Goal: Task Accomplishment & Management: Use online tool/utility

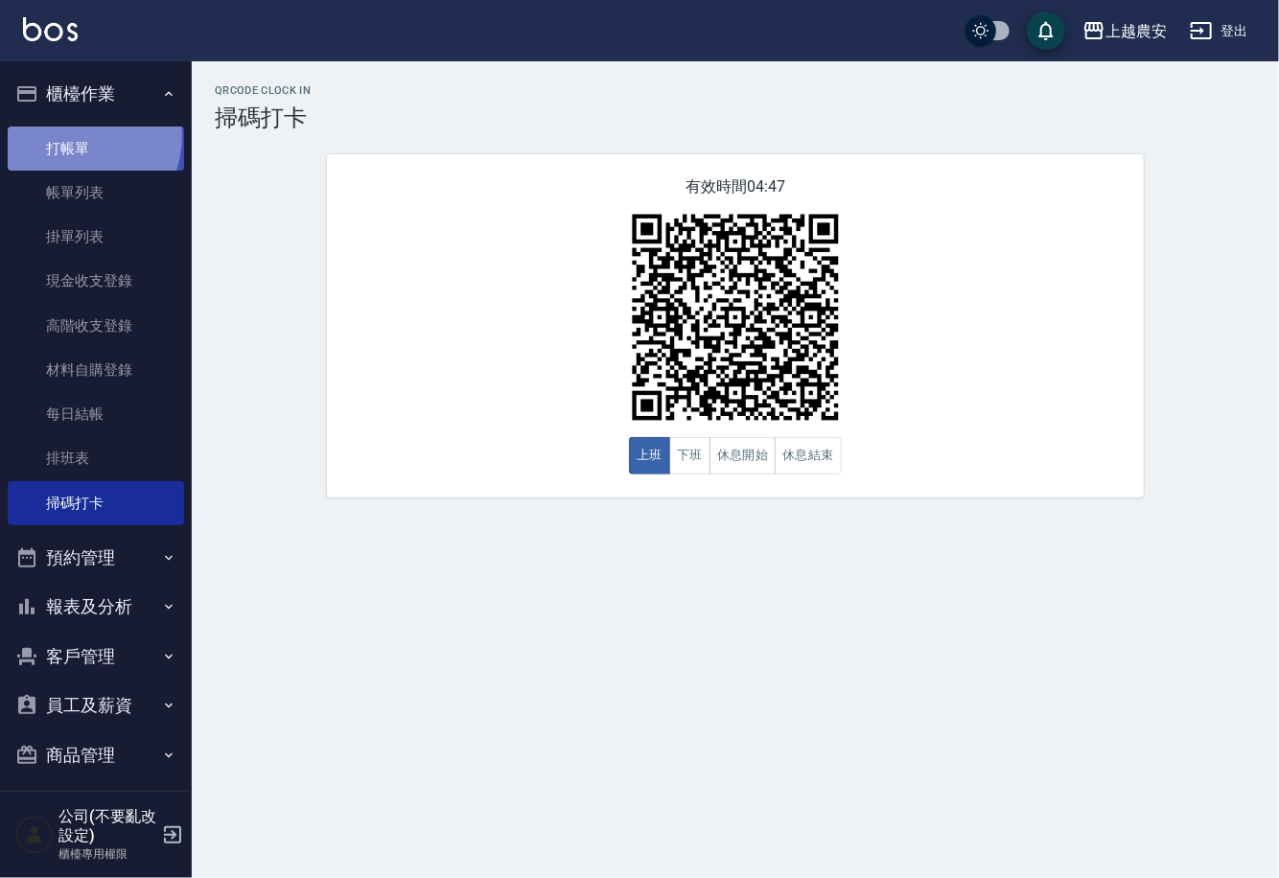
click at [63, 134] on link "打帳單" at bounding box center [96, 149] width 176 height 44
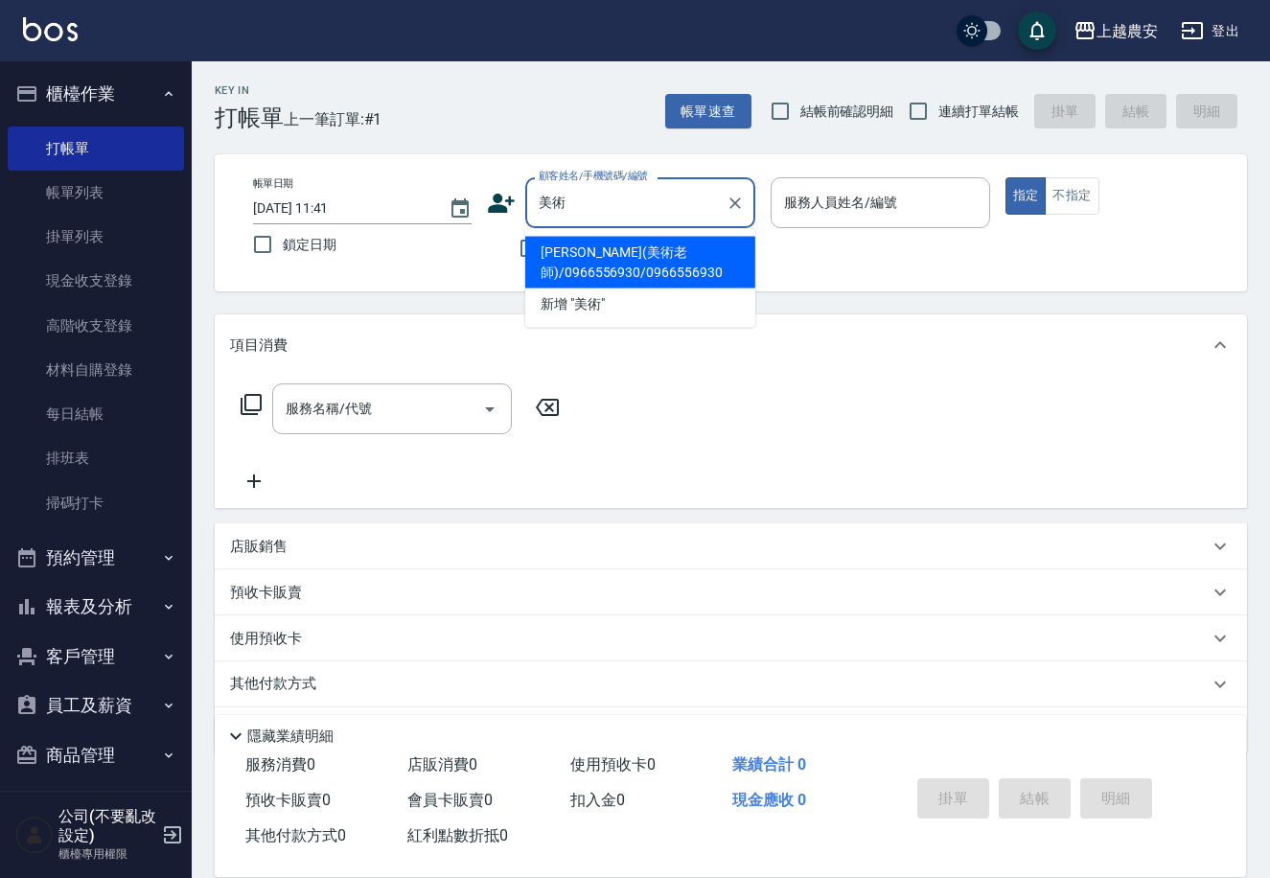
click at [576, 243] on li "[PERSON_NAME](美術老師)/0966556930/0966556930" at bounding box center [640, 263] width 230 height 52
type input "[PERSON_NAME](美術老師)/0966556930/0966556930"
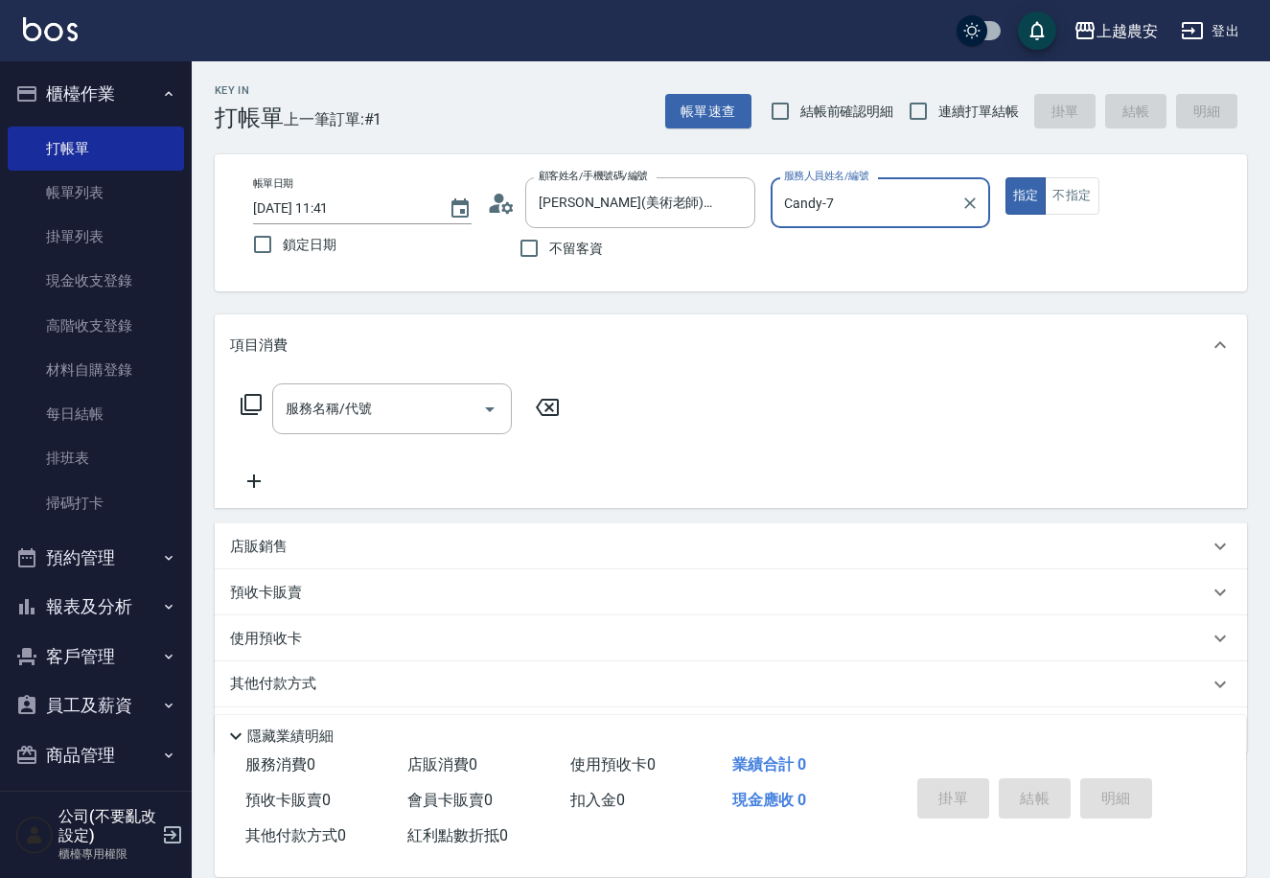
type input "Candy-7"
click at [417, 415] on input "服務名稱/代號" at bounding box center [378, 409] width 194 height 34
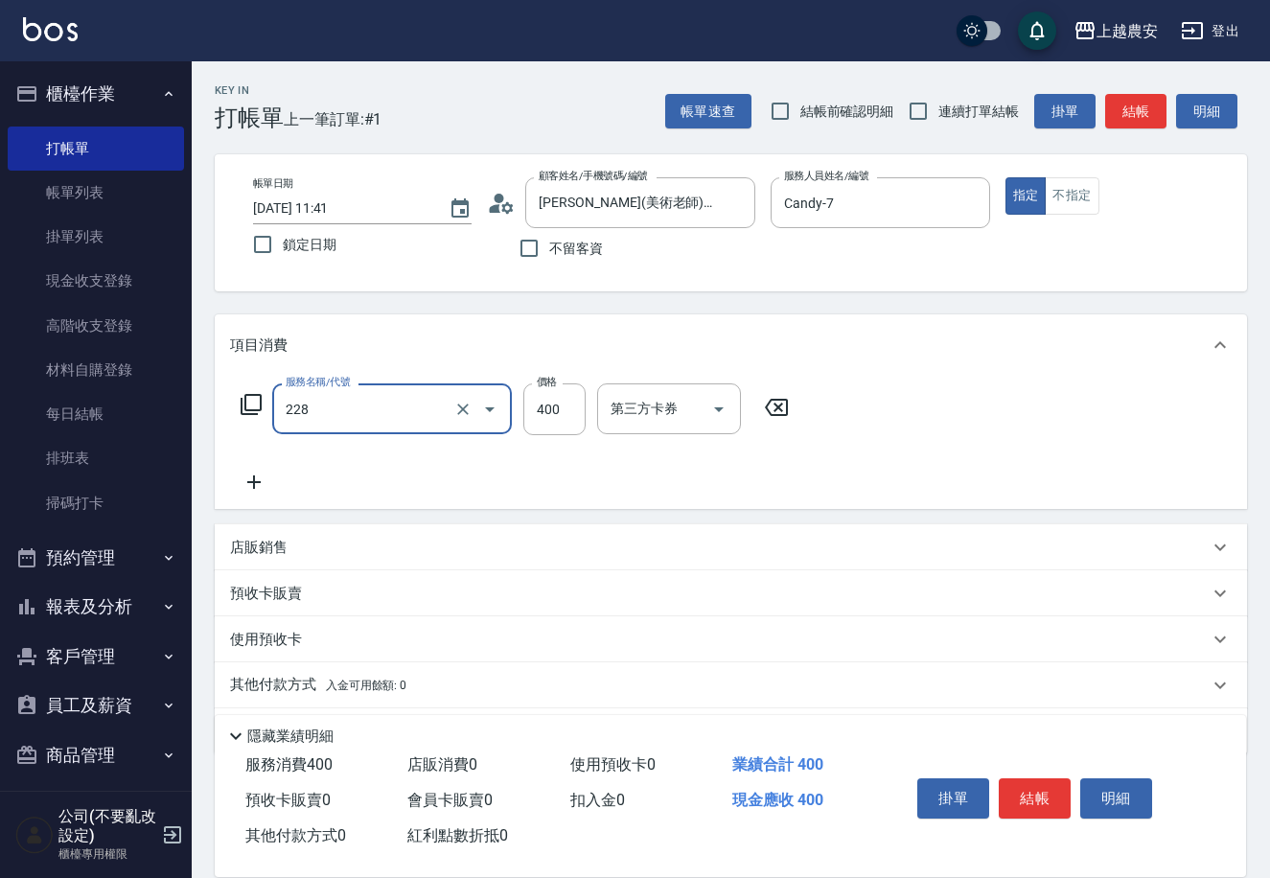
type input "洗髮(228)"
click at [1035, 790] on button "結帳" at bounding box center [1035, 798] width 72 height 40
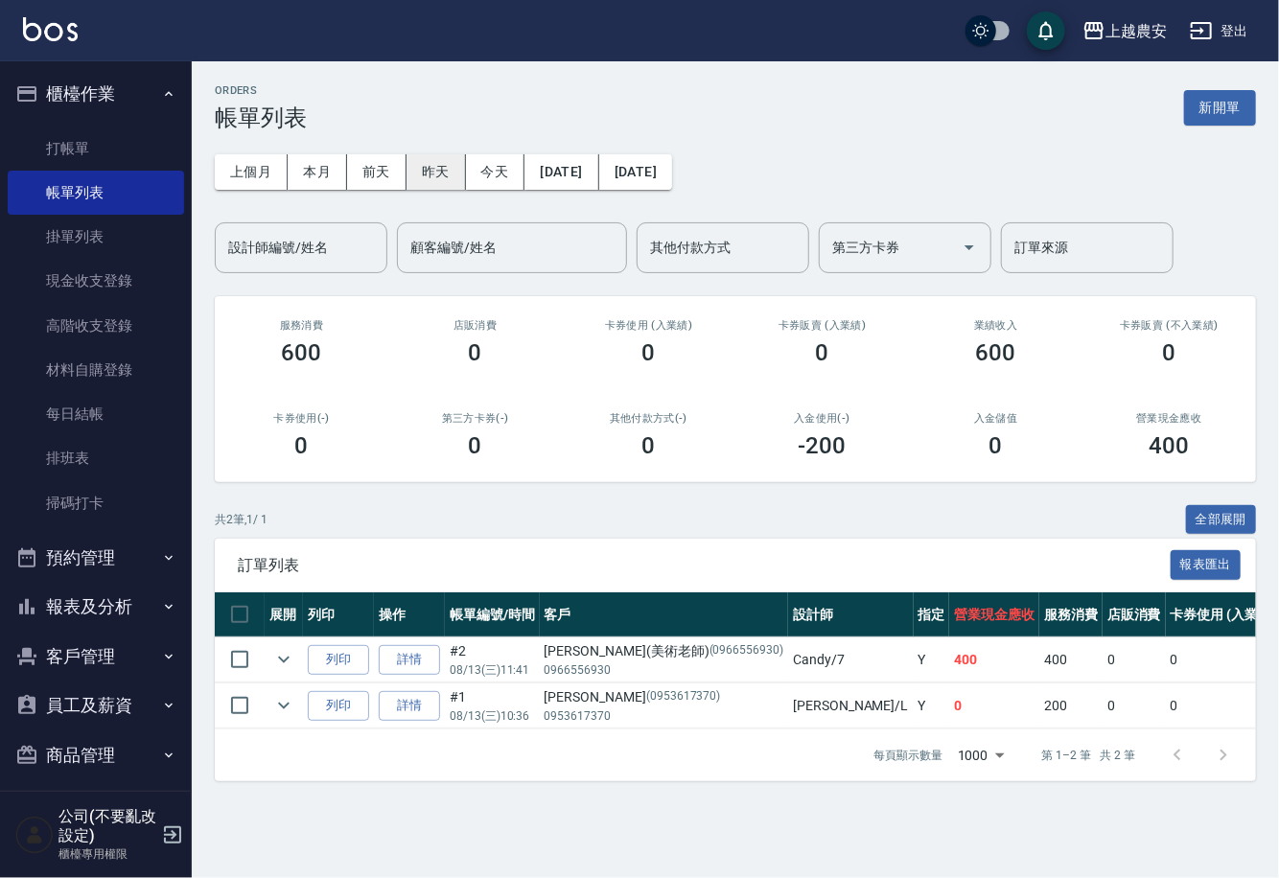
click at [423, 178] on button "昨天" at bounding box center [436, 171] width 59 height 35
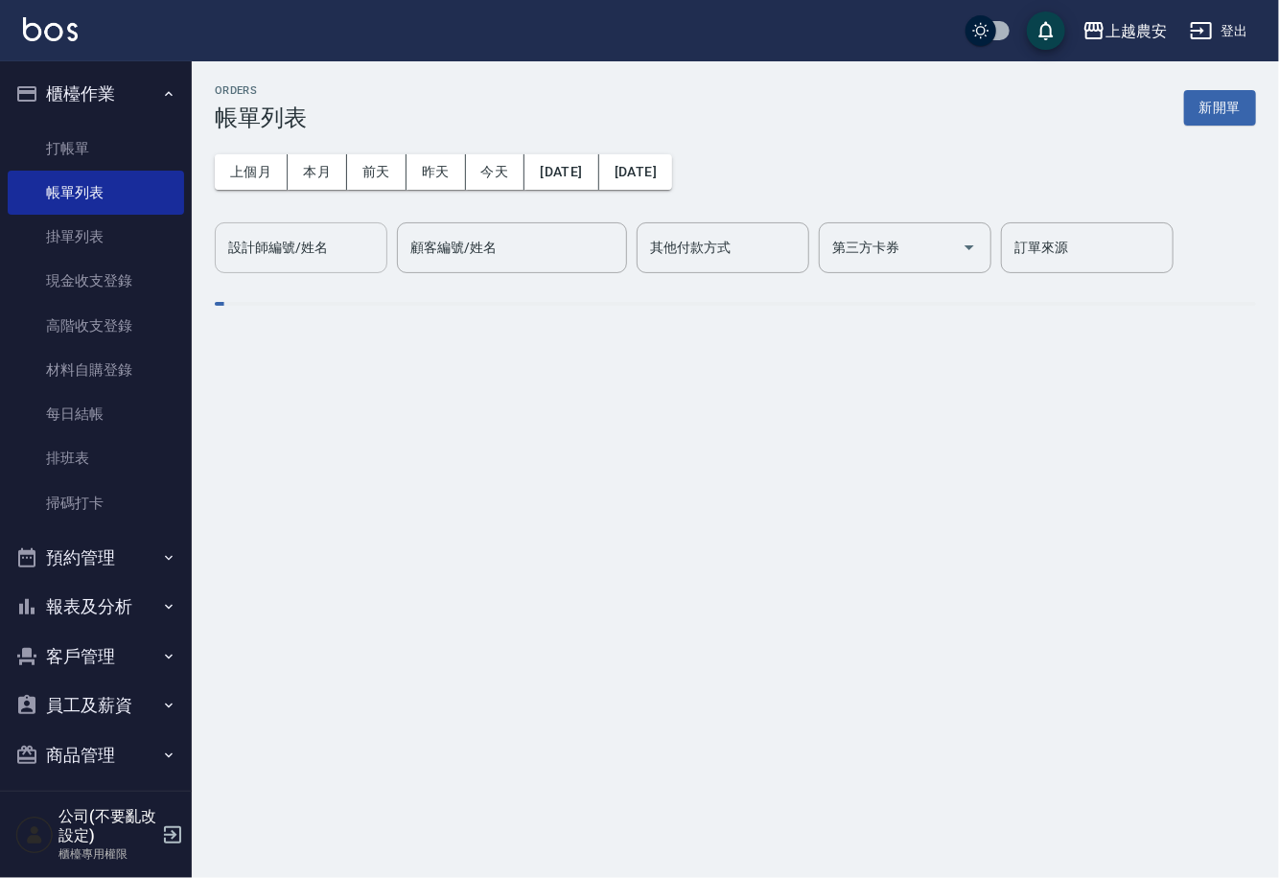
click at [333, 253] on input "設計師編號/姓名" at bounding box center [300, 248] width 155 height 34
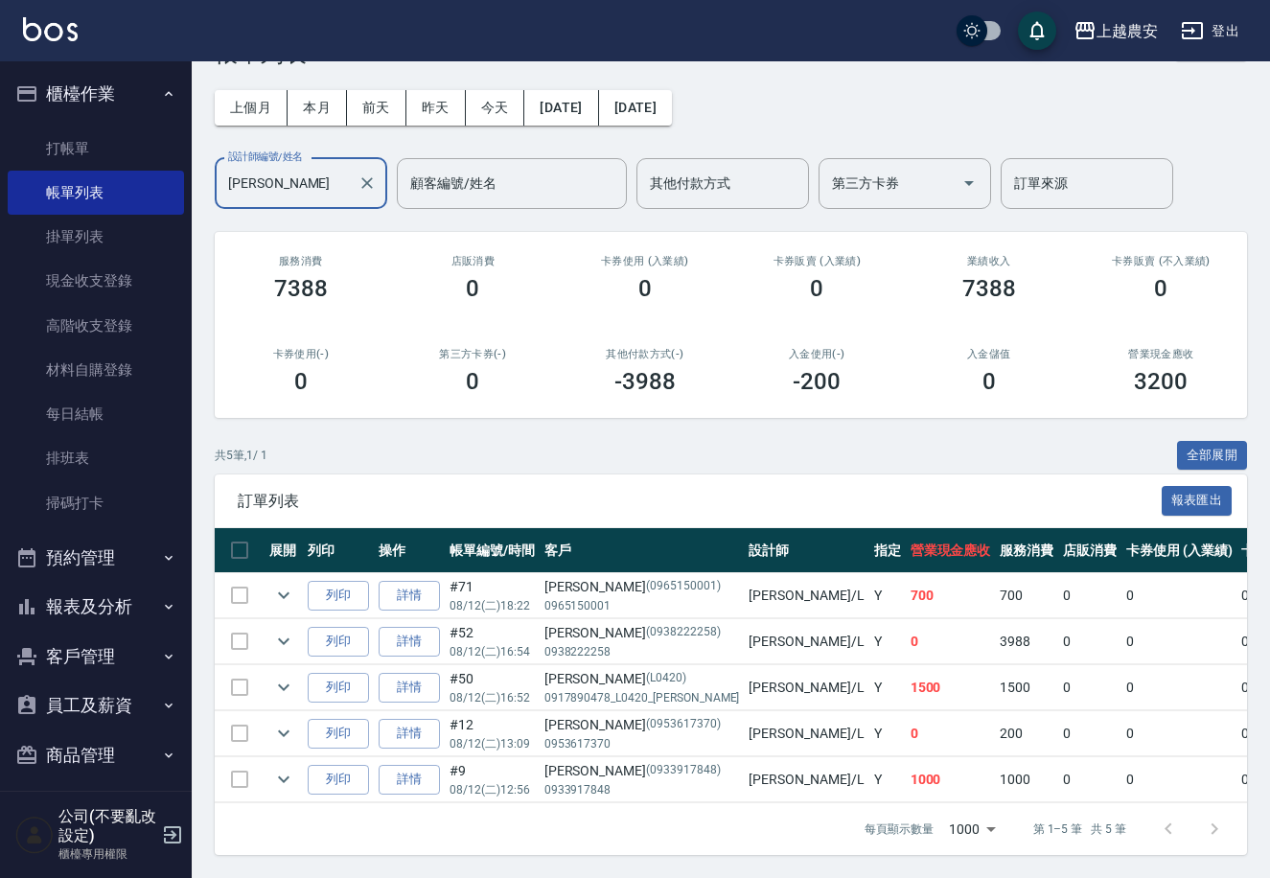
scroll to position [81, 0]
type input "Lina-L"
click at [117, 358] on link "材料自購登錄" at bounding box center [96, 370] width 176 height 44
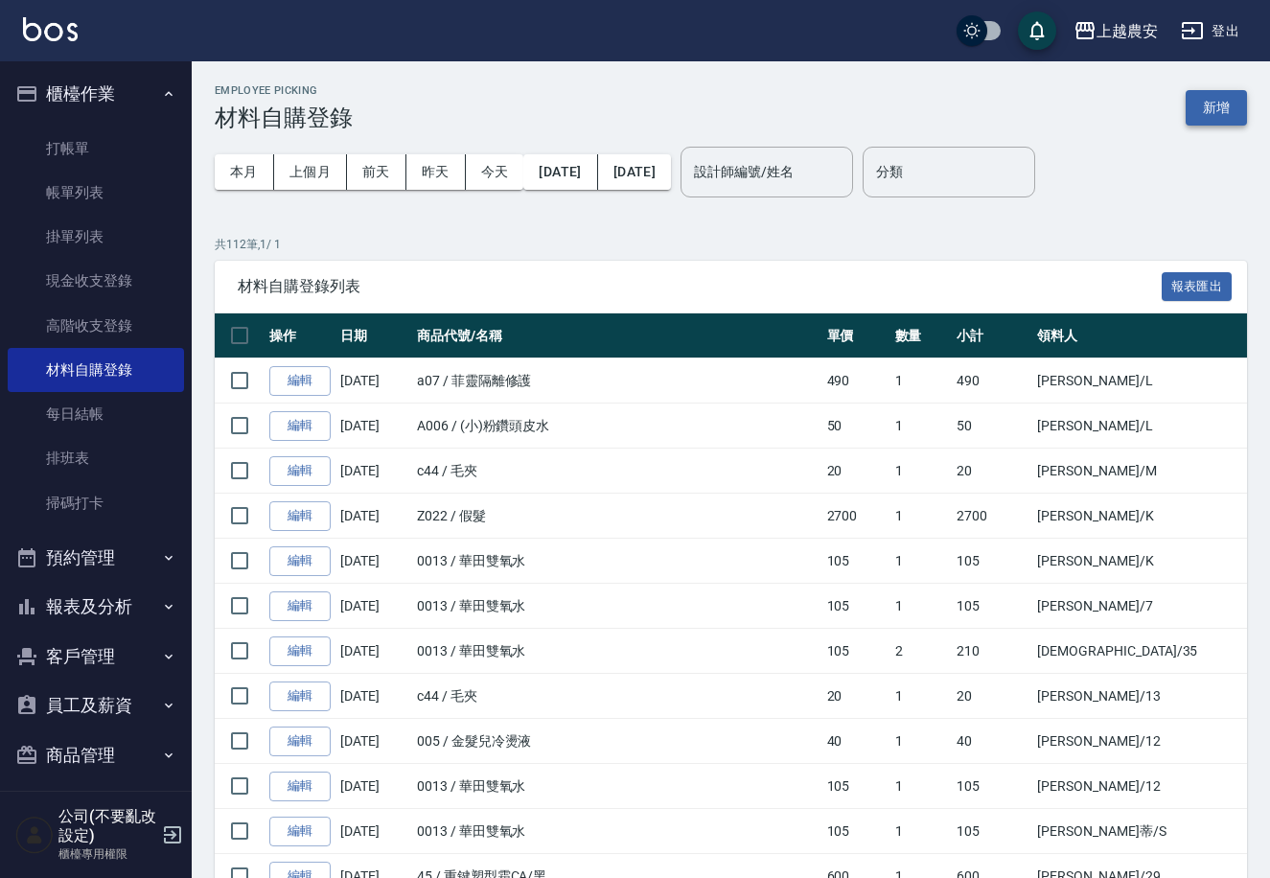
click at [1208, 100] on button "新增" at bounding box center [1216, 107] width 61 height 35
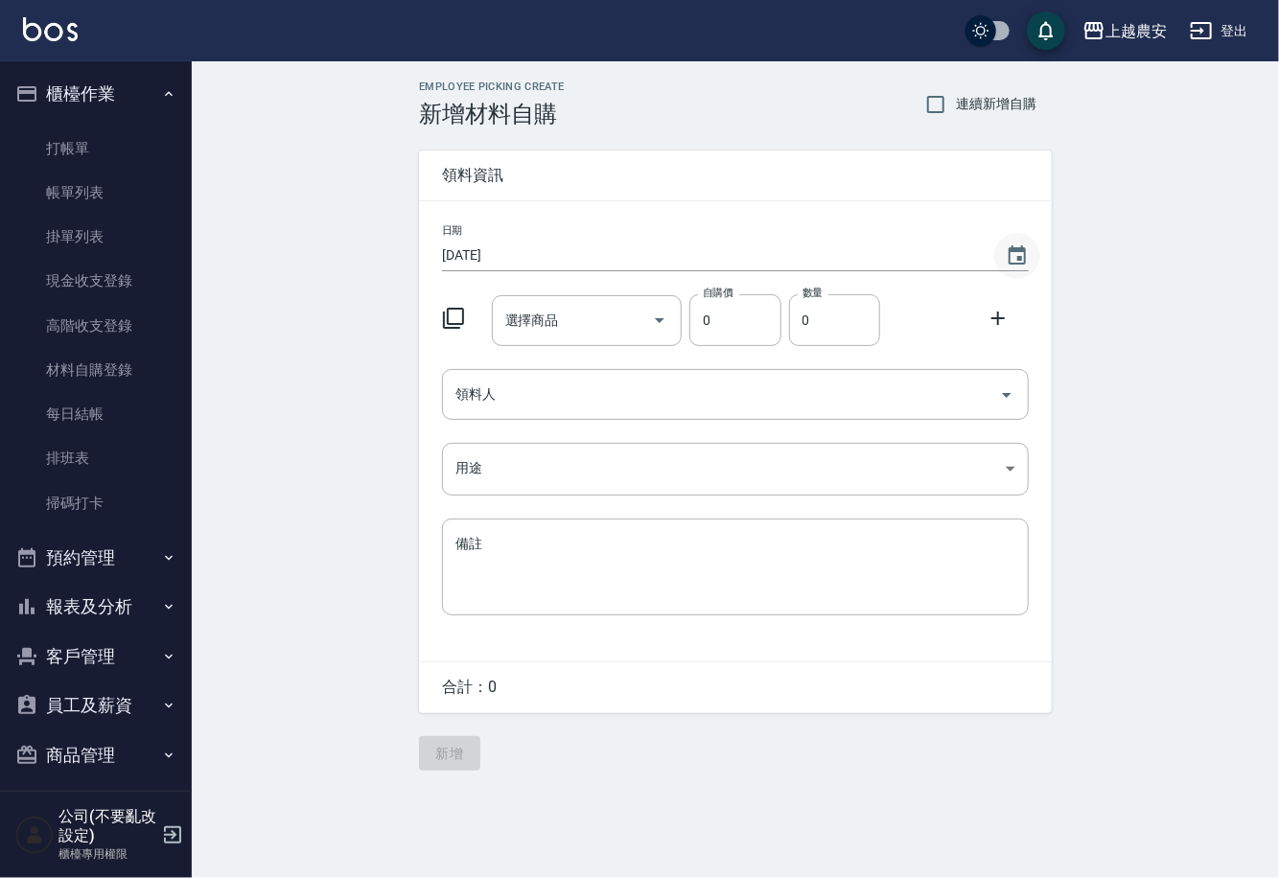
click at [1011, 252] on icon "Choose date, selected date is 2025-08-13" at bounding box center [1017, 255] width 23 height 23
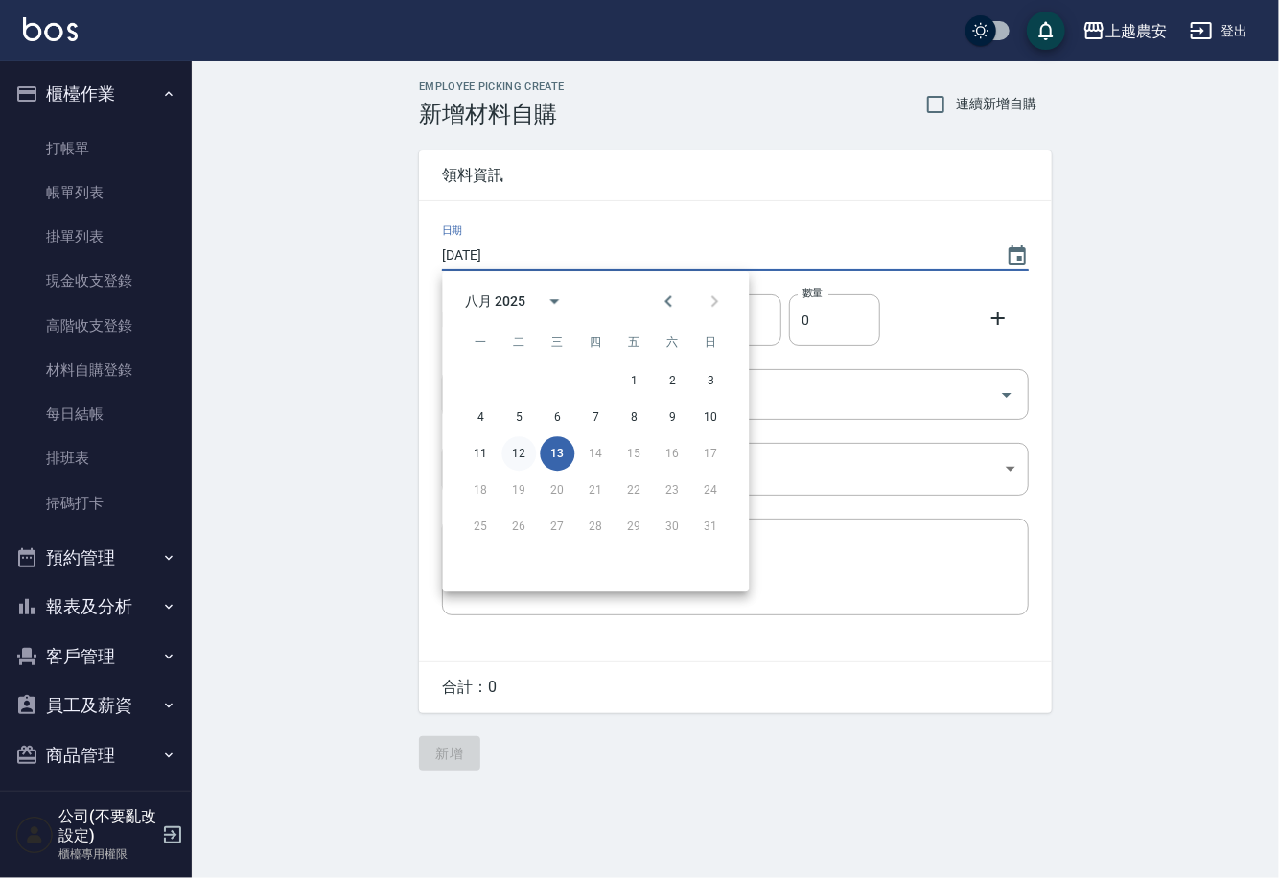
click at [523, 461] on button "12" at bounding box center [518, 453] width 35 height 35
type input "2025/08/12"
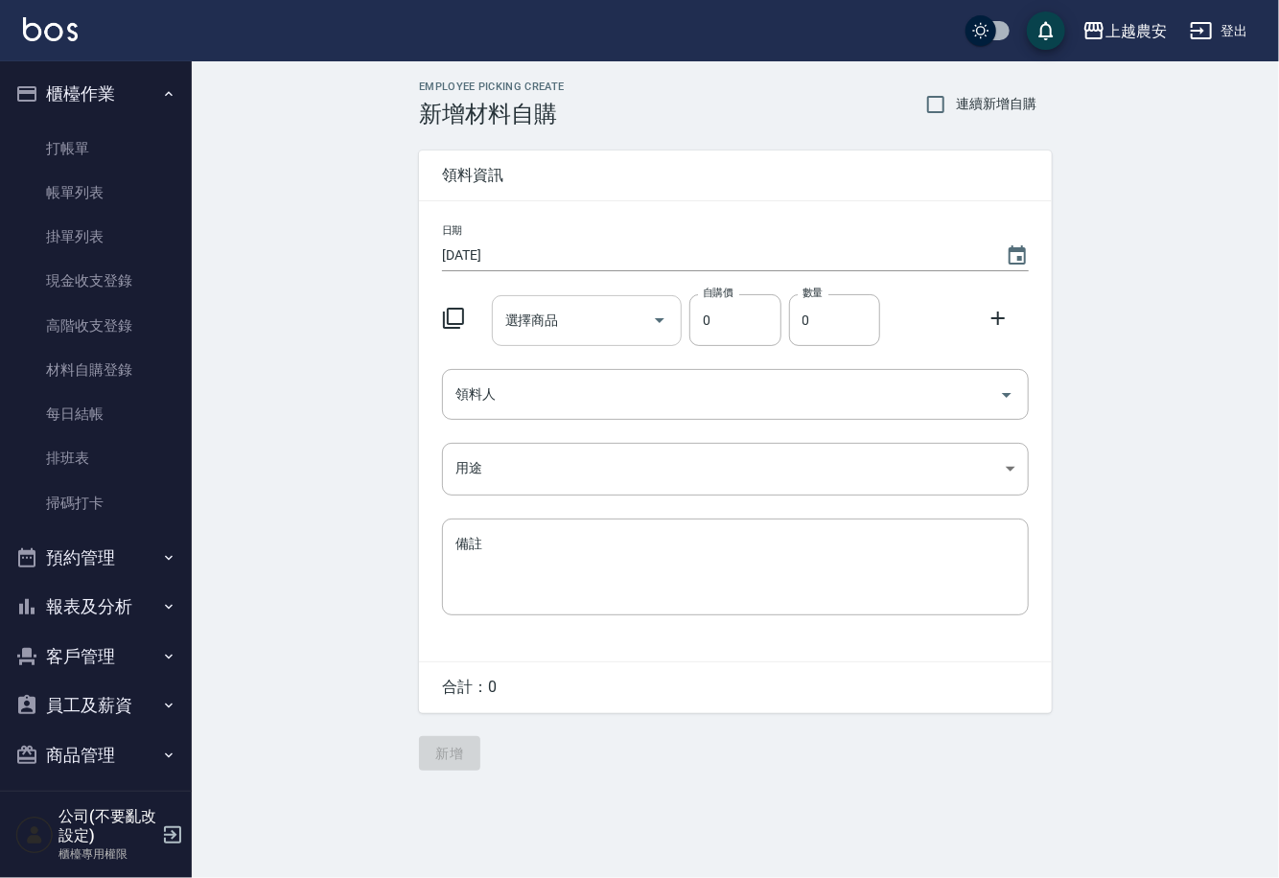
click at [520, 335] on input "選擇商品" at bounding box center [572, 321] width 145 height 34
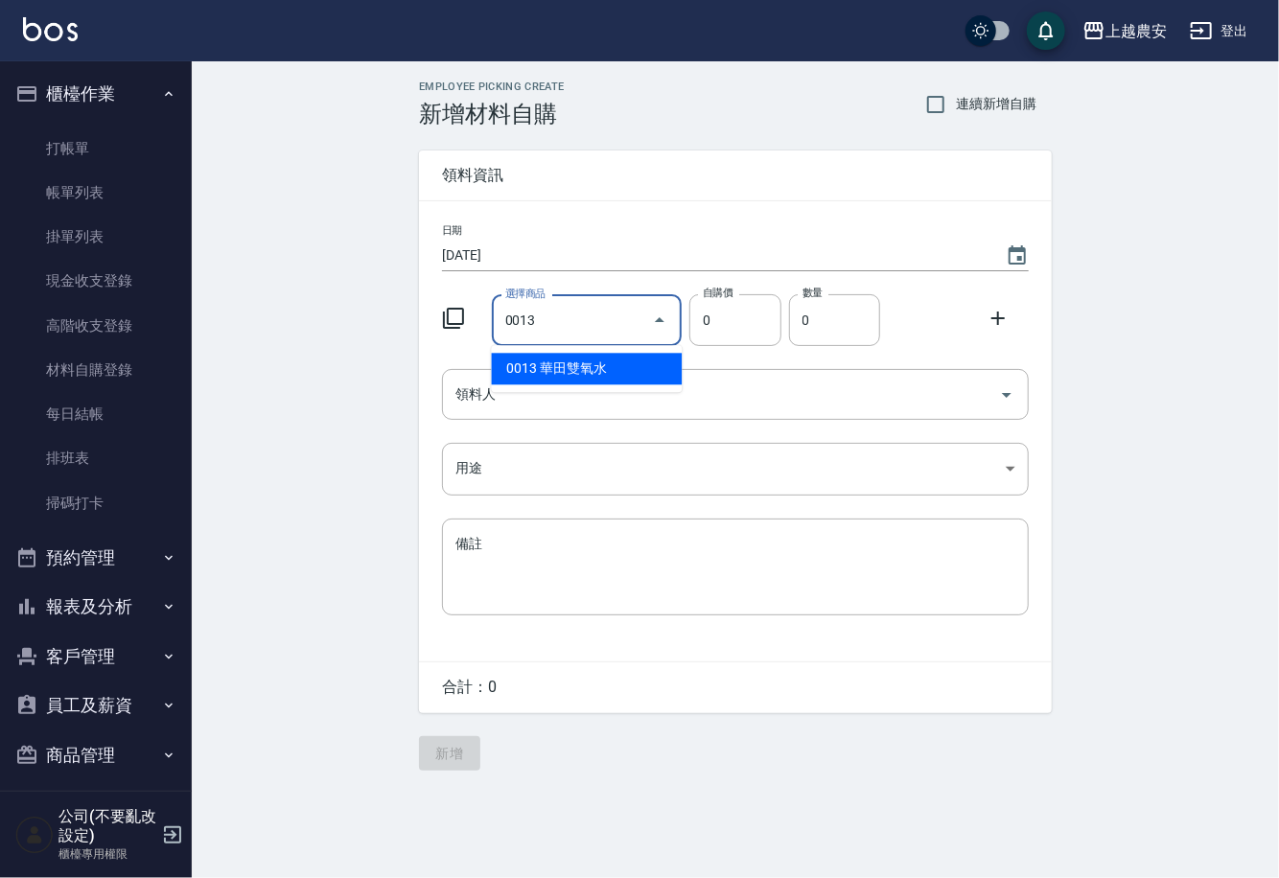
type input "華田雙氧水"
type input "105"
type input "1"
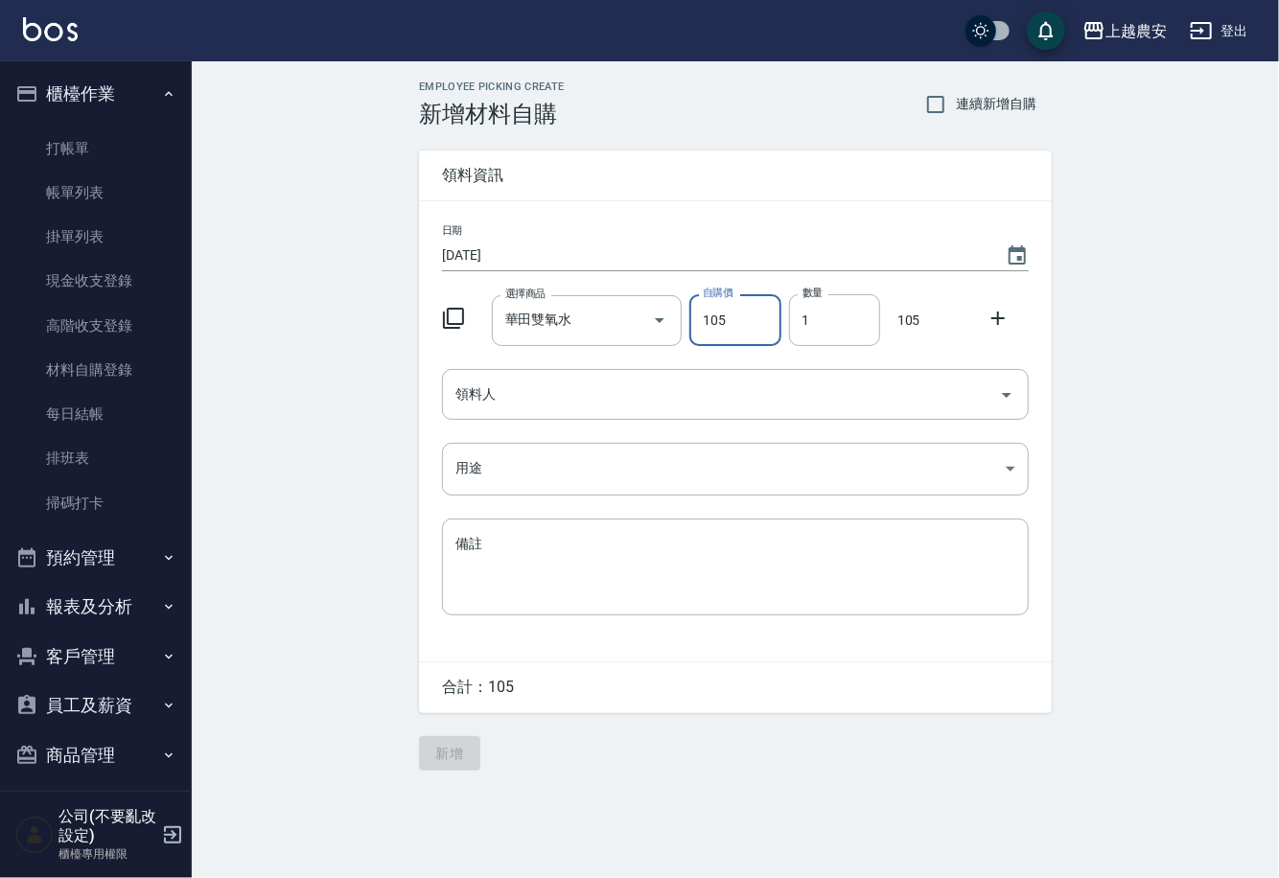
click at [481, 381] on div "領料人 領料人" at bounding box center [735, 394] width 587 height 51
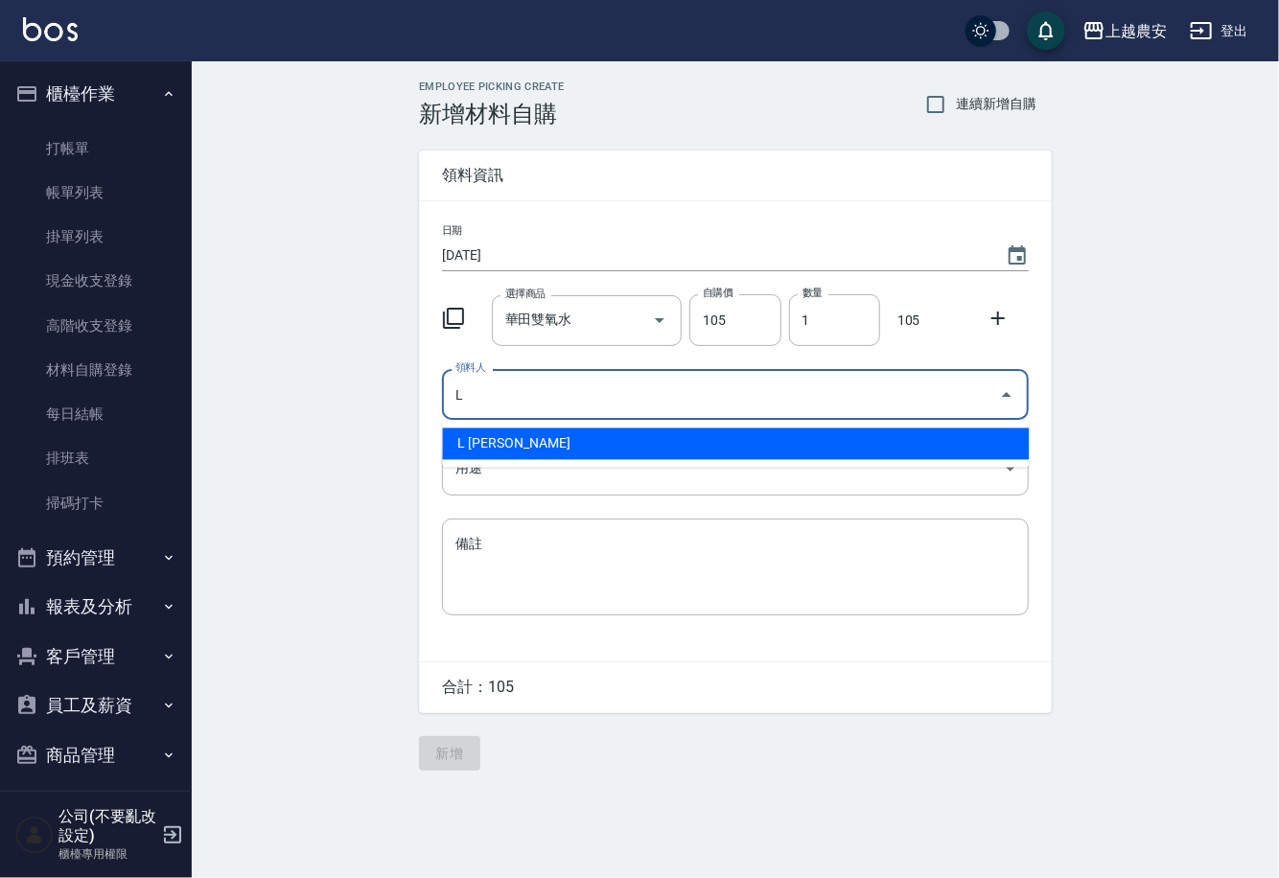
click at [457, 429] on li "L 溫莉娜" at bounding box center [735, 445] width 587 height 32
type input "L 溫莉娜"
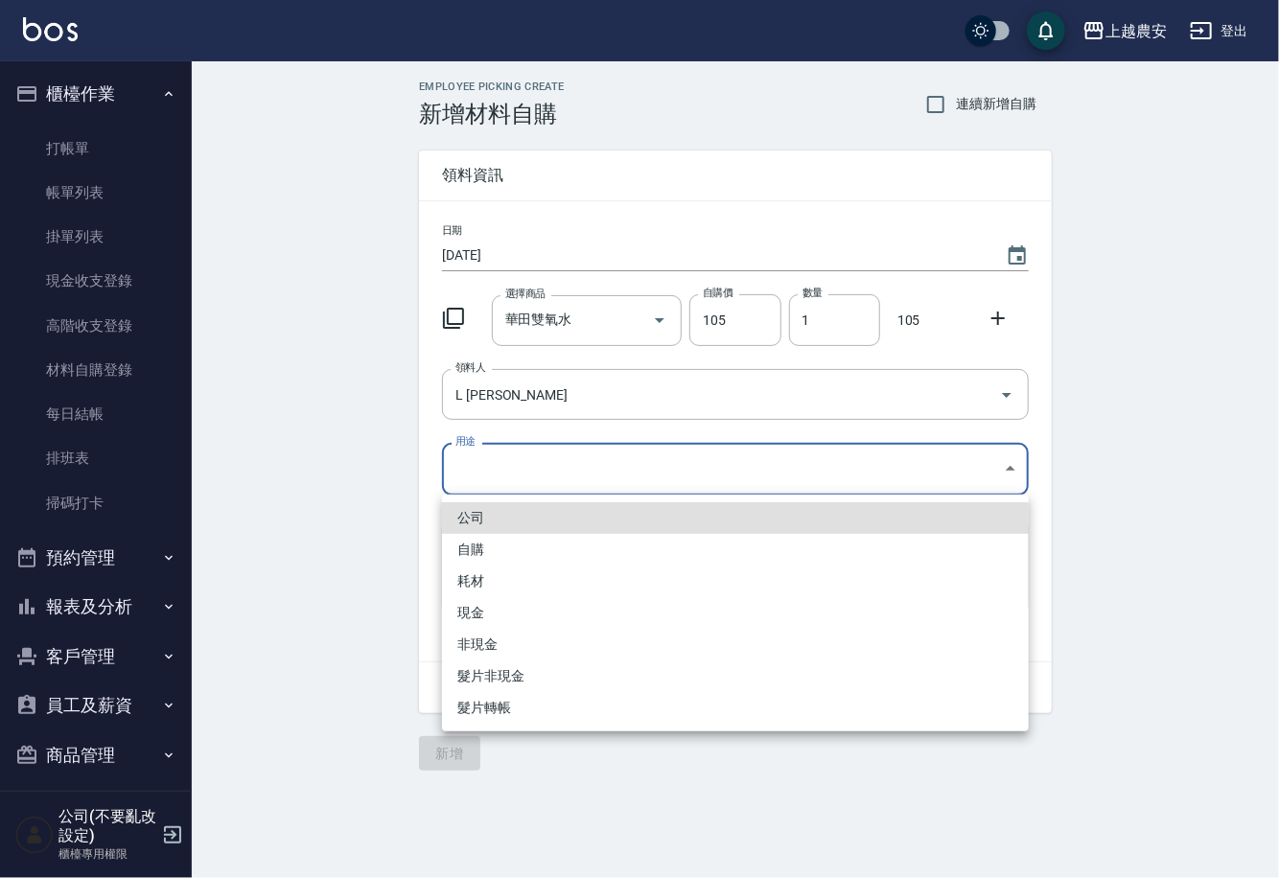
click at [483, 478] on body "上越農安 登出 櫃檯作業 打帳單 帳單列表 掛單列表 現金收支登錄 高階收支登錄 材料自購登錄 每日結帳 排班表 掃碼打卡 預約管理 預約管理 單日預約紀錄 …" at bounding box center [639, 439] width 1279 height 878
drag, startPoint x: 483, startPoint y: 546, endPoint x: 451, endPoint y: 551, distance: 32.9
click at [483, 545] on li "自購" at bounding box center [735, 550] width 587 height 32
type input "自購"
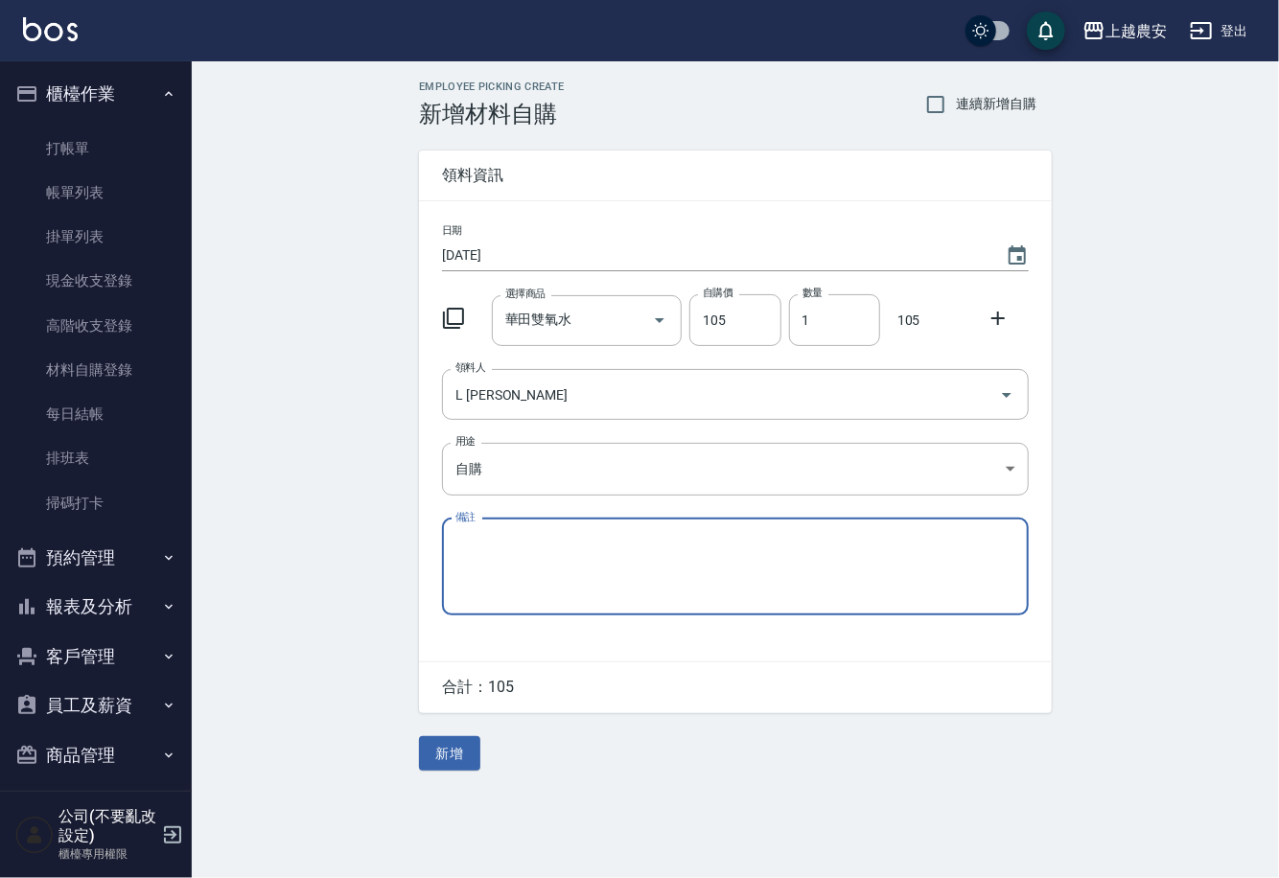
click at [1002, 326] on icon at bounding box center [998, 318] width 23 height 23
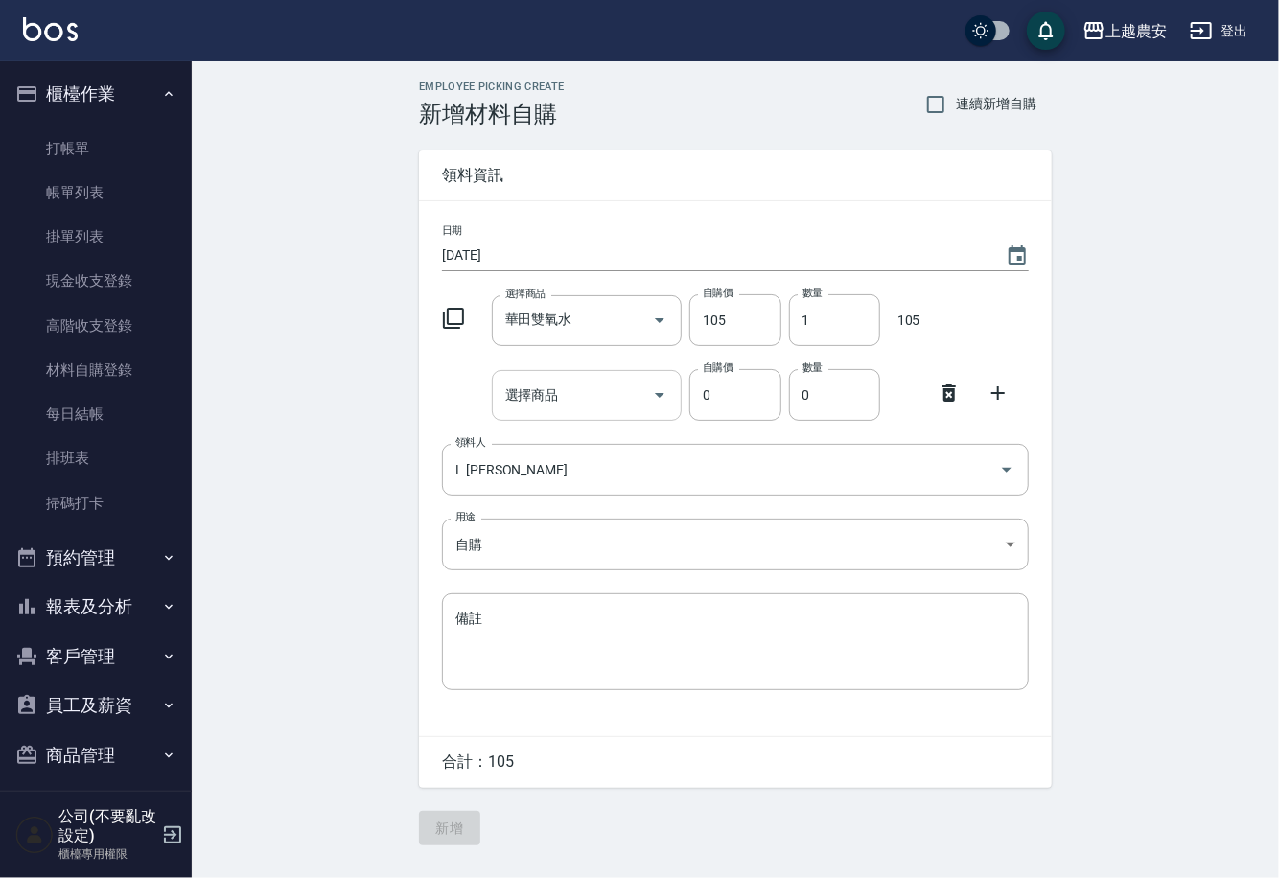
click at [514, 410] on input "選擇商品" at bounding box center [572, 396] width 145 height 34
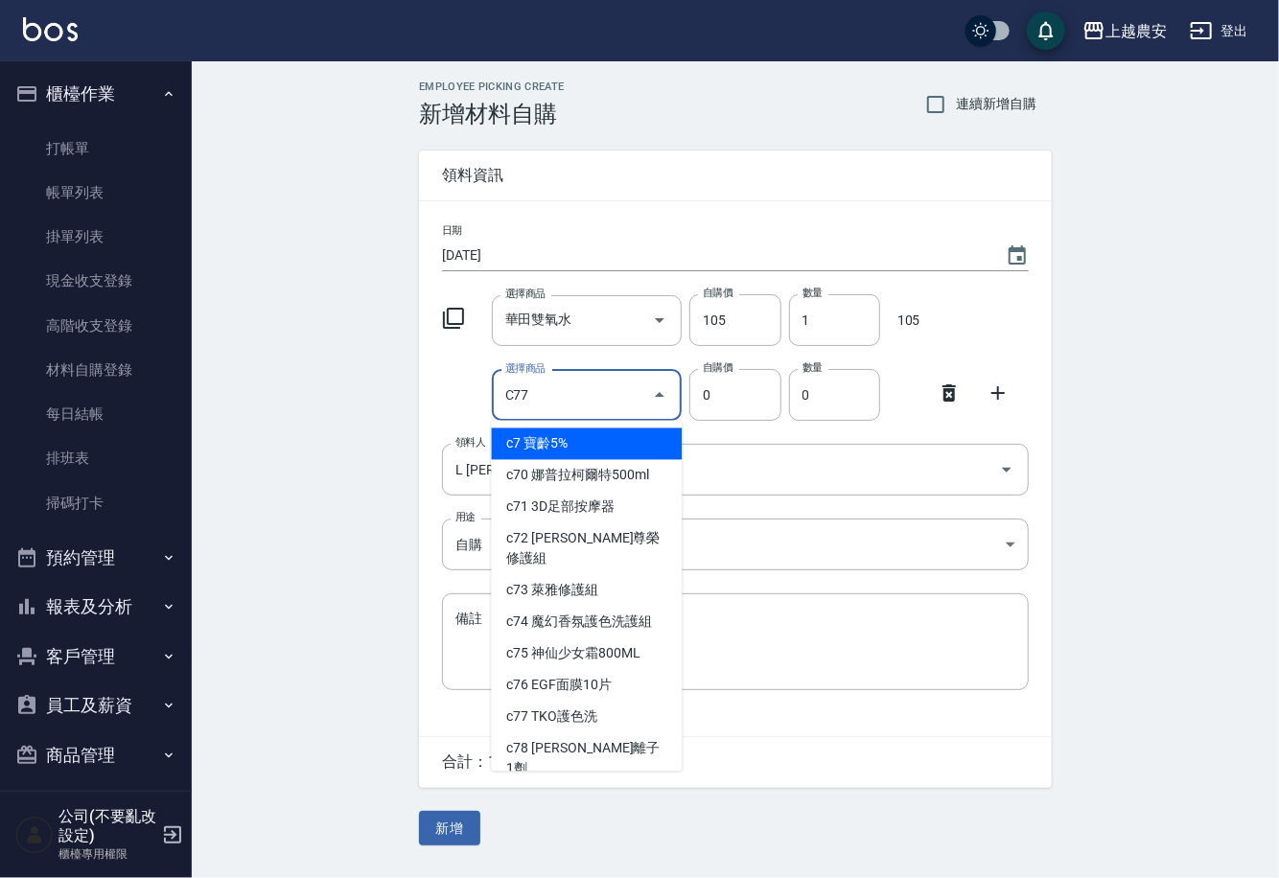
type input "TKO護色洗"
type input "200"
type input "1"
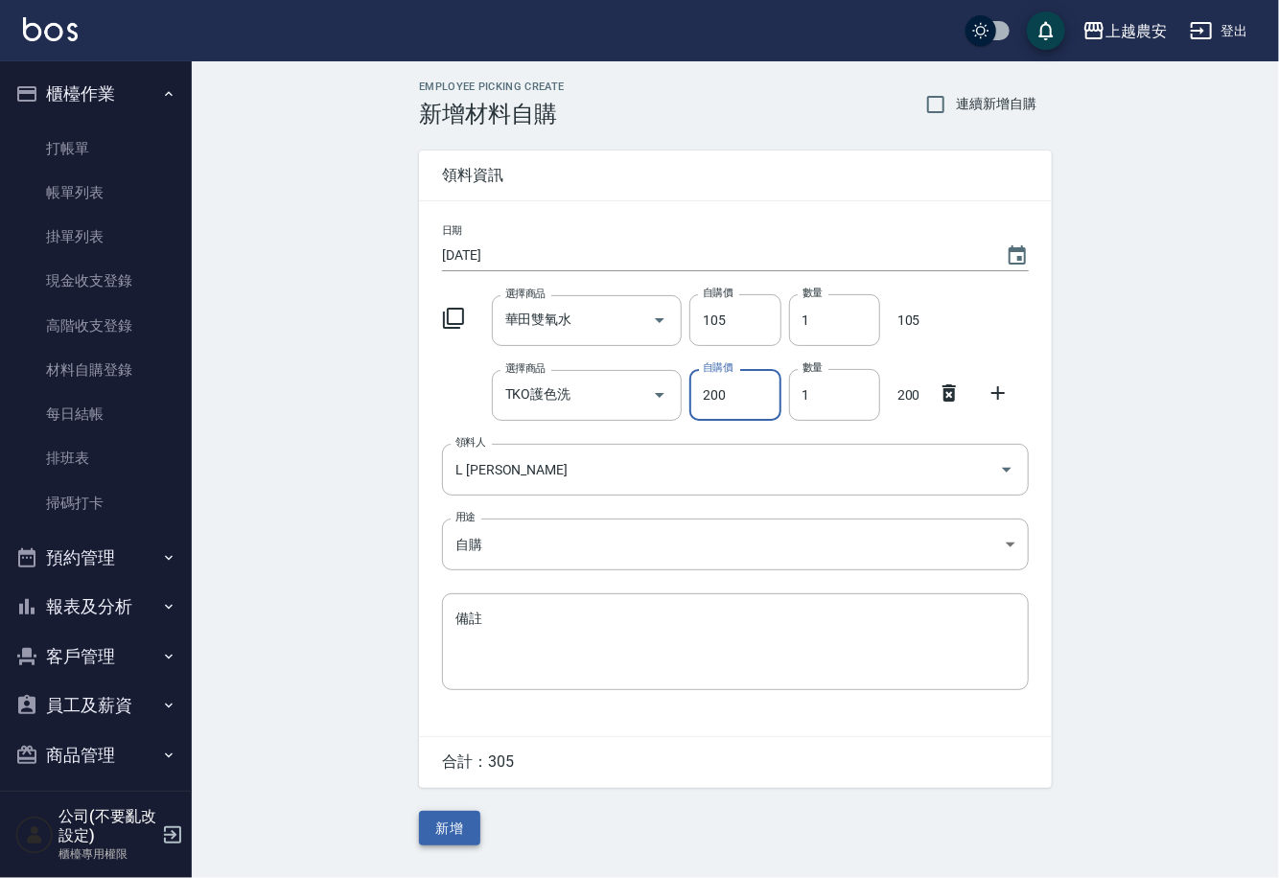
click at [458, 827] on button "新增" at bounding box center [449, 828] width 61 height 35
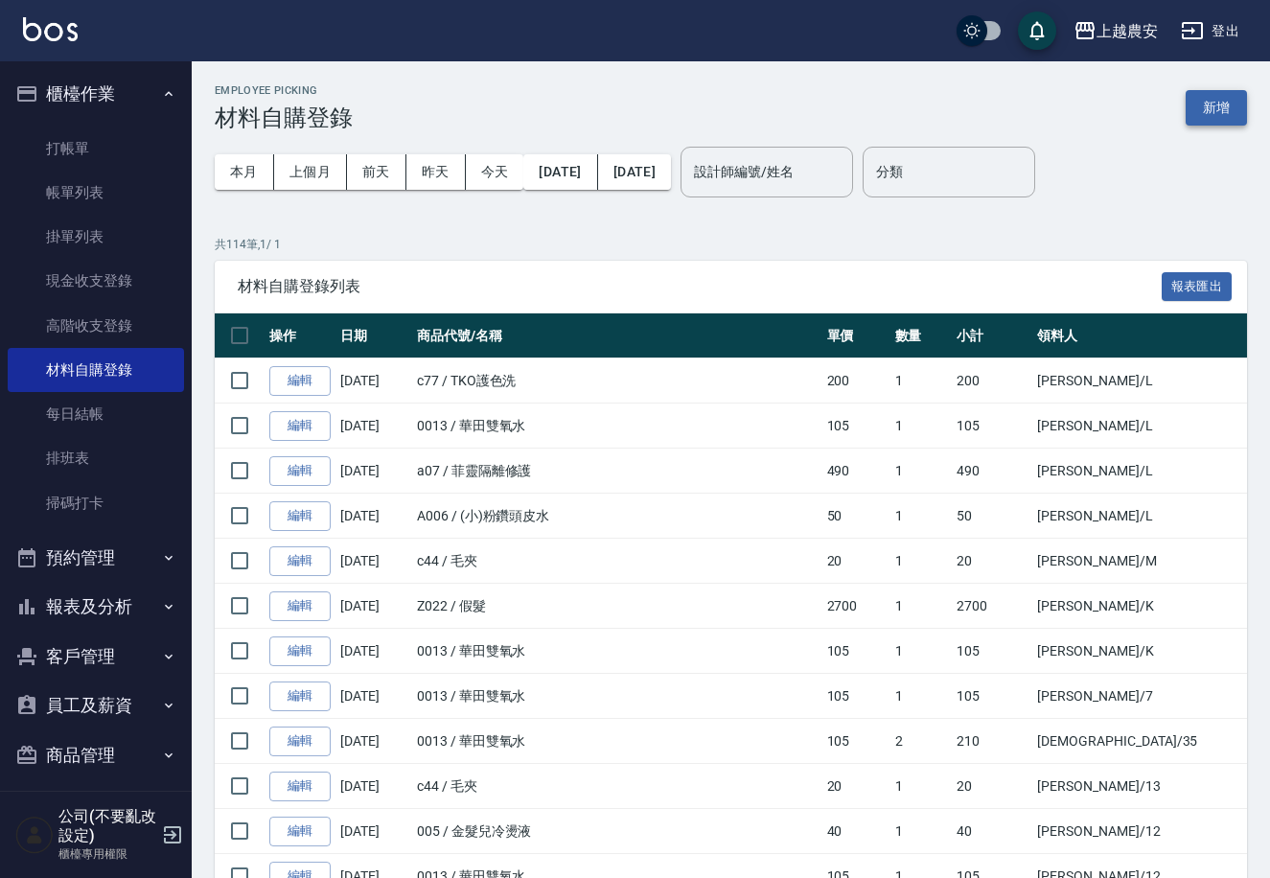
click at [1210, 98] on button "新增" at bounding box center [1216, 107] width 61 height 35
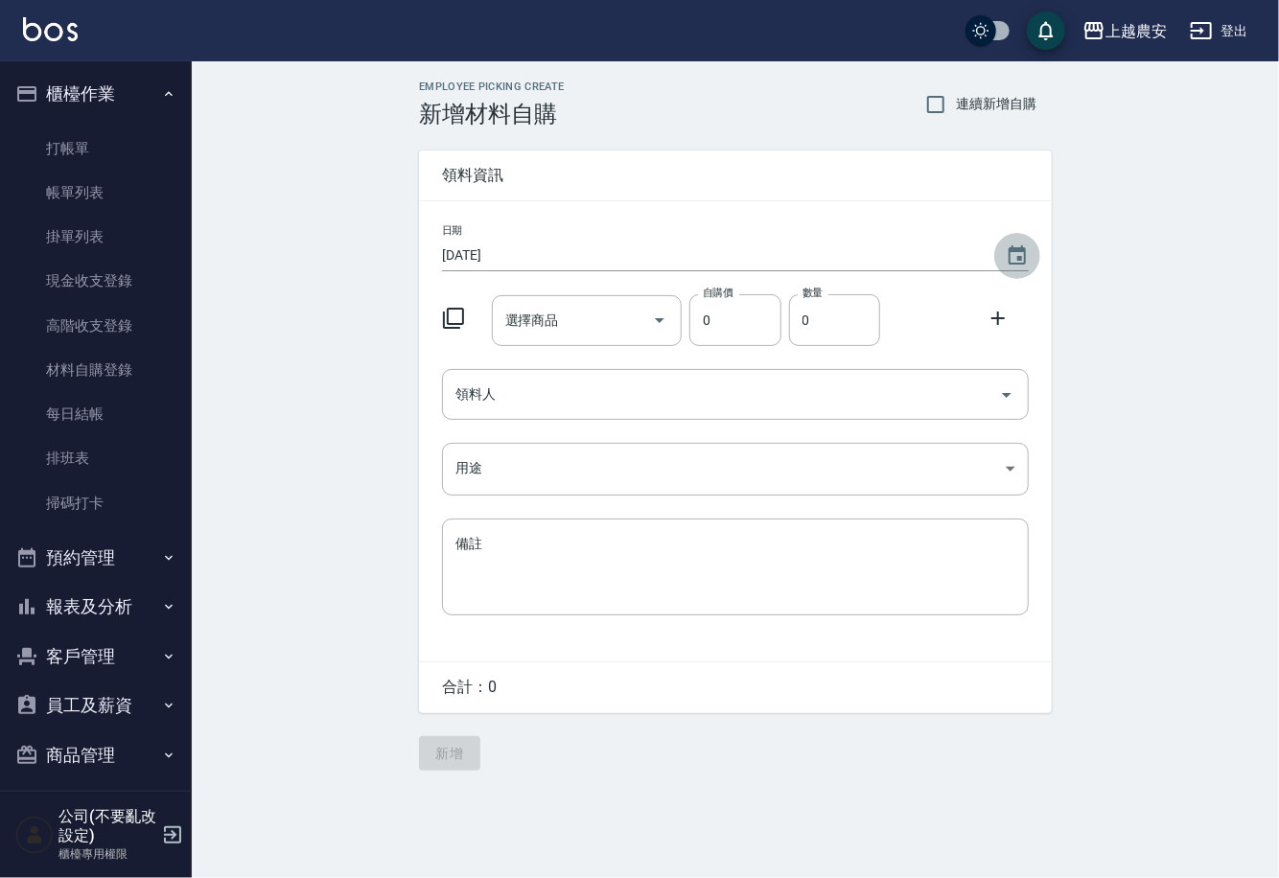
click at [1016, 259] on icon "Choose date, selected date is 2025-08-13" at bounding box center [1017, 255] width 23 height 23
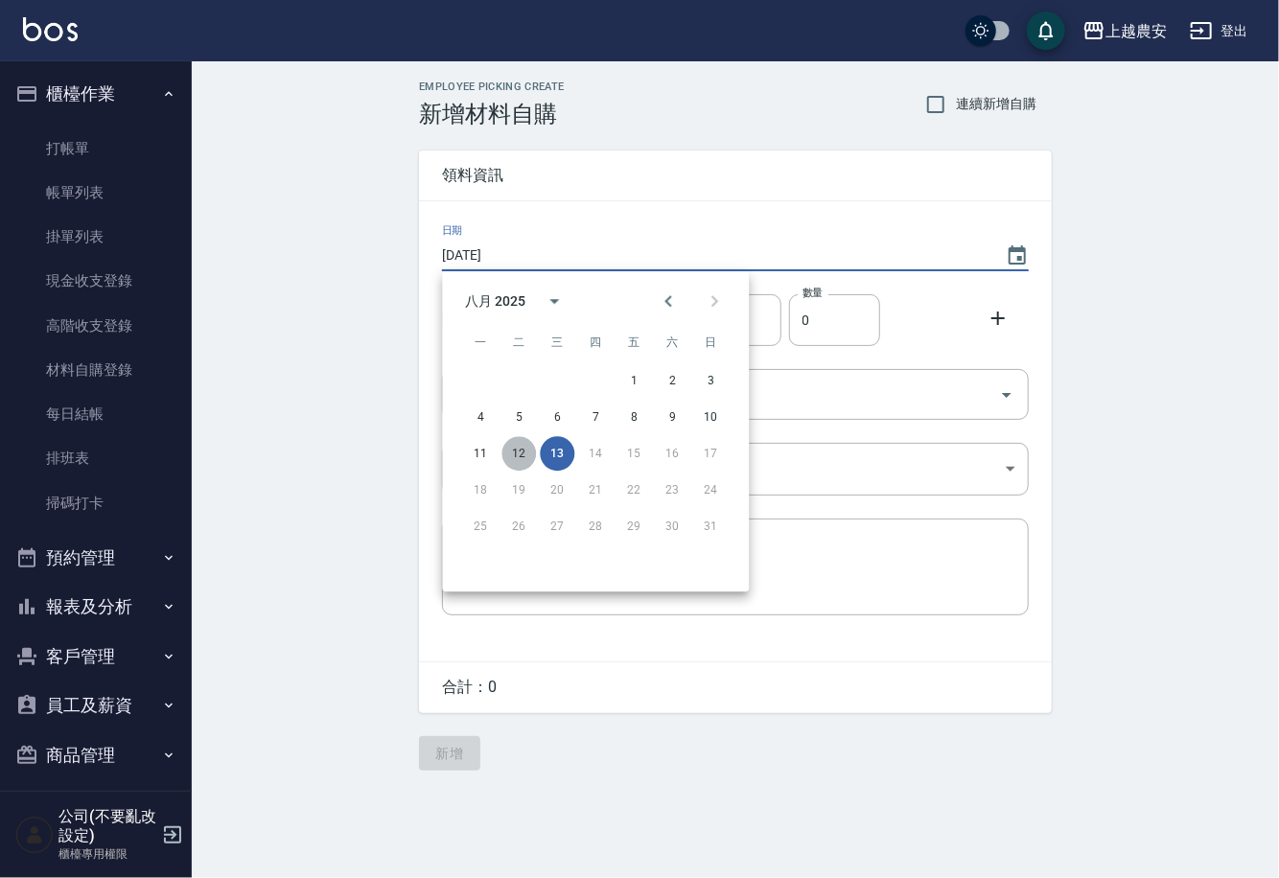
click at [529, 452] on button "12" at bounding box center [518, 453] width 35 height 35
type input "2025/08/12"
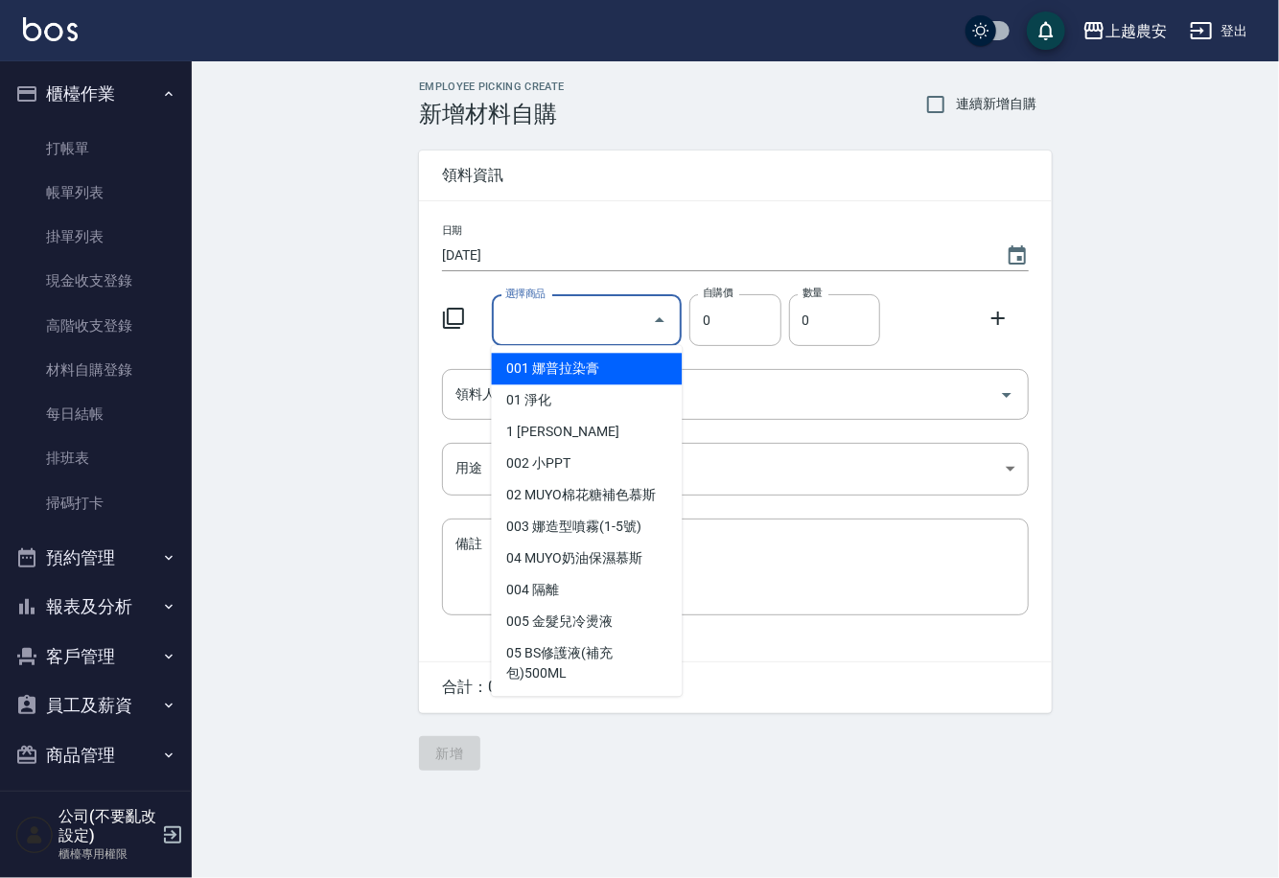
click at [545, 331] on input "選擇商品" at bounding box center [572, 321] width 145 height 34
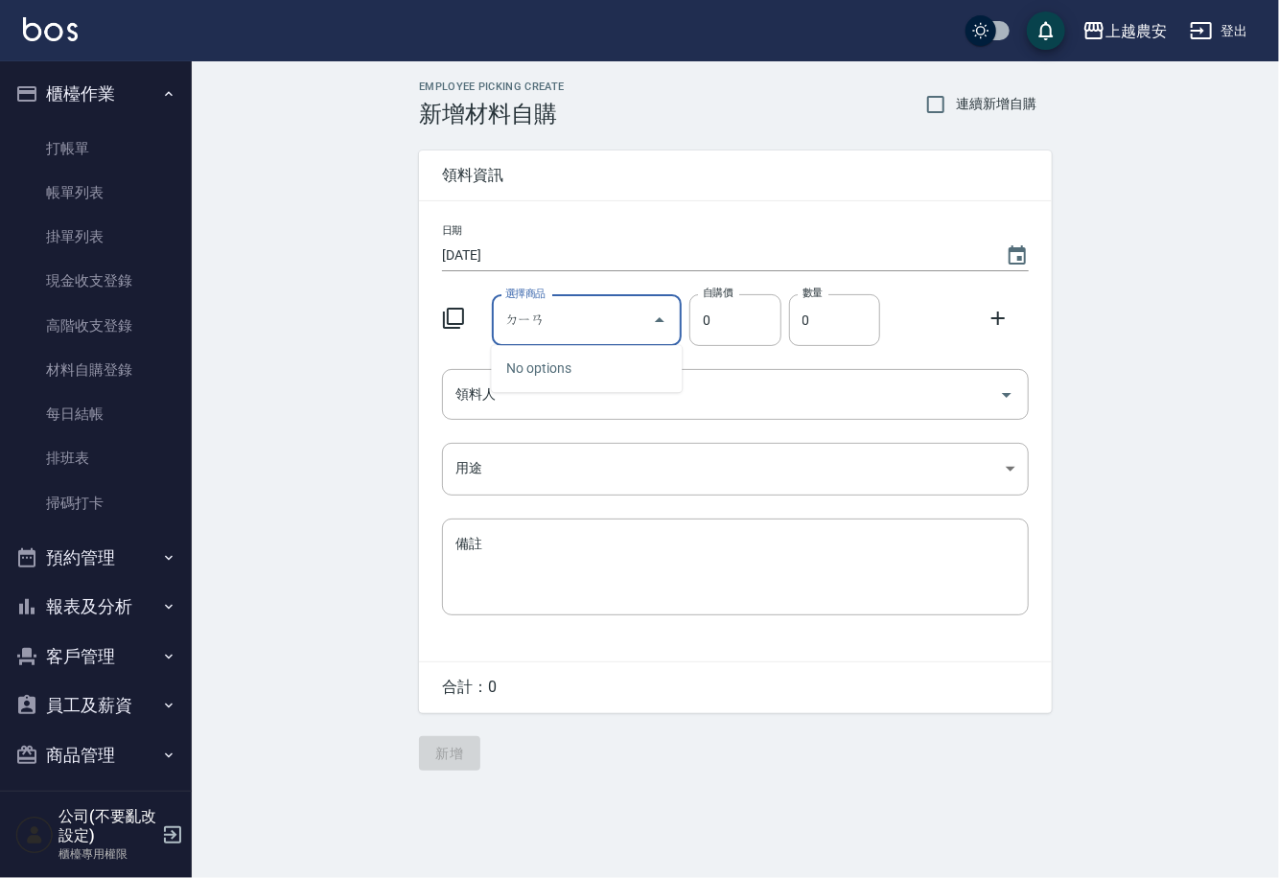
type input "店"
type input "松"
click at [539, 409] on li "Z018 公司用洗髮精" at bounding box center [587, 400] width 191 height 32
type input "公司用洗髮精"
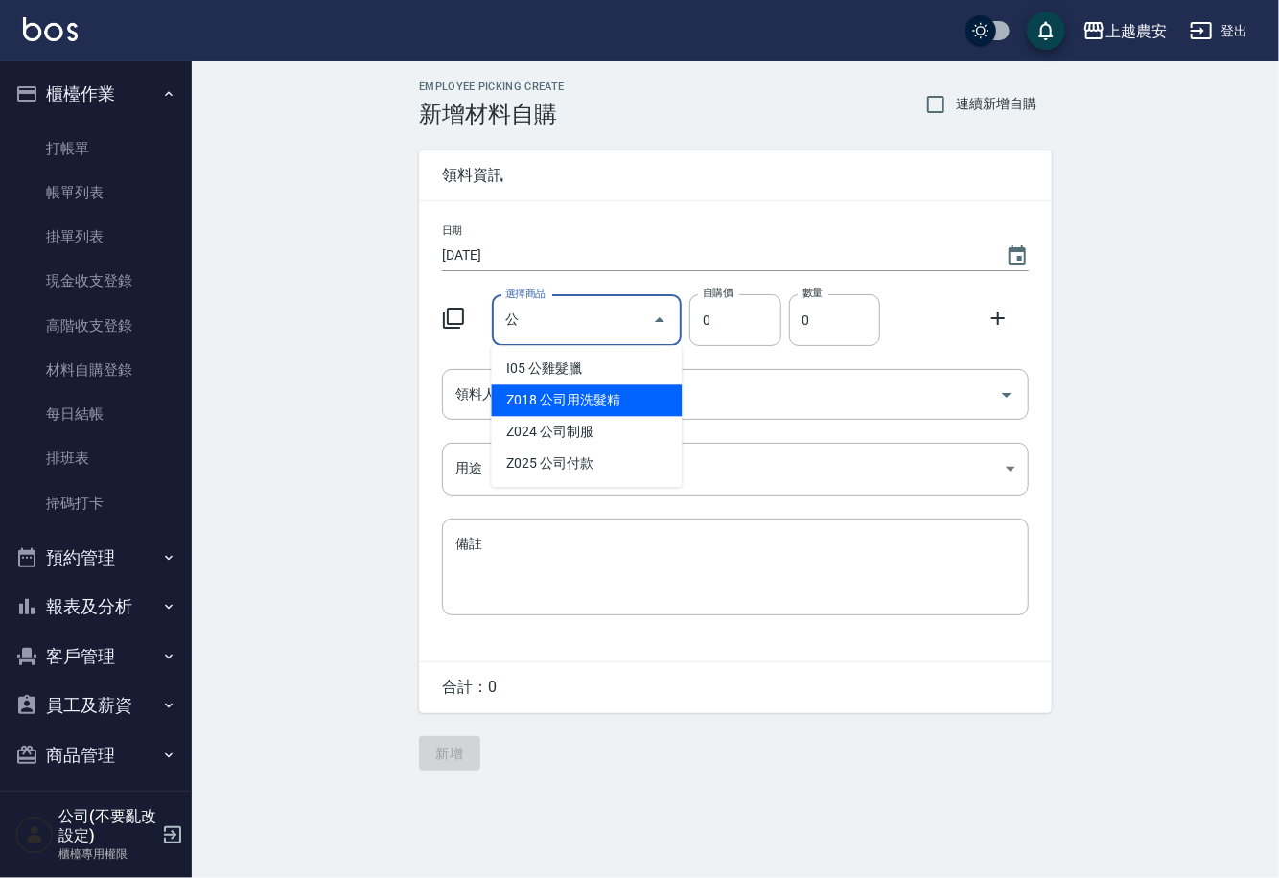
type input "160"
type input "1"
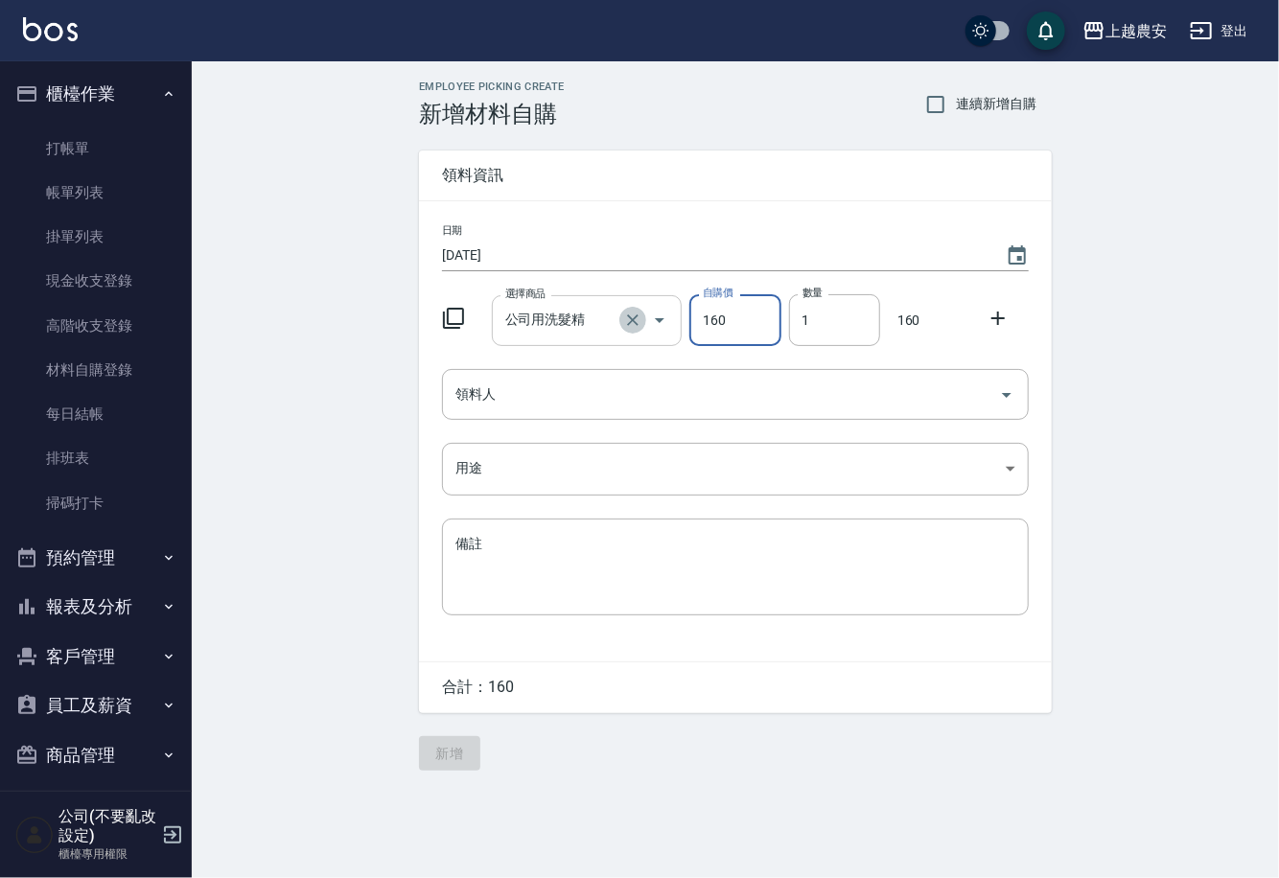
click at [634, 325] on icon "Clear" at bounding box center [632, 320] width 19 height 19
type input "0"
type input "e"
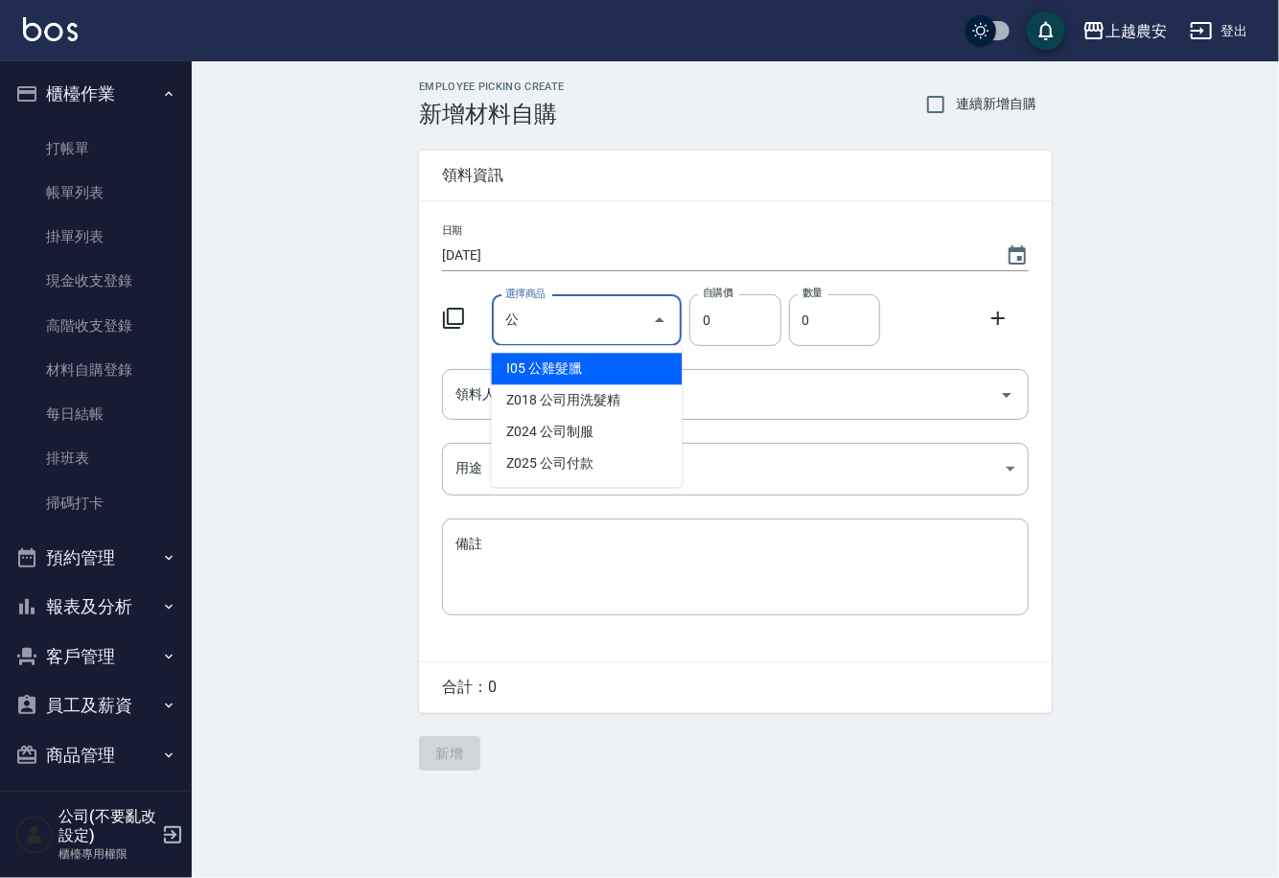
type input "公"
click at [104, 755] on button "商品管理" at bounding box center [96, 756] width 176 height 50
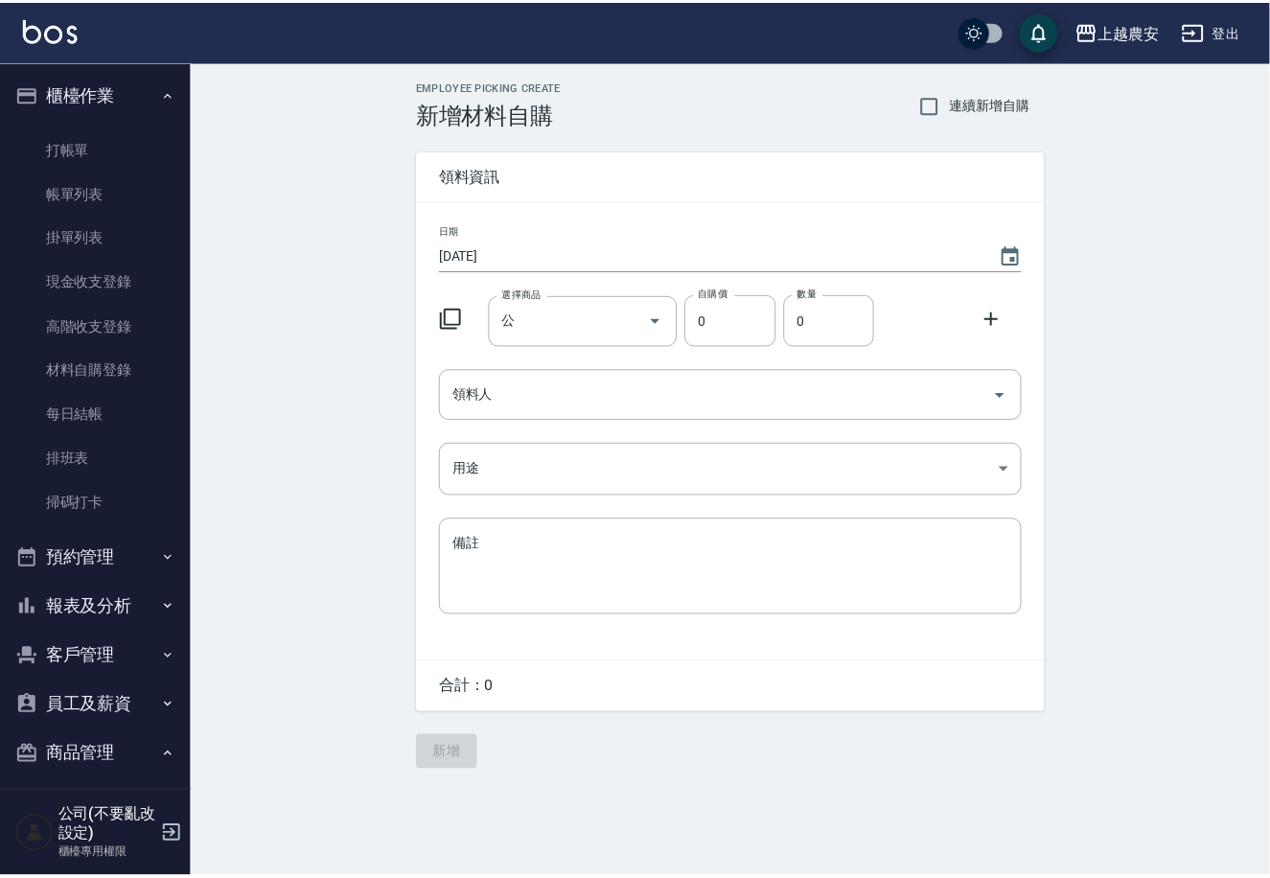
scroll to position [114, 0]
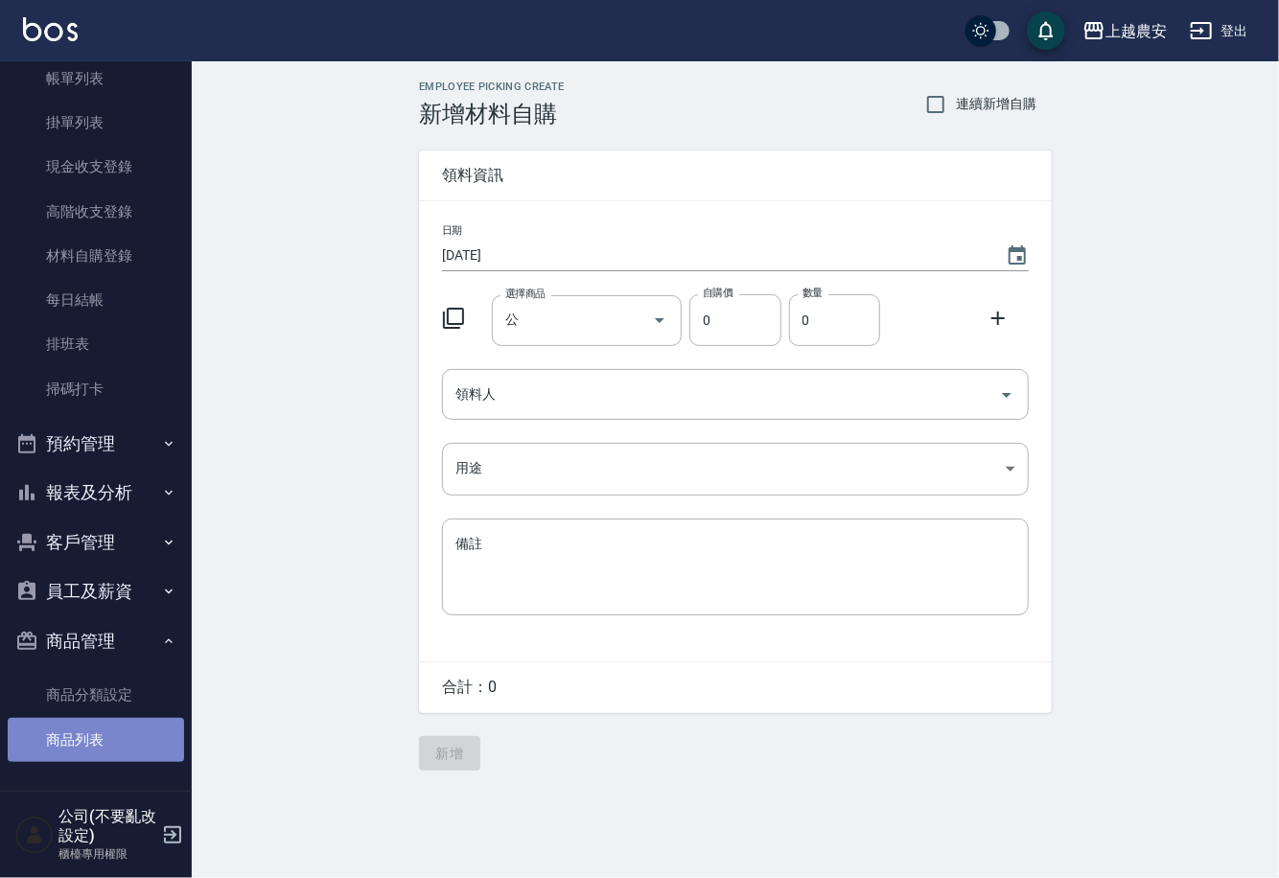
click at [100, 754] on link "商品列表" at bounding box center [96, 740] width 176 height 44
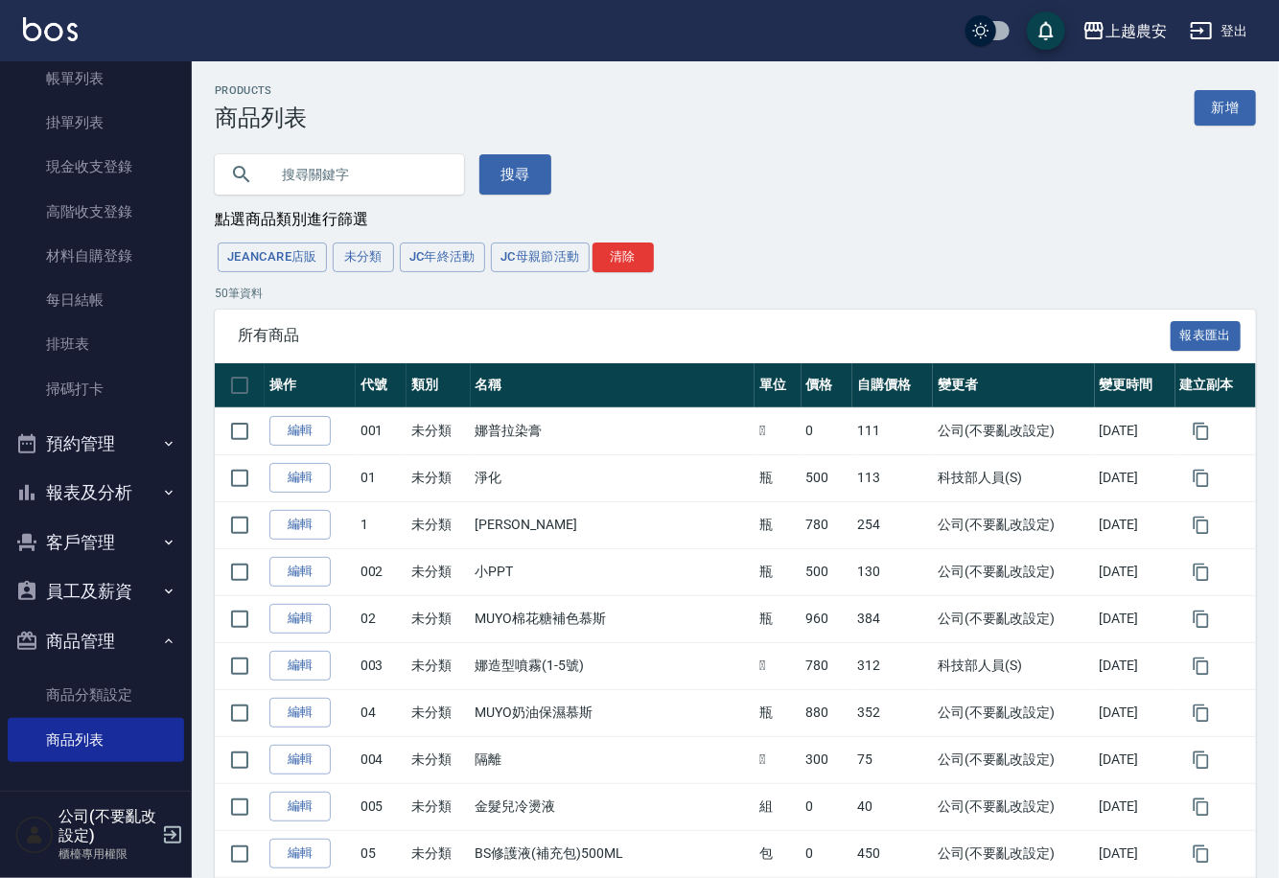
click at [336, 178] on input "text" at bounding box center [358, 175] width 180 height 52
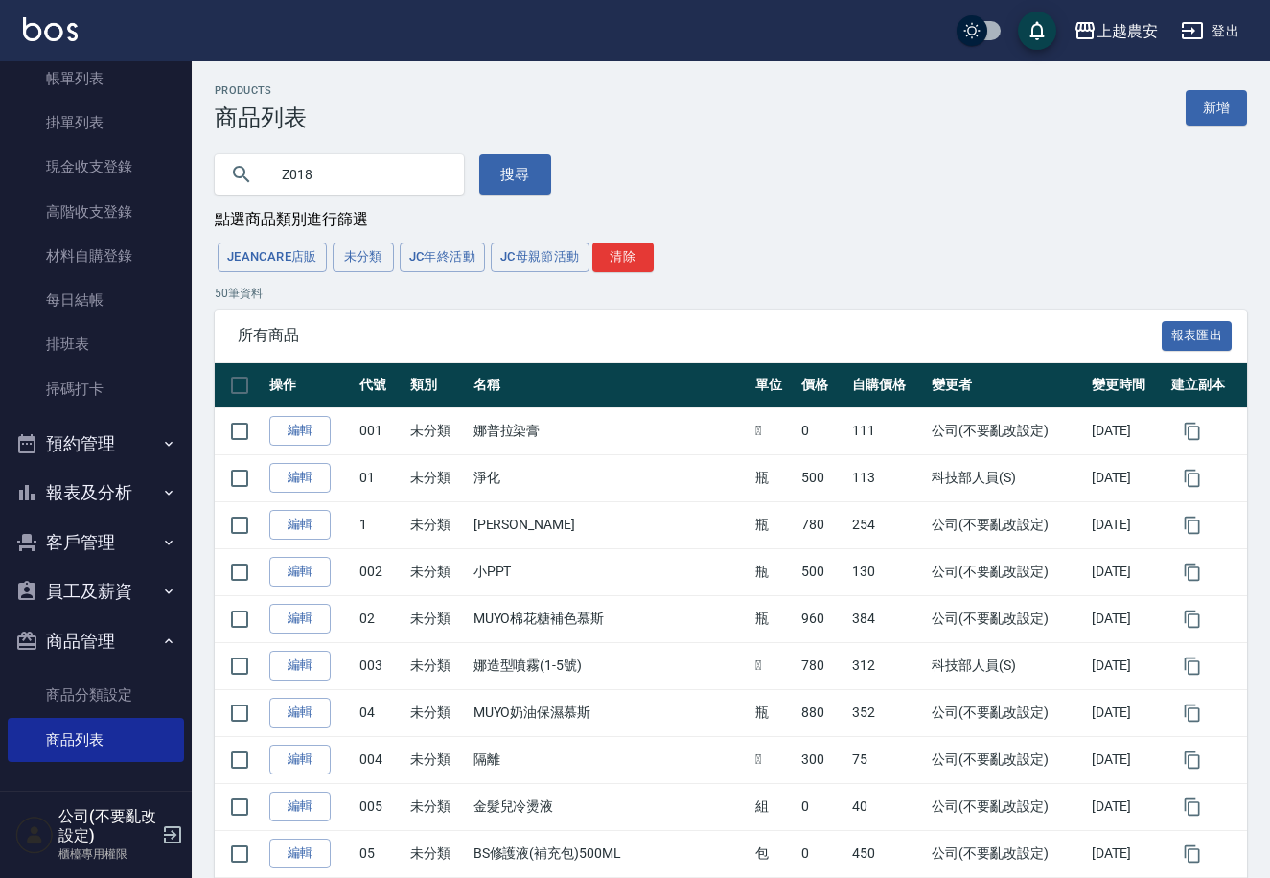
type input "Z018"
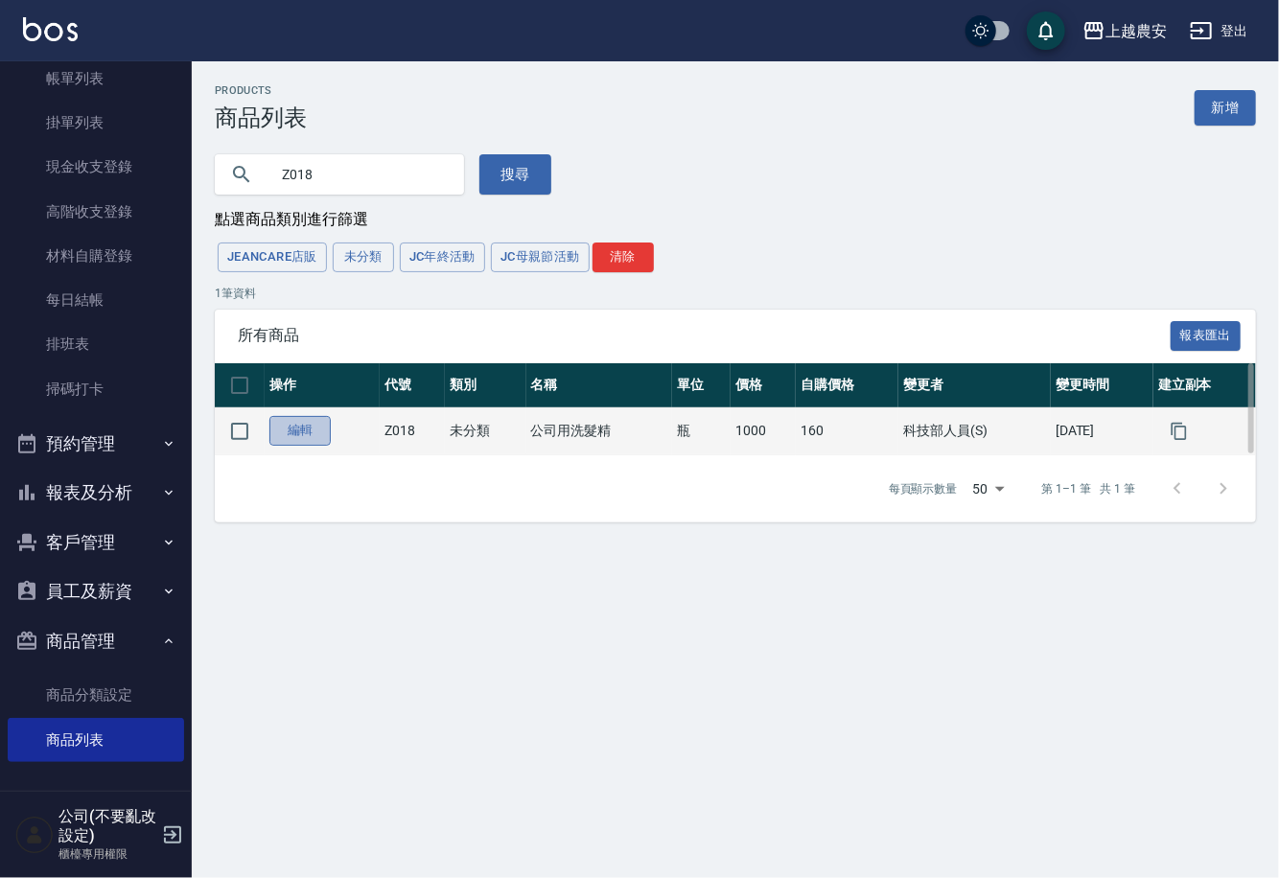
click at [296, 430] on link "編輯" at bounding box center [299, 431] width 61 height 30
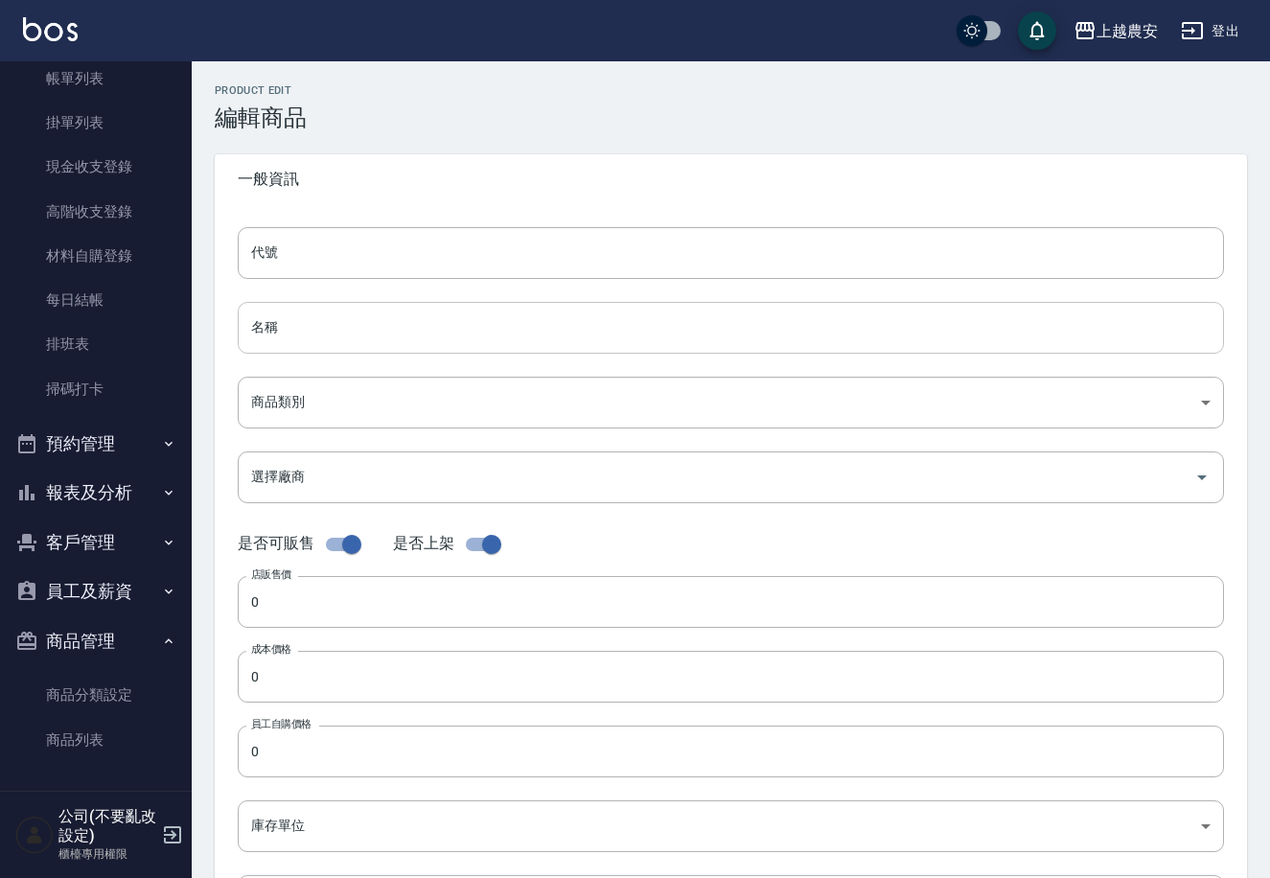
type input "Z018"
type input "公司用洗髮精"
type input "409ecfd6-093d-4307-9fd7-dfd0fdd6e13c"
type input "1000"
type input "160"
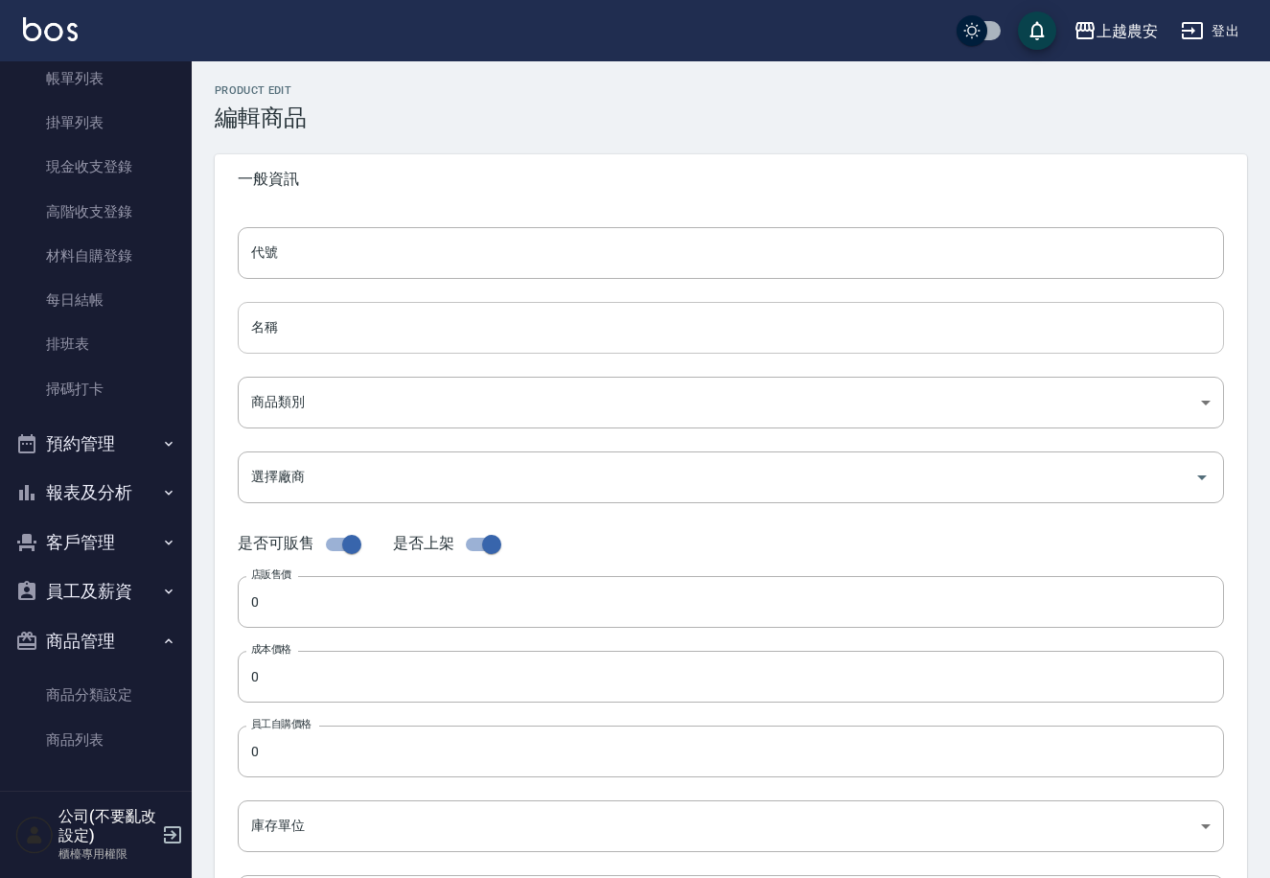
type input "160"
type input "瓶"
type input "UNSET"
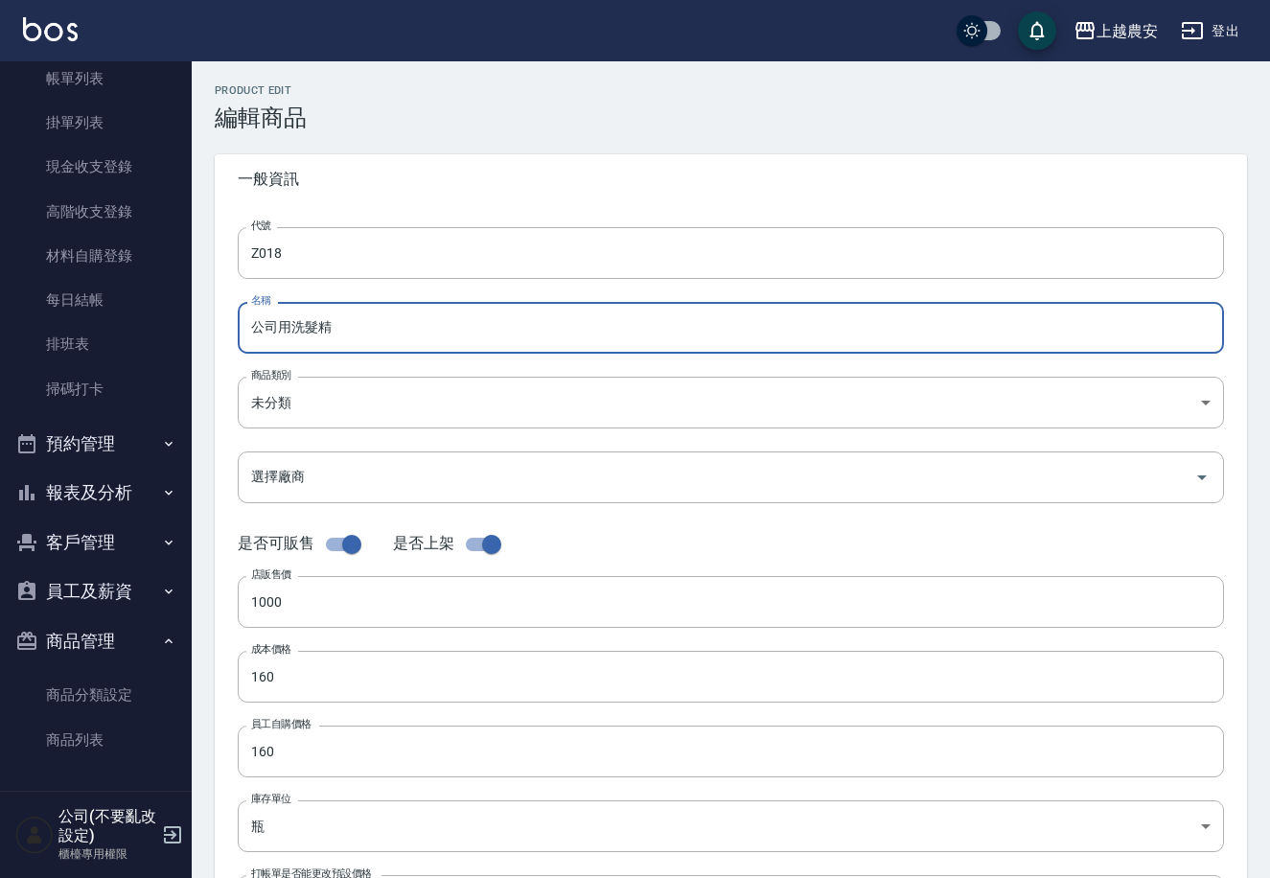
drag, startPoint x: 349, startPoint y: 331, endPoint x: 225, endPoint y: 352, distance: 125.5
click at [225, 352] on div "代號 Z018 代號 名稱 公司用洗髮精 名稱 商品類別 未分類 409ecfd6-093d-4307-9fd7-dfd0fdd6e13c 商品類別 選擇…" at bounding box center [731, 588] width 1033 height 769
type input "洗髮精(特價品)"
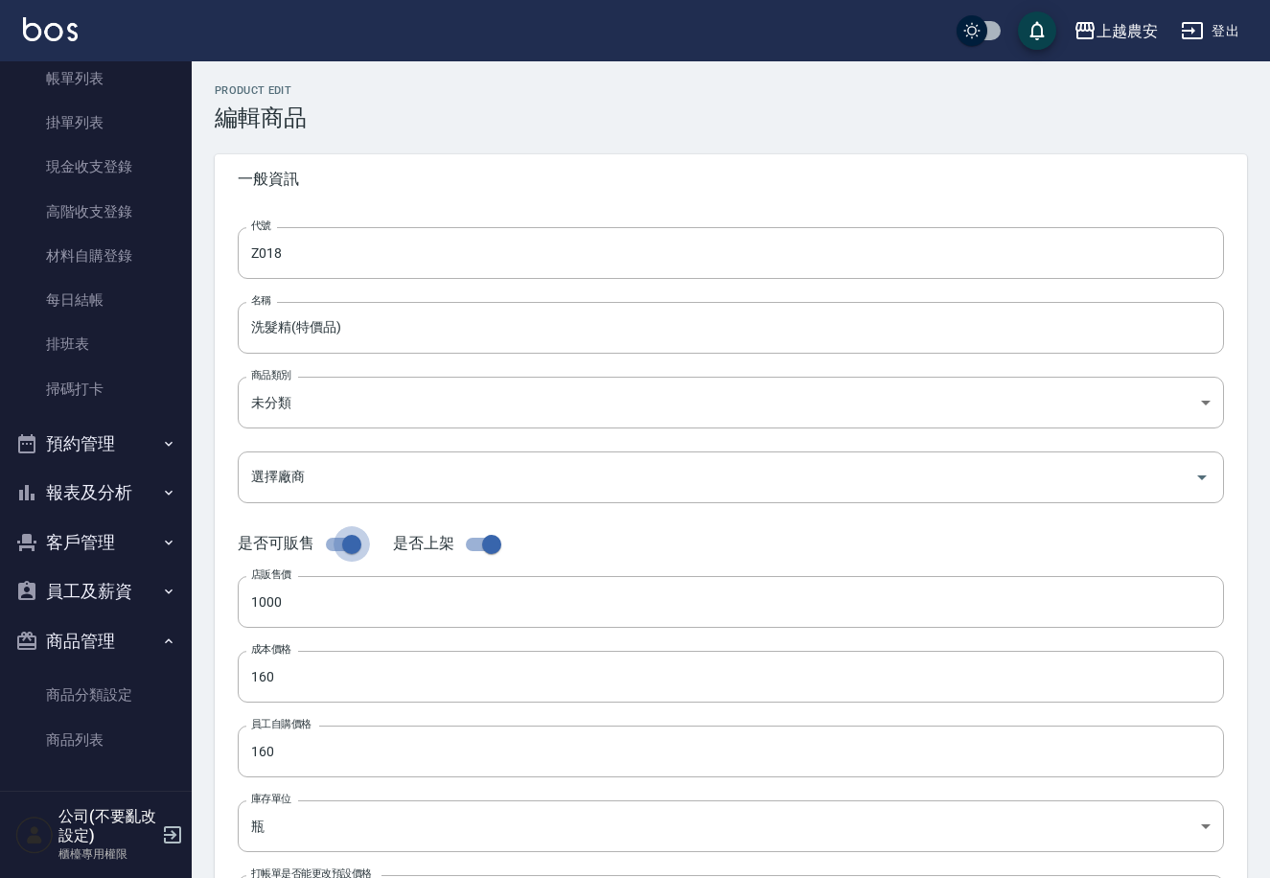
click at [337, 543] on input "checkbox" at bounding box center [351, 544] width 109 height 36
checkbox input "false"
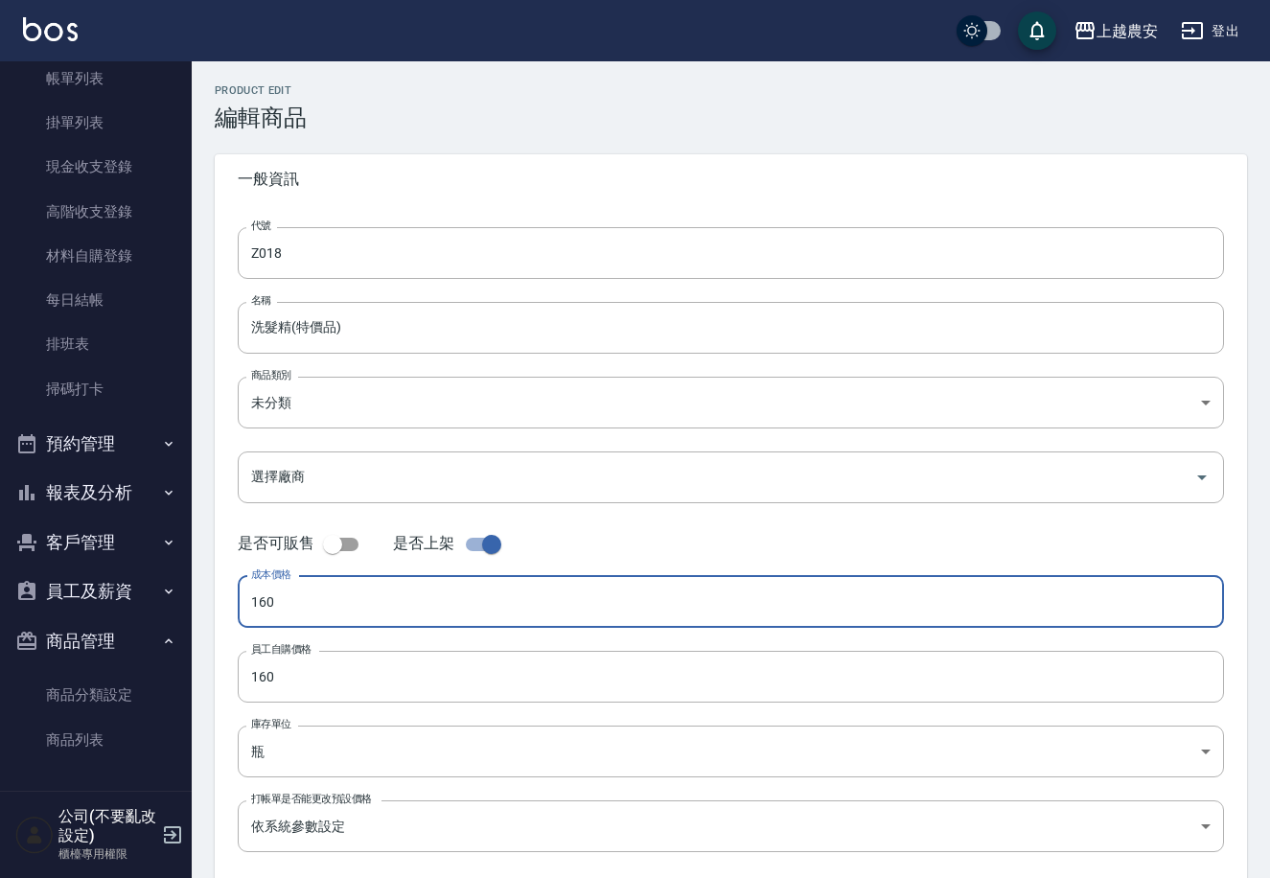
drag, startPoint x: 296, startPoint y: 609, endPoint x: 214, endPoint y: 631, distance: 85.3
click at [215, 631] on div "代號 Z018 代號 名稱 洗髮精(特價品) 名稱 商品類別 未分類 409ecfd6-093d-4307-9fd7-dfd0fdd6e13c 商品類別 …" at bounding box center [731, 551] width 1033 height 694
type input "0"
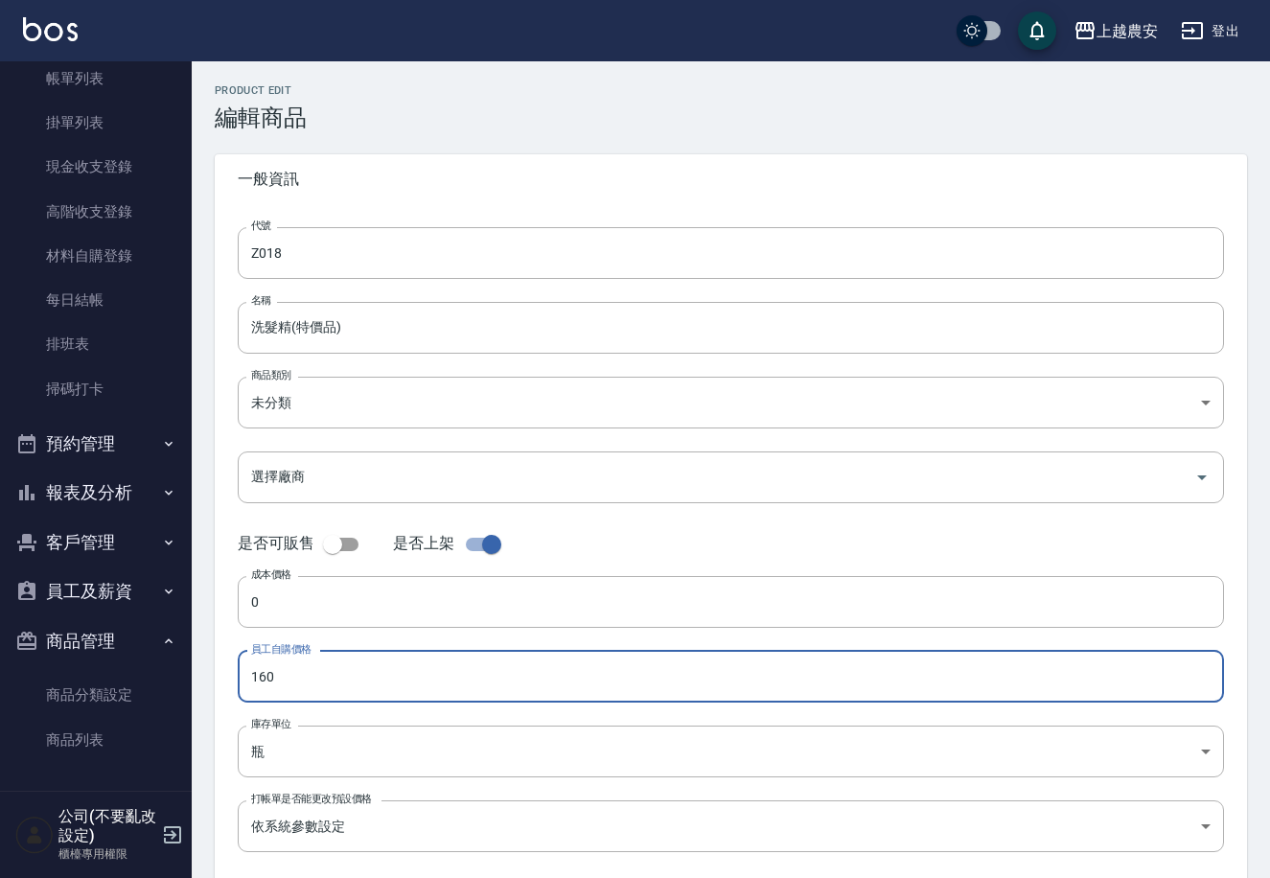
drag, startPoint x: 295, startPoint y: 682, endPoint x: 232, endPoint y: 689, distance: 63.7
click at [232, 693] on div "代號 Z018 代號 名稱 洗髮精(特價品) 名稱 商品類別 未分類 409ecfd6-093d-4307-9fd7-dfd0fdd6e13c 商品類別 …" at bounding box center [731, 551] width 1033 height 694
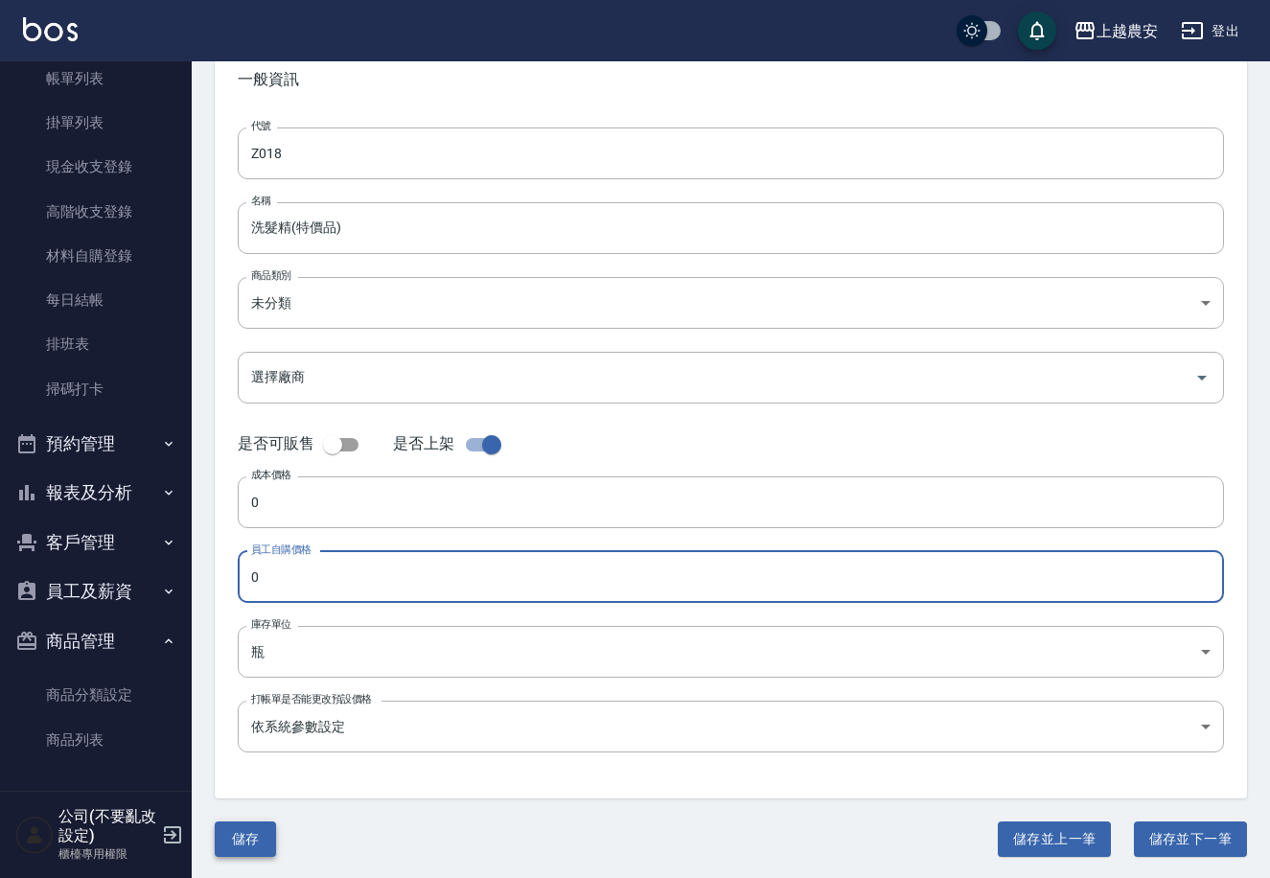
type input "0"
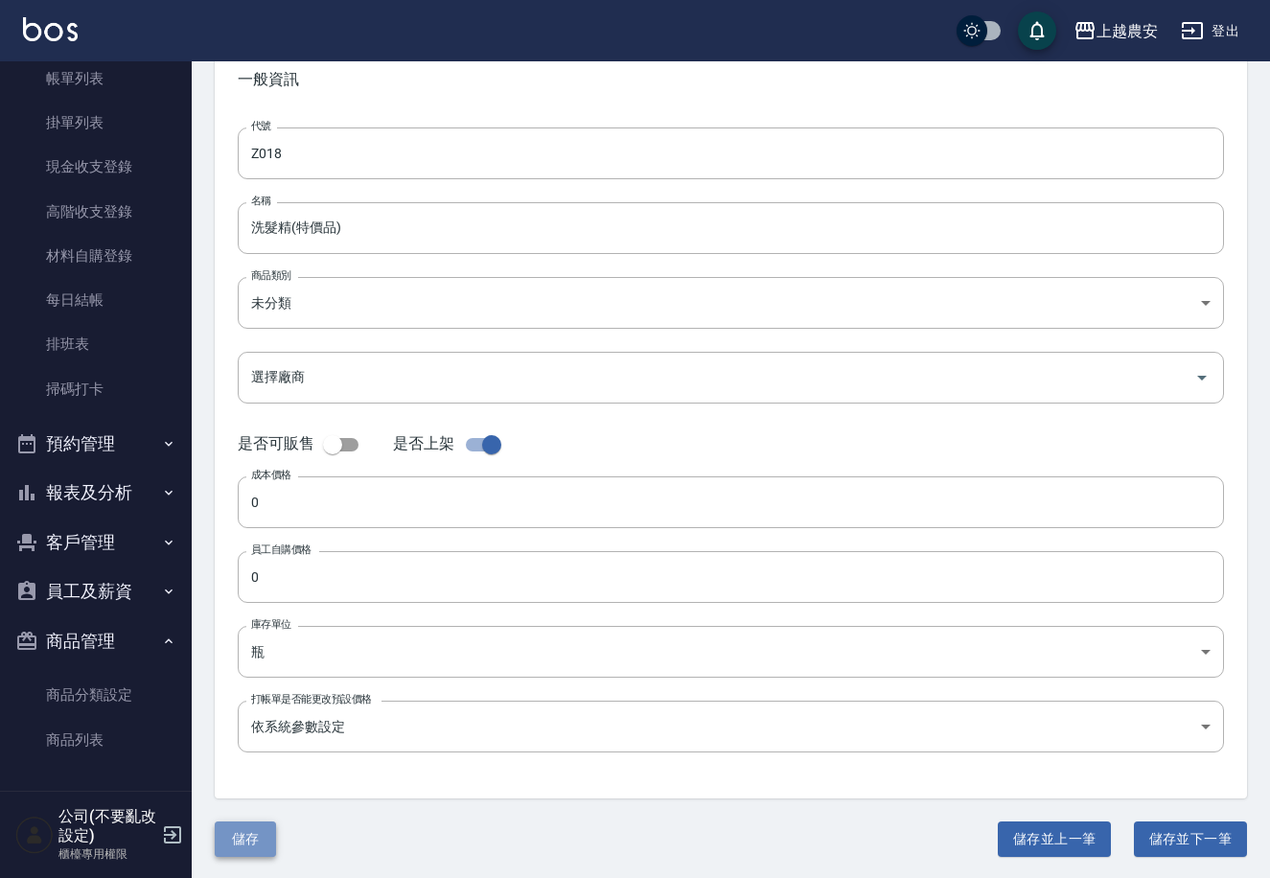
click at [251, 839] on button "儲存" at bounding box center [245, 839] width 61 height 35
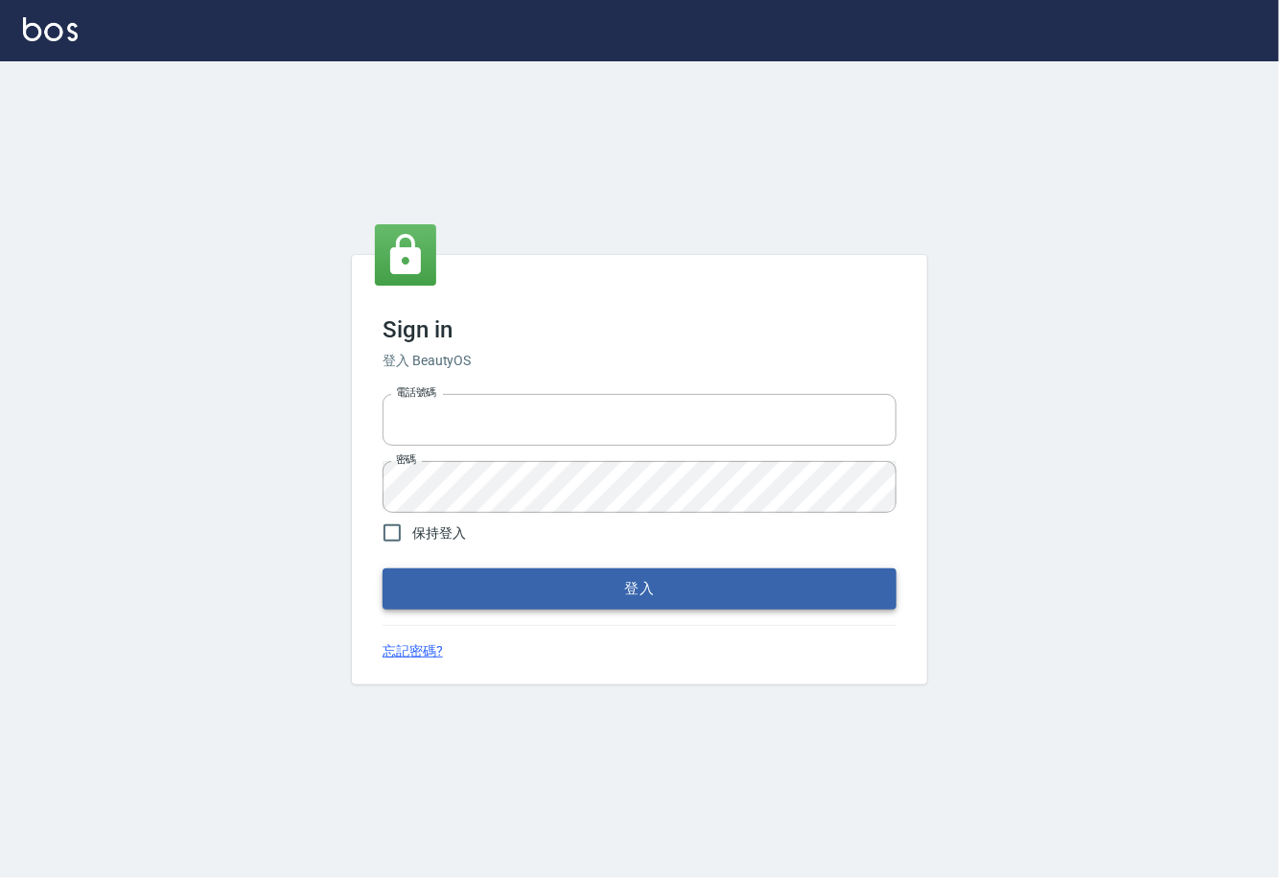
type input "0225929166"
click at [643, 590] on button "登入" at bounding box center [640, 589] width 514 height 40
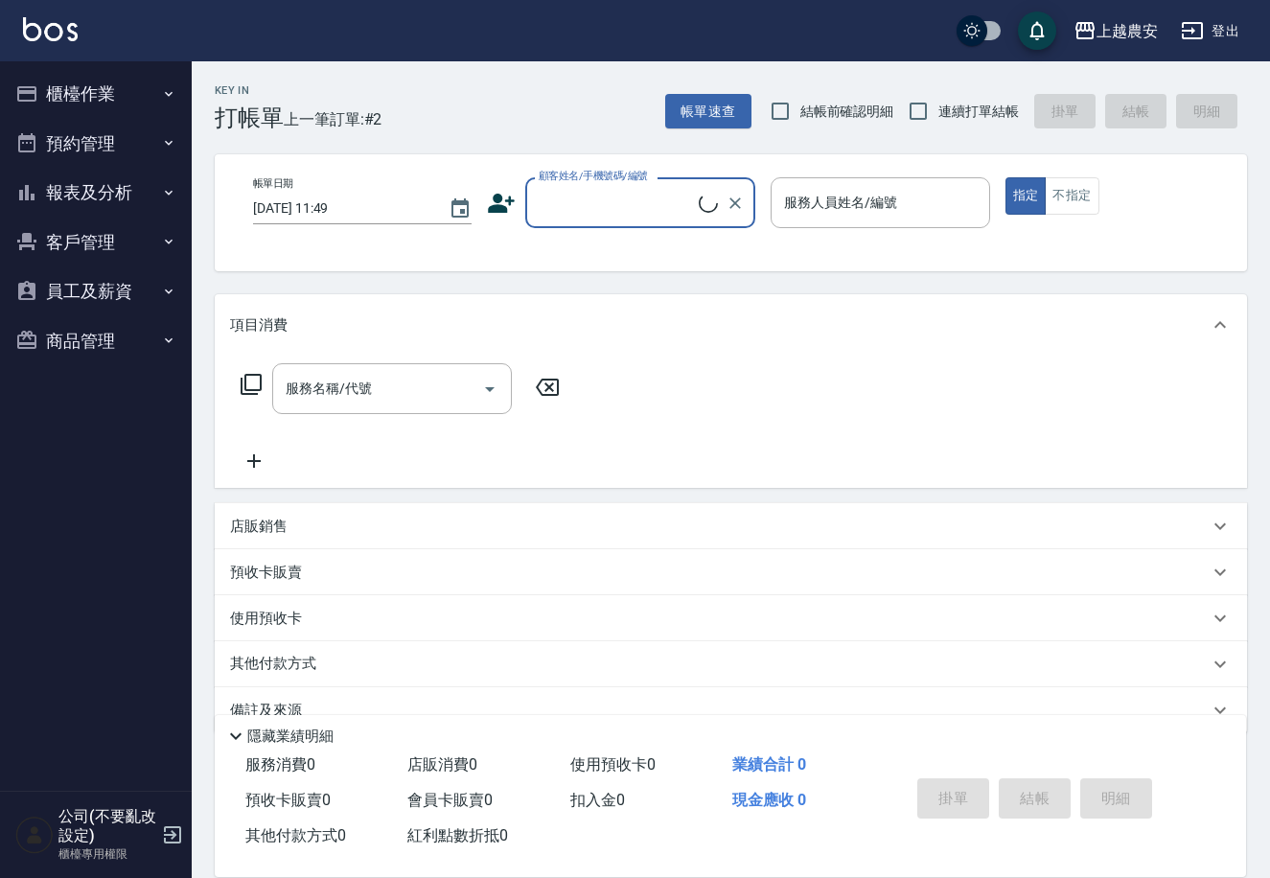
click at [113, 96] on button "櫃檯作業" at bounding box center [96, 94] width 176 height 50
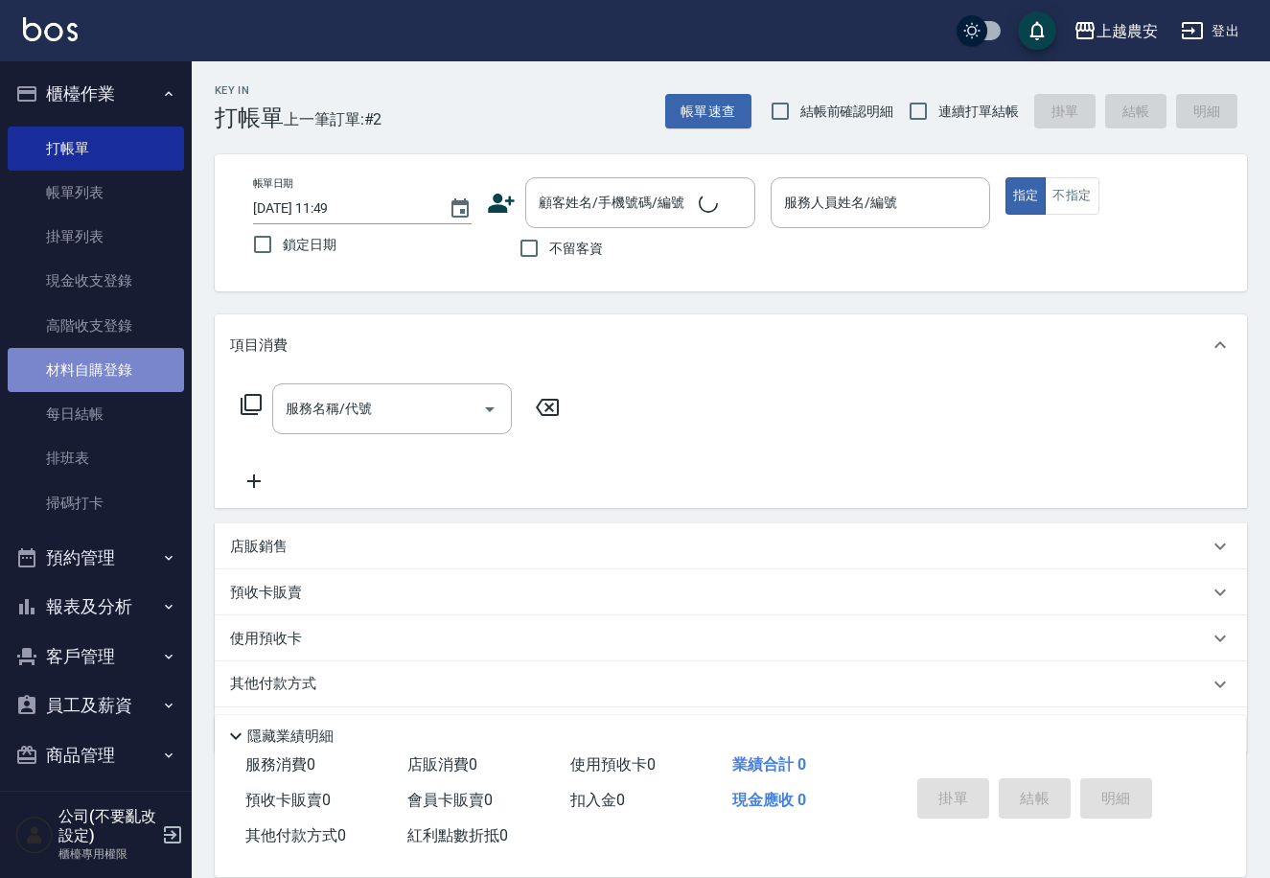
click at [109, 378] on link "材料自購登錄" at bounding box center [96, 370] width 176 height 44
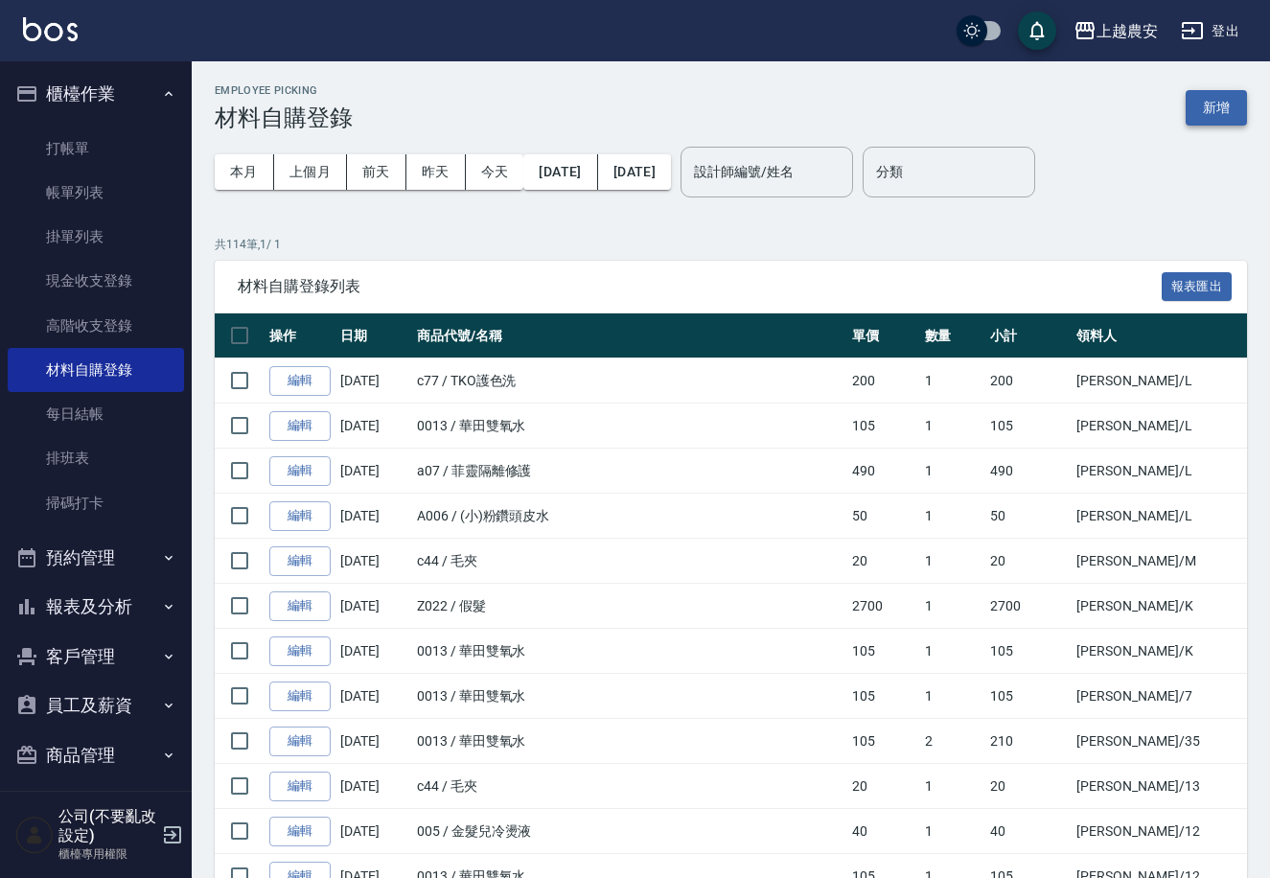
click at [1201, 104] on button "新增" at bounding box center [1216, 107] width 61 height 35
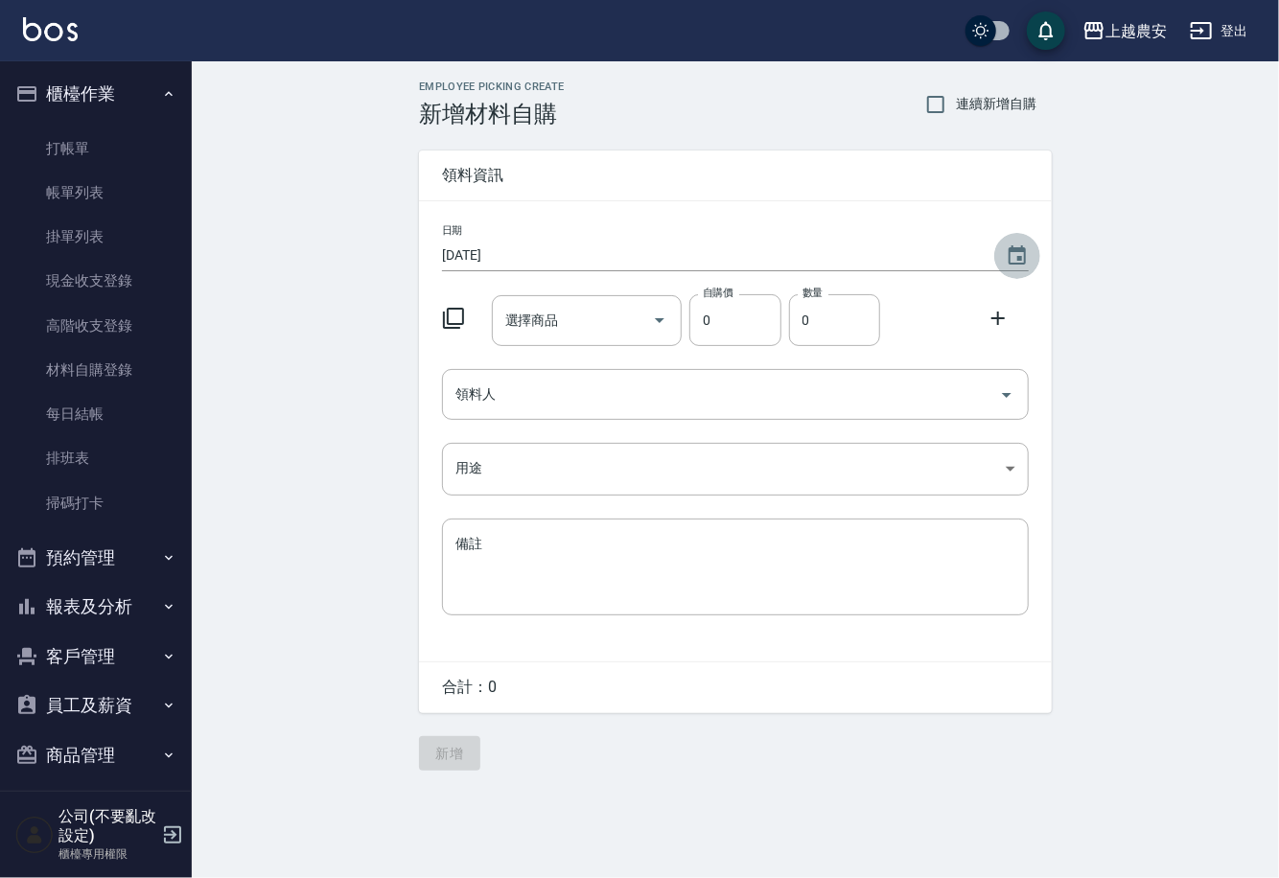
click at [1024, 244] on icon "Choose date, selected date is 2025-08-13" at bounding box center [1017, 255] width 23 height 23
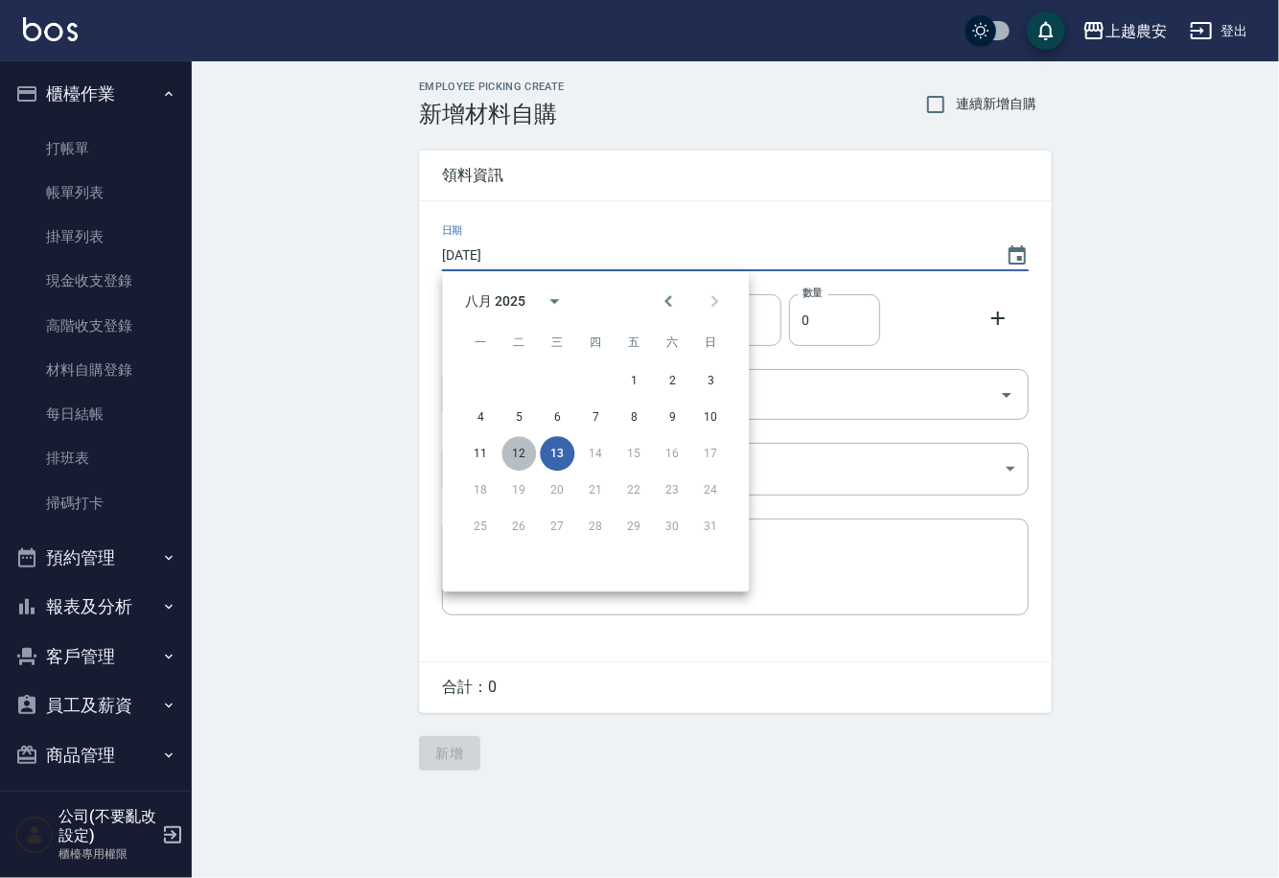
click at [518, 447] on button "12" at bounding box center [518, 453] width 35 height 35
type input "2025/08/12"
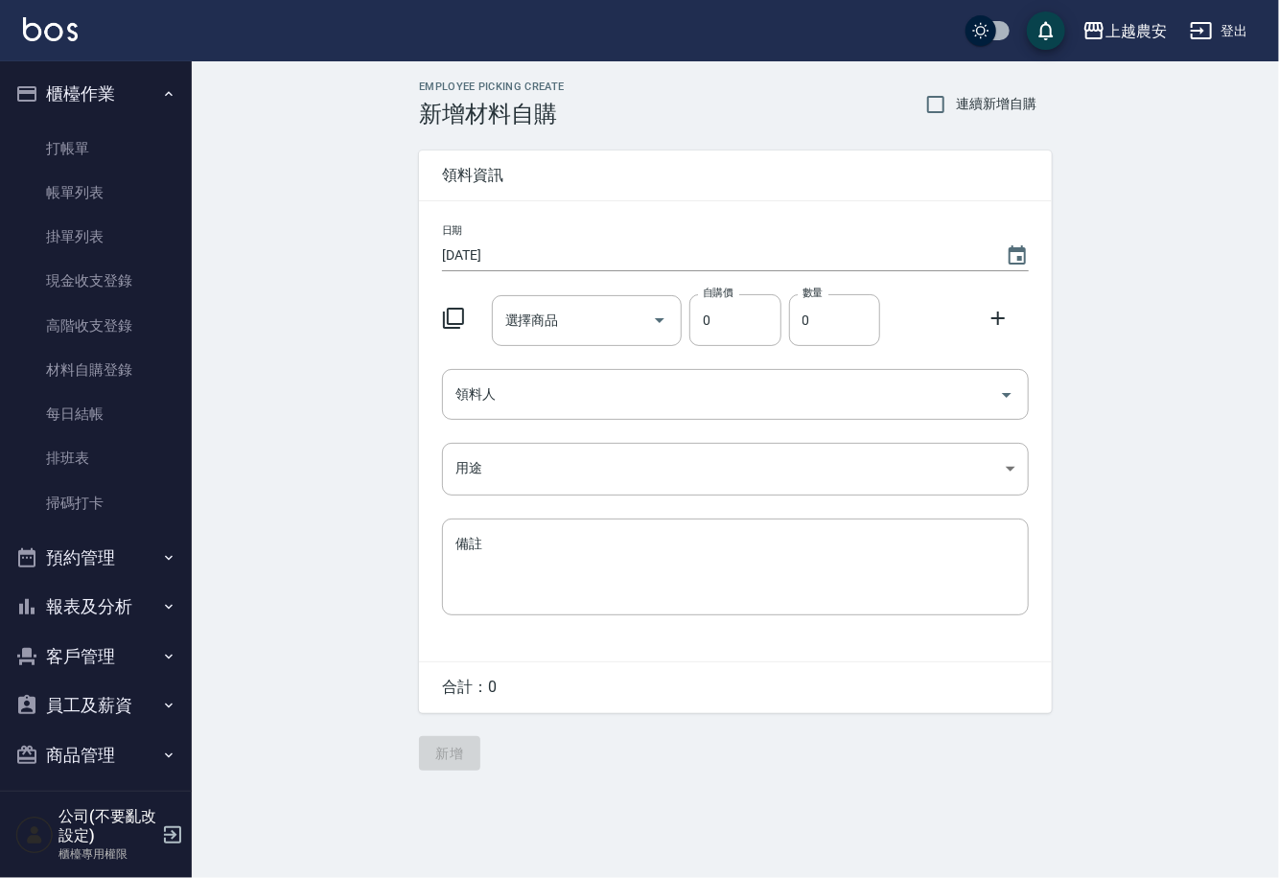
click at [525, 319] on div "選擇商品 選擇商品" at bounding box center [587, 320] width 191 height 51
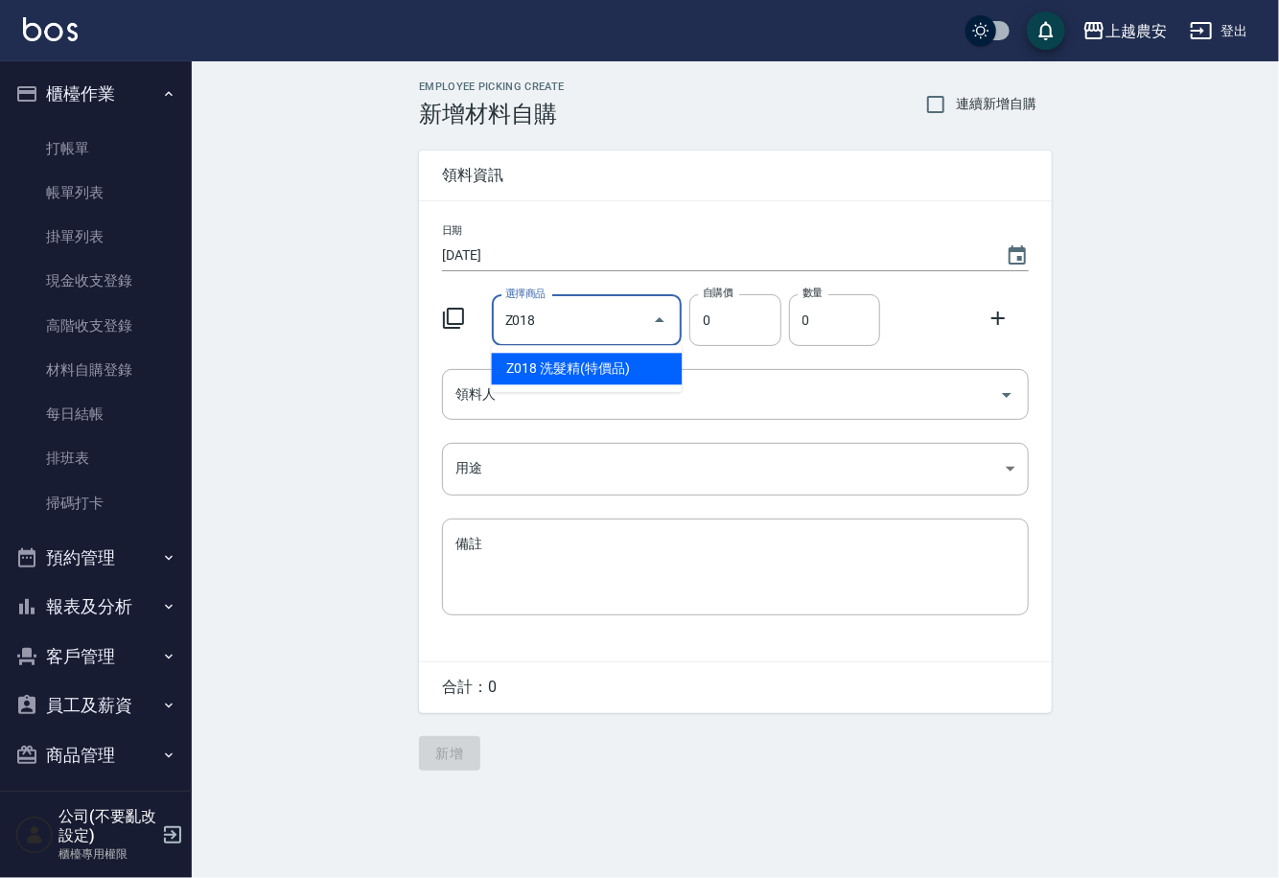
type input "洗髮精(特價品)"
type input "1"
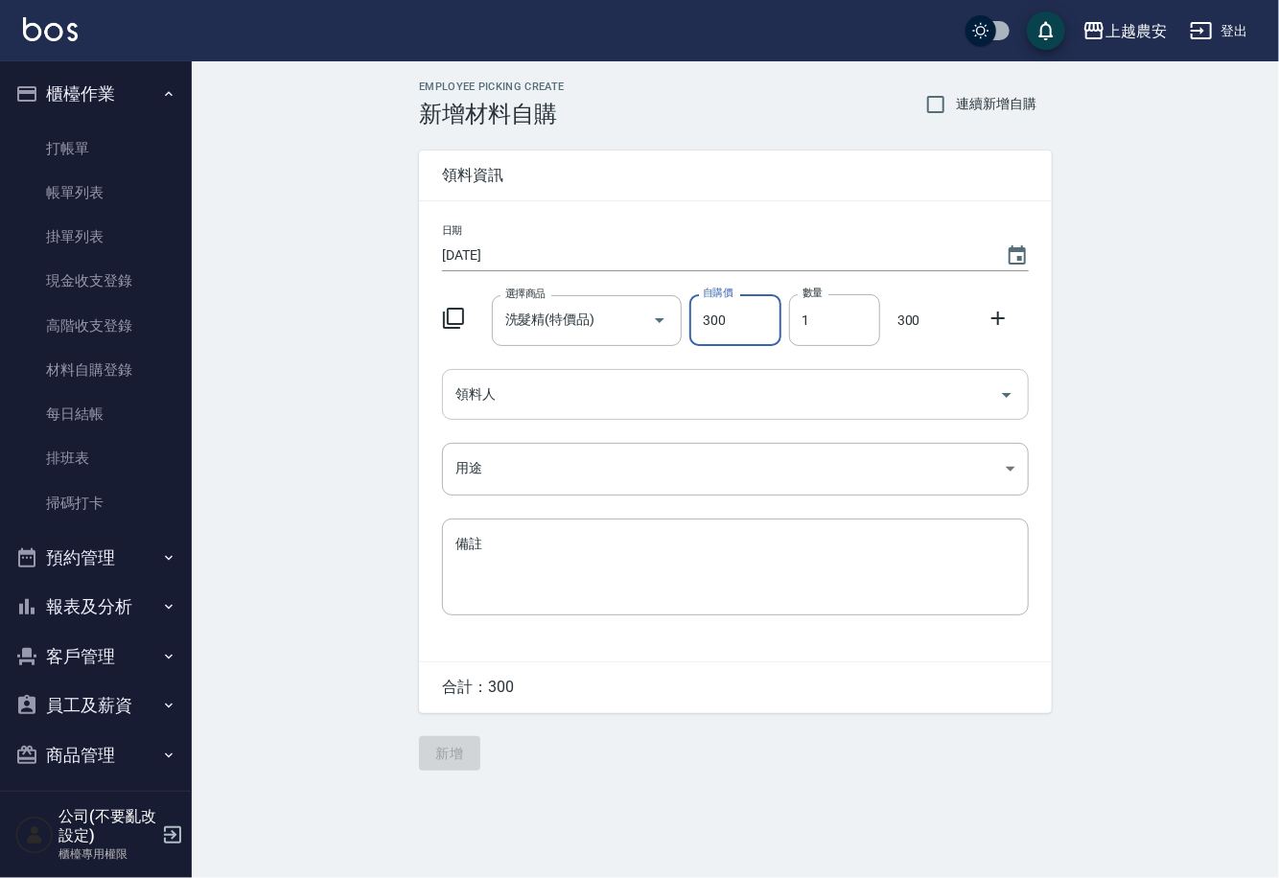
type input "300"
click at [507, 400] on input "領料人" at bounding box center [721, 395] width 541 height 34
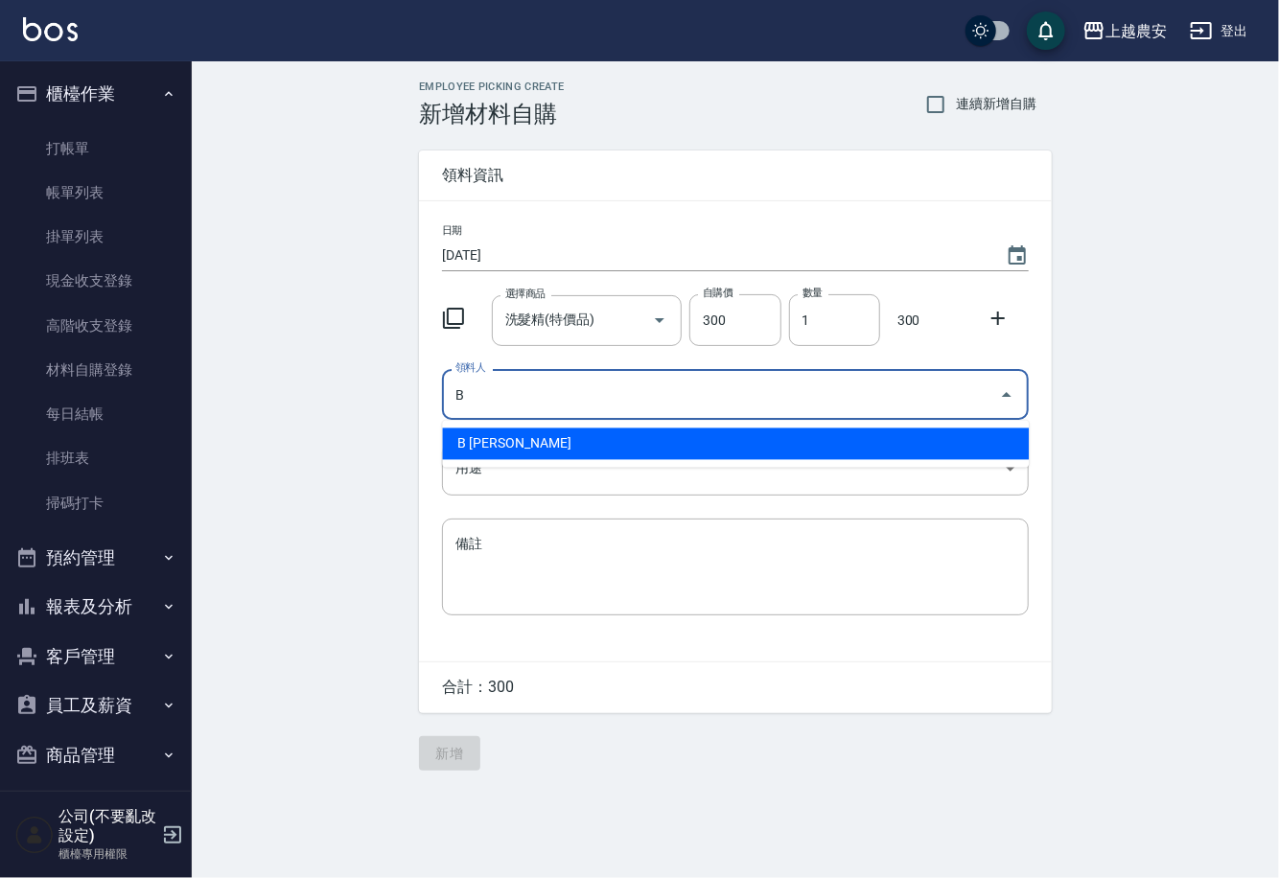
click at [463, 446] on li "B 洪美雅" at bounding box center [735, 445] width 587 height 32
type input "B 洪美雅"
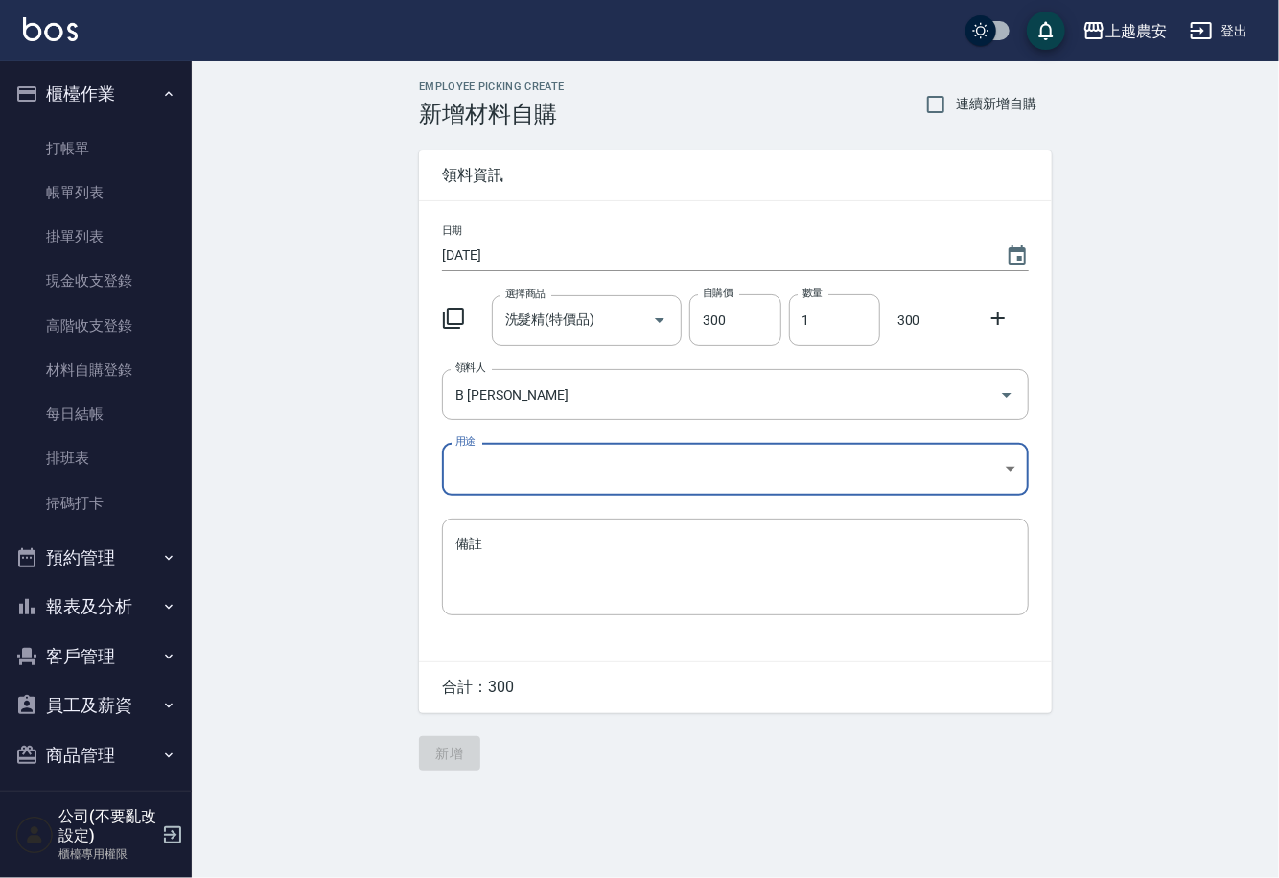
click at [470, 468] on body "上越農安 登出 櫃檯作業 打帳單 帳單列表 掛單列表 現金收支登錄 高階收支登錄 材料自購登錄 每日結帳 排班表 掃碼打卡 預約管理 預約管理 單日預約紀錄 …" at bounding box center [639, 439] width 1279 height 878
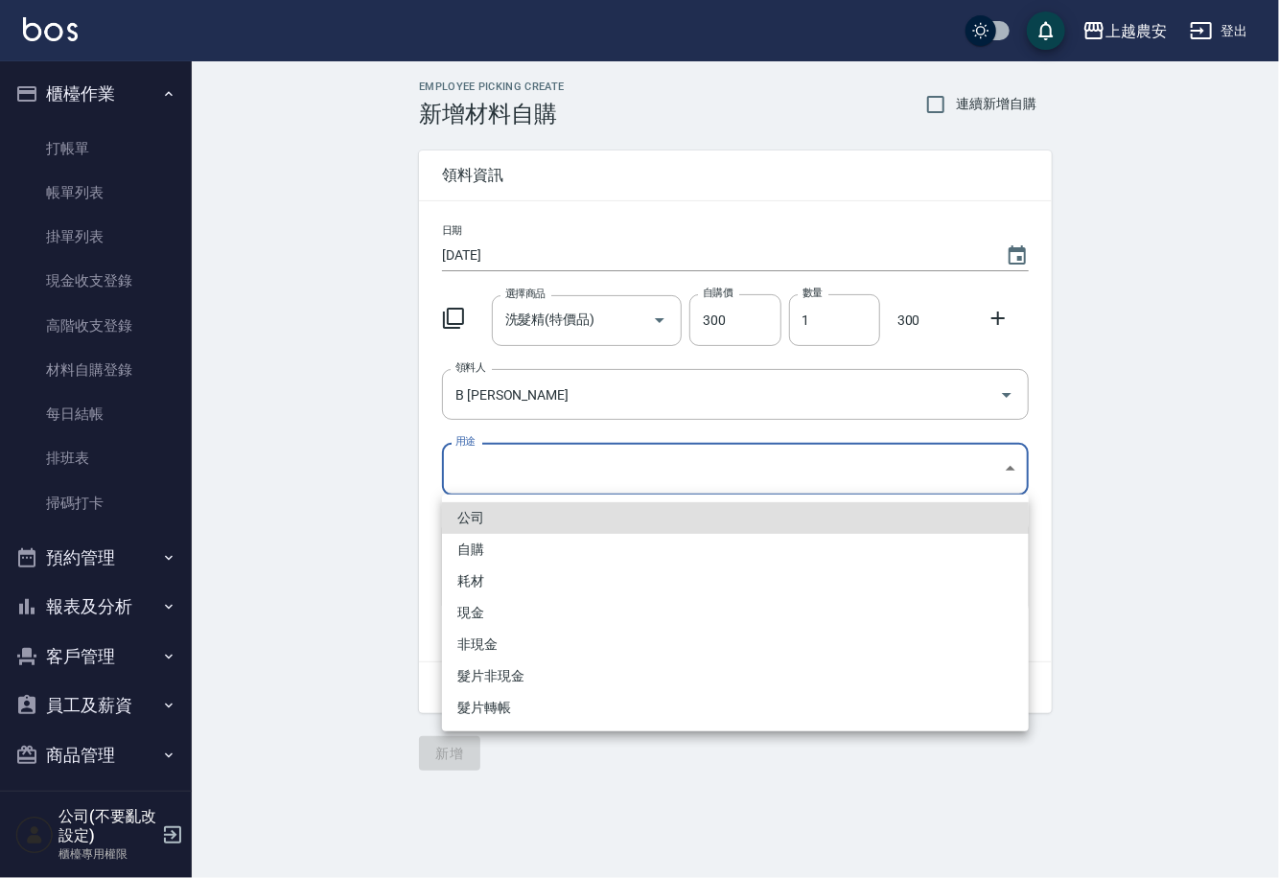
click at [467, 550] on li "自購" at bounding box center [735, 550] width 587 height 32
type input "自購"
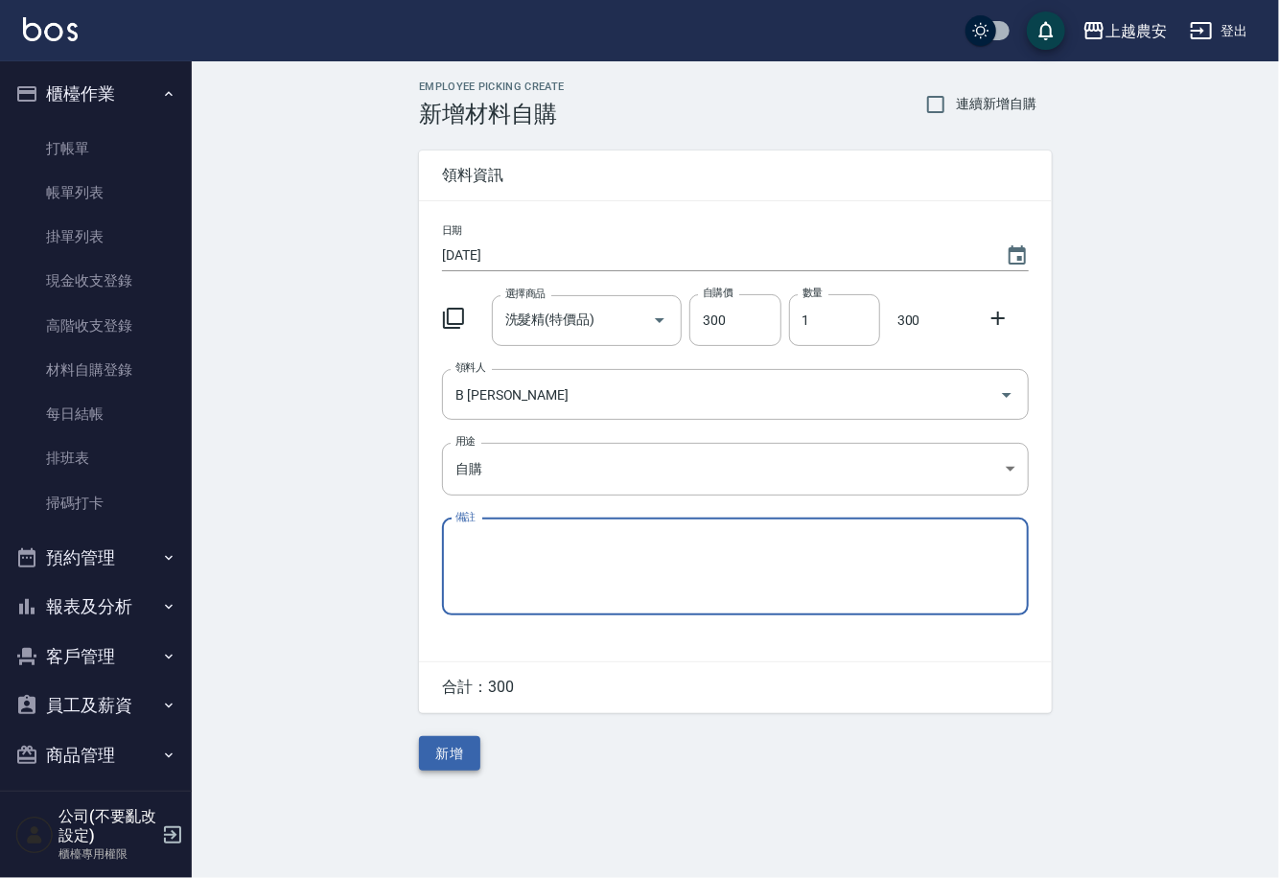
click at [471, 761] on button "新增" at bounding box center [449, 753] width 61 height 35
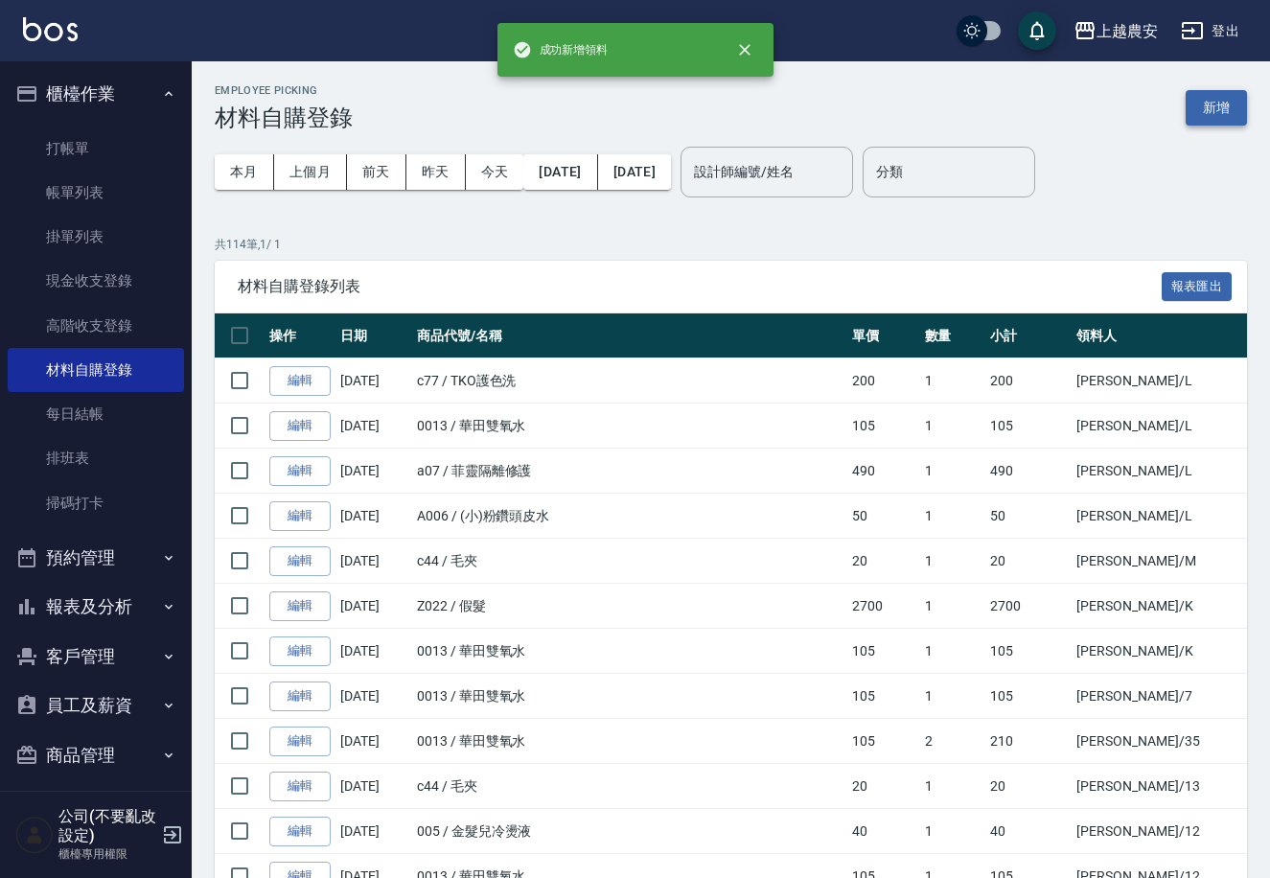
click at [1218, 104] on button "新增" at bounding box center [1216, 107] width 61 height 35
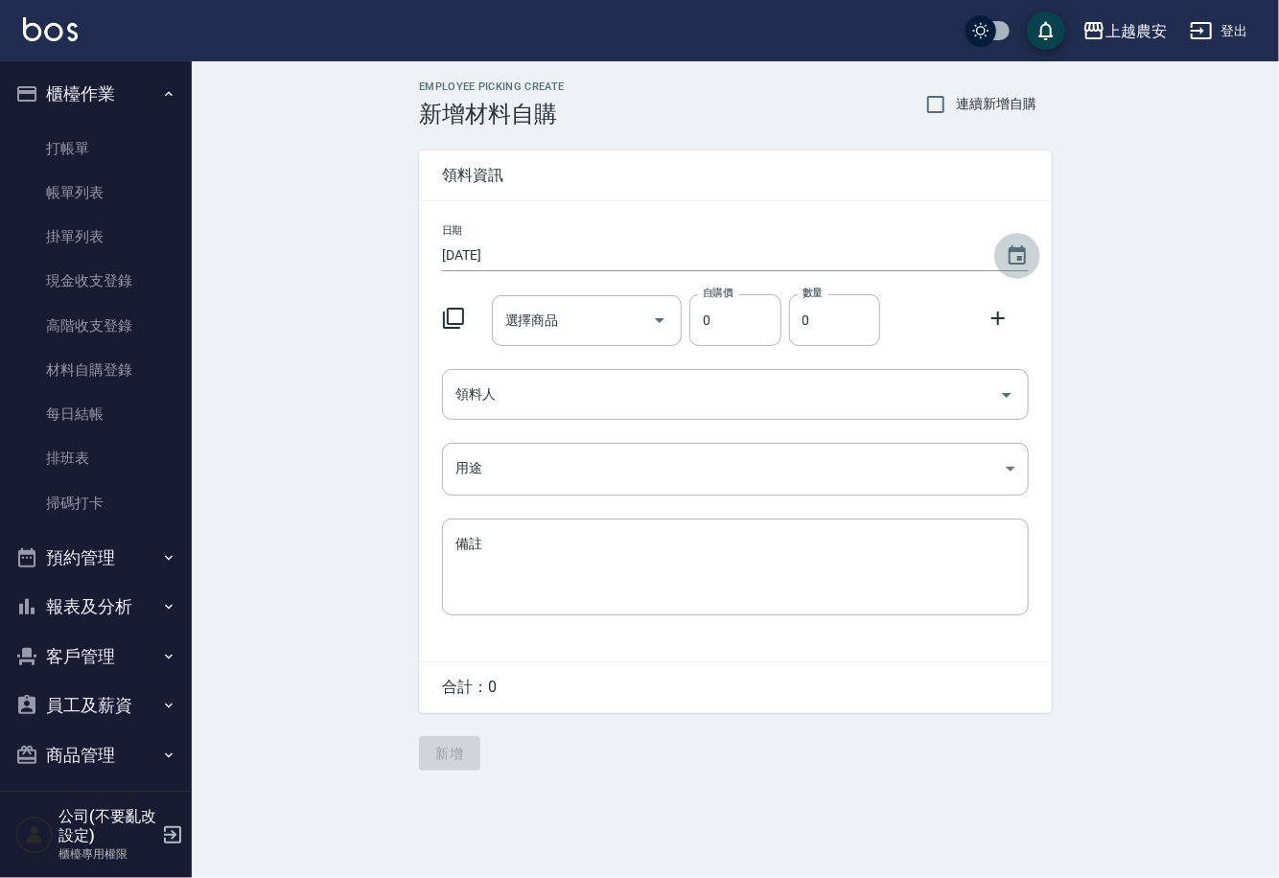
drag, startPoint x: 1017, startPoint y: 251, endPoint x: 987, endPoint y: 249, distance: 30.7
click at [1018, 249] on icon "Choose date, selected date is 2025-08-13" at bounding box center [1017, 254] width 17 height 19
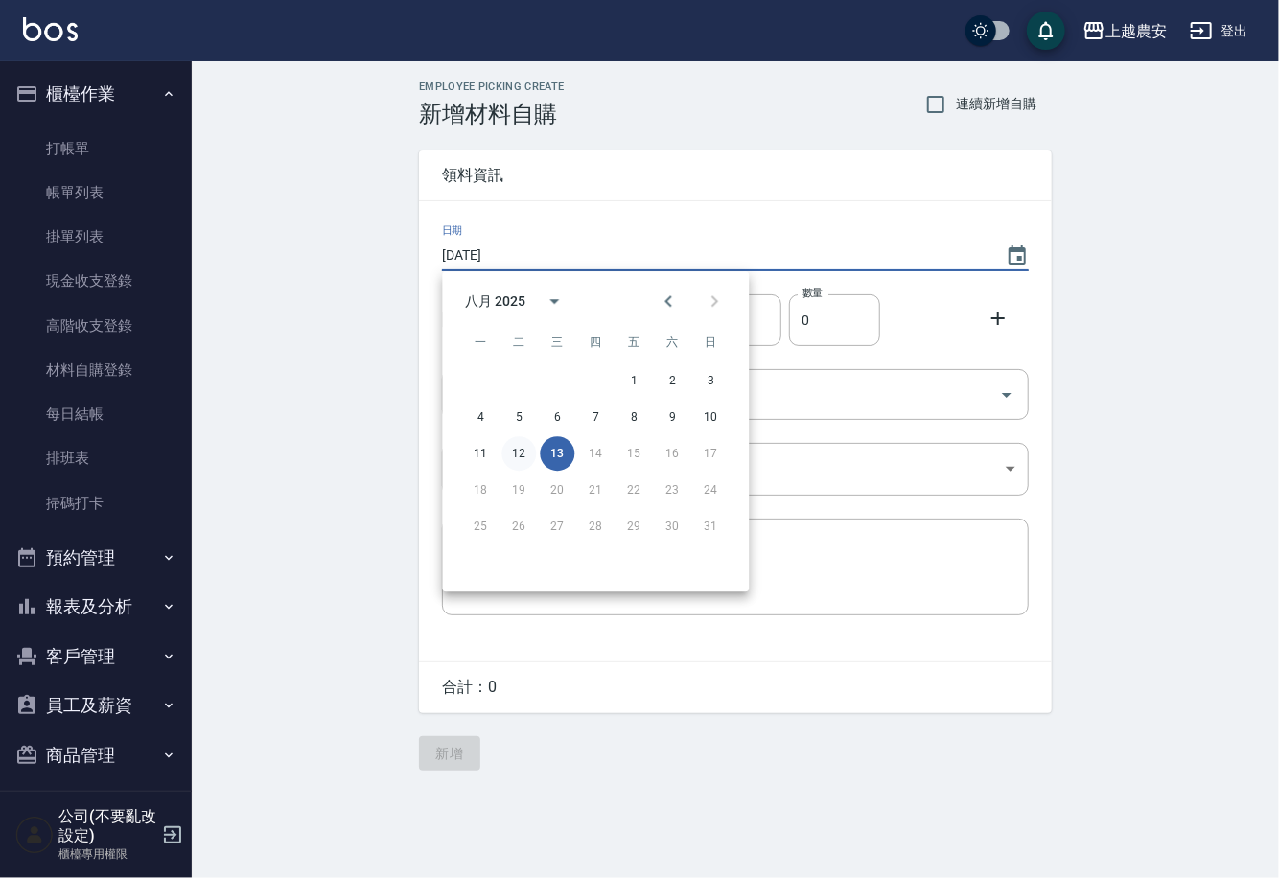
click at [508, 453] on button "12" at bounding box center [518, 453] width 35 height 35
type input "2025/08/12"
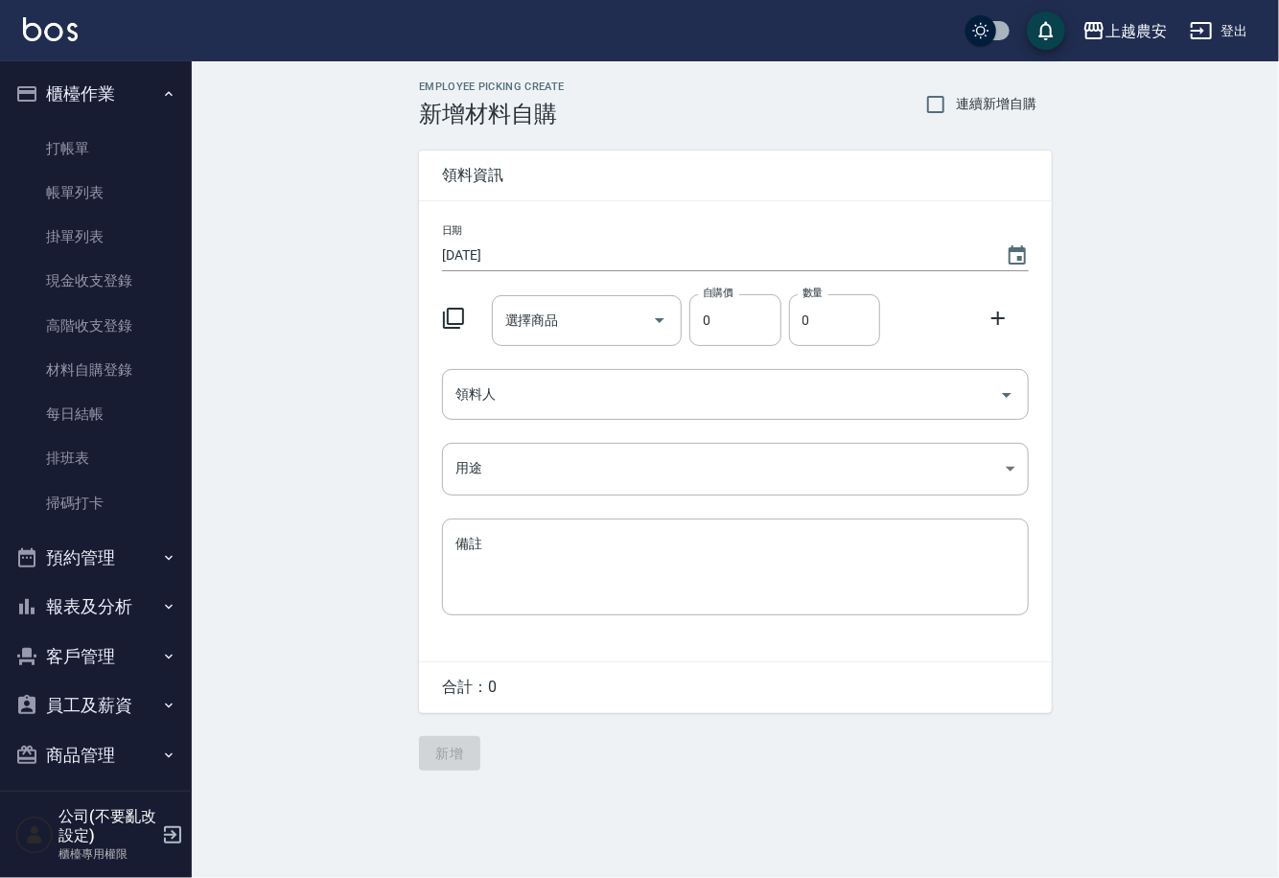
click at [540, 319] on div "選擇商品 選擇商品" at bounding box center [587, 320] width 191 height 51
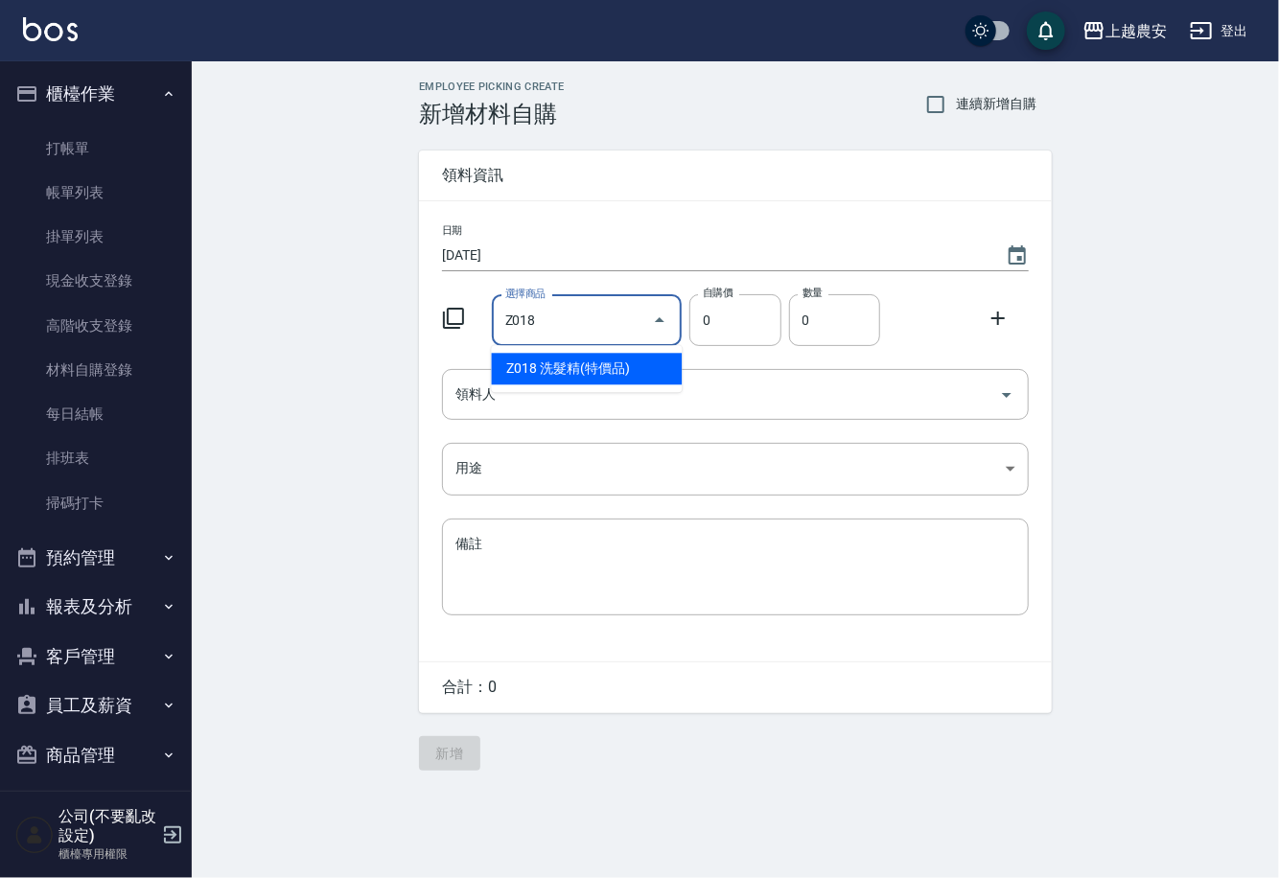
type input "洗髮精(特價品)"
type input "1"
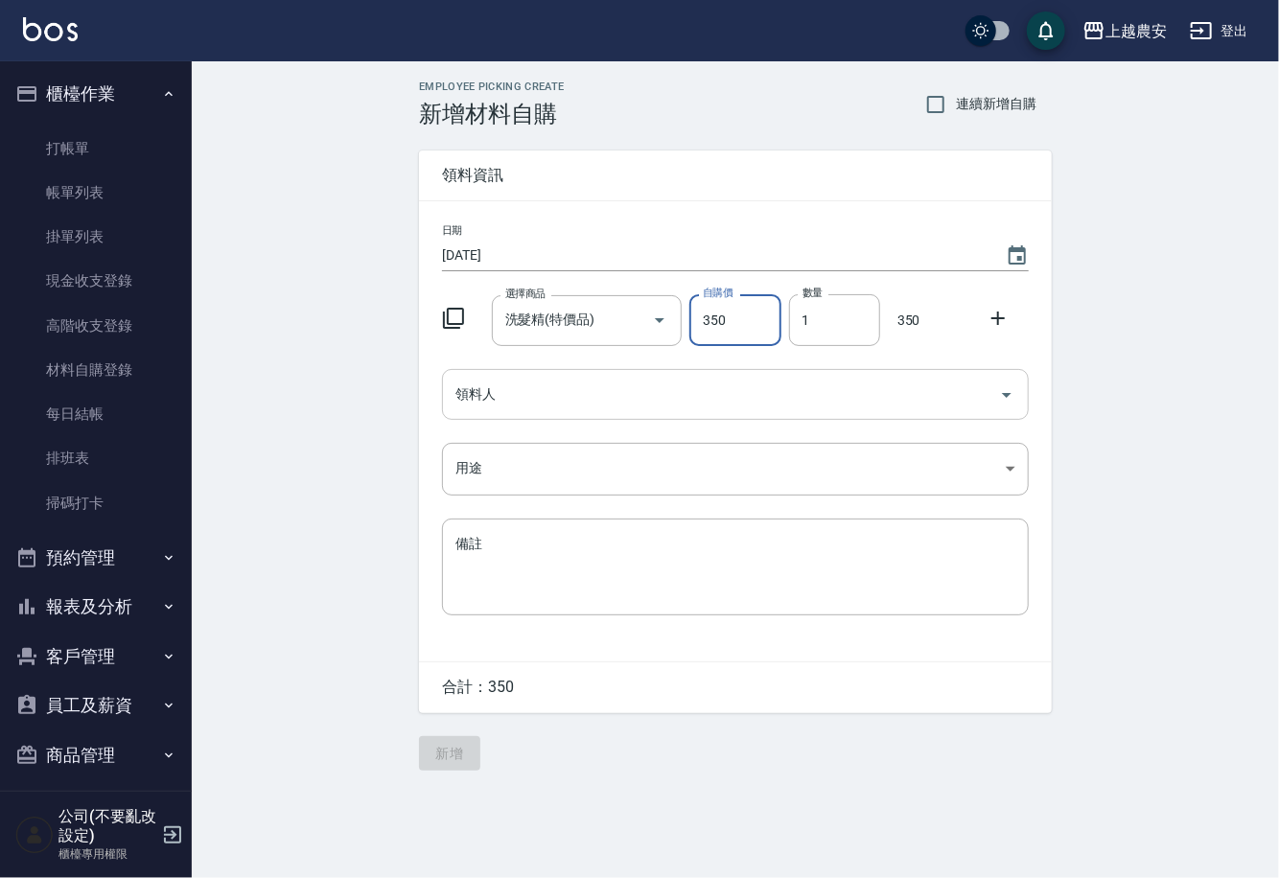
type input "350"
click at [596, 402] on input "領料人" at bounding box center [721, 395] width 541 height 34
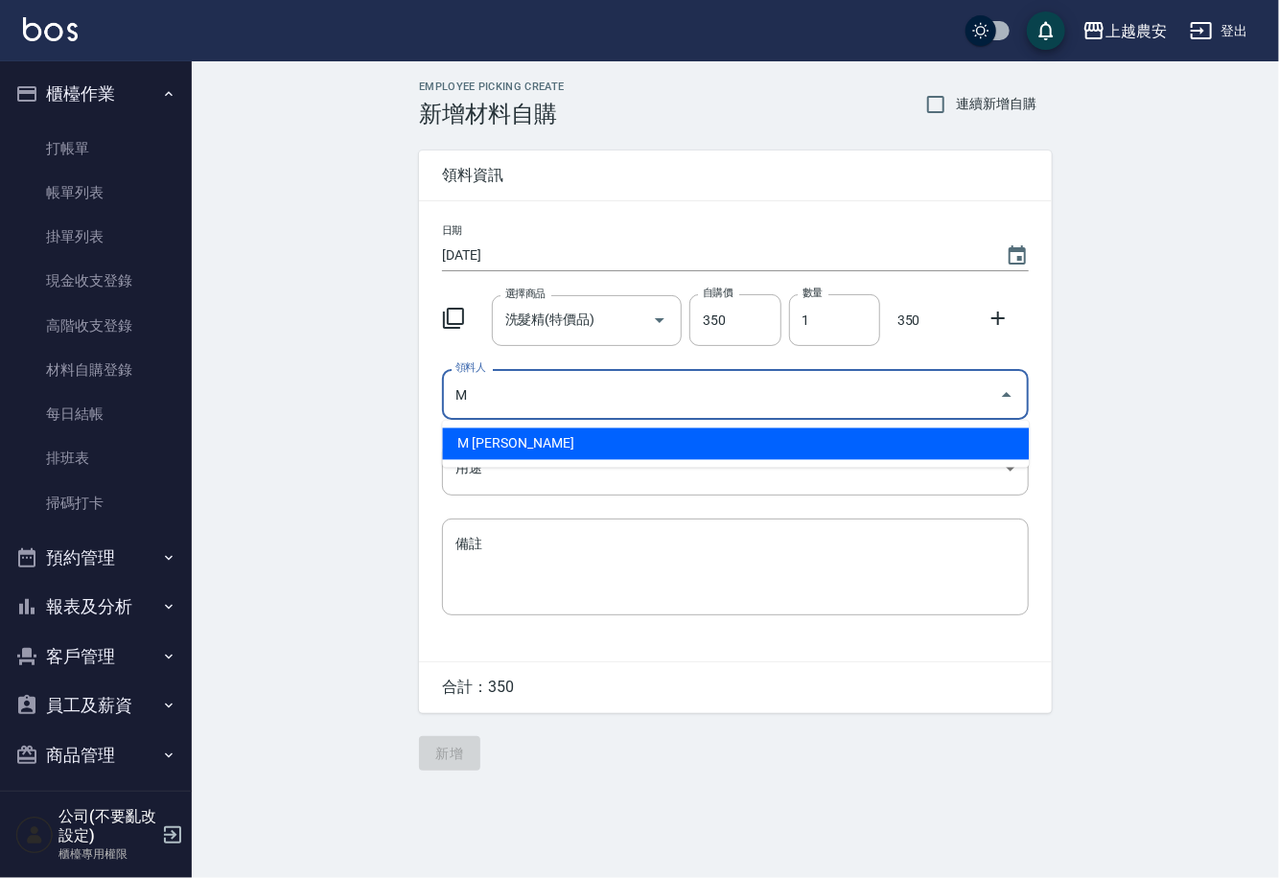
drag, startPoint x: 510, startPoint y: 429, endPoint x: 476, endPoint y: 453, distance: 41.8
click at [509, 429] on li "M 鄭鈺樺" at bounding box center [735, 445] width 587 height 32
type input "M 鄭鈺樺"
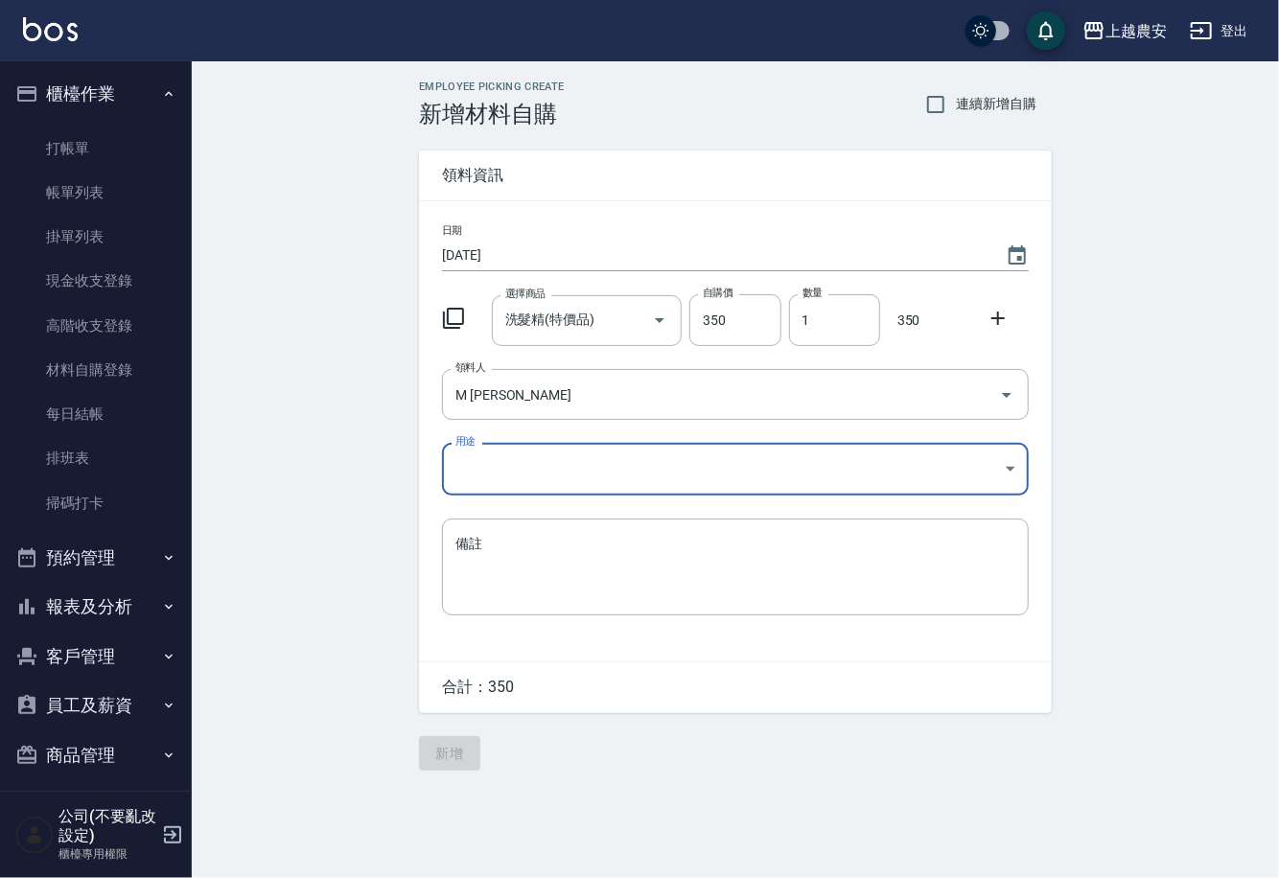
click at [470, 481] on body "上越農安 登出 櫃檯作業 打帳單 帳單列表 掛單列表 現金收支登錄 高階收支登錄 材料自購登錄 每日結帳 排班表 掃碼打卡 預約管理 預約管理 單日預約紀錄 …" at bounding box center [639, 439] width 1279 height 878
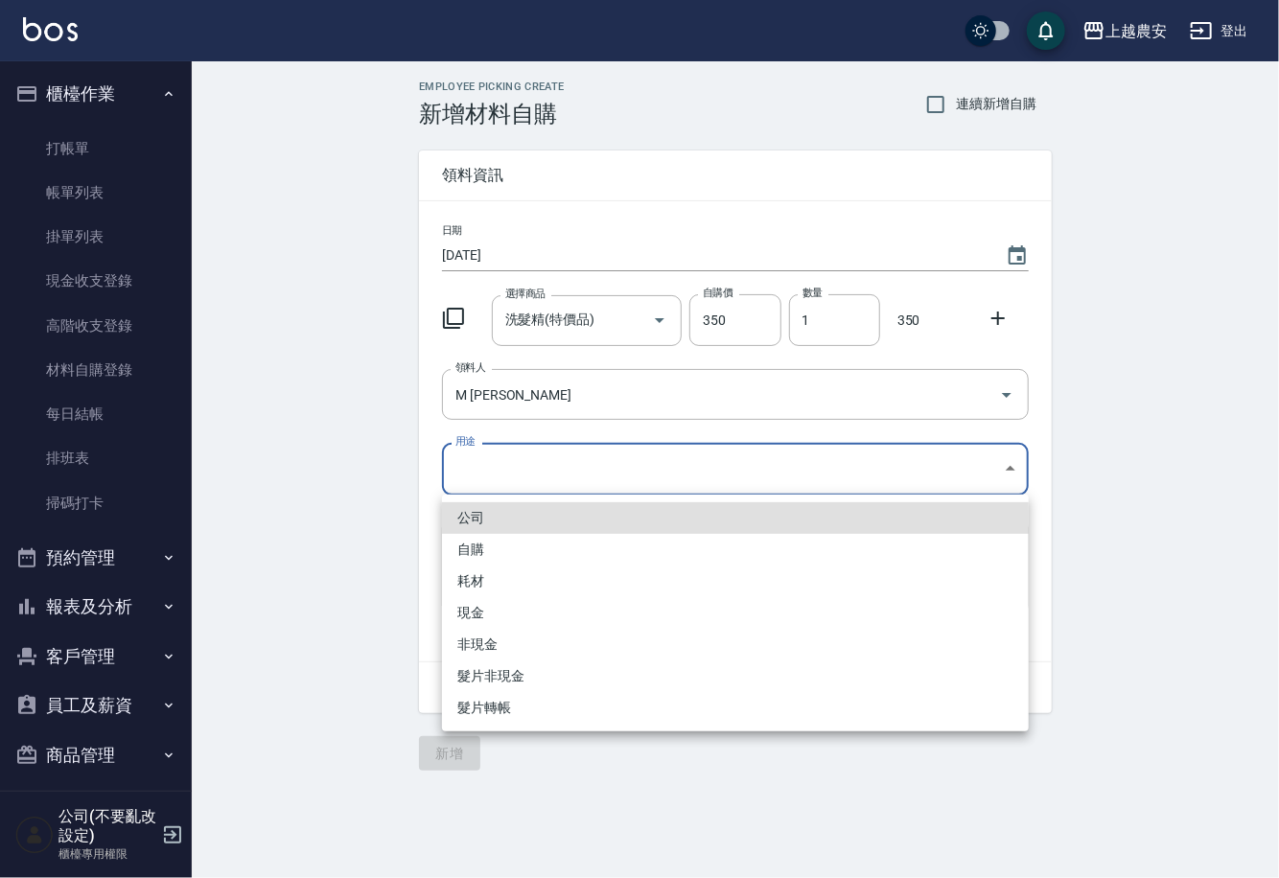
click at [482, 562] on li "自購" at bounding box center [735, 550] width 587 height 32
type input "自購"
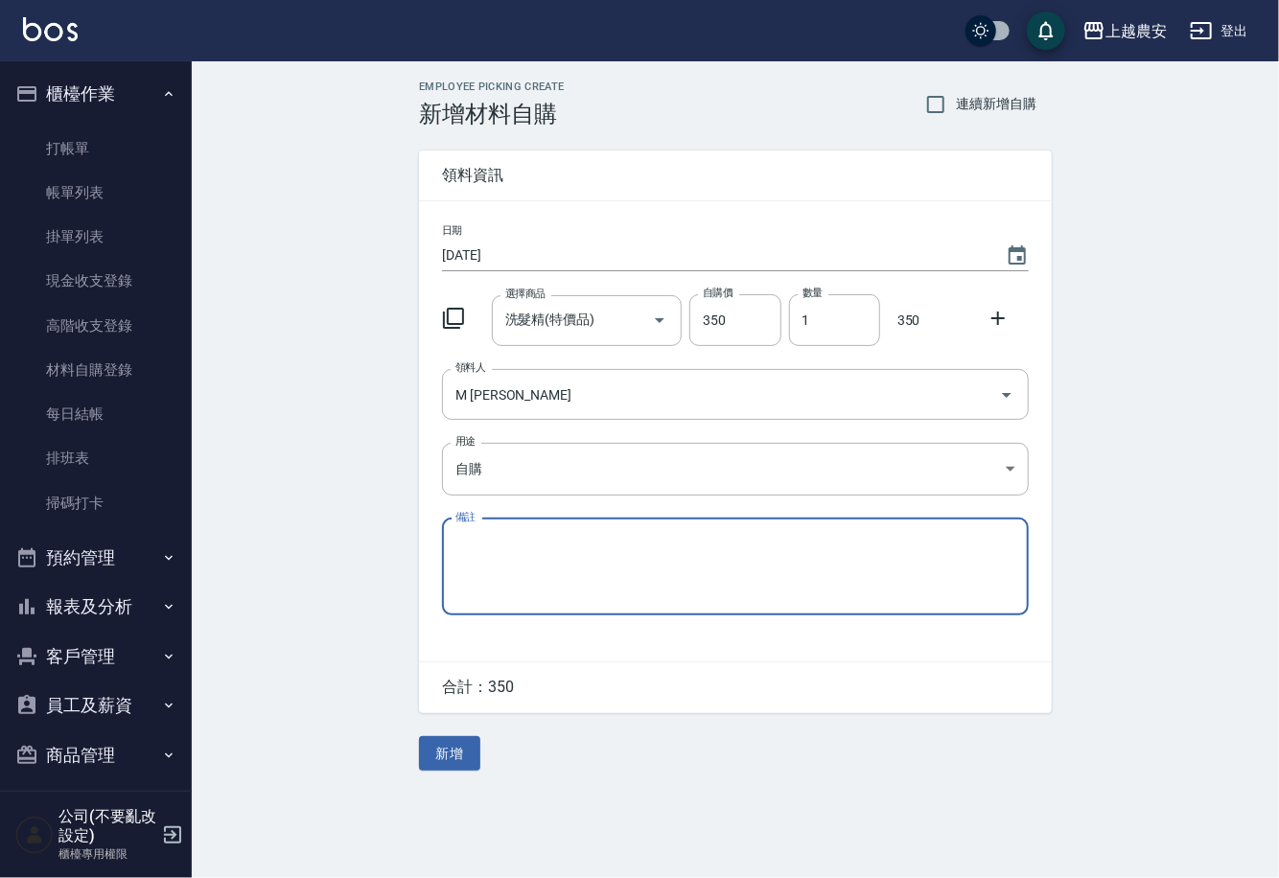
click at [994, 314] on icon at bounding box center [998, 318] width 23 height 23
click at [994, 314] on div at bounding box center [1004, 316] width 50 height 35
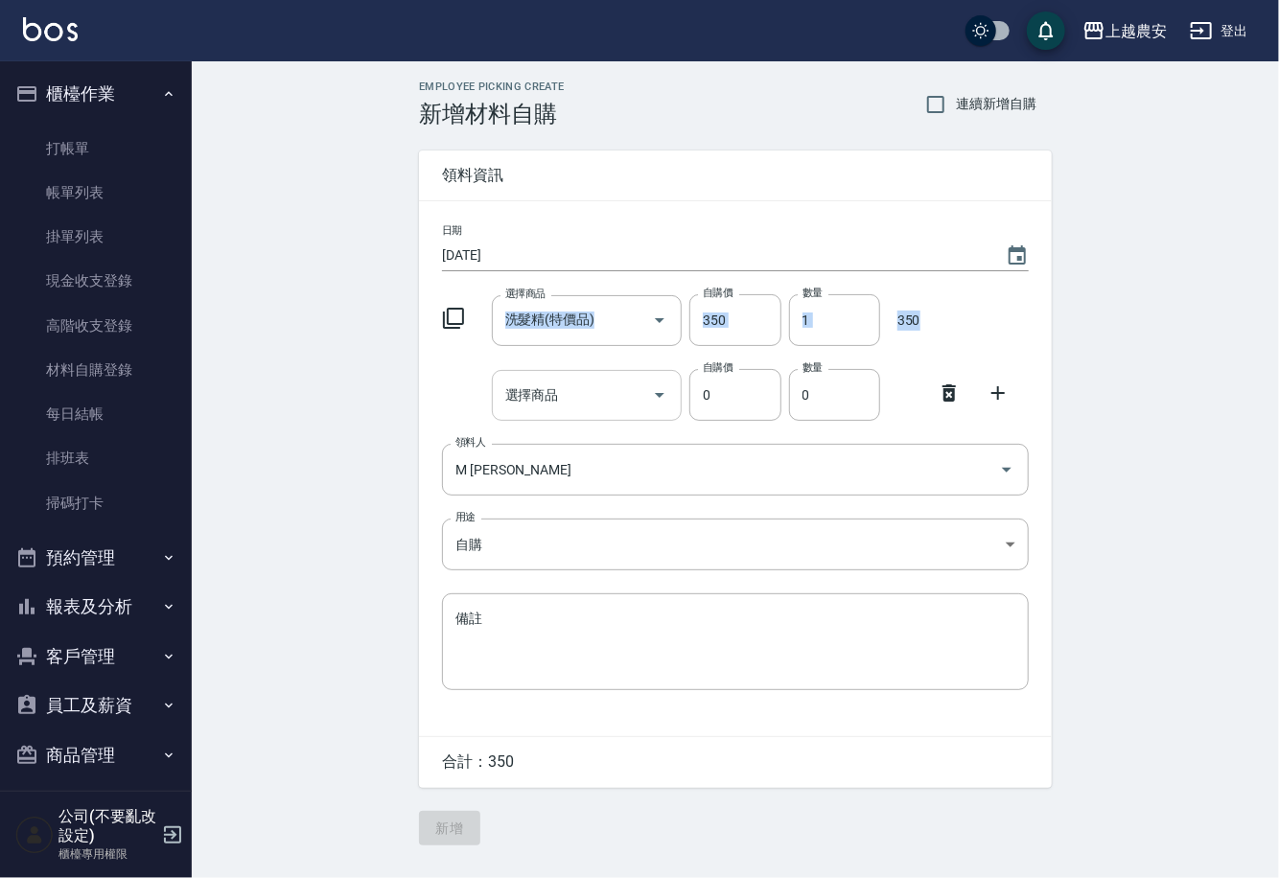
click at [546, 404] on div "選擇商品 選擇商品" at bounding box center [587, 395] width 191 height 51
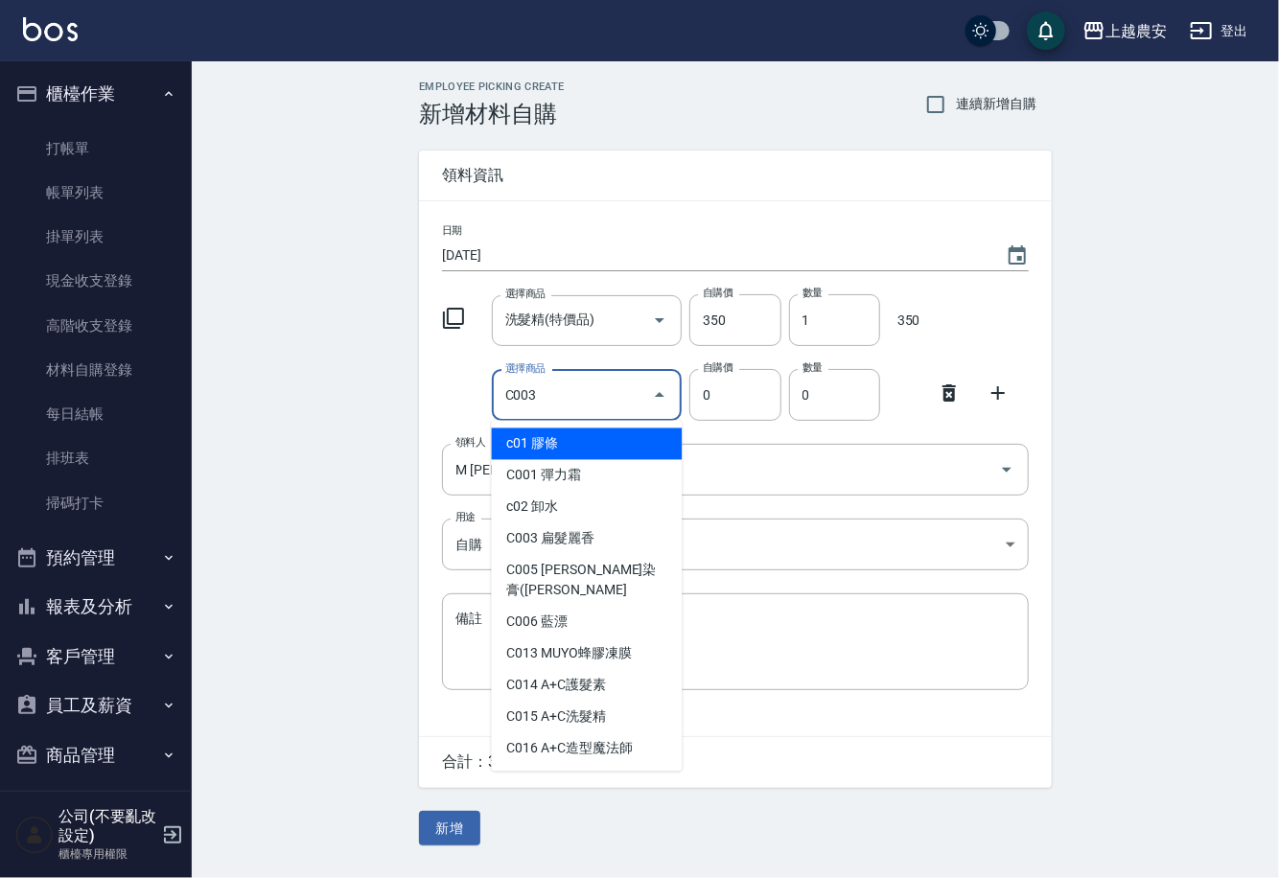
type input "C003"
type input "70"
type input "扁髮麗香"
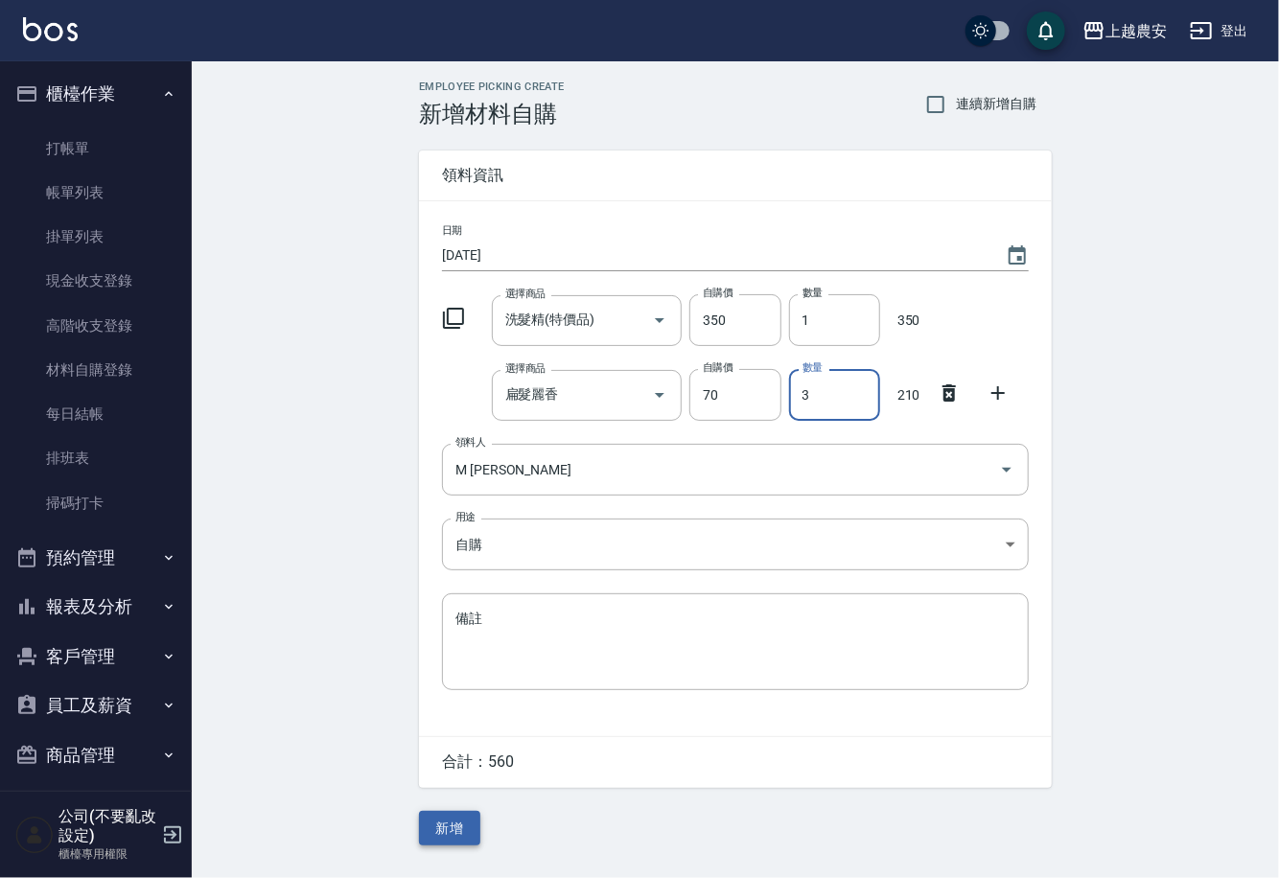
type input "3"
click at [457, 821] on button "新增" at bounding box center [449, 828] width 61 height 35
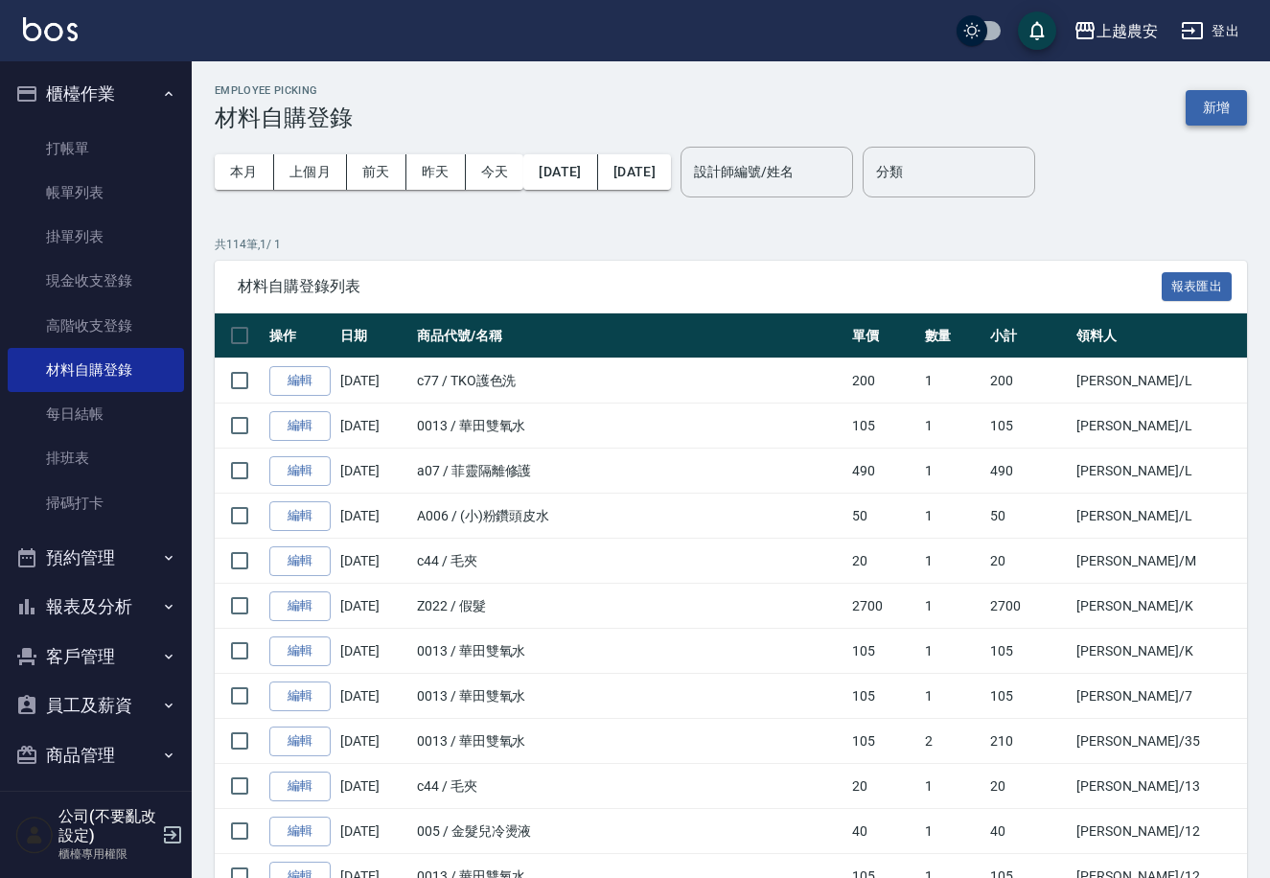
click at [1223, 117] on button "新增" at bounding box center [1216, 107] width 61 height 35
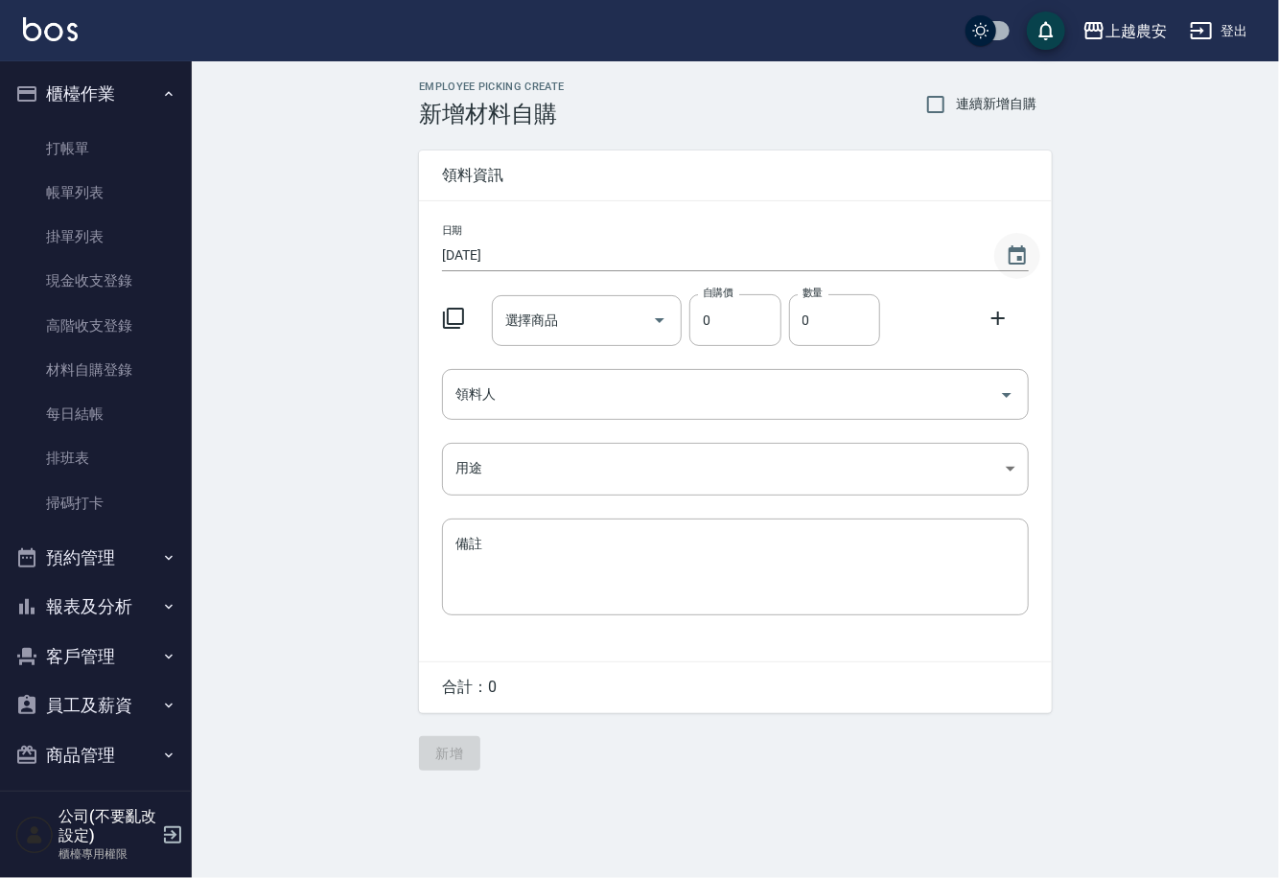
click at [1014, 251] on icon "Choose date, selected date is 2025-08-13" at bounding box center [1017, 254] width 17 height 19
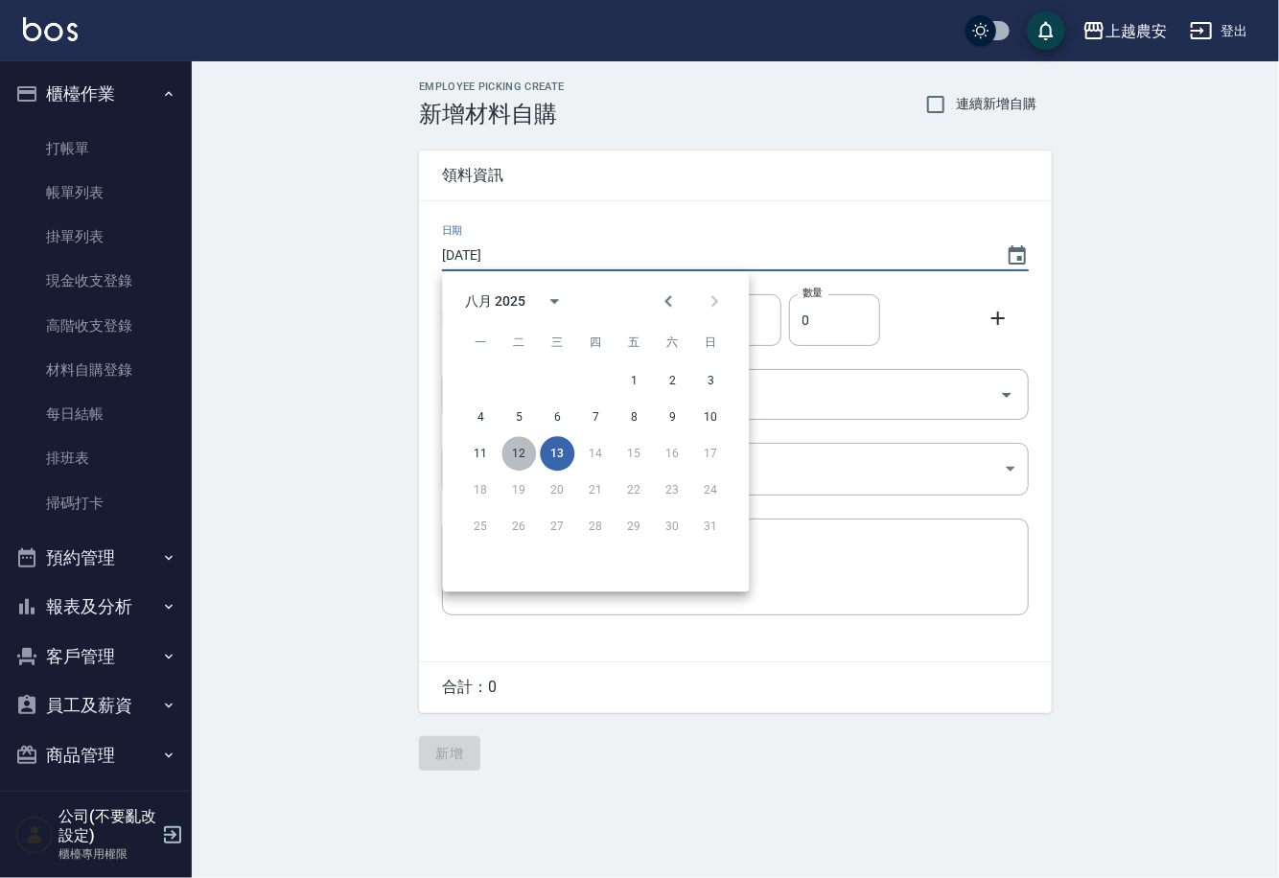
click at [525, 449] on button "12" at bounding box center [518, 453] width 35 height 35
type input "2025/08/12"
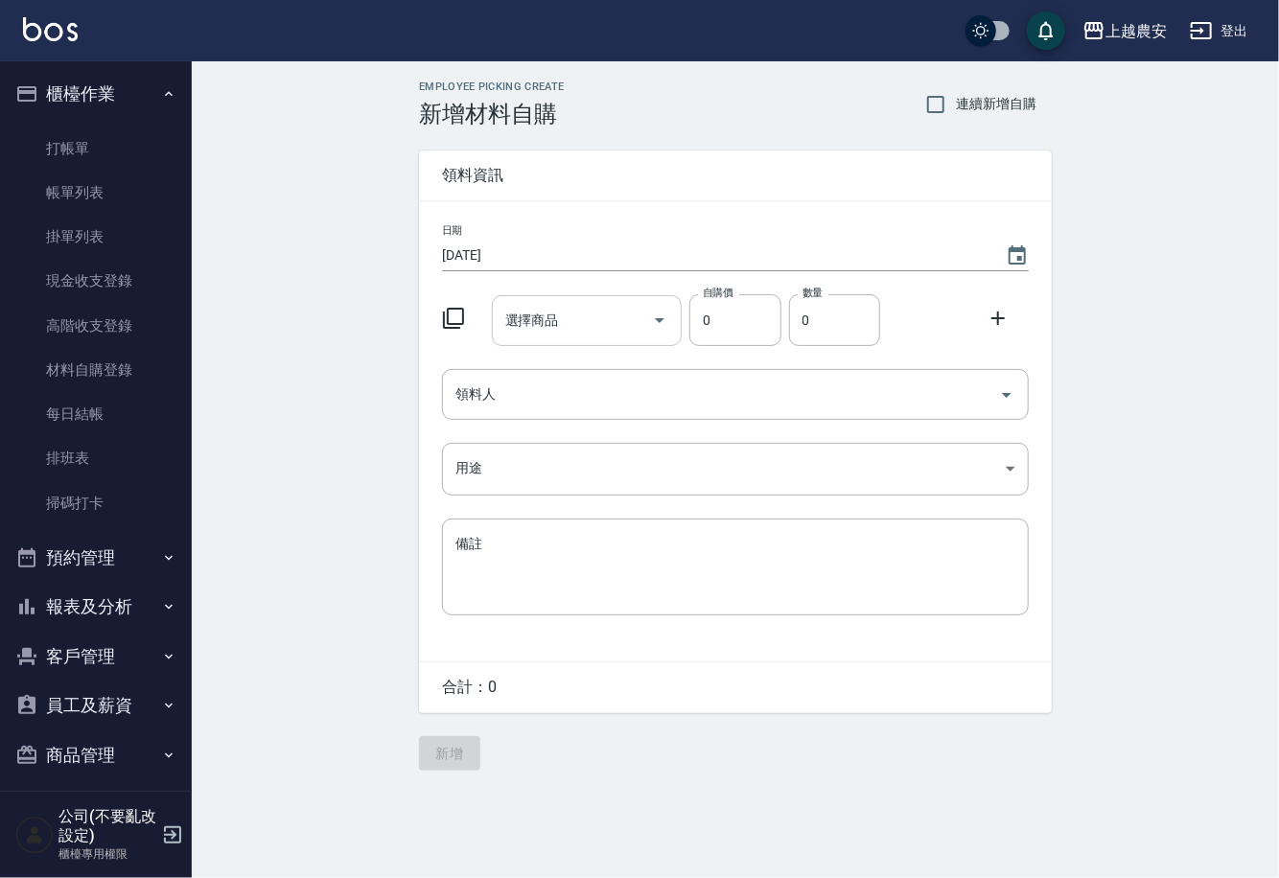
click at [520, 314] on input "選擇商品" at bounding box center [572, 321] width 145 height 34
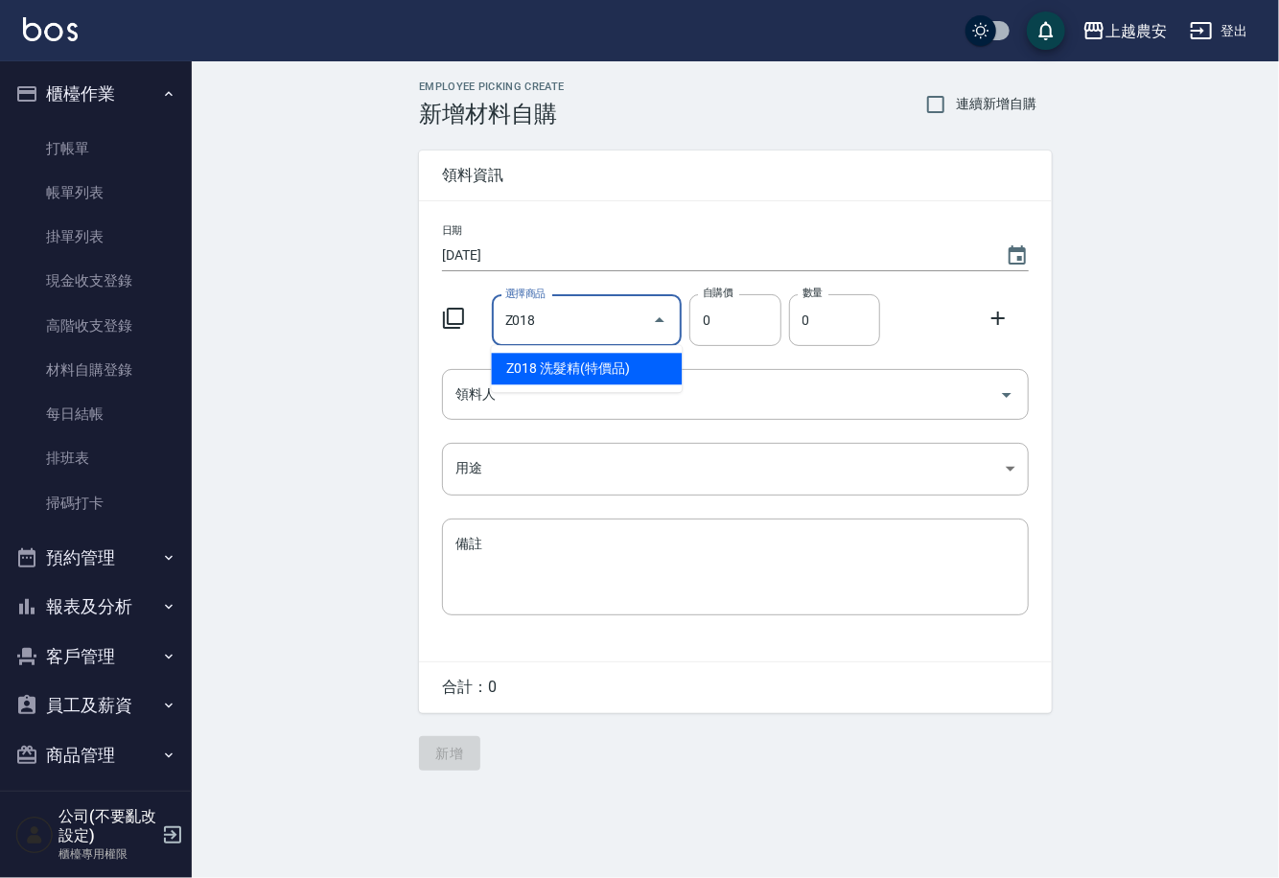
type input "洗髮精(特價品)"
type input "1"
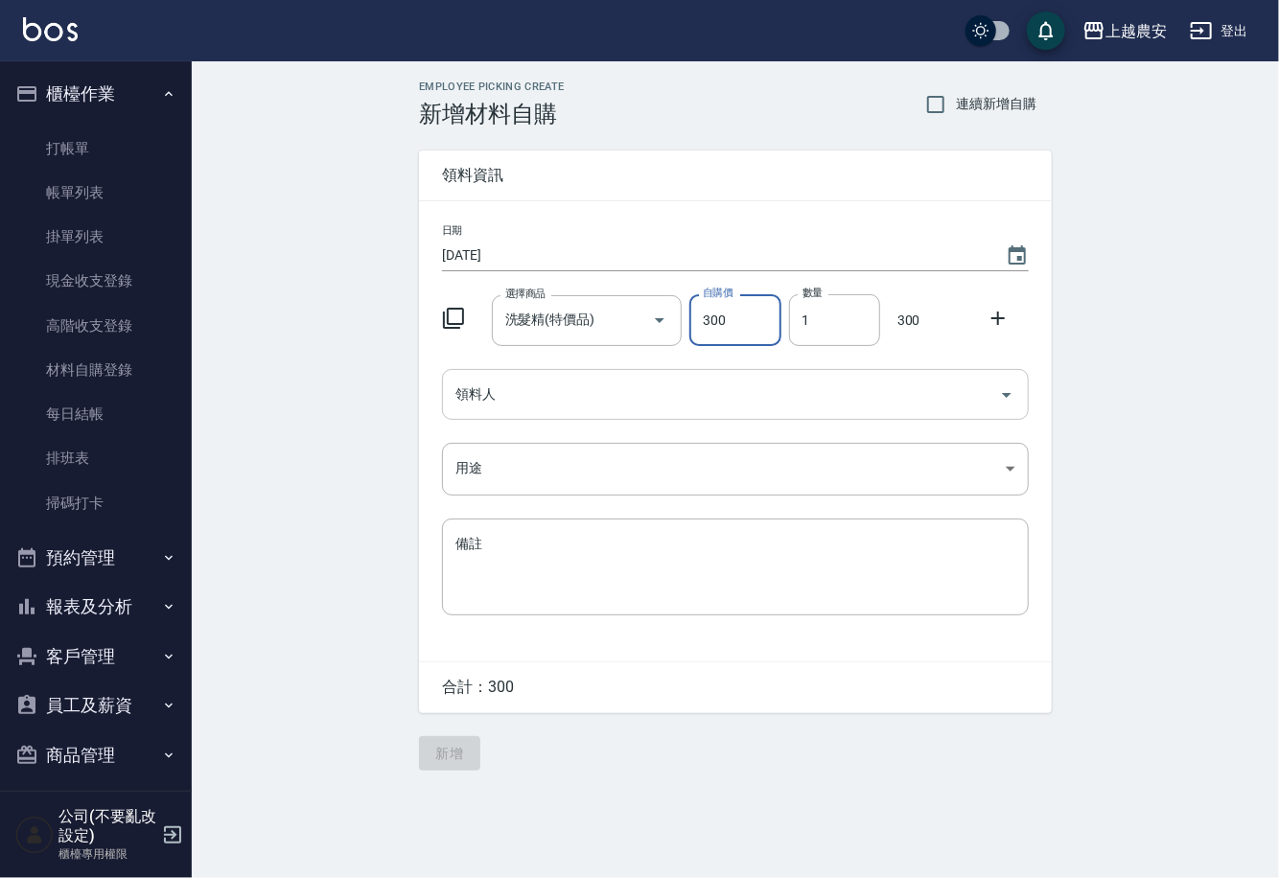
click at [512, 411] on div "領料人" at bounding box center [735, 394] width 587 height 51
type input "300"
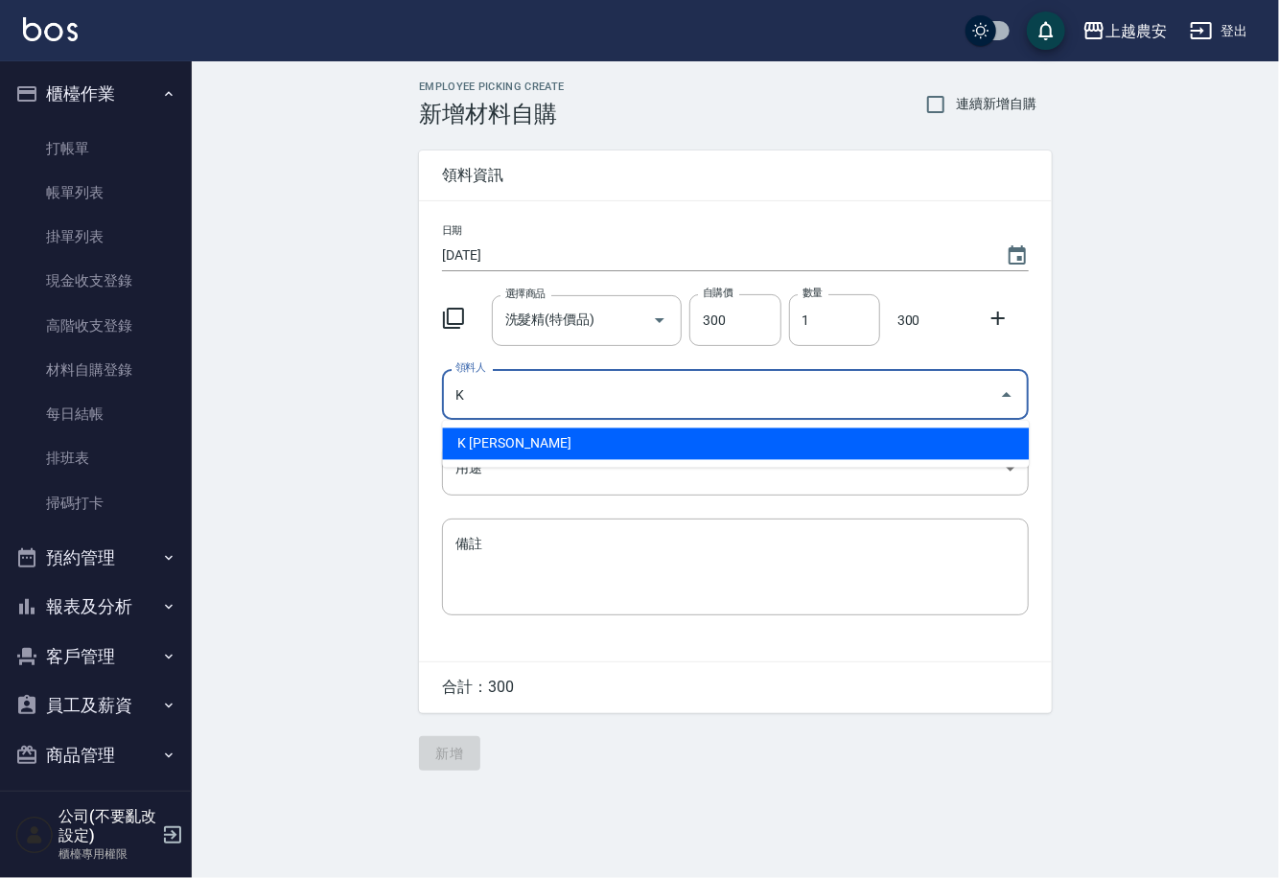
click at [501, 432] on li "K 林慧珊" at bounding box center [735, 445] width 587 height 32
type input "K 林慧珊"
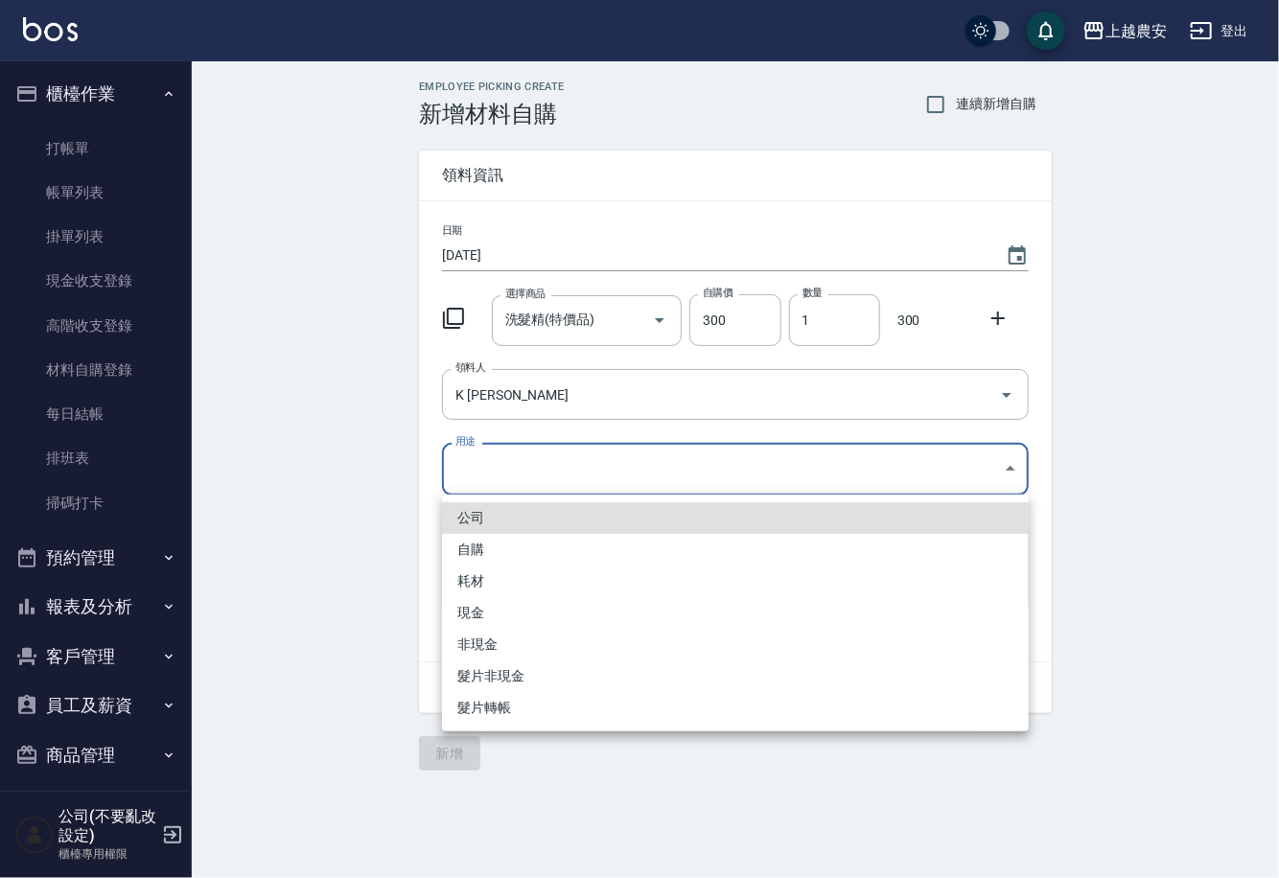
drag, startPoint x: 477, startPoint y: 479, endPoint x: 474, endPoint y: 551, distance: 72.0
click at [476, 480] on body "上越農安 登出 櫃檯作業 打帳單 帳單列表 掛單列表 現金收支登錄 高階收支登錄 材料自購登錄 每日結帳 排班表 掃碼打卡 預約管理 預約管理 單日預約紀錄 …" at bounding box center [639, 439] width 1279 height 878
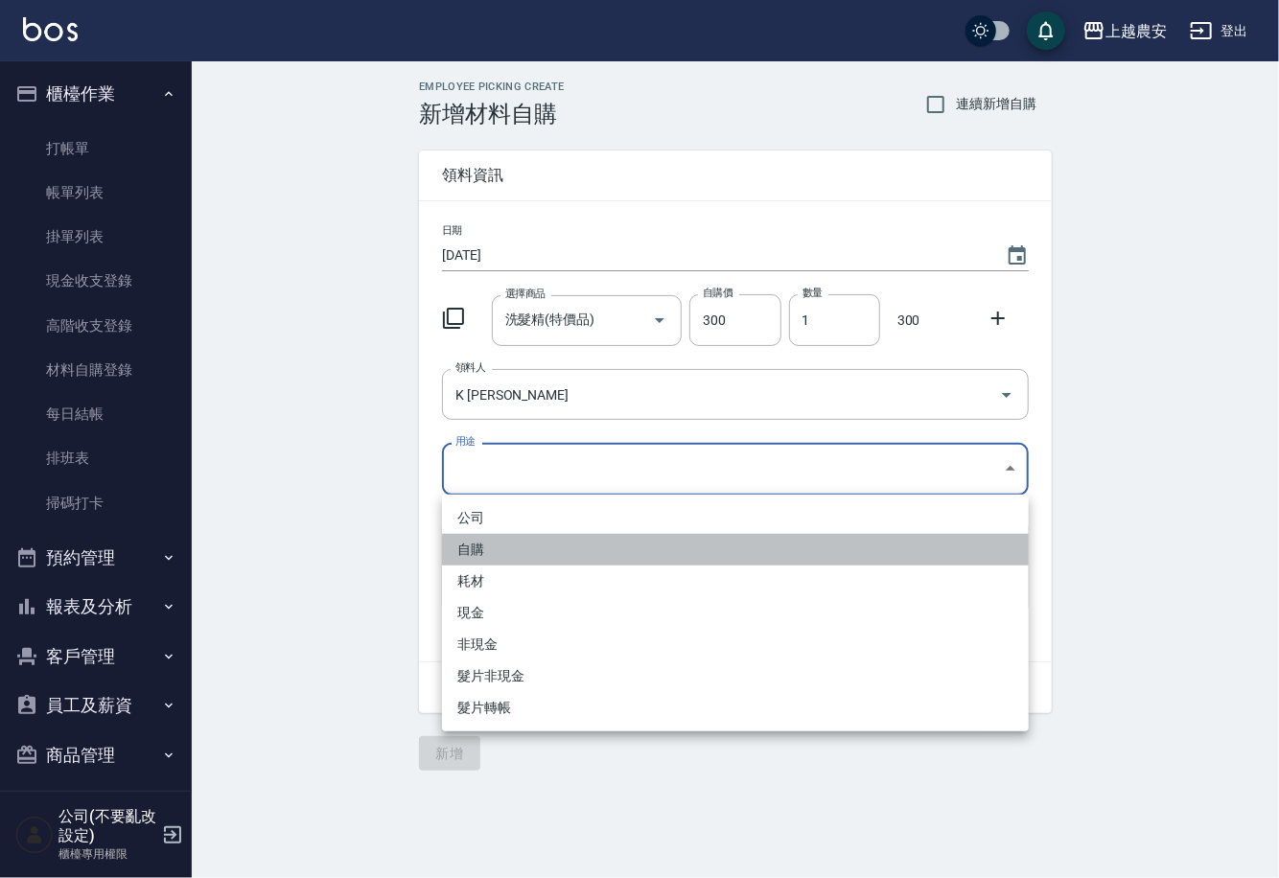
click at [474, 552] on li "自購" at bounding box center [735, 550] width 587 height 32
type input "自購"
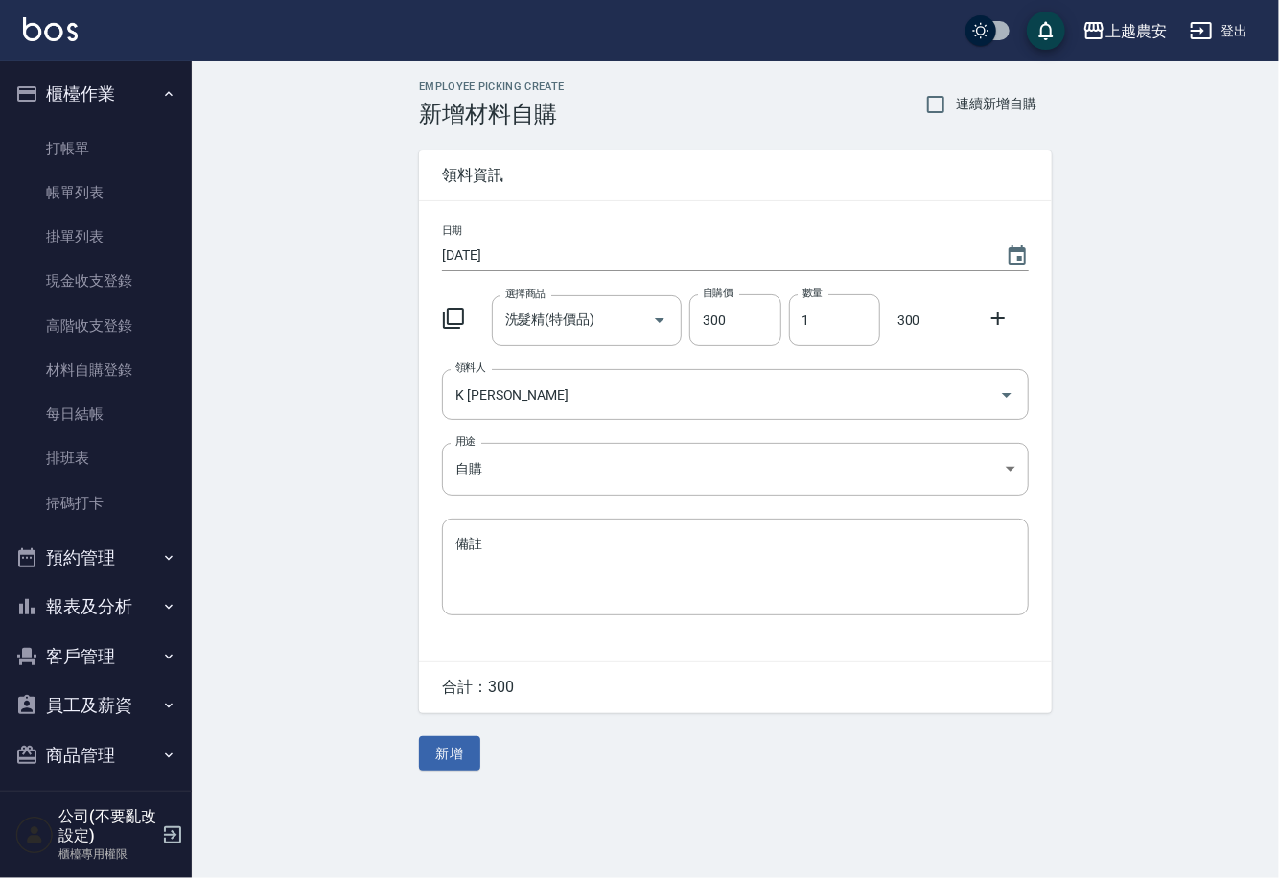
click at [992, 314] on icon at bounding box center [998, 318] width 23 height 23
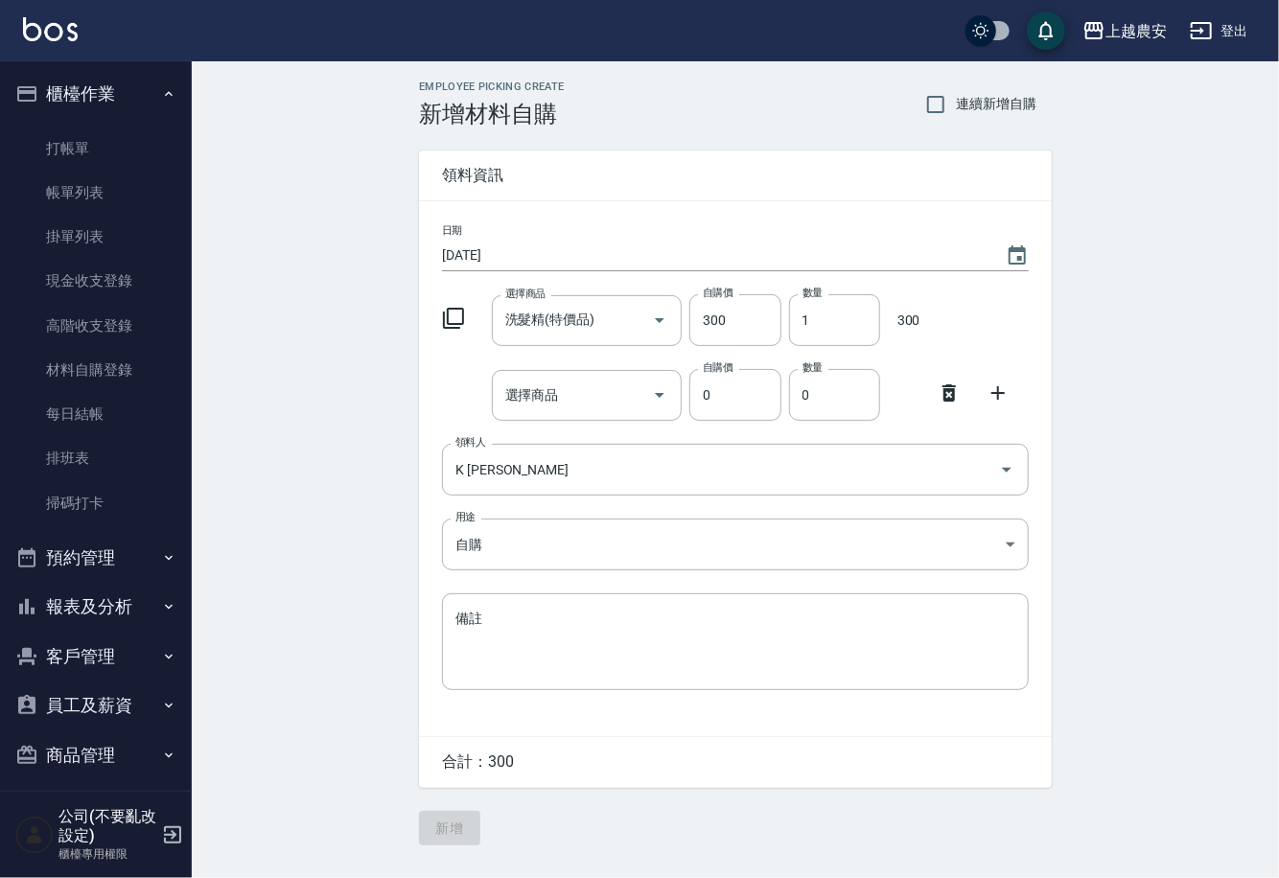
click at [480, 387] on div at bounding box center [459, 391] width 50 height 8
click at [503, 399] on input "選擇商品" at bounding box center [572, 396] width 145 height 34
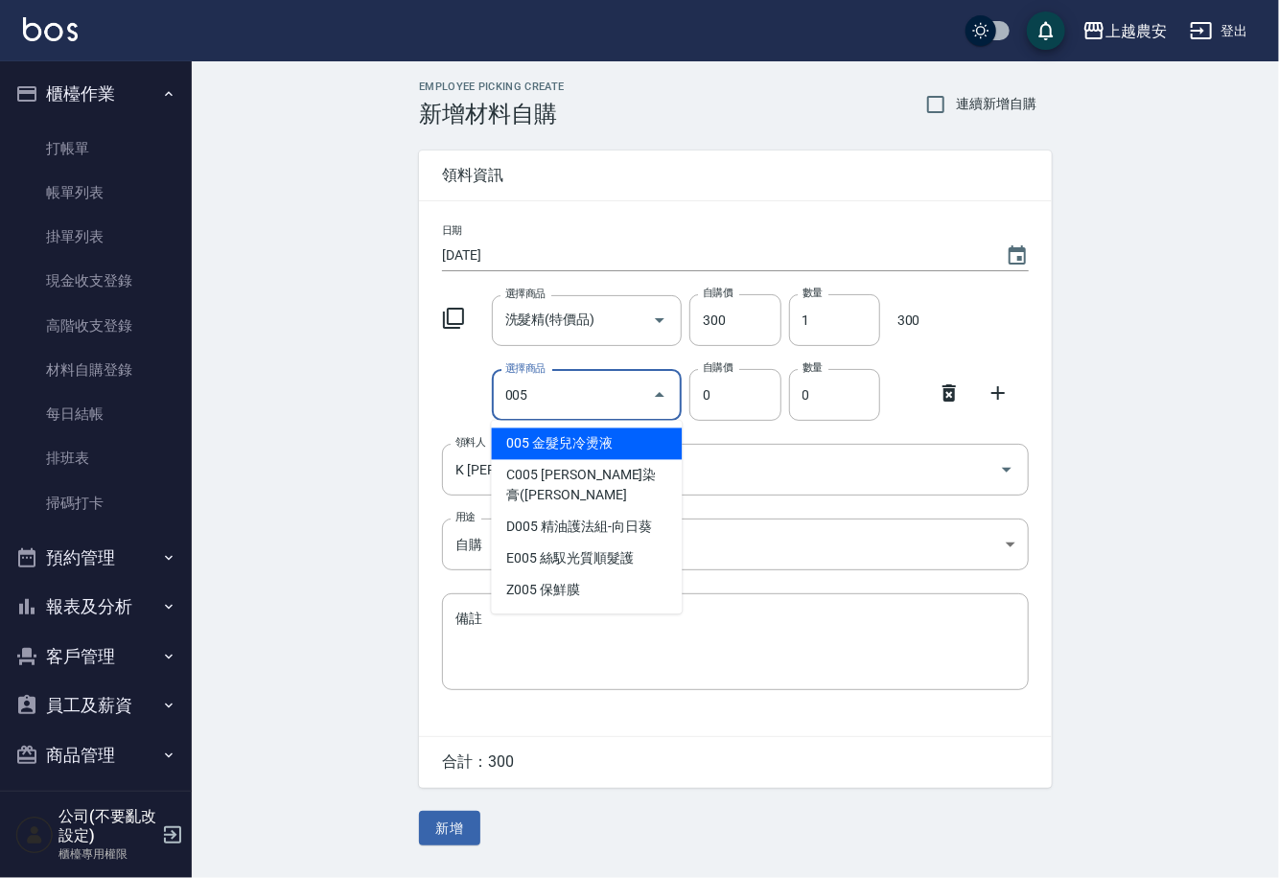
type input "金髮兒冷燙液"
type input "40"
type input "1"
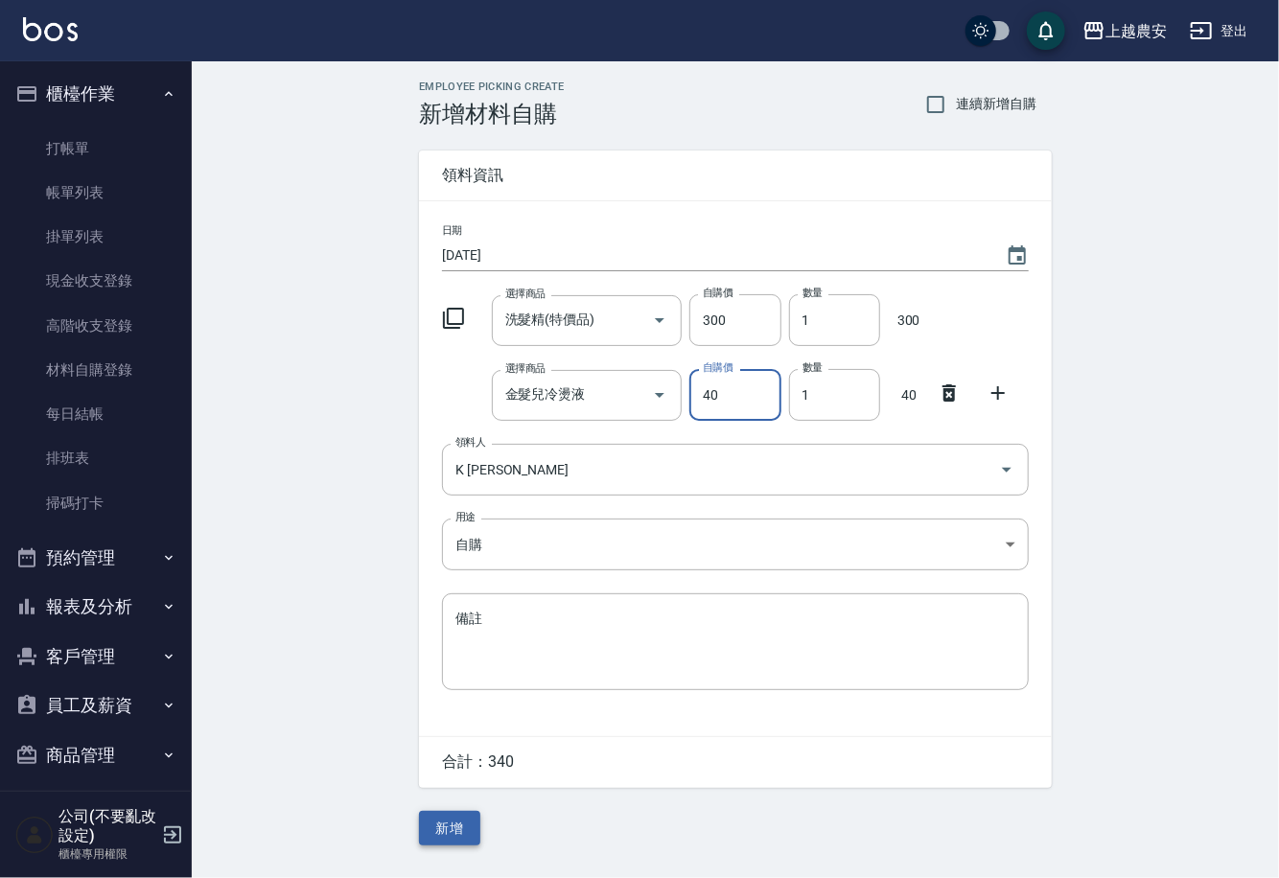
click at [441, 823] on button "新增" at bounding box center [449, 828] width 61 height 35
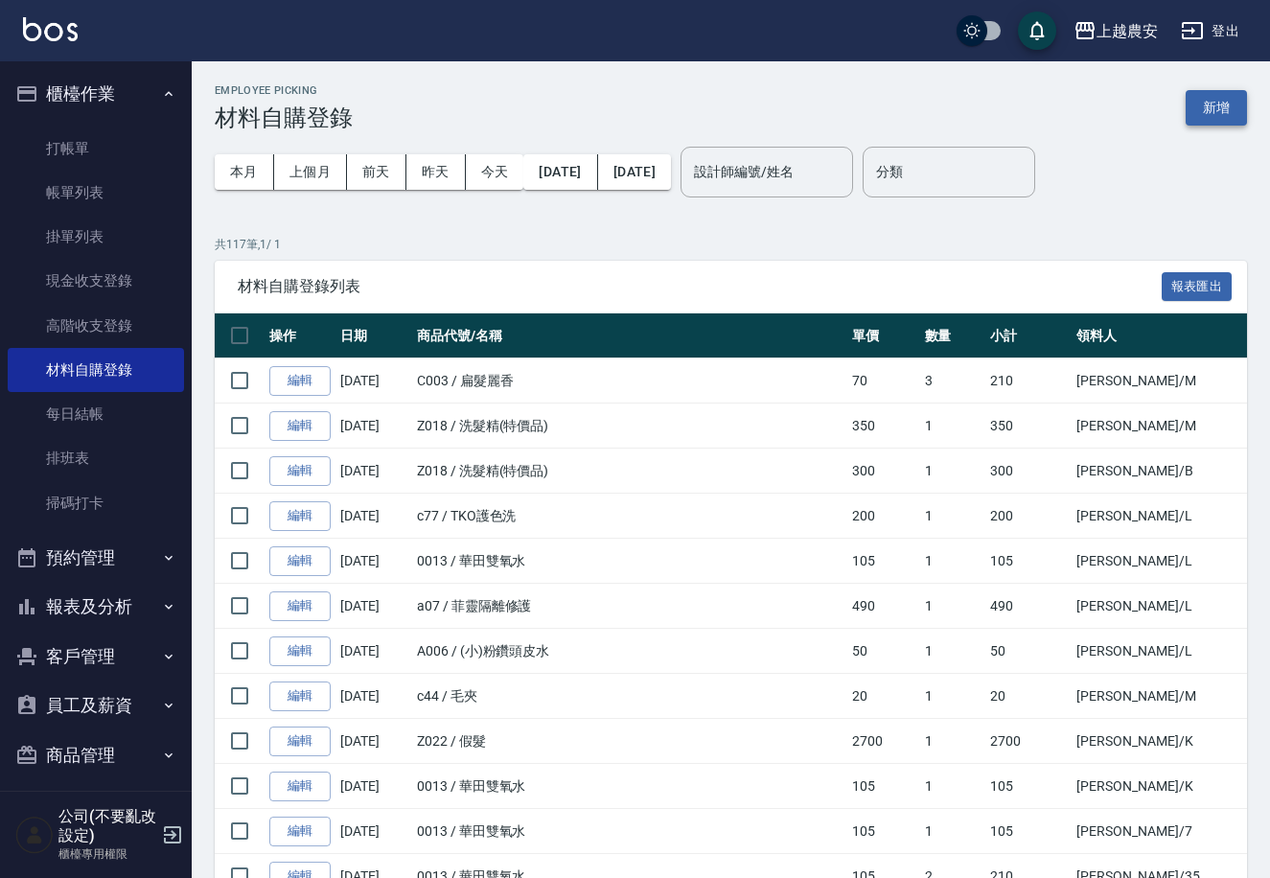
click at [1218, 107] on button "新增" at bounding box center [1216, 107] width 61 height 35
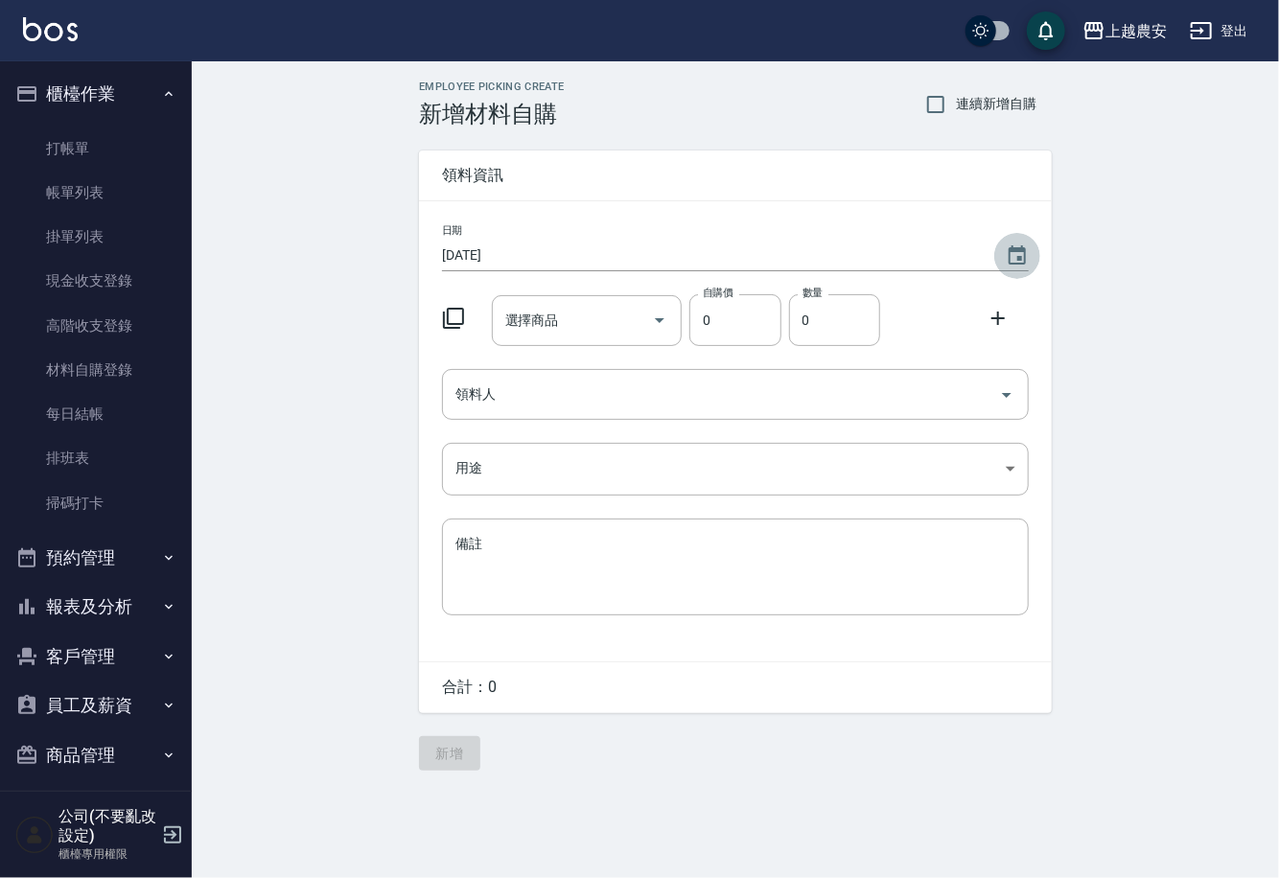
drag, startPoint x: 1008, startPoint y: 262, endPoint x: 987, endPoint y: 277, distance: 26.1
click at [1009, 260] on icon "Choose date, selected date is 2025-08-13" at bounding box center [1017, 255] width 23 height 23
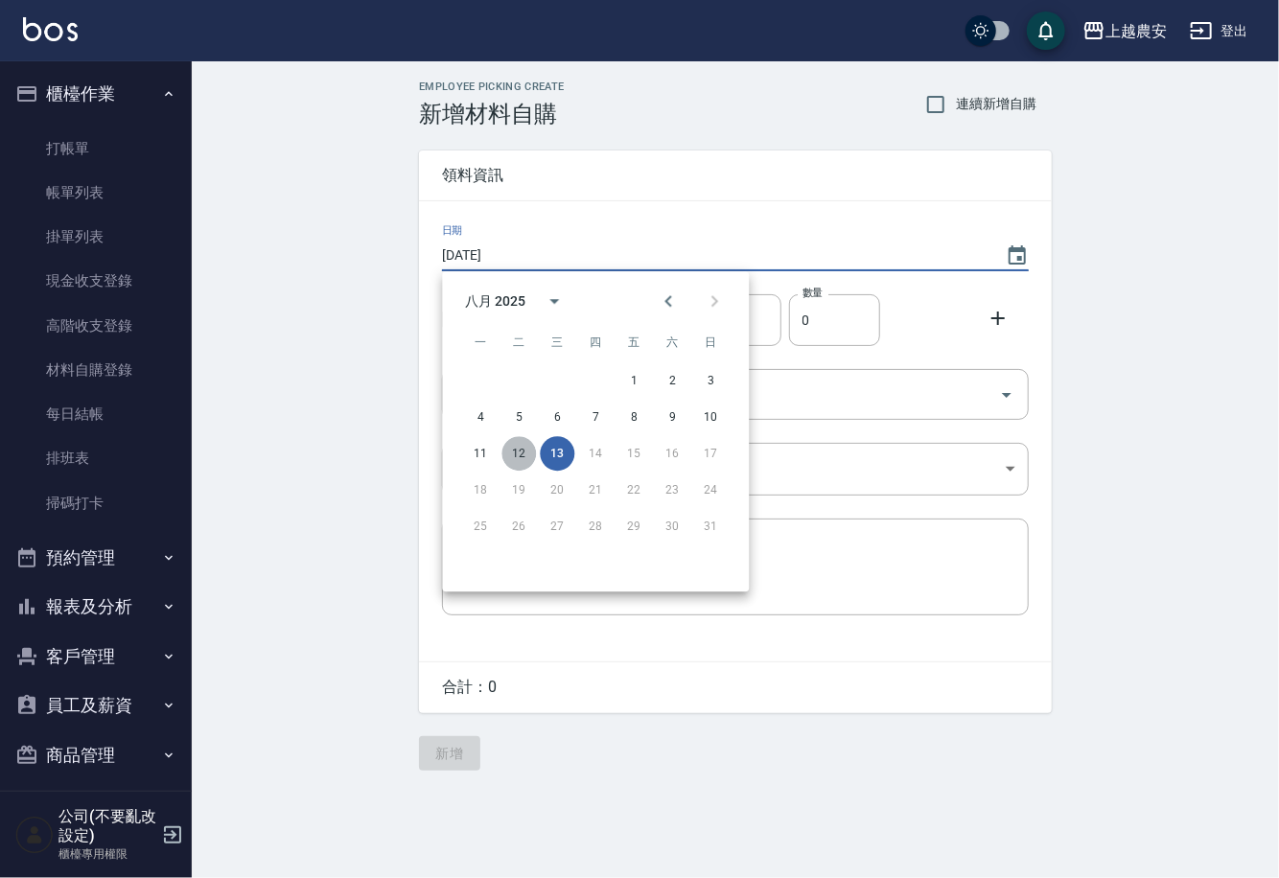
click at [509, 454] on button "12" at bounding box center [518, 453] width 35 height 35
type input "2025/08/12"
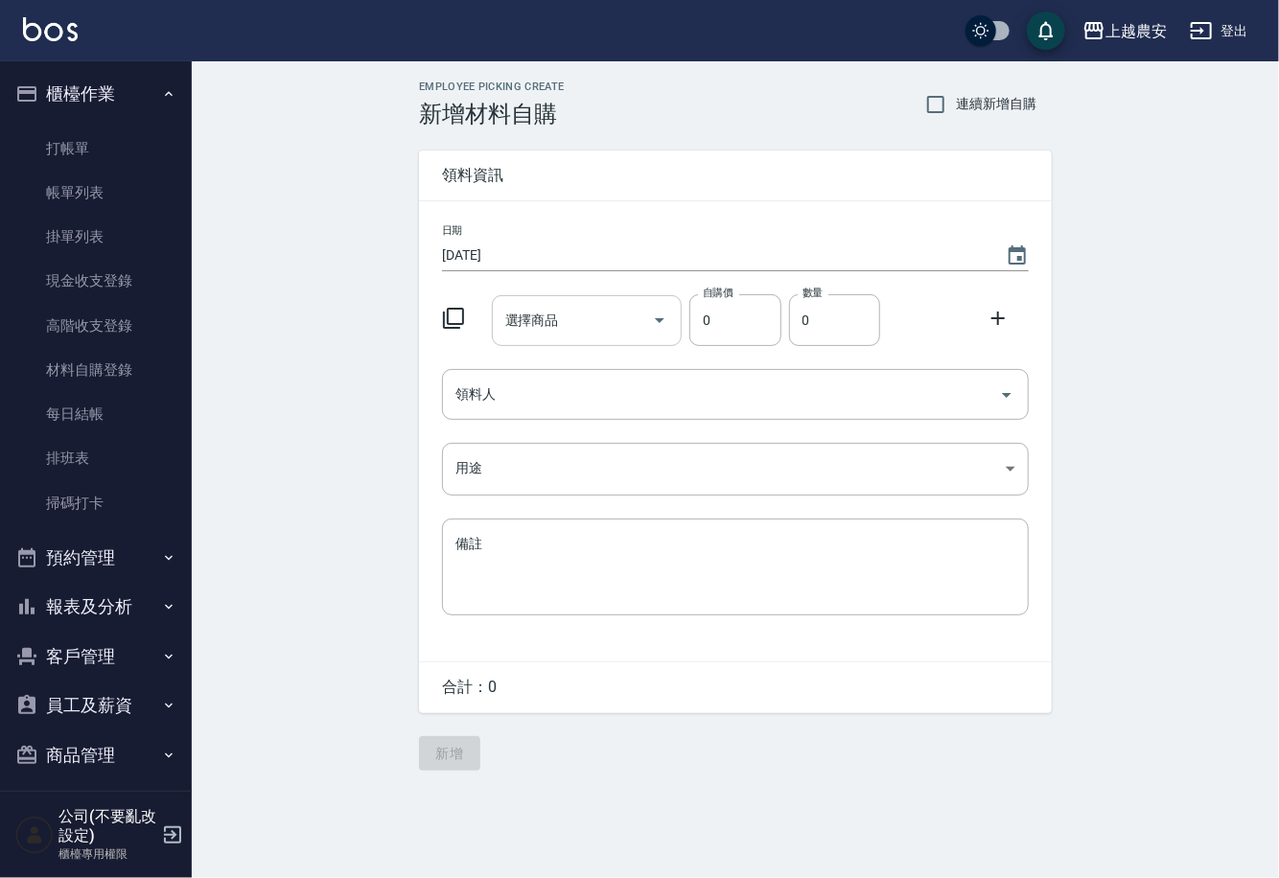
click at [557, 322] on input "選擇商品" at bounding box center [572, 321] width 145 height 34
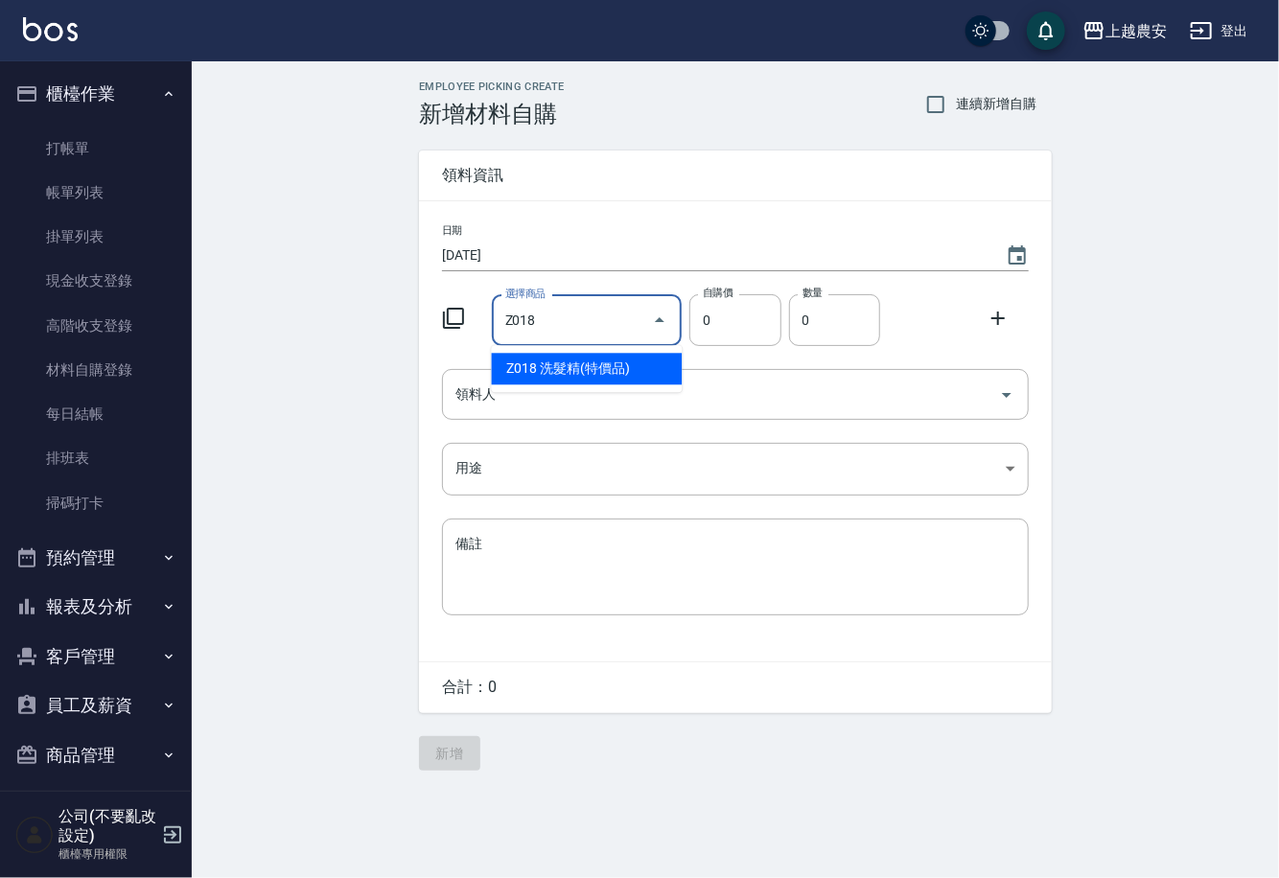
type input "洗髮精(特價品)"
type input "1"
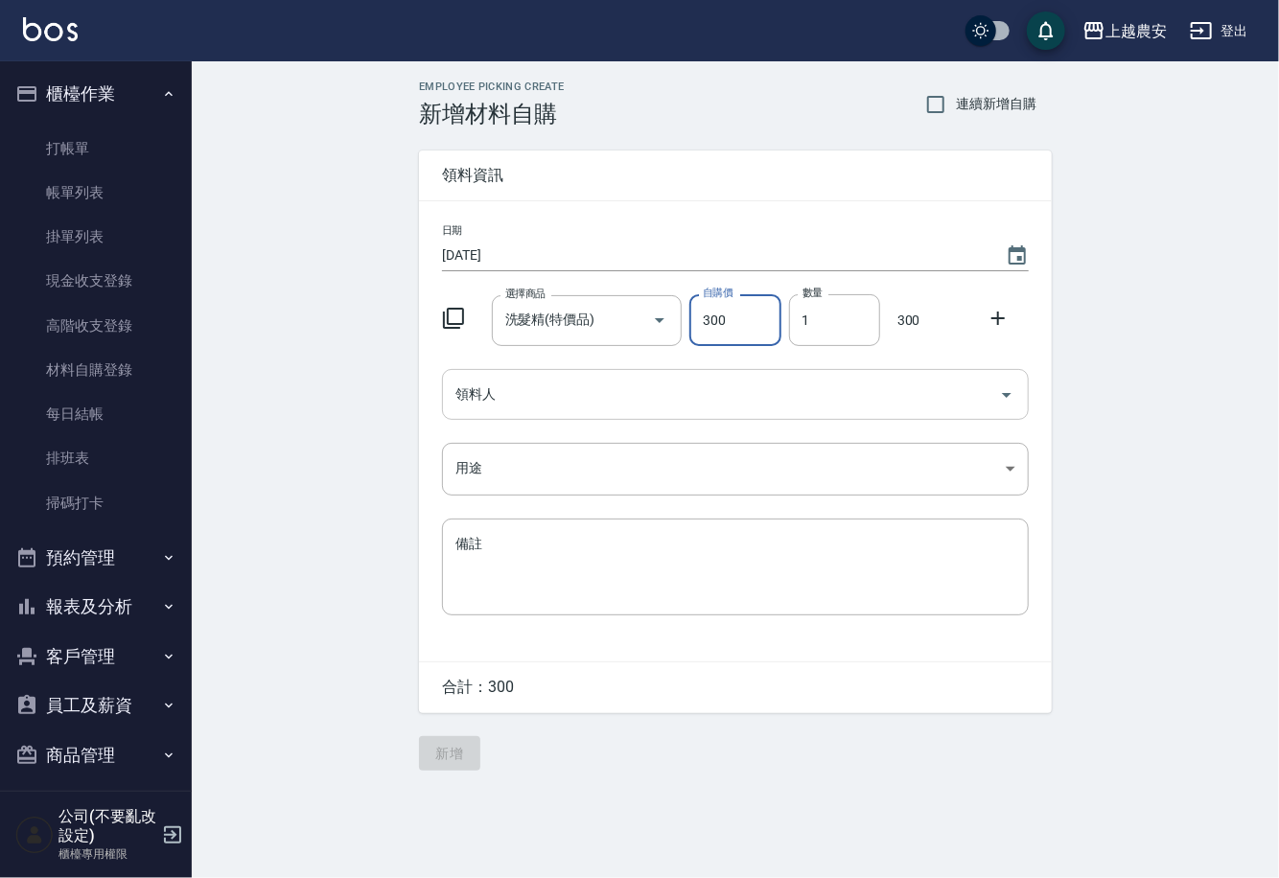
type input "300"
click at [542, 403] on input "領料人" at bounding box center [721, 395] width 541 height 34
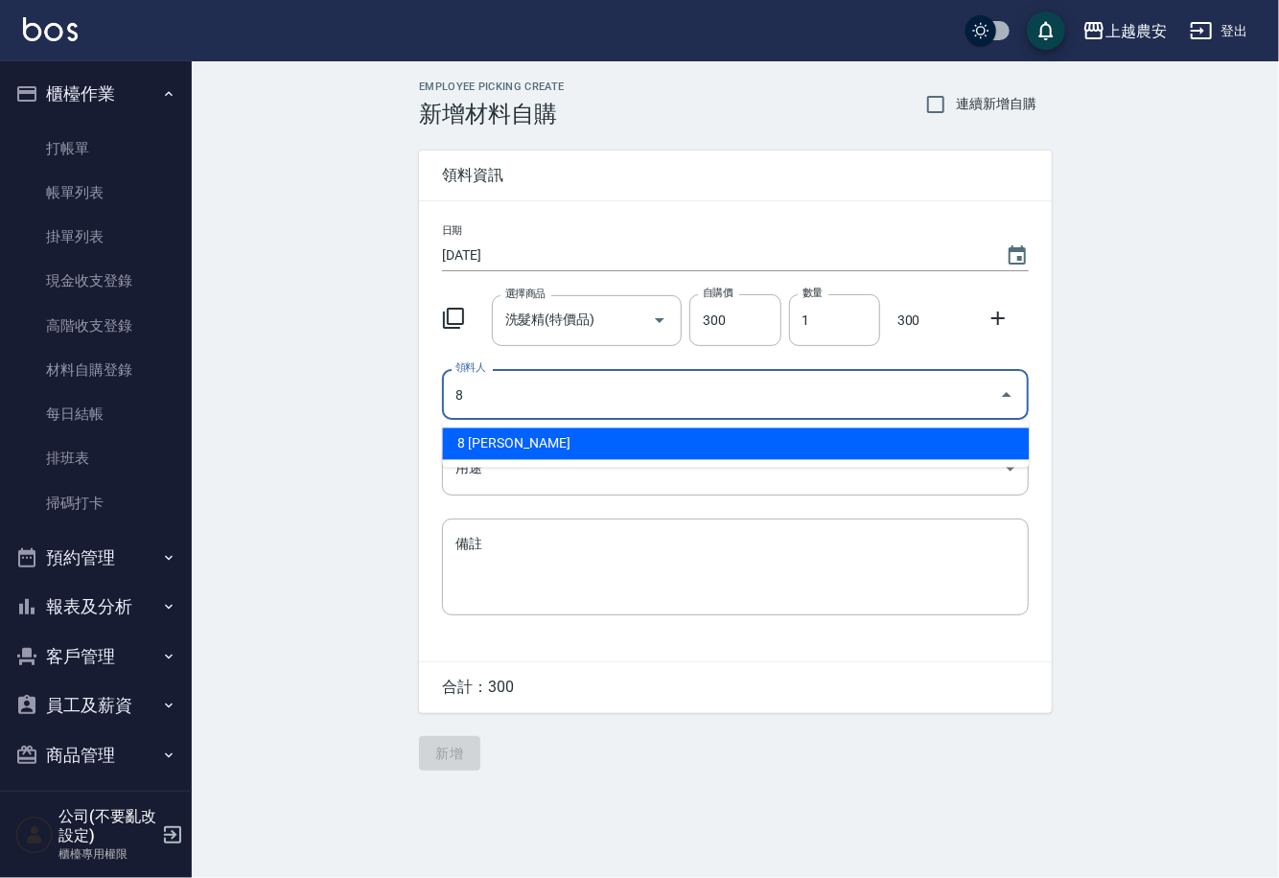
click at [527, 434] on li "8 郭黛慧" at bounding box center [735, 445] width 587 height 32
type input "8 郭黛慧"
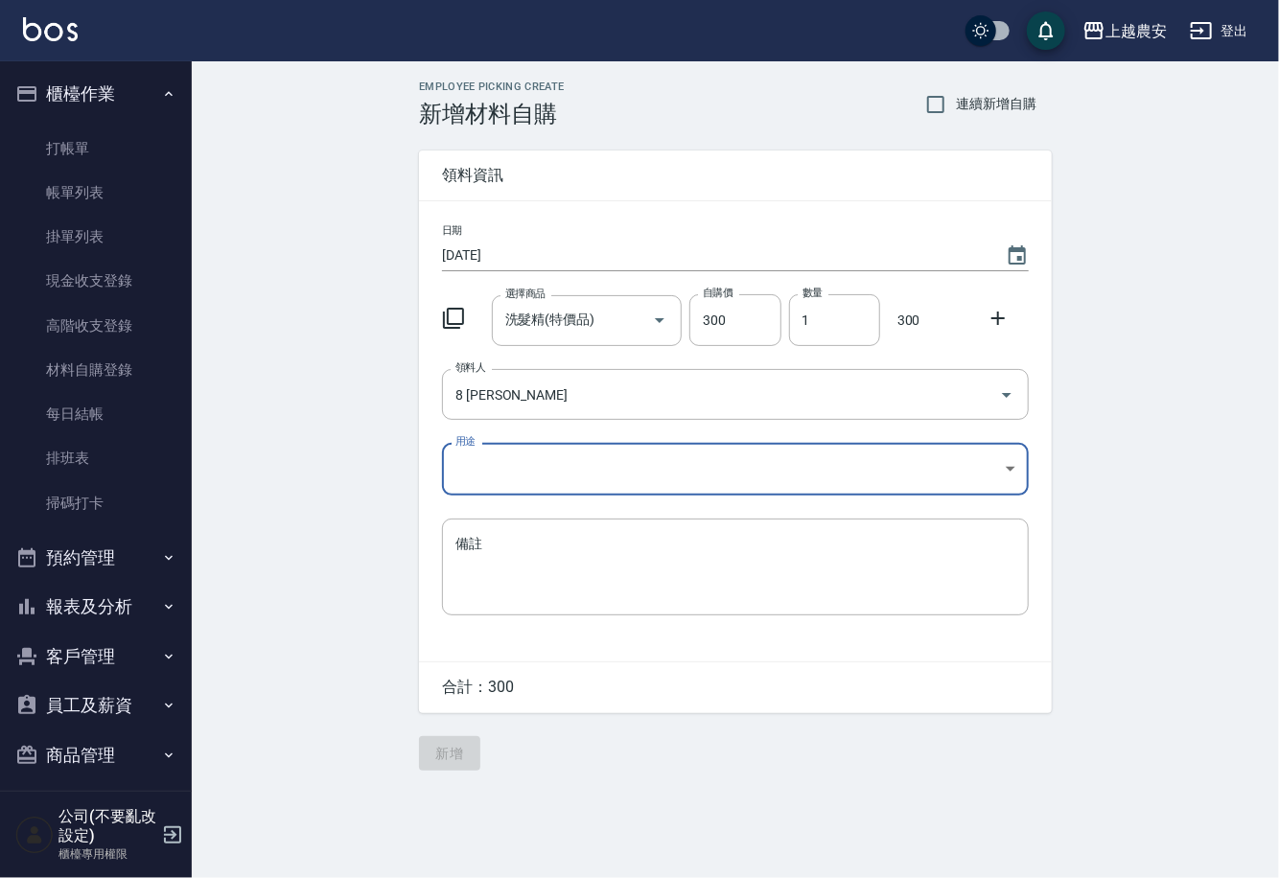
click at [497, 482] on body "上越農安 登出 櫃檯作業 打帳單 帳單列表 掛單列表 現金收支登錄 高階收支登錄 材料自購登錄 每日結帳 排班表 掃碼打卡 預約管理 預約管理 單日預約紀錄 …" at bounding box center [639, 439] width 1279 height 878
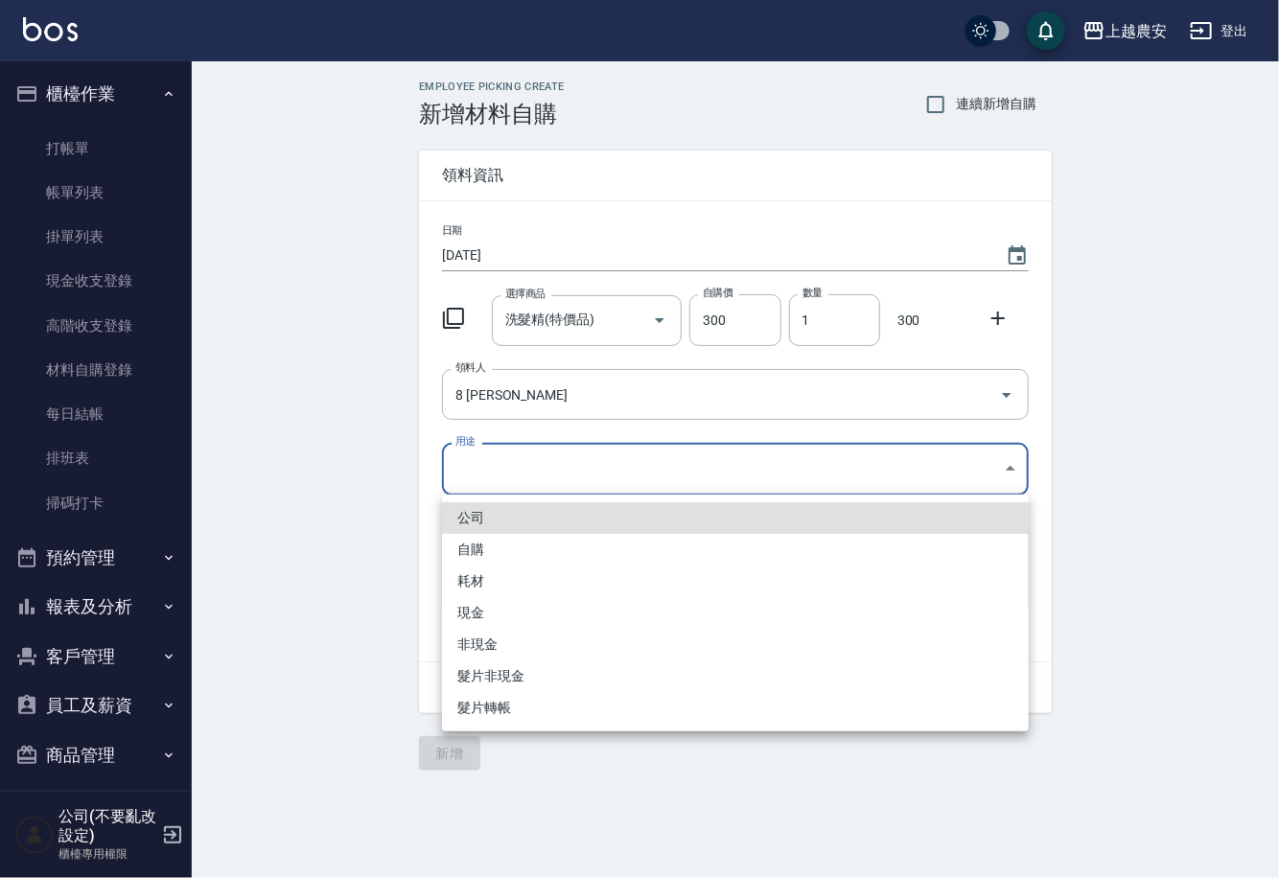
click at [466, 548] on li "自購" at bounding box center [735, 550] width 587 height 32
type input "自購"
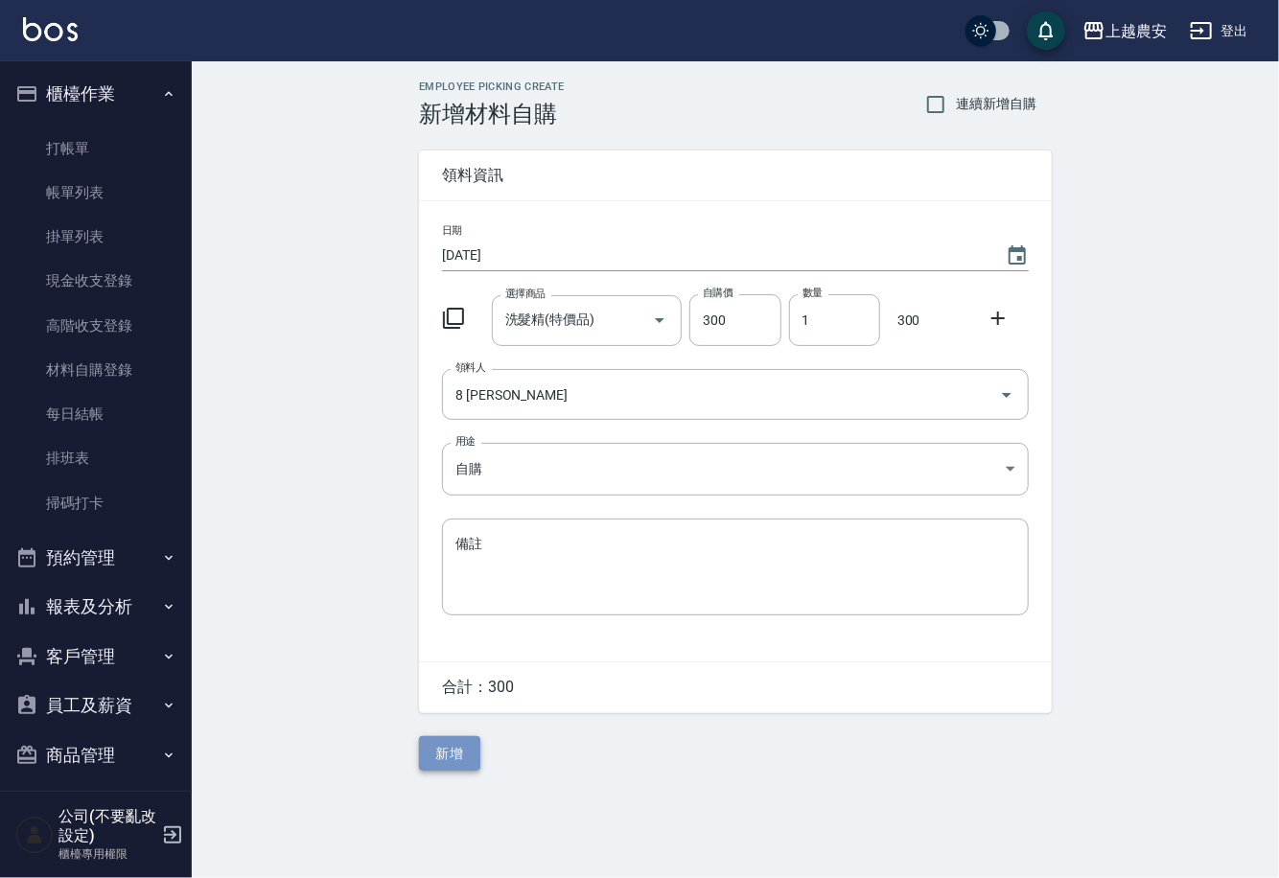
click at [463, 750] on button "新增" at bounding box center [449, 753] width 61 height 35
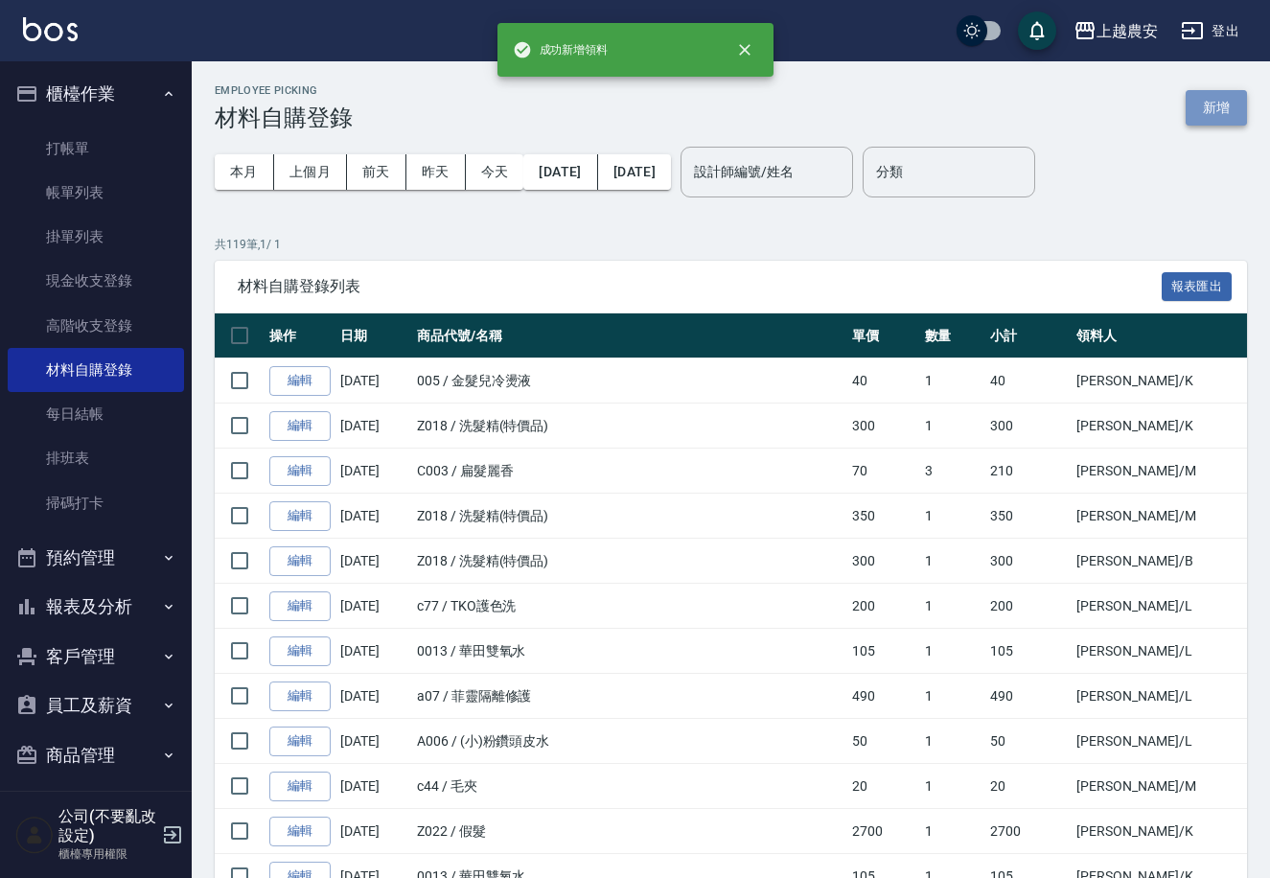
click at [1214, 110] on button "新增" at bounding box center [1216, 107] width 61 height 35
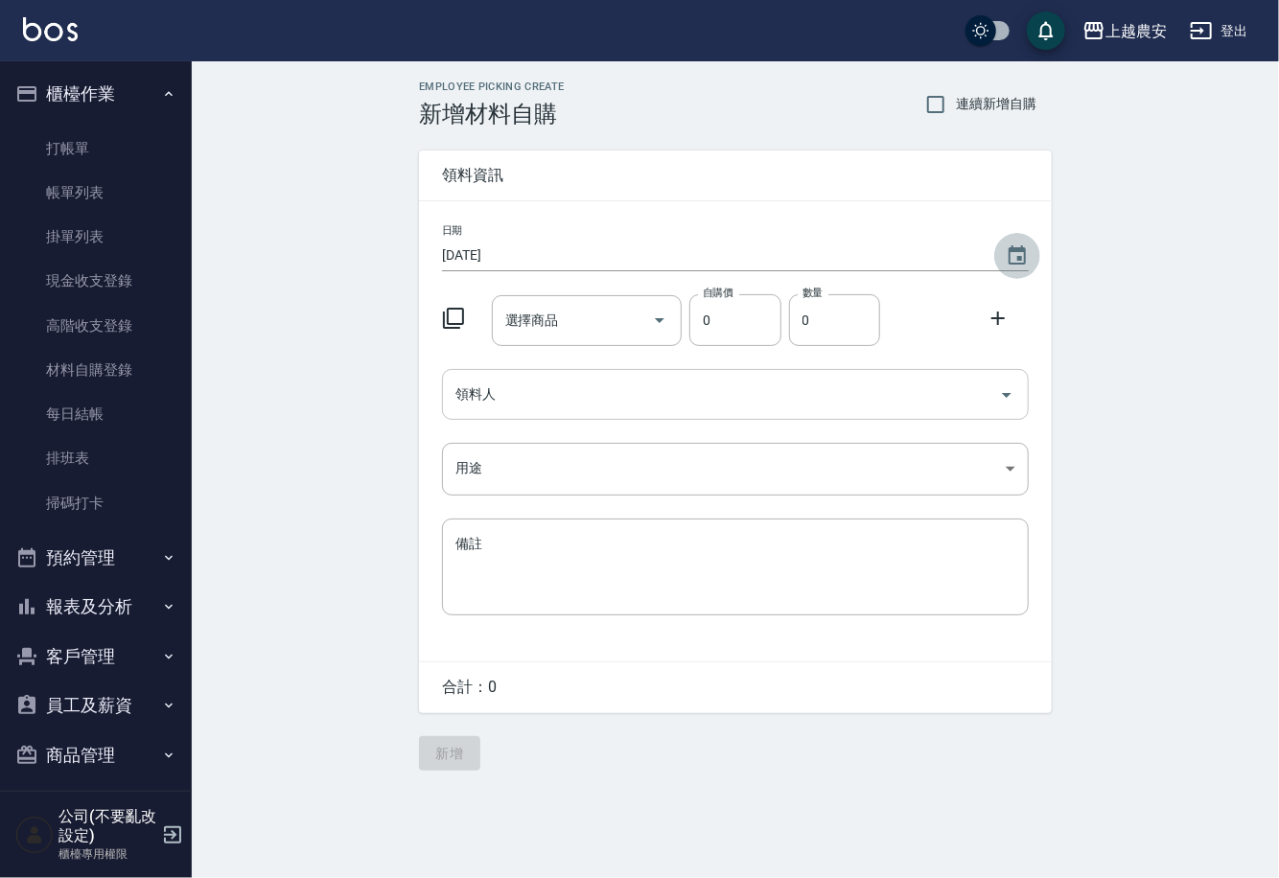
drag, startPoint x: 1010, startPoint y: 247, endPoint x: 756, endPoint y: 419, distance: 306.6
click at [1010, 250] on icon "Choose date, selected date is 2025-08-13" at bounding box center [1017, 254] width 17 height 19
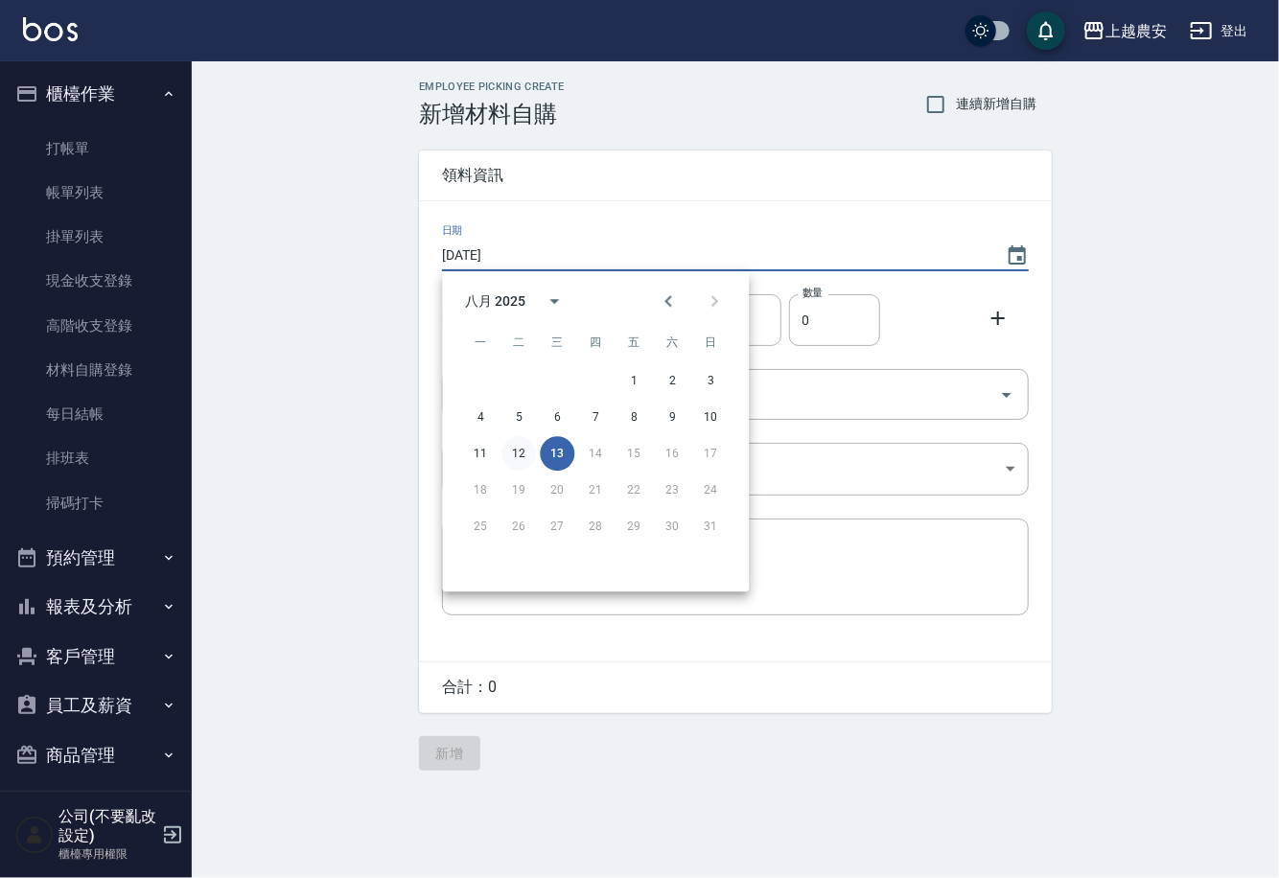
click at [528, 460] on button "12" at bounding box center [518, 453] width 35 height 35
type input "2025/08/12"
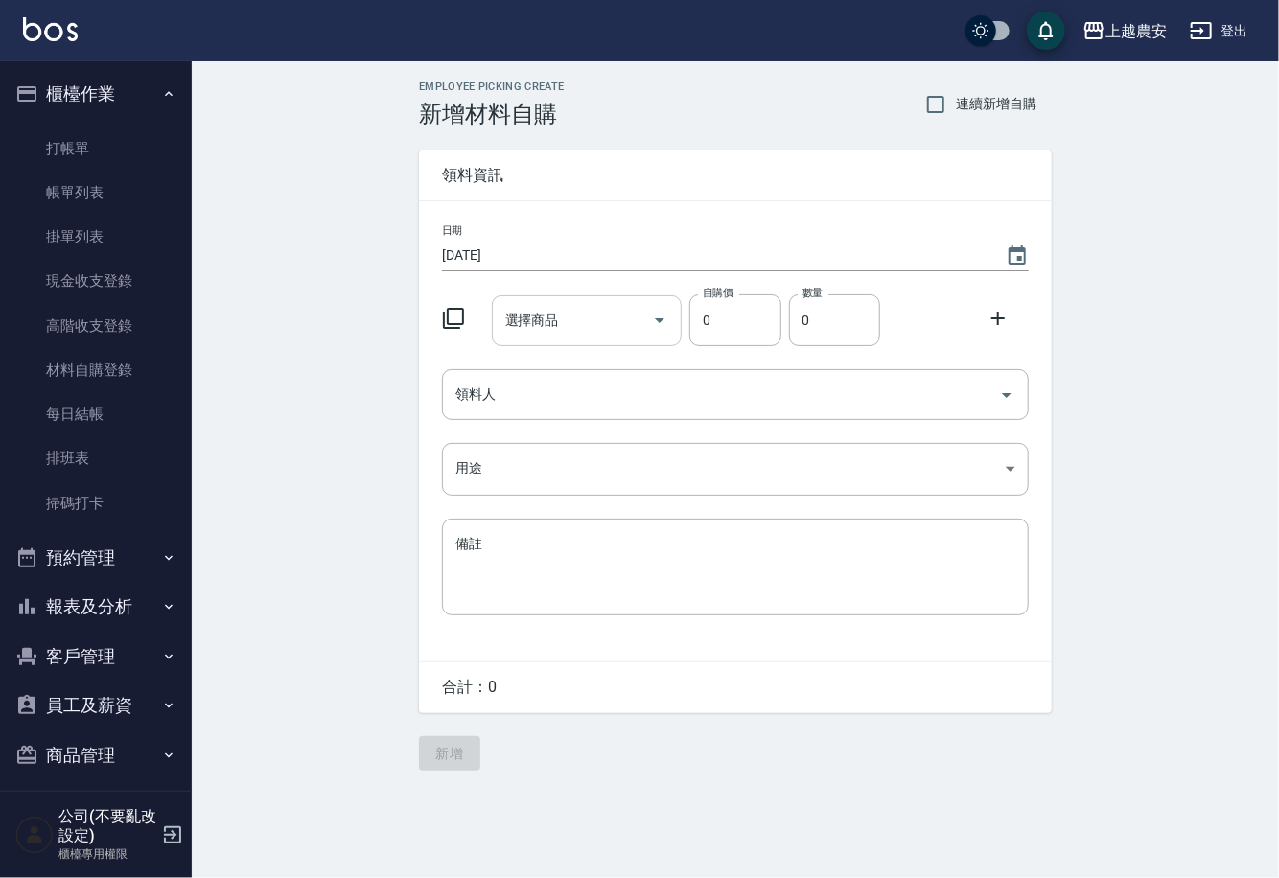
click at [515, 325] on div "選擇商品 選擇商品" at bounding box center [587, 320] width 191 height 51
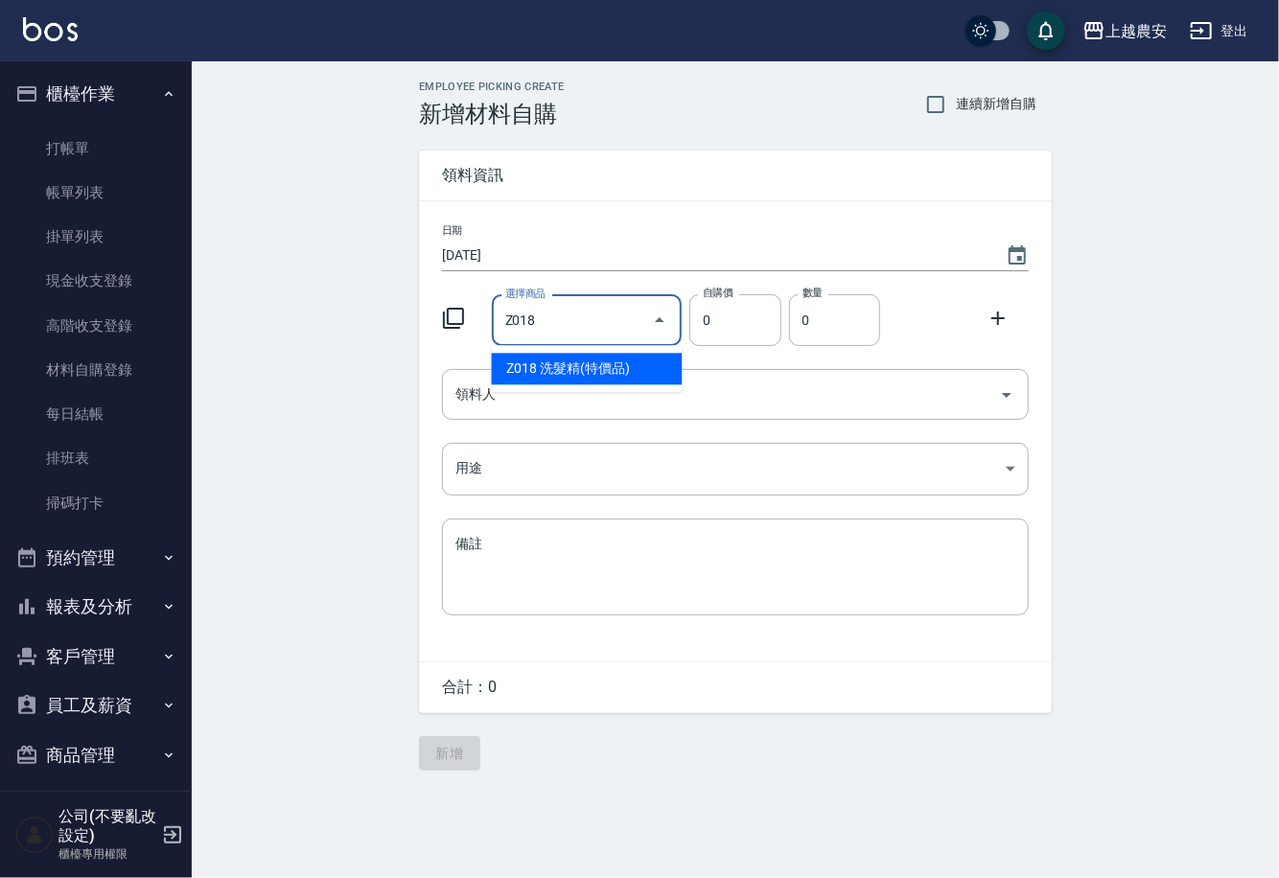
type input "洗髮精(特價品)"
type input "1"
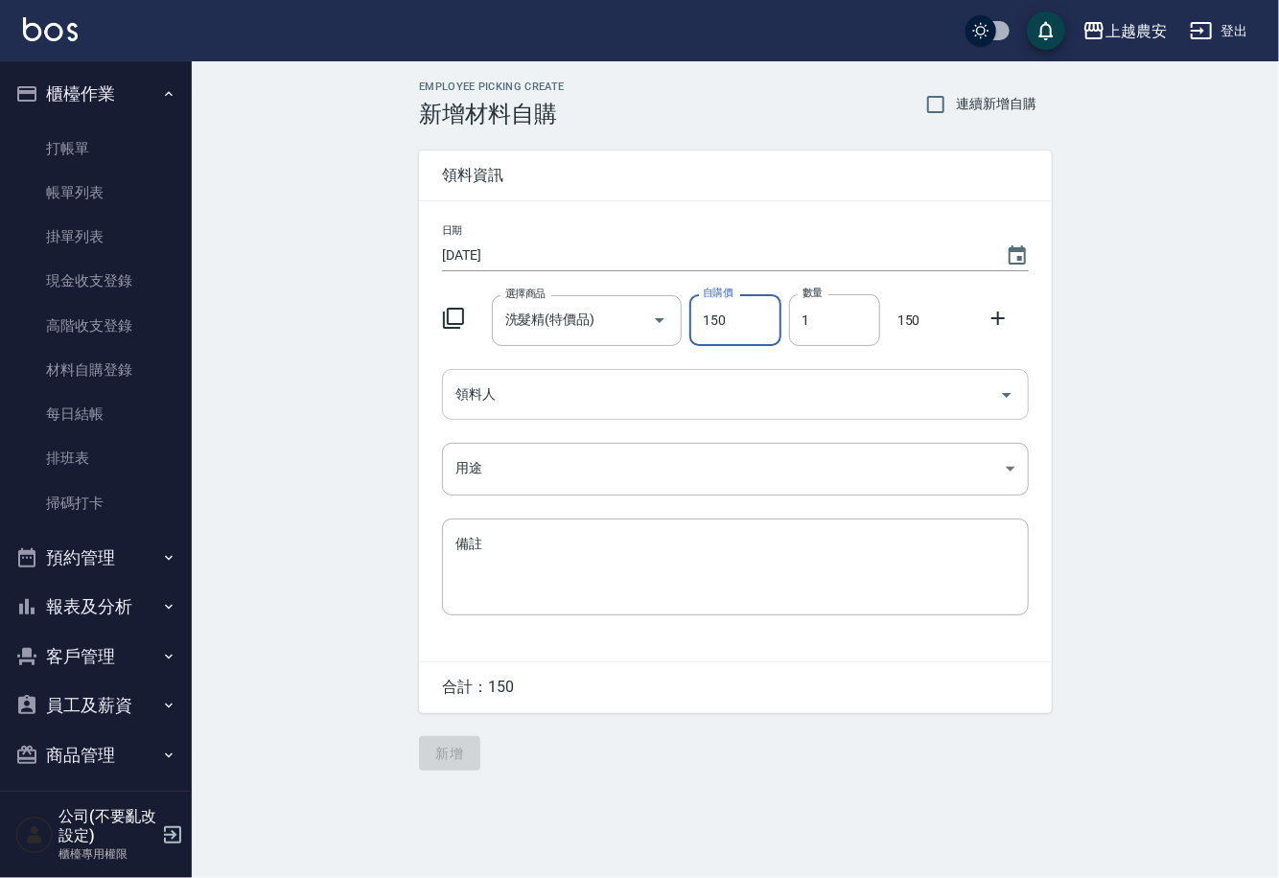
type input "150"
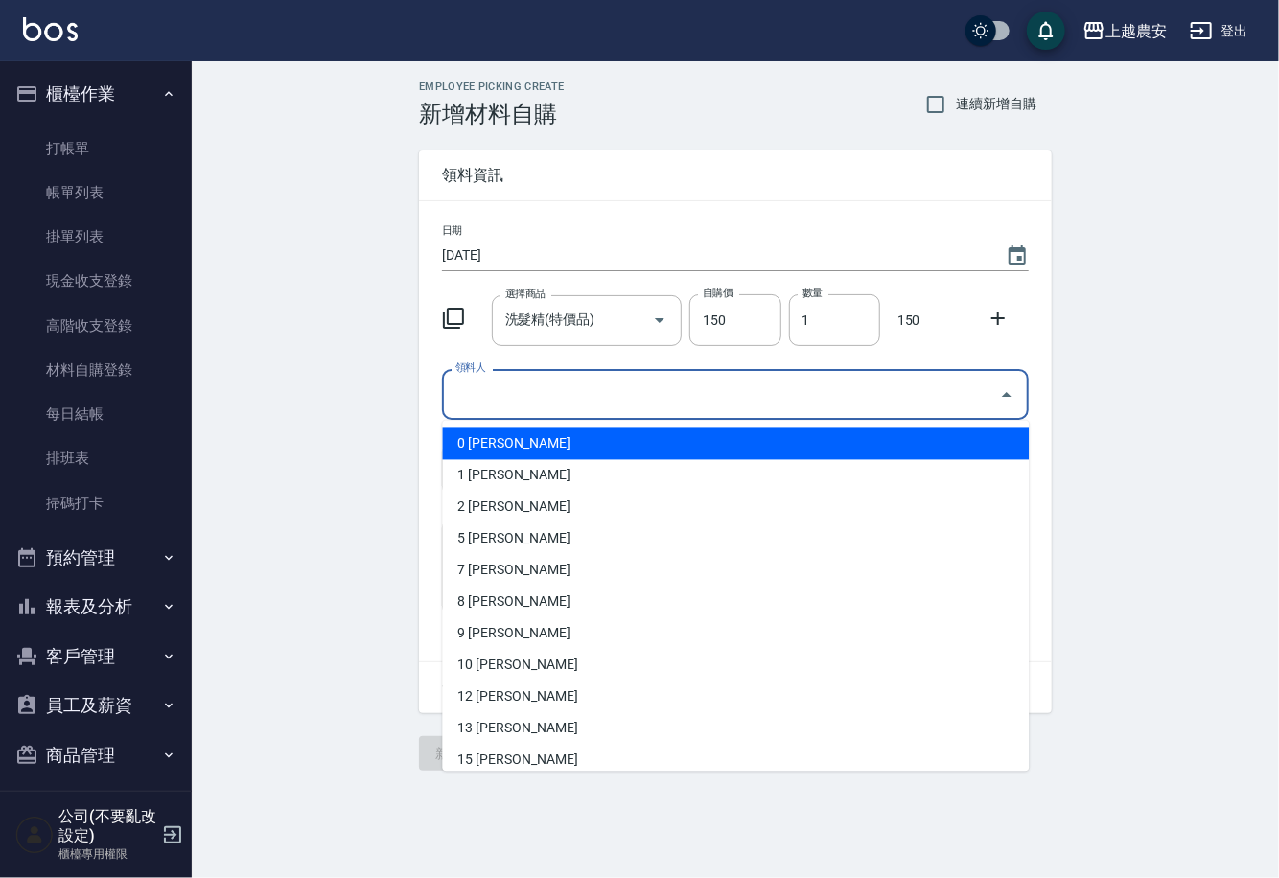
click at [543, 398] on input "領料人" at bounding box center [721, 395] width 541 height 34
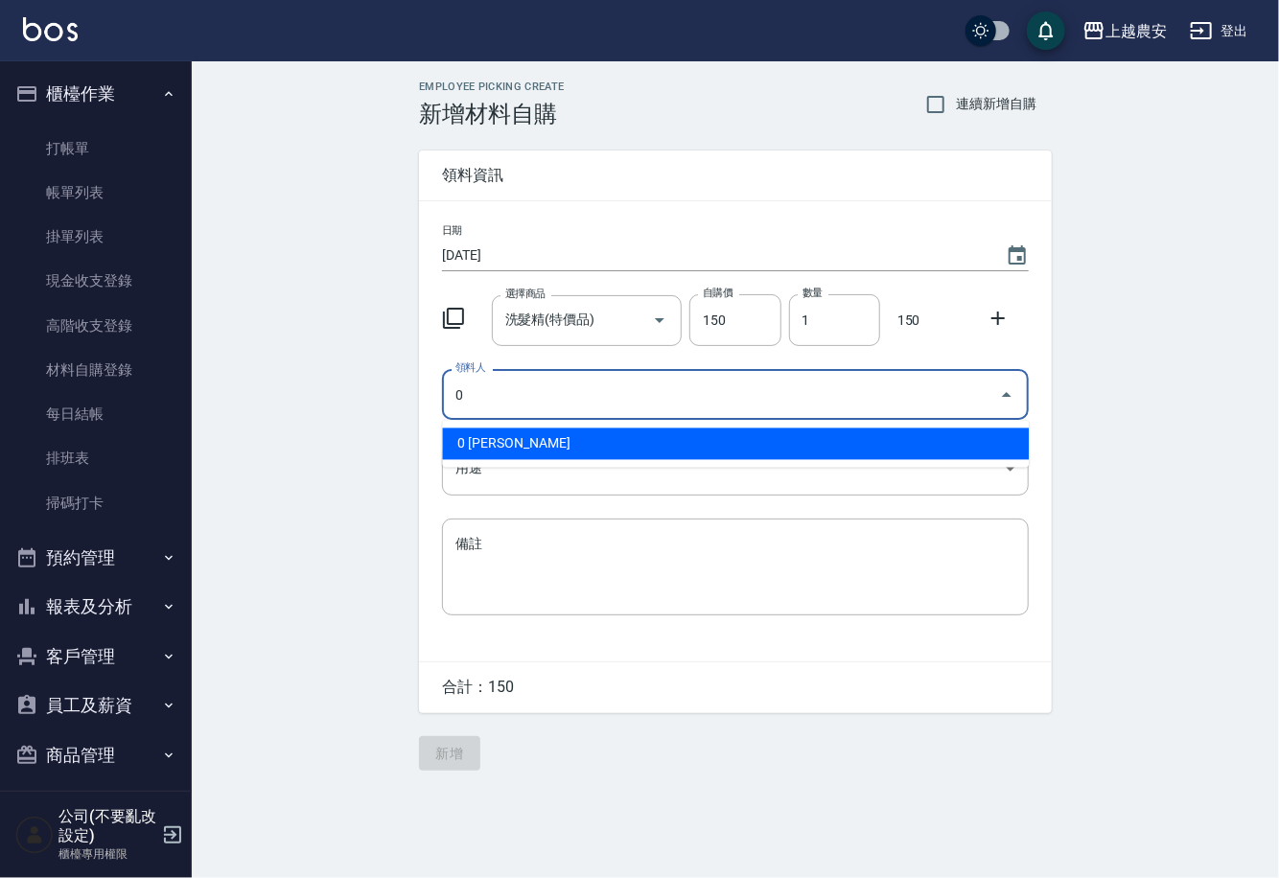
click at [523, 454] on li "0 陳佳怡" at bounding box center [735, 445] width 587 height 32
type input "0 陳佳怡"
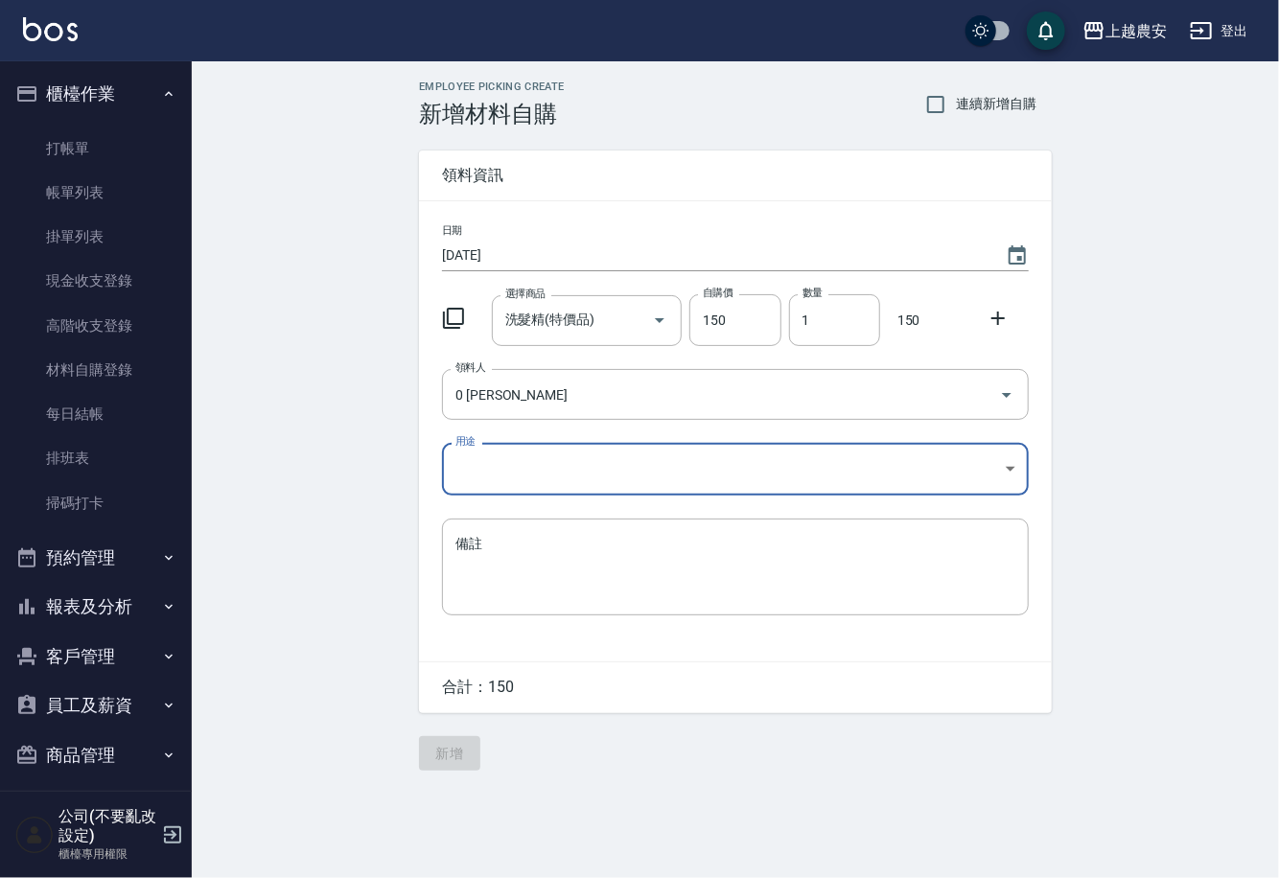
click at [512, 487] on body "上越農安 登出 櫃檯作業 打帳單 帳單列表 掛單列表 現金收支登錄 高階收支登錄 材料自購登錄 每日結帳 排班表 掃碼打卡 預約管理 預約管理 單日預約紀錄 …" at bounding box center [639, 439] width 1279 height 878
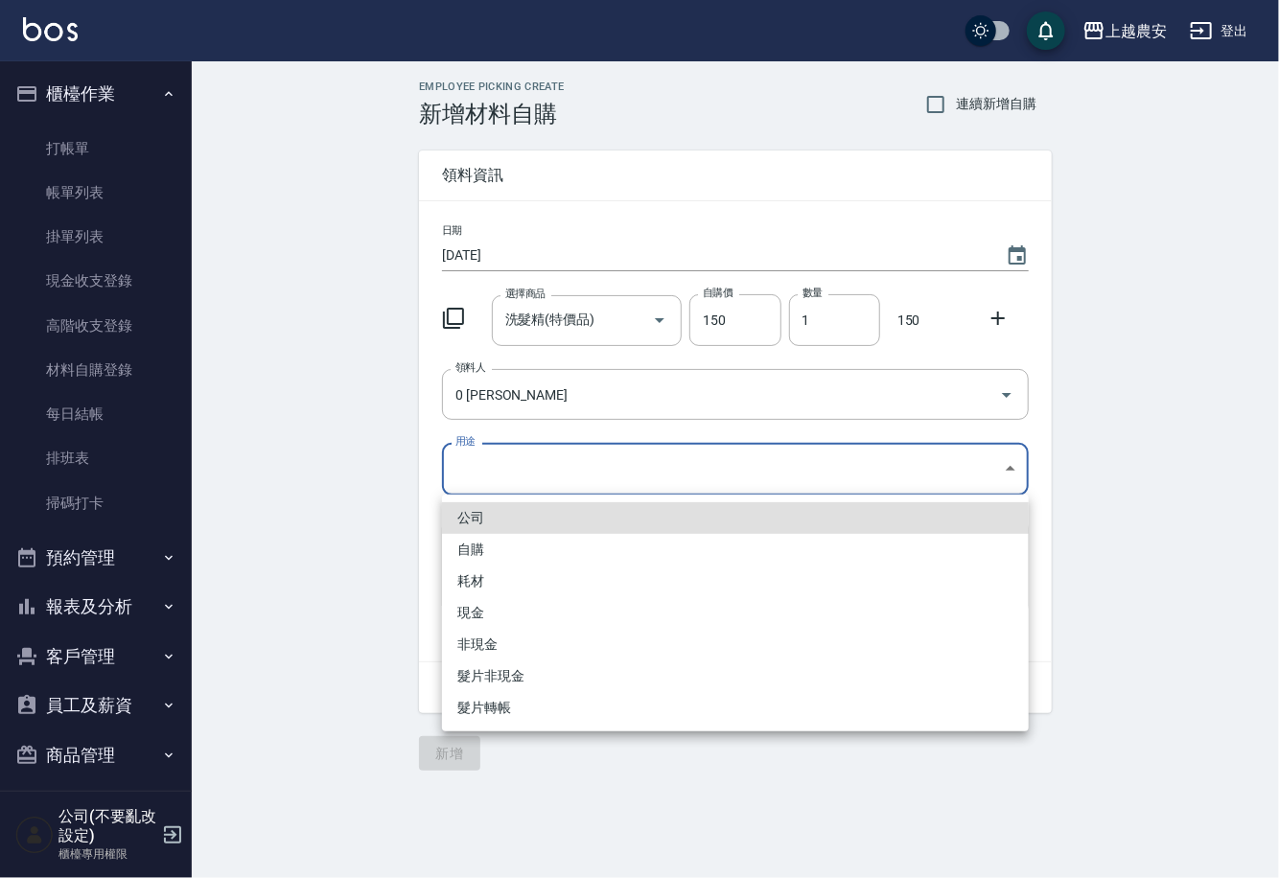
click at [481, 546] on li "自購" at bounding box center [735, 550] width 587 height 32
type input "自購"
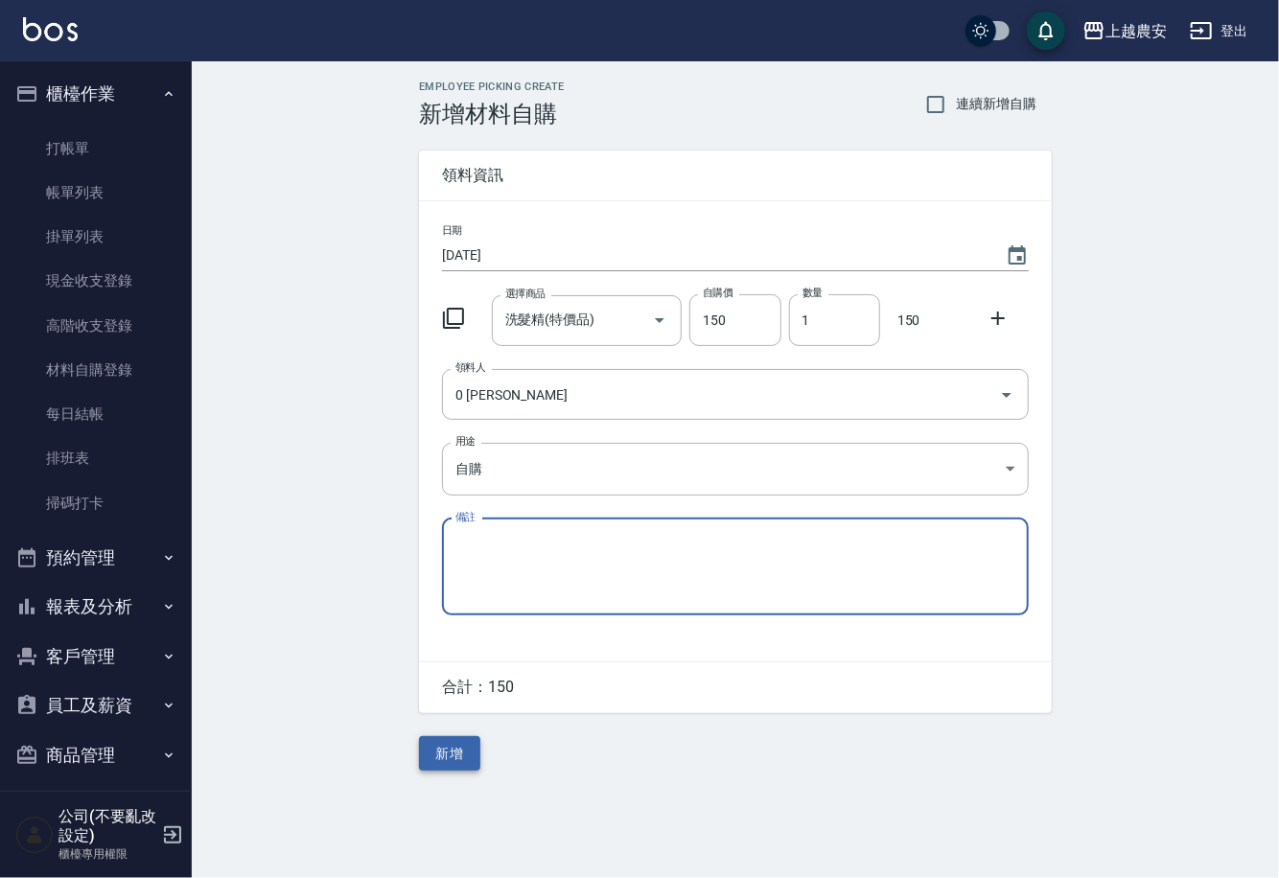
click at [463, 761] on button "新增" at bounding box center [449, 753] width 61 height 35
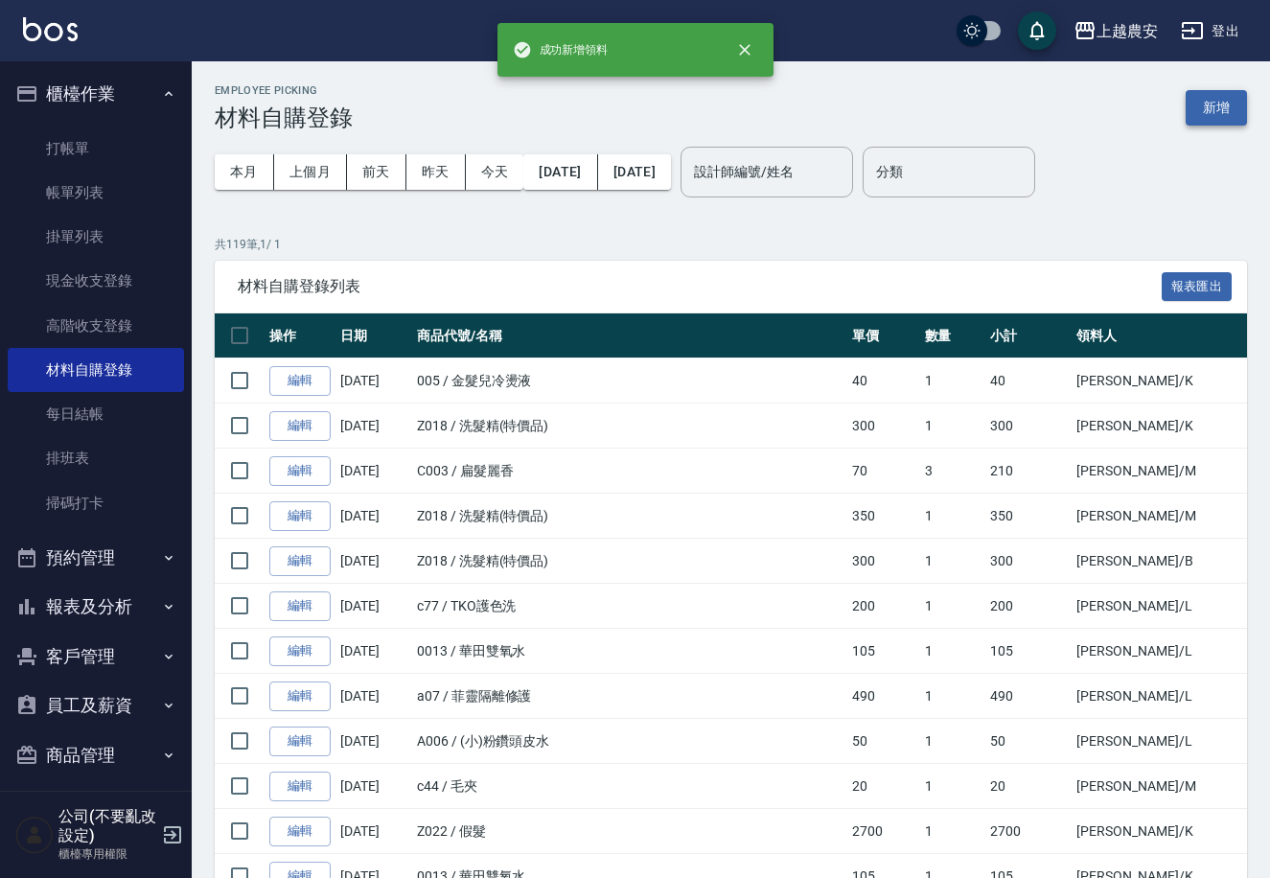
click at [1228, 105] on button "新增" at bounding box center [1216, 107] width 61 height 35
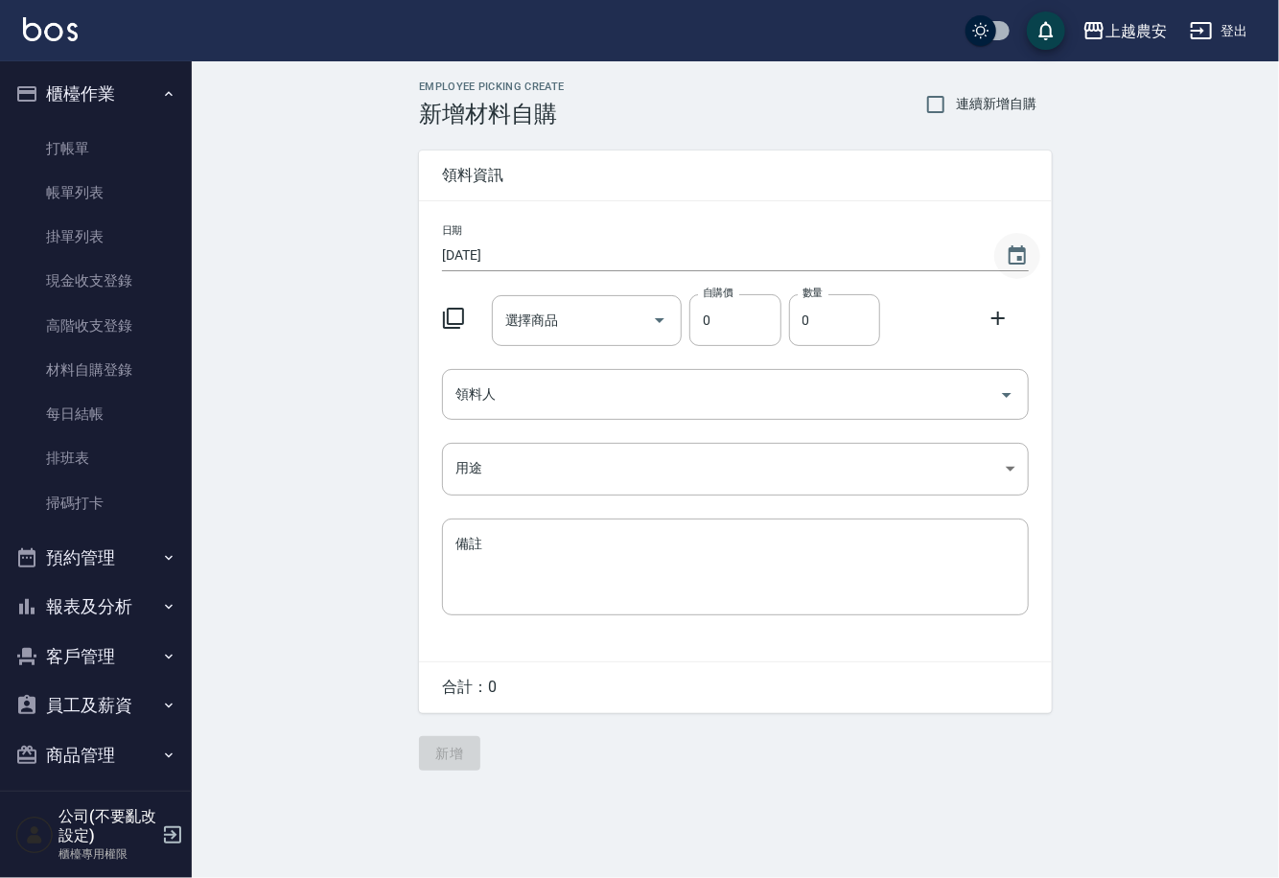
click at [1019, 246] on icon "Choose date, selected date is 2025-08-13" at bounding box center [1017, 254] width 17 height 19
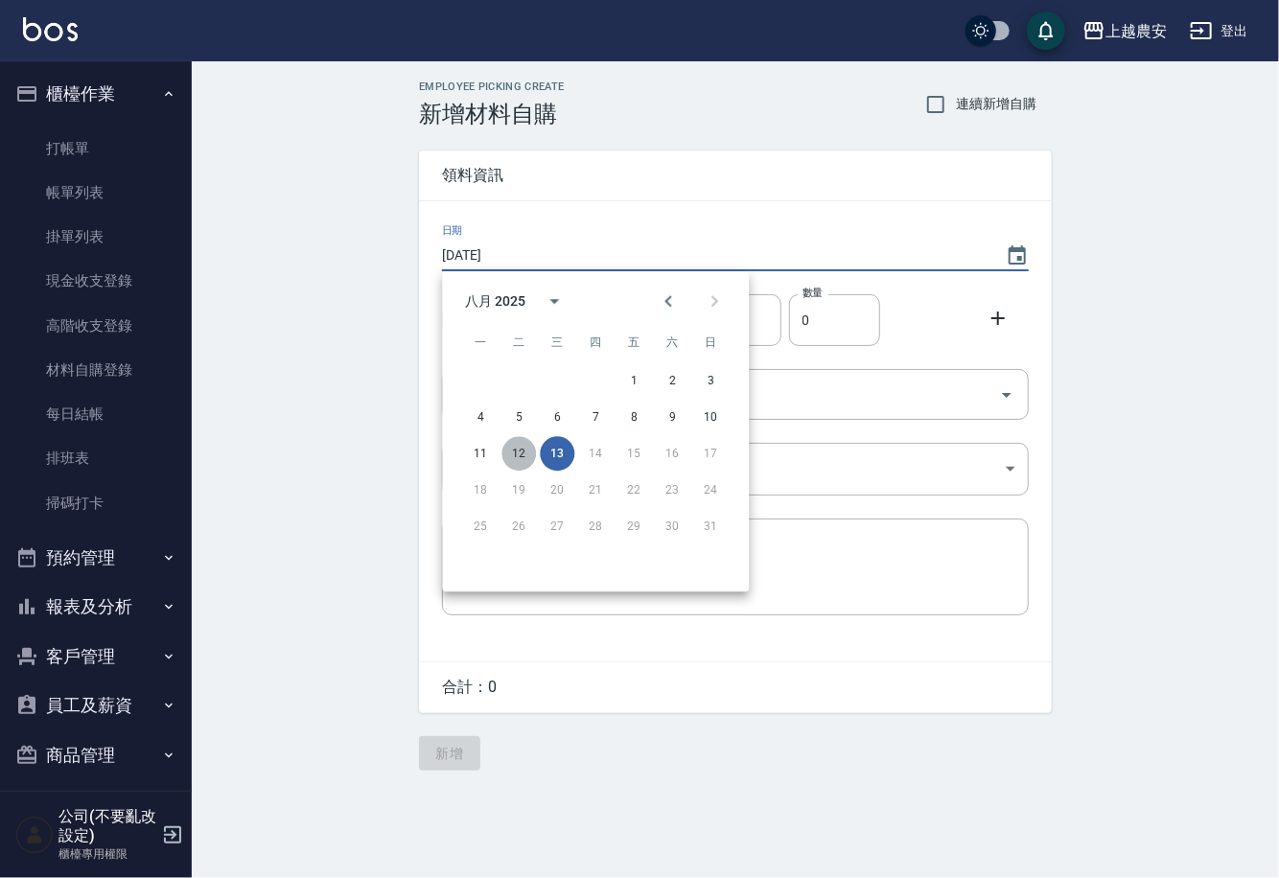
click at [520, 447] on button "12" at bounding box center [518, 453] width 35 height 35
type input "2025/08/12"
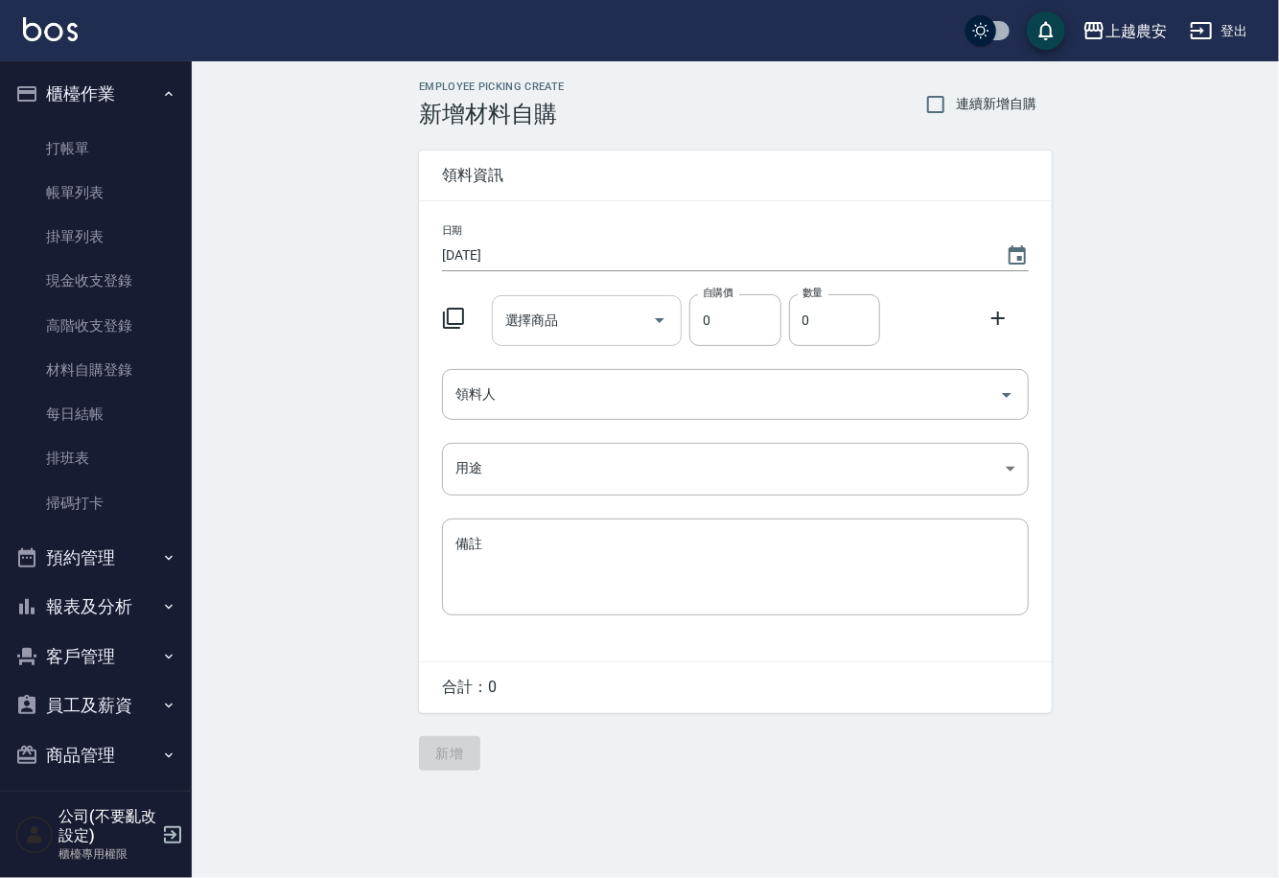
click at [531, 325] on div "選擇商品 選擇商品" at bounding box center [587, 320] width 191 height 51
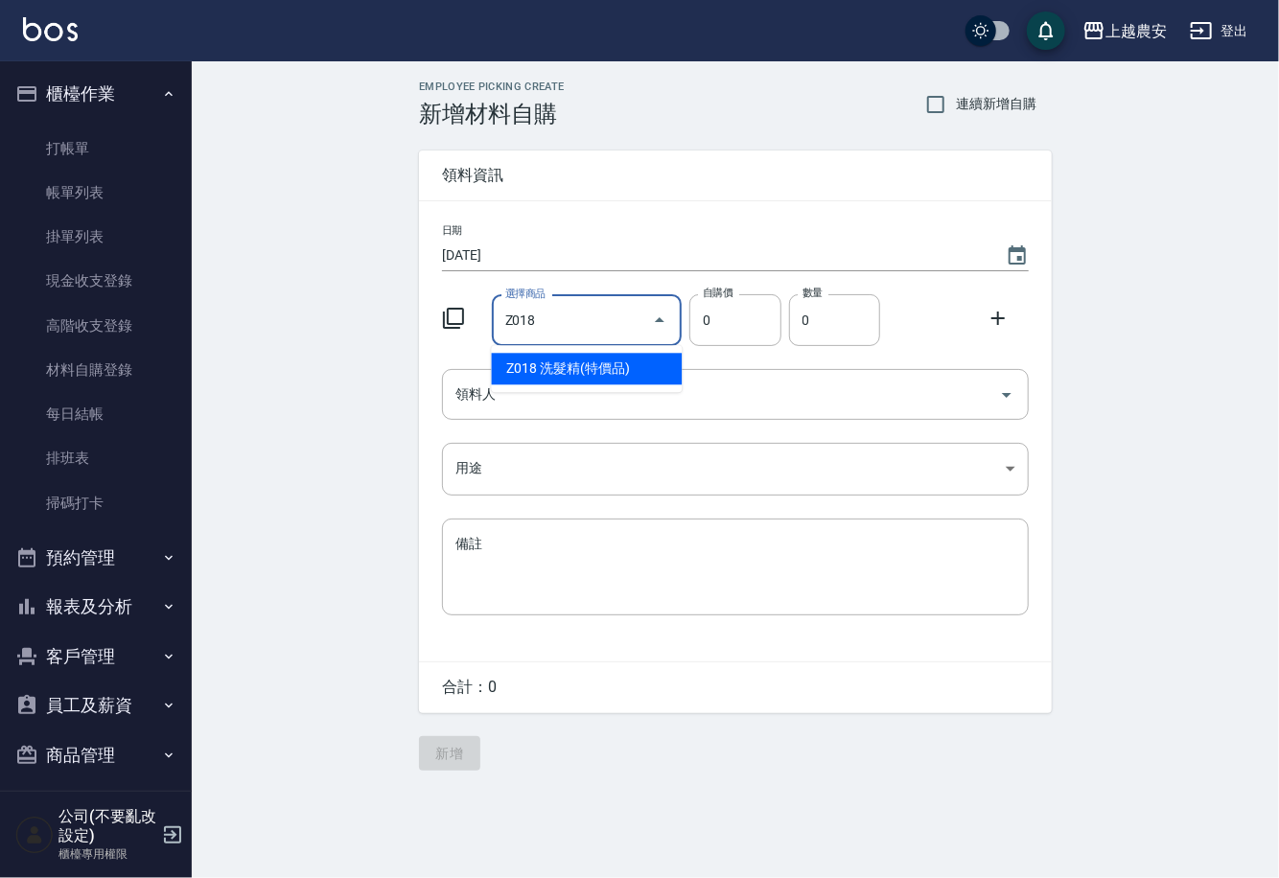
type input "洗髮精(特價品)"
type input "1"
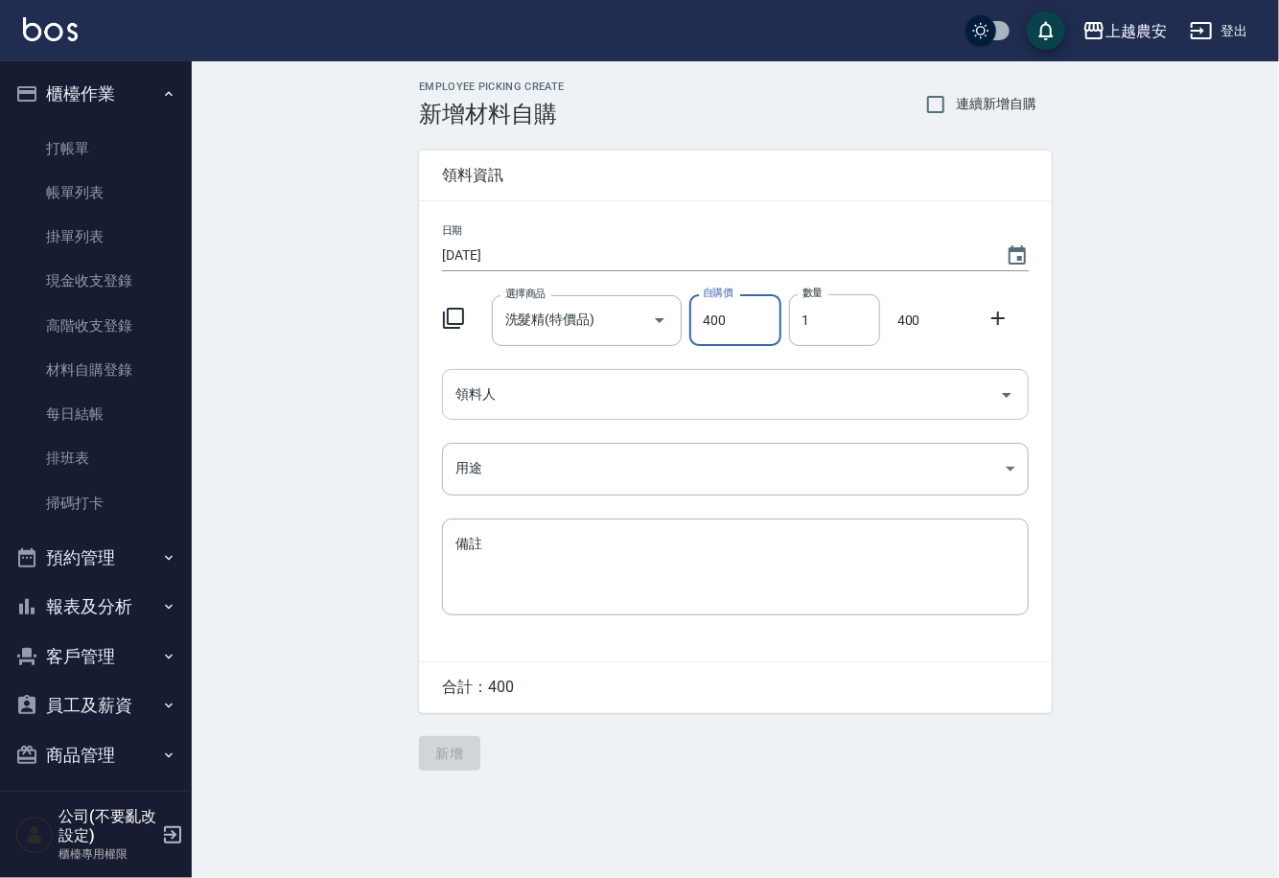
type input "400"
click at [511, 403] on input "領料人" at bounding box center [721, 395] width 541 height 34
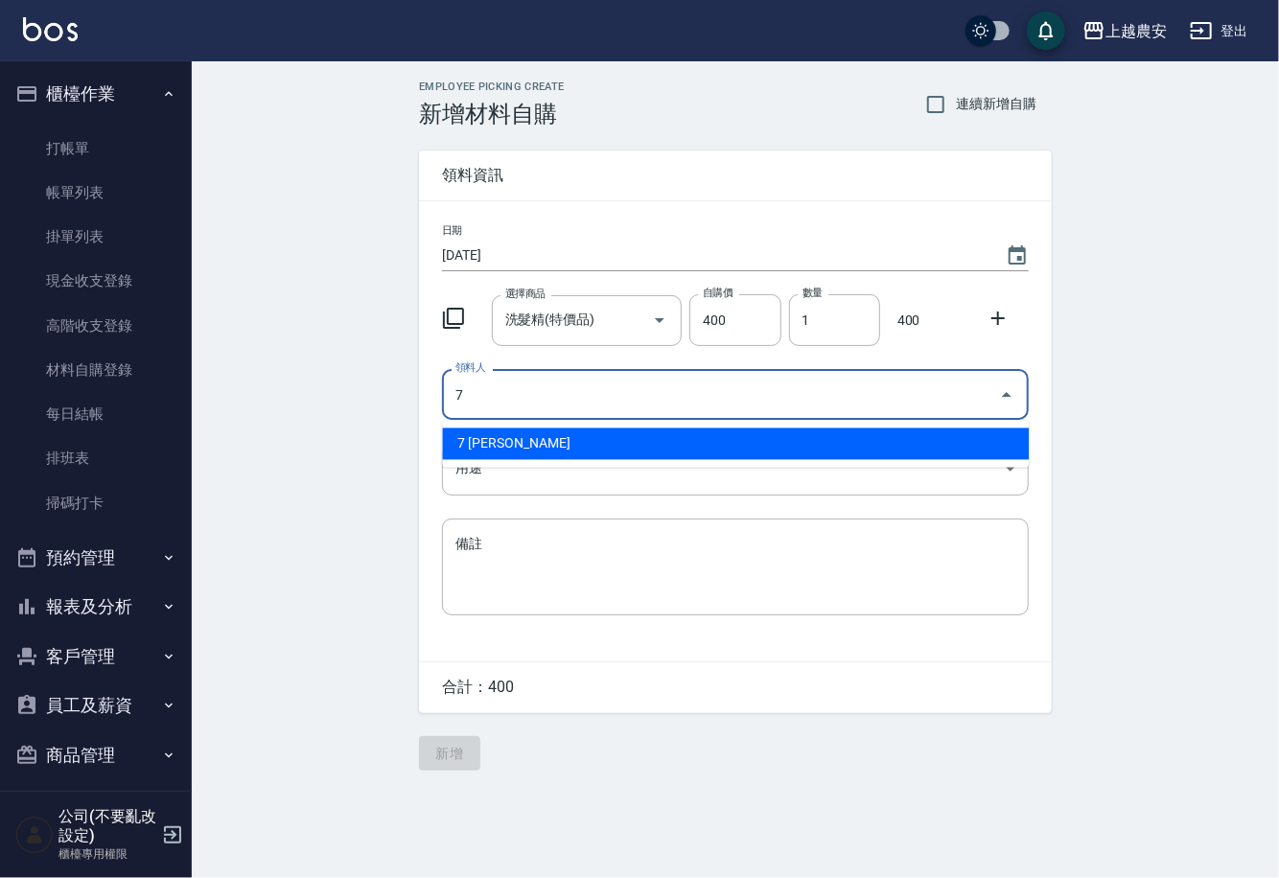
click at [509, 446] on li "7 林宛樺" at bounding box center [735, 445] width 587 height 32
type input "7 林宛樺"
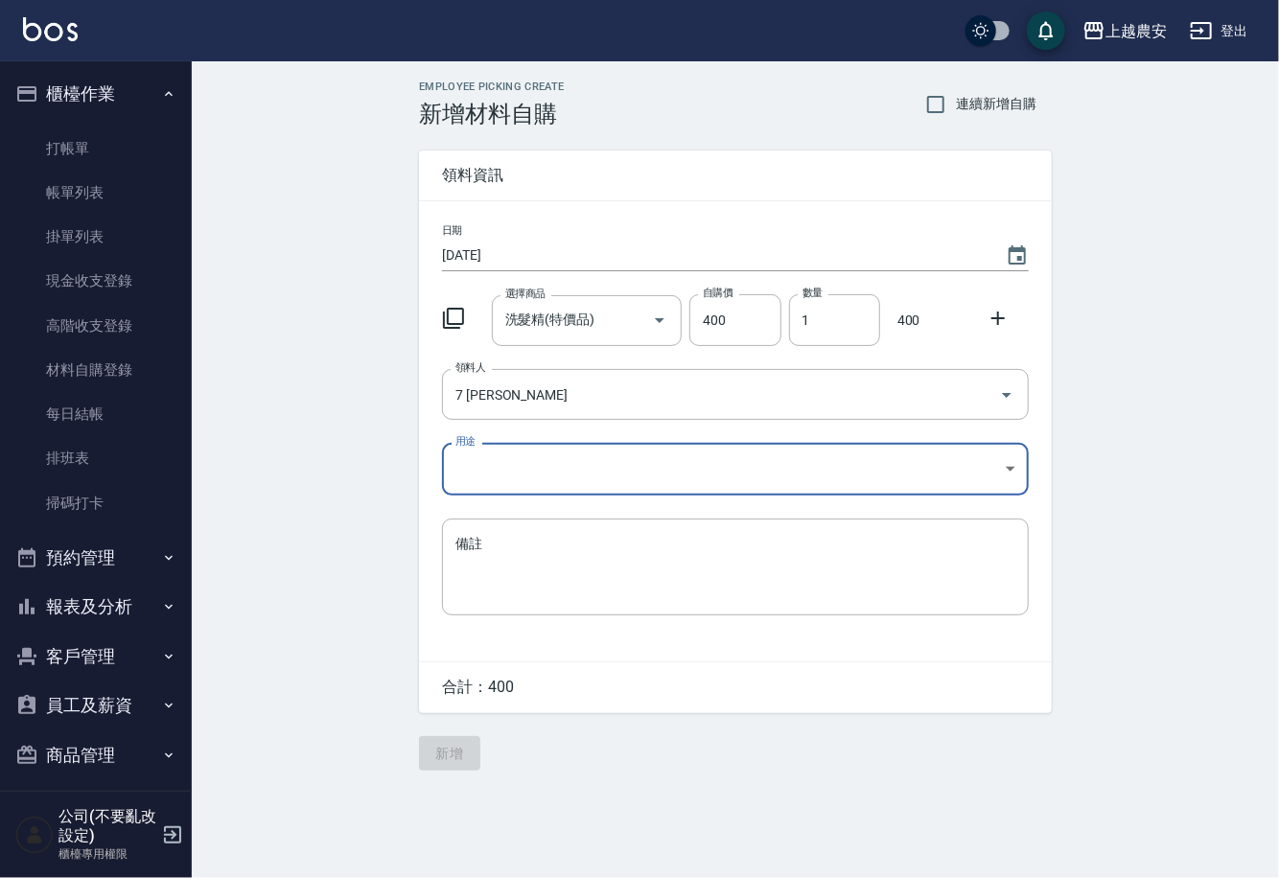
click at [499, 478] on body "上越農安 登出 櫃檯作業 打帳單 帳單列表 掛單列表 現金收支登錄 高階收支登錄 材料自購登錄 每日結帳 排班表 掃碼打卡 預約管理 預約管理 單日預約紀錄 …" at bounding box center [639, 439] width 1279 height 878
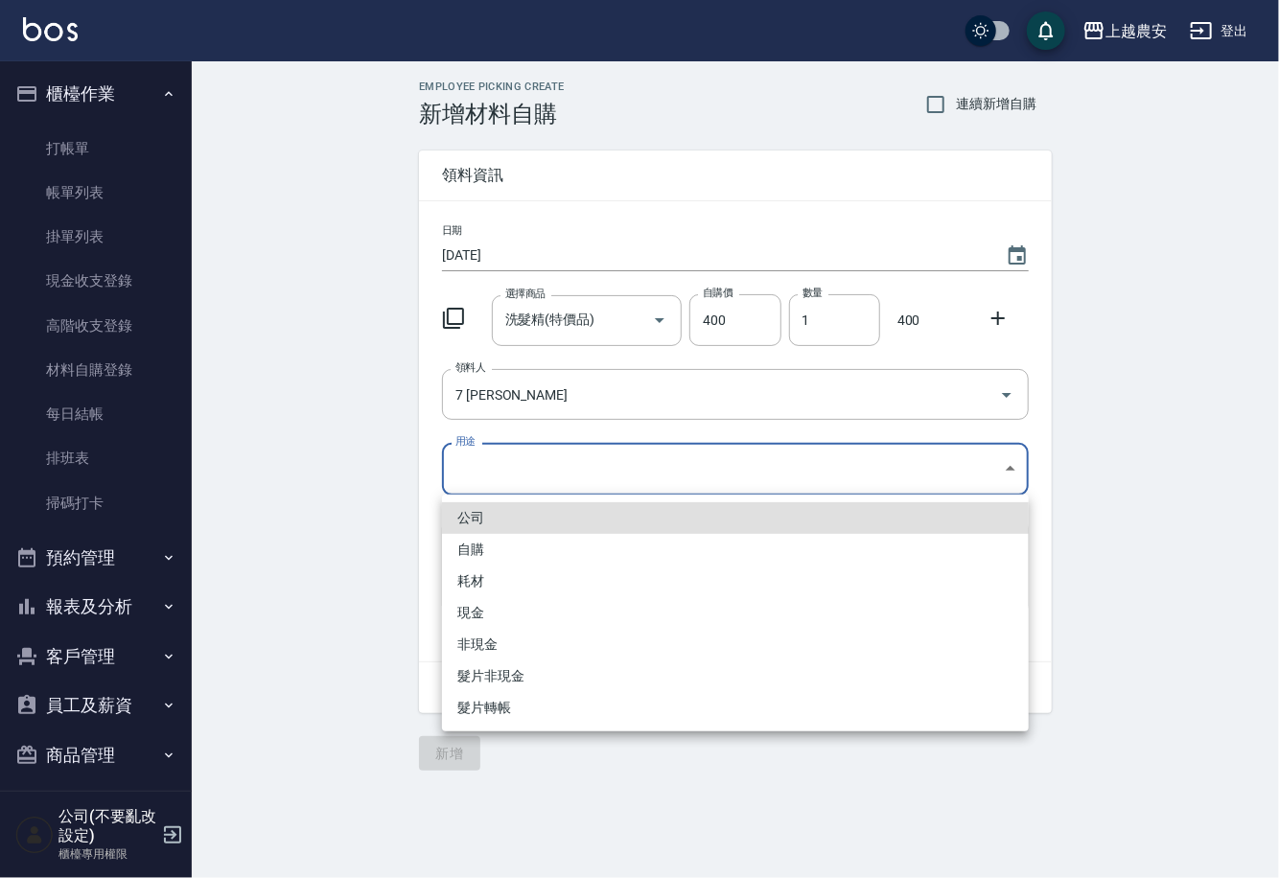
click at [479, 546] on li "自購" at bounding box center [735, 550] width 587 height 32
type input "自購"
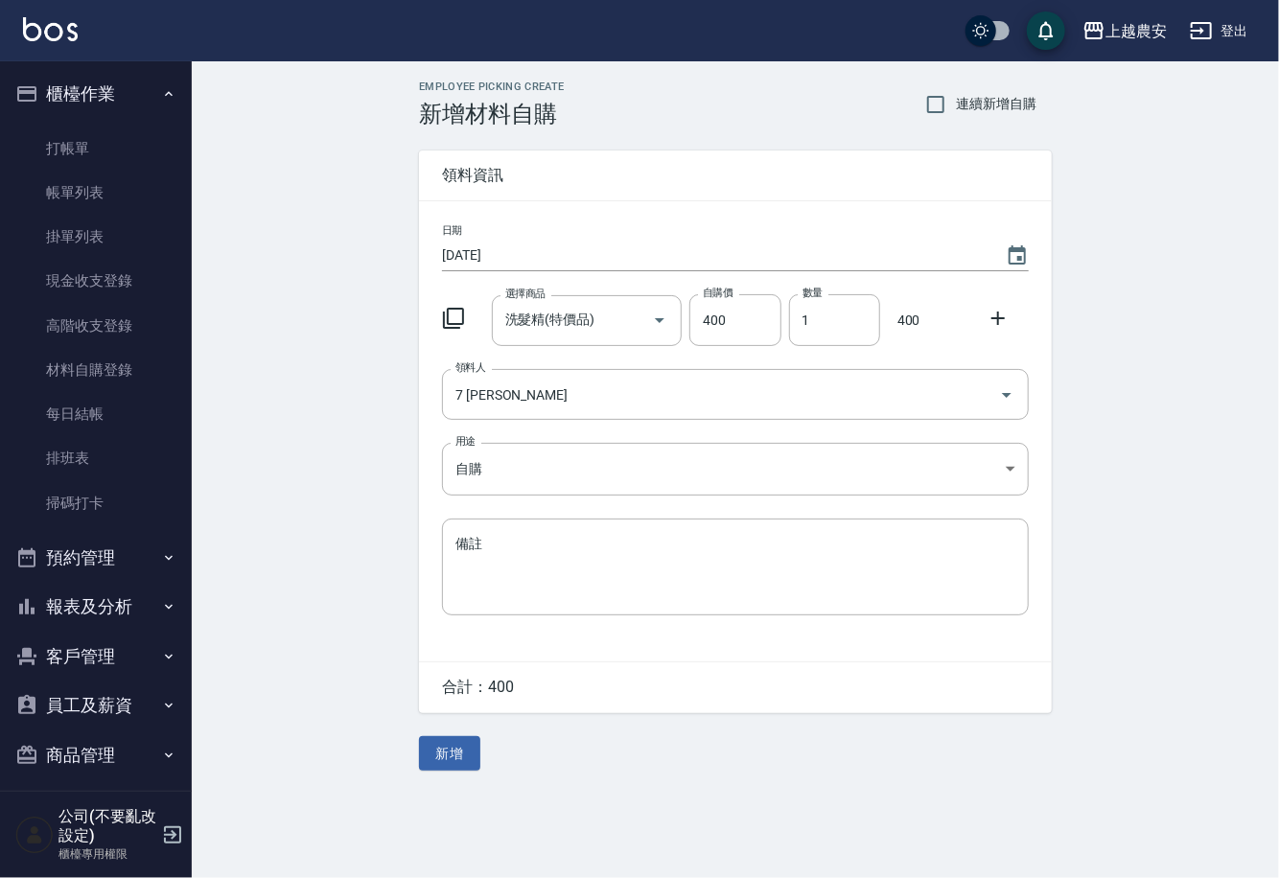
click at [993, 312] on icon at bounding box center [998, 318] width 23 height 23
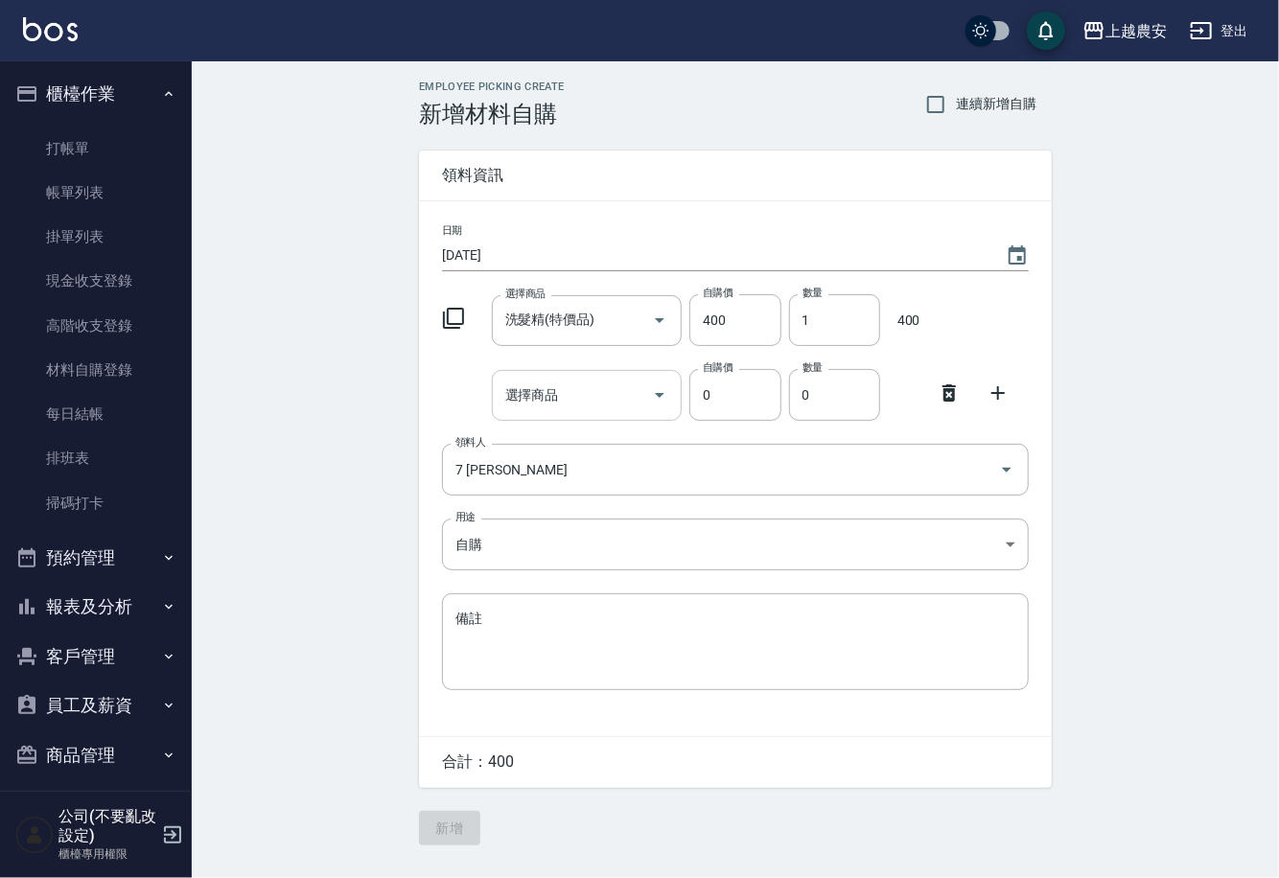
click at [565, 407] on input "選擇商品" at bounding box center [572, 396] width 145 height 34
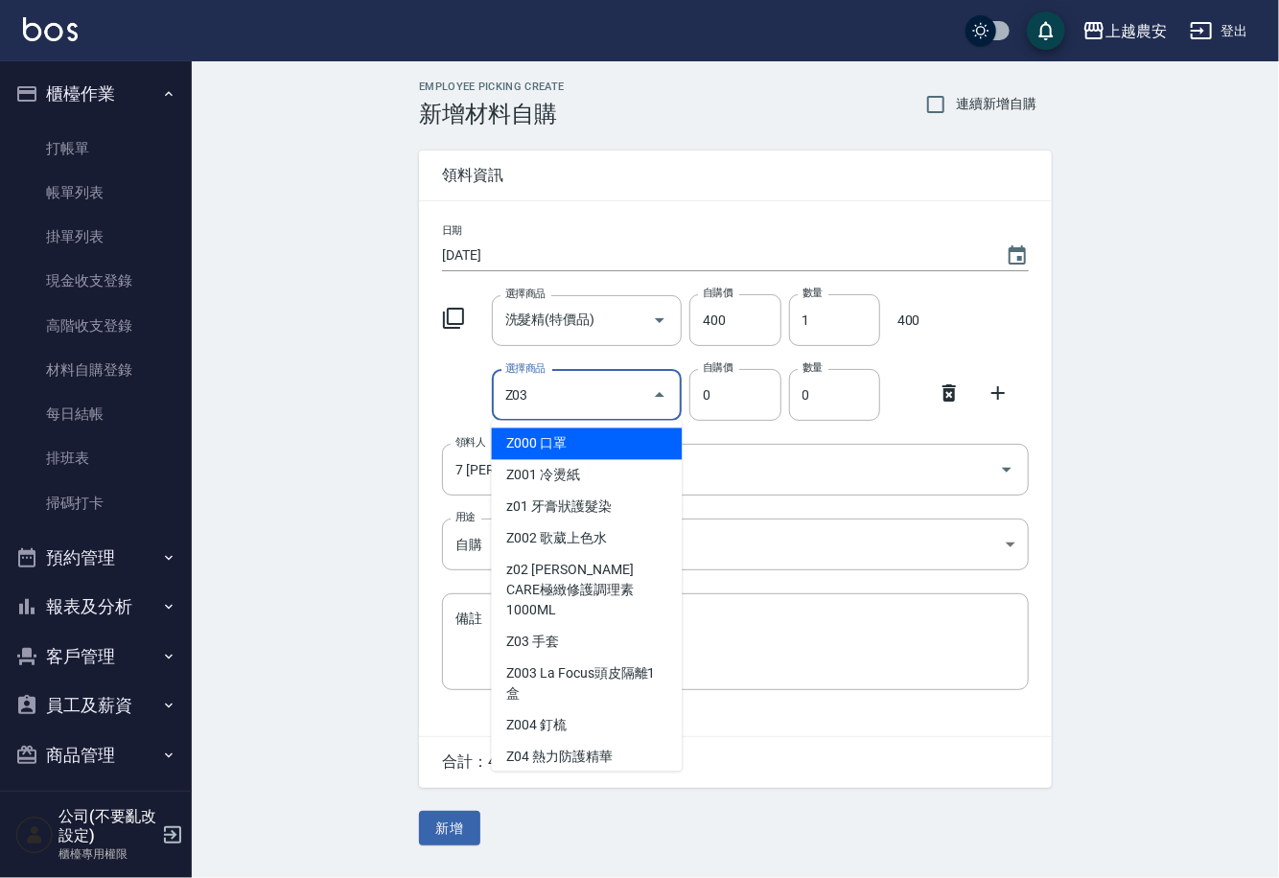
type input "手套"
type input "20"
type input "1"
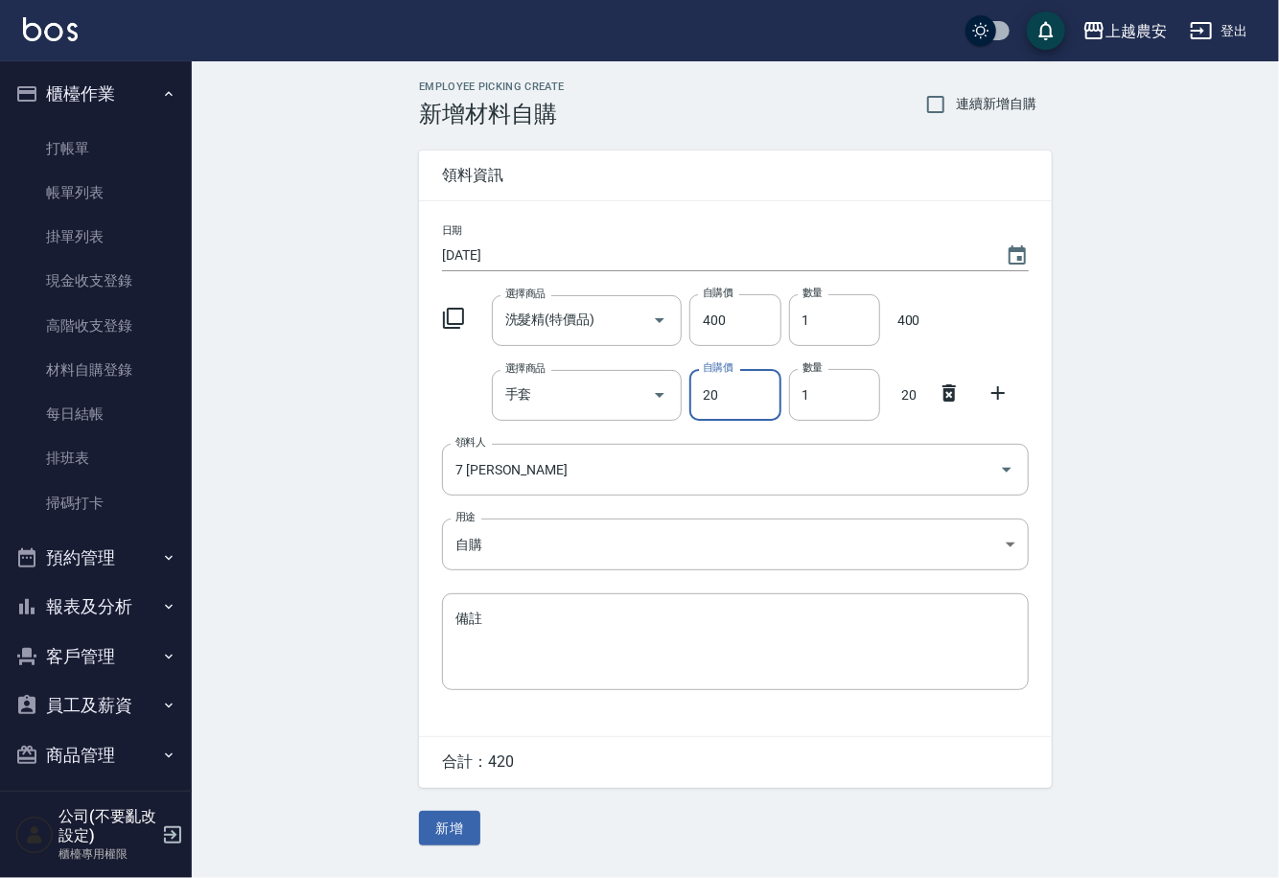
click at [466, 826] on button "新增" at bounding box center [449, 828] width 61 height 35
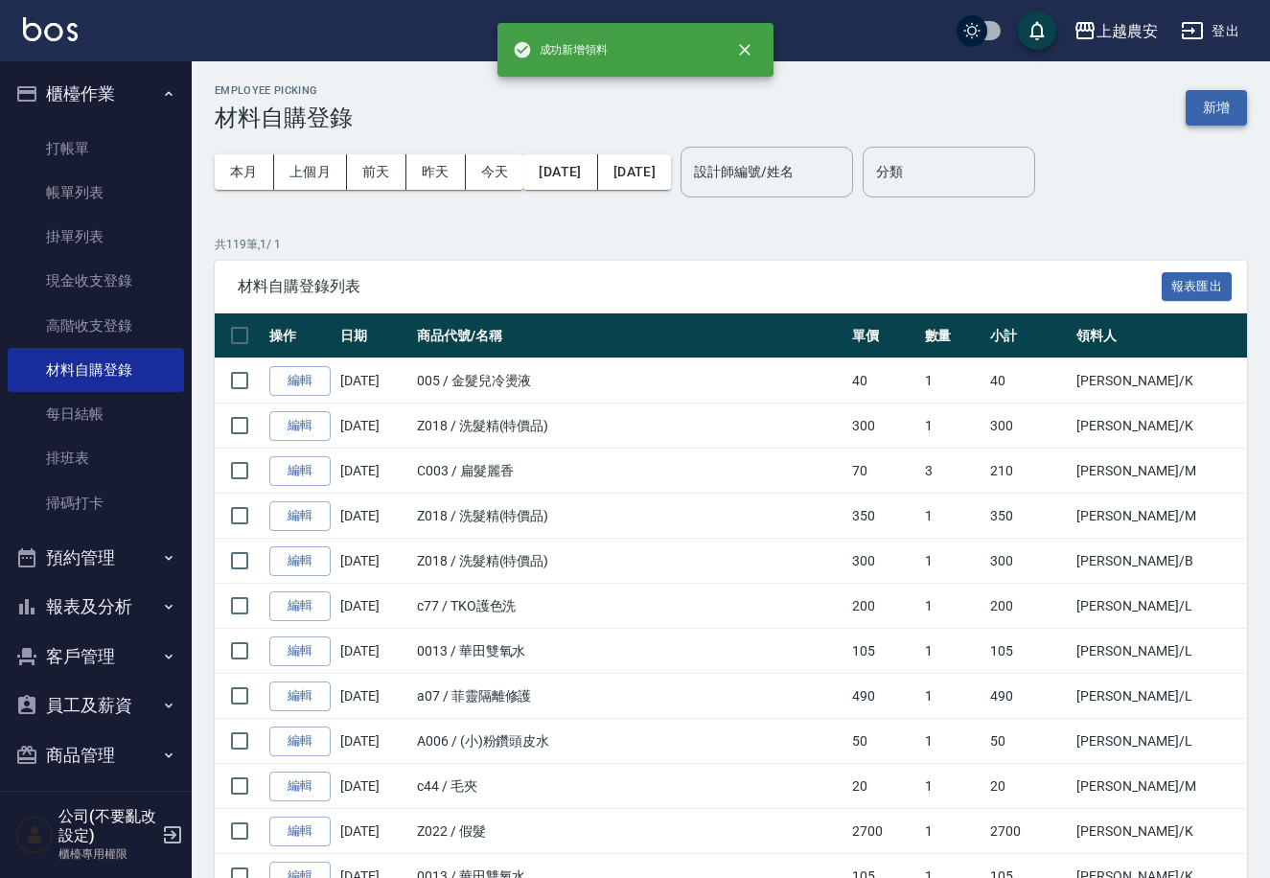
click at [1220, 104] on button "新增" at bounding box center [1216, 107] width 61 height 35
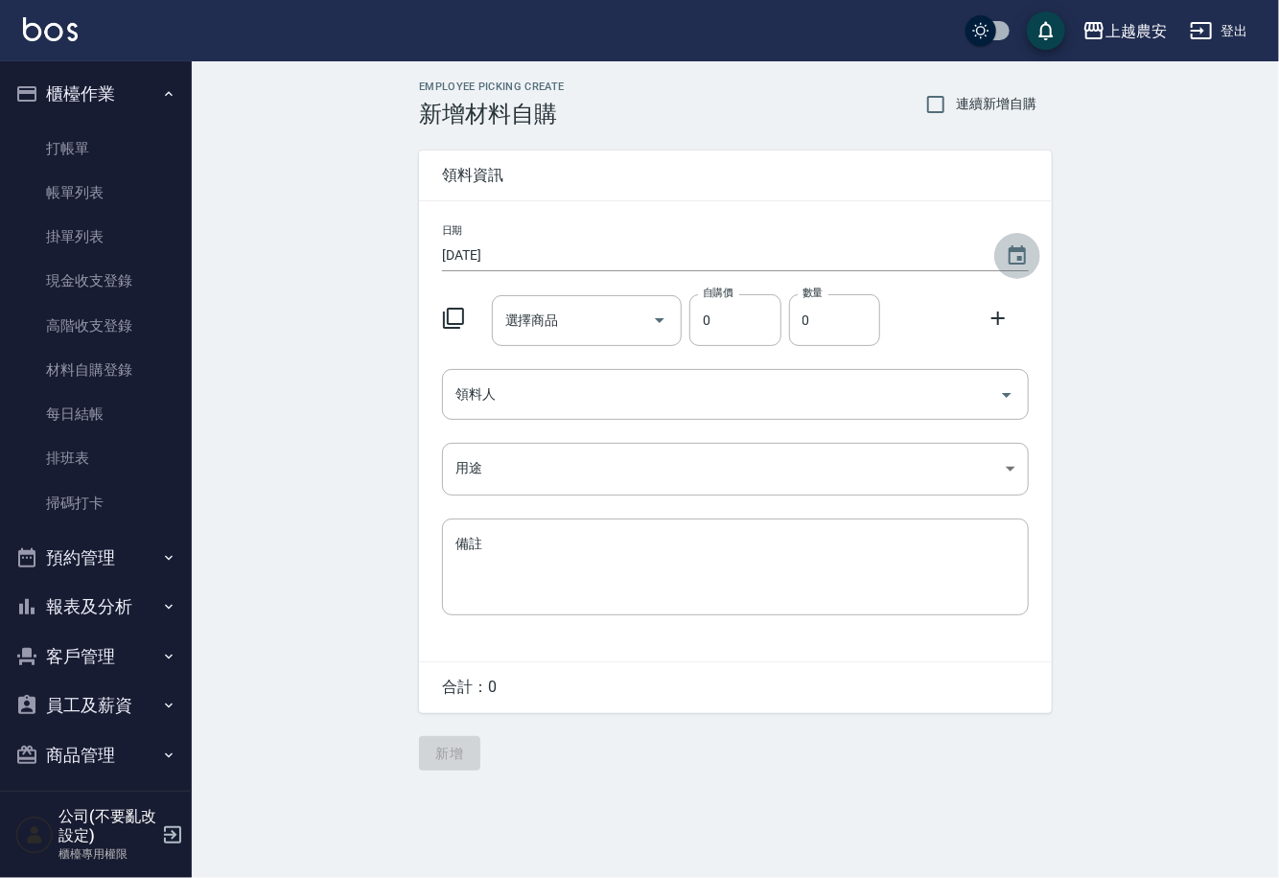
click at [1020, 258] on icon "Choose date, selected date is 2025-08-13" at bounding box center [1017, 254] width 17 height 19
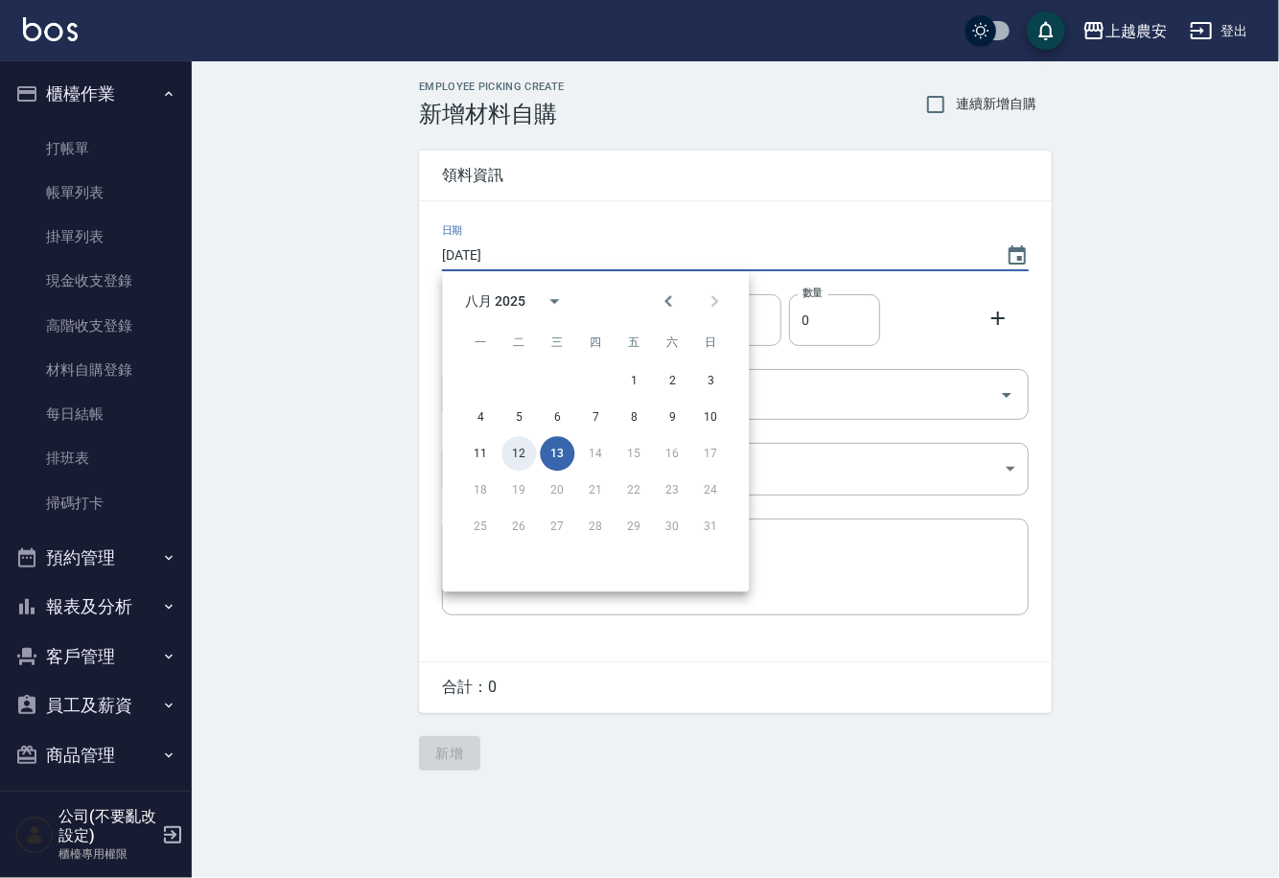
click at [516, 457] on button "12" at bounding box center [518, 453] width 35 height 35
type input "2025/08/12"
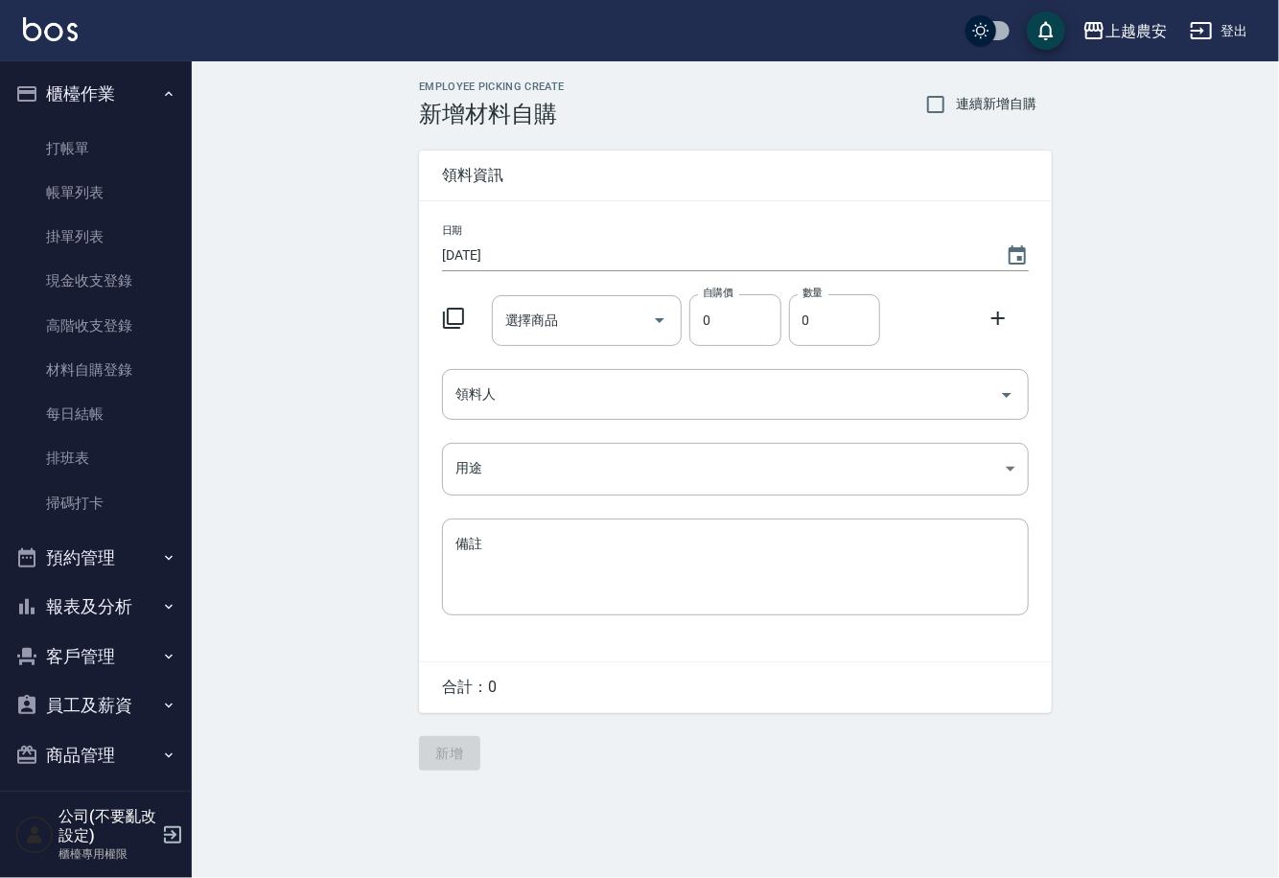
click at [543, 301] on div "選擇商品" at bounding box center [587, 320] width 191 height 51
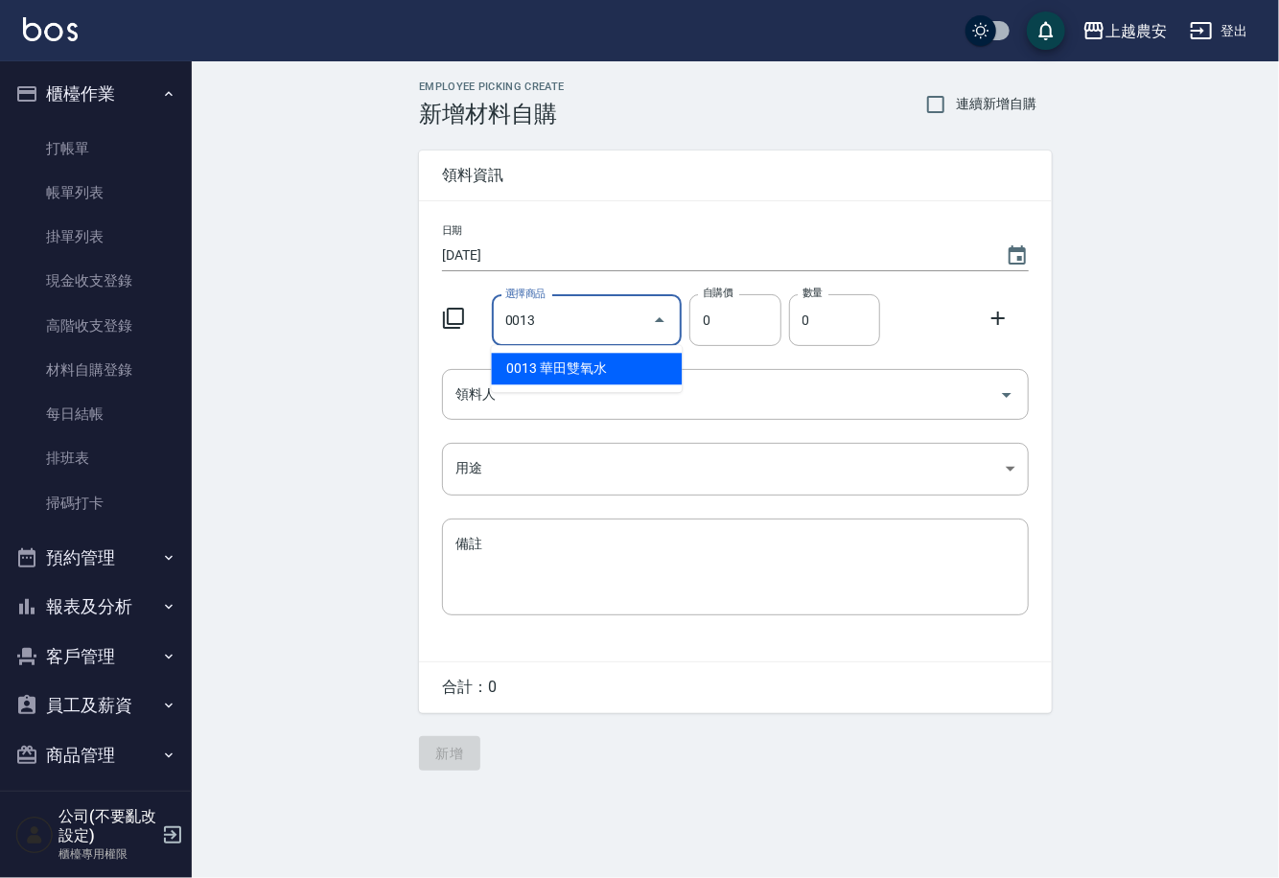
type input "華田雙氧水"
type input "105"
type input "1"
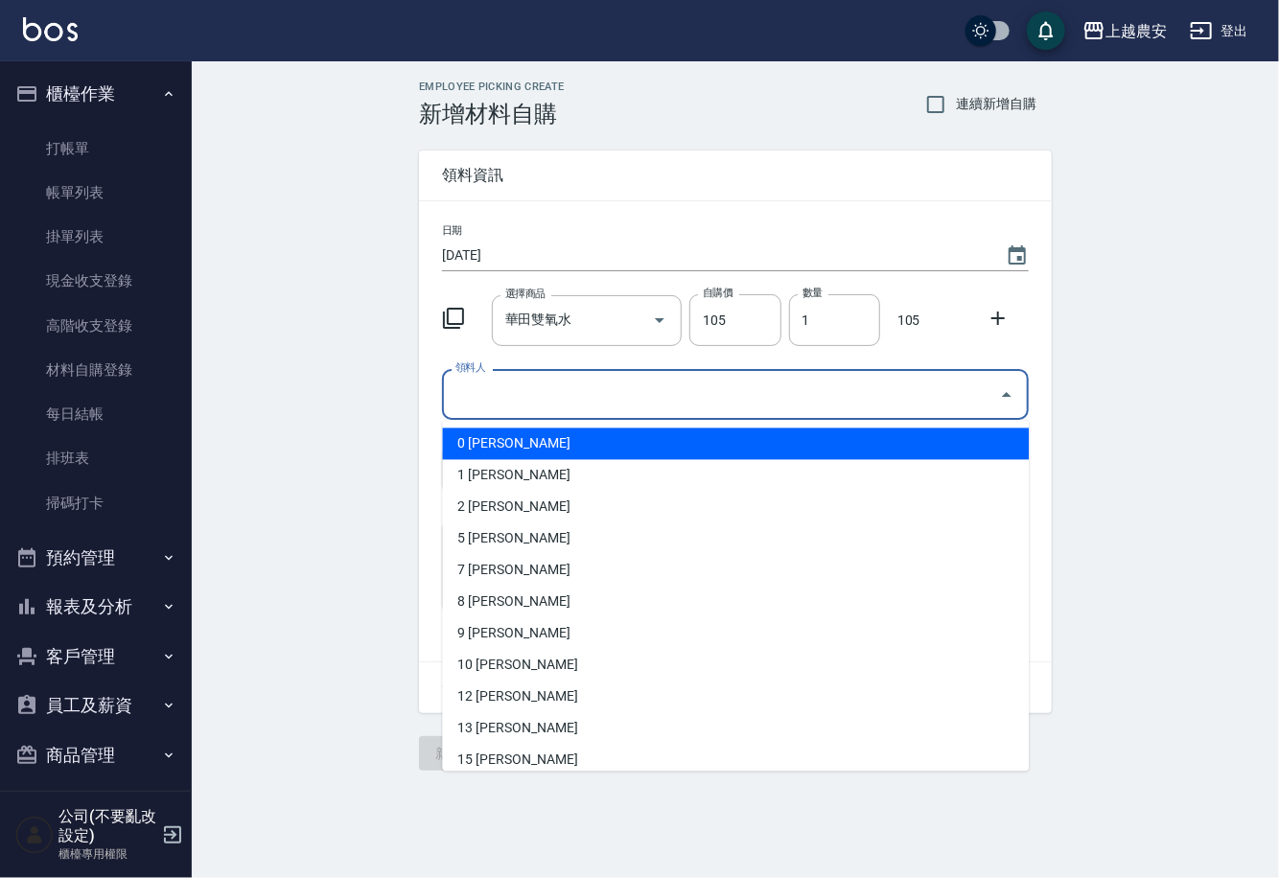
click at [553, 382] on input "領料人" at bounding box center [721, 395] width 541 height 34
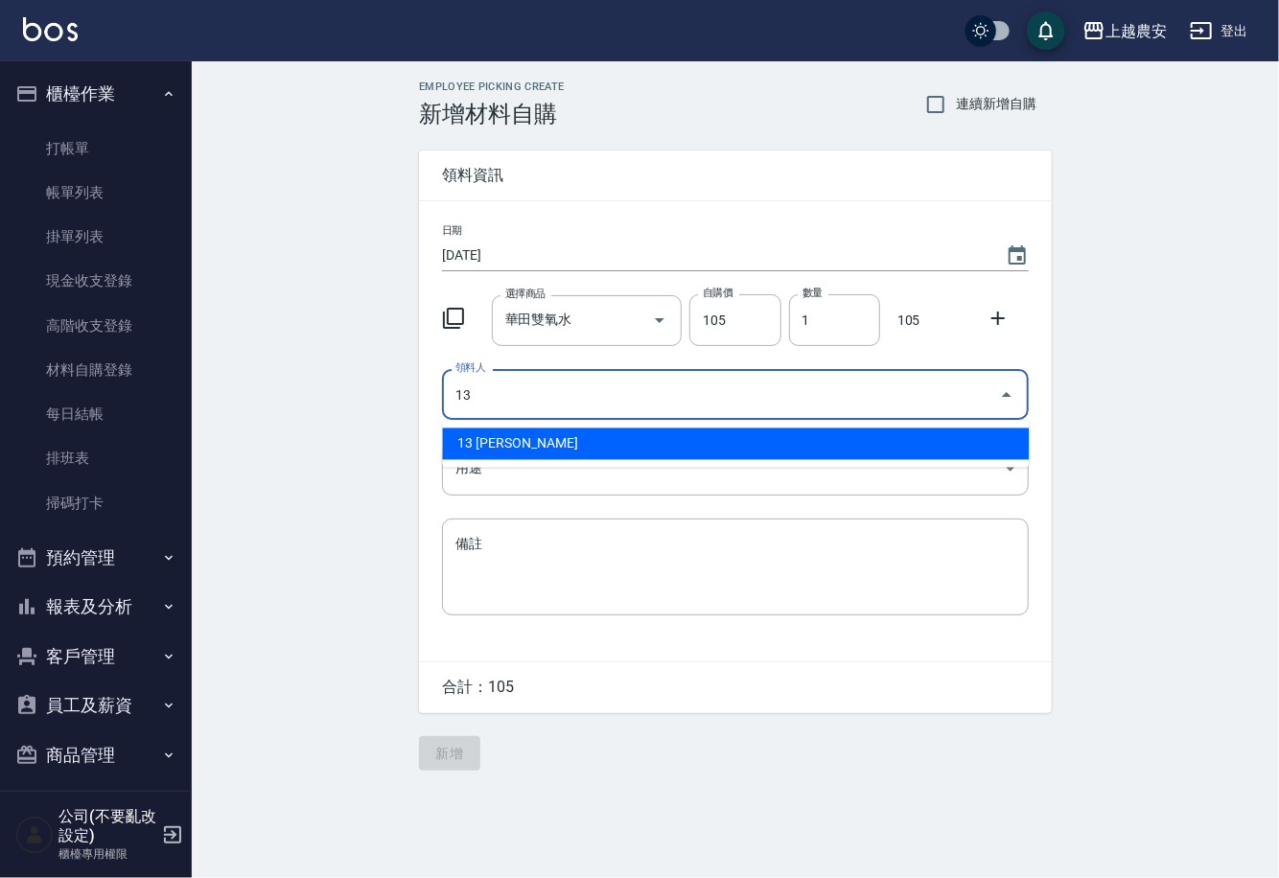
type input "13 張維庭"
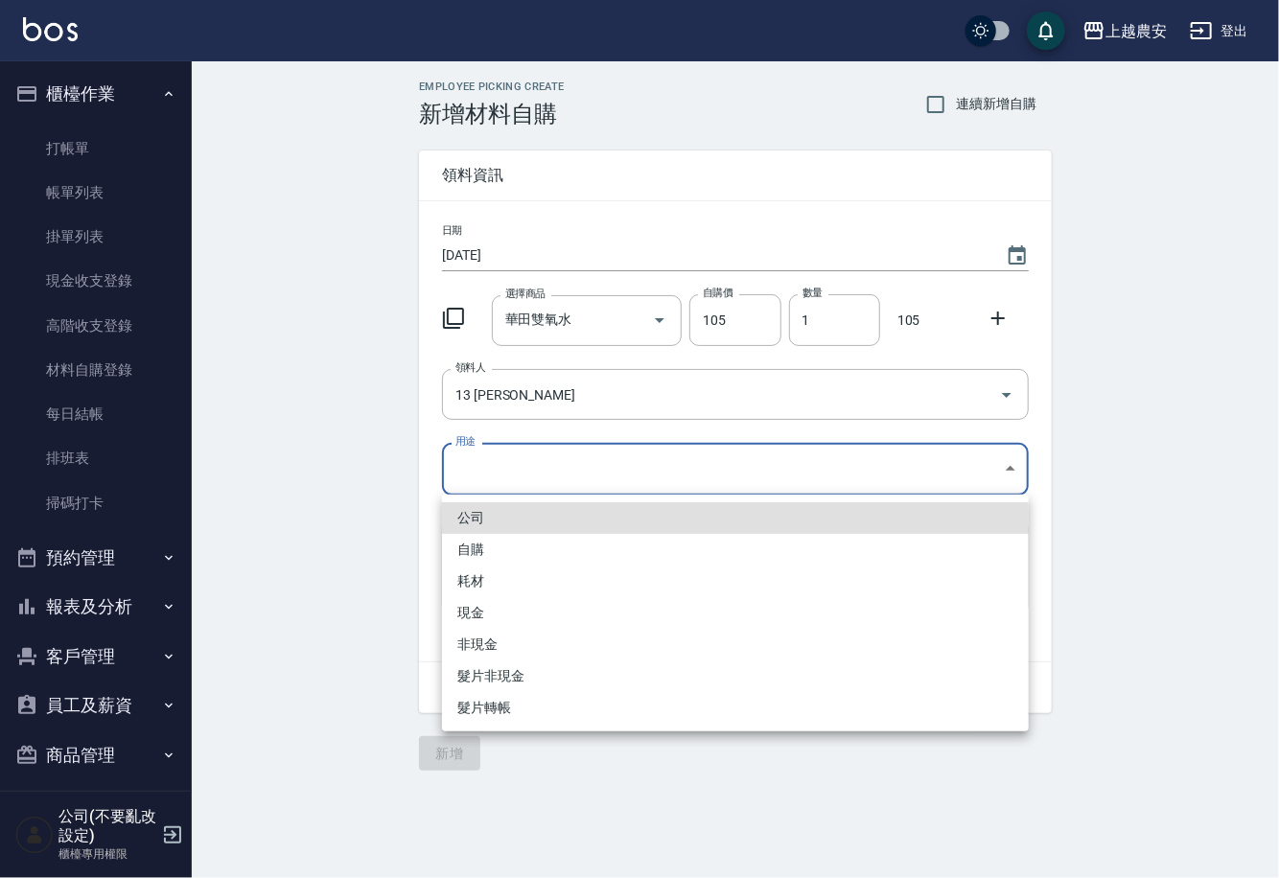
click at [457, 470] on body "上越農安 登出 櫃檯作業 打帳單 帳單列表 掛單列表 現金收支登錄 高階收支登錄 材料自購登錄 每日結帳 排班表 掃碼打卡 預約管理 預約管理 單日預約紀錄 …" at bounding box center [639, 439] width 1279 height 878
click at [476, 546] on li "自購" at bounding box center [735, 550] width 587 height 32
type input "自購"
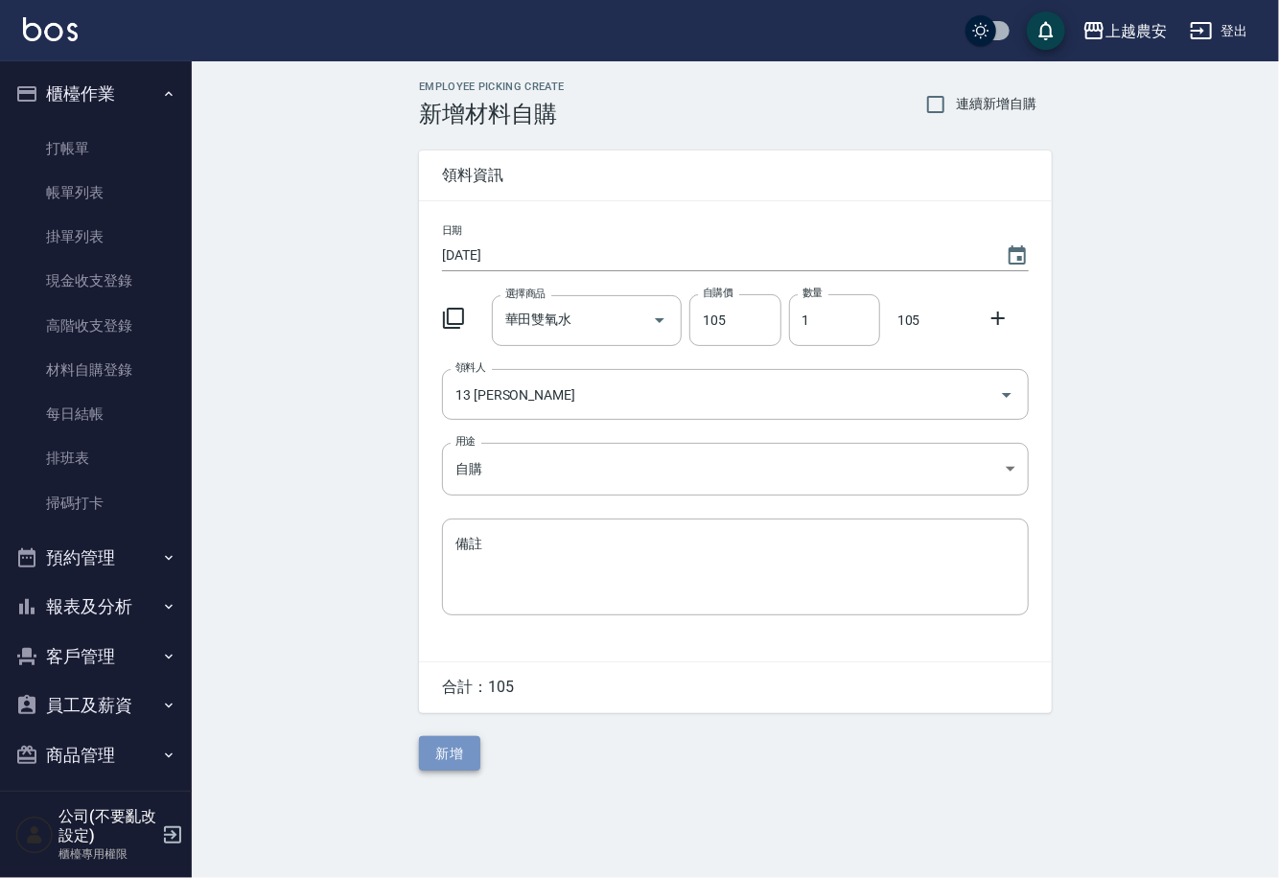
click at [468, 755] on button "新增" at bounding box center [449, 753] width 61 height 35
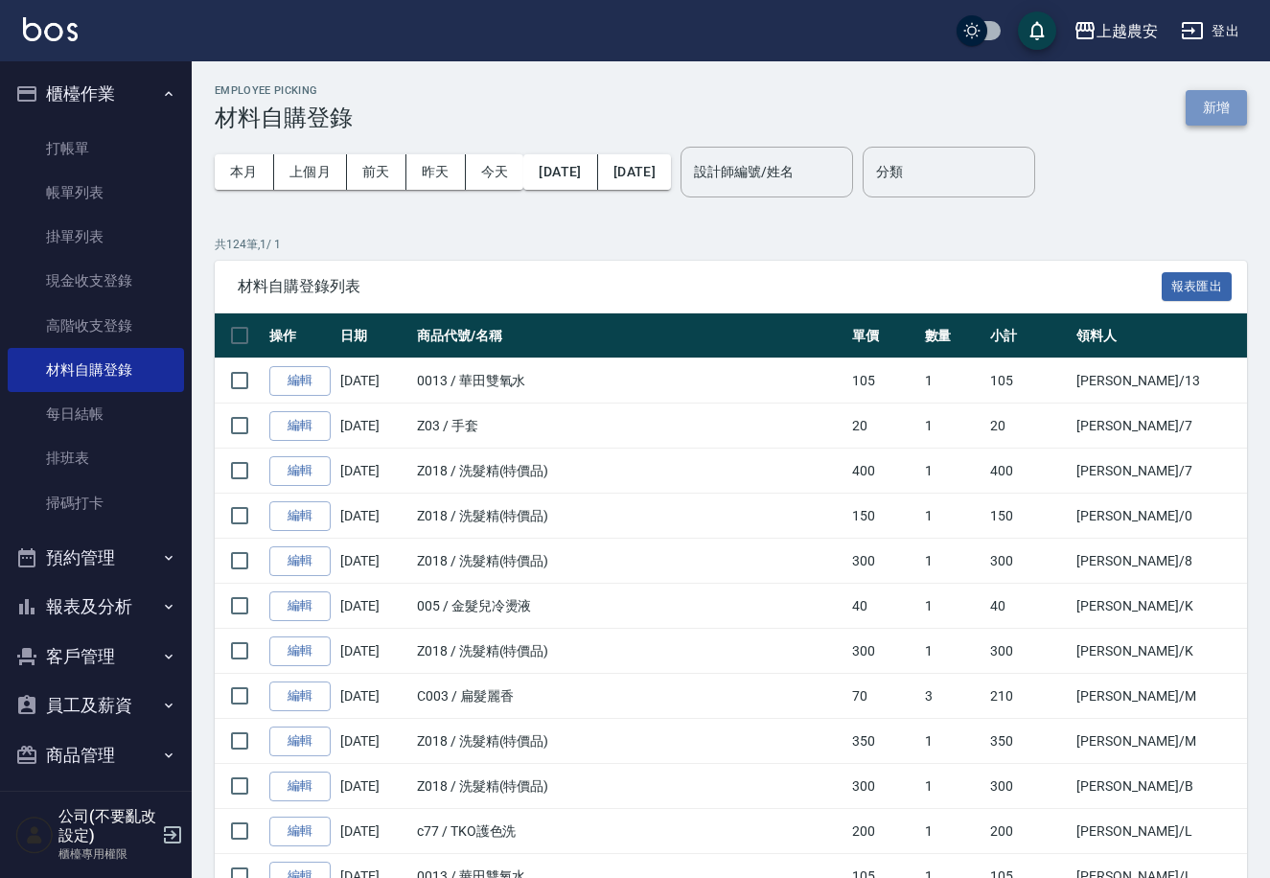
click at [1227, 118] on button "新增" at bounding box center [1216, 107] width 61 height 35
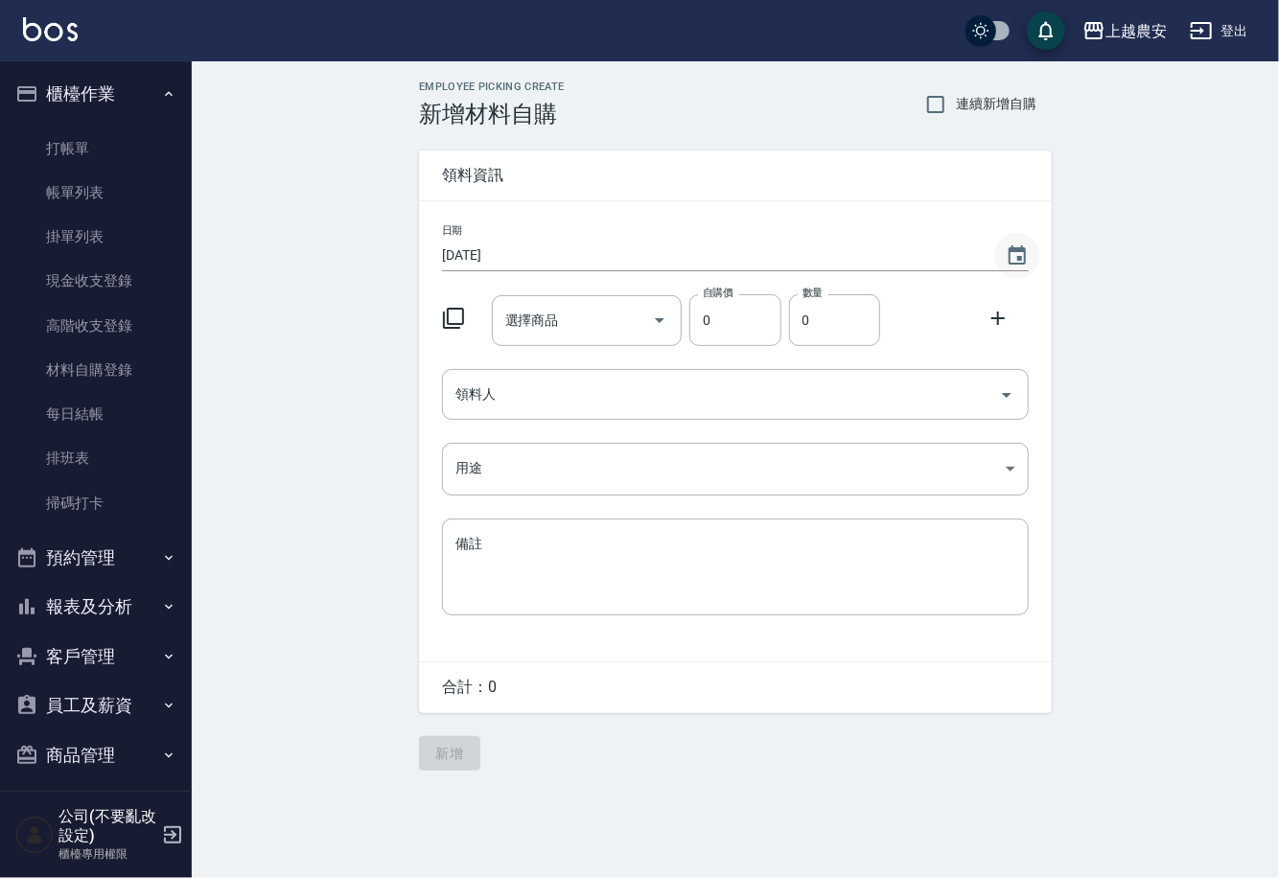
click at [1017, 249] on icon "Choose date, selected date is 2025-08-13" at bounding box center [1017, 254] width 17 height 19
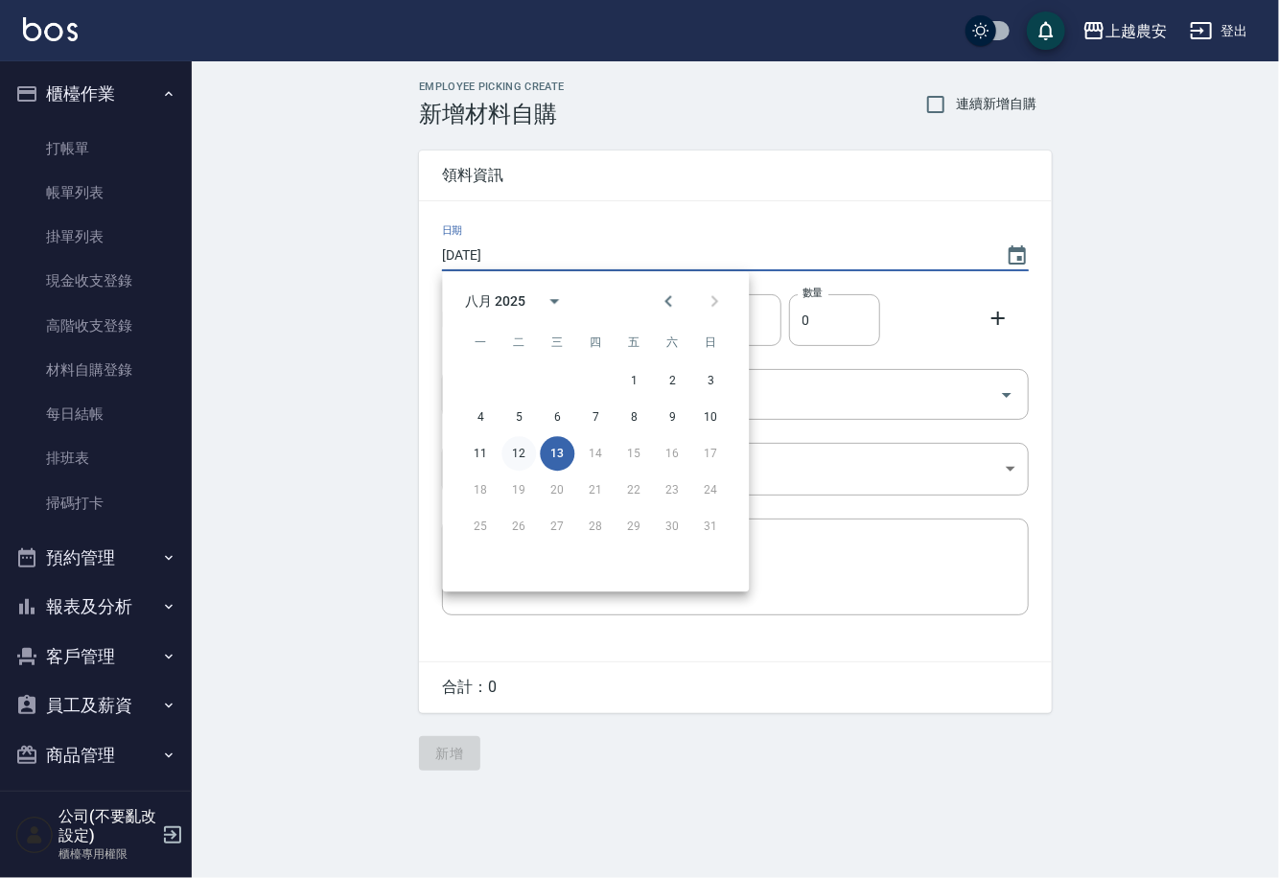
click at [516, 455] on button "12" at bounding box center [518, 453] width 35 height 35
type input "2025/08/12"
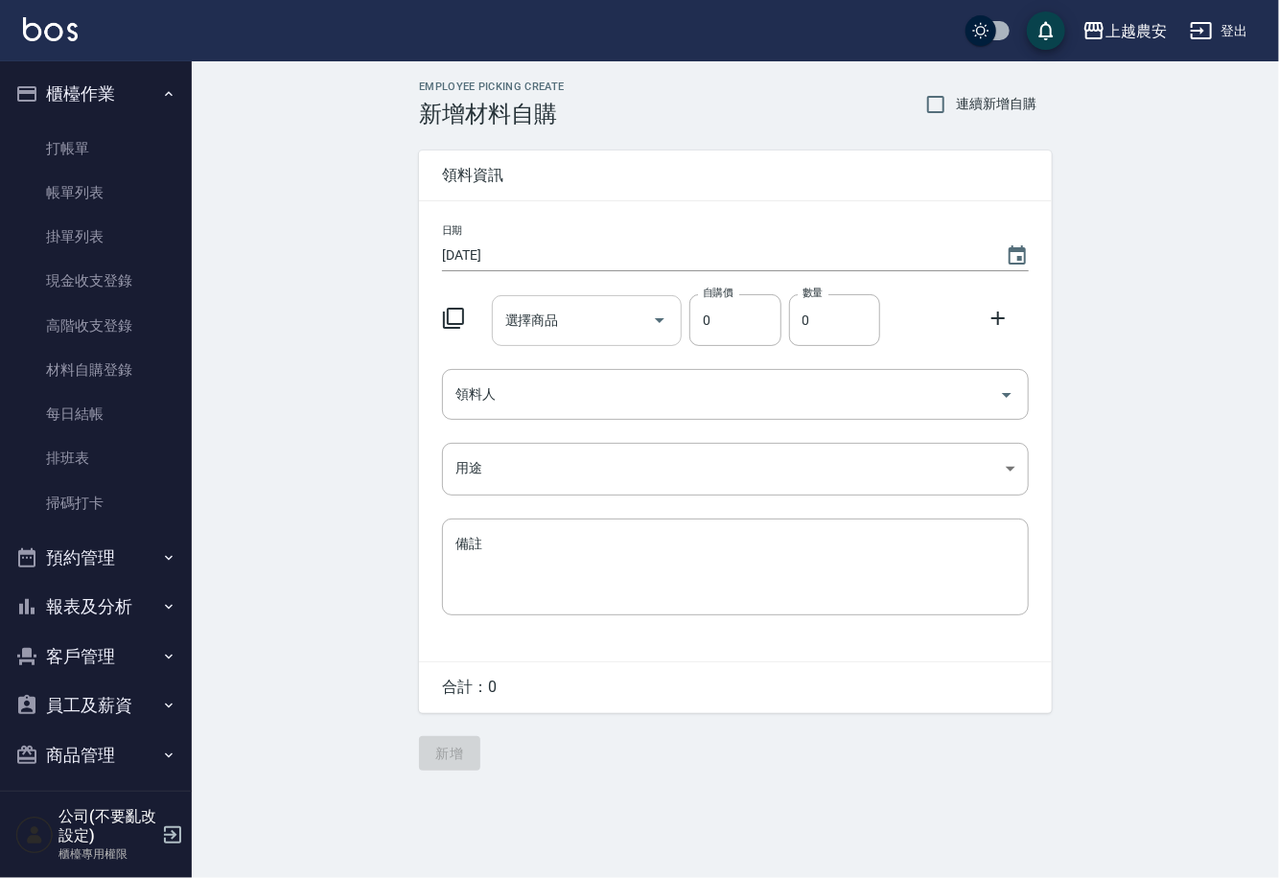
click at [525, 330] on input "選擇商品" at bounding box center [572, 321] width 145 height 34
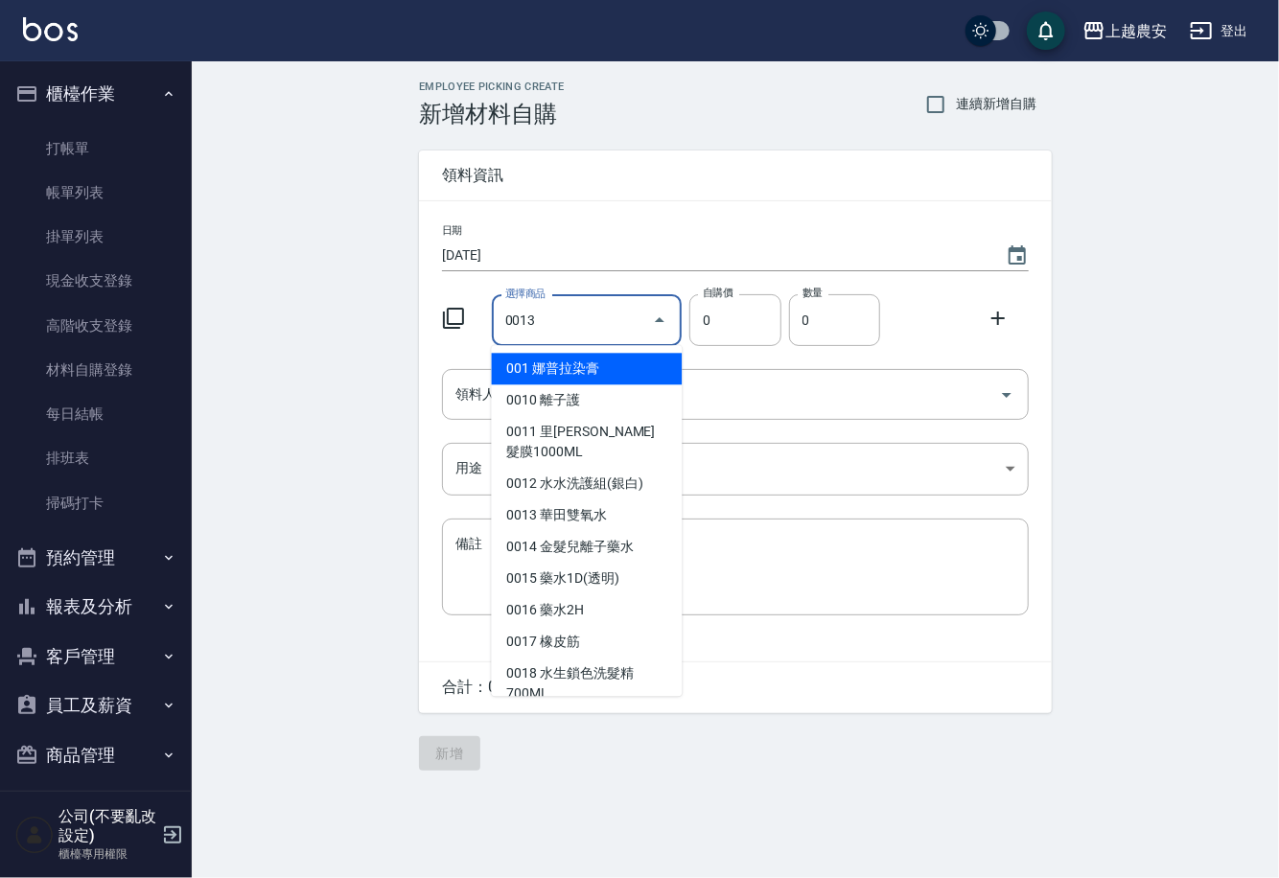
type input "華田雙氧水"
type input "105"
type input "1"
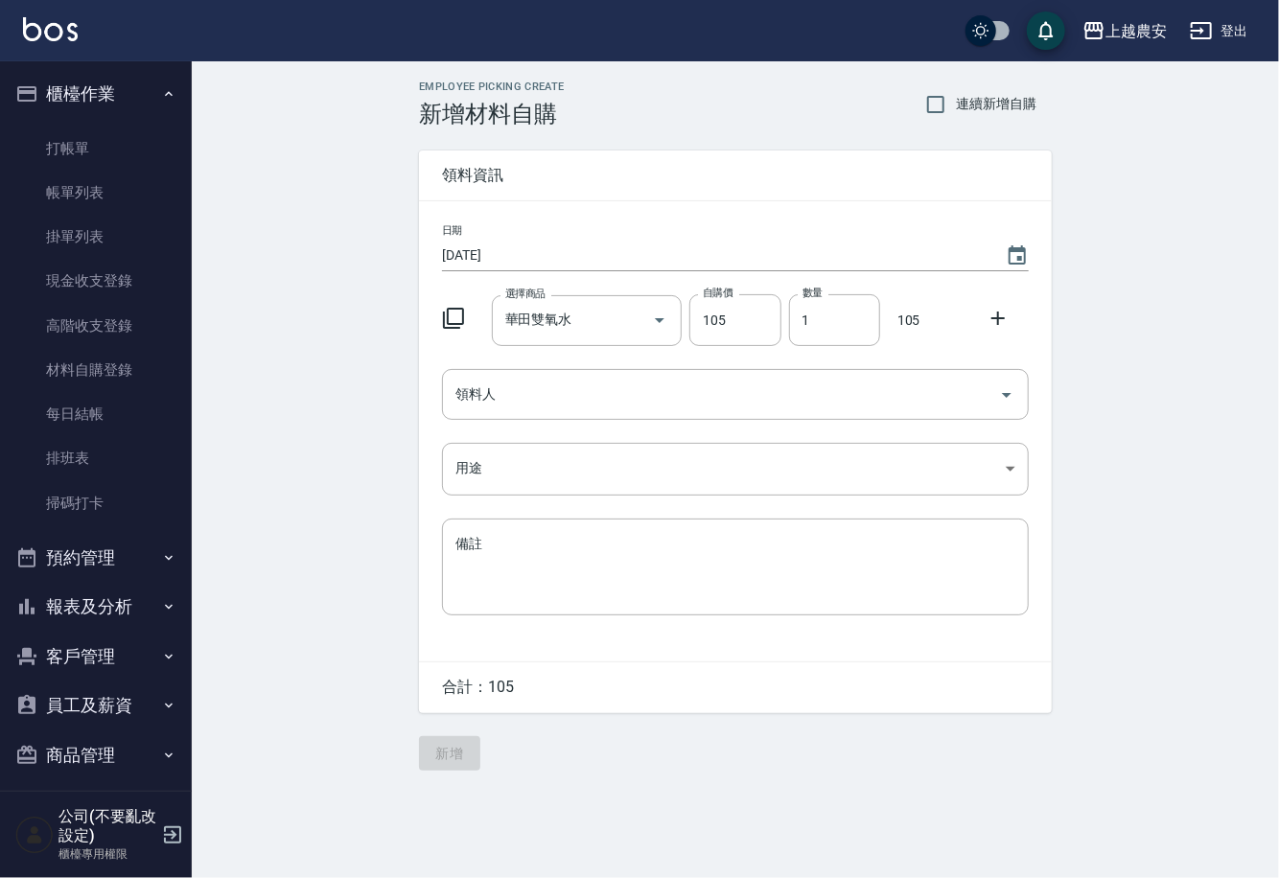
click at [538, 424] on div "日期 2025/08/12 選擇商品 華田雙氧水 選擇商品 自購價 105 自購價 數量 1 數量 105 領料人 領料人 用途 ​ 用途 備註 x 備註" at bounding box center [735, 431] width 633 height 460
click at [551, 408] on input "領料人" at bounding box center [721, 395] width 541 height 34
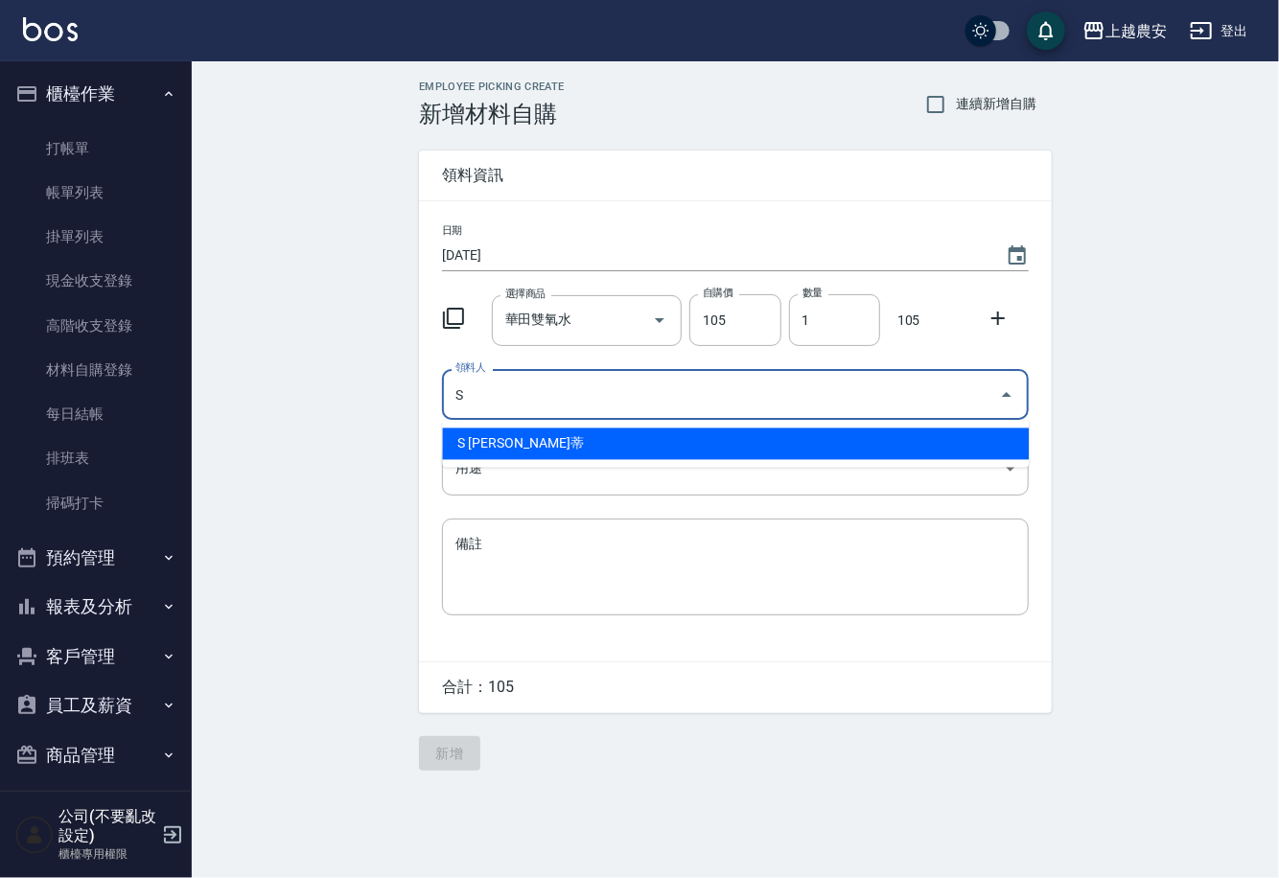
click at [484, 451] on li "S Sandy珊蒂" at bounding box center [735, 445] width 587 height 32
type input "S Sandy珊蒂"
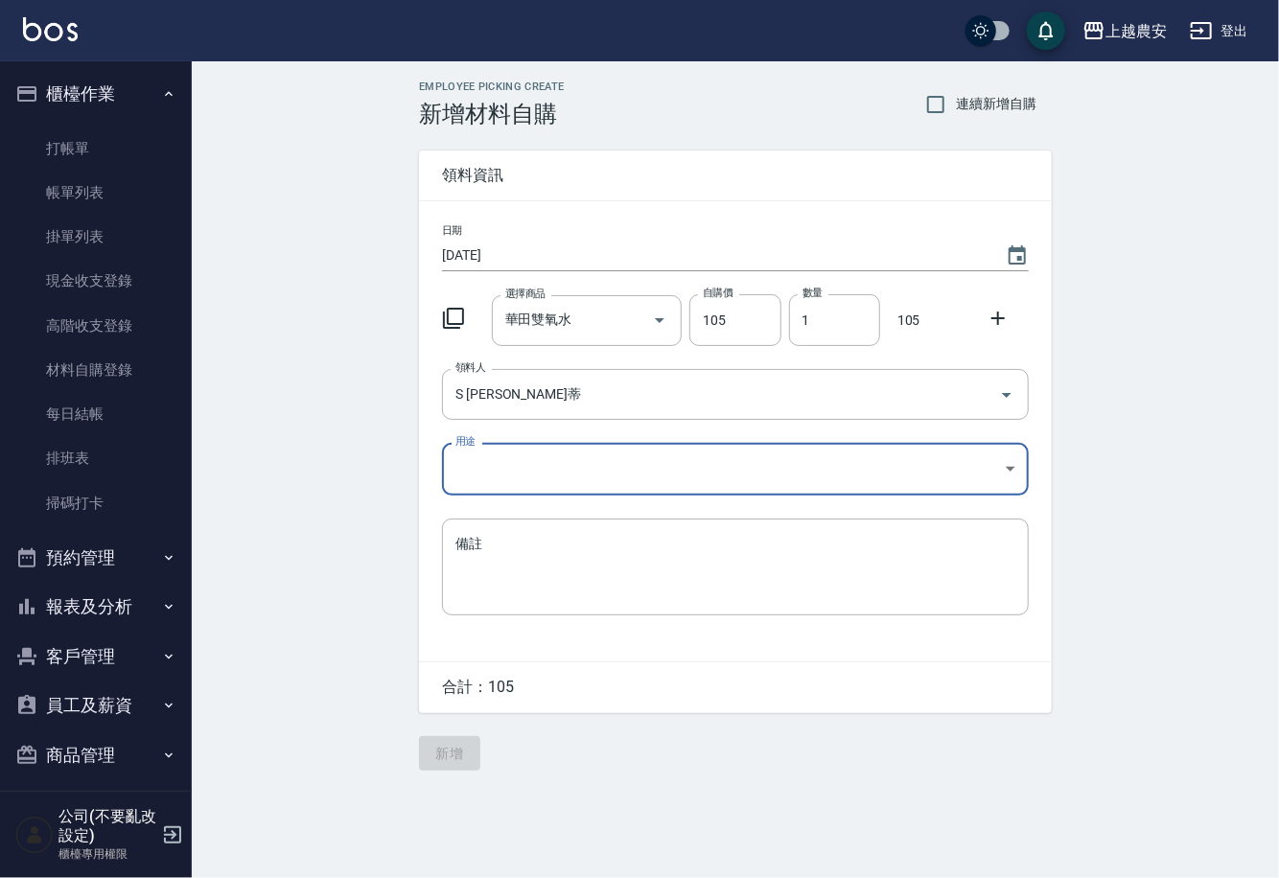
click at [492, 490] on body "上越農安 登出 櫃檯作業 打帳單 帳單列表 掛單列表 現金收支登錄 高階收支登錄 材料自購登錄 每日結帳 排班表 掃碼打卡 預約管理 預約管理 單日預約紀錄 …" at bounding box center [639, 439] width 1279 height 878
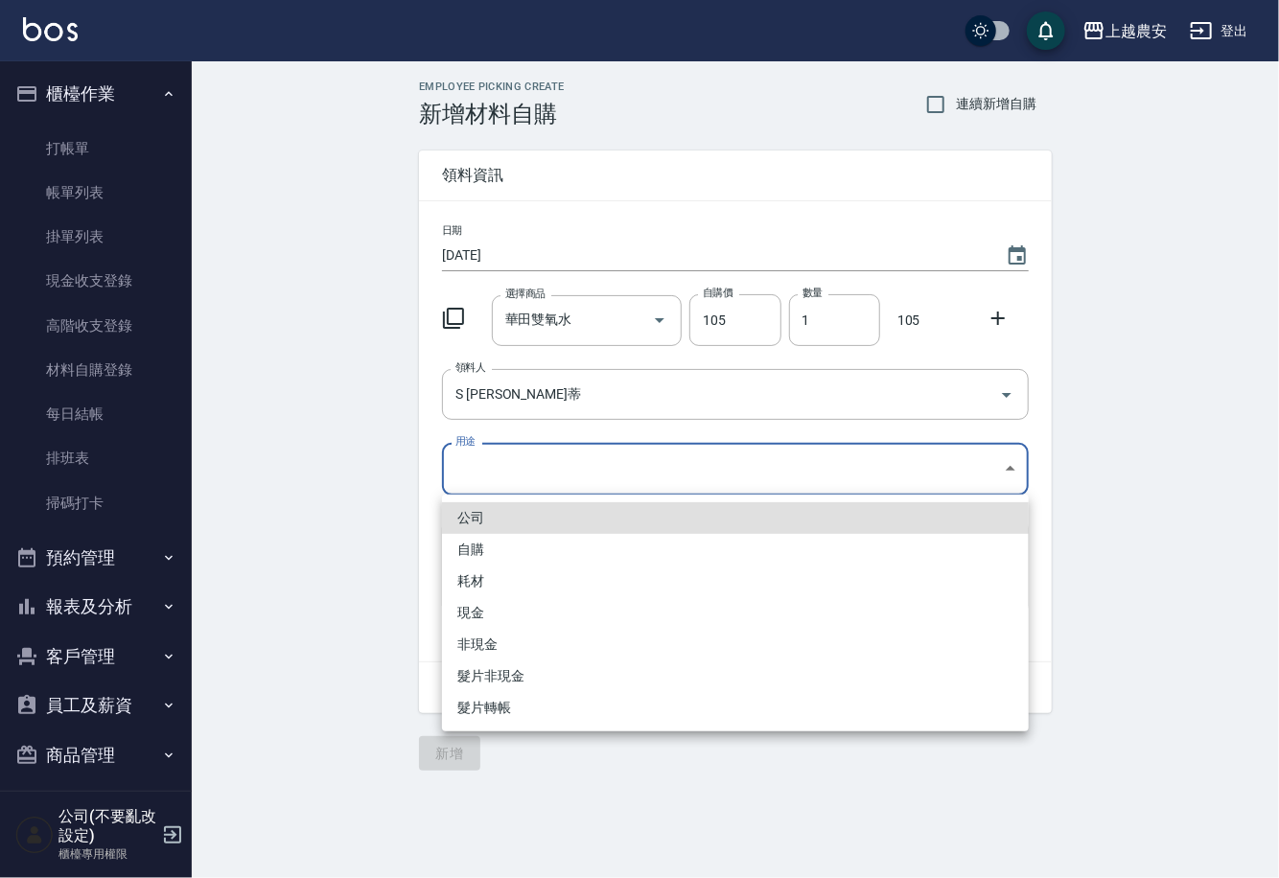
click at [461, 546] on li "自購" at bounding box center [735, 550] width 587 height 32
type input "自購"
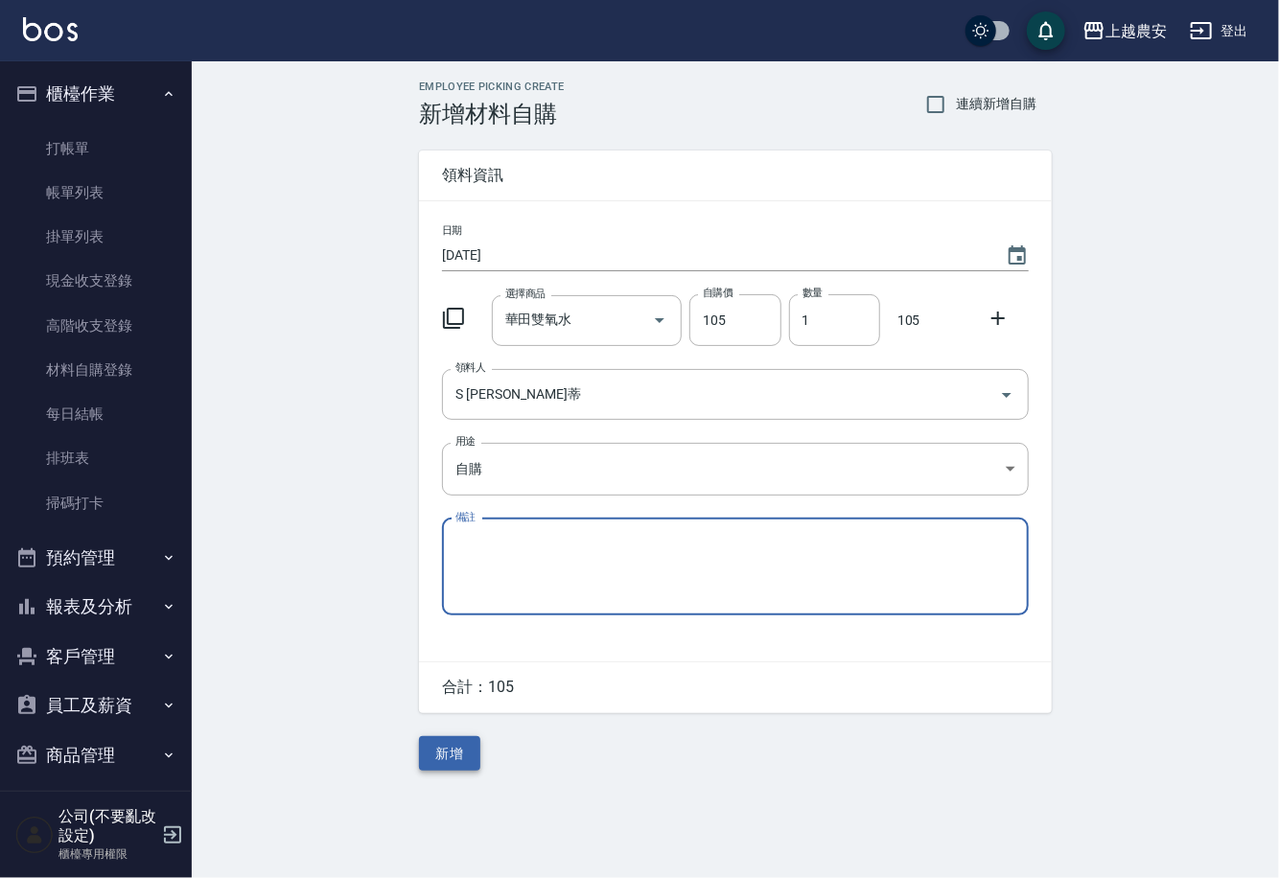
click at [451, 759] on button "新增" at bounding box center [449, 753] width 61 height 35
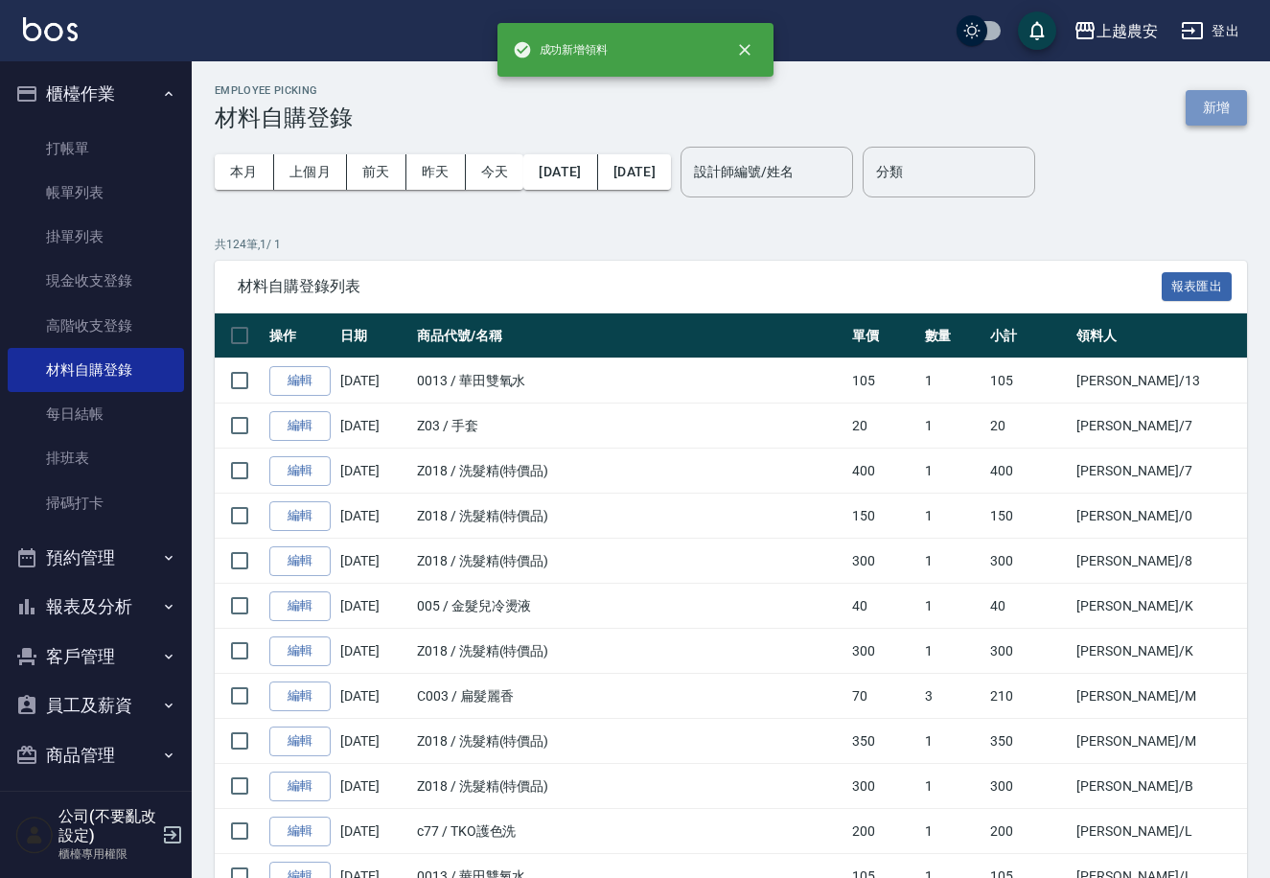
click at [1222, 114] on button "新增" at bounding box center [1216, 107] width 61 height 35
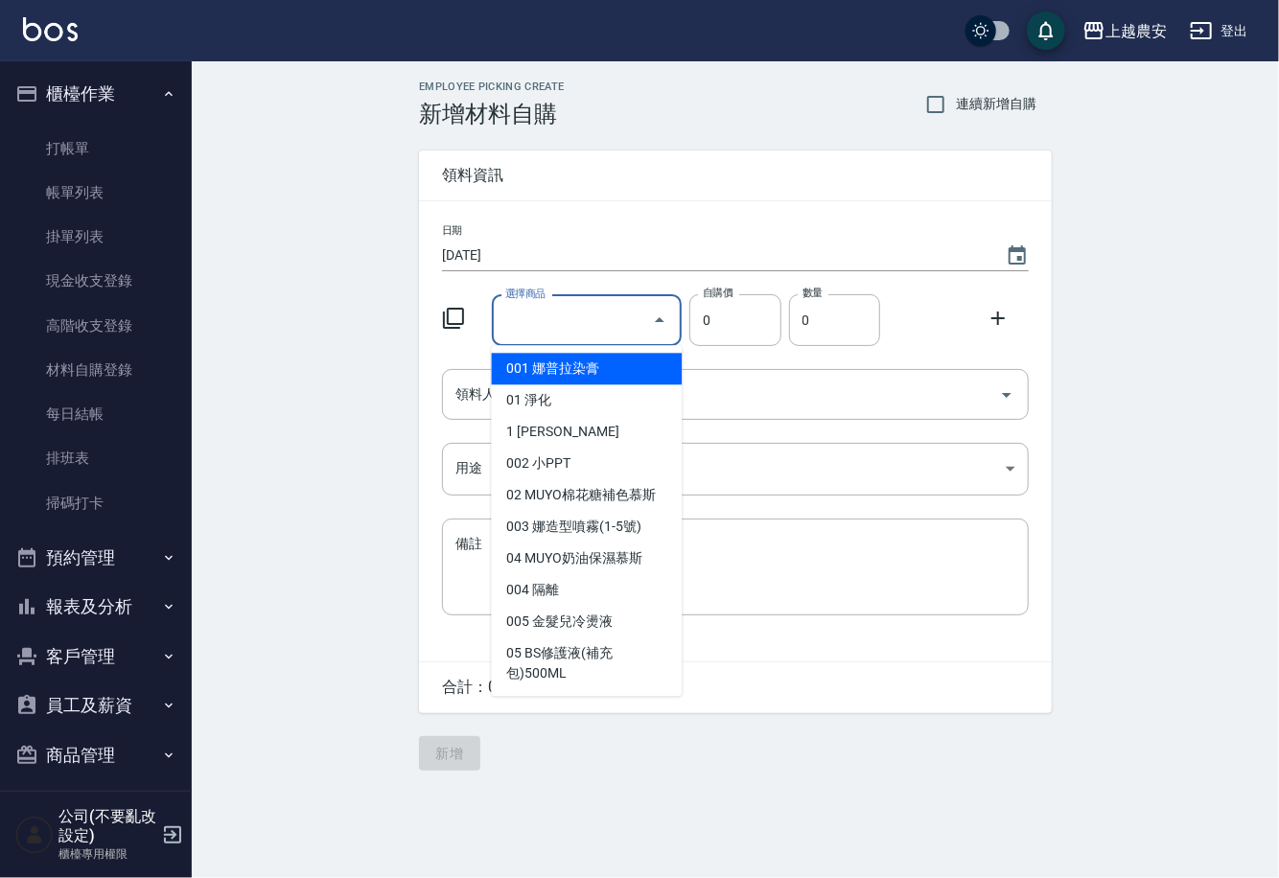
click at [600, 314] on input "選擇商品" at bounding box center [572, 321] width 145 height 34
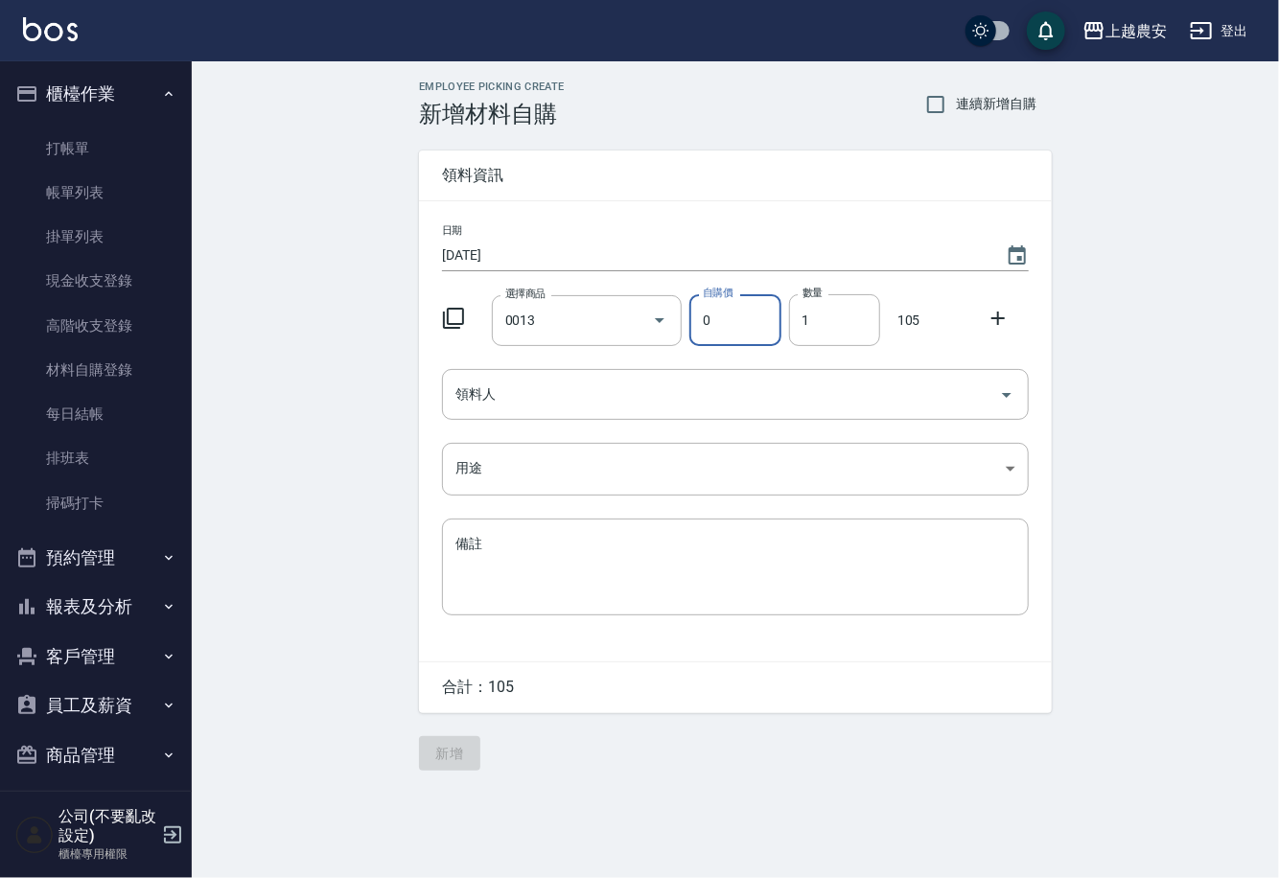
type input "華田雙氧水"
type input "105"
type input "1"
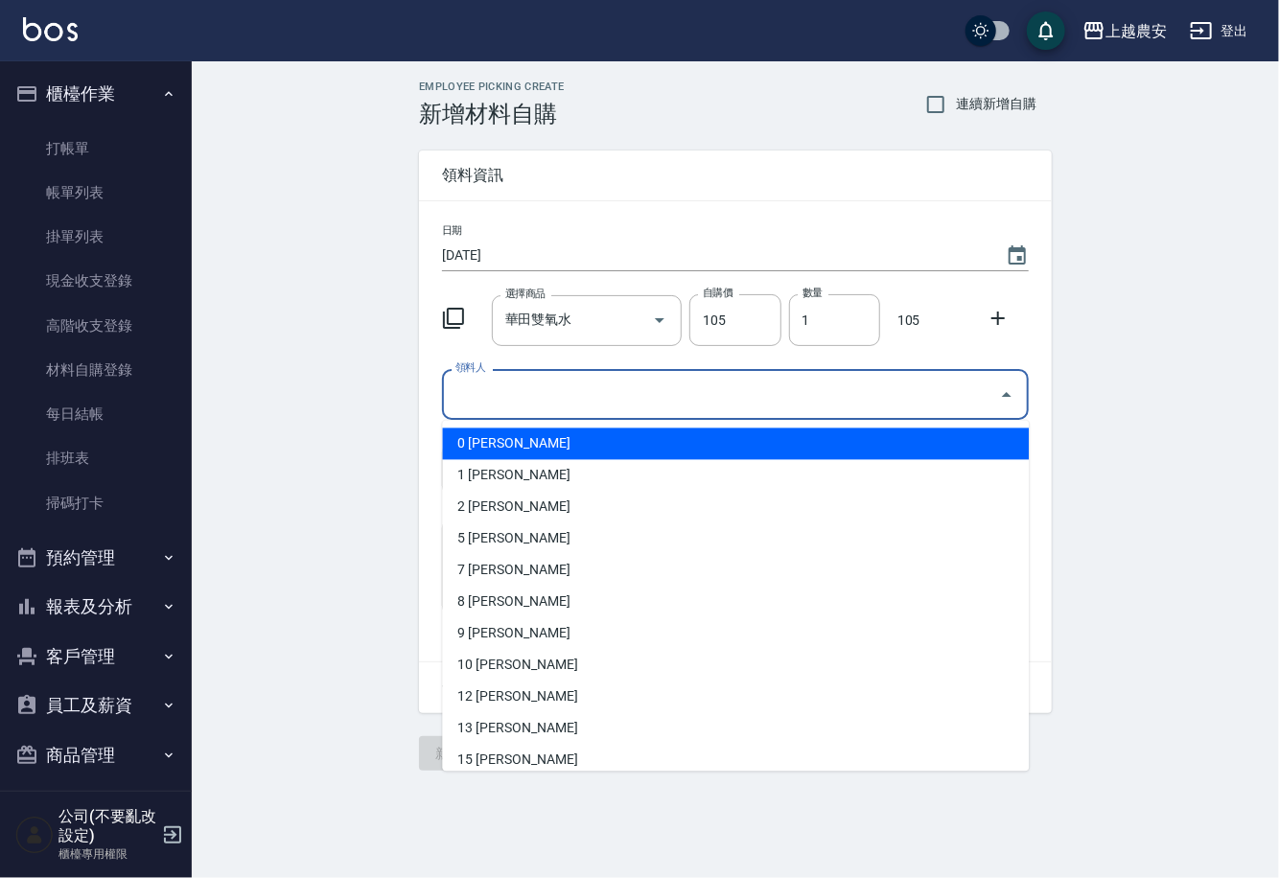
click at [564, 401] on input "領料人" at bounding box center [721, 395] width 541 height 34
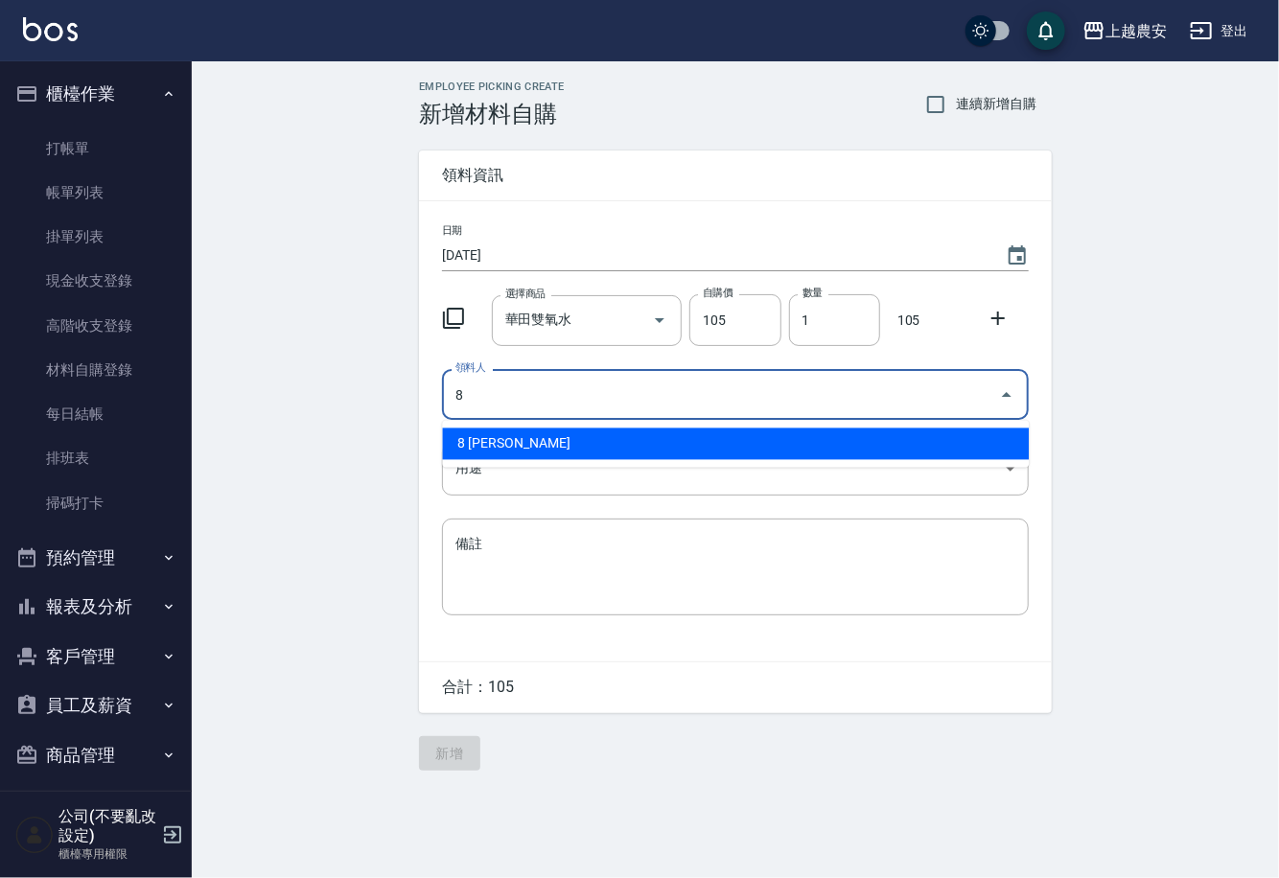
click at [513, 457] on li "8 郭黛慧" at bounding box center [735, 445] width 587 height 32
type input "8 郭黛慧"
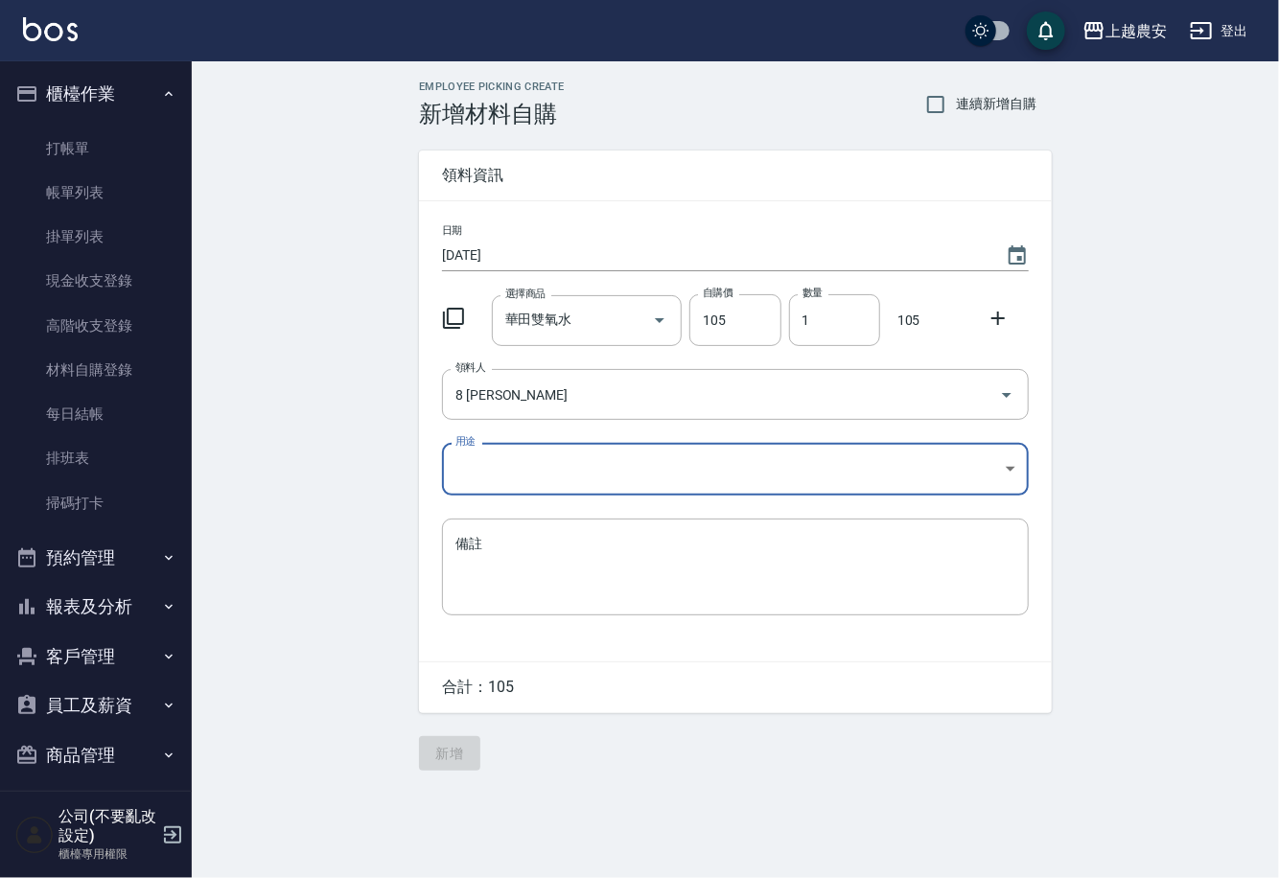
click at [495, 477] on body "上越農安 登出 櫃檯作業 打帳單 帳單列表 掛單列表 現金收支登錄 高階收支登錄 材料自購登錄 每日結帳 排班表 掃碼打卡 預約管理 預約管理 單日預約紀錄 …" at bounding box center [639, 439] width 1279 height 878
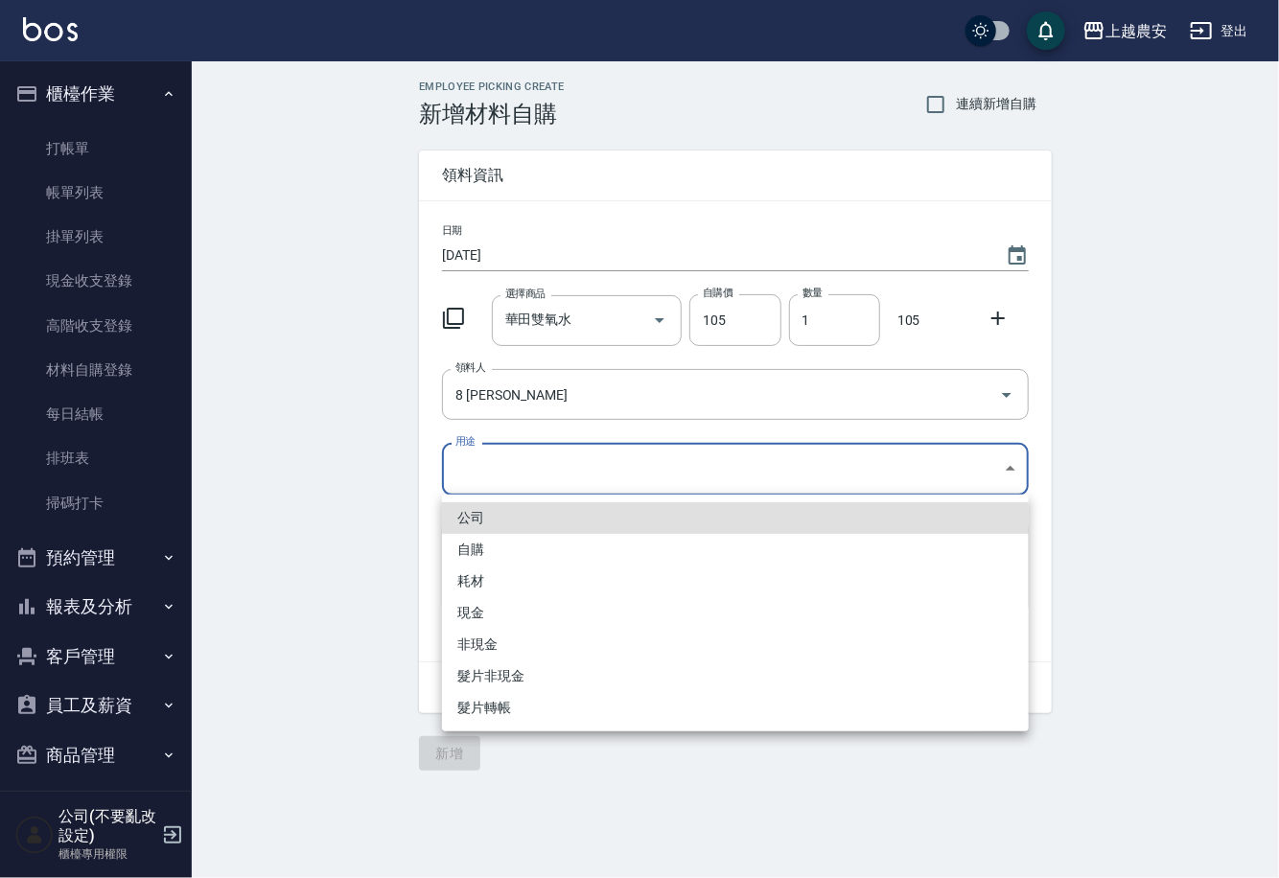
click at [469, 540] on li "自購" at bounding box center [735, 550] width 587 height 32
type input "自購"
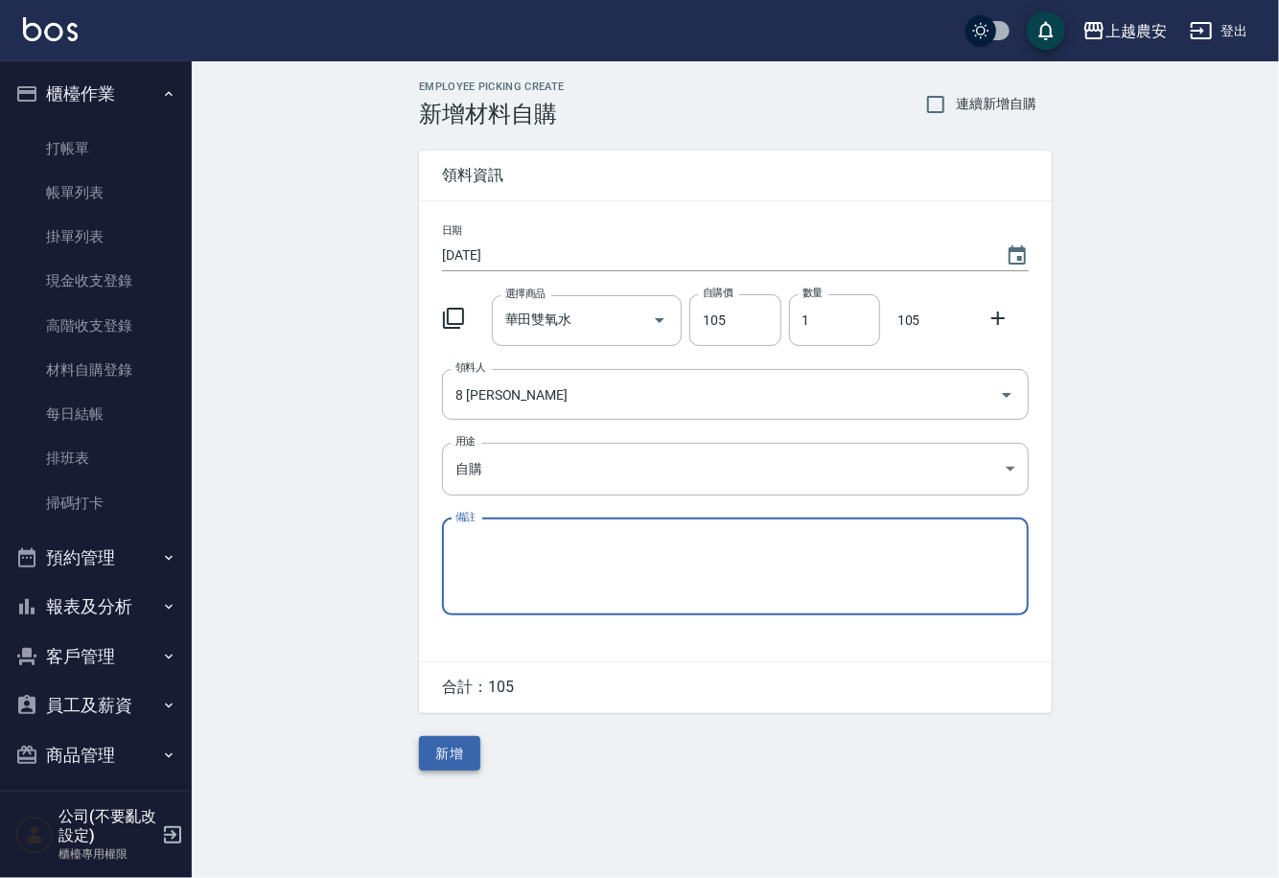
click at [456, 761] on button "新增" at bounding box center [449, 753] width 61 height 35
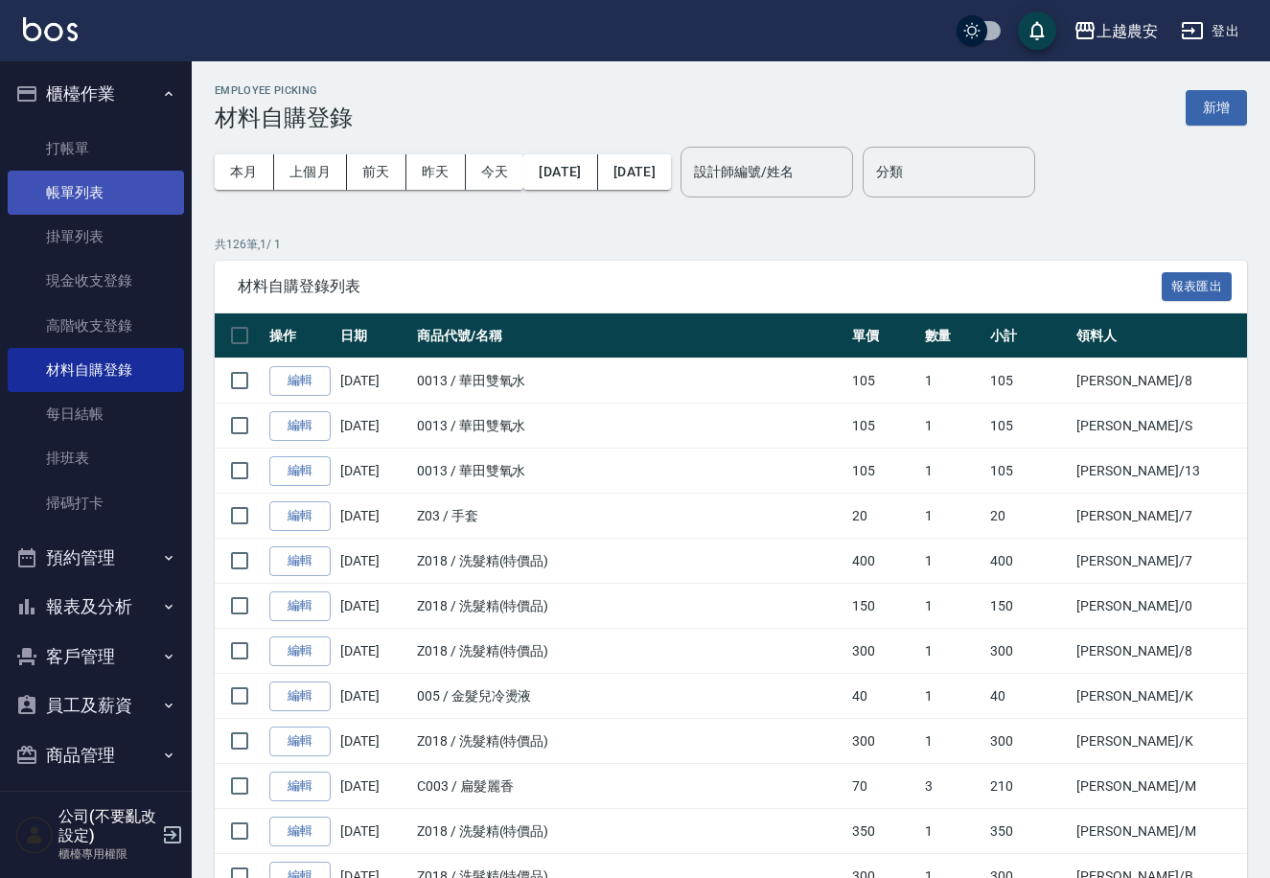
click at [105, 186] on link "帳單列表" at bounding box center [96, 193] width 176 height 44
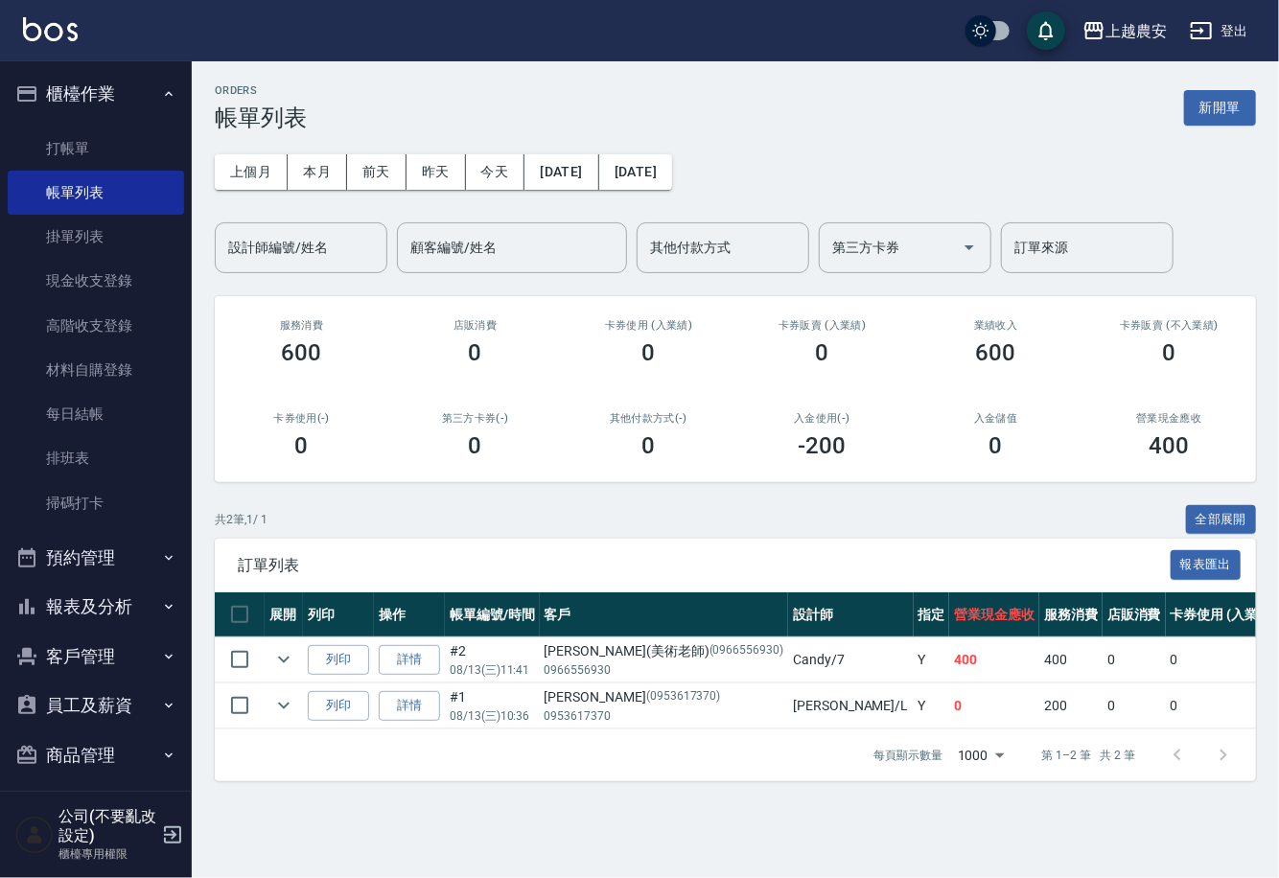
scroll to position [11, 0]
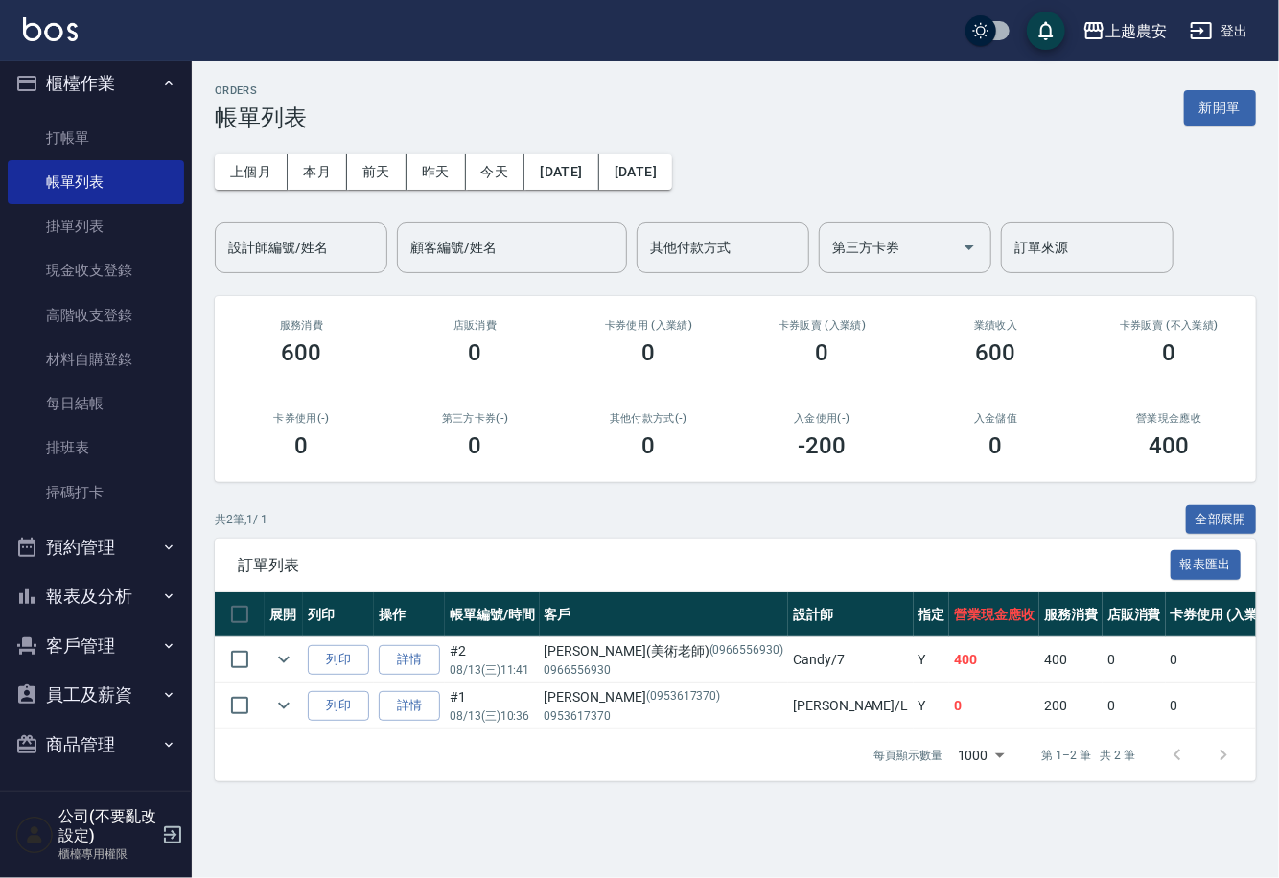
click at [90, 751] on button "商品管理" at bounding box center [96, 745] width 176 height 50
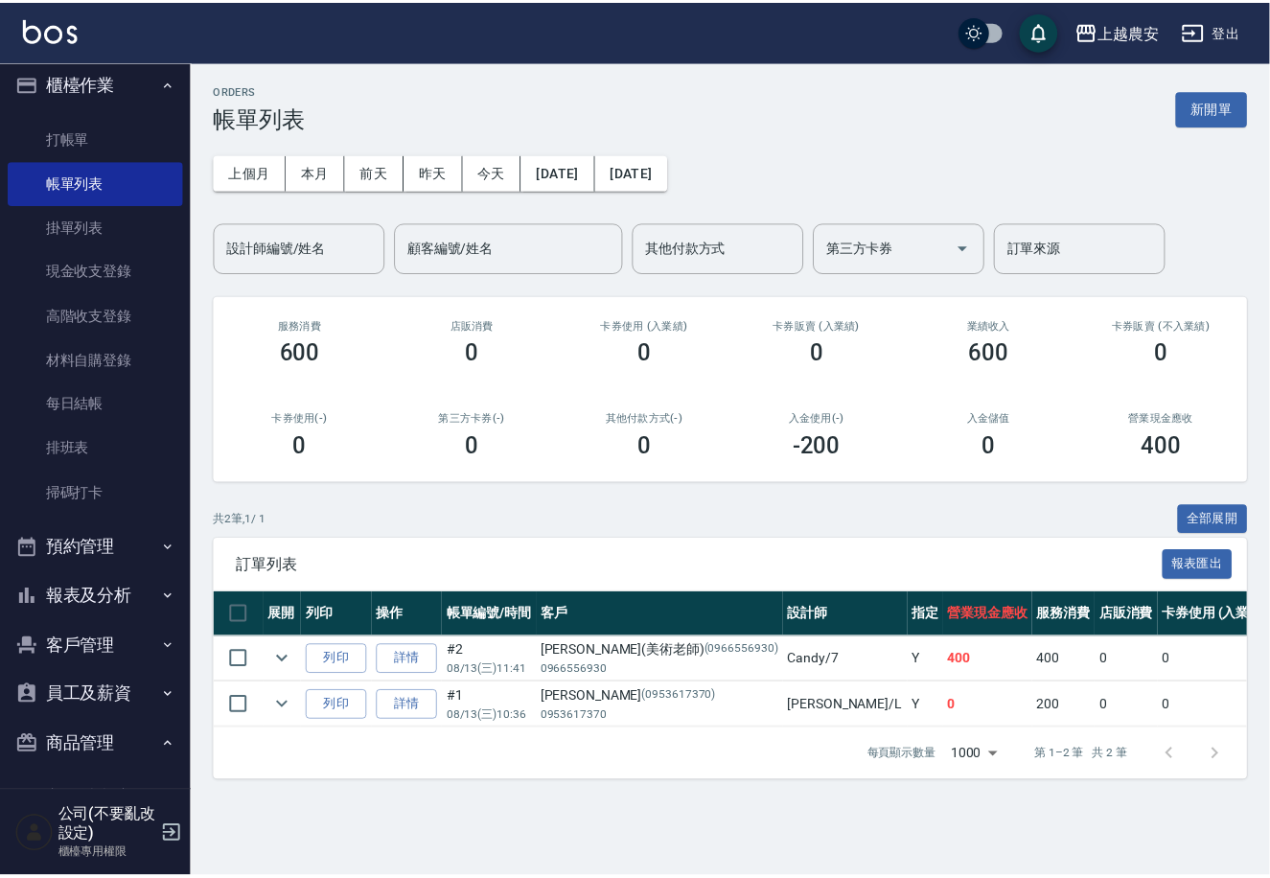
scroll to position [114, 0]
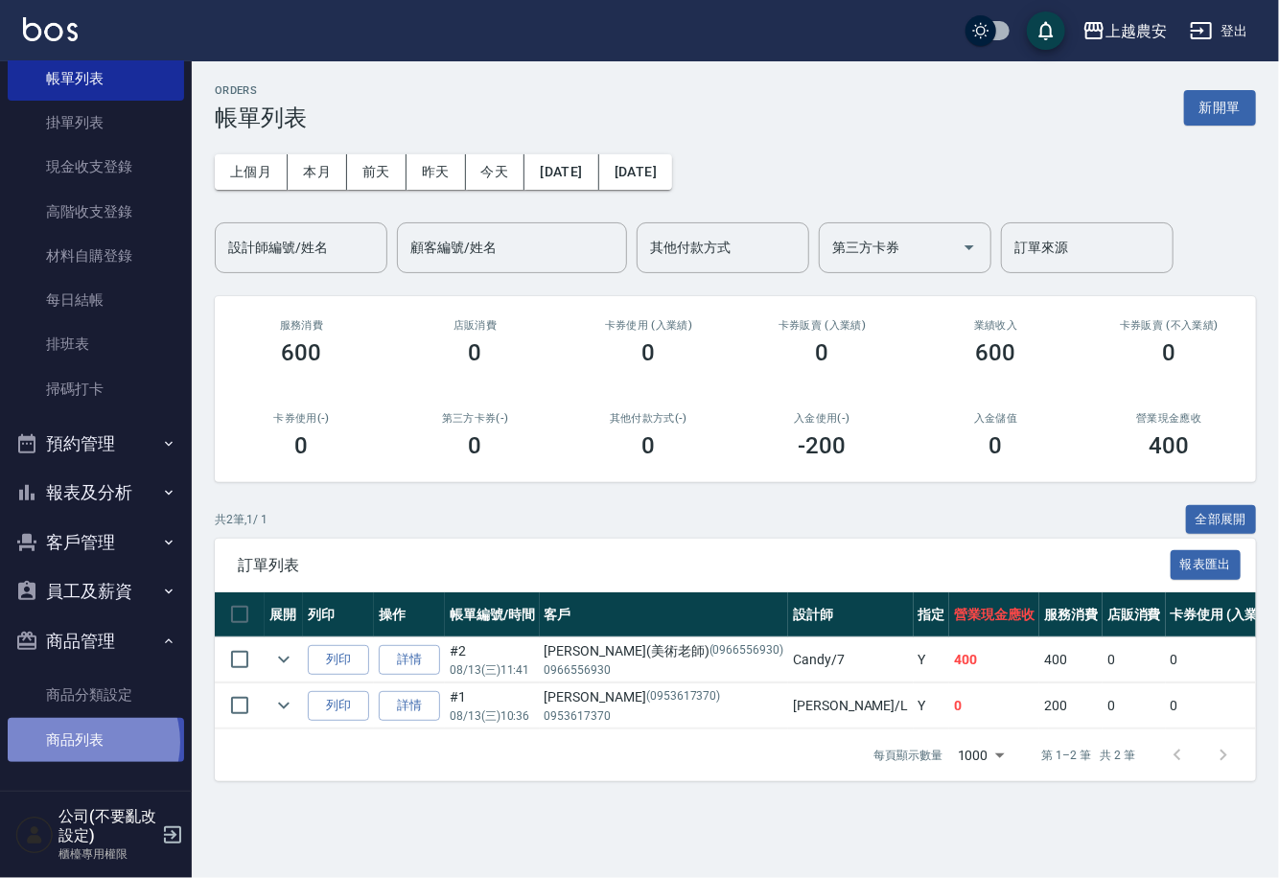
click at [81, 741] on link "商品列表" at bounding box center [96, 740] width 176 height 44
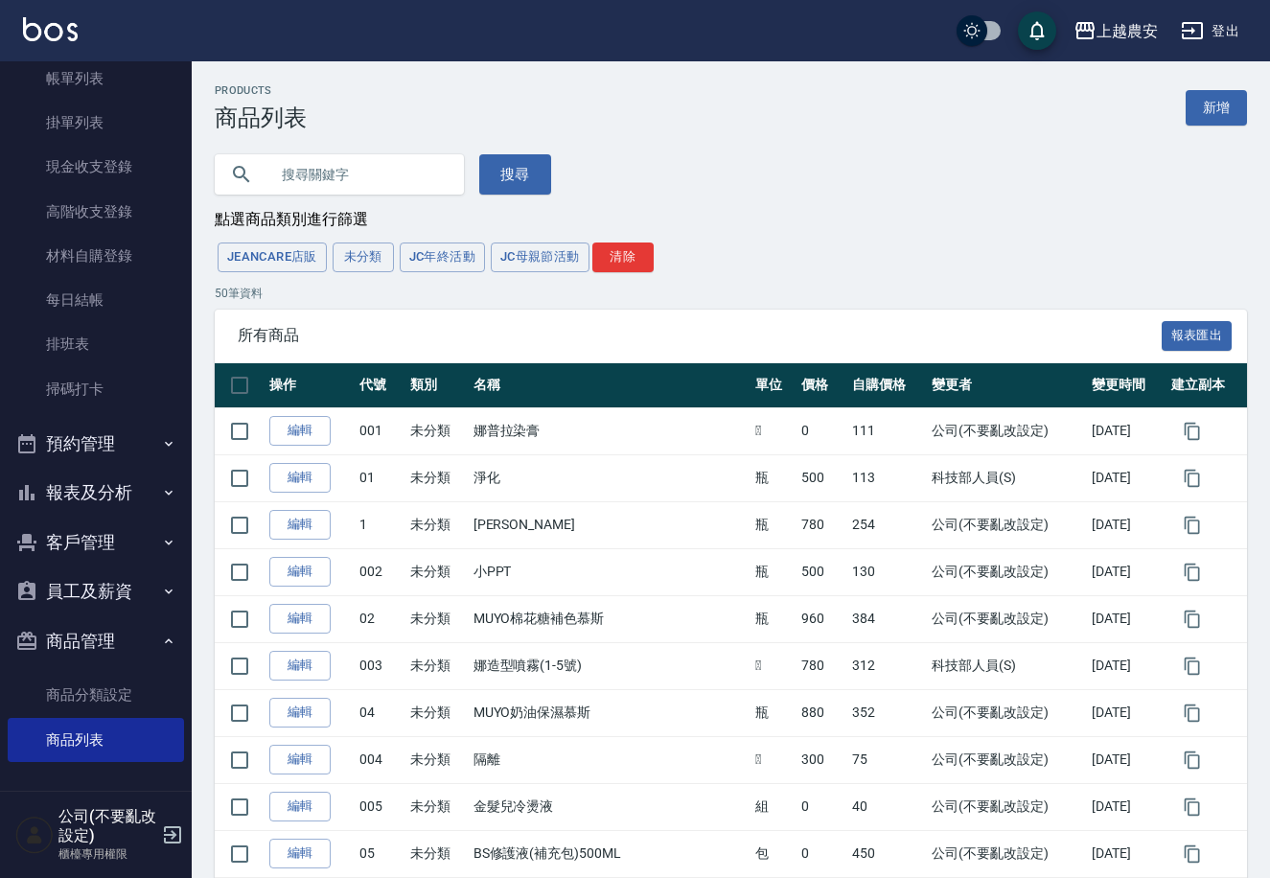
click at [327, 185] on input "text" at bounding box center [358, 175] width 180 height 52
type input "ㄑ"
type input "F"
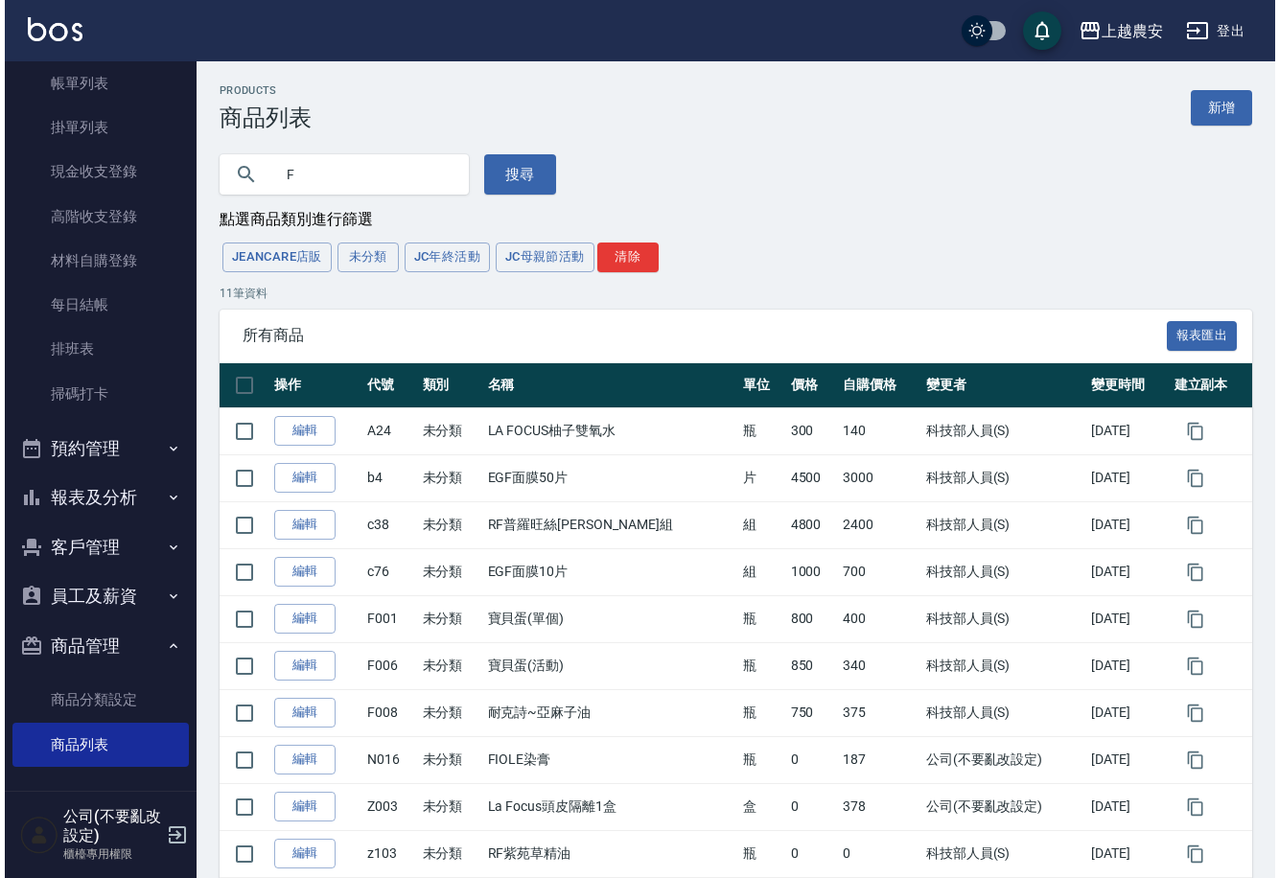
scroll to position [114, 0]
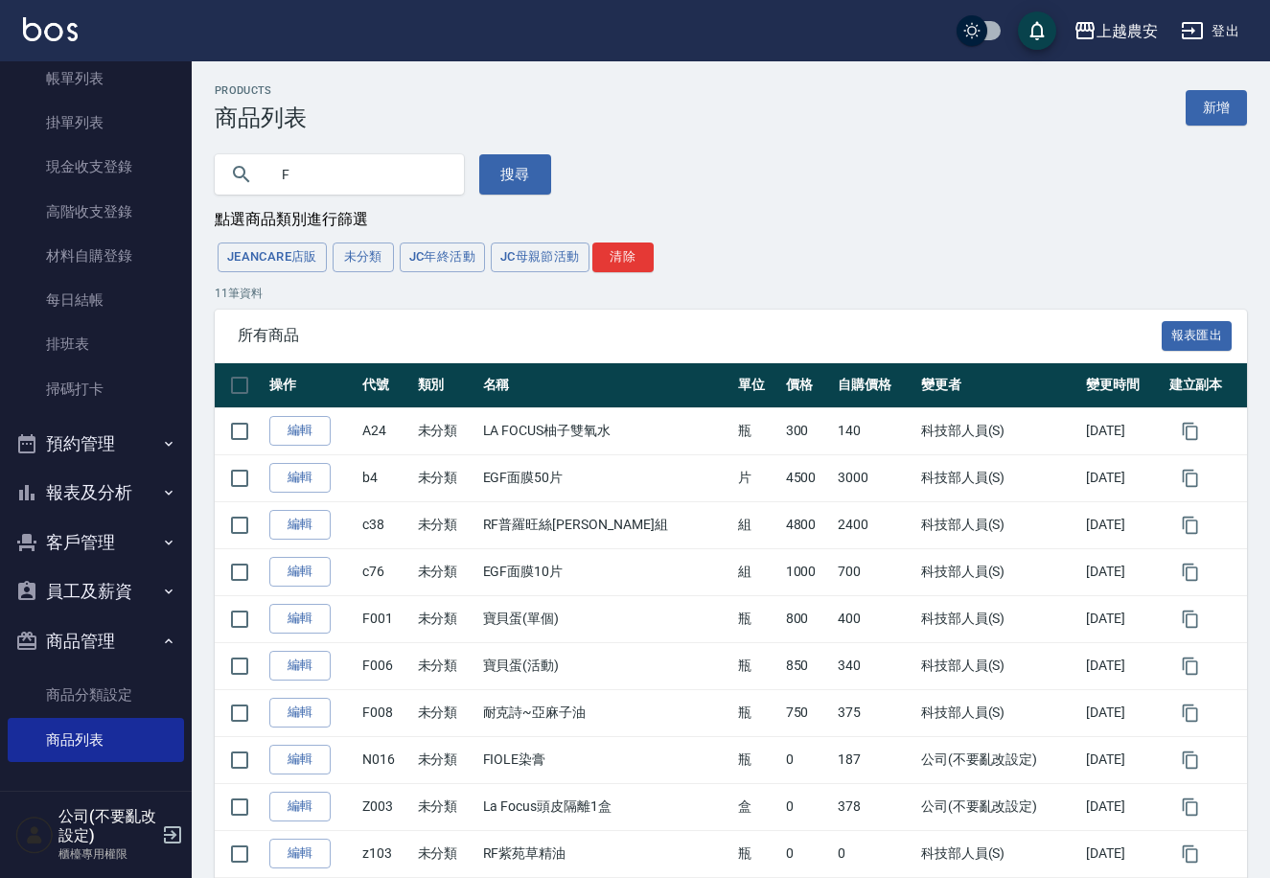
click at [84, 543] on button "客戶管理" at bounding box center [96, 543] width 176 height 50
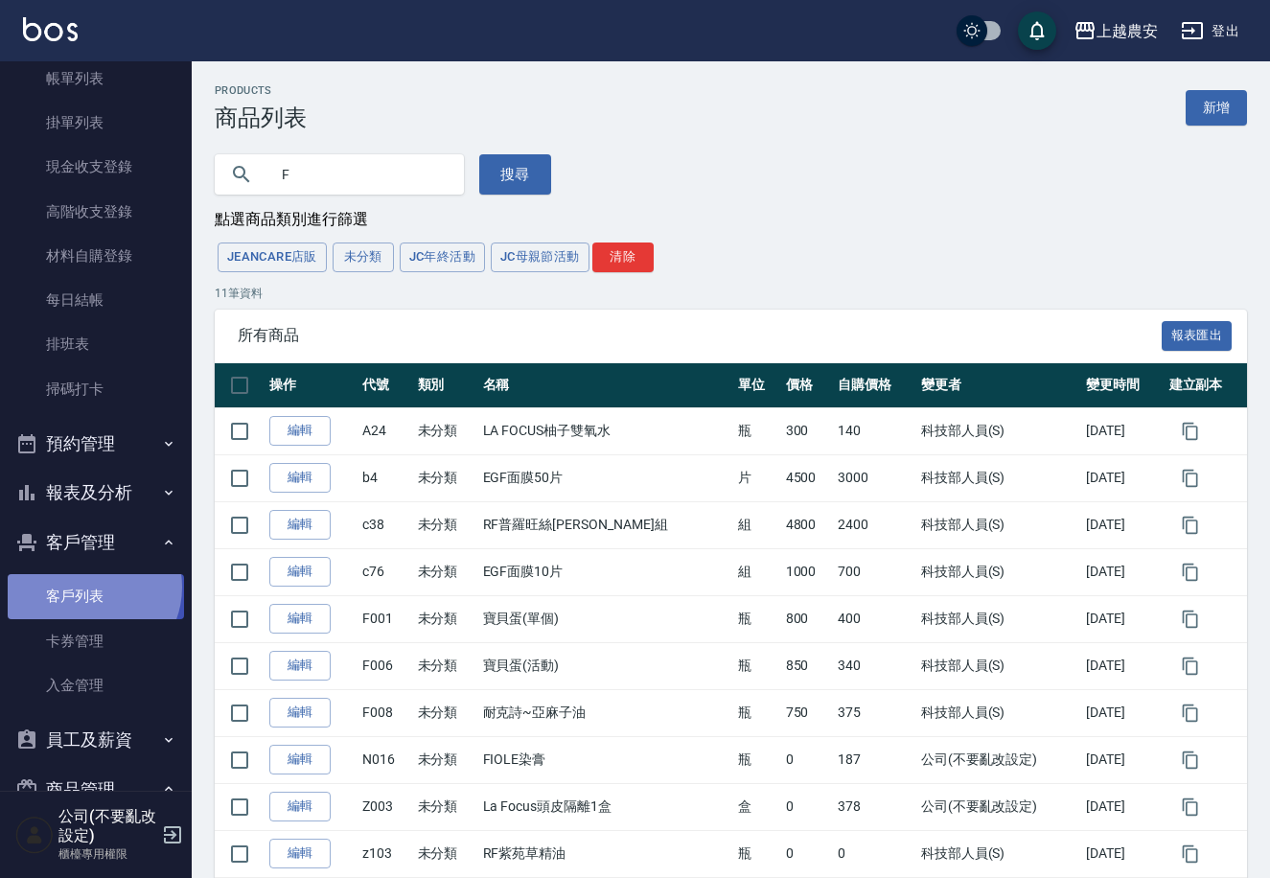
click at [91, 586] on link "客戶列表" at bounding box center [96, 596] width 176 height 44
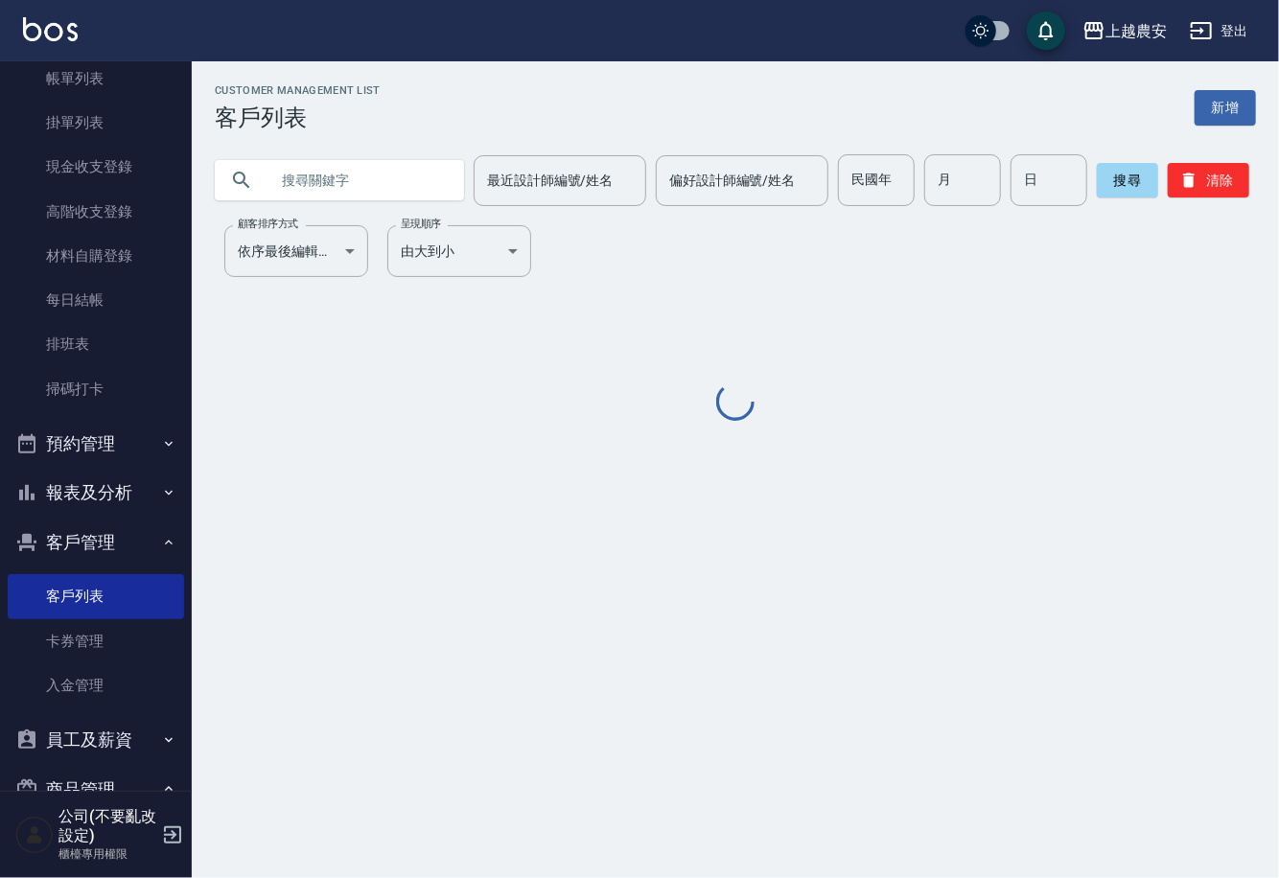
click at [326, 193] on input "text" at bounding box center [358, 180] width 180 height 52
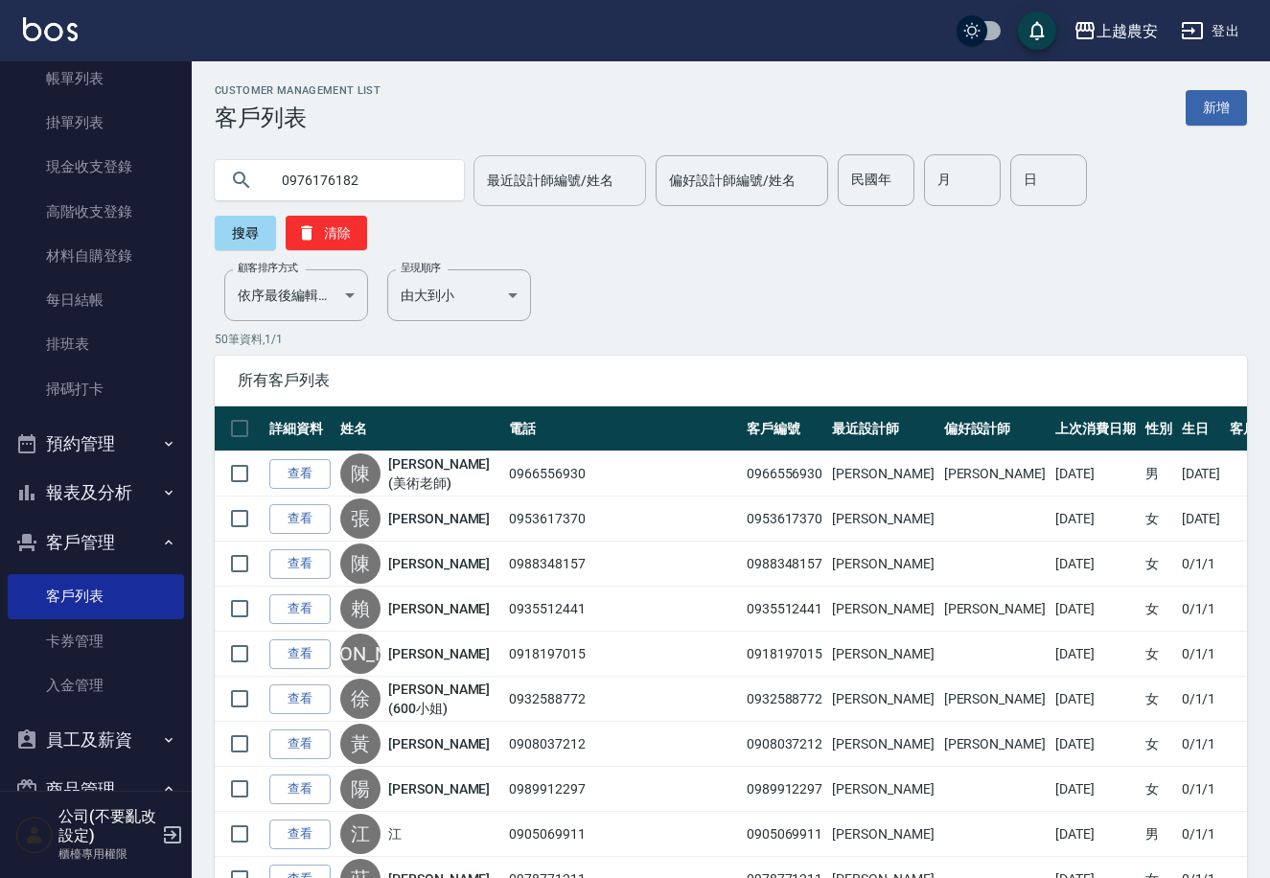
type input "0976176182"
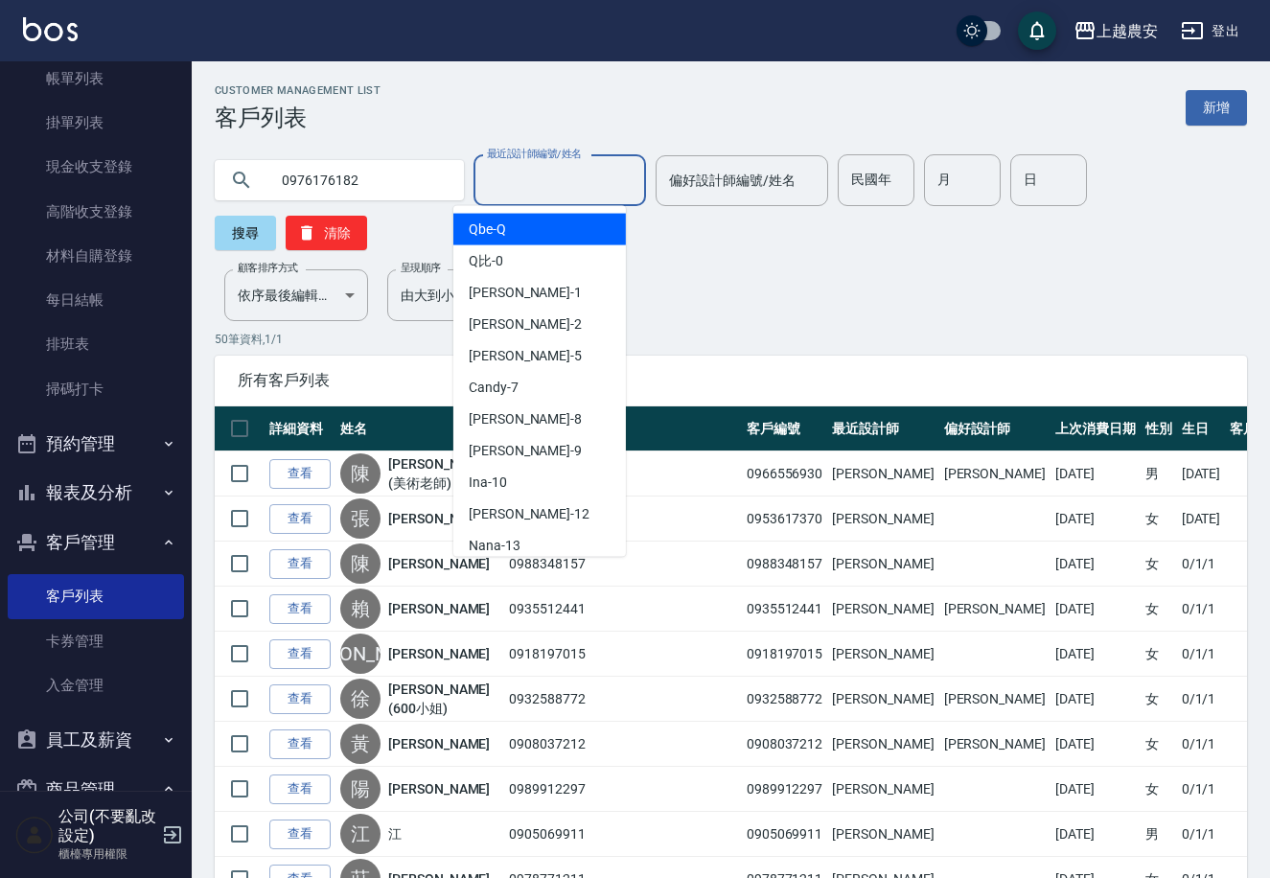
click at [607, 189] on input "最近設計師編號/姓名" at bounding box center [559, 181] width 155 height 34
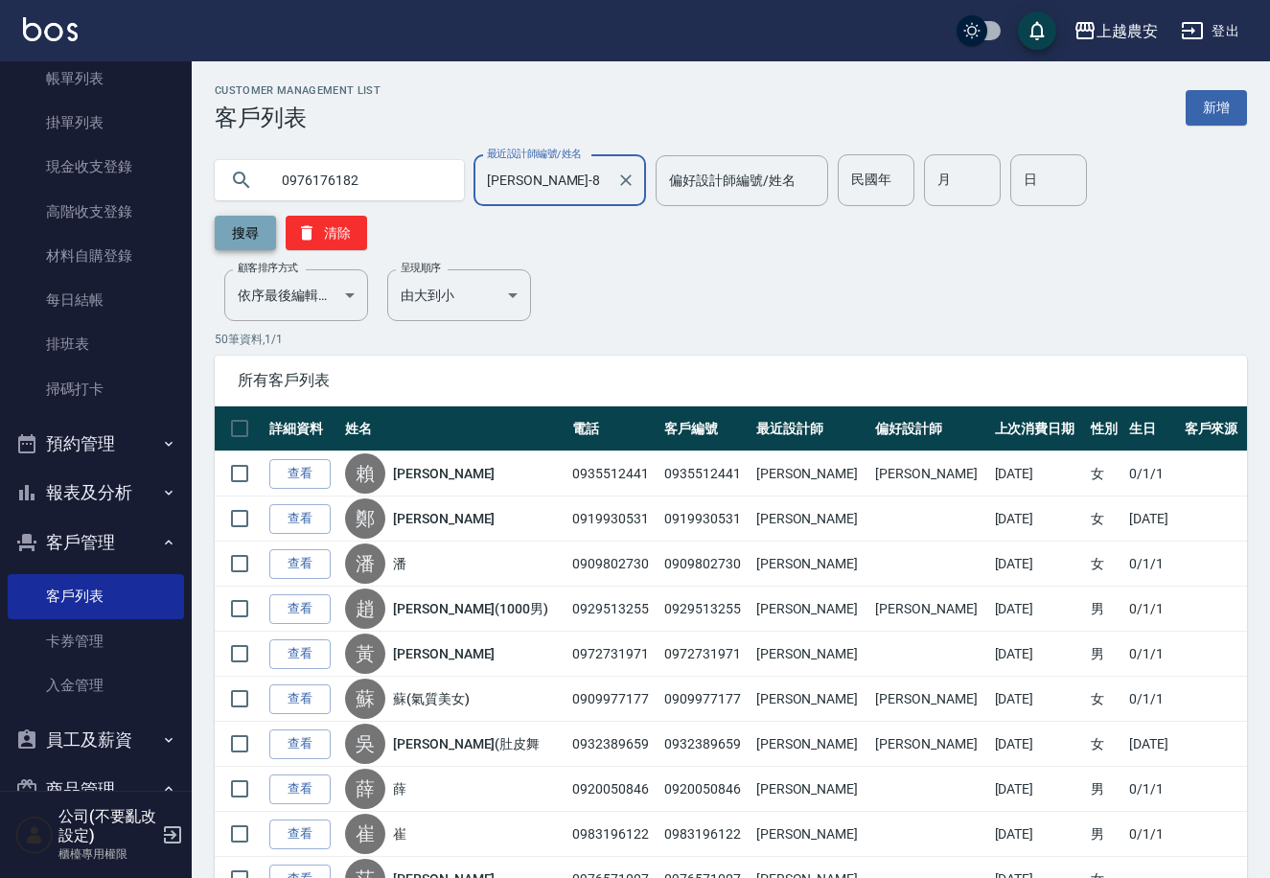
type input "黛慧-8"
click at [276, 216] on button "搜尋" at bounding box center [245, 233] width 61 height 35
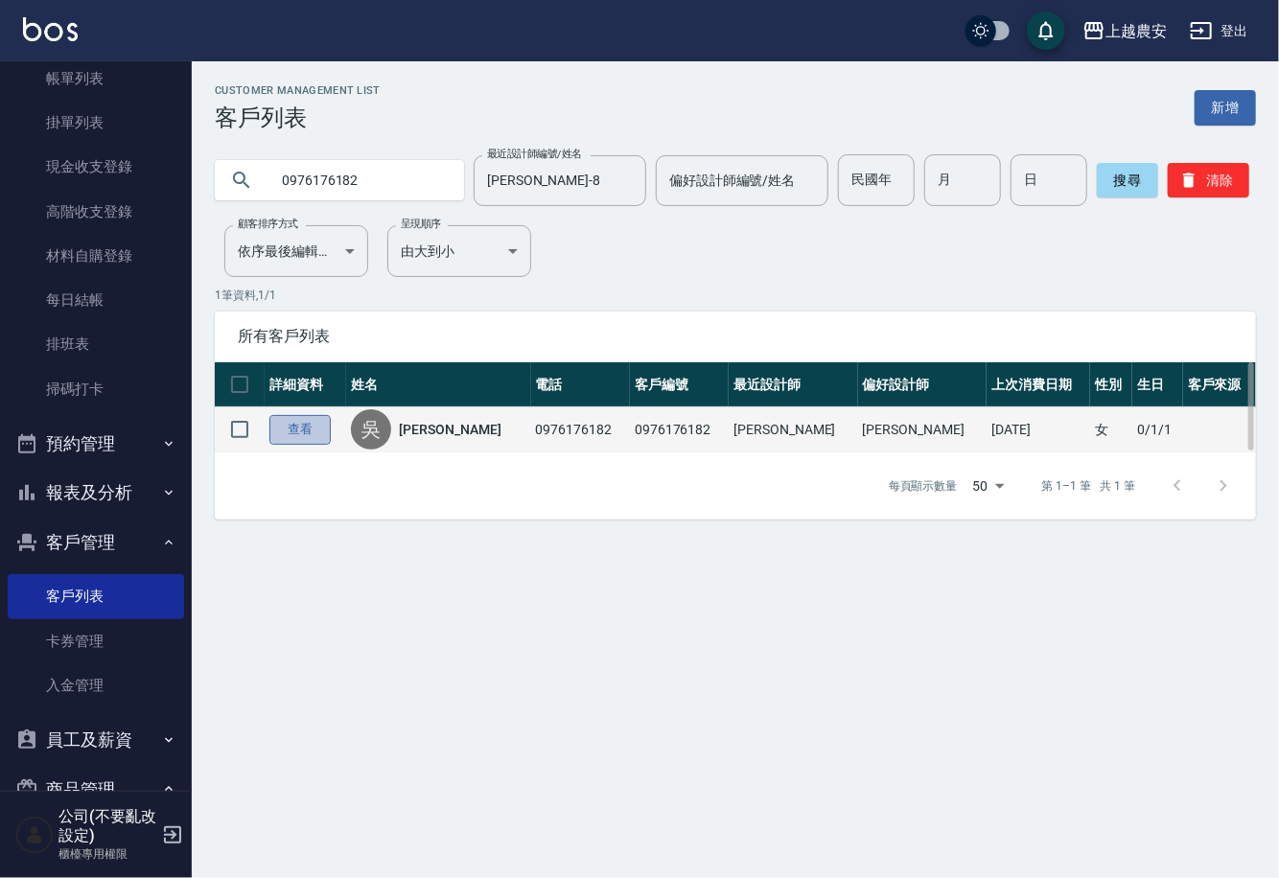
click at [316, 422] on link "查看" at bounding box center [299, 430] width 61 height 30
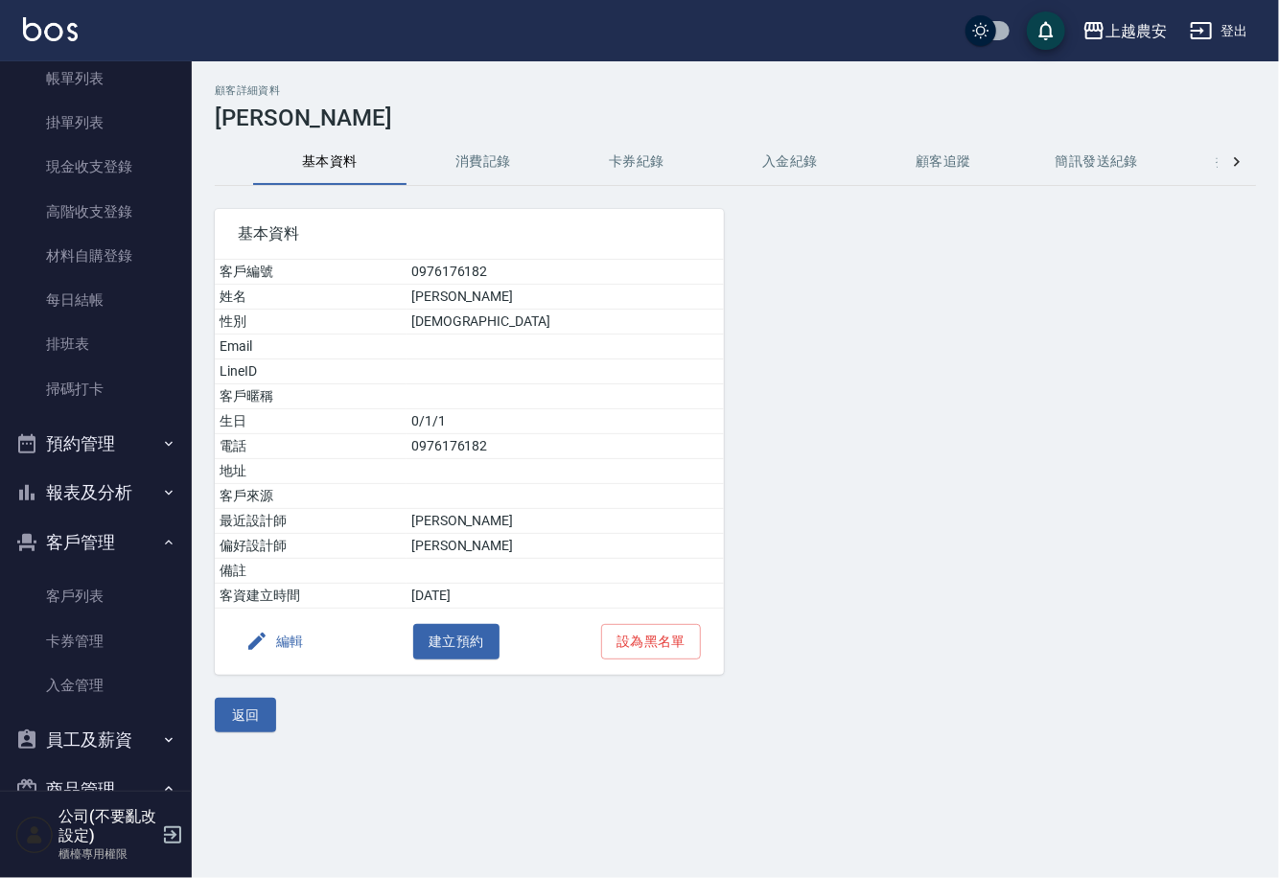
click at [483, 180] on button "消費記錄" at bounding box center [483, 162] width 153 height 46
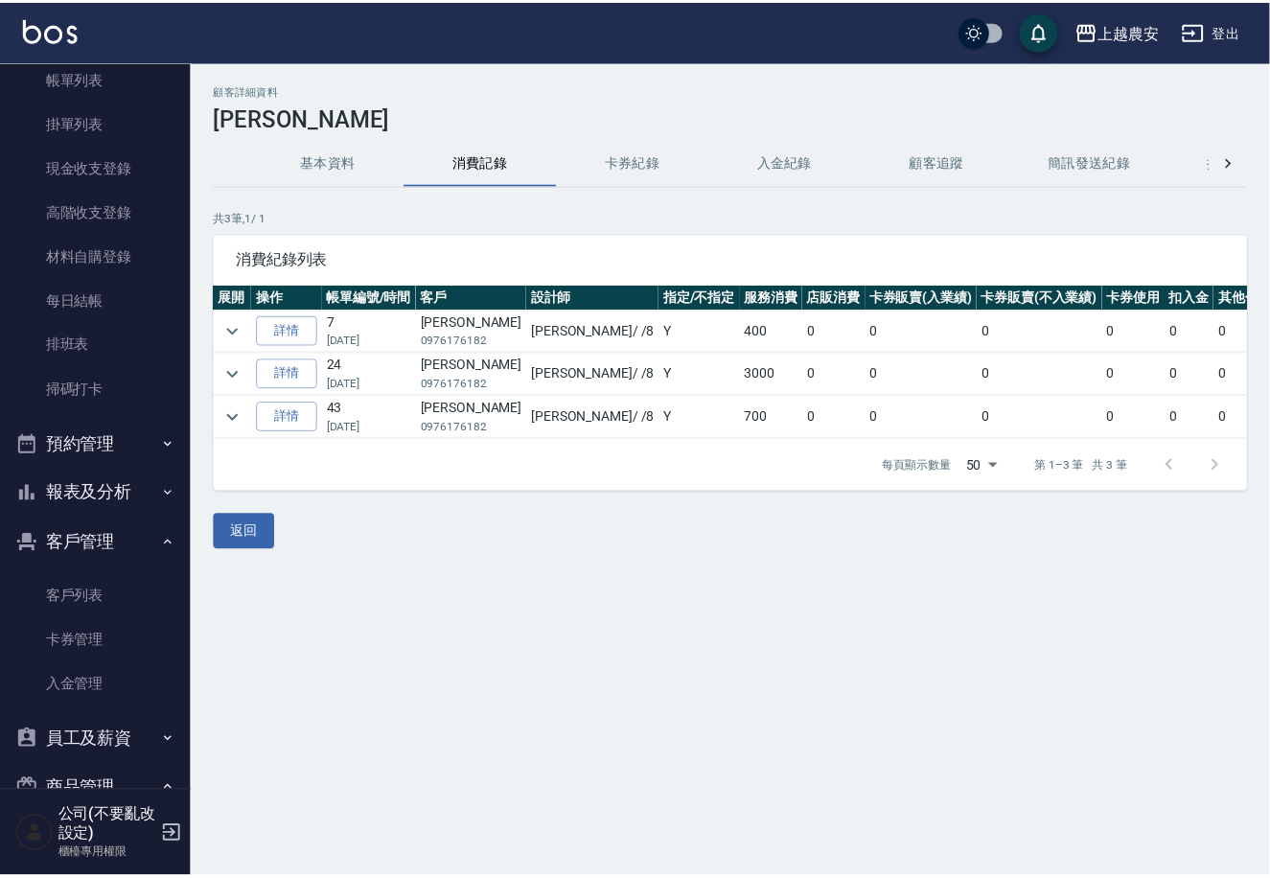
scroll to position [262, 0]
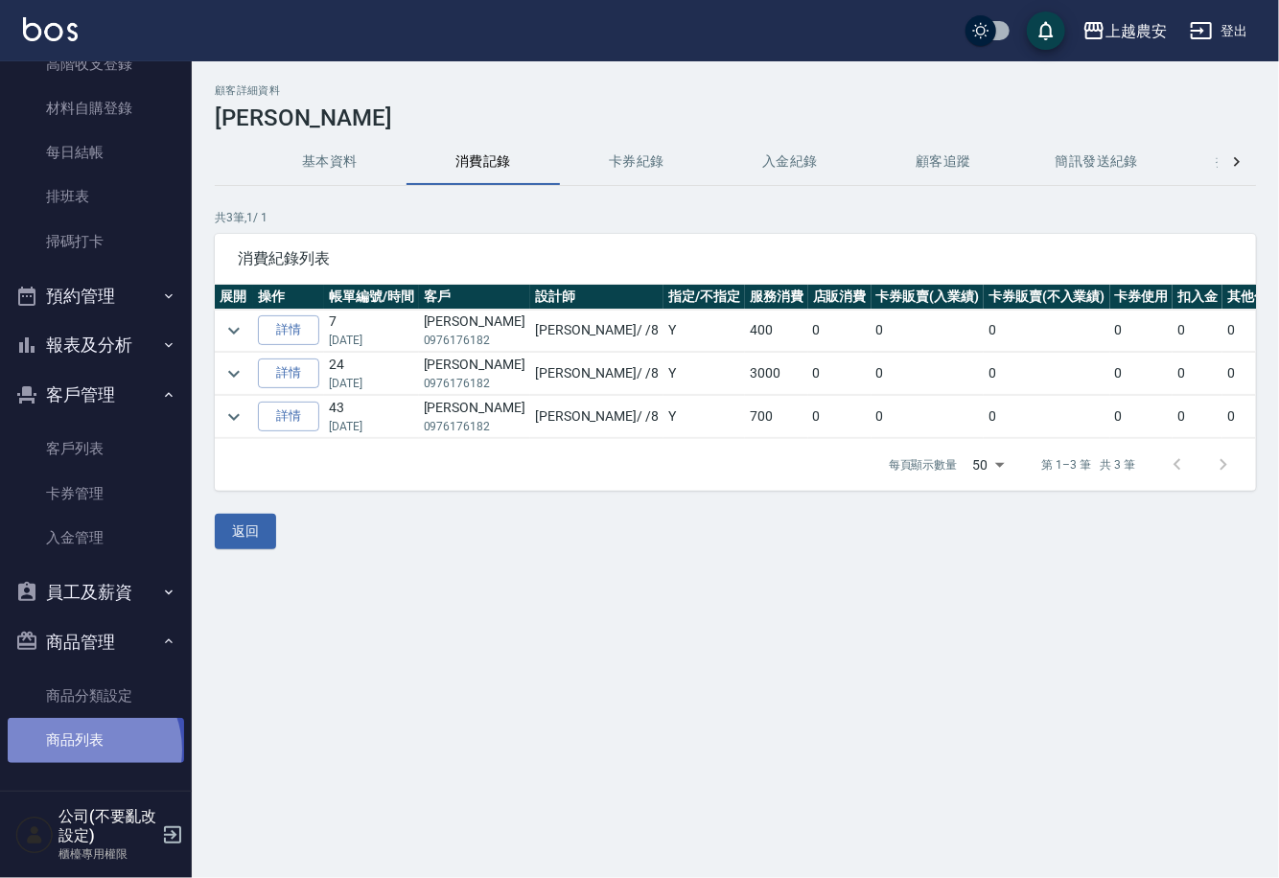
click at [80, 749] on link "商品列表" at bounding box center [96, 740] width 176 height 44
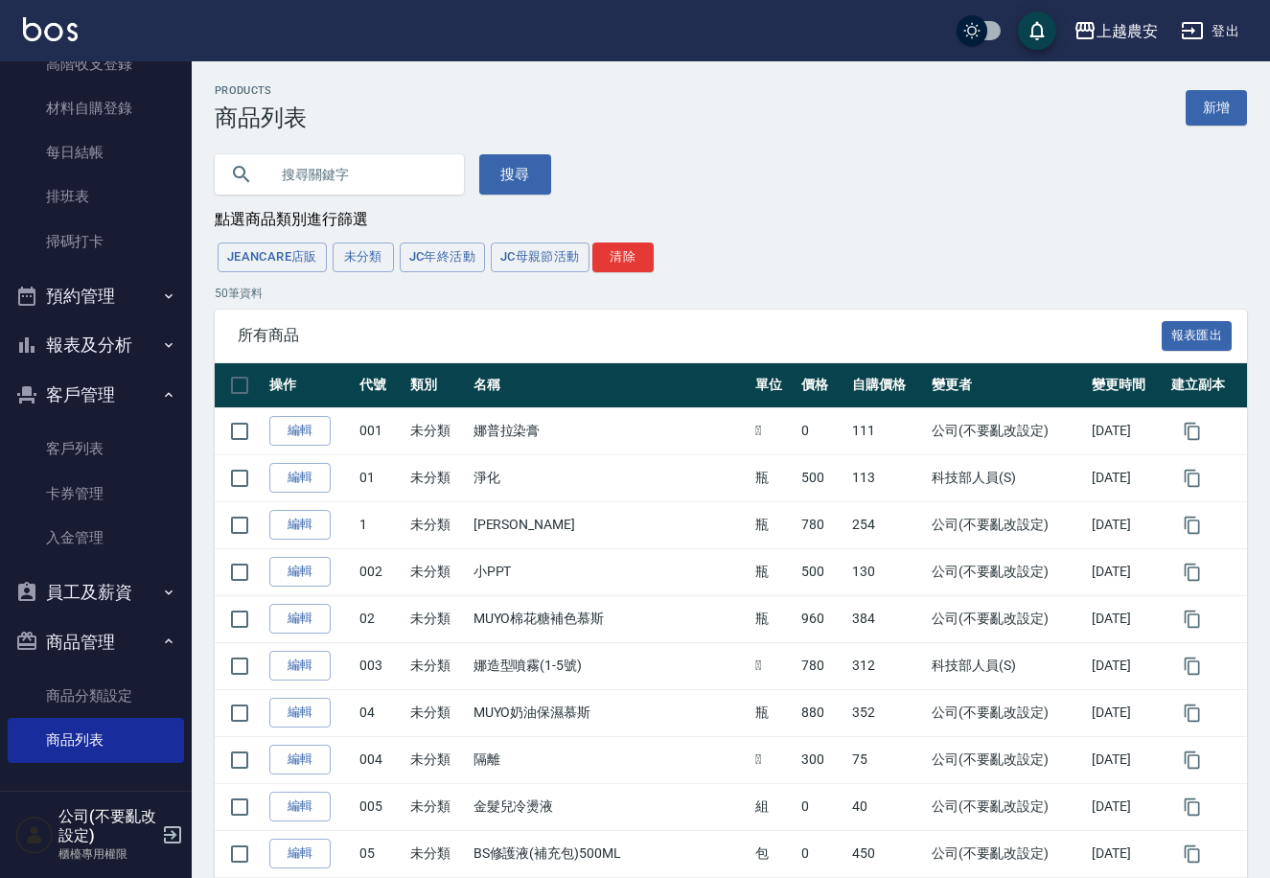
click at [342, 184] on input "text" at bounding box center [358, 175] width 180 height 52
type input "FIOLE"
click at [506, 183] on button "搜尋" at bounding box center [515, 174] width 72 height 40
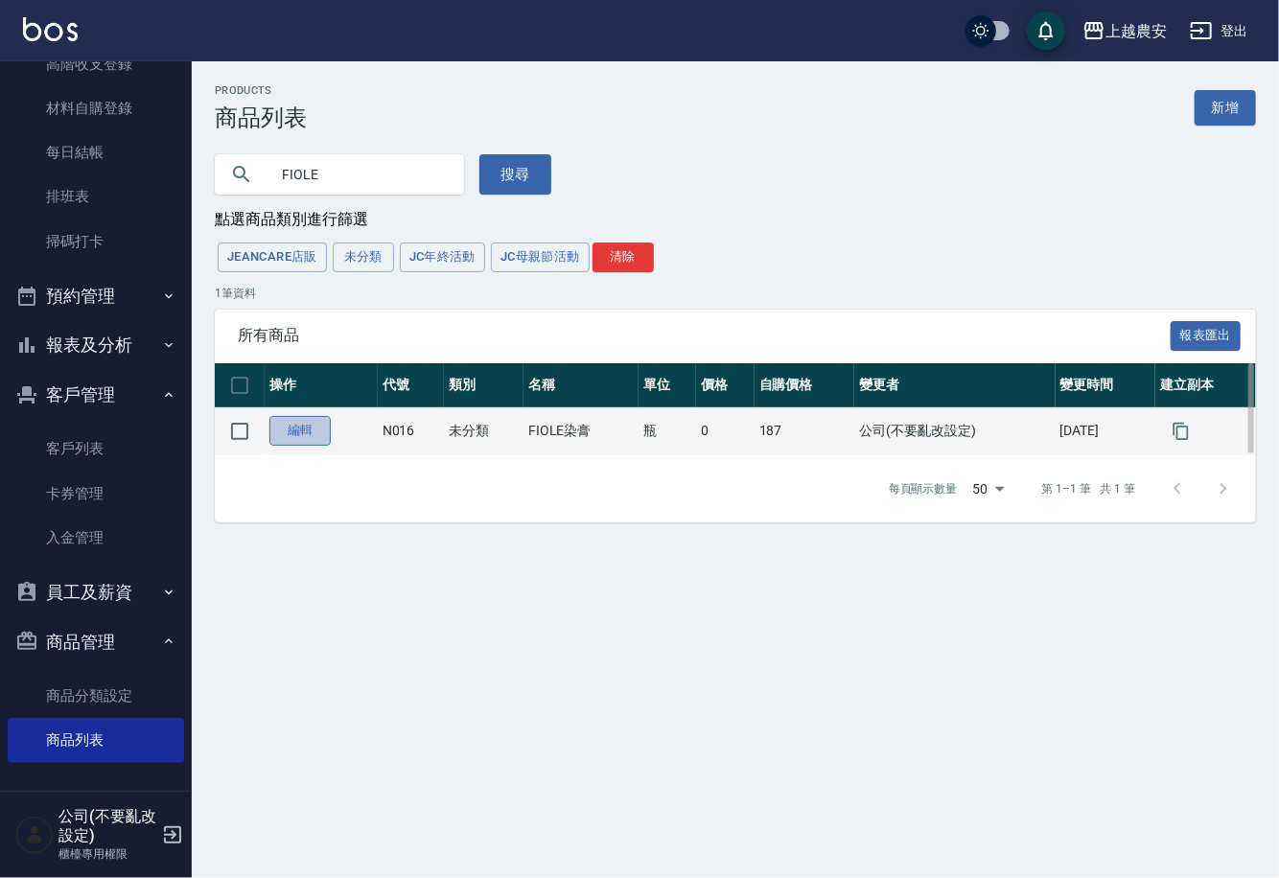
click at [320, 431] on link "編輯" at bounding box center [299, 431] width 61 height 30
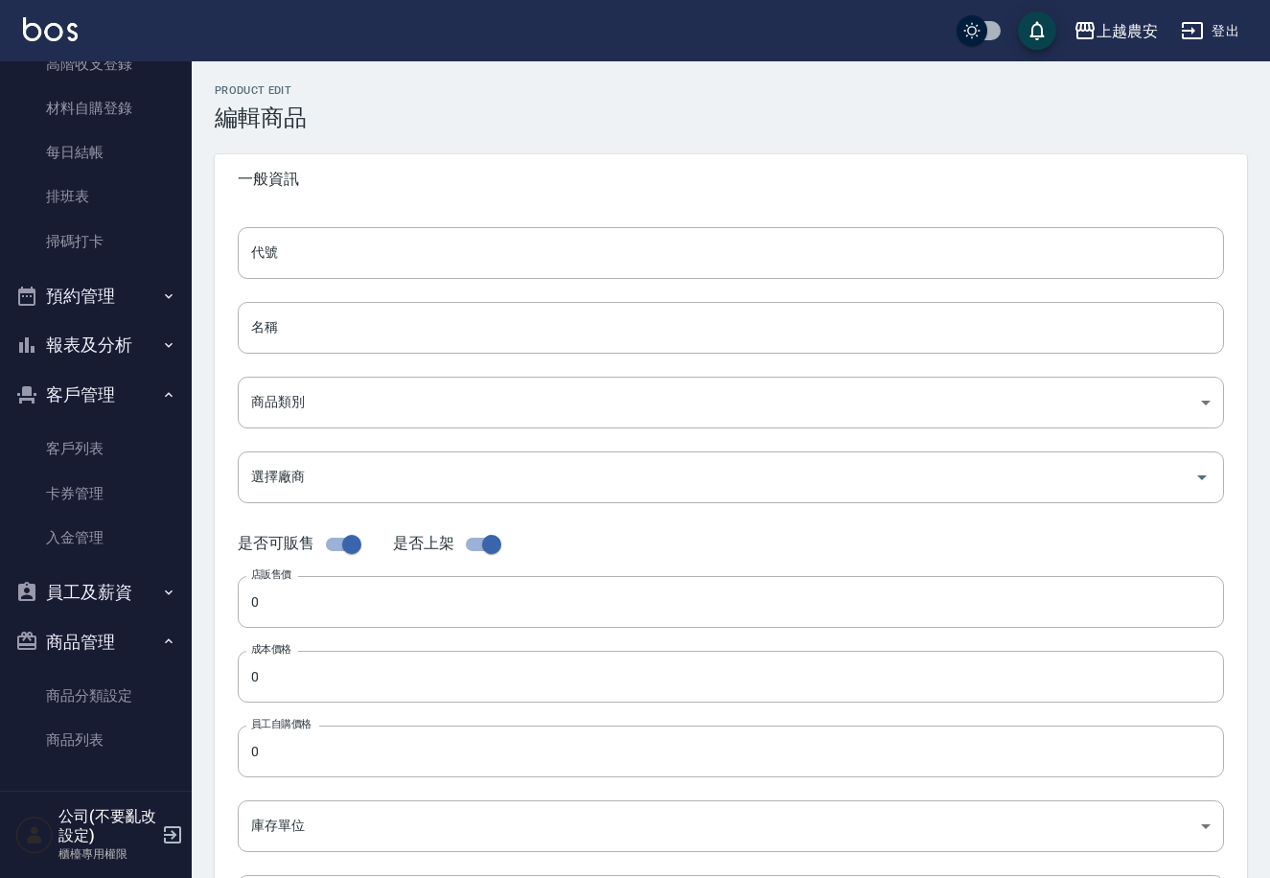
type input "N016"
type input "FIOLE染膏"
type input "409ecfd6-093d-4307-9fd7-dfd0fdd6e13c"
checkbox input "false"
type input "187"
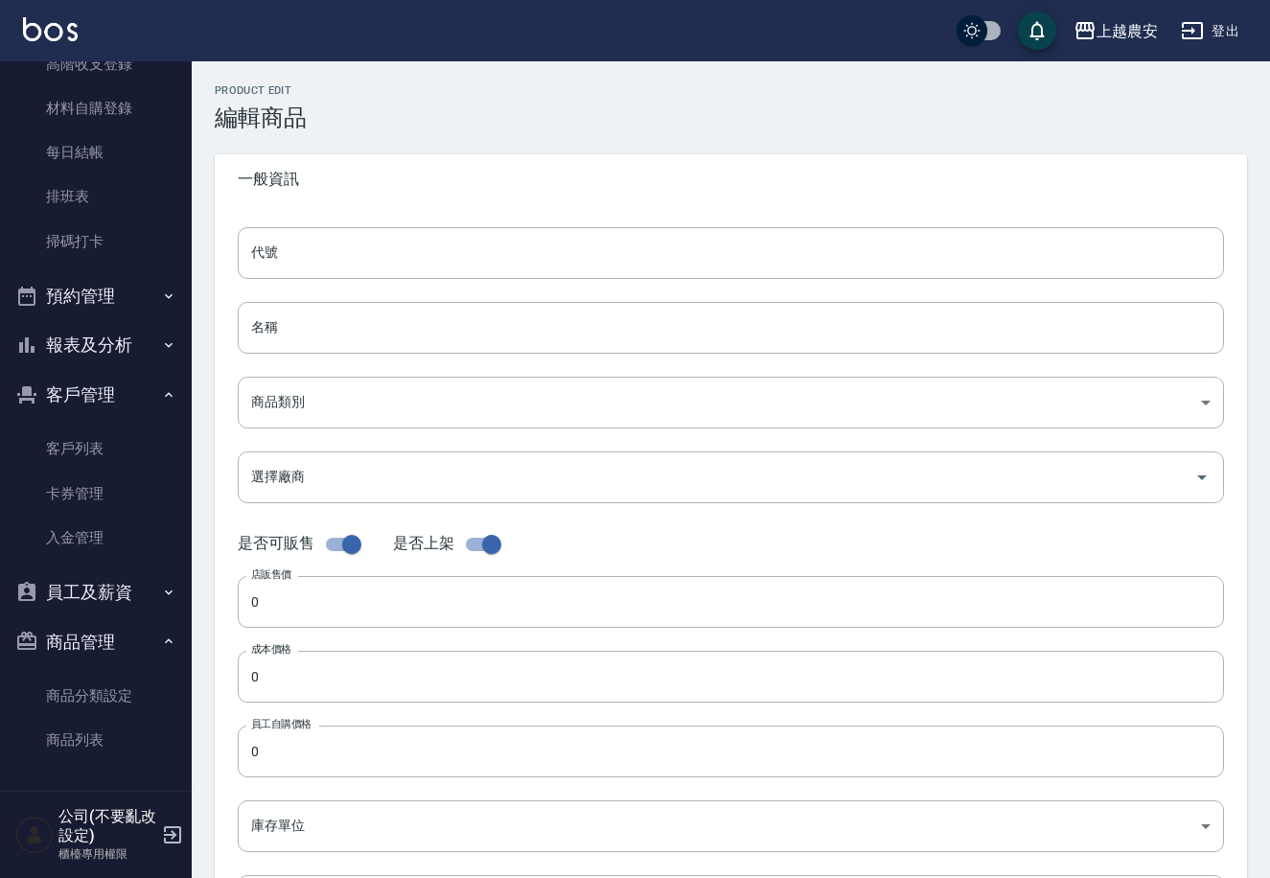
type input "187"
type input "瓶"
type input "UNSET"
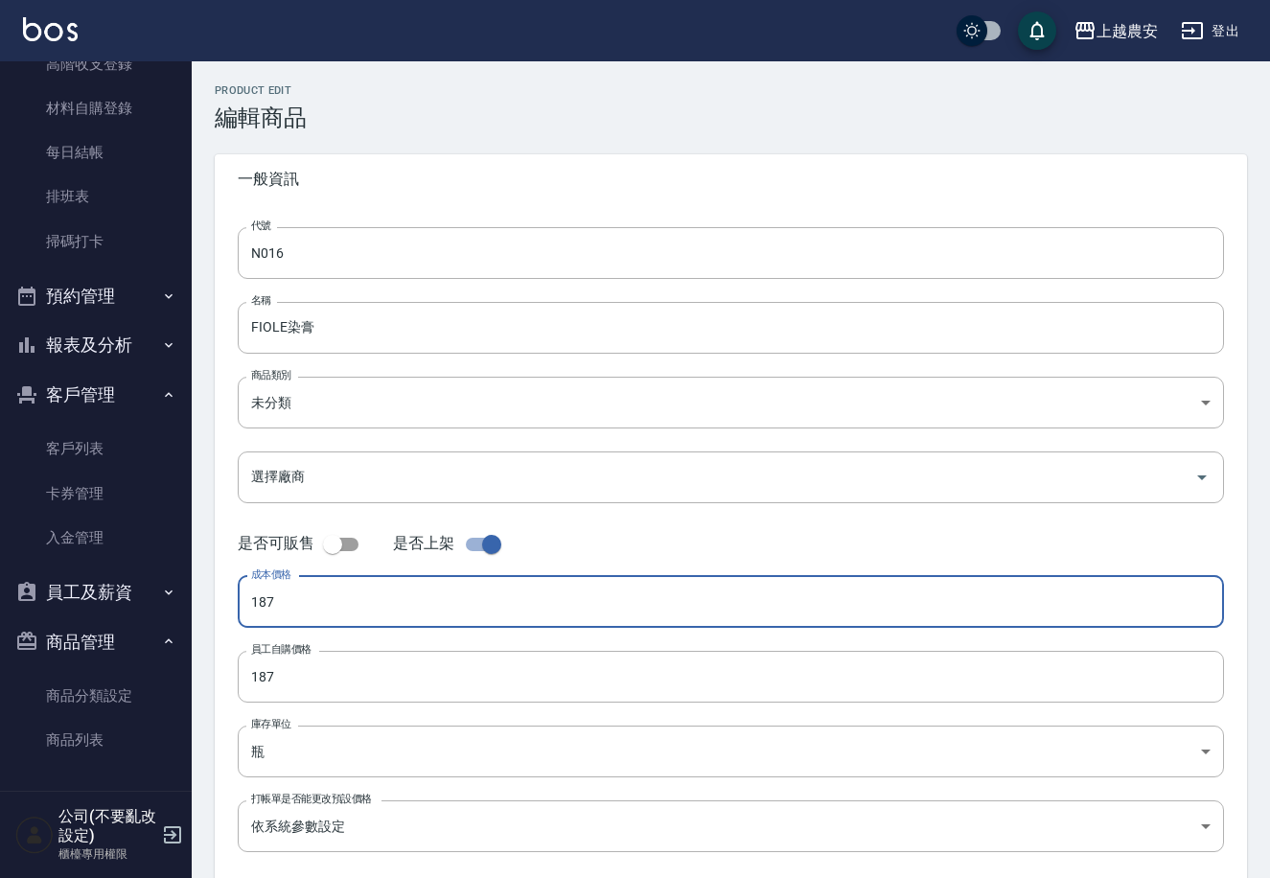
drag, startPoint x: 281, startPoint y: 605, endPoint x: 197, endPoint y: 605, distance: 83.4
click at [197, 605] on div "Product Edit 編輯商品 一般資訊 代號 N016 代號 名稱 FIOLE染膏 名稱 商品類別 未分類 409ecfd6-093d-4307-9…" at bounding box center [731, 520] width 1079 height 872
type input "188"
drag, startPoint x: 290, startPoint y: 679, endPoint x: 153, endPoint y: 682, distance: 137.1
click at [153, 682] on div "上越農安 登出 櫃檯作業 打帳單 帳單列表 掛單列表 現金收支登錄 高階收支登錄 材料自購登錄 每日結帳 排班表 掃碼打卡 預約管理 預約管理 單日預約紀錄 …" at bounding box center [635, 490] width 1270 height 980
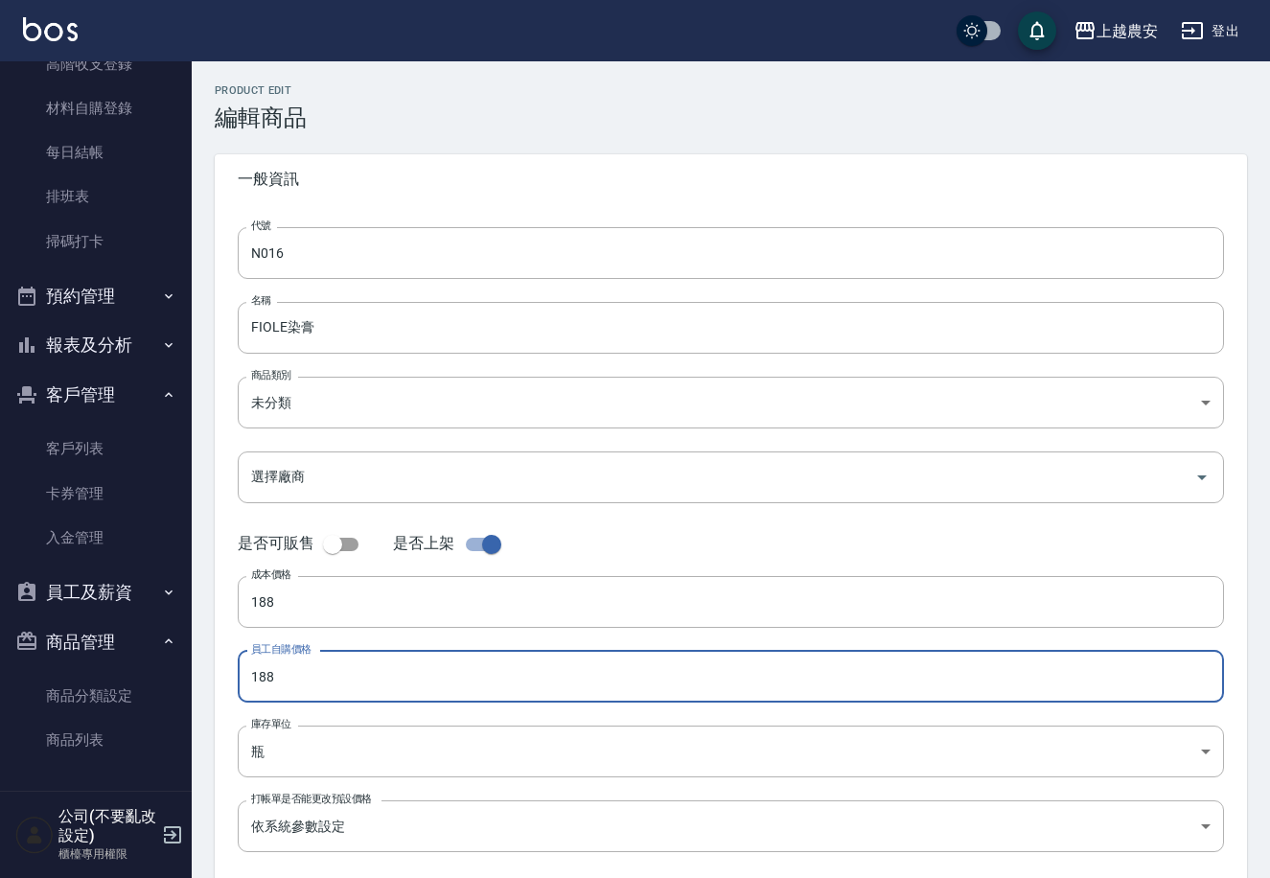
scroll to position [100, 0]
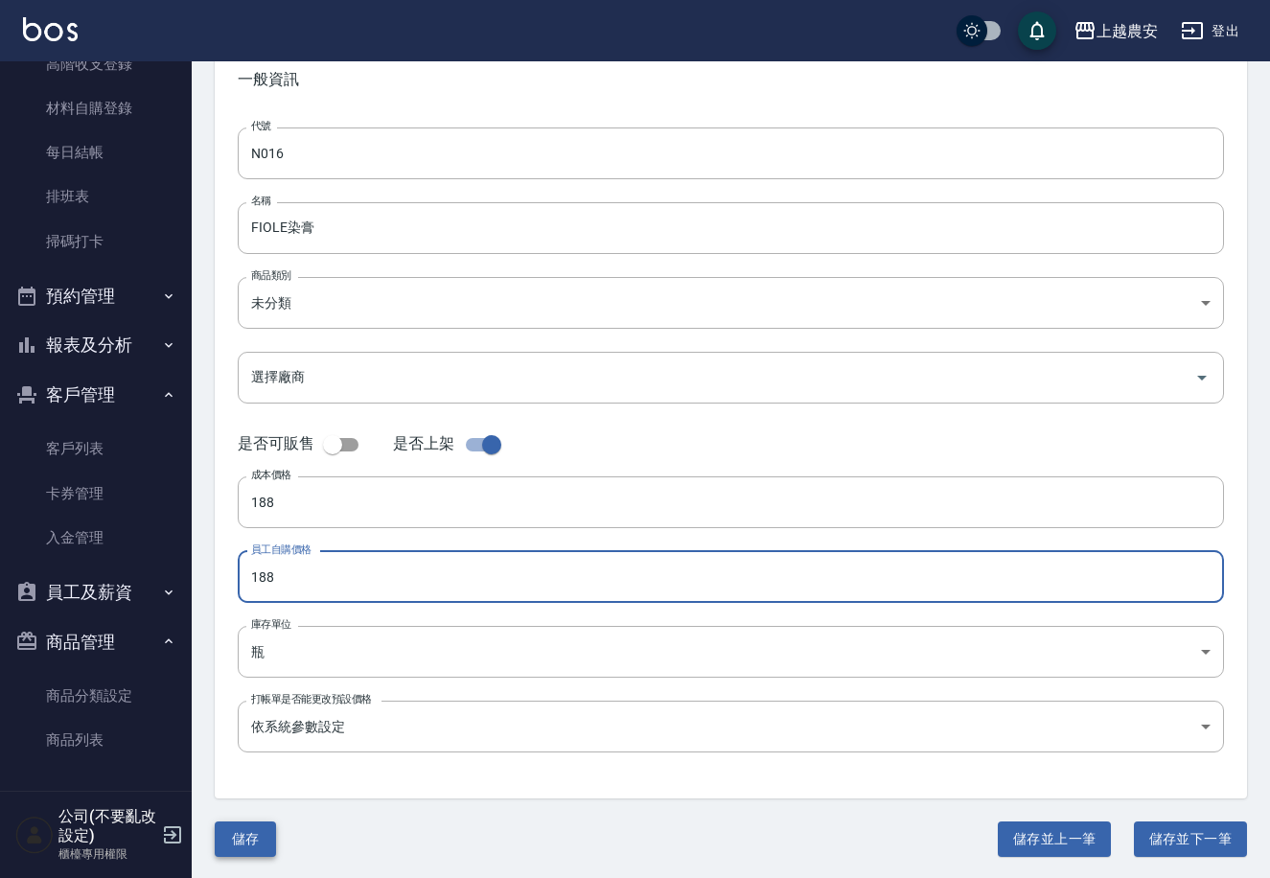
type input "188"
click at [260, 836] on button "儲存" at bounding box center [245, 839] width 61 height 35
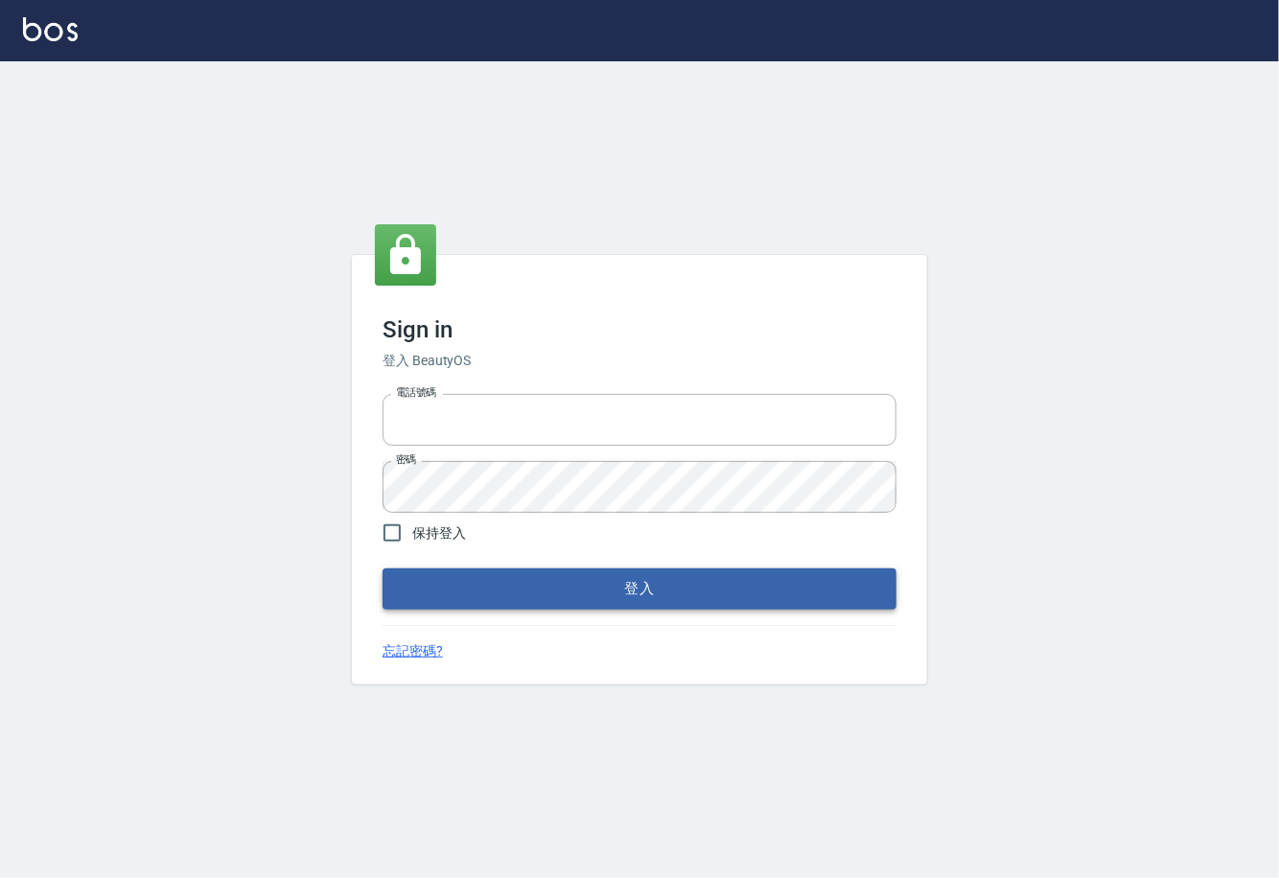
type input "0225929166"
click at [629, 587] on button "登入" at bounding box center [640, 589] width 514 height 40
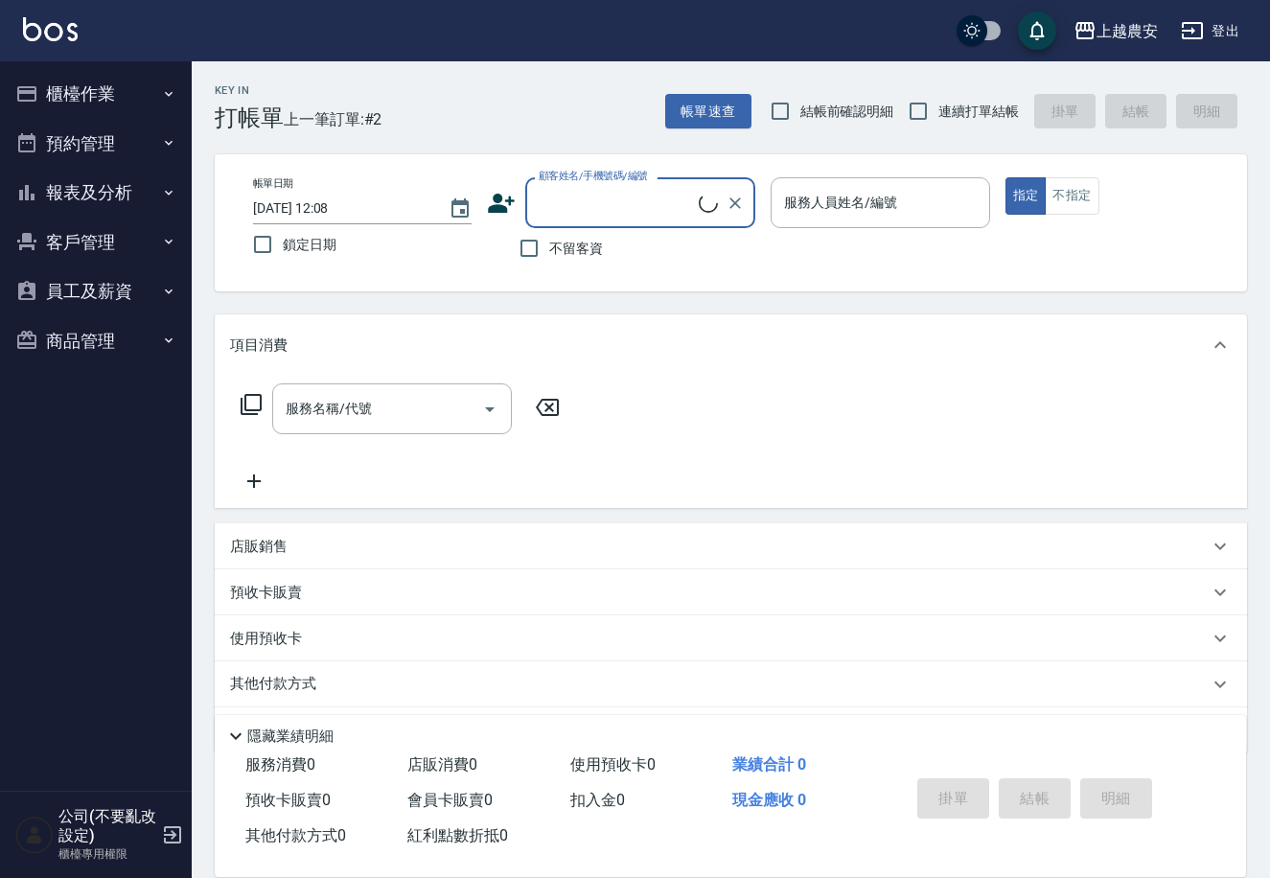
click at [105, 96] on button "櫃檯作業" at bounding box center [96, 94] width 176 height 50
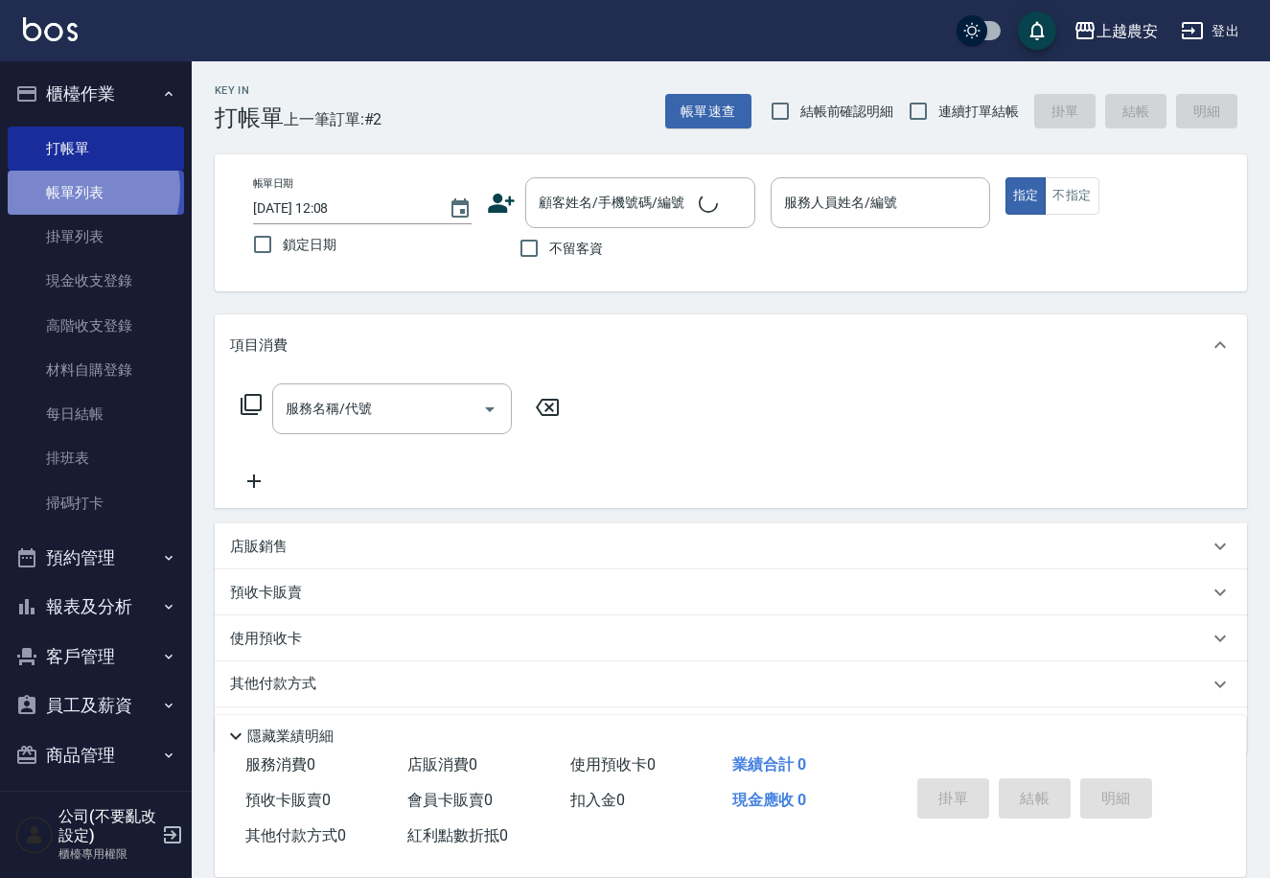
click at [80, 190] on link "帳單列表" at bounding box center [96, 193] width 176 height 44
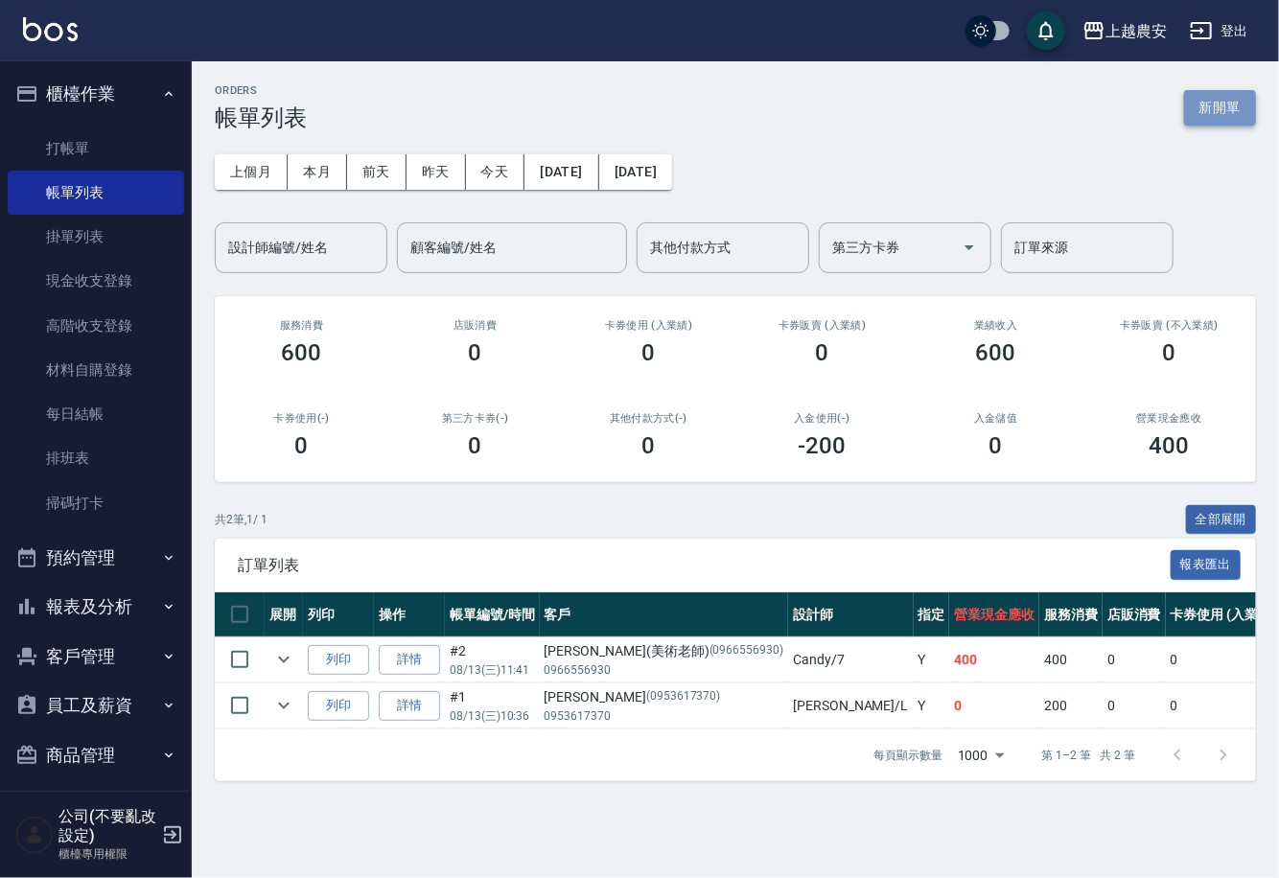
click at [1228, 109] on button "新開單" at bounding box center [1220, 107] width 72 height 35
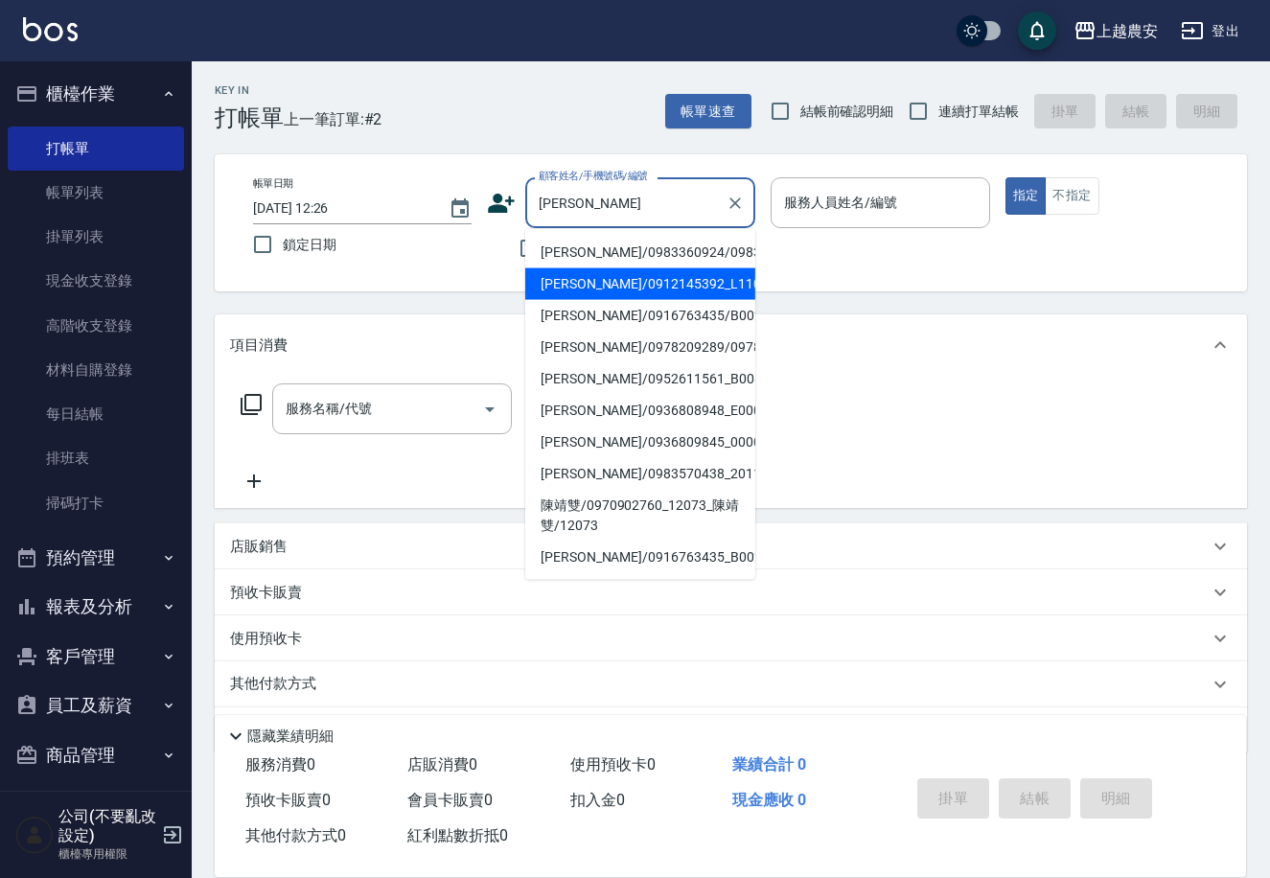
click at [651, 300] on li "陳靖元/0912145392_L1109_陳信環/L1109" at bounding box center [640, 284] width 230 height 32
type input "陳靖元/0912145392_L1109_陳信環/L1109"
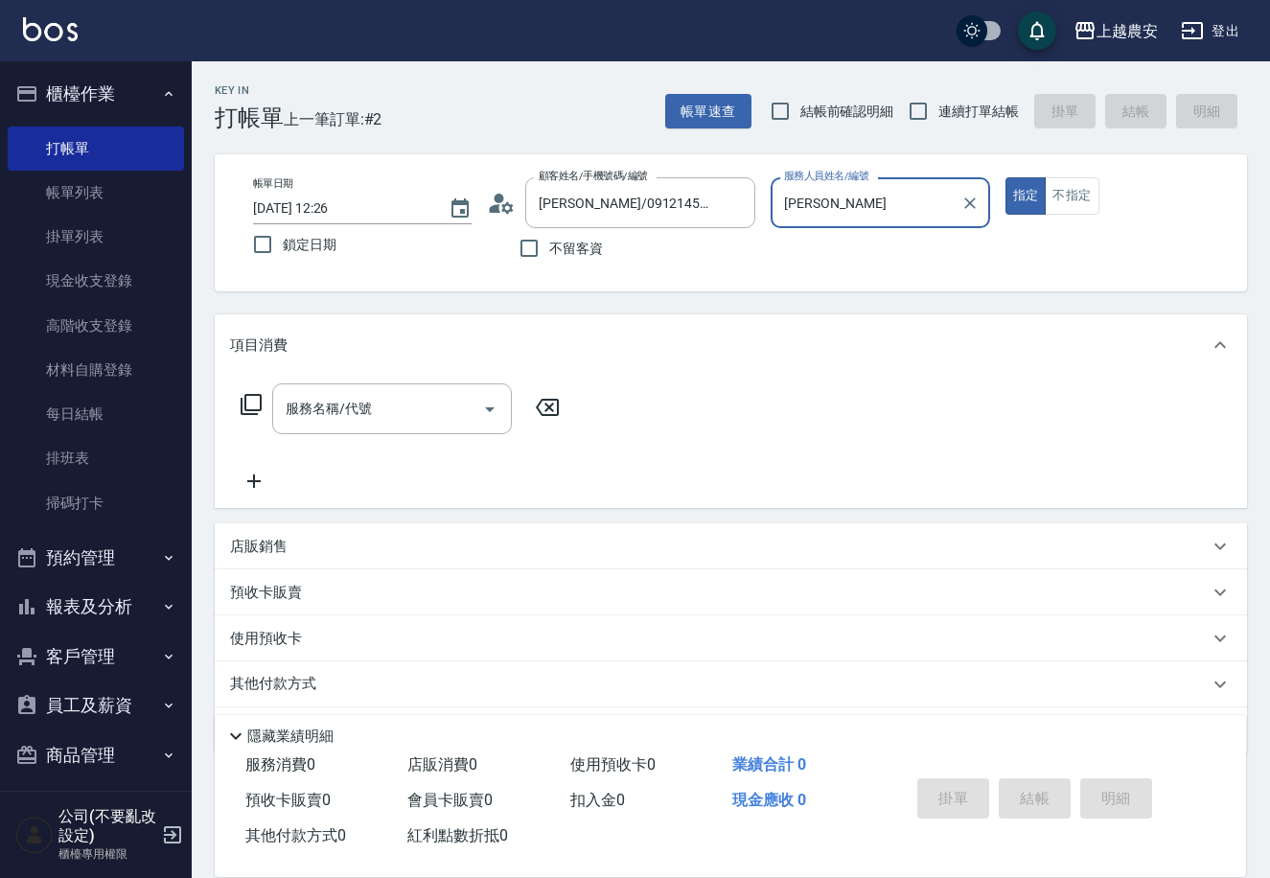
type input "Lina-L"
click at [375, 402] on input "服務名稱/代號" at bounding box center [378, 409] width 194 height 34
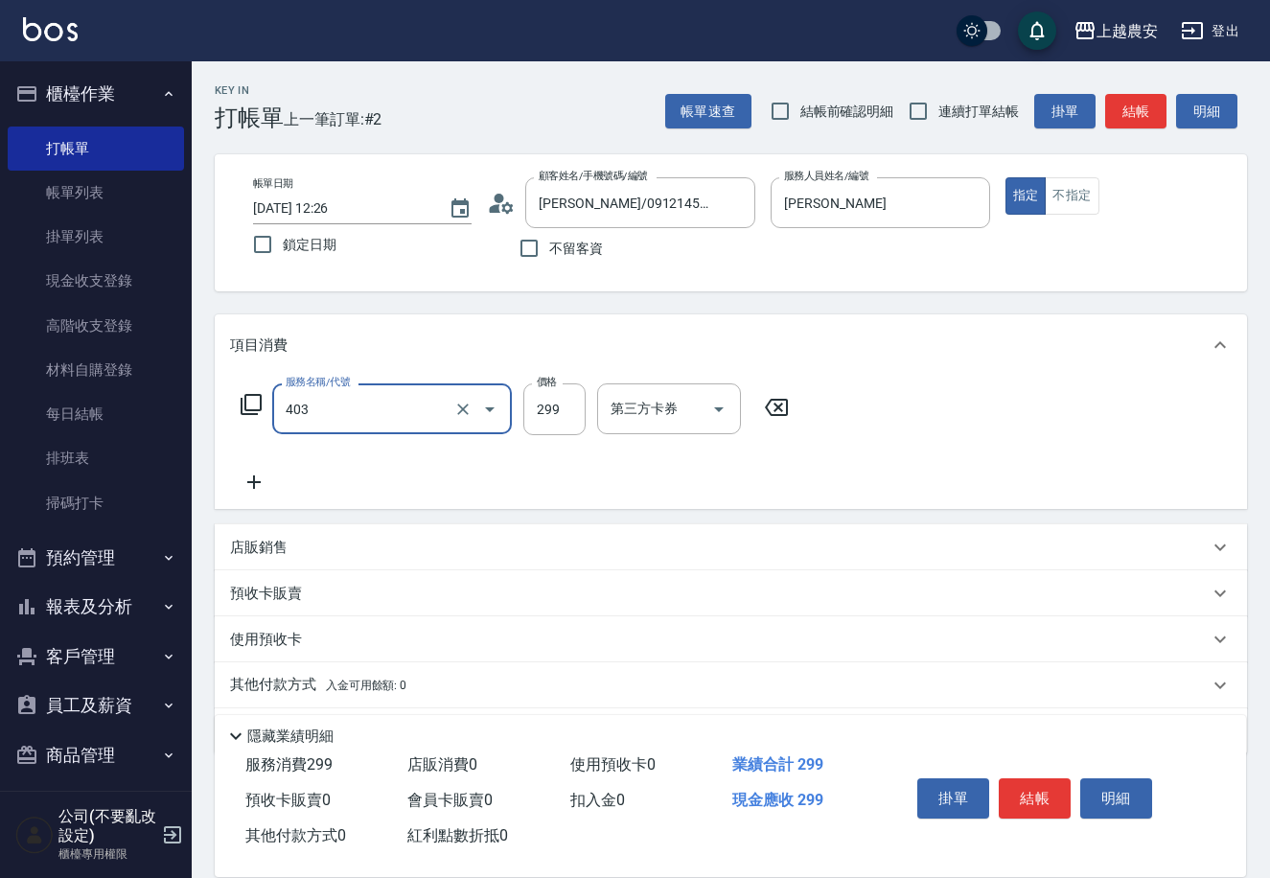
type input "剪髮(403)"
type input "300"
click at [1049, 778] on button "結帳" at bounding box center [1035, 798] width 72 height 40
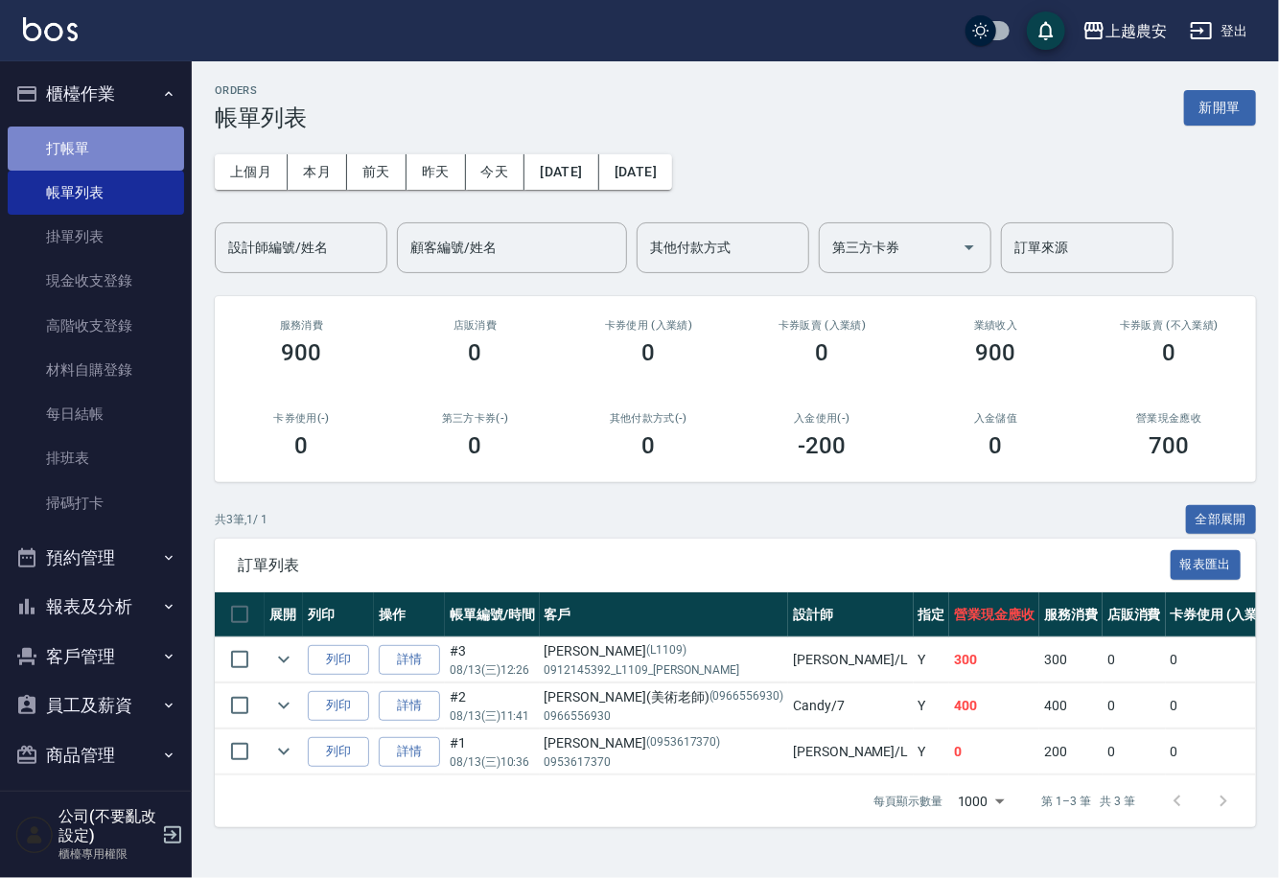
click at [98, 168] on link "打帳單" at bounding box center [96, 149] width 176 height 44
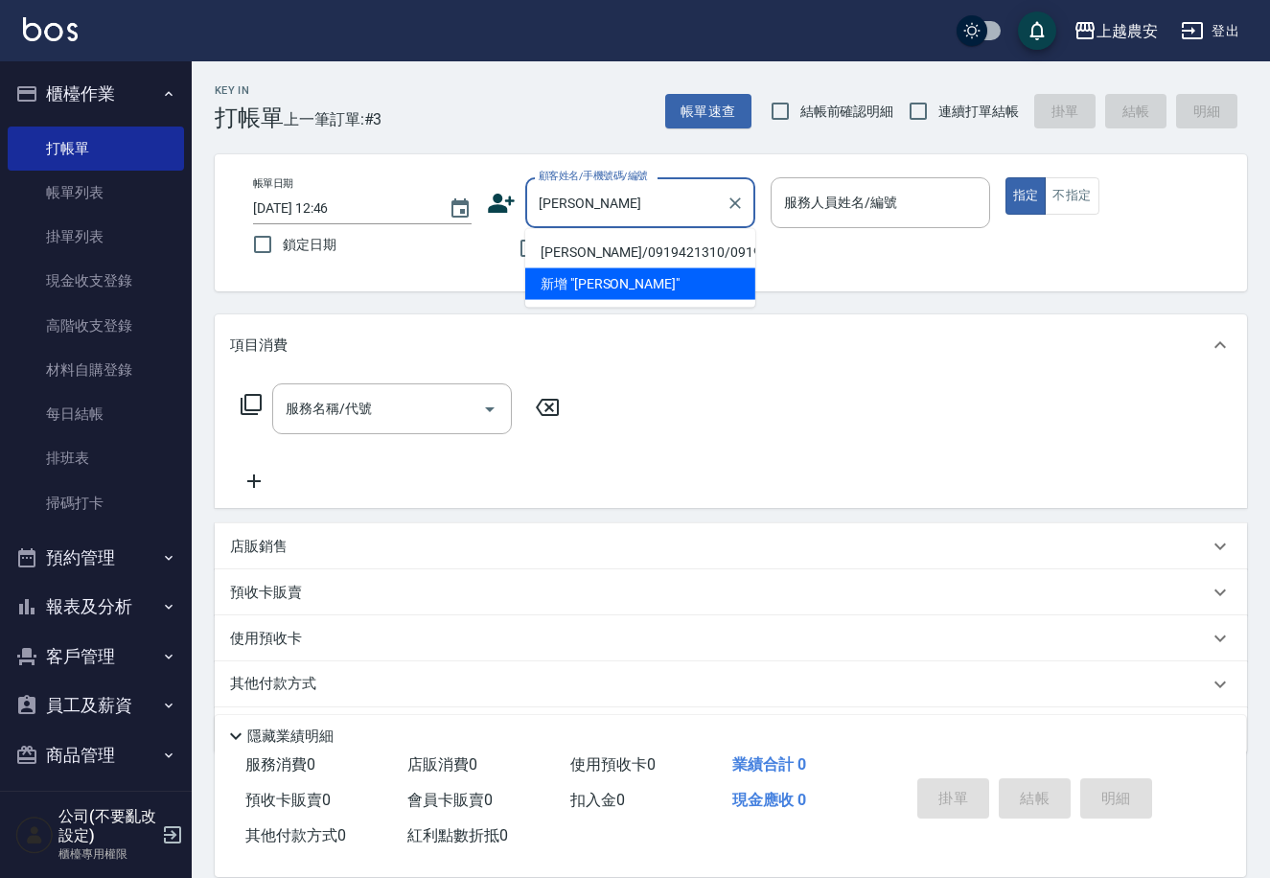
click at [620, 244] on li "范賢淳/0919421310/0919421310" at bounding box center [640, 253] width 230 height 32
type input "范賢淳/0919421310/0919421310"
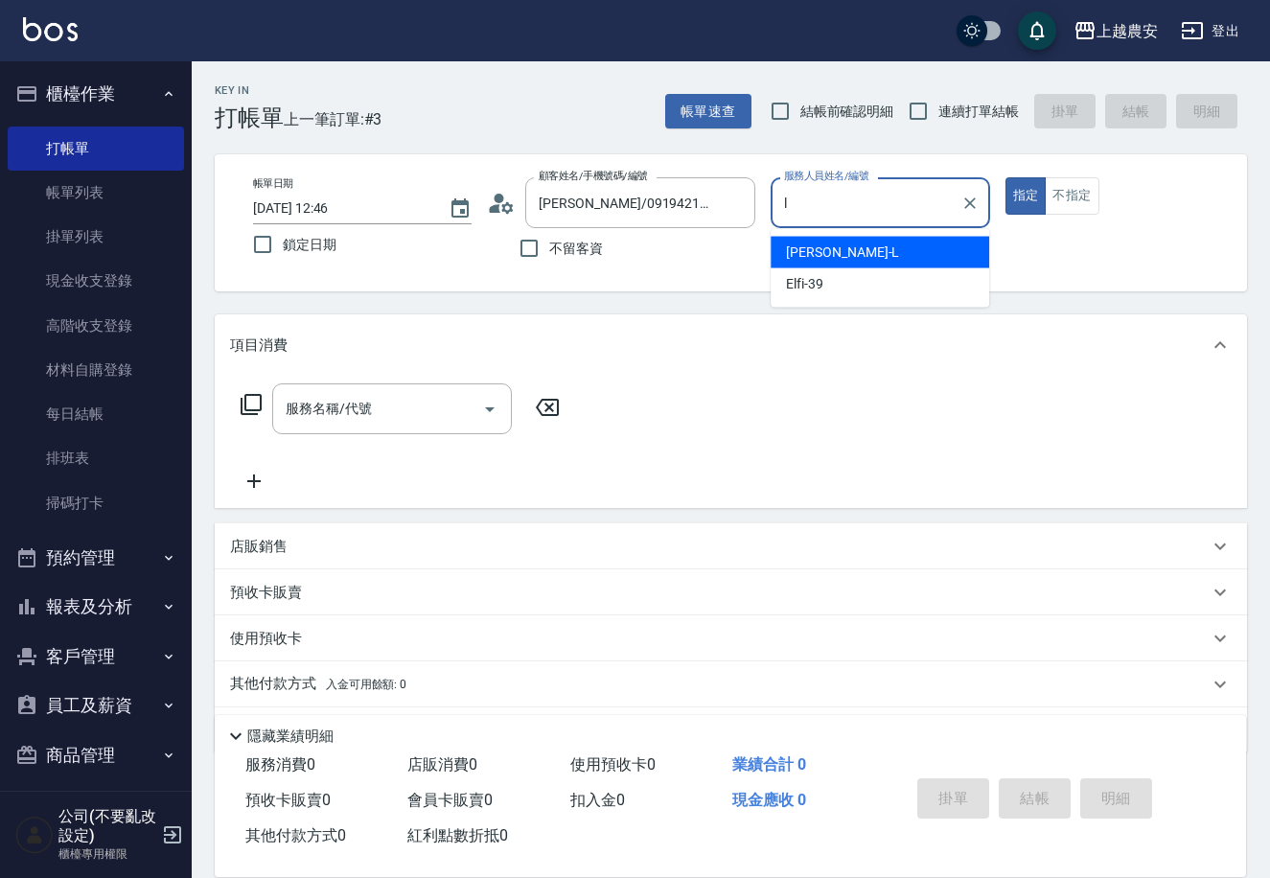
click at [806, 244] on span "Lina -L" at bounding box center [842, 253] width 113 height 20
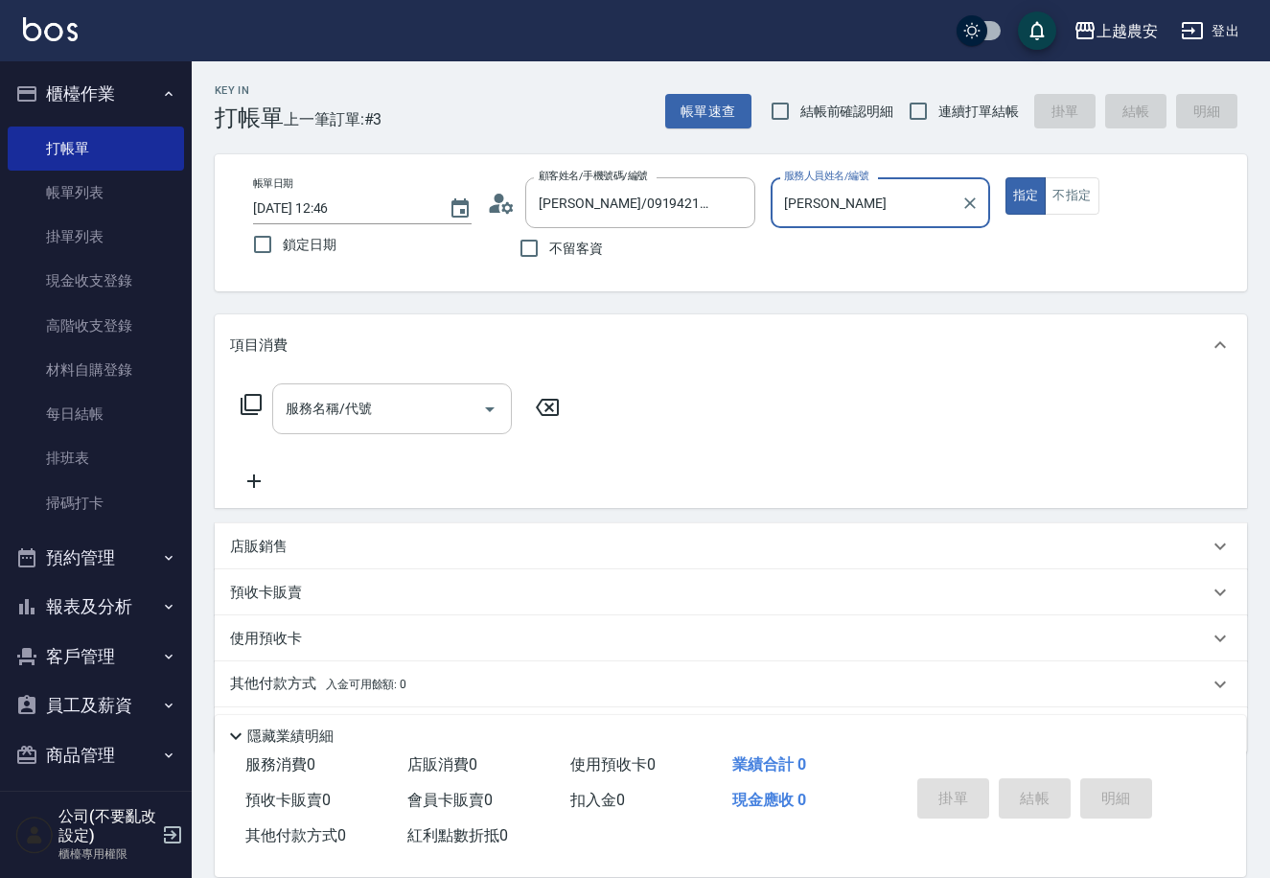
type input "Lina-L"
click at [337, 422] on input "服務名稱/代號" at bounding box center [378, 409] width 194 height 34
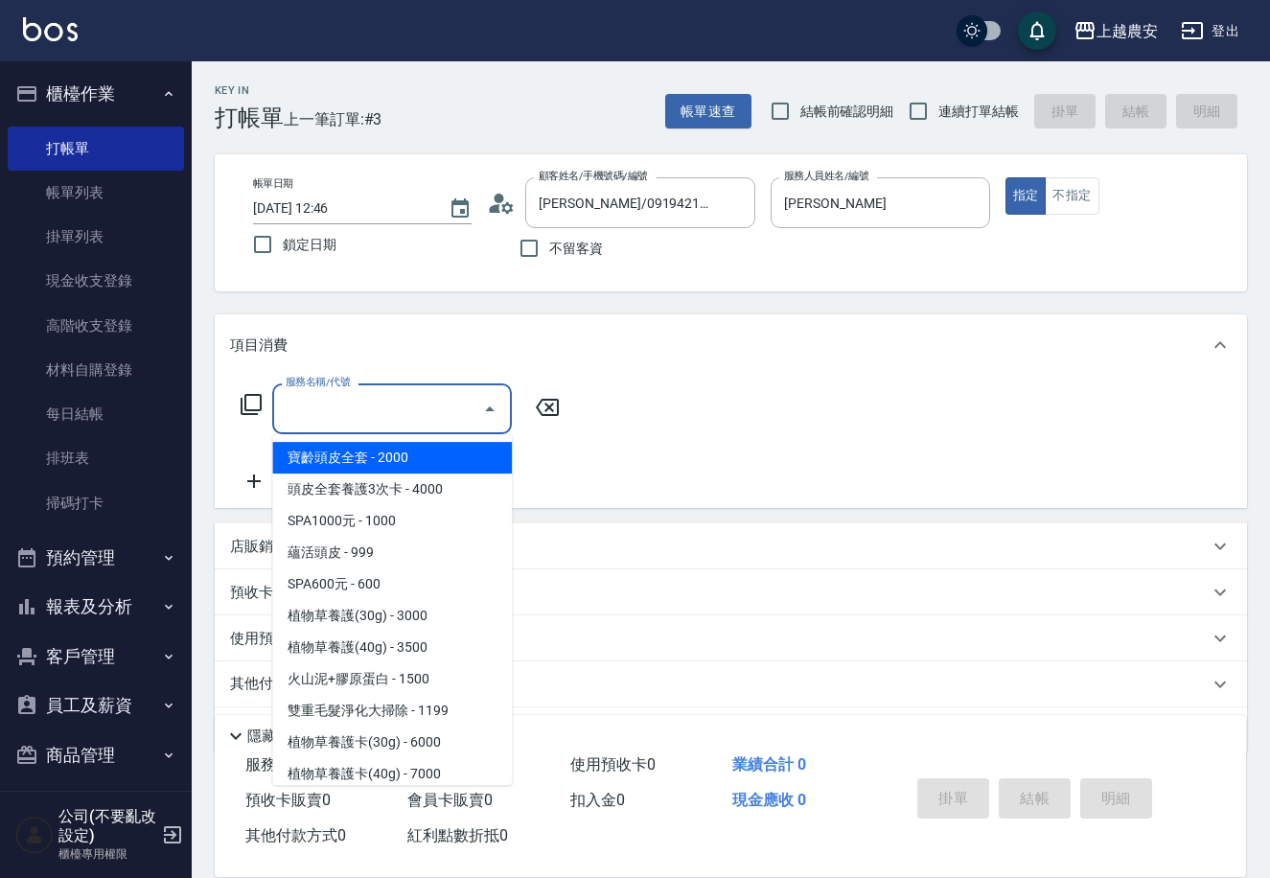
click at [262, 402] on icon at bounding box center [251, 404] width 23 height 23
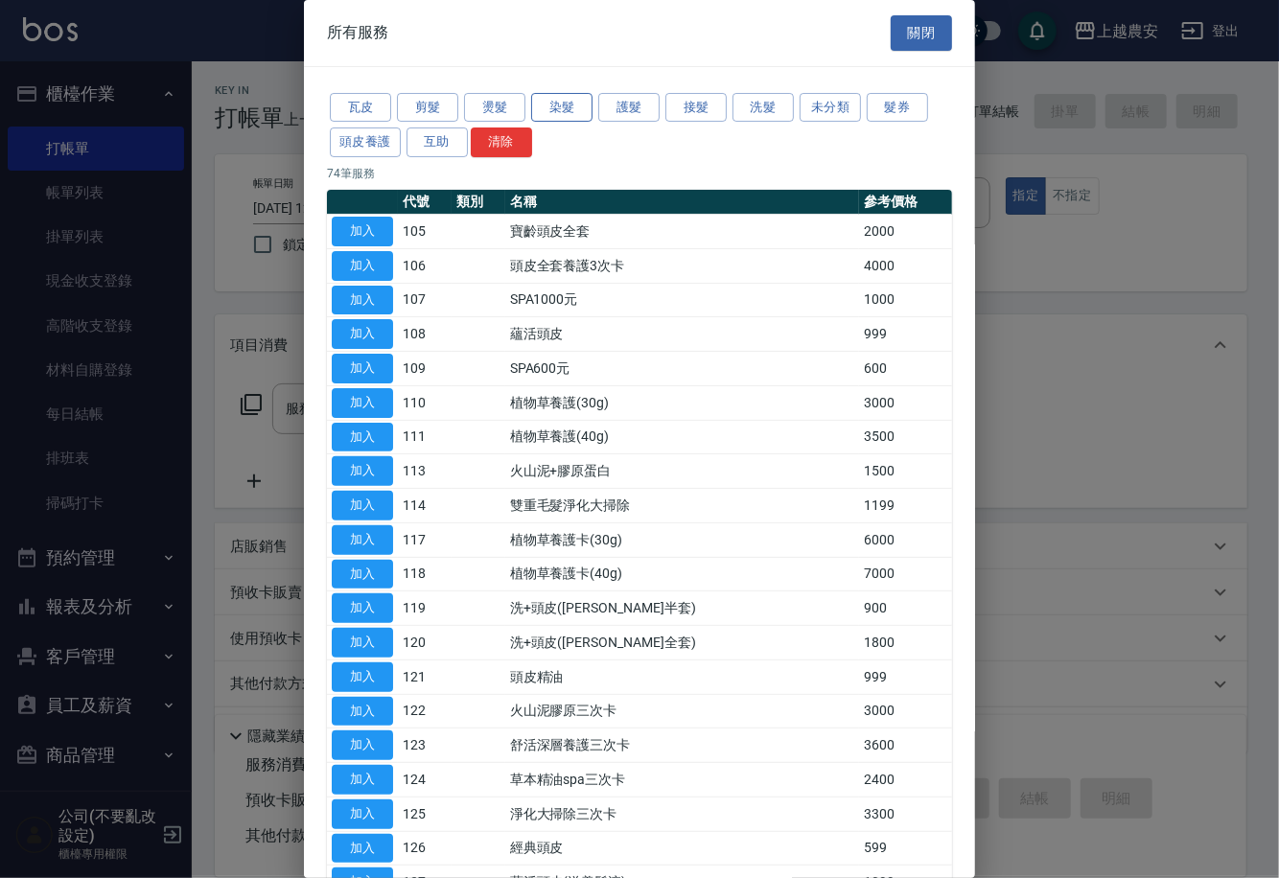
click at [539, 105] on button "染髮" at bounding box center [561, 108] width 61 height 30
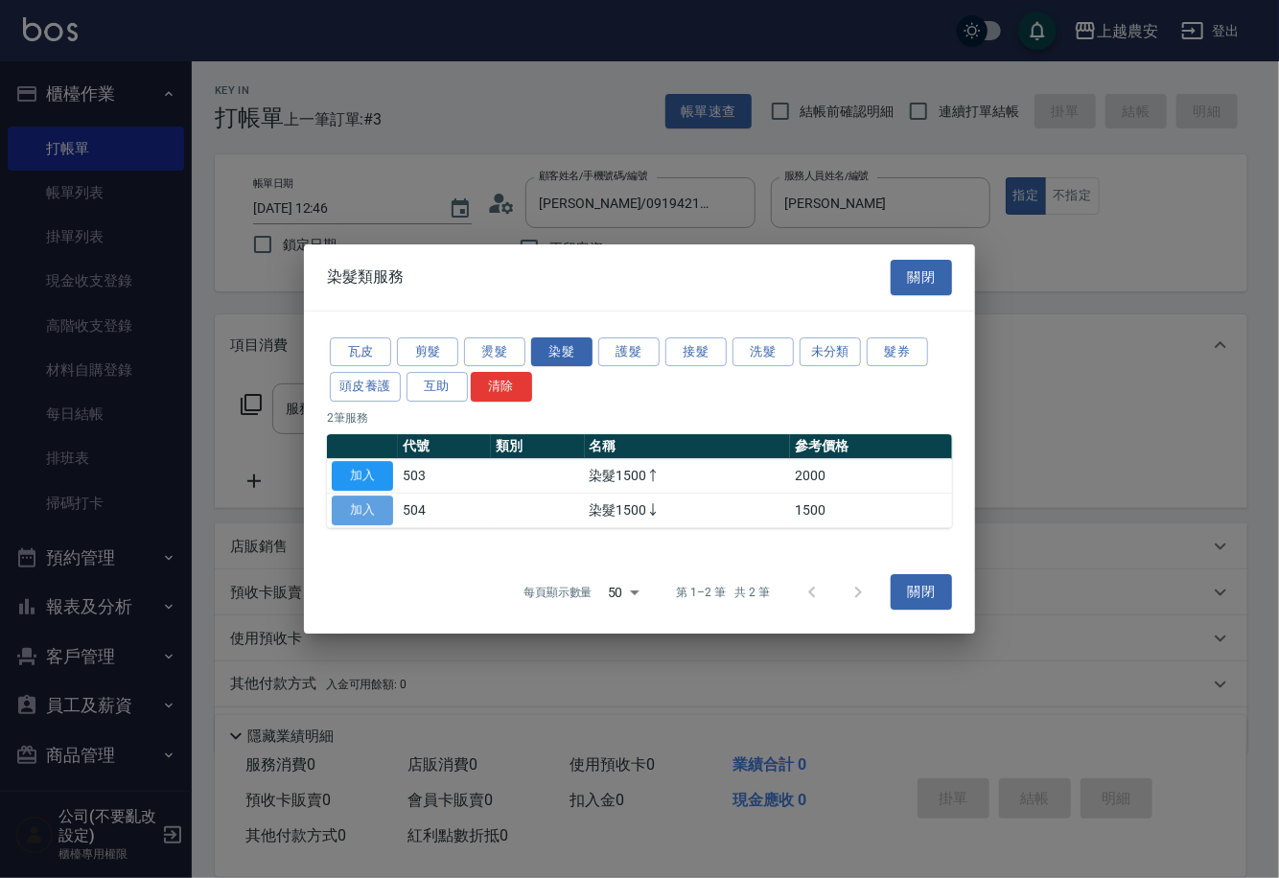
click at [386, 510] on button "加入" at bounding box center [362, 511] width 61 height 30
type input "染髮1500↓(504)"
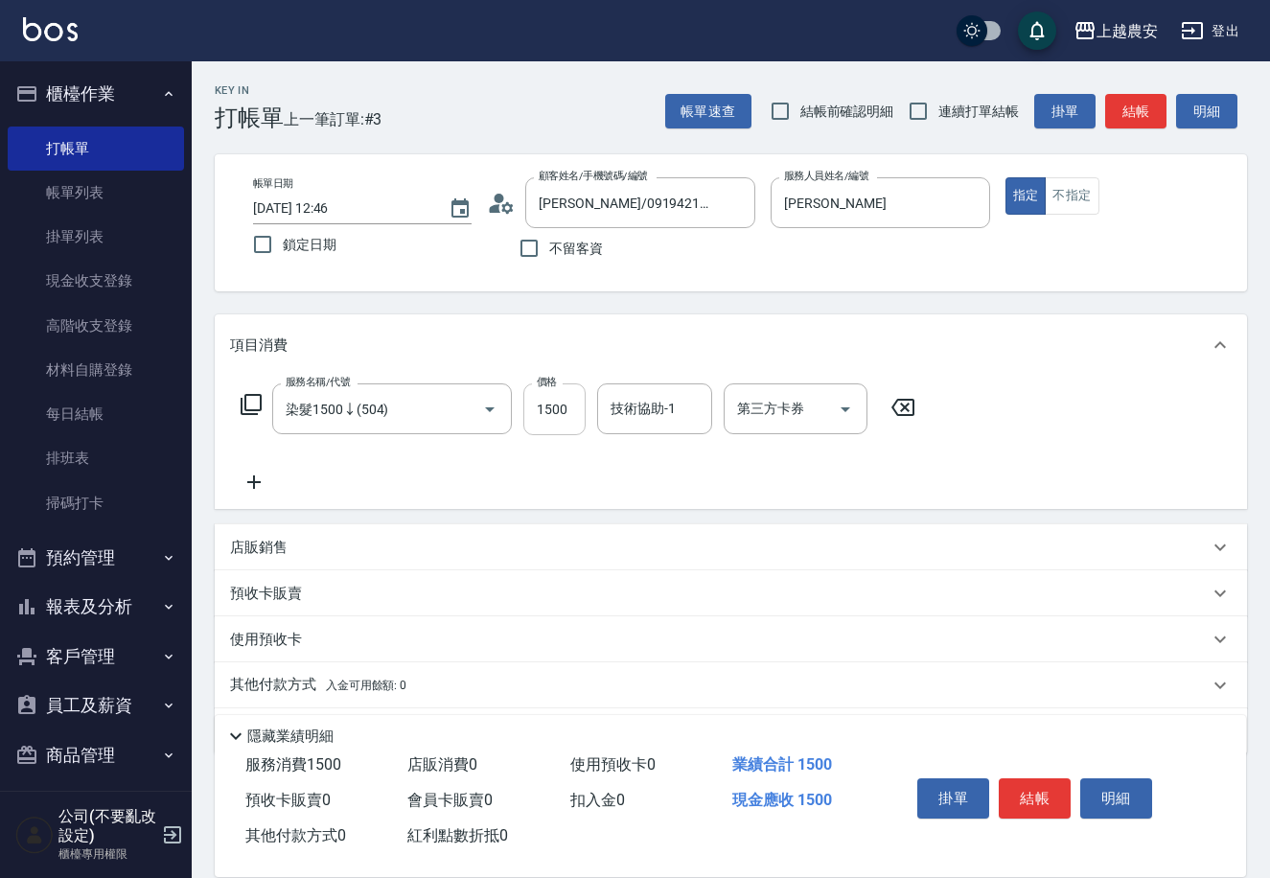
click at [579, 415] on input "1500" at bounding box center [554, 409] width 62 height 52
type input "1099"
type input "Elfi-39"
click at [1022, 792] on button "結帳" at bounding box center [1035, 798] width 72 height 40
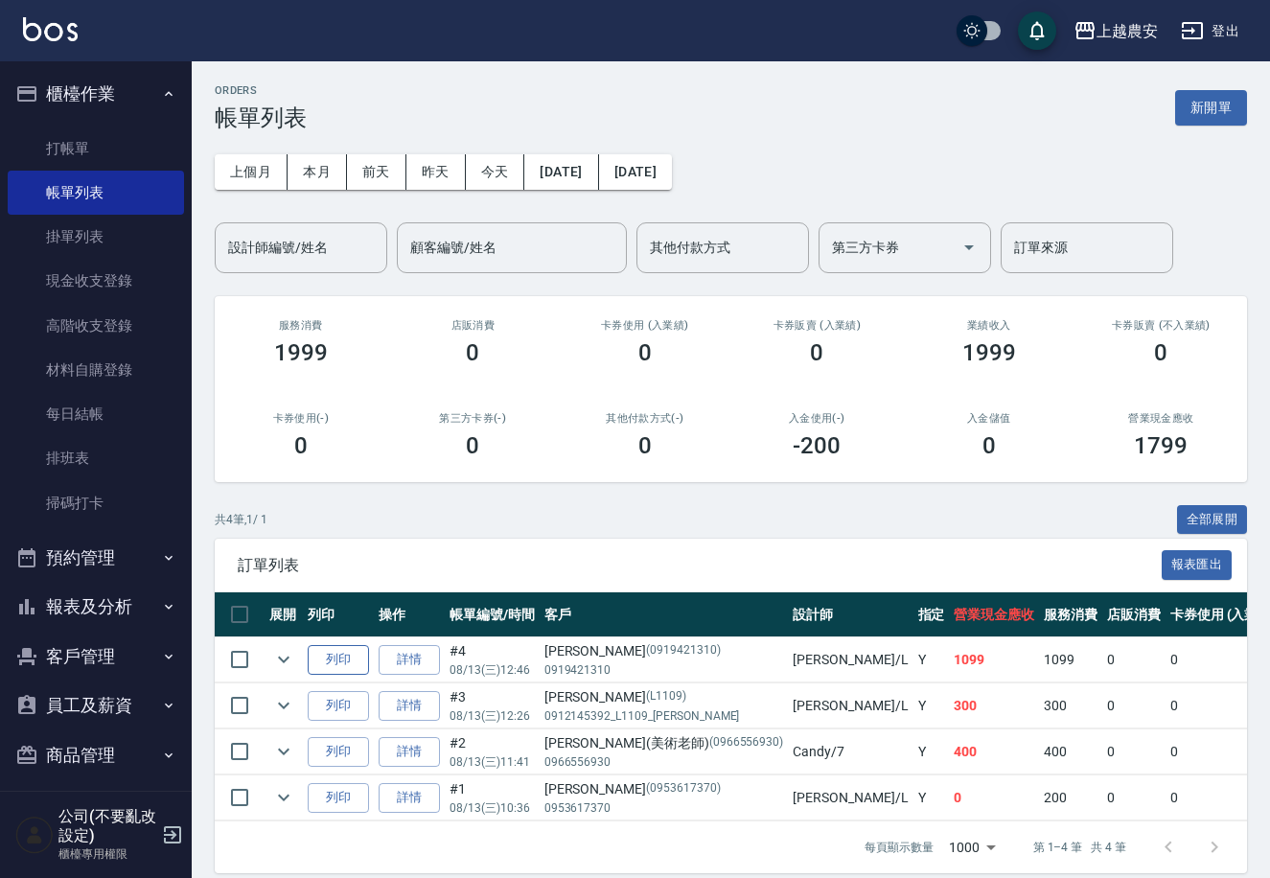
click at [343, 662] on button "列印" at bounding box center [338, 660] width 61 height 30
click at [76, 157] on link "打帳單" at bounding box center [96, 149] width 176 height 44
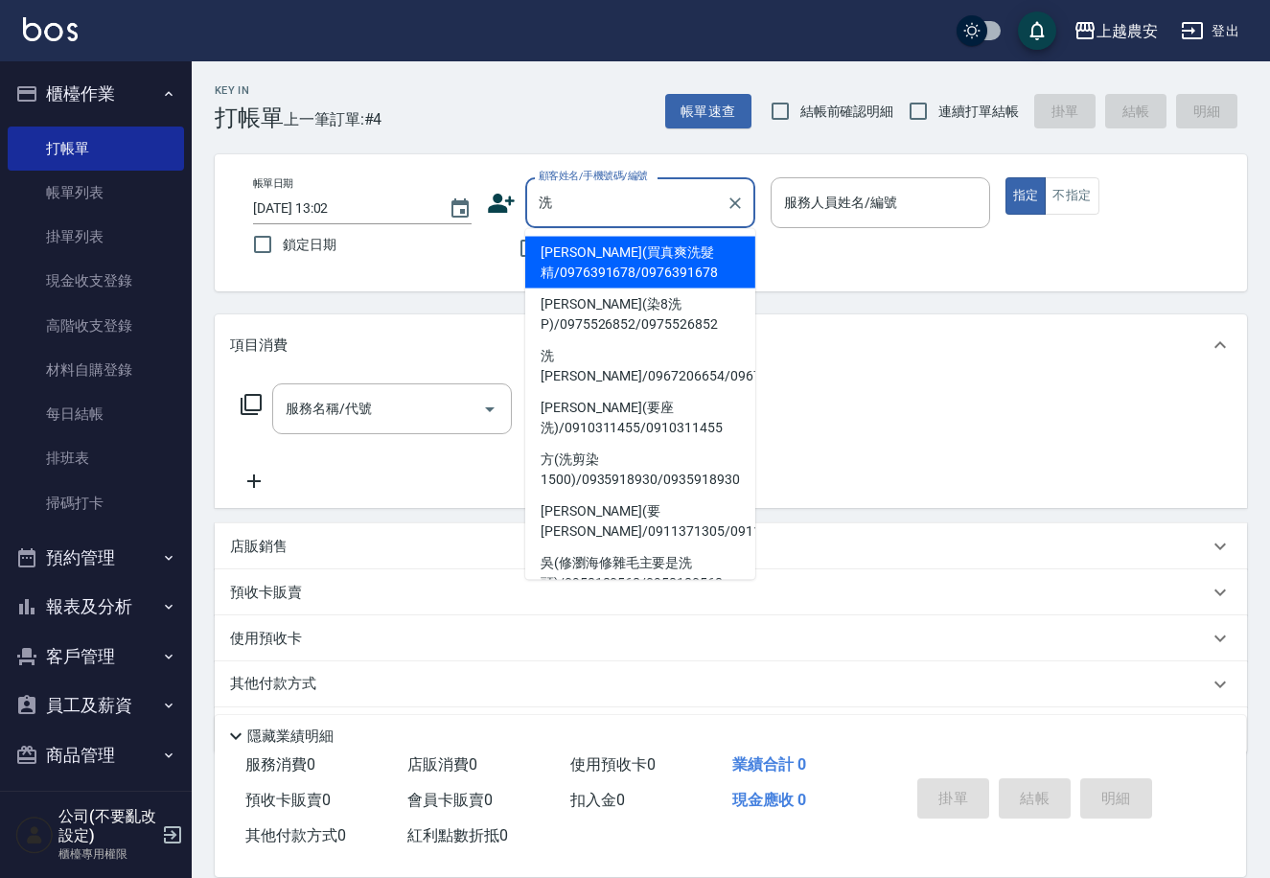
click at [633, 337] on li "游欣穎(染8洗P)/0975526852/0975526852" at bounding box center [640, 315] width 230 height 52
type input "游欣穎(染8洗P)/0975526852/0975526852"
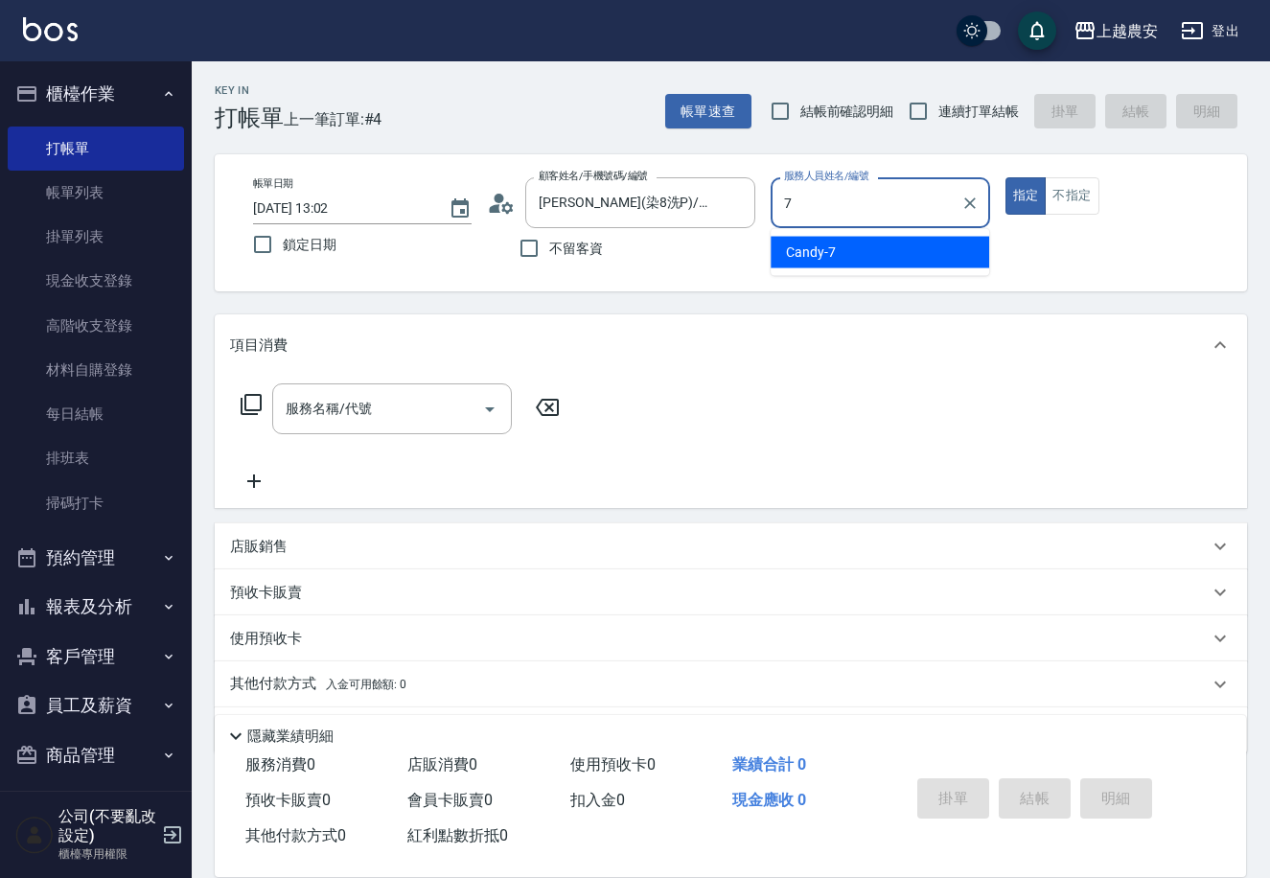
type input "Candy-7"
type button "true"
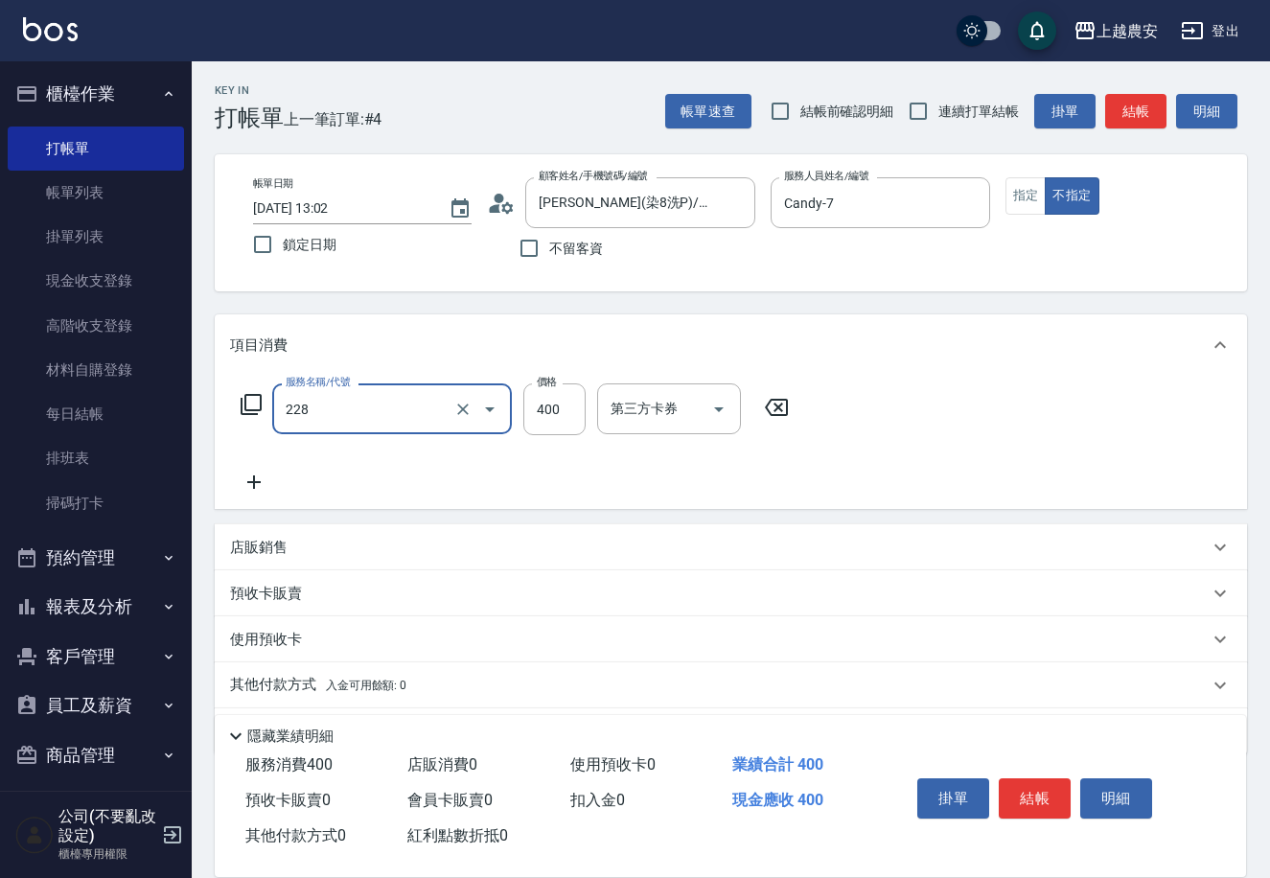
type input "洗髮(228)"
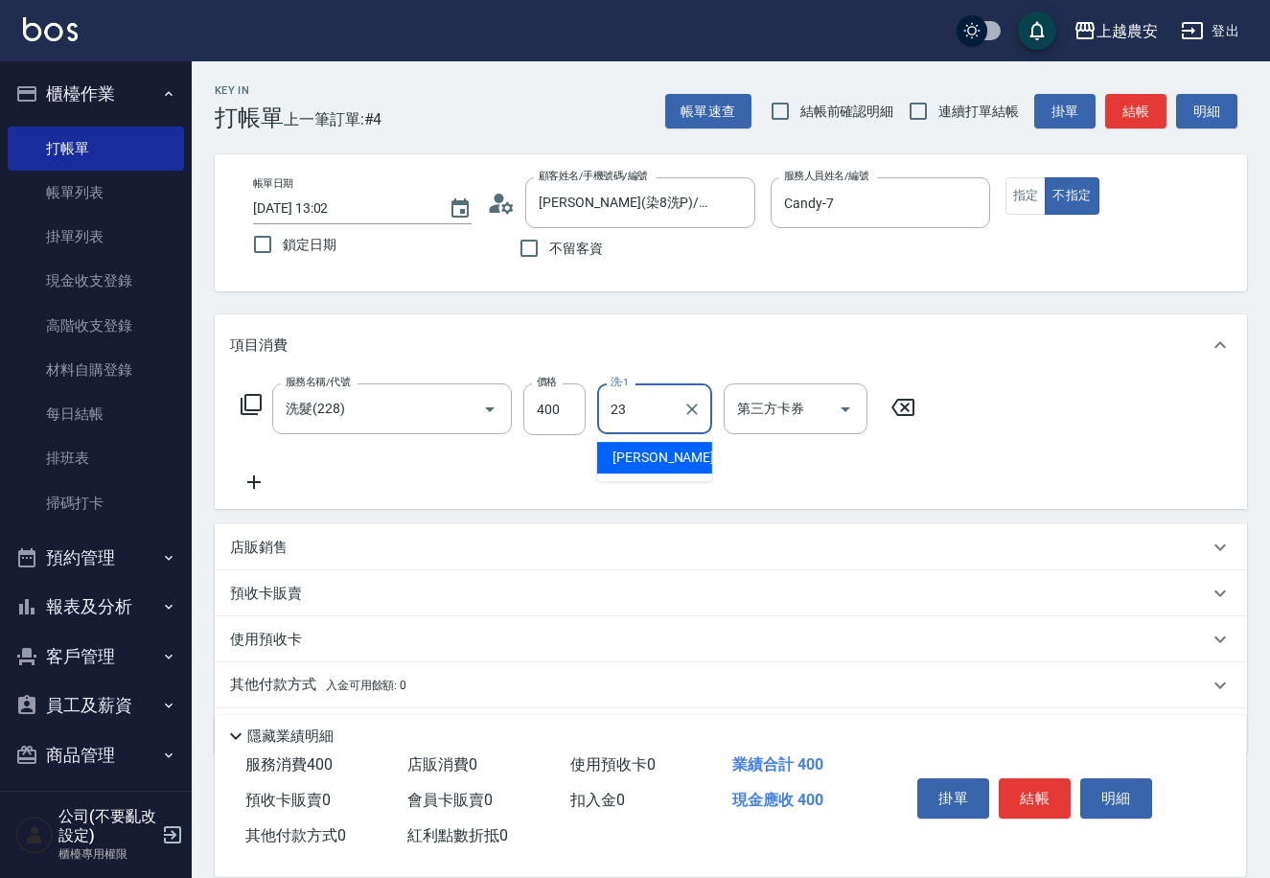
type input "栗子-23"
click at [1046, 793] on button "結帳" at bounding box center [1035, 798] width 72 height 40
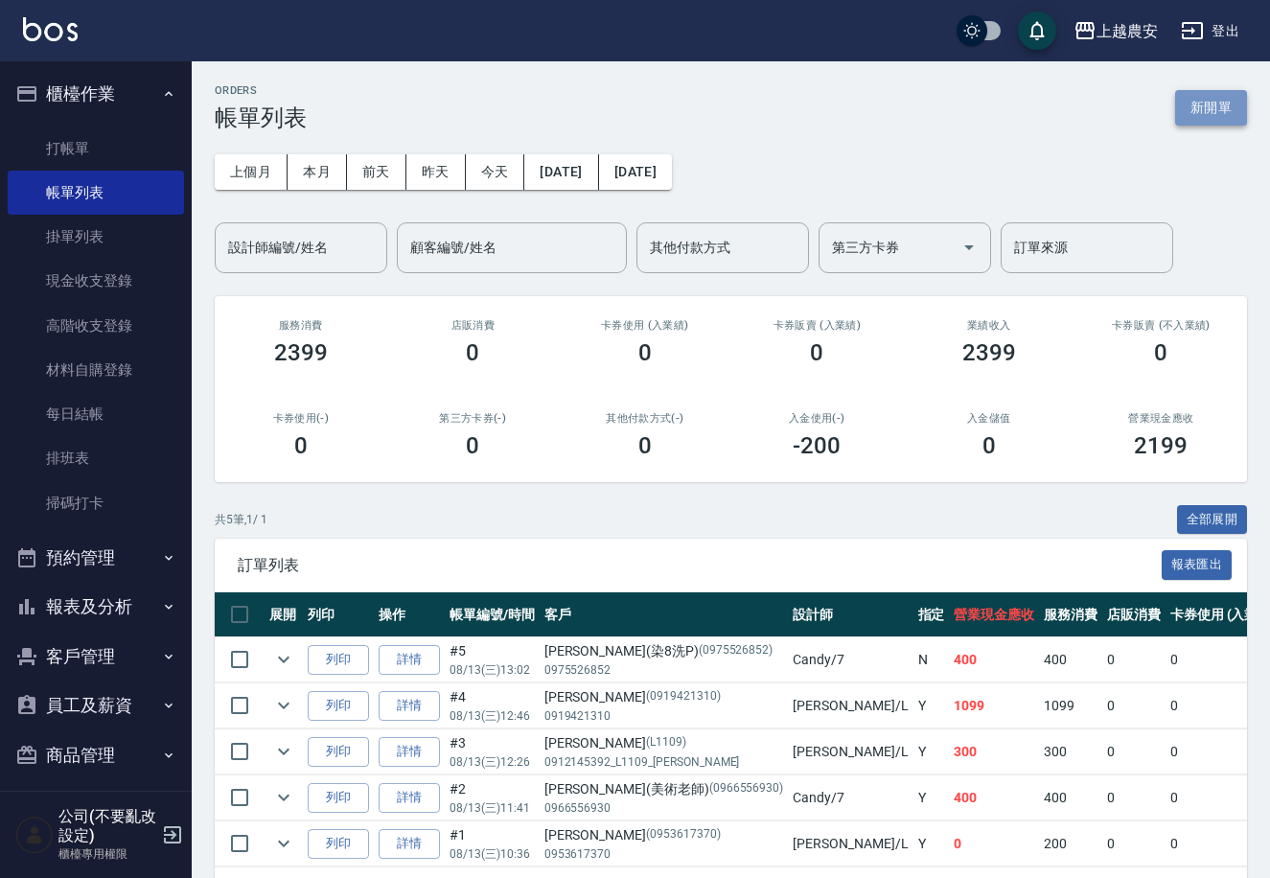
click at [1192, 116] on button "新開單" at bounding box center [1211, 107] width 72 height 35
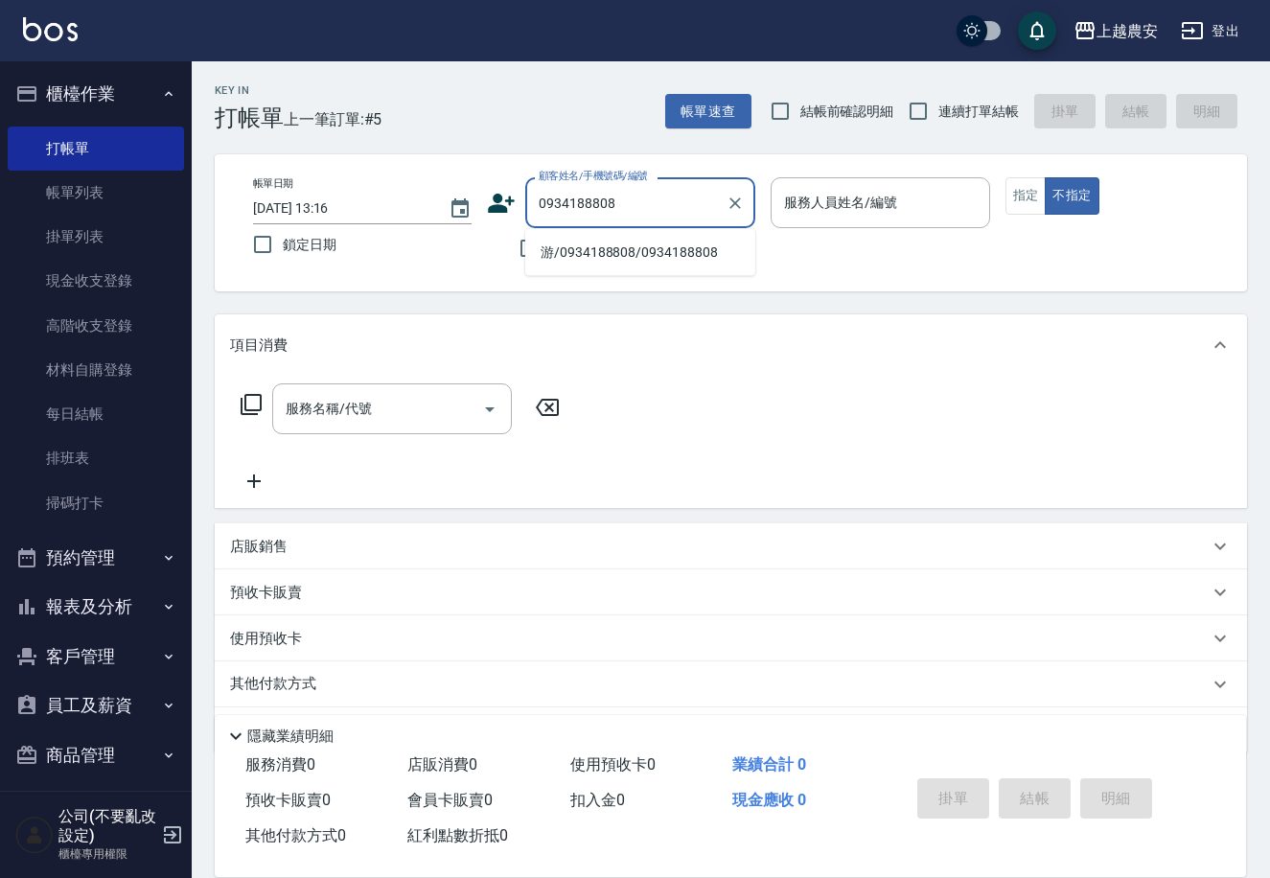
click at [684, 240] on li "游/0934188808/0934188808" at bounding box center [640, 253] width 230 height 32
type input "游/0934188808/0934188808"
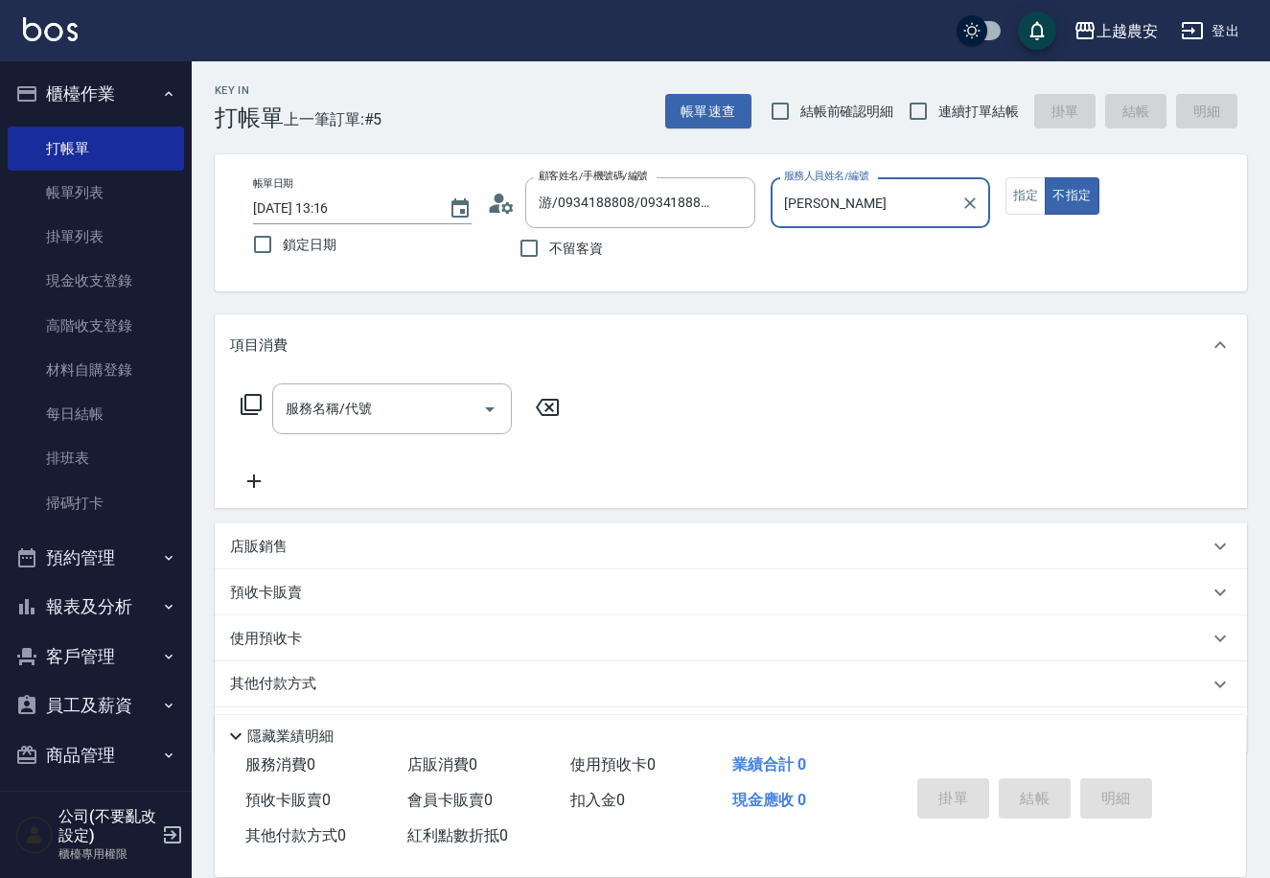
type input "Lina-L"
click at [1020, 184] on button "指定" at bounding box center [1026, 195] width 41 height 37
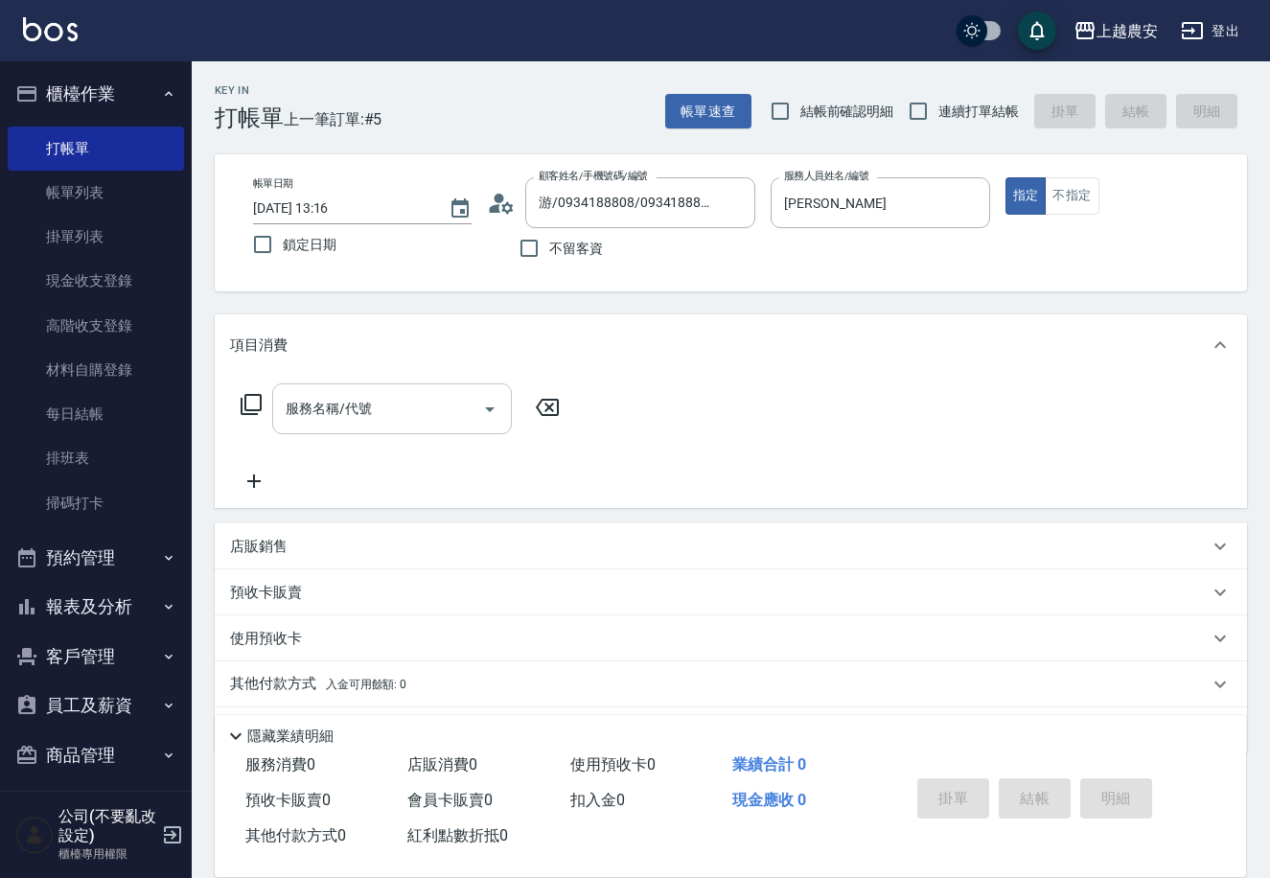
click at [326, 388] on div "服務名稱/代號" at bounding box center [392, 408] width 240 height 51
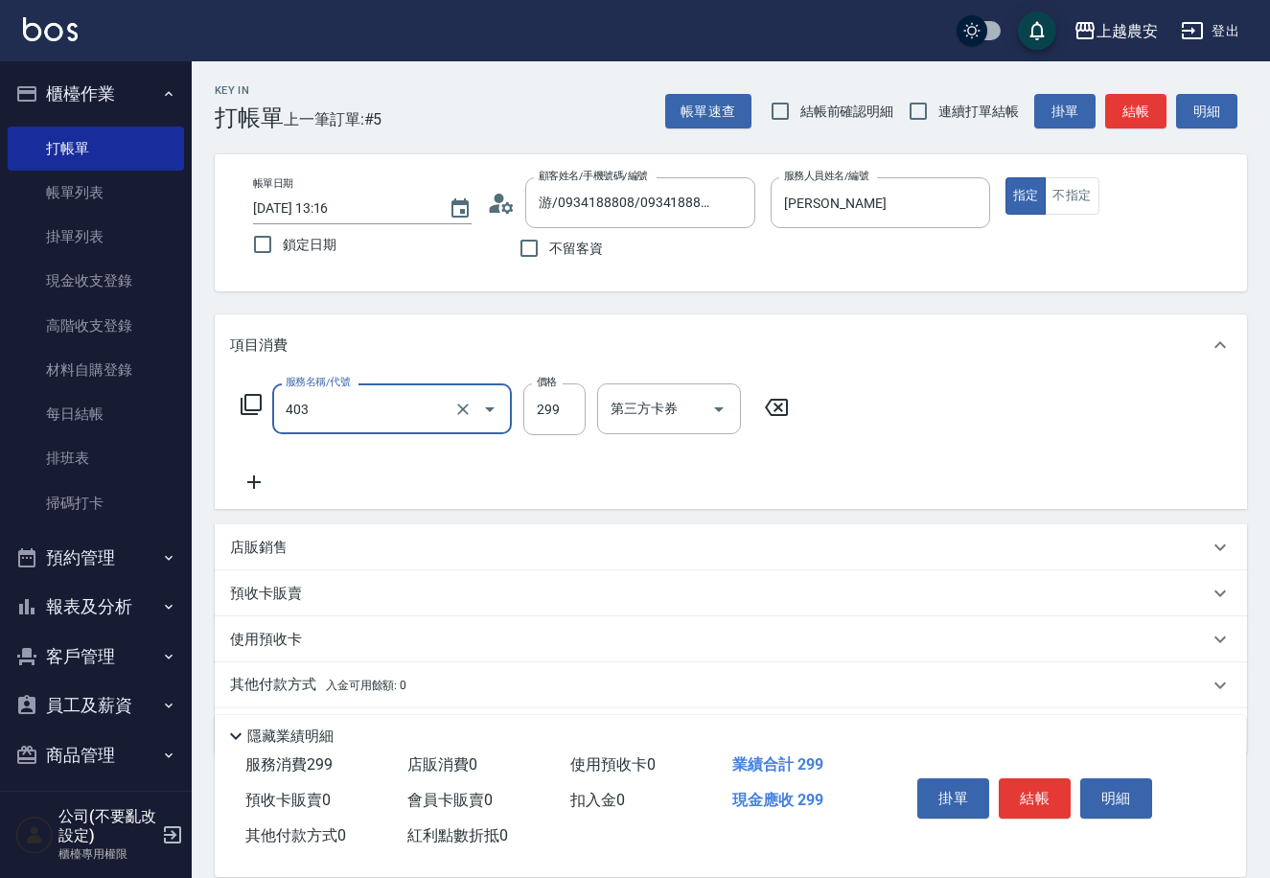
type input "剪髮(403)"
type input "300"
click at [1049, 780] on button "結帳" at bounding box center [1035, 798] width 72 height 40
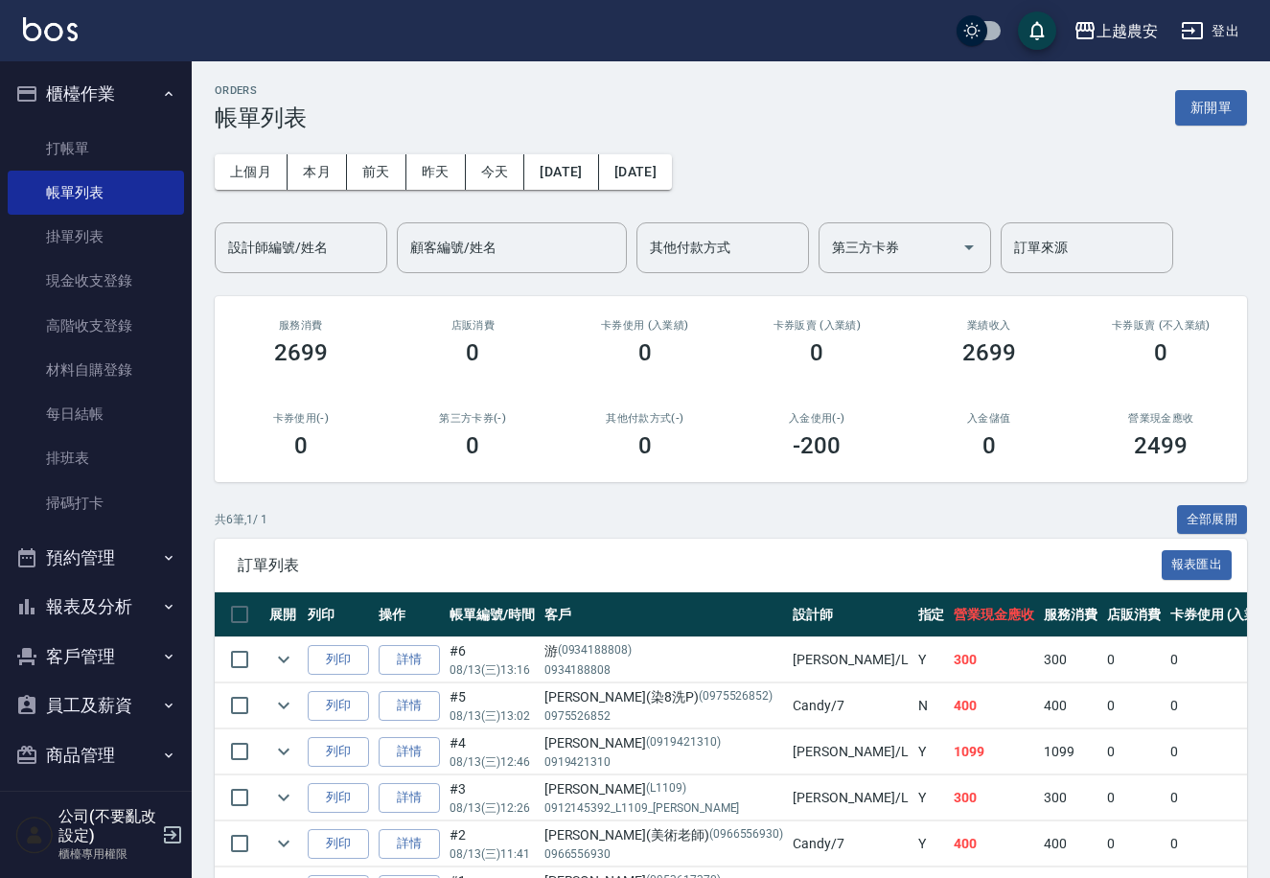
drag, startPoint x: 662, startPoint y: 499, endPoint x: 0, endPoint y: 917, distance: 782.5
drag, startPoint x: 0, startPoint y: 917, endPoint x: 96, endPoint y: 174, distance: 748.2
click at [96, 174] on link "帳單列表" at bounding box center [96, 193] width 176 height 44
click at [98, 149] on link "打帳單" at bounding box center [96, 149] width 176 height 44
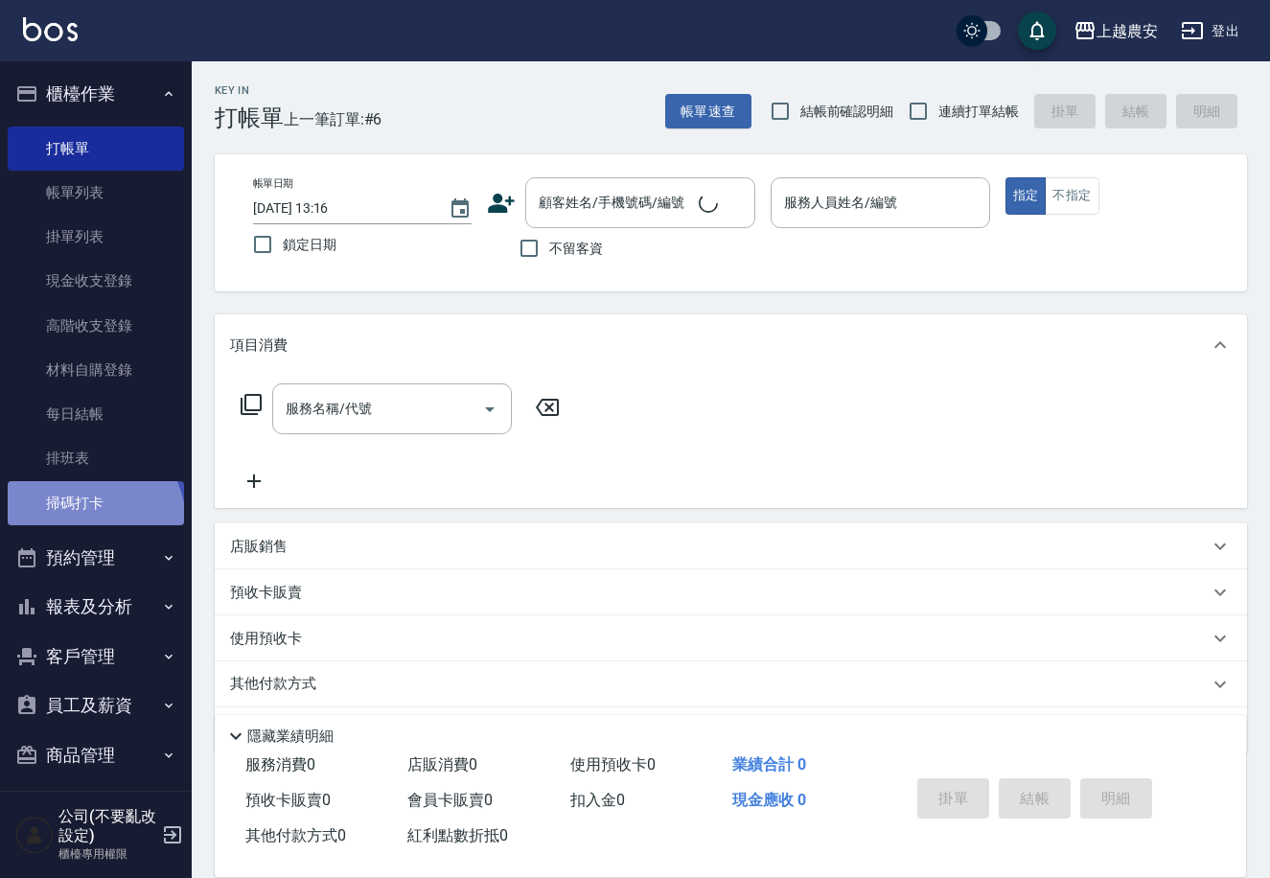
click at [88, 522] on link "掃碼打卡" at bounding box center [96, 503] width 176 height 44
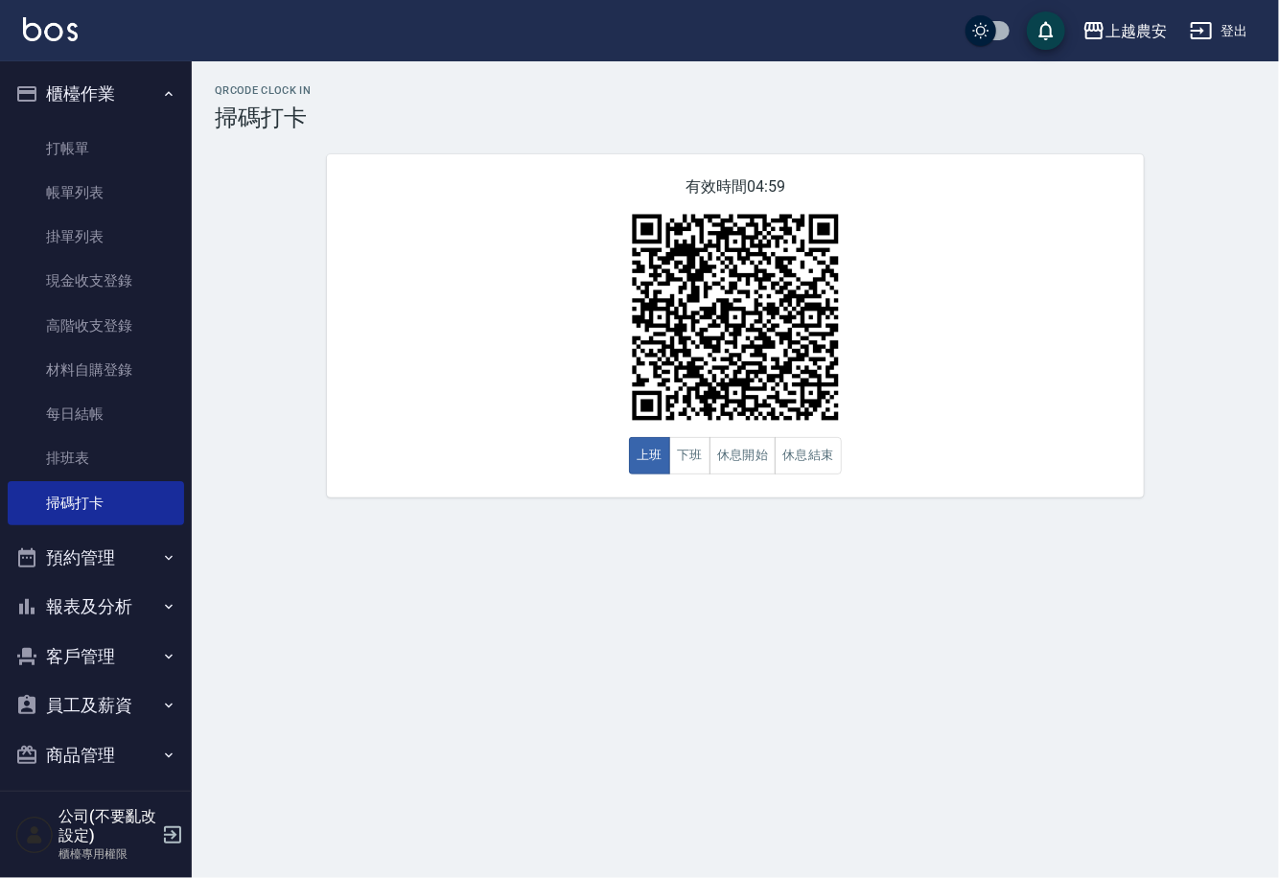
click at [778, 482] on div "有效時間 04:59 上班 下班 休息開始 休息結束" at bounding box center [735, 325] width 817 height 343
click at [35, 165] on link "打帳單" at bounding box center [96, 149] width 176 height 44
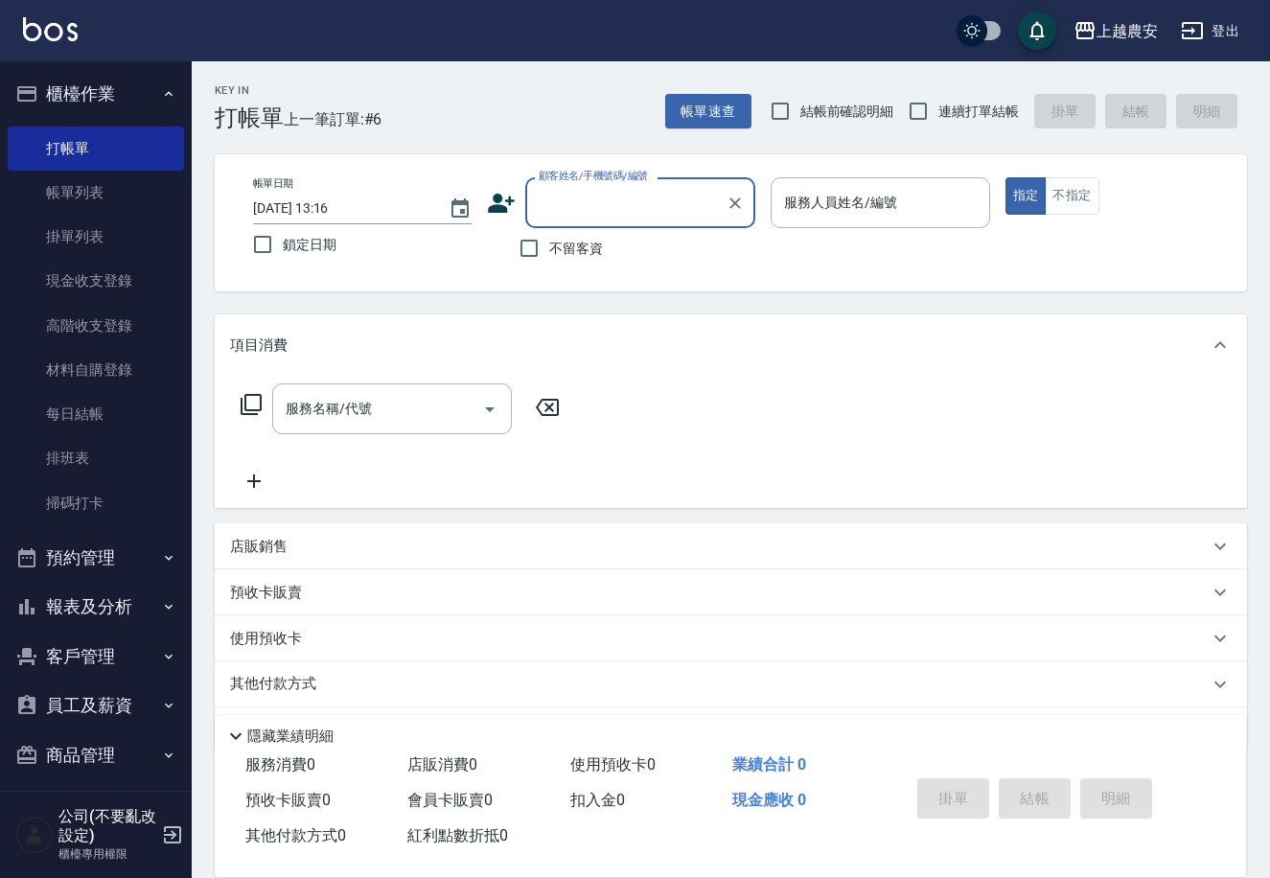
click at [107, 615] on button "報表及分析" at bounding box center [96, 607] width 176 height 50
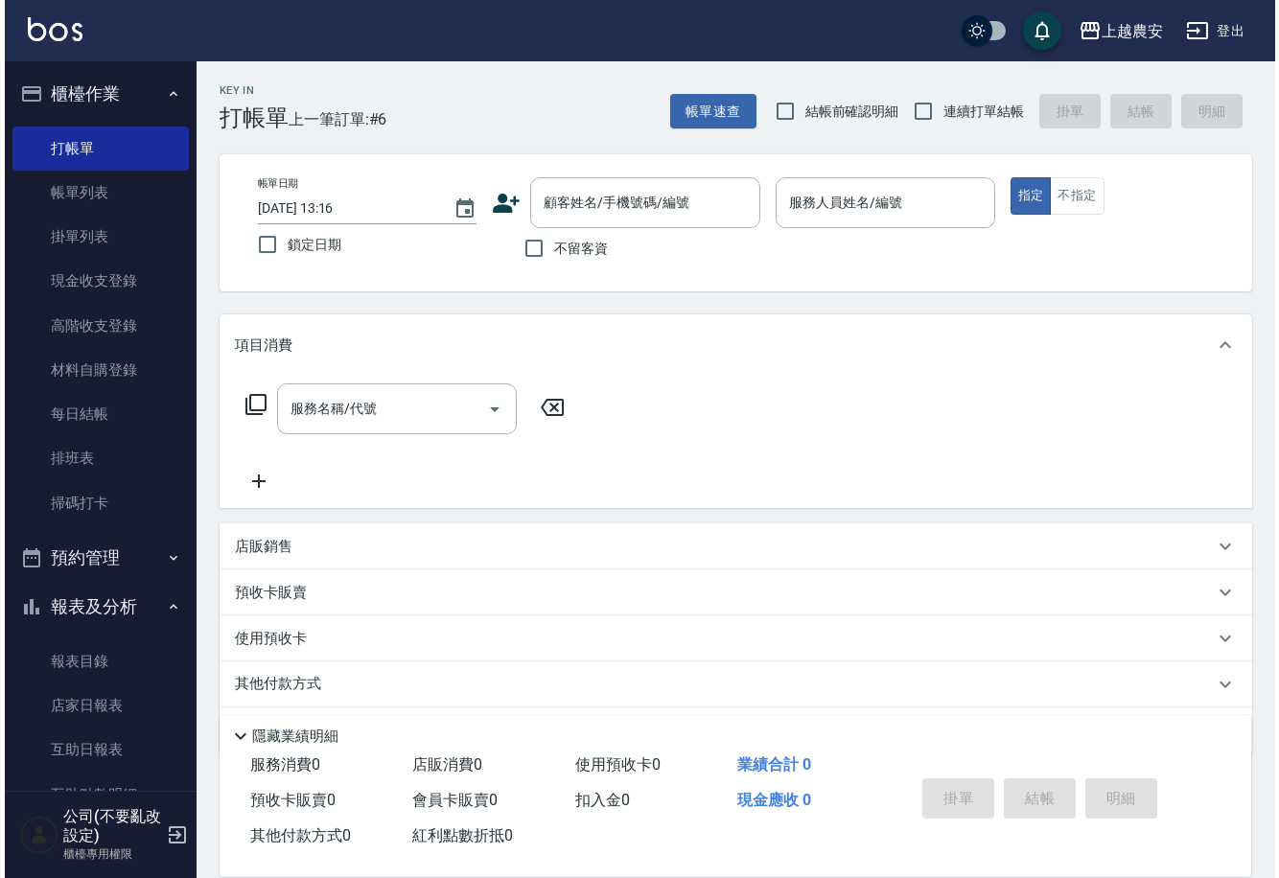
scroll to position [231, 0]
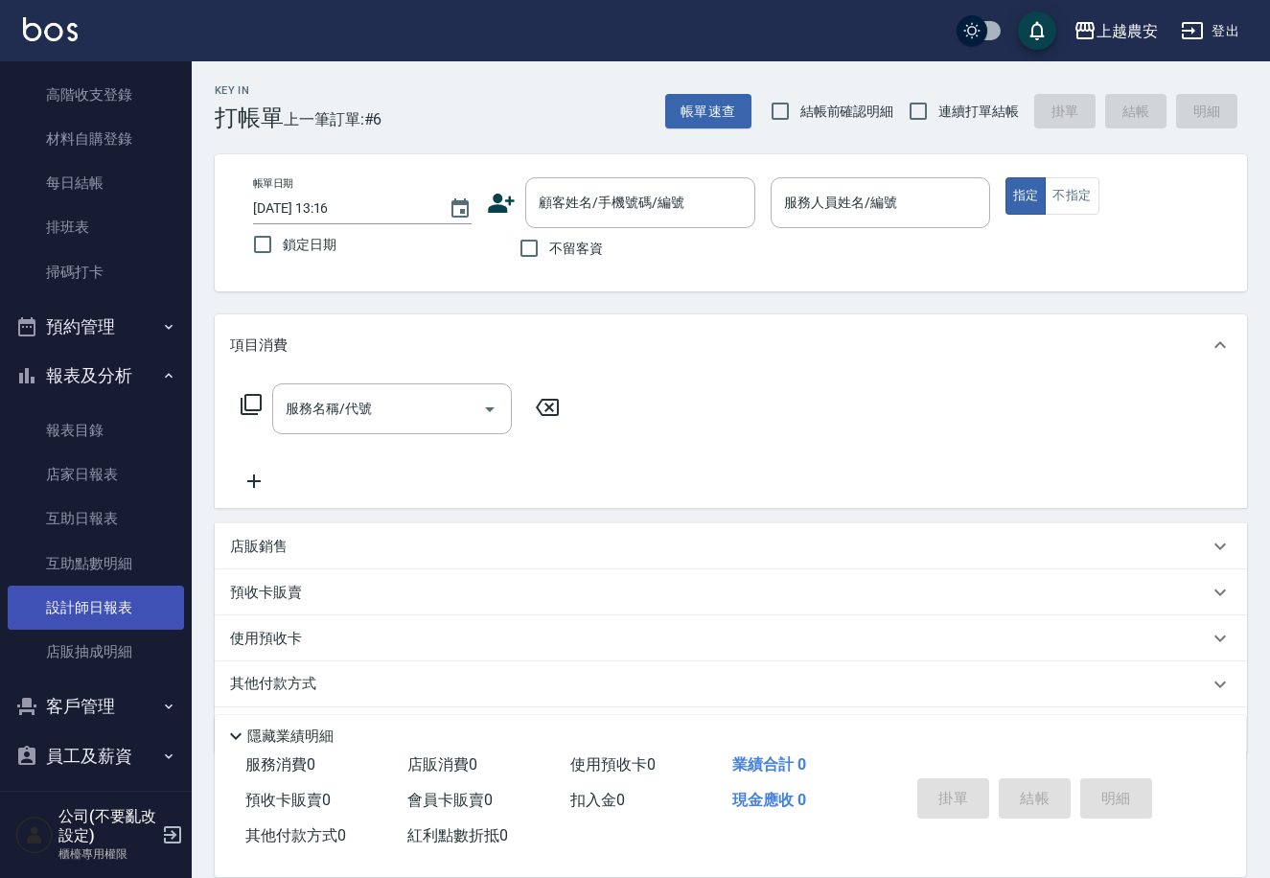
click at [145, 610] on link "設計師日報表" at bounding box center [96, 608] width 176 height 44
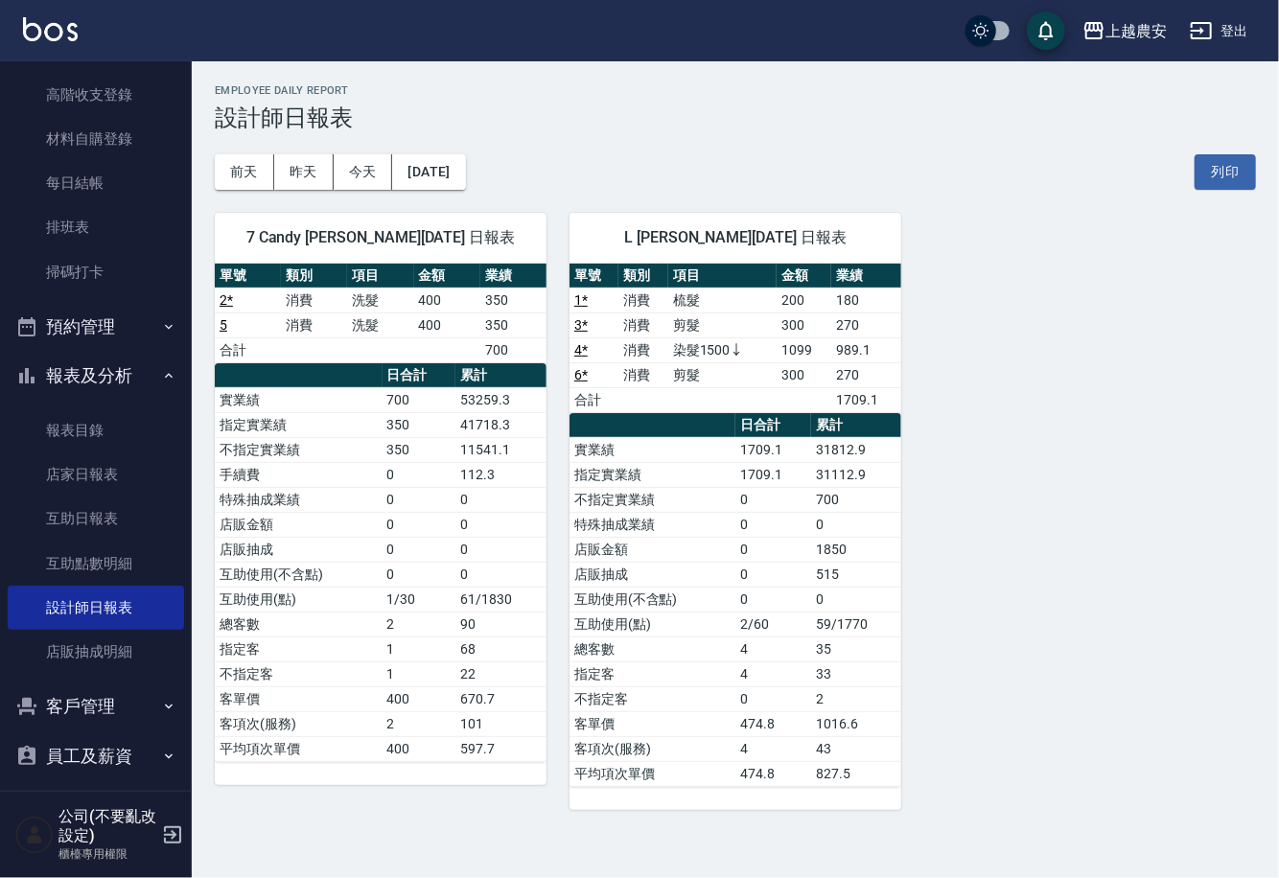
click at [193, 246] on div "7 Candy 林宛樺 08/13/2025 日報表 單號 類別 項目 金額 業績 2 * 消費 洗髮 400 350 5 消費 洗髮 400 350 合計 …" at bounding box center [369, 500] width 355 height 620
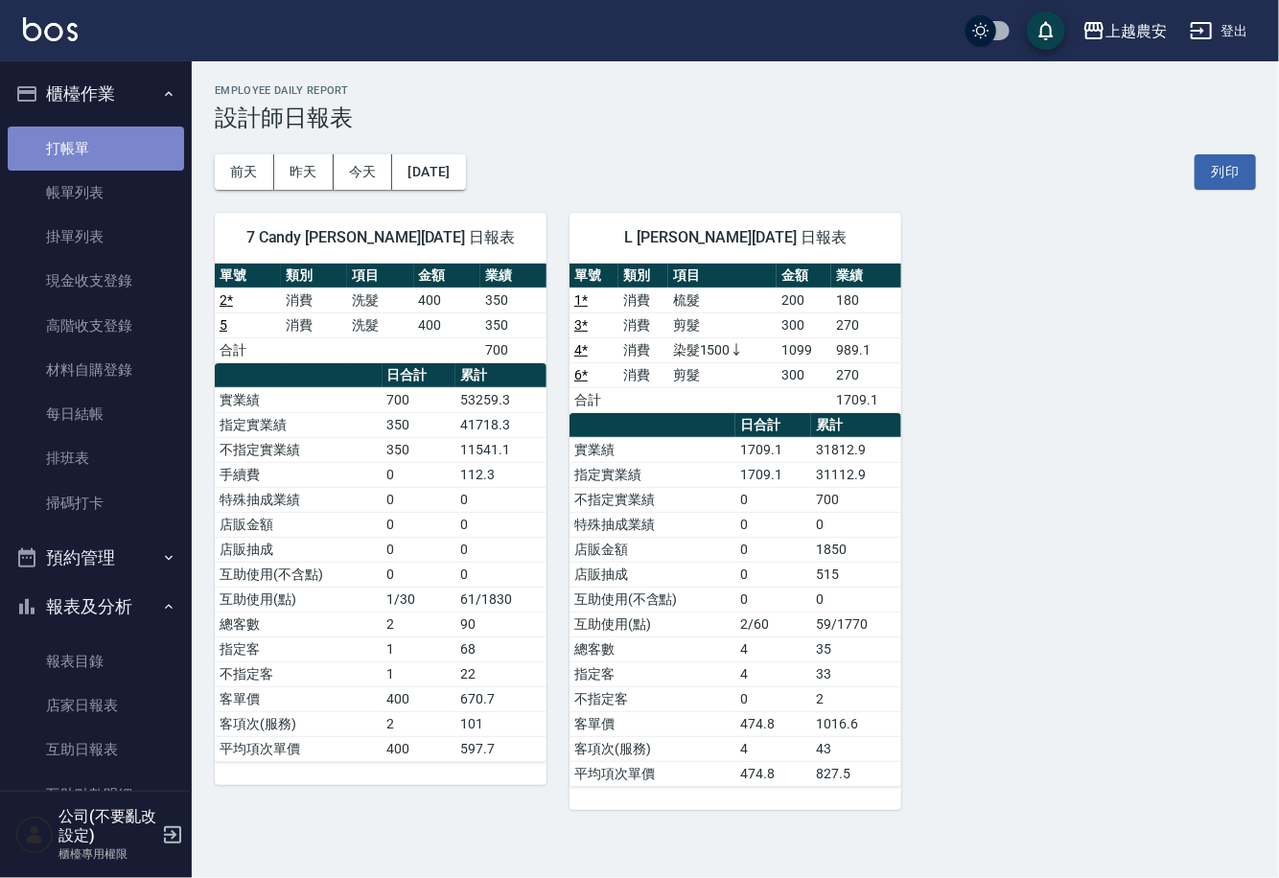
click at [101, 127] on link "打帳單" at bounding box center [96, 149] width 176 height 44
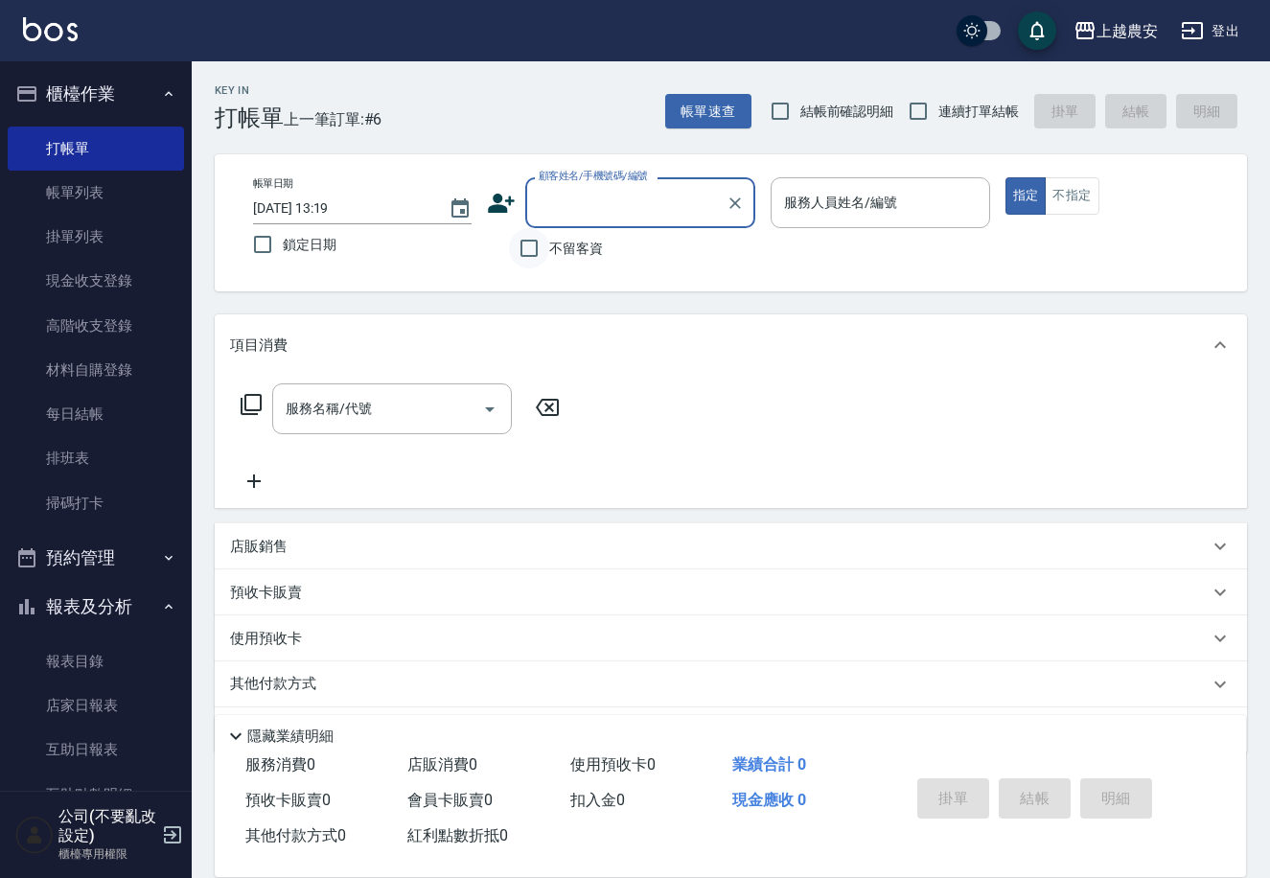
click at [525, 266] on input "不留客資" at bounding box center [529, 248] width 40 height 40
checkbox input "true"
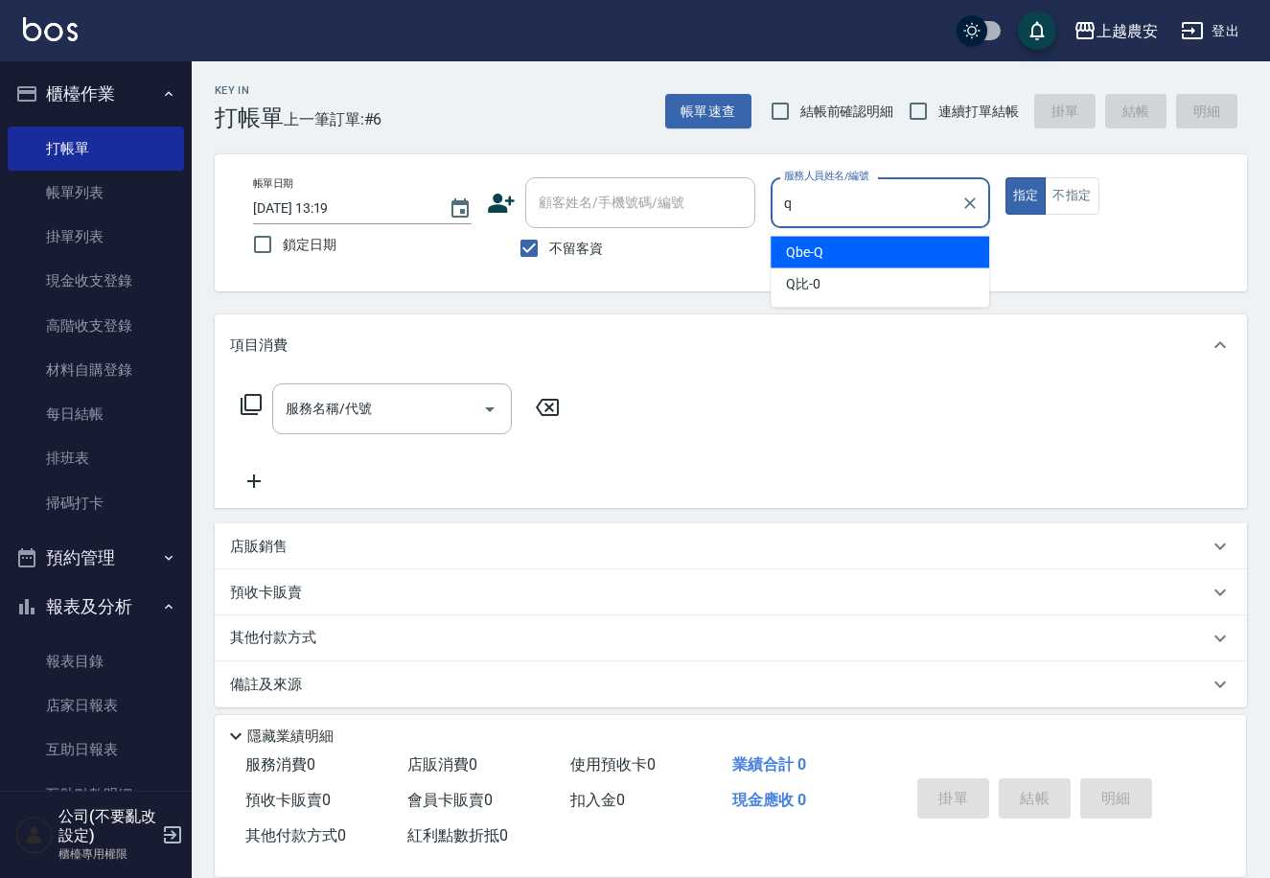
type input "Qbe-Q"
type button "true"
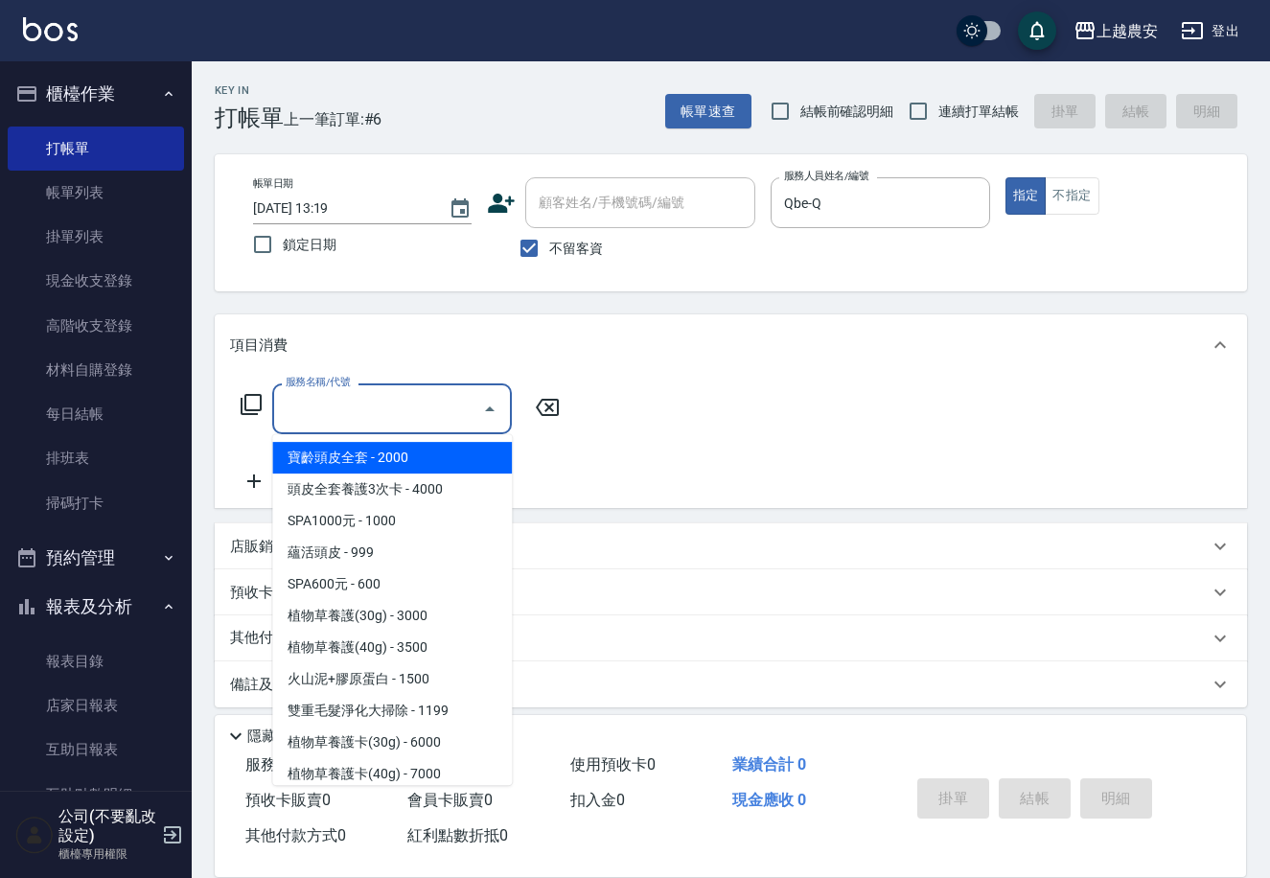
click at [386, 412] on input "服務名稱/代號" at bounding box center [378, 409] width 194 height 34
type input "2"
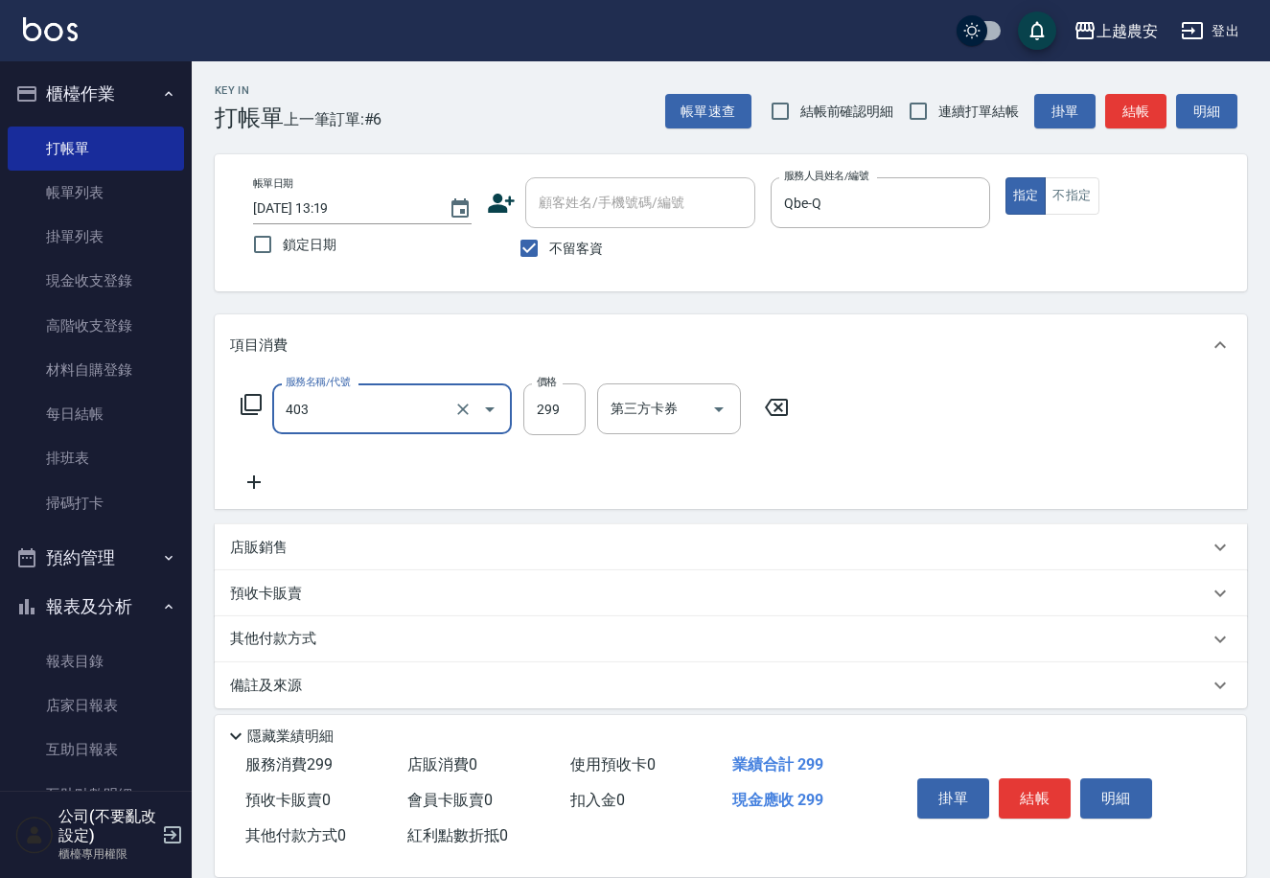
type input "剪髮(403)"
type input "400"
click at [1024, 791] on button "結帳" at bounding box center [1035, 798] width 72 height 40
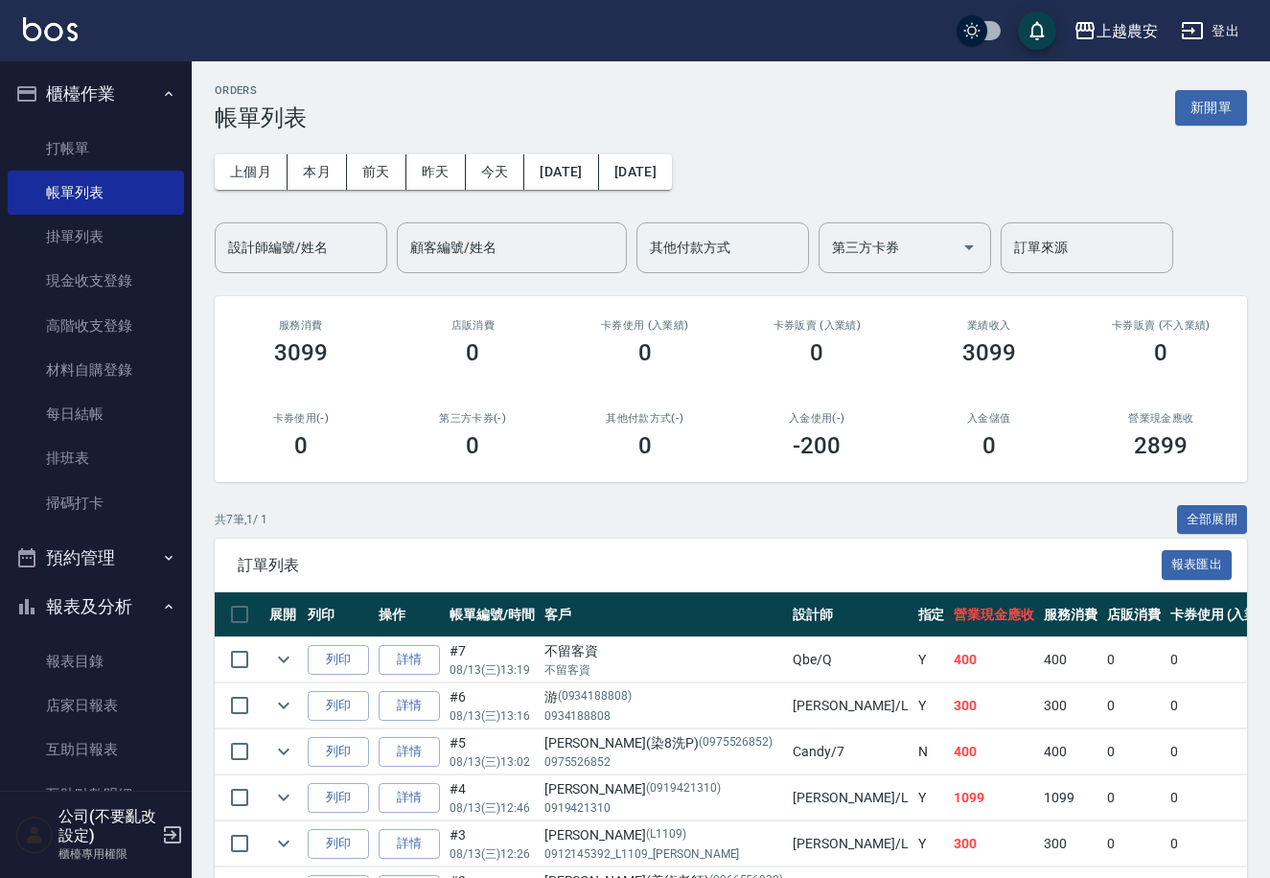
scroll to position [119, 0]
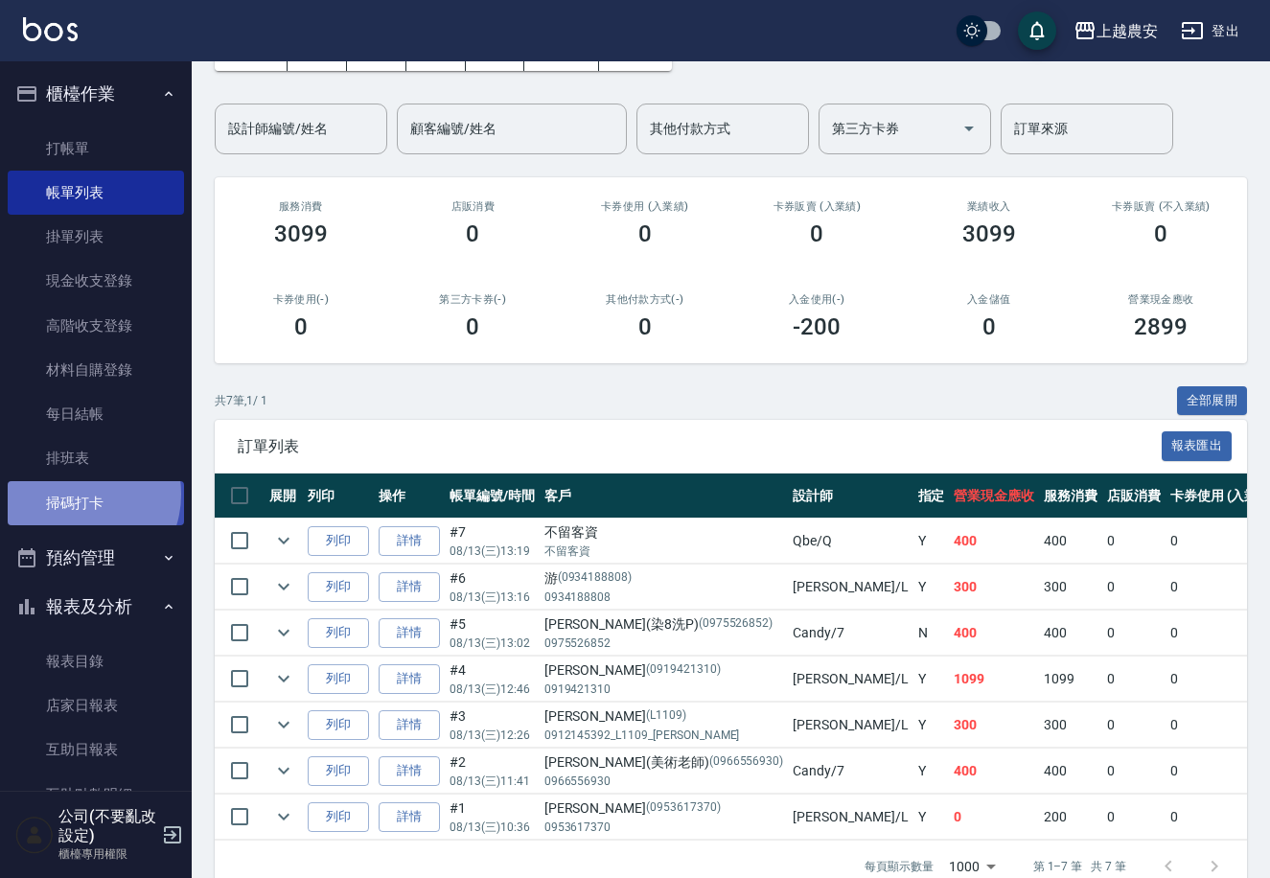
click at [77, 494] on link "掃碼打卡" at bounding box center [96, 503] width 176 height 44
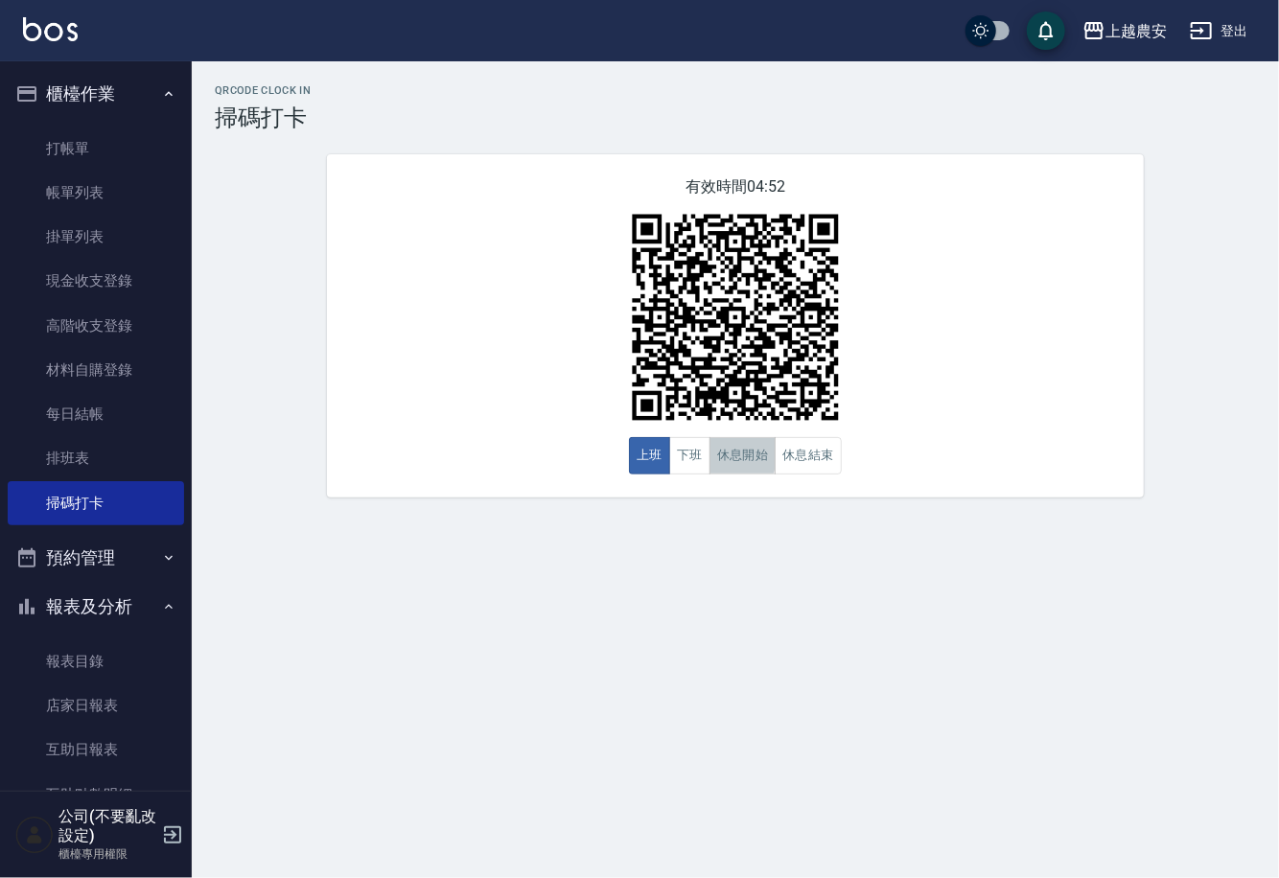
click at [710, 453] on button "休息開始" at bounding box center [742, 455] width 67 height 37
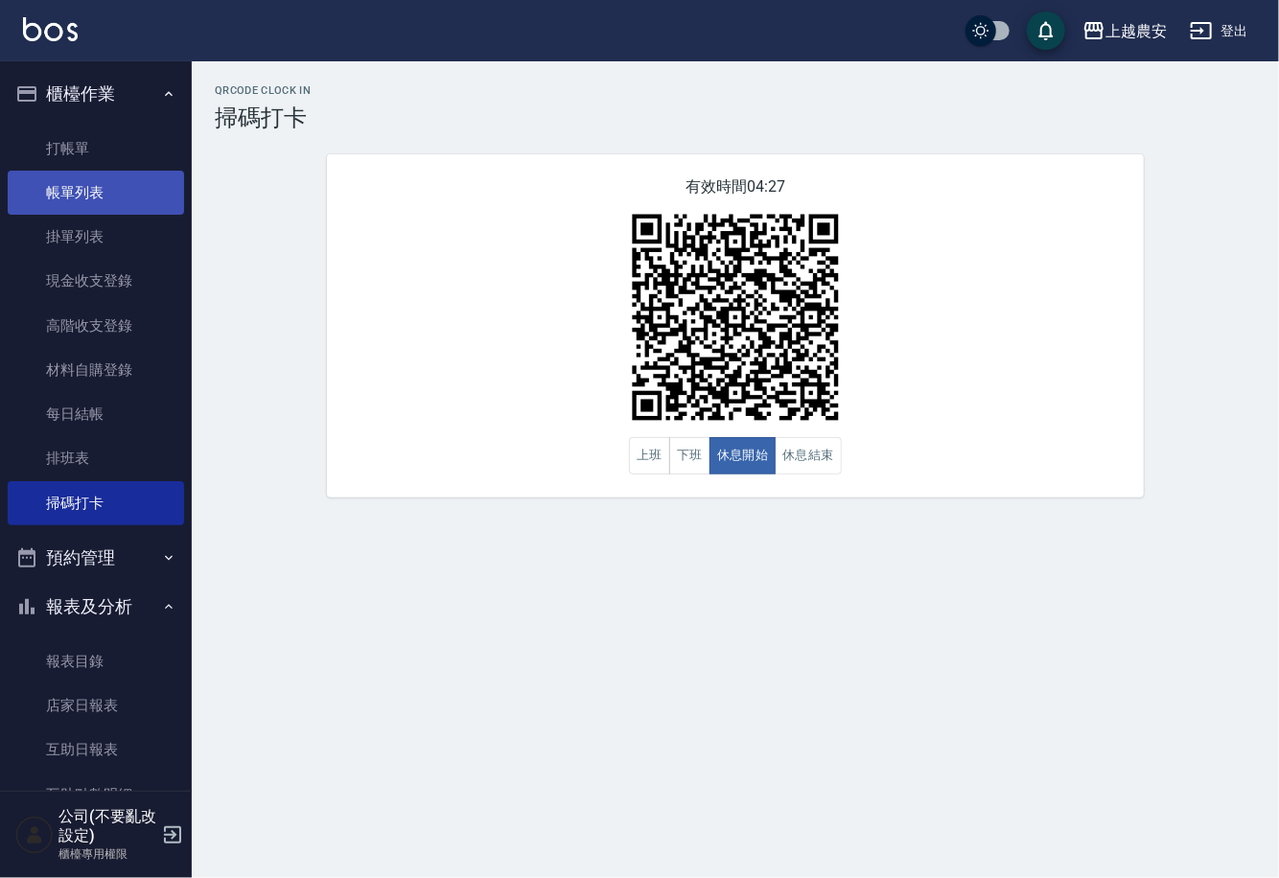
click at [58, 194] on link "帳單列表" at bounding box center [96, 193] width 176 height 44
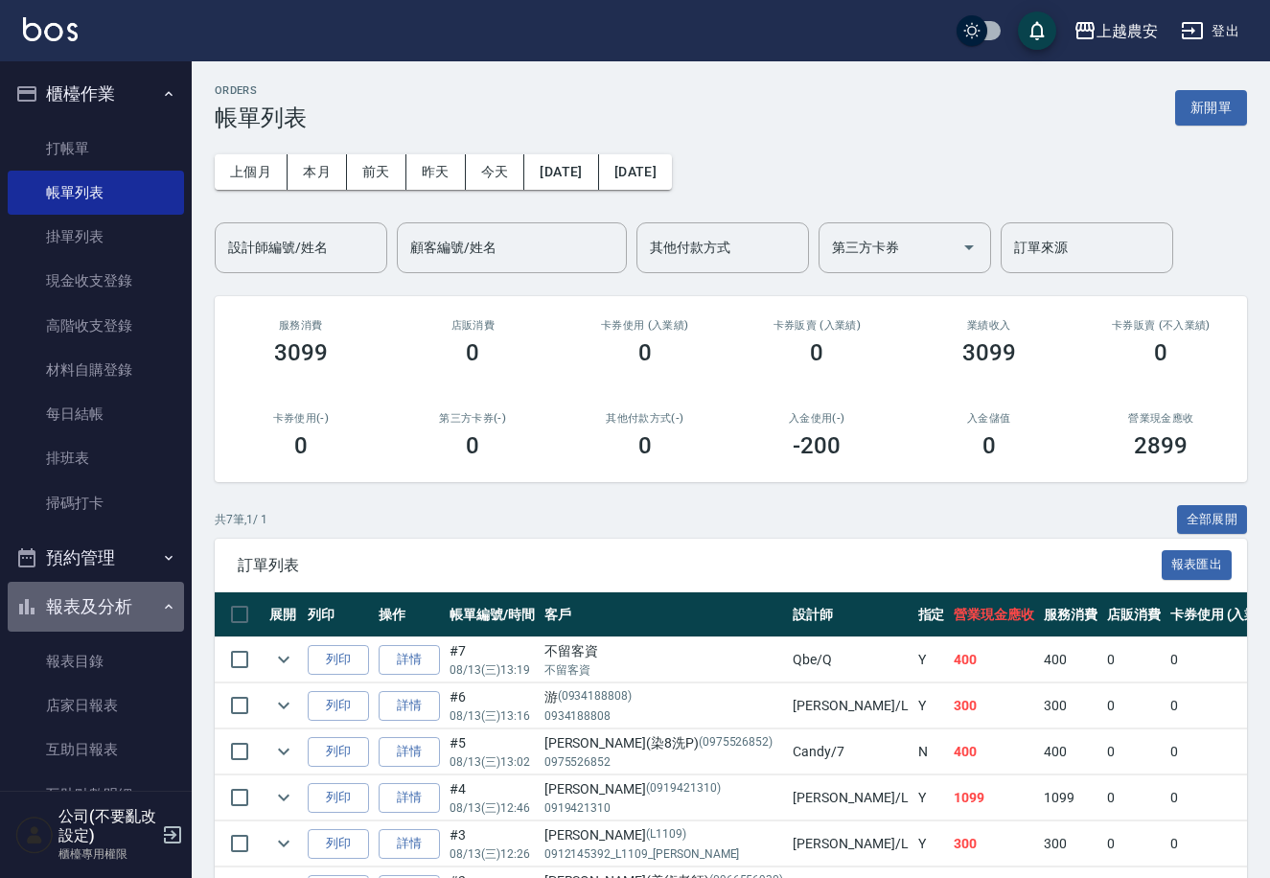
click at [134, 599] on button "報表及分析" at bounding box center [96, 607] width 176 height 50
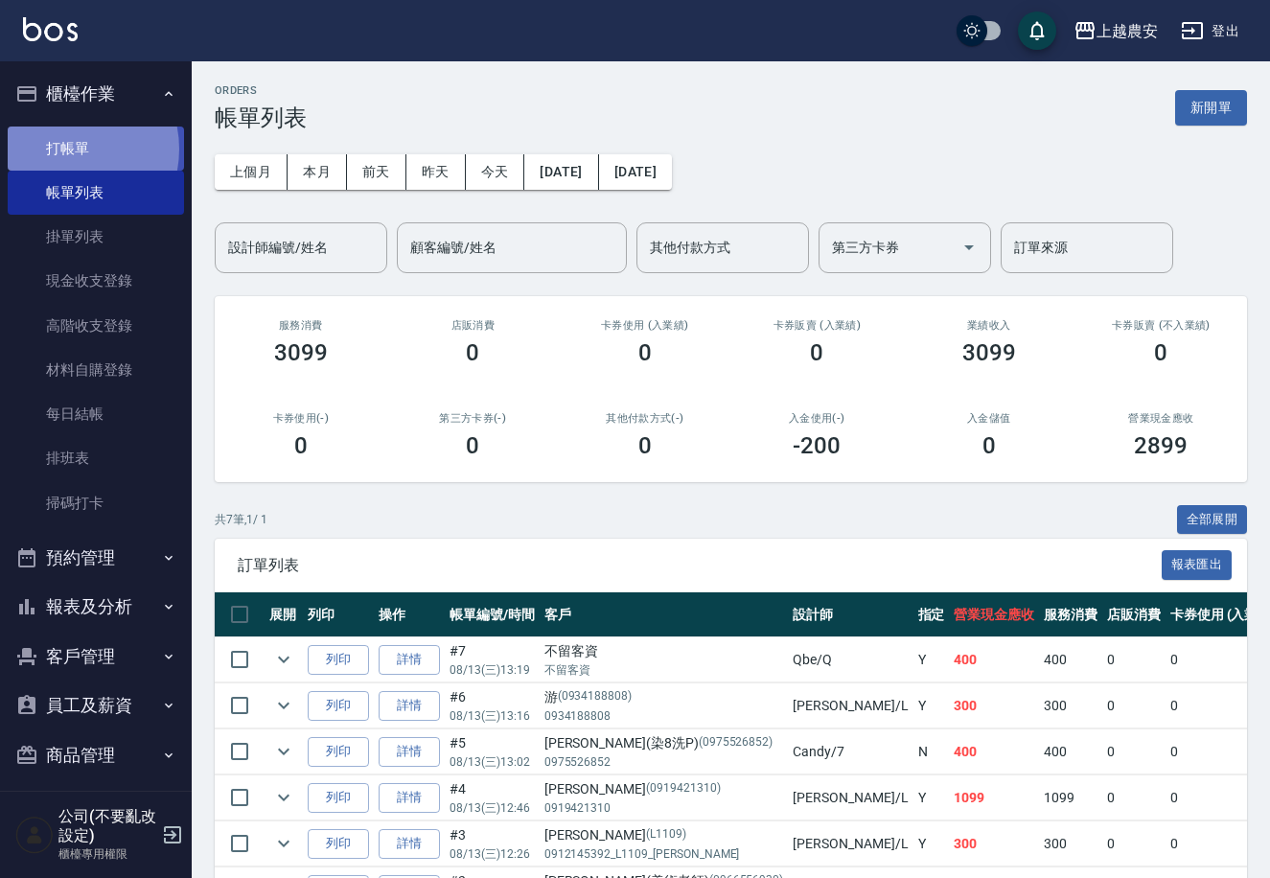
click at [61, 149] on link "打帳單" at bounding box center [96, 149] width 176 height 44
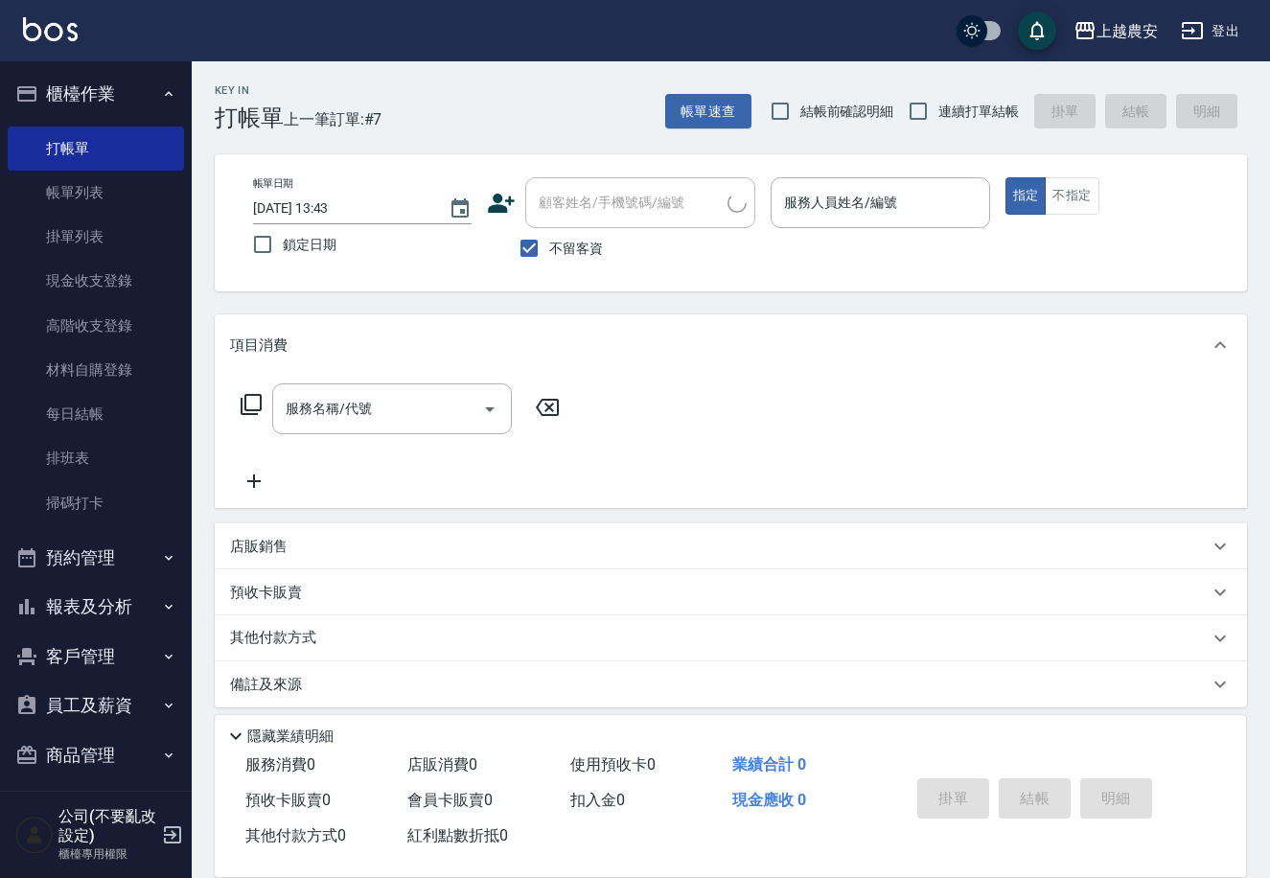
drag, startPoint x: 577, startPoint y: 244, endPoint x: 589, endPoint y: 205, distance: 41.0
click at [579, 244] on span "不留客資" at bounding box center [576, 249] width 54 height 20
click at [549, 244] on input "不留客資" at bounding box center [529, 248] width 40 height 40
checkbox input "false"
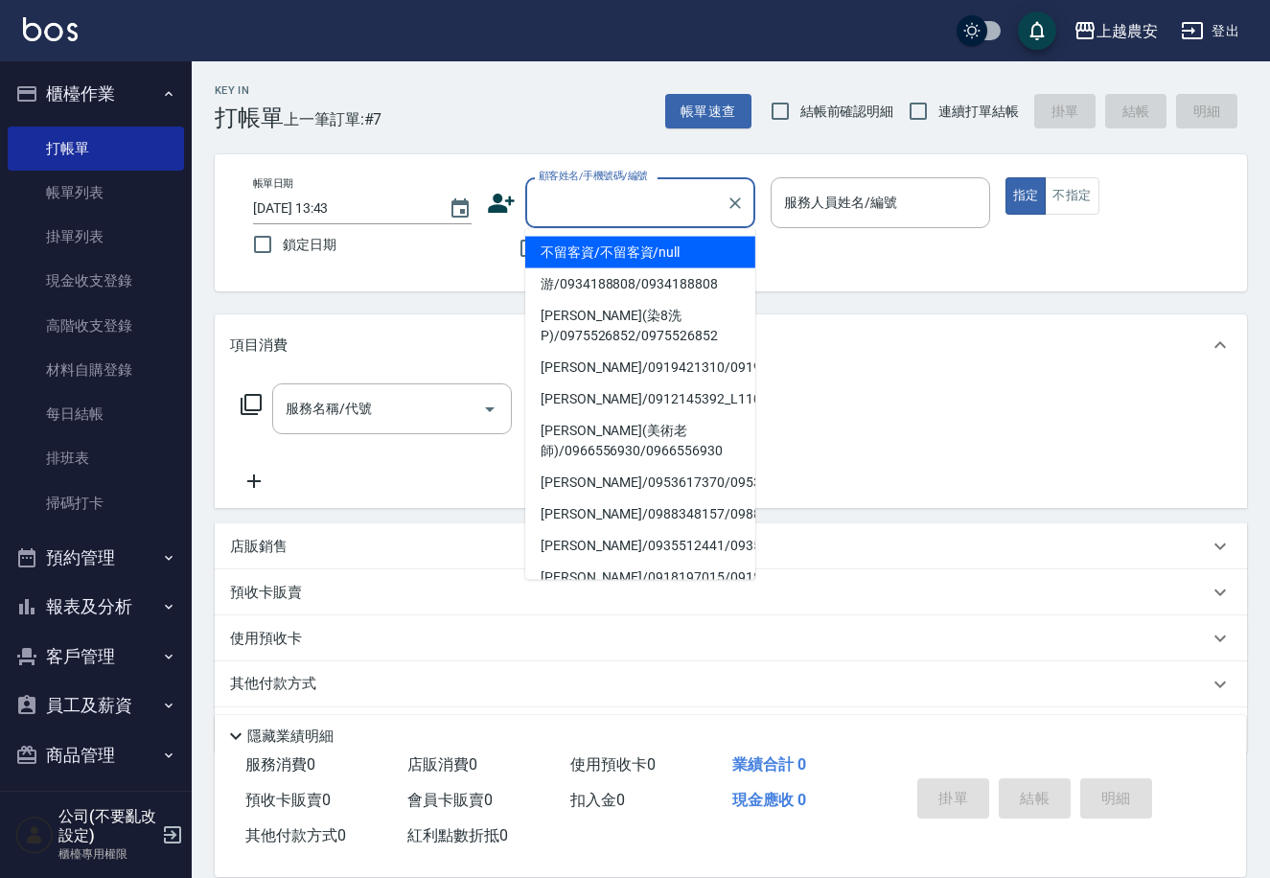
click at [589, 205] on input "顧客姓名/手機號碼/編號" at bounding box center [626, 203] width 184 height 34
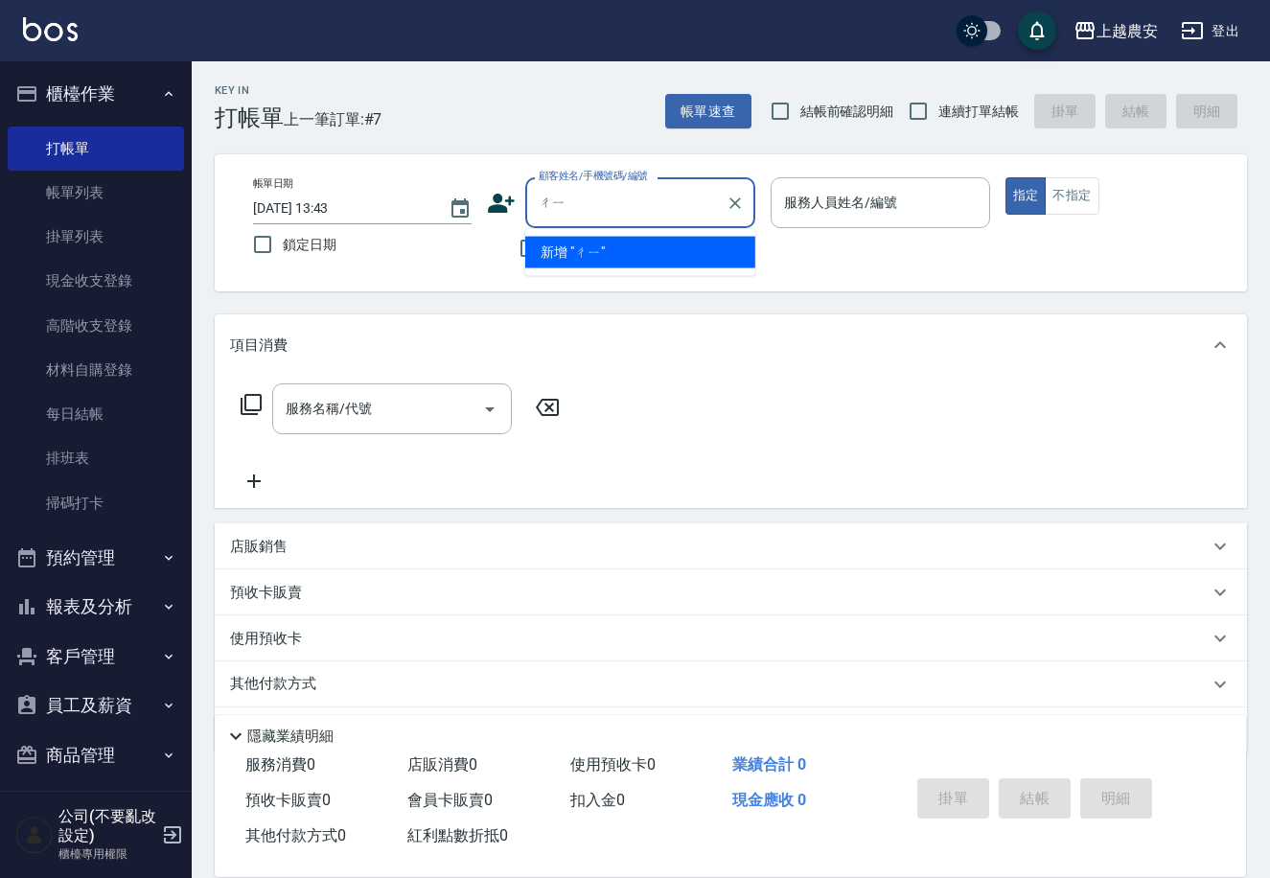
type input "ㄔ"
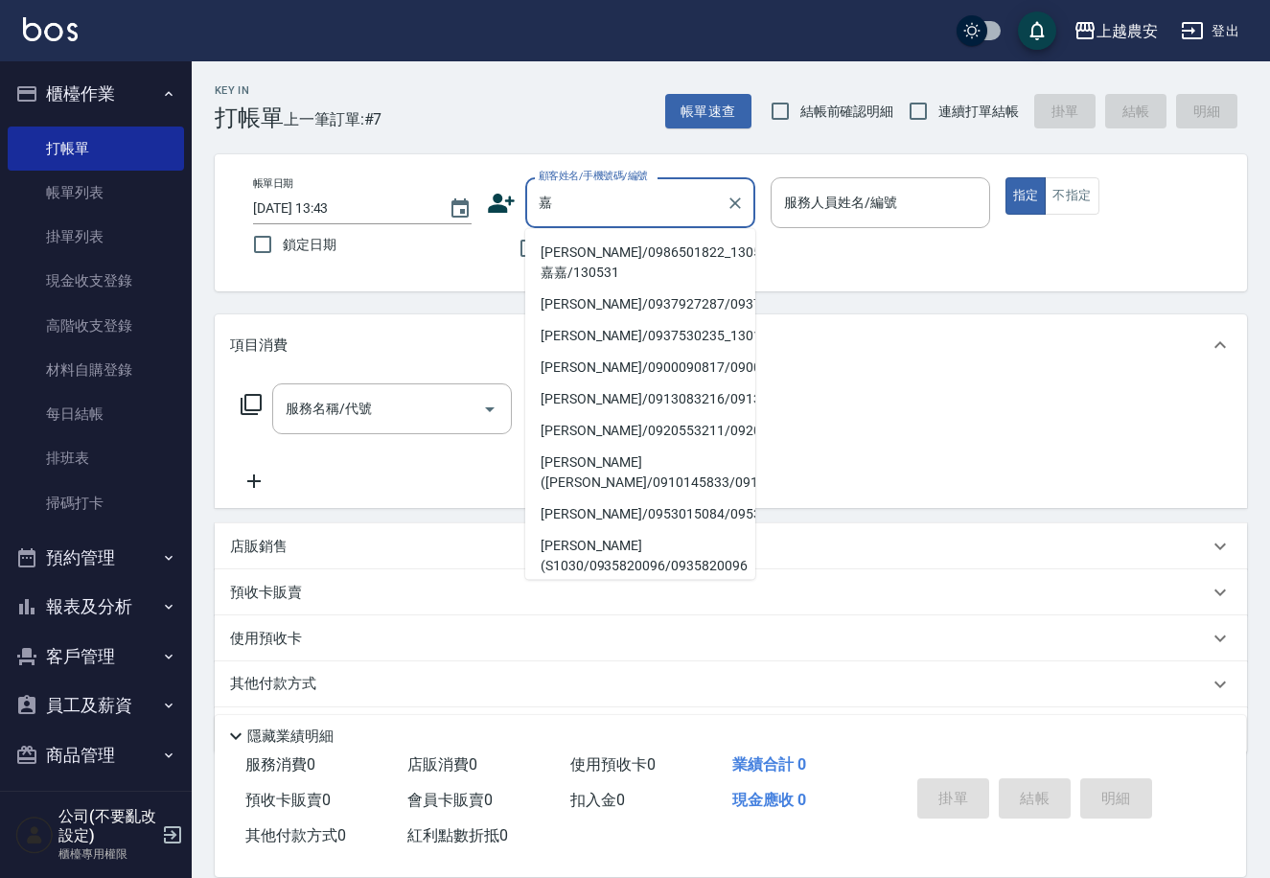
click at [584, 252] on li "[PERSON_NAME]/0986501822_130531_嘉嘉/130531" at bounding box center [640, 263] width 230 height 52
type input "[PERSON_NAME]/0986501822_130531_嘉嘉/130531"
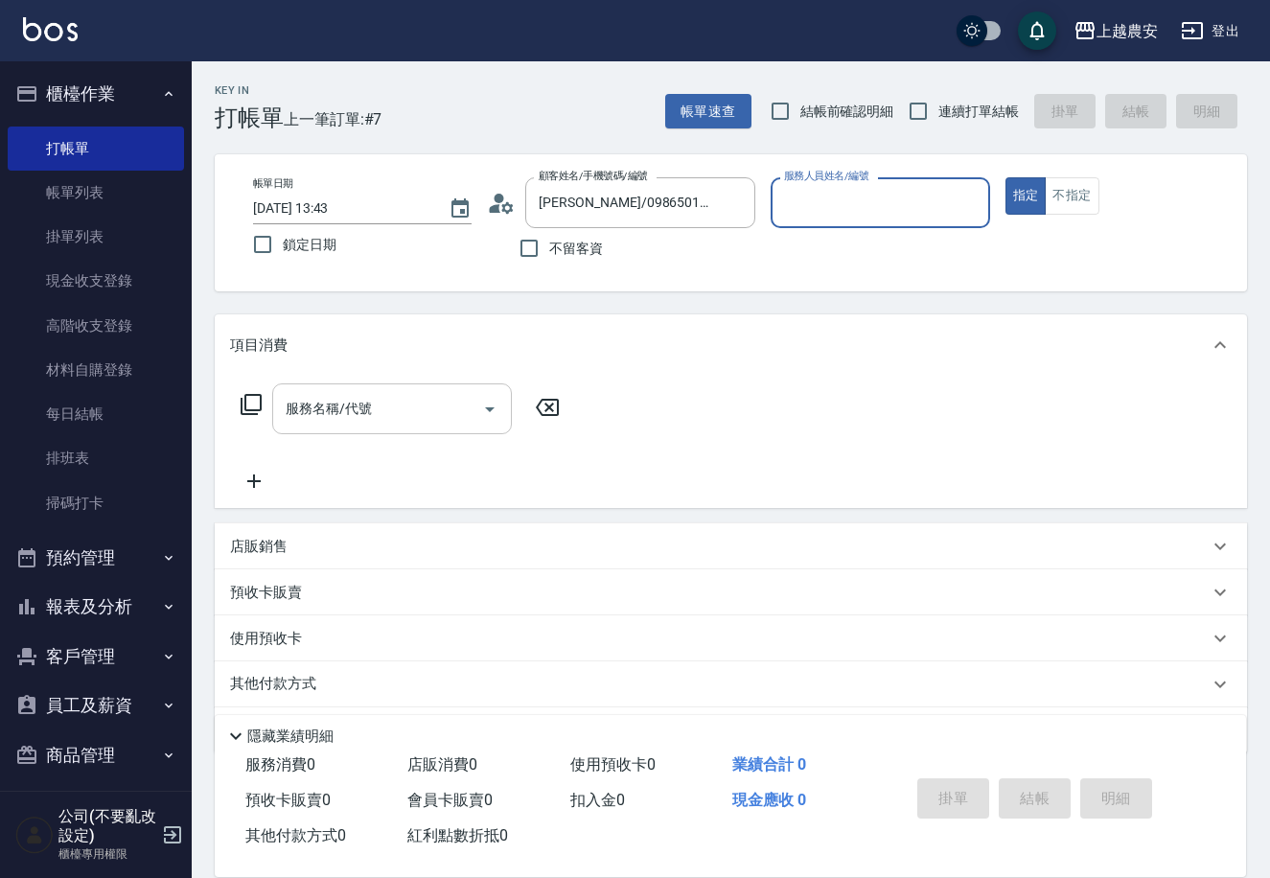
type input "Nana-13"
click at [434, 414] on input "服務名稱/代號" at bounding box center [378, 409] width 194 height 34
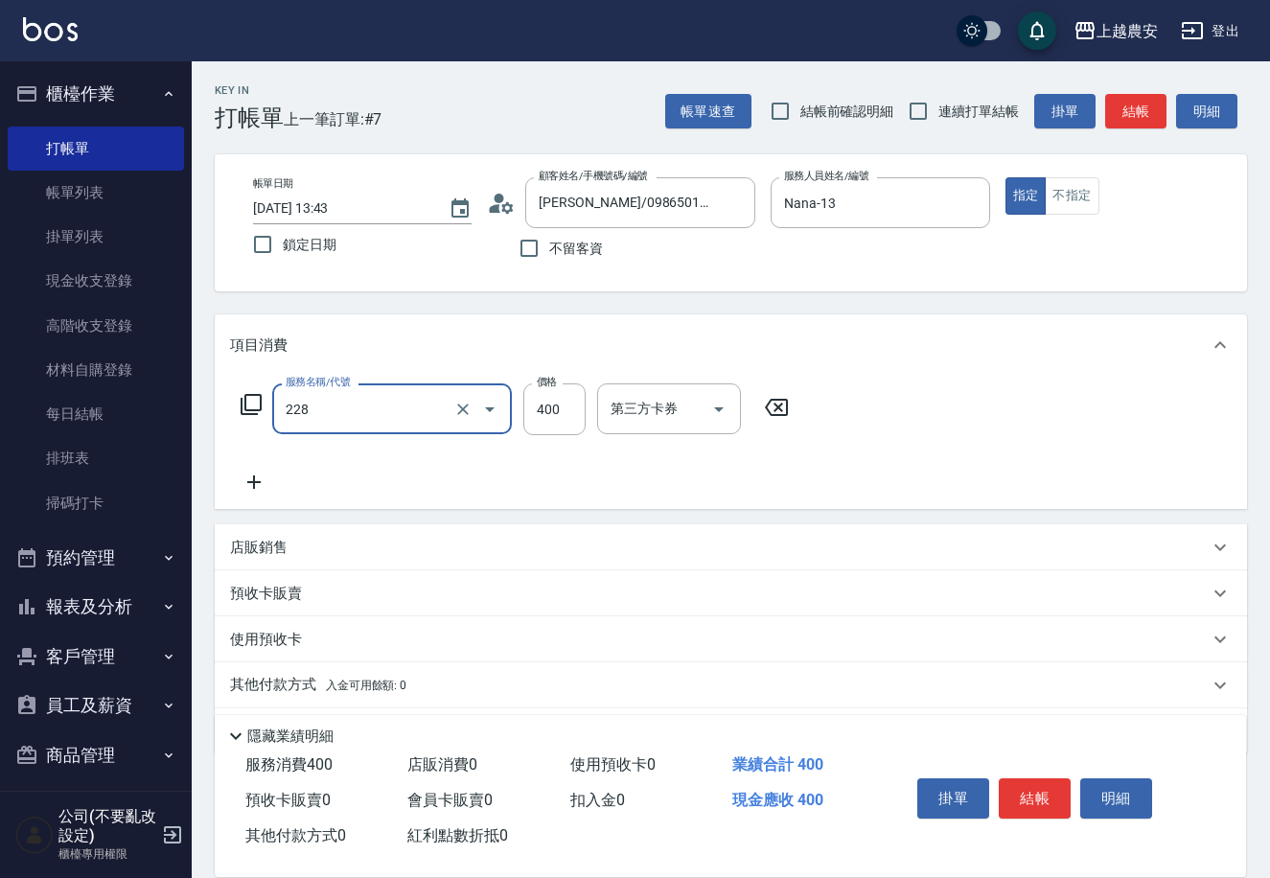
type input "洗髮(228)"
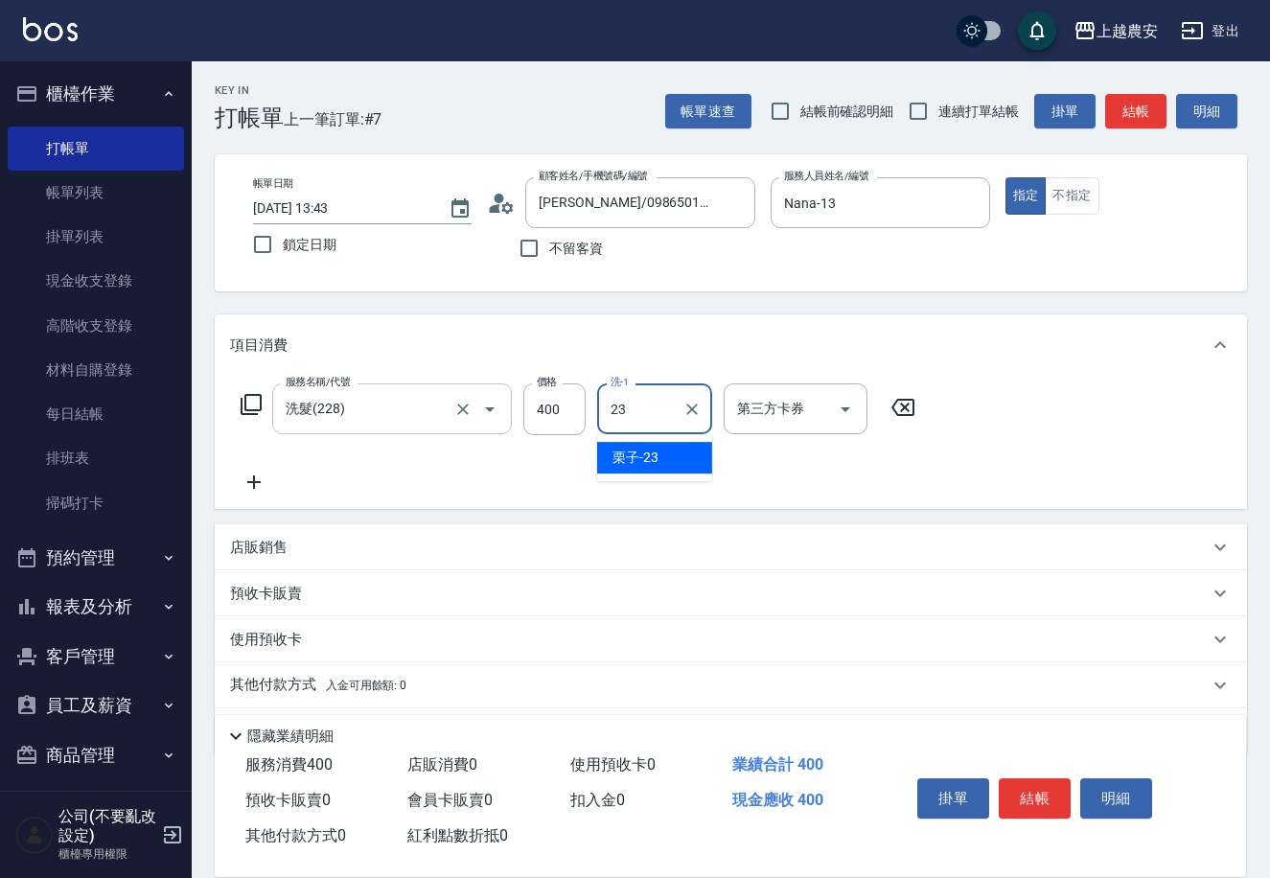
type input "栗子-23"
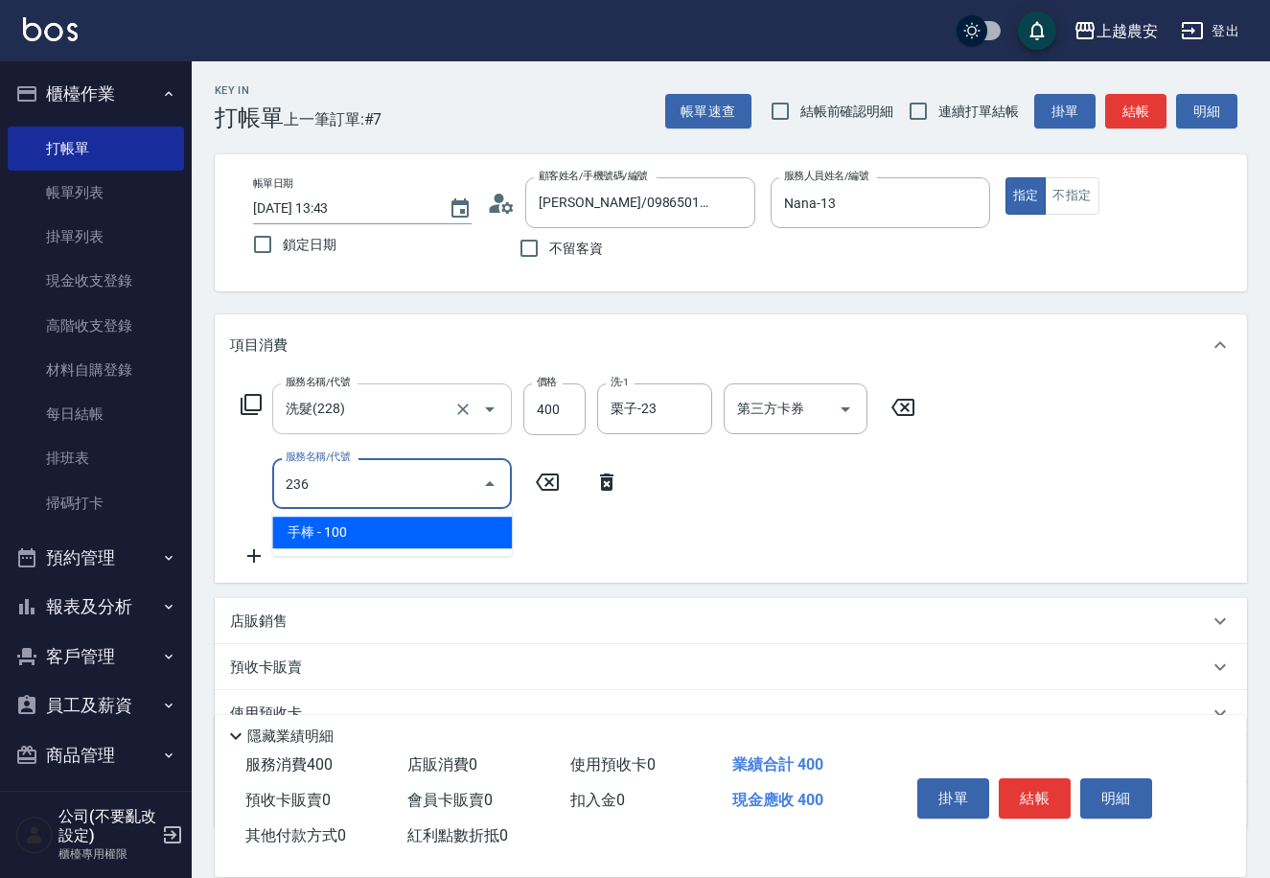
type input "手棒(236)"
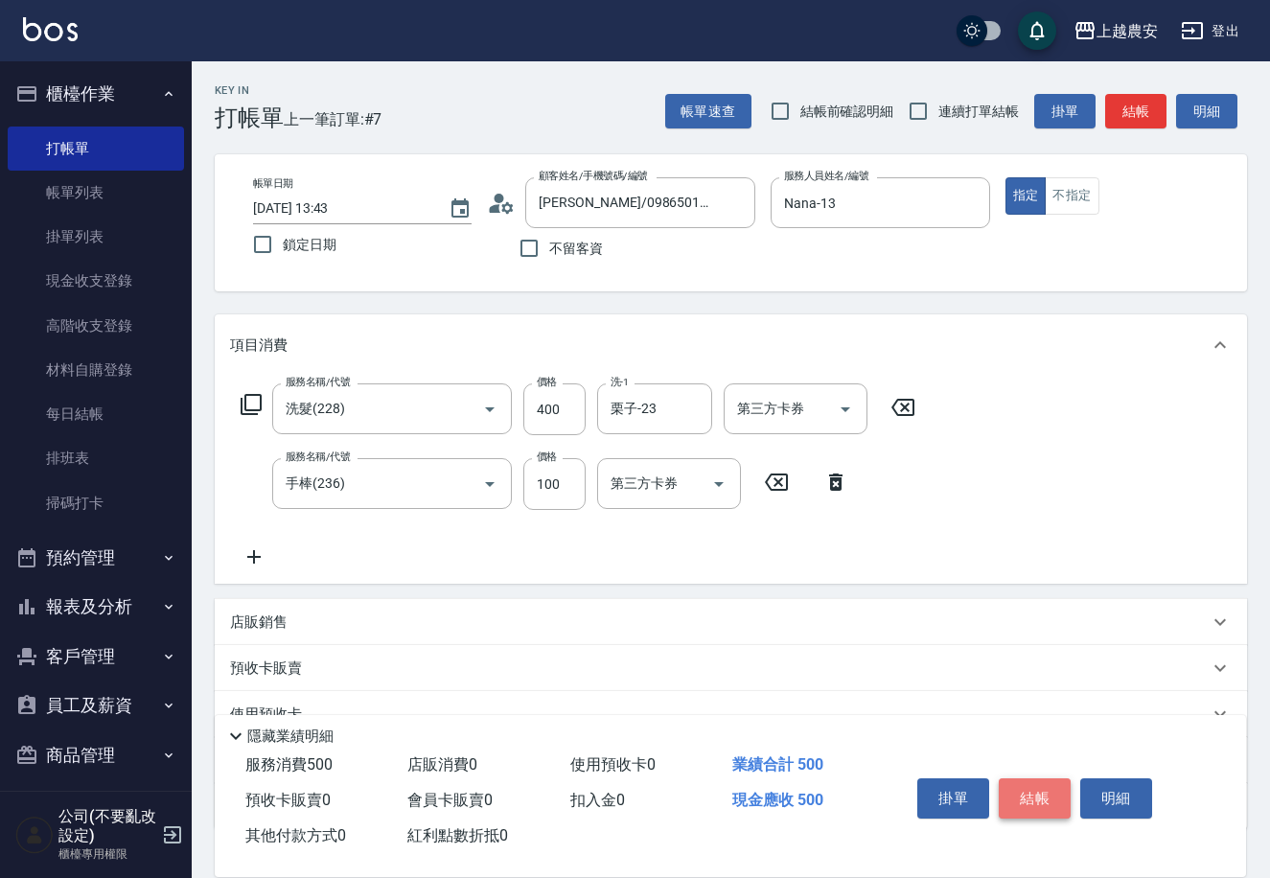
click at [1031, 788] on button "結帳" at bounding box center [1035, 798] width 72 height 40
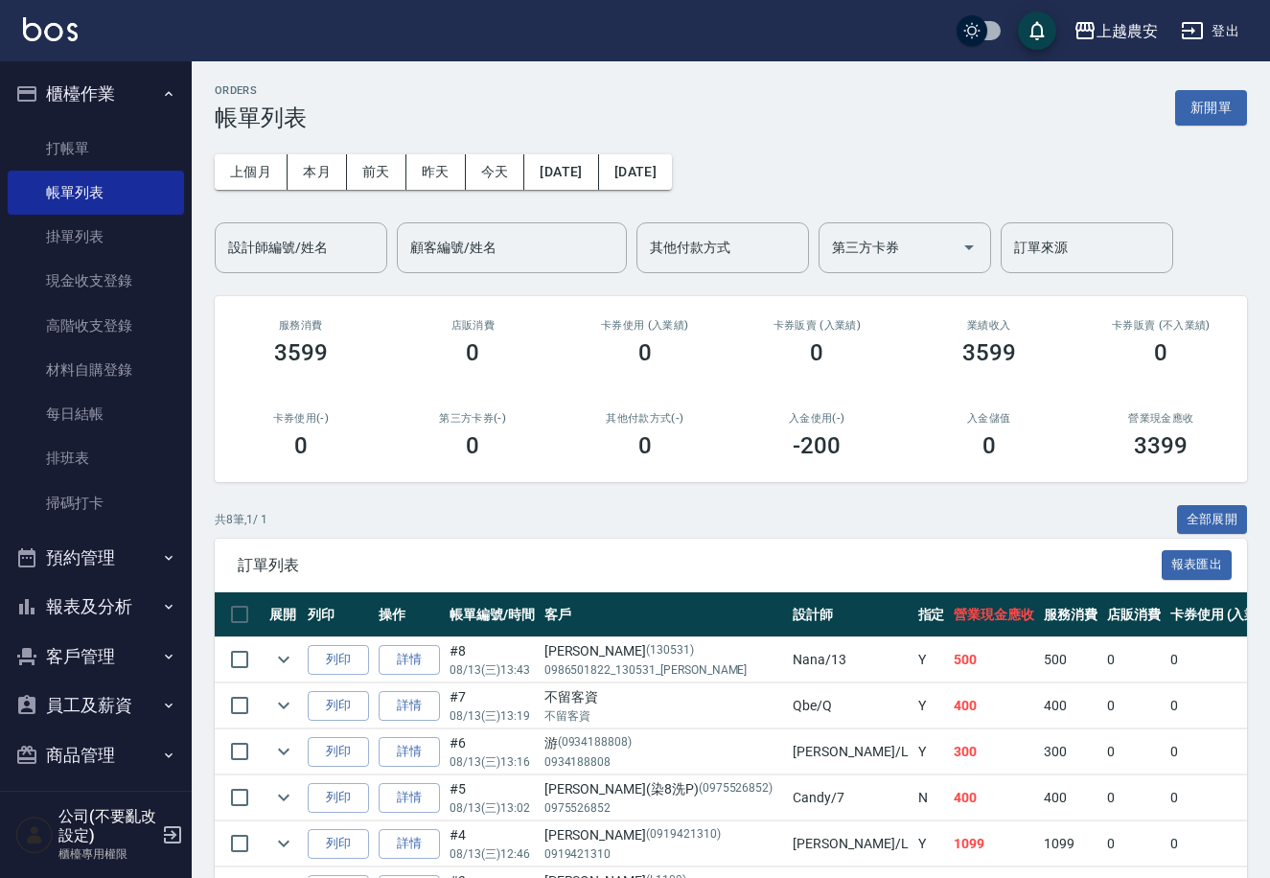
click at [128, 596] on button "報表及分析" at bounding box center [96, 607] width 176 height 50
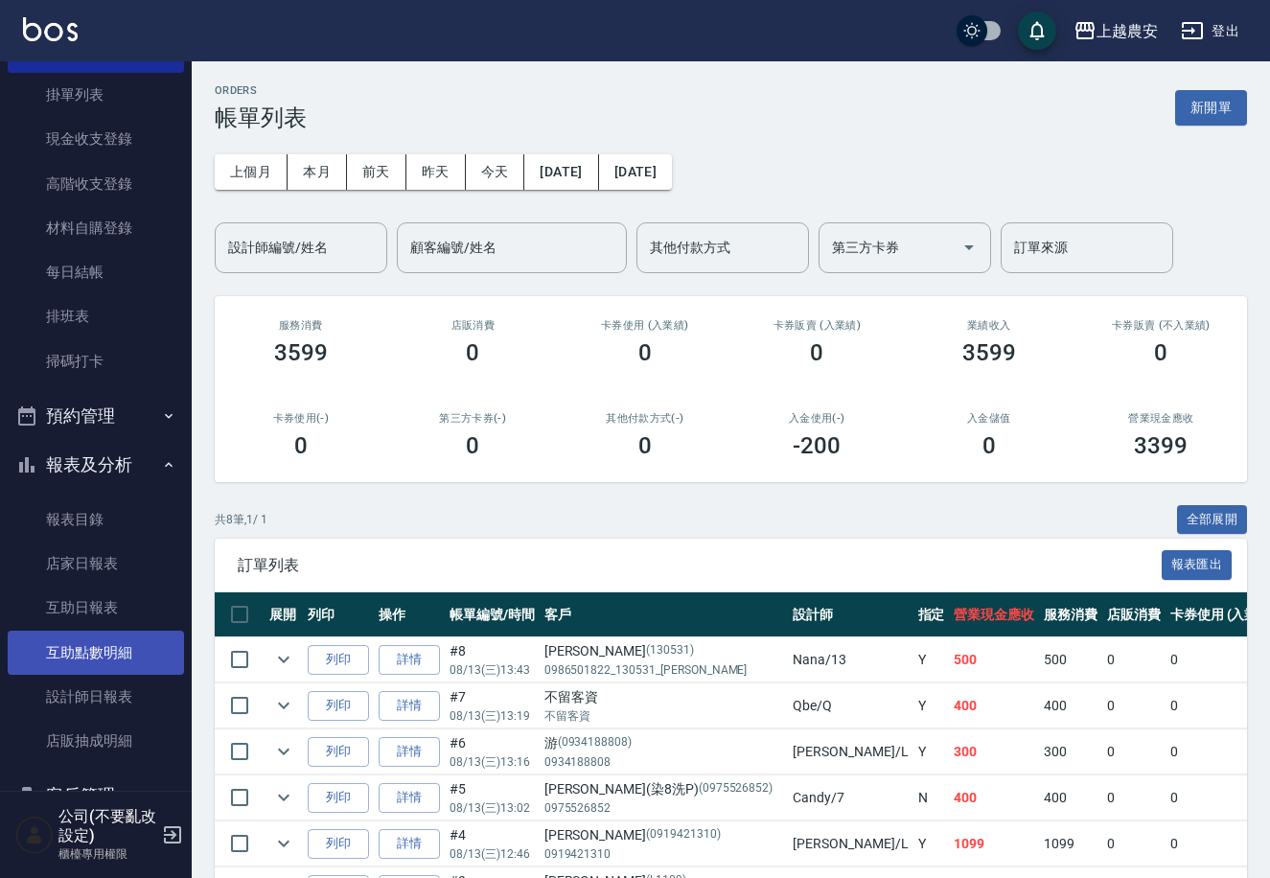
scroll to position [135, 0]
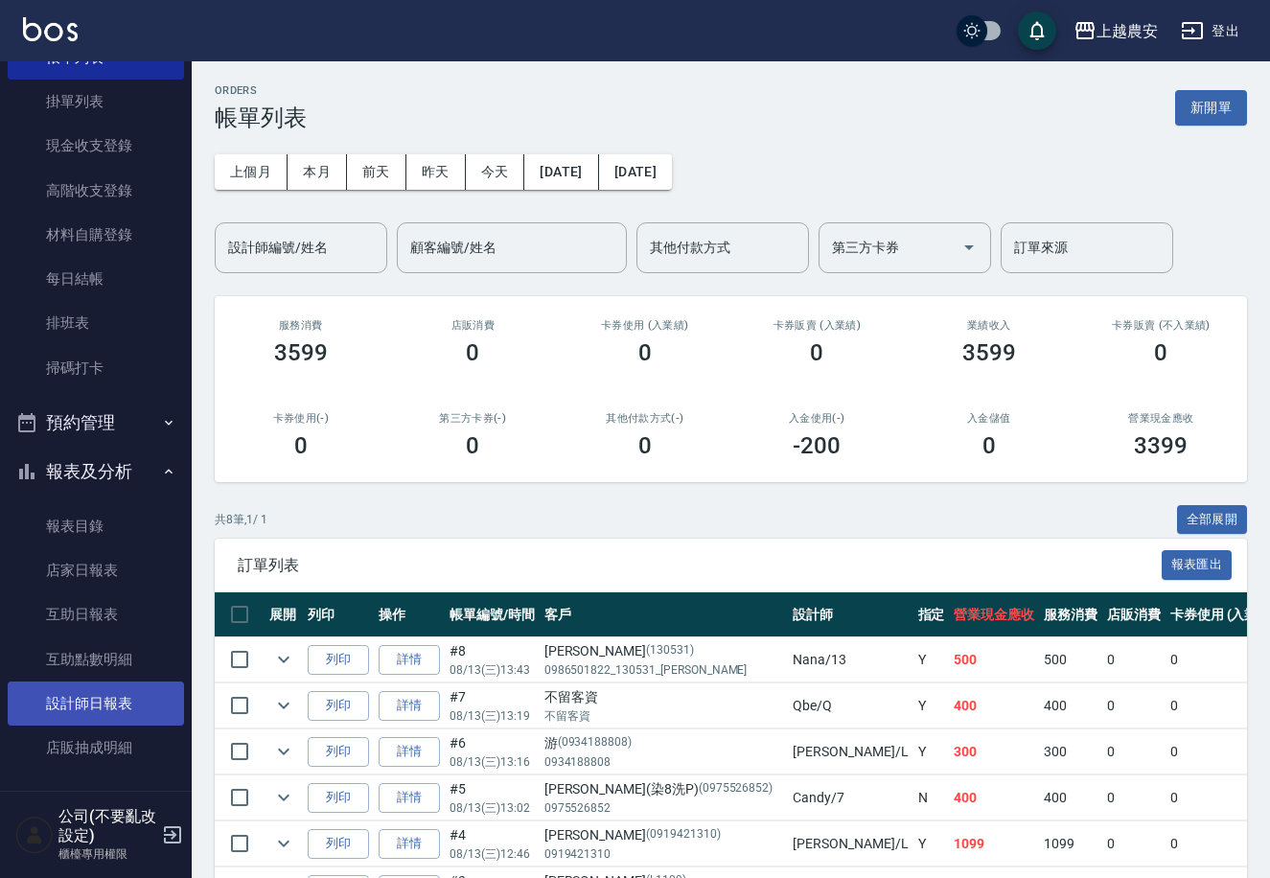
click at [145, 705] on link "設計師日報表" at bounding box center [96, 704] width 176 height 44
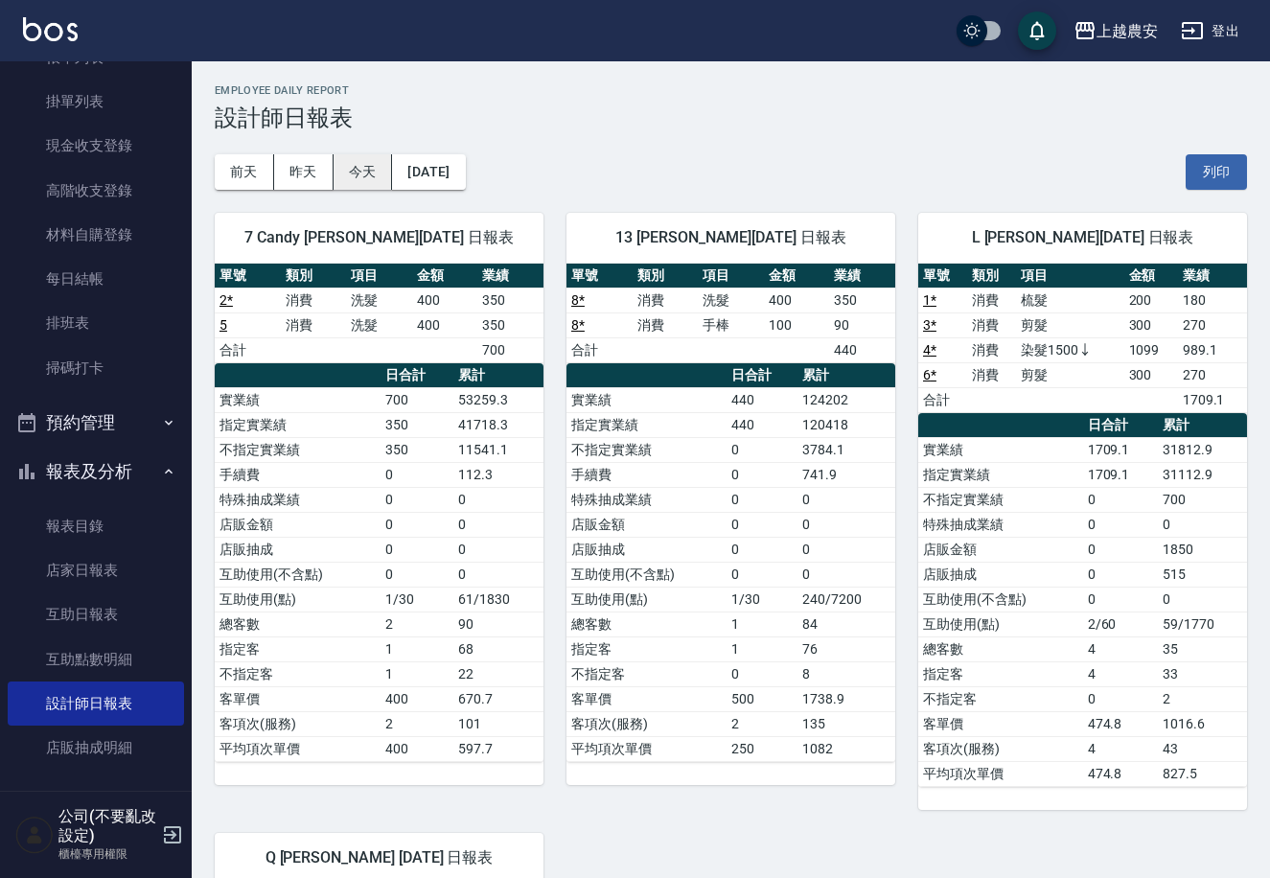
click at [362, 160] on button "今天" at bounding box center [363, 171] width 59 height 35
click at [317, 165] on button "昨天" at bounding box center [303, 171] width 59 height 35
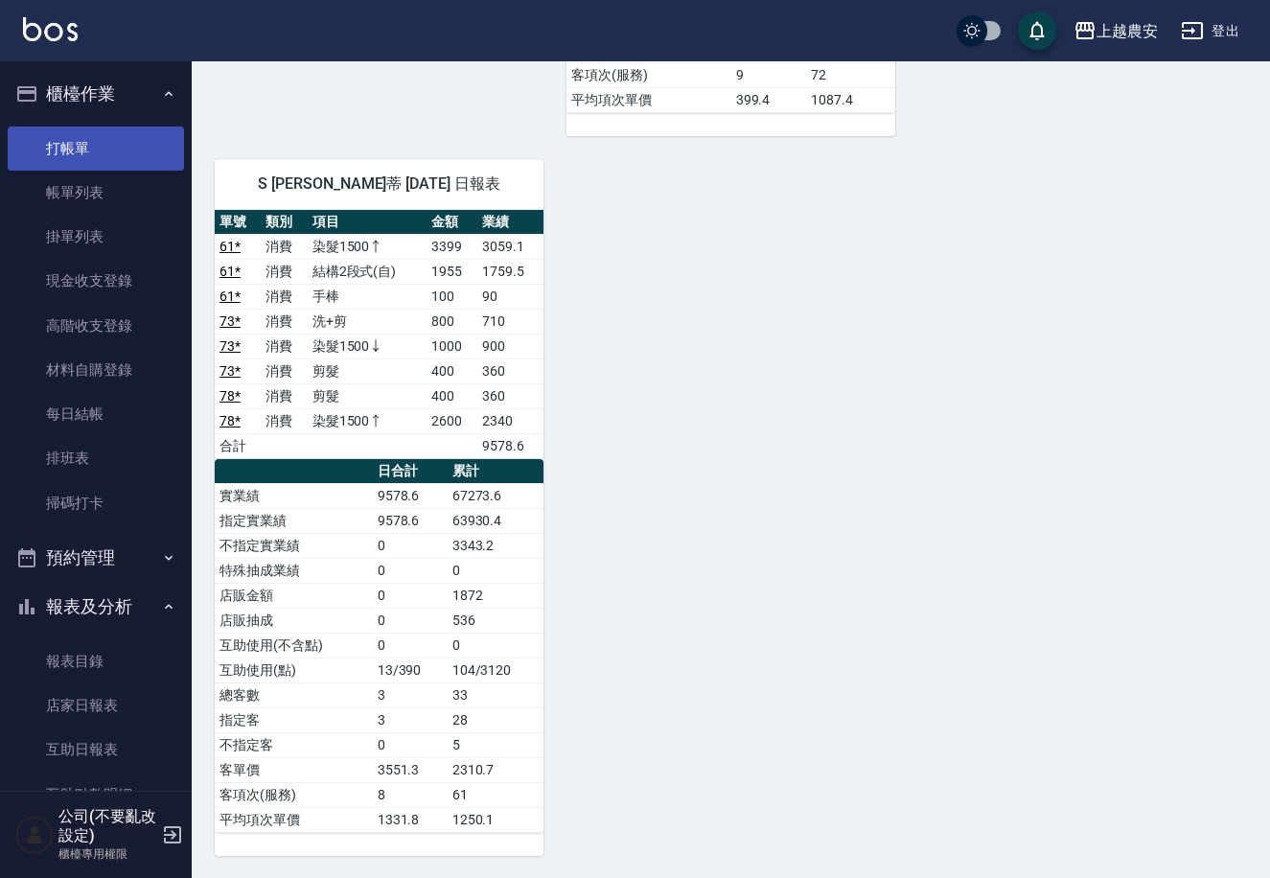
click at [78, 142] on link "打帳單" at bounding box center [96, 149] width 176 height 44
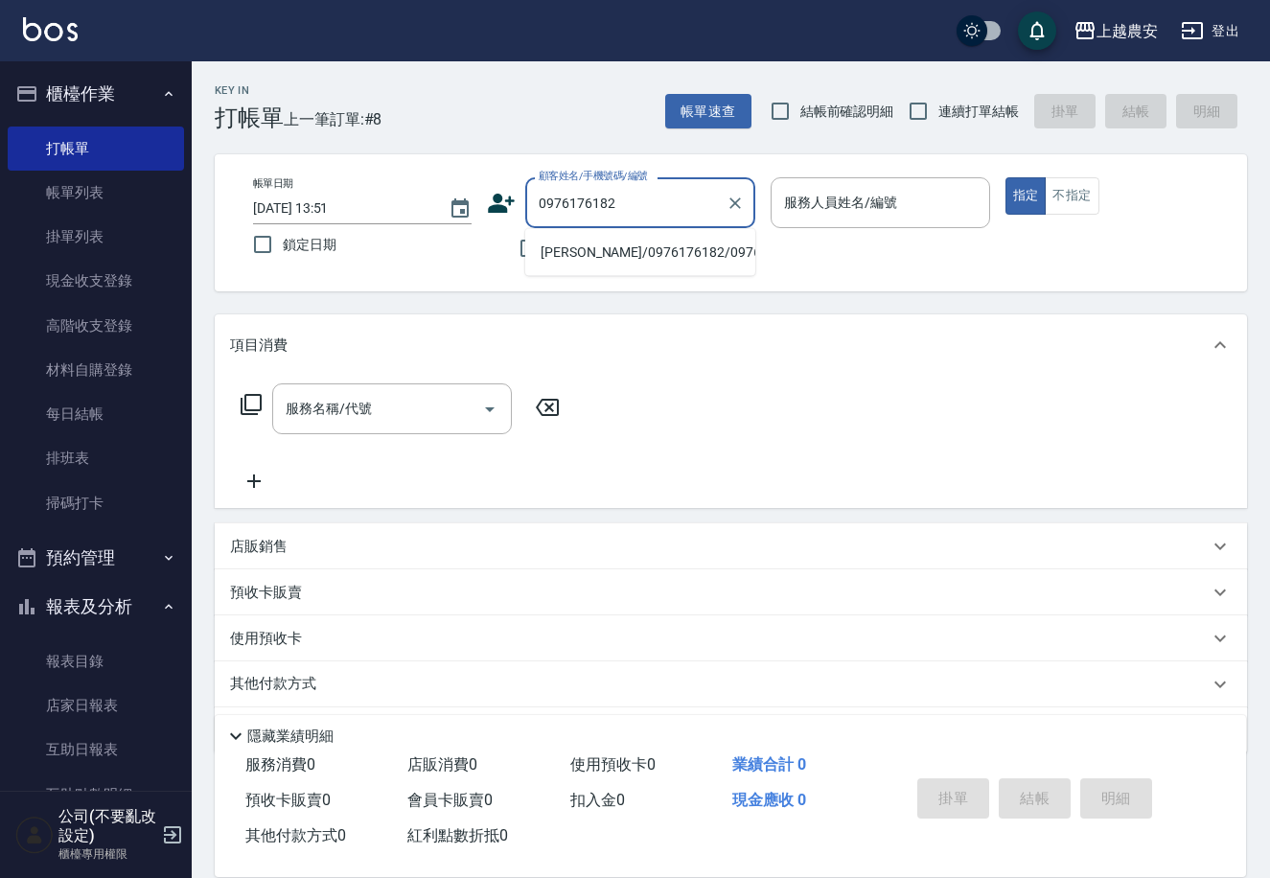
click at [612, 252] on li "[PERSON_NAME]/0976176182/0976176182" at bounding box center [640, 253] width 230 height 32
type input "[PERSON_NAME]/0976176182/0976176182"
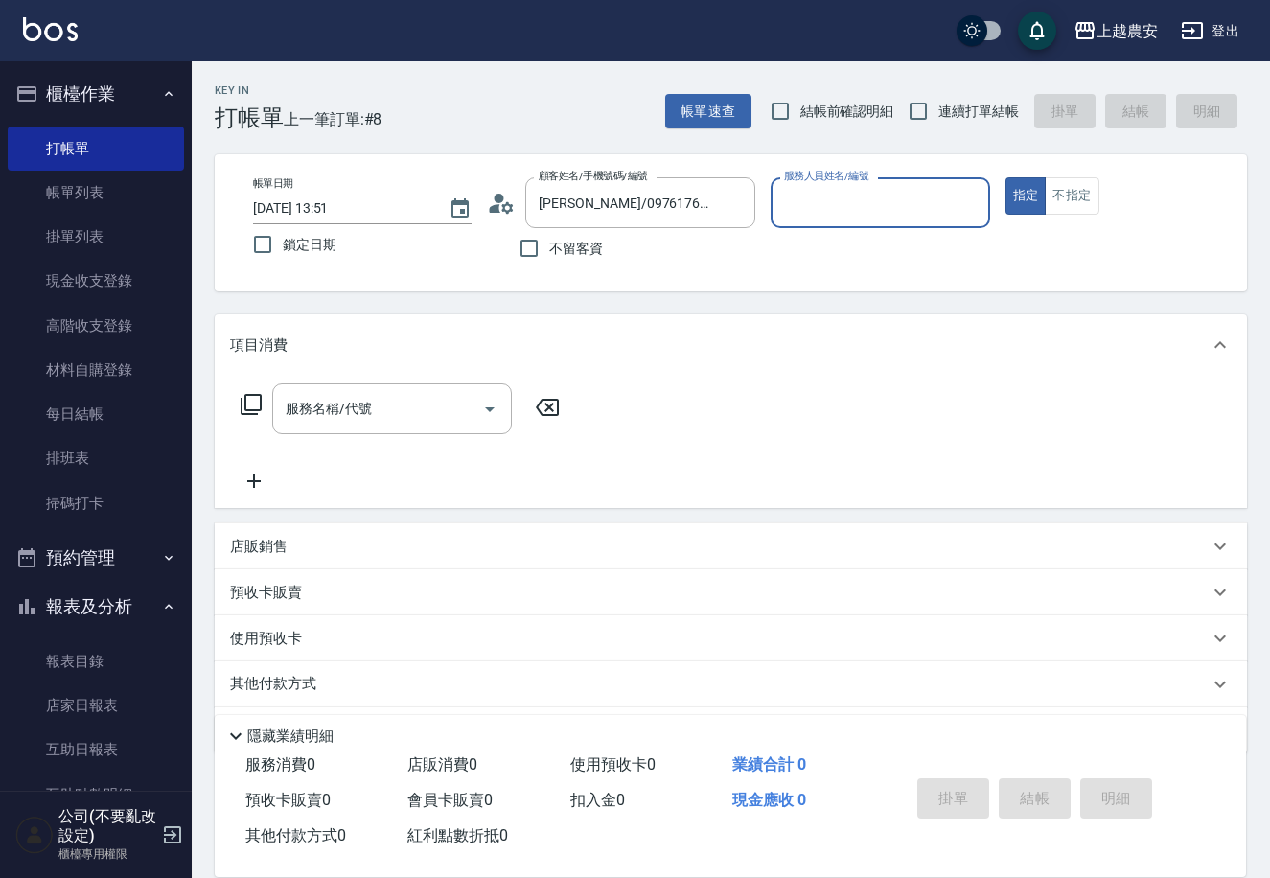
type input "黛慧-8"
click at [402, 425] on input "服務名稱/代號" at bounding box center [378, 409] width 194 height 34
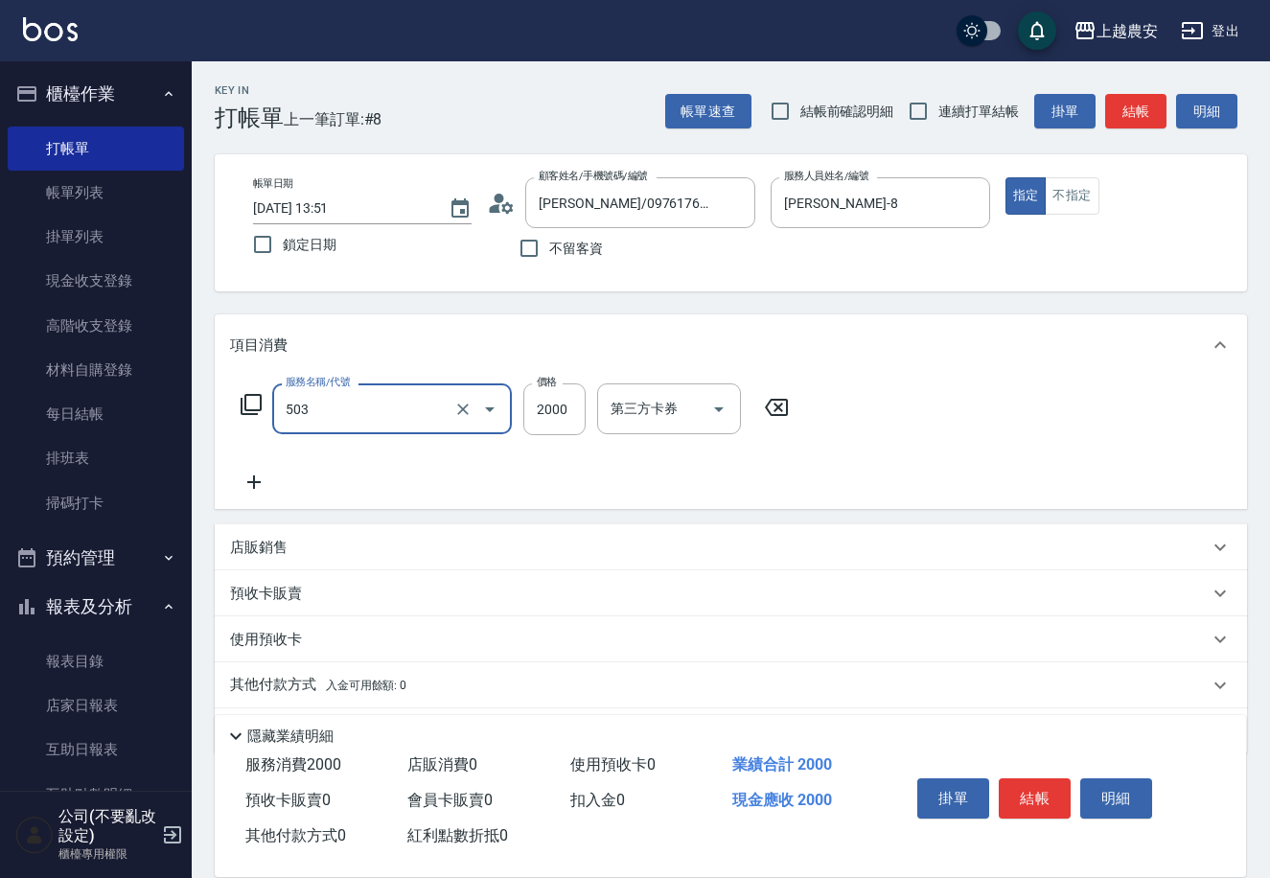
type input "染髮1500↑(503)"
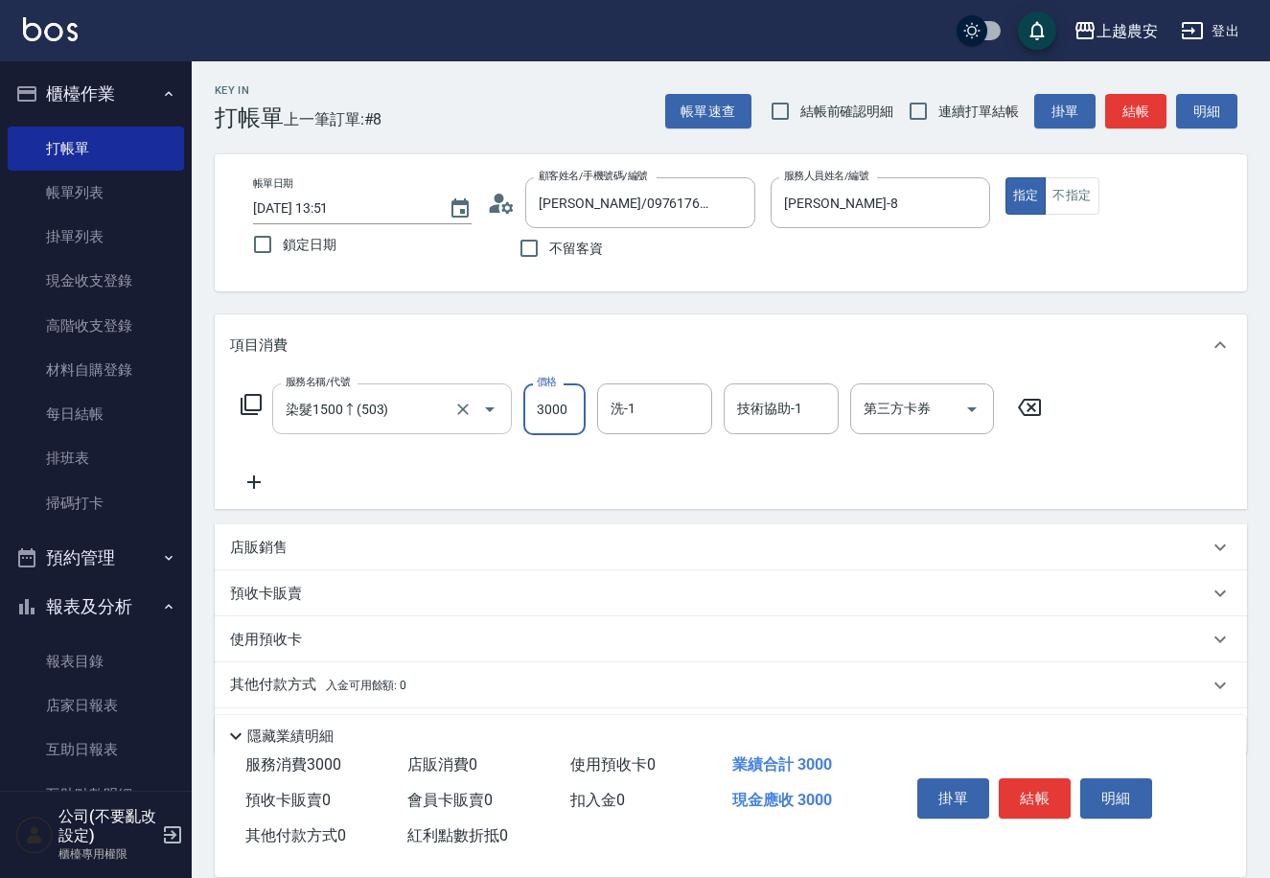
type input "3000"
type input "珮珮-30"
type input "303"
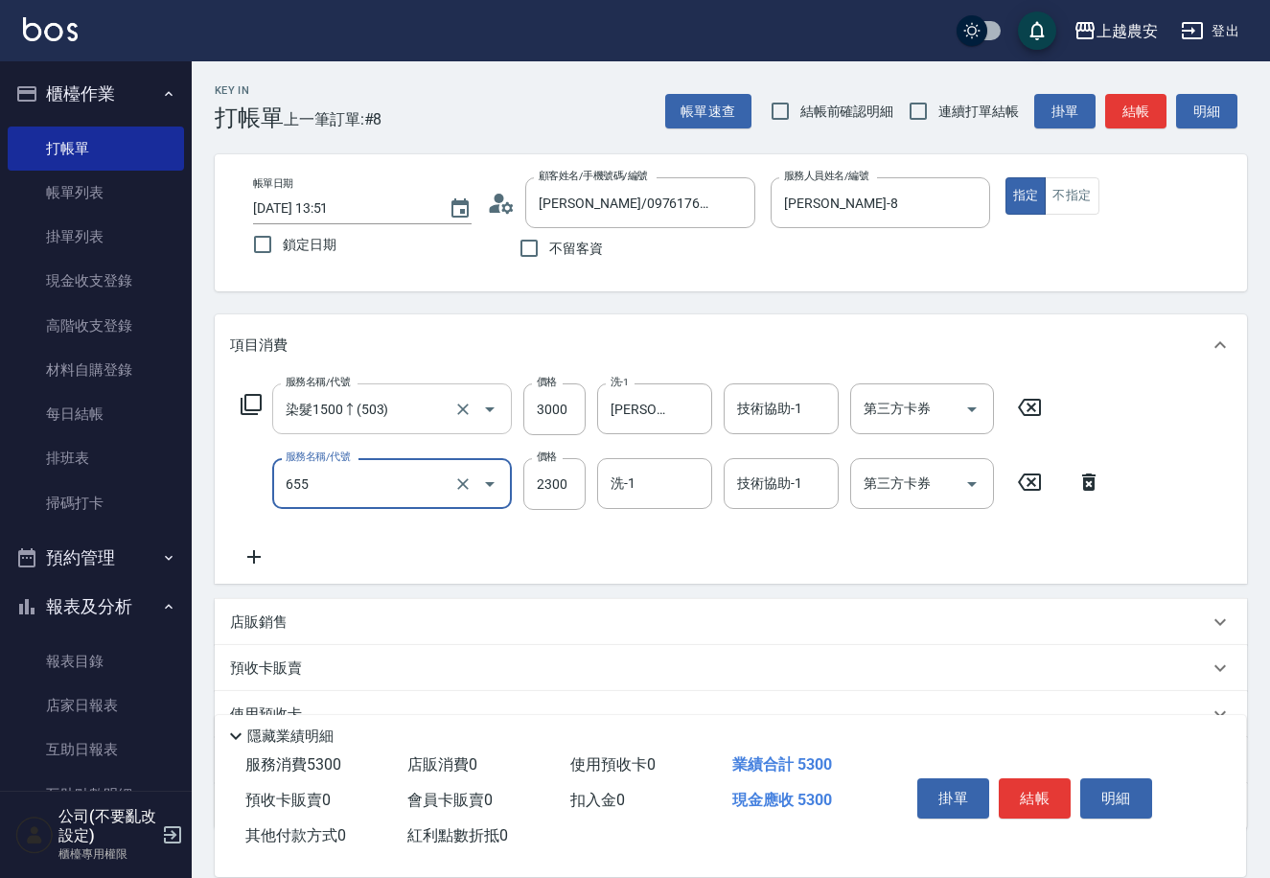
type input "結構2段式(自)(655)"
type input "1500"
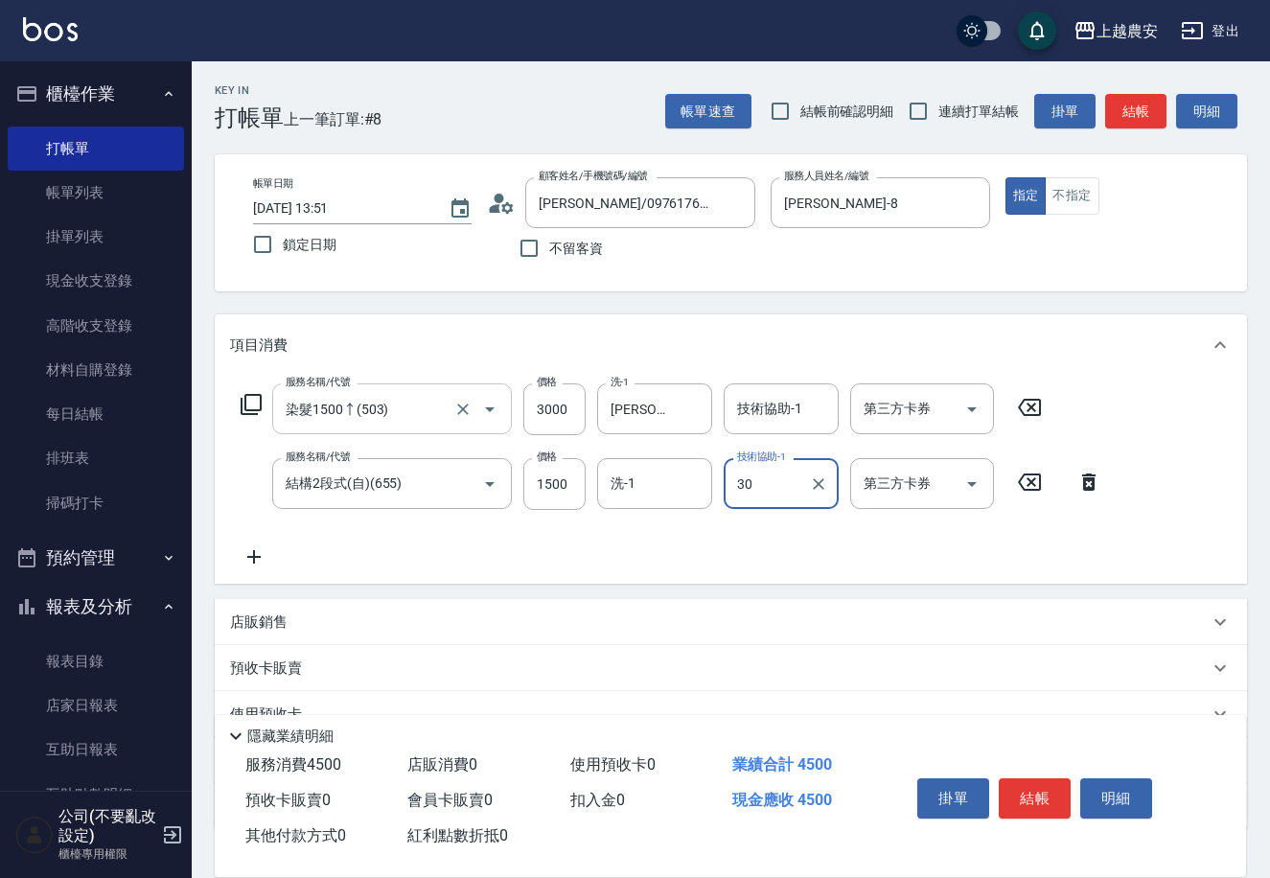
type input "珮珮-30"
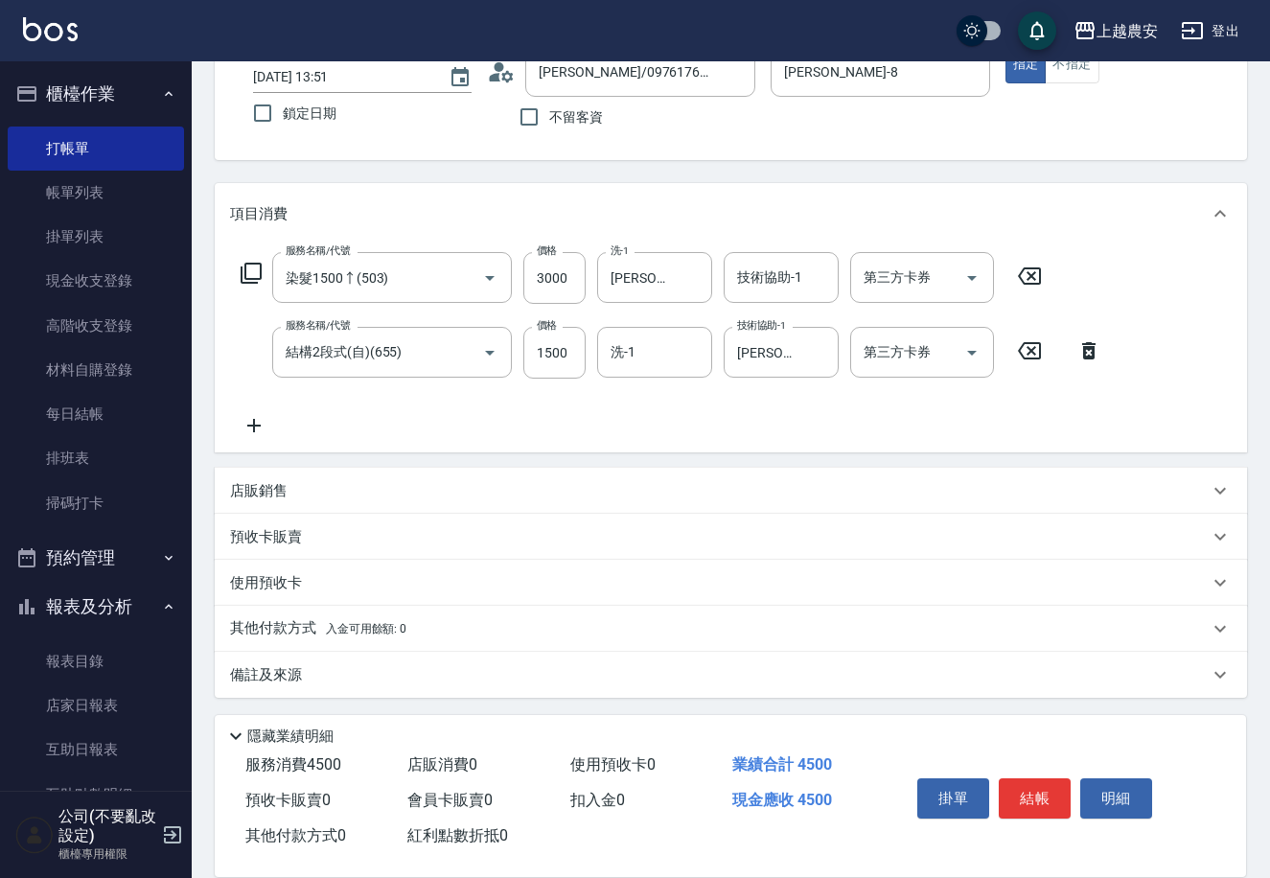
click at [372, 634] on span "入金可用餘額: 0" at bounding box center [366, 628] width 81 height 13
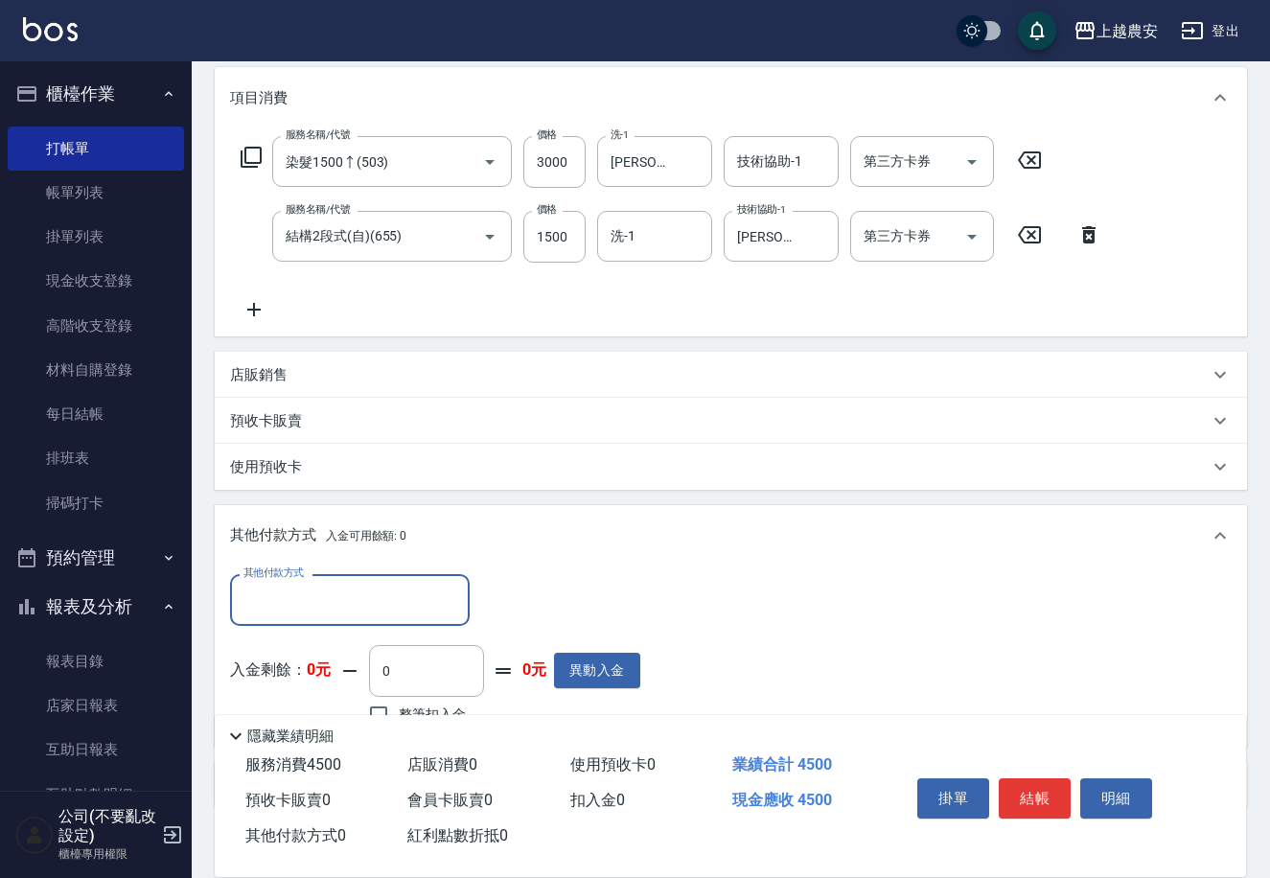
scroll to position [334, 0]
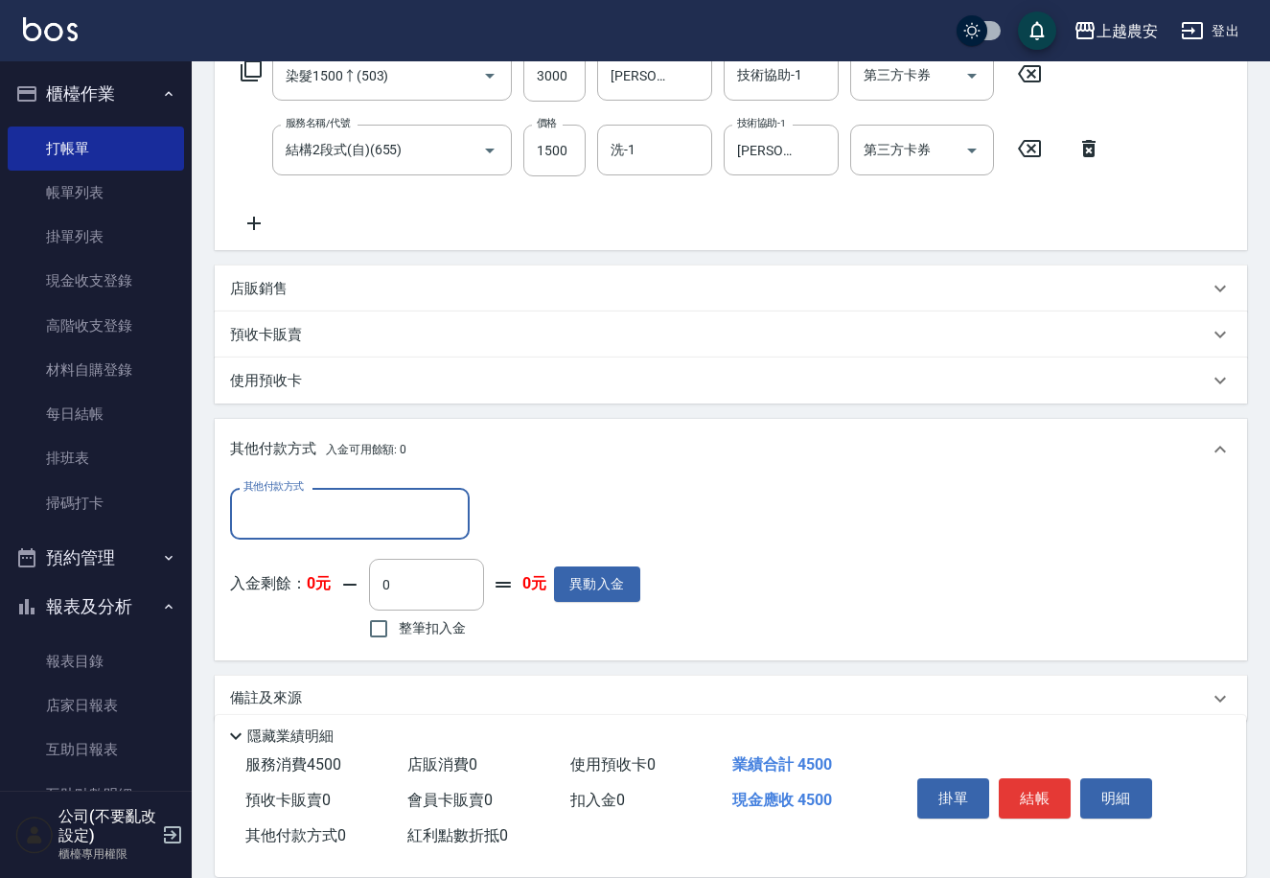
click at [333, 502] on input "其他付款方式" at bounding box center [350, 514] width 222 height 34
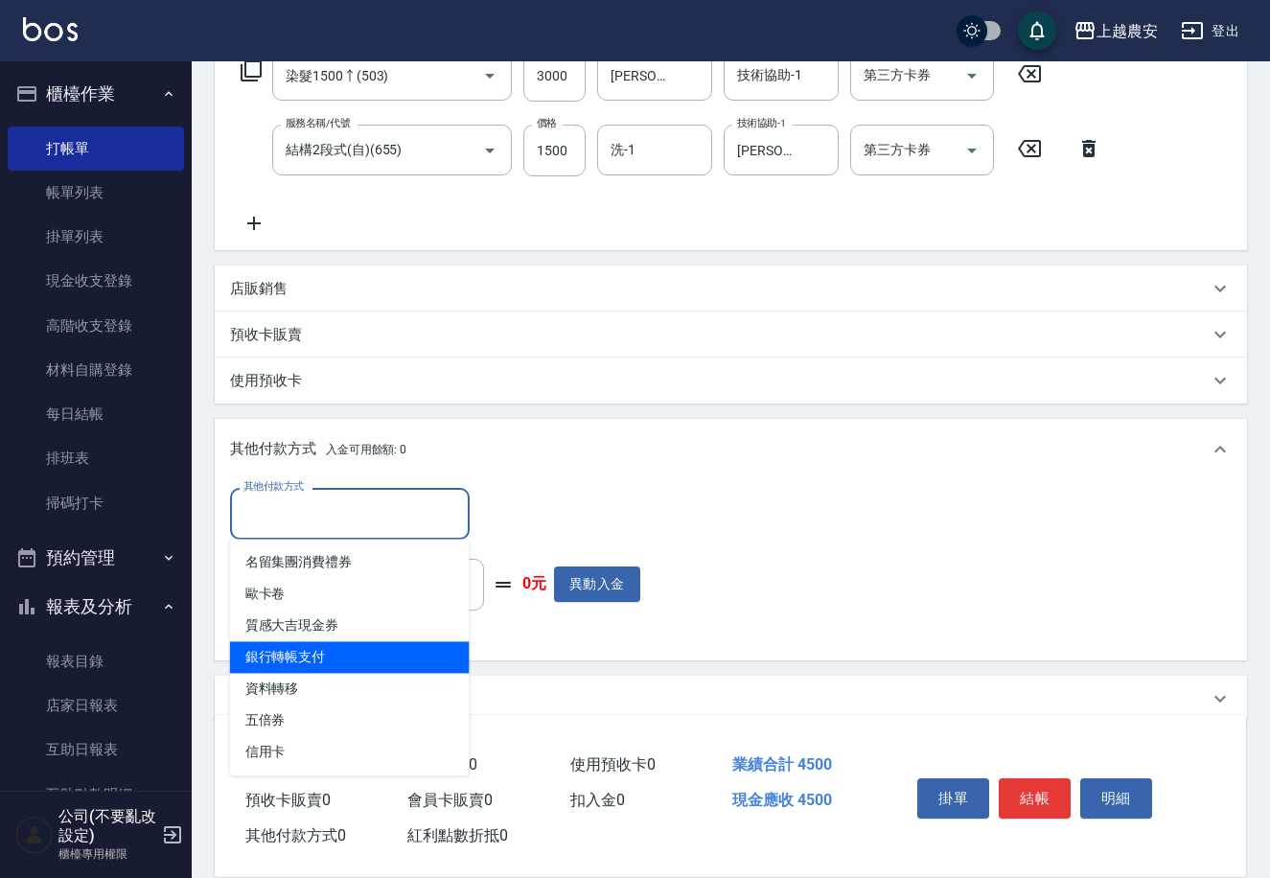
click at [354, 663] on span "銀行轉帳支付" at bounding box center [350, 657] width 240 height 32
type input "銀行轉帳支付"
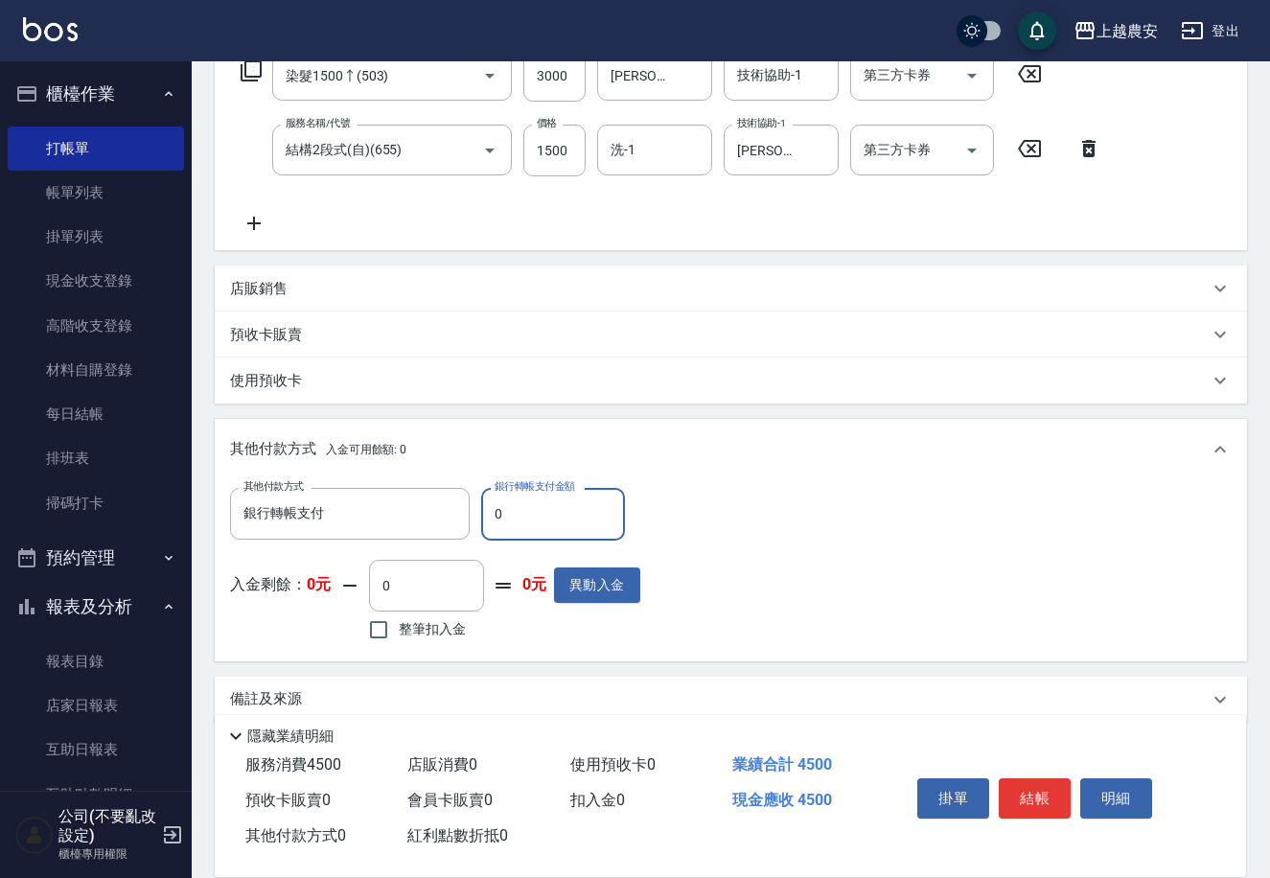
click at [488, 507] on input "0" at bounding box center [553, 514] width 144 height 52
type input "4500"
click at [1038, 794] on button "結帳" at bounding box center [1035, 798] width 72 height 40
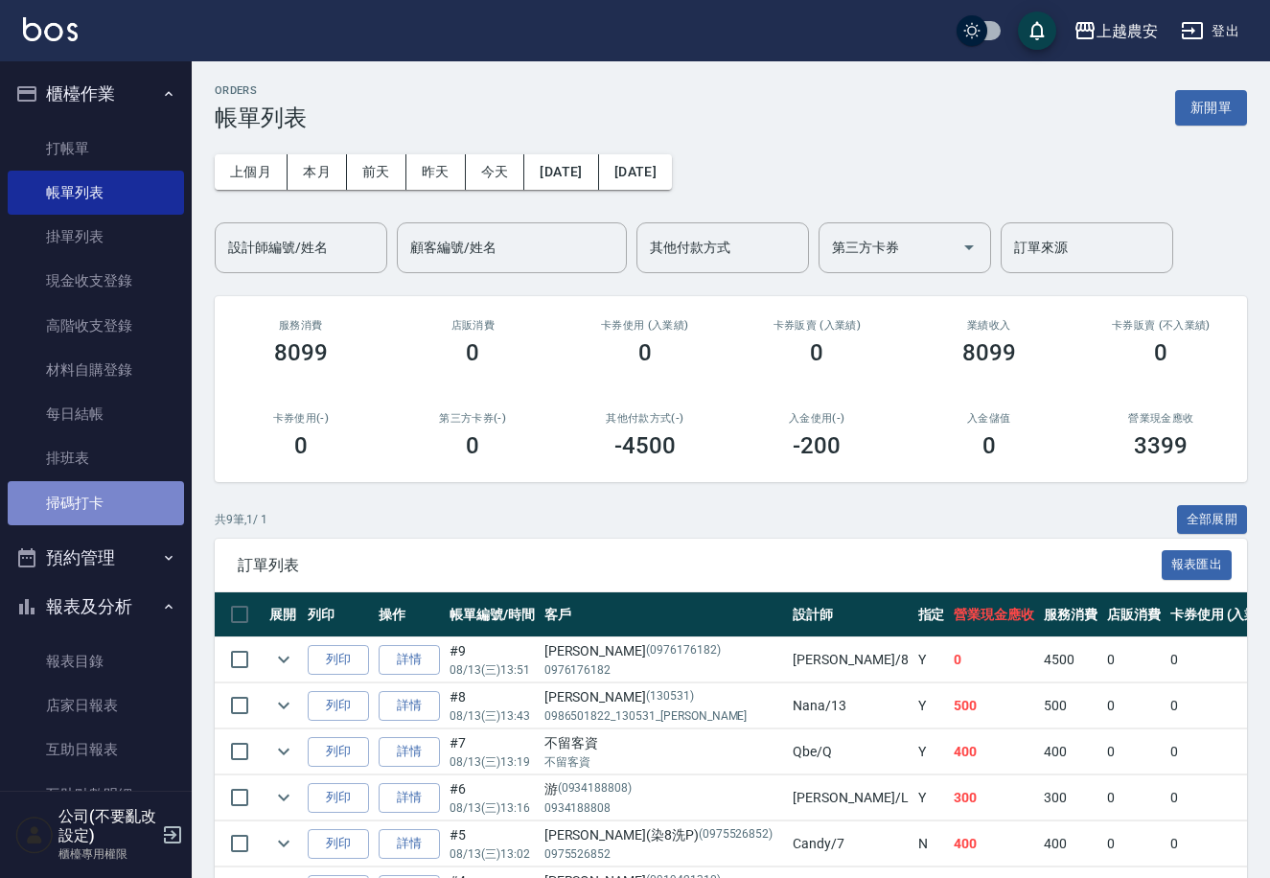
click at [102, 511] on link "掃碼打卡" at bounding box center [96, 503] width 176 height 44
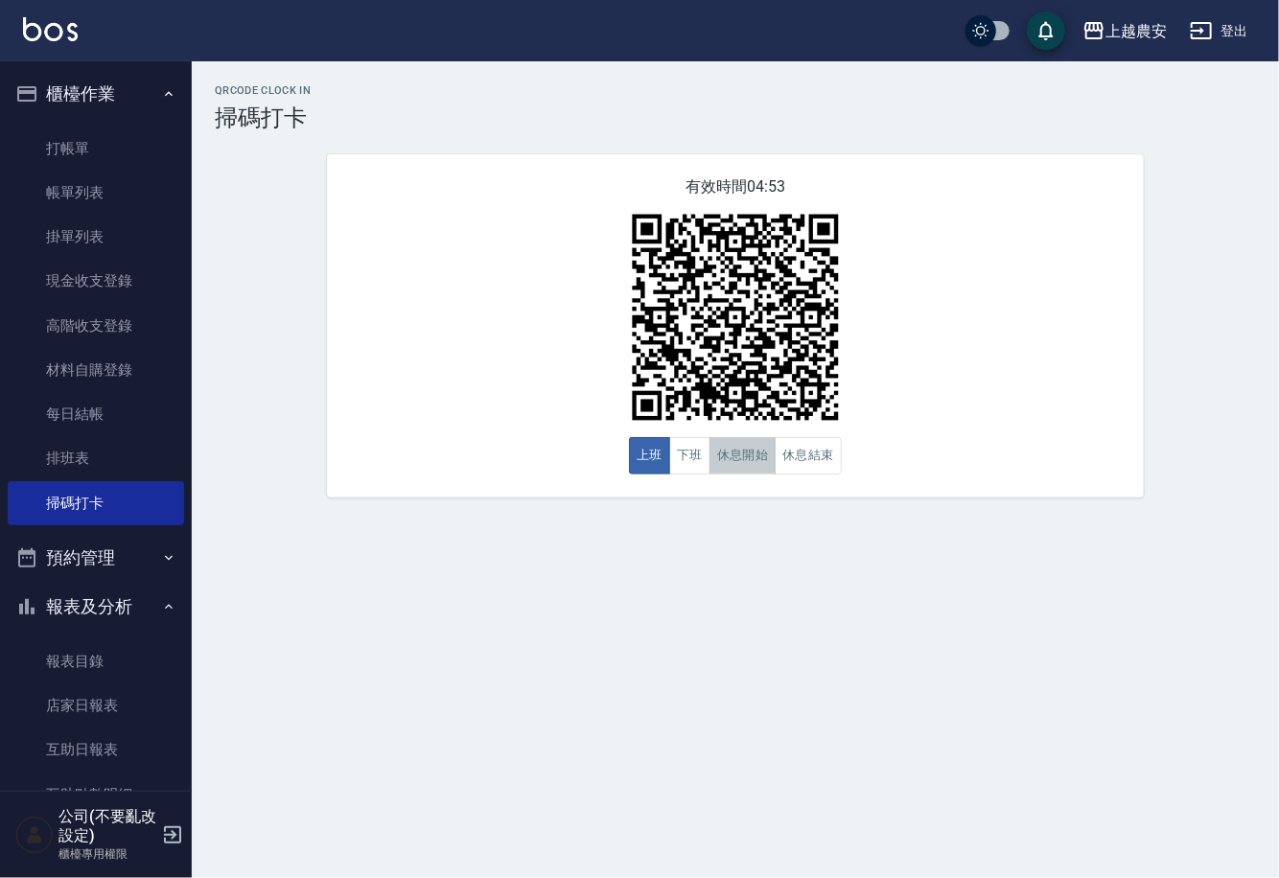
click at [771, 469] on button "休息開始" at bounding box center [742, 455] width 67 height 37
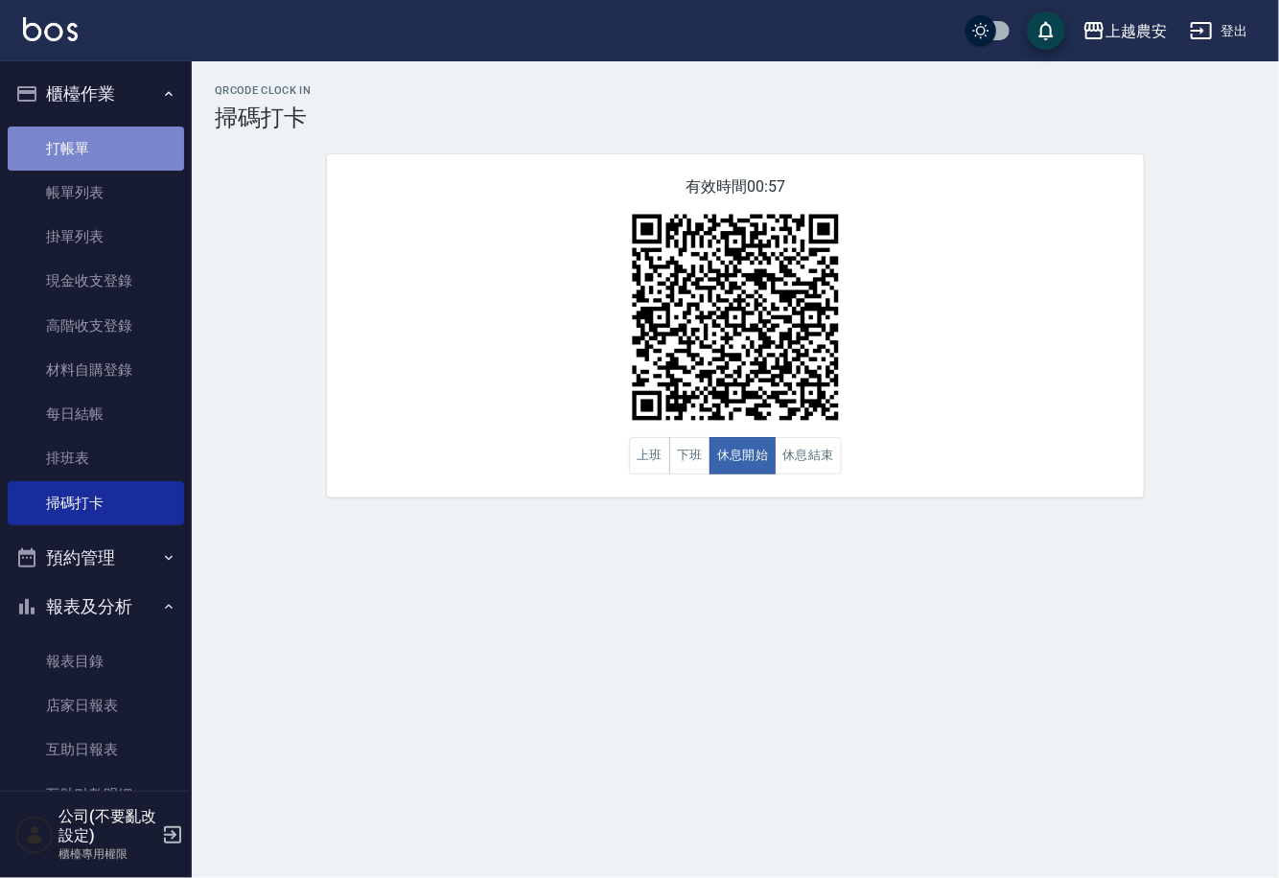
click at [100, 156] on link "打帳單" at bounding box center [96, 149] width 176 height 44
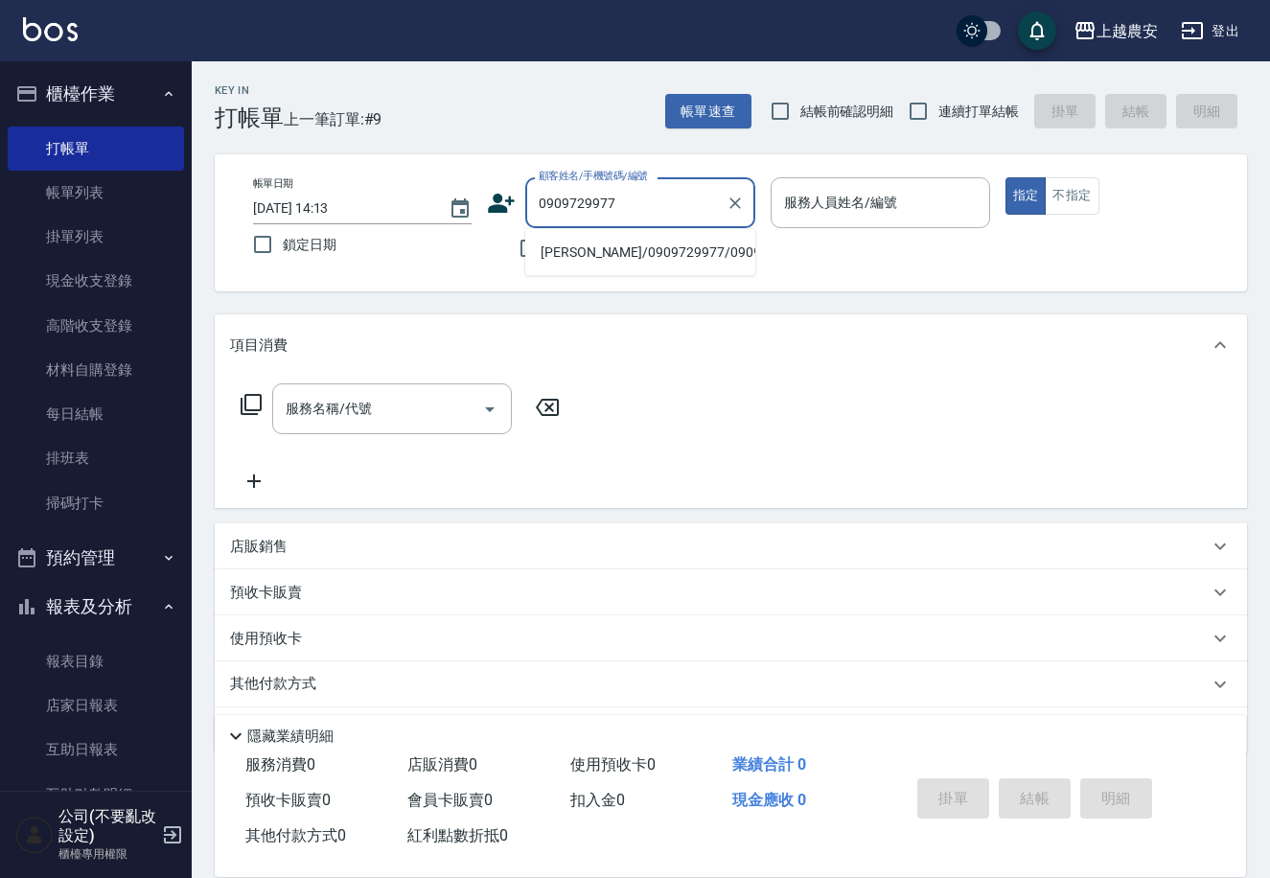
click at [619, 255] on li "[PERSON_NAME]/0909729977/0909729977" at bounding box center [640, 253] width 230 height 32
type input "[PERSON_NAME]/0909729977/0909729977"
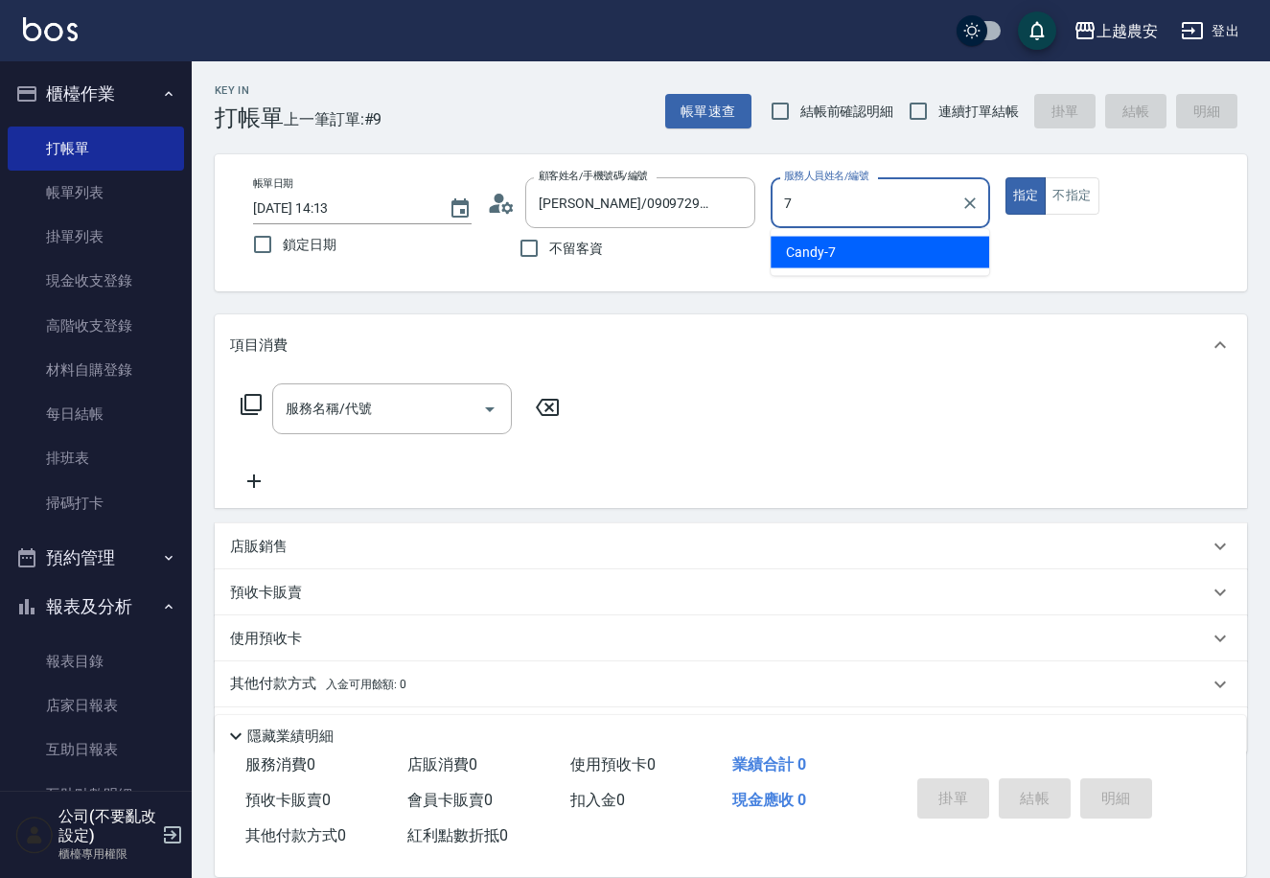
type input "Candy-7"
type button "true"
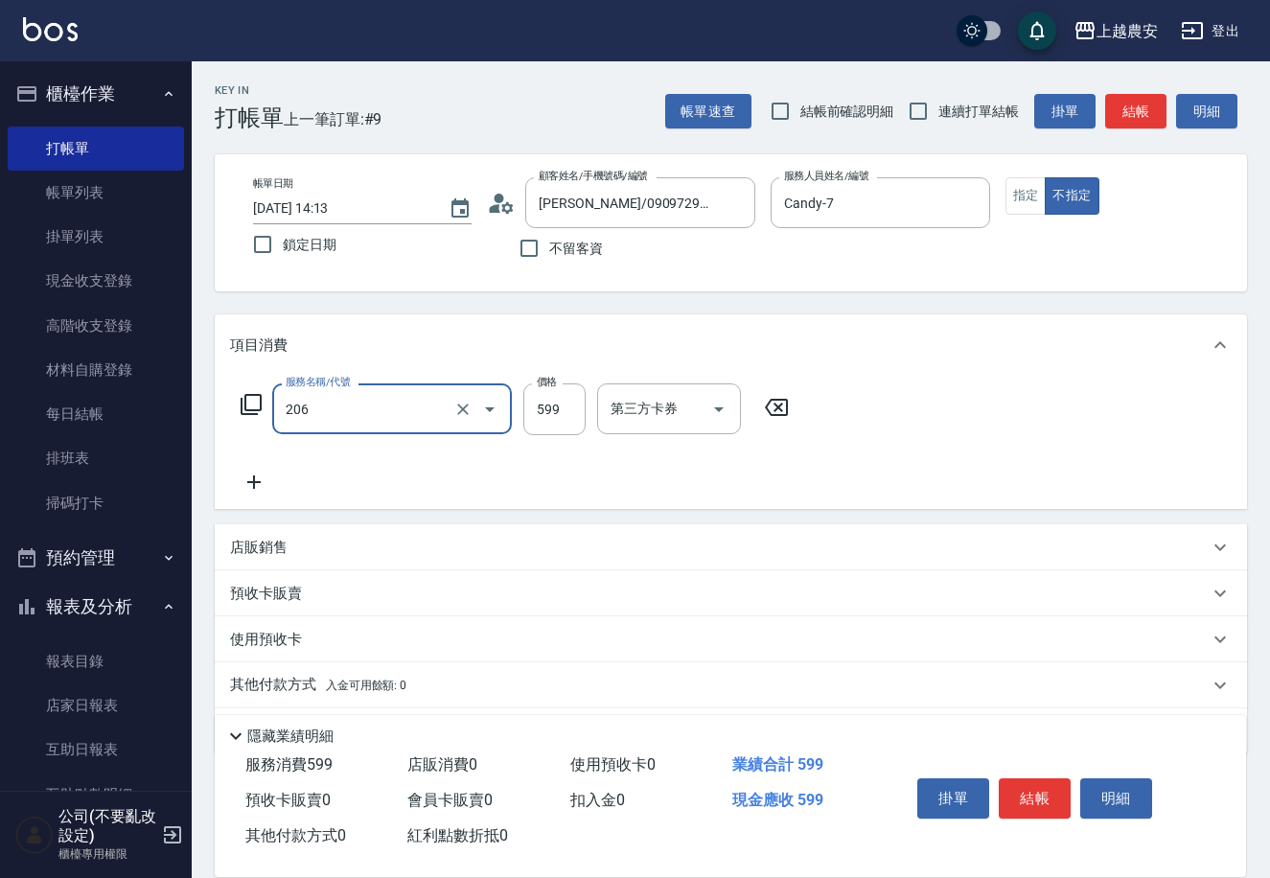
type input "洗+剪(206)"
click at [1036, 783] on button "結帳" at bounding box center [1035, 798] width 72 height 40
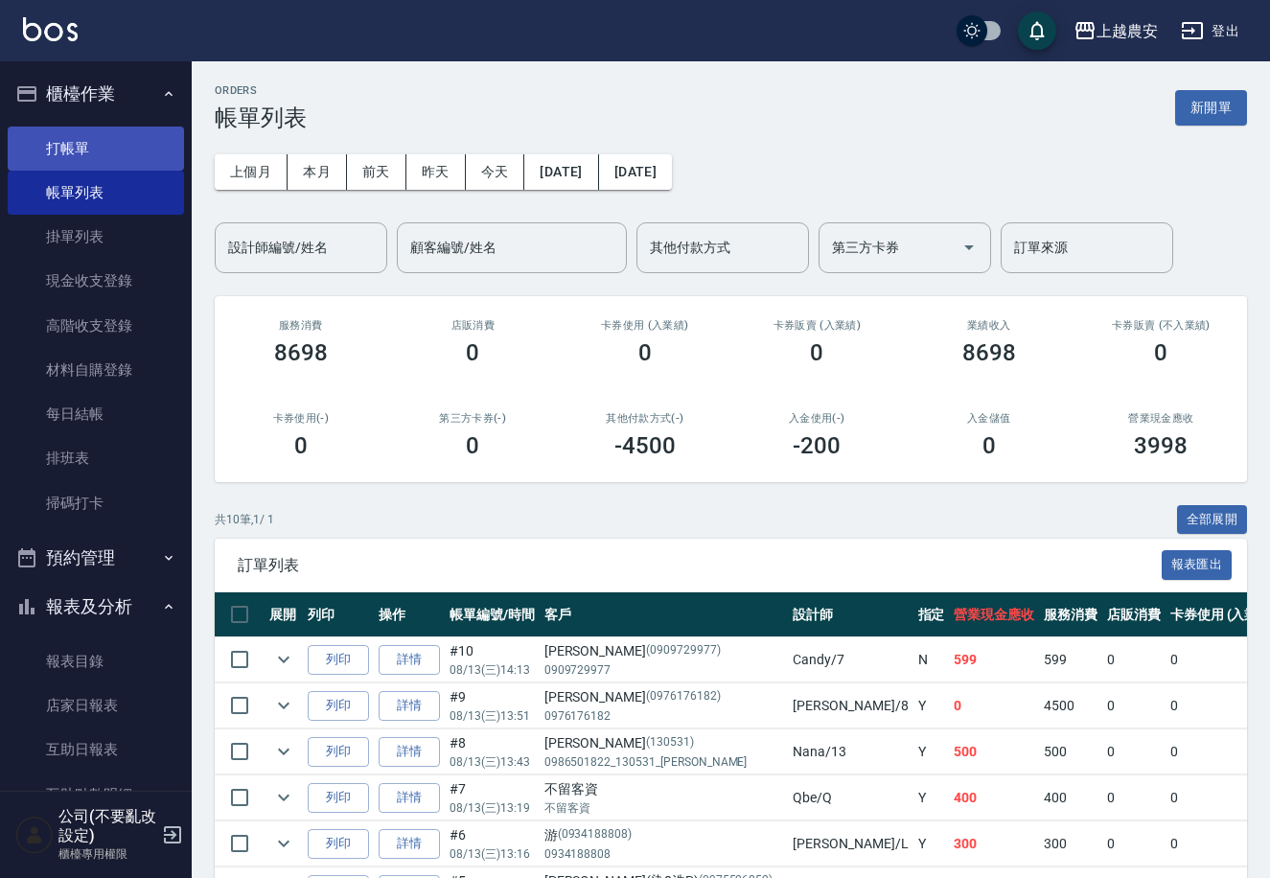
click at [88, 138] on link "打帳單" at bounding box center [96, 149] width 176 height 44
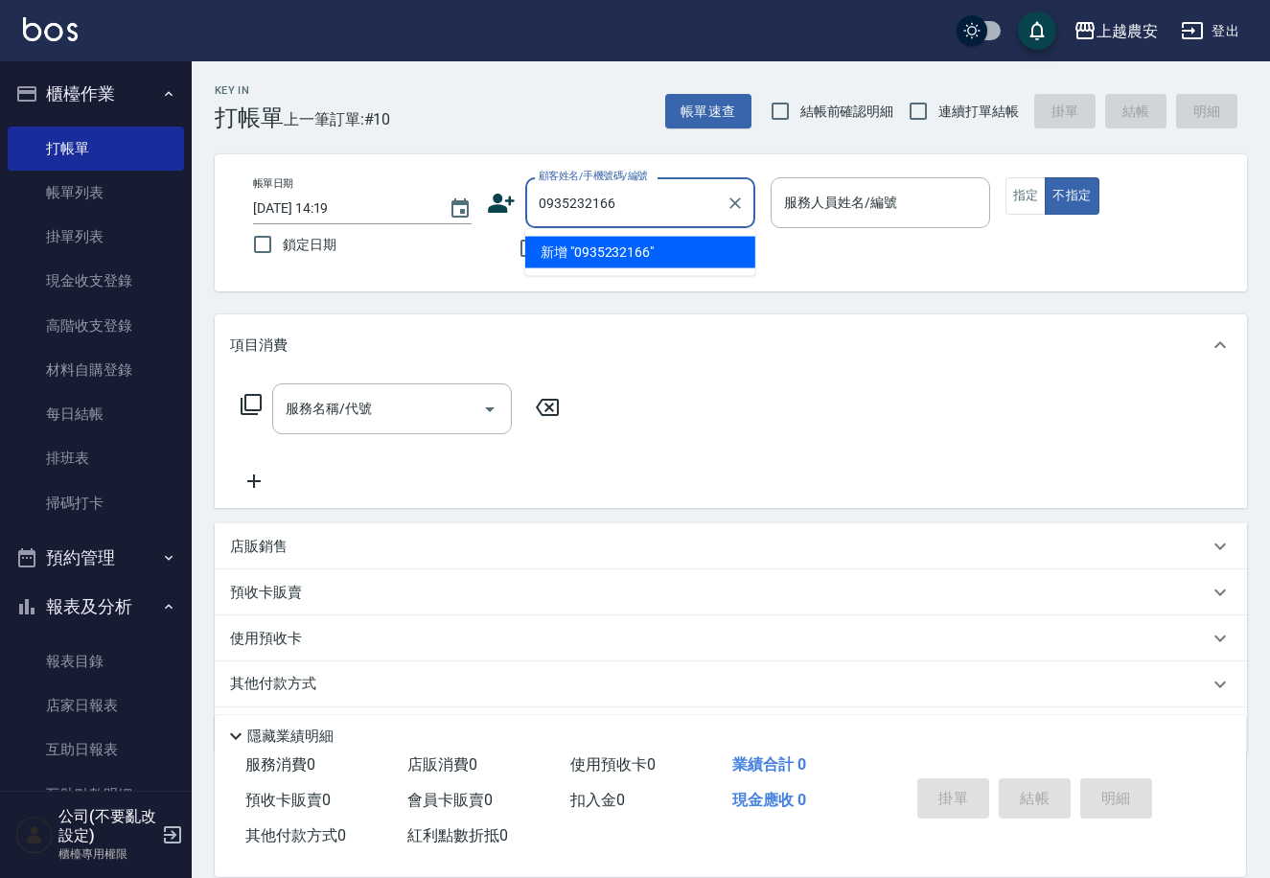
click at [632, 255] on li "新增 "0935232166"" at bounding box center [640, 253] width 230 height 32
type input "0935232166"
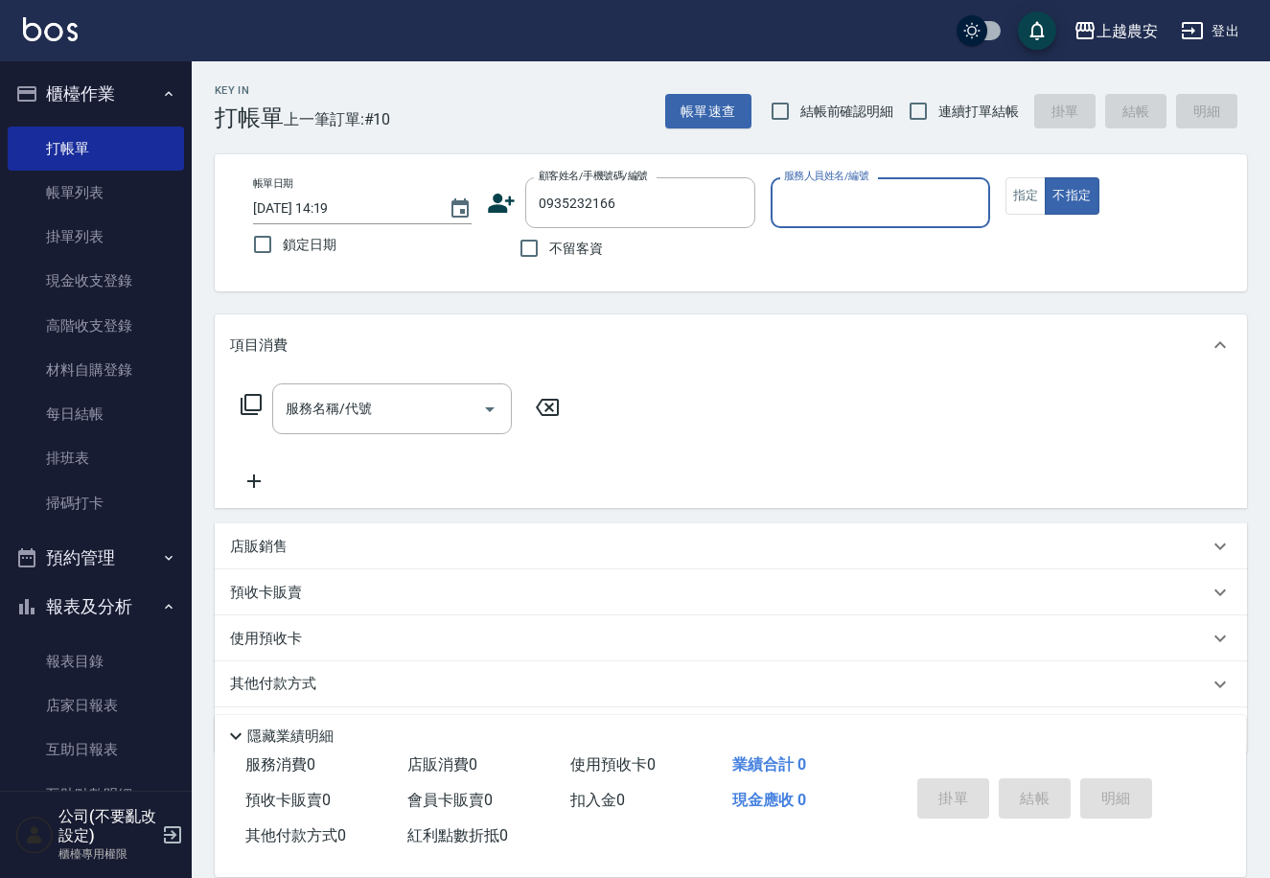
click at [498, 197] on icon at bounding box center [502, 203] width 27 height 19
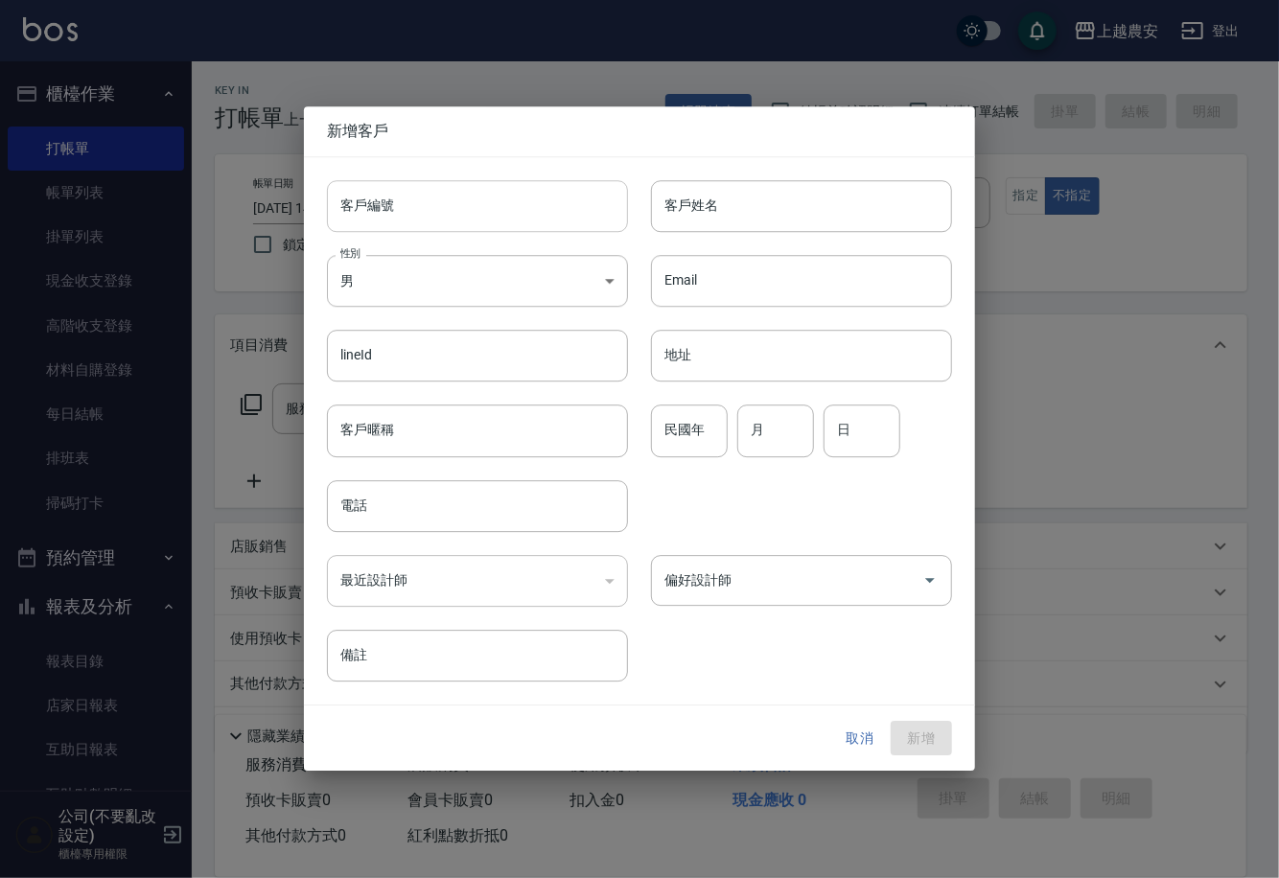
click at [493, 214] on input "客戶編號" at bounding box center [477, 206] width 301 height 52
type input "0935232166"
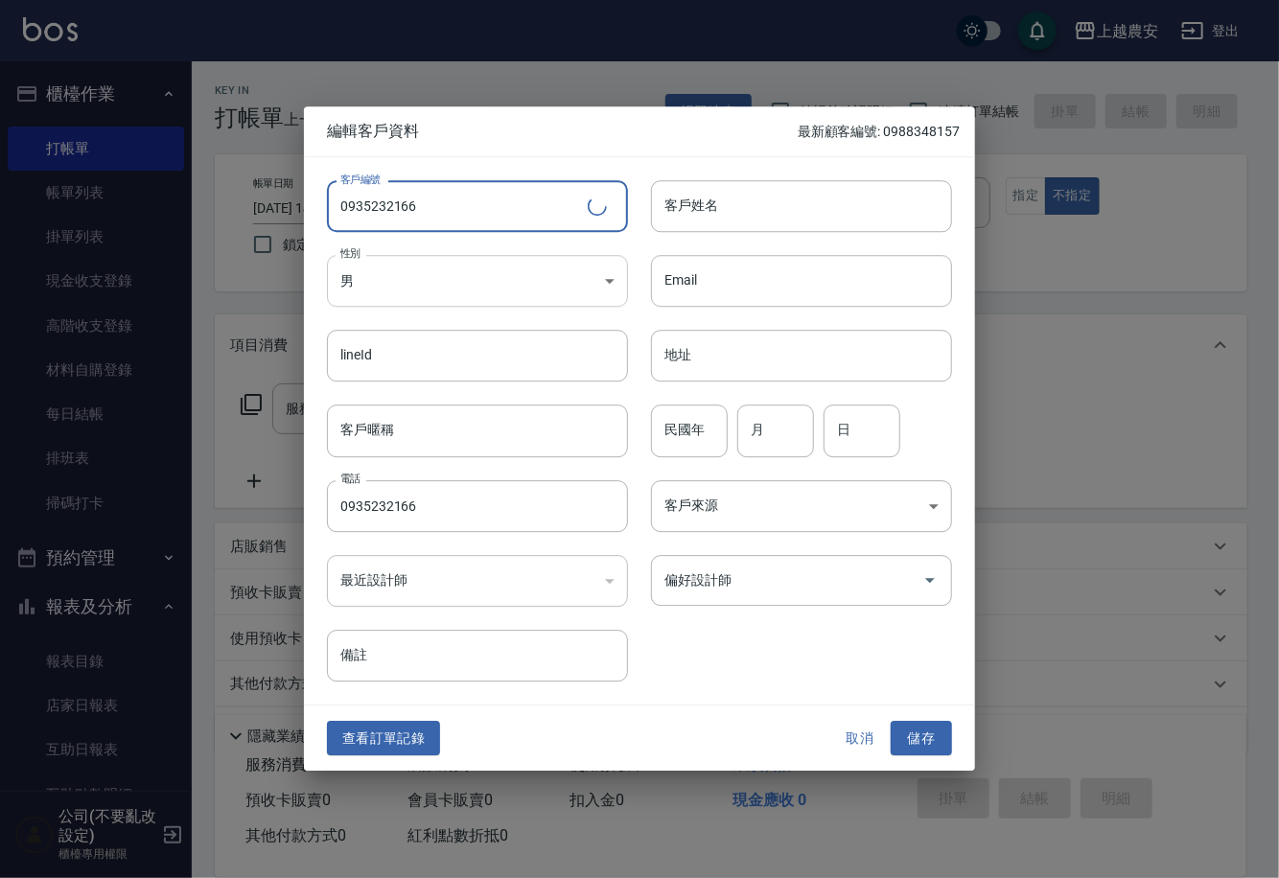
type input "0935232166"
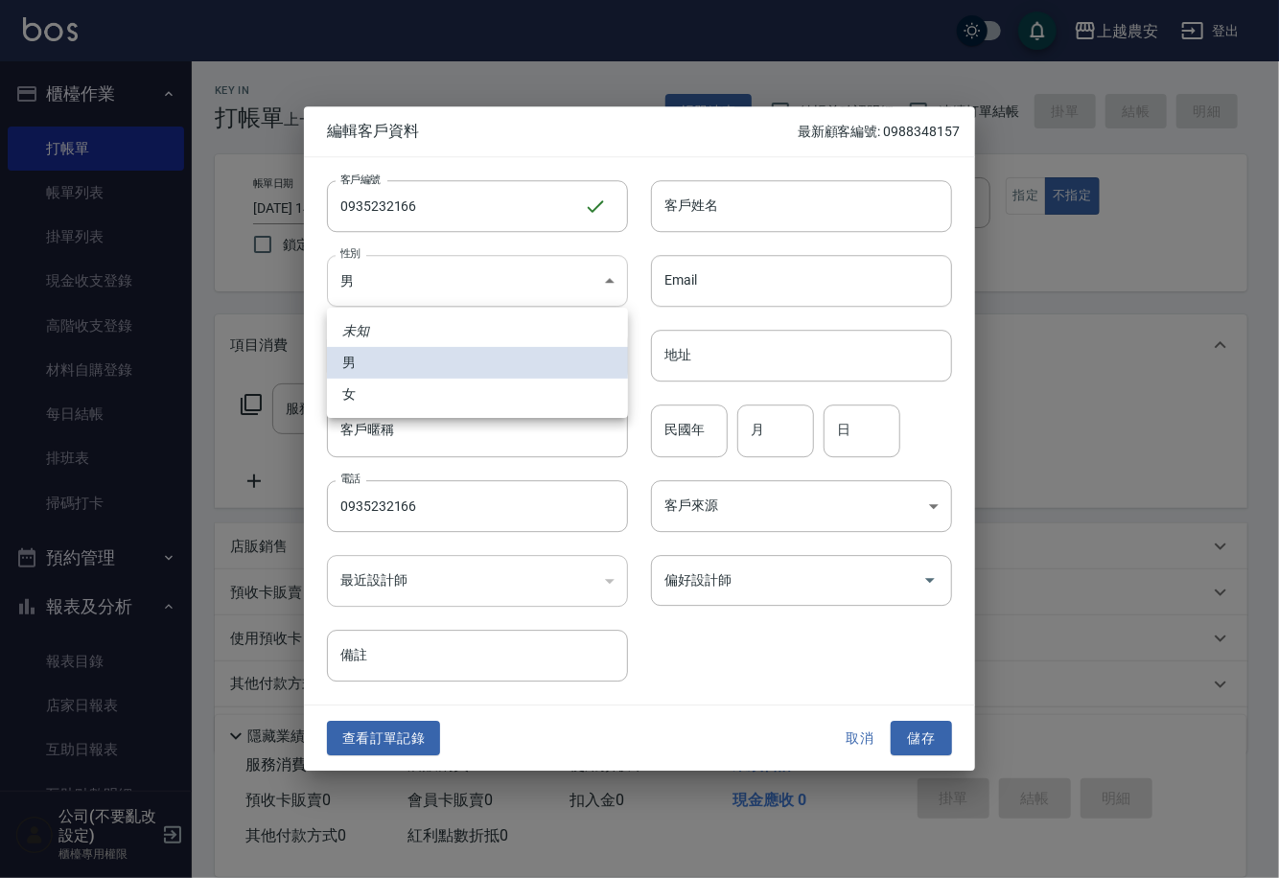
drag, startPoint x: 438, startPoint y: 280, endPoint x: 402, endPoint y: 372, distance: 99.0
click at [437, 280] on body "上越農安 登出 櫃檯作業 打帳單 帳單列表 掛單列表 現金收支登錄 高階收支登錄 材料自購登錄 每日結帳 排班表 掃碼打卡 預約管理 預約管理 單日預約紀錄 …" at bounding box center [639, 467] width 1279 height 935
drag, startPoint x: 403, startPoint y: 401, endPoint x: 485, endPoint y: 365, distance: 89.8
click at [407, 401] on li "女" at bounding box center [477, 395] width 301 height 32
type input "FEMALE"
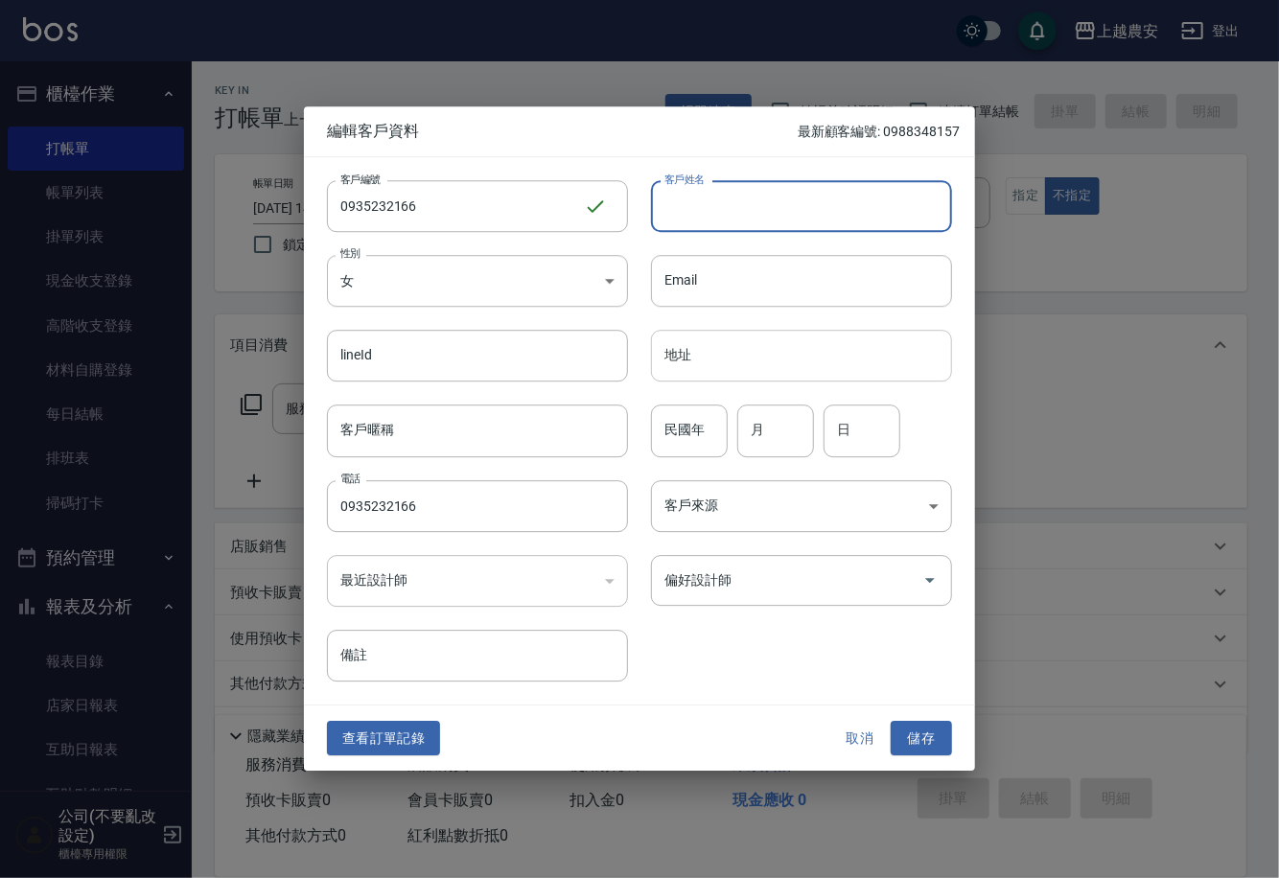
drag, startPoint x: 779, startPoint y: 195, endPoint x: 763, endPoint y: 332, distance: 138.1
click at [779, 196] on input "客戶姓名" at bounding box center [801, 206] width 301 height 52
type input "莊"
drag, startPoint x: 925, startPoint y: 736, endPoint x: 898, endPoint y: 653, distance: 87.6
click at [925, 736] on button "儲存" at bounding box center [921, 738] width 61 height 35
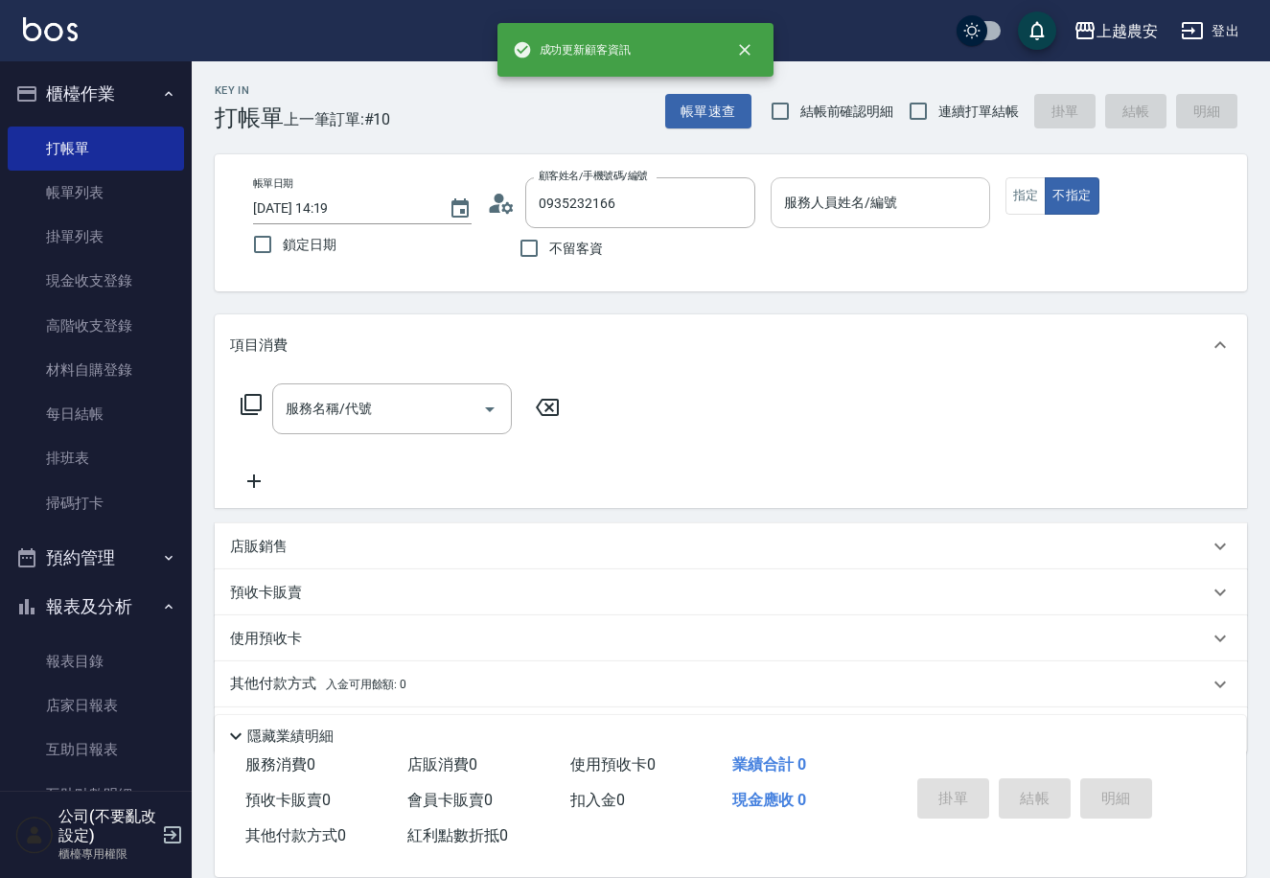
click at [854, 197] on div "服務人員姓名/編號 服務人員姓名/編號" at bounding box center [880, 202] width 219 height 51
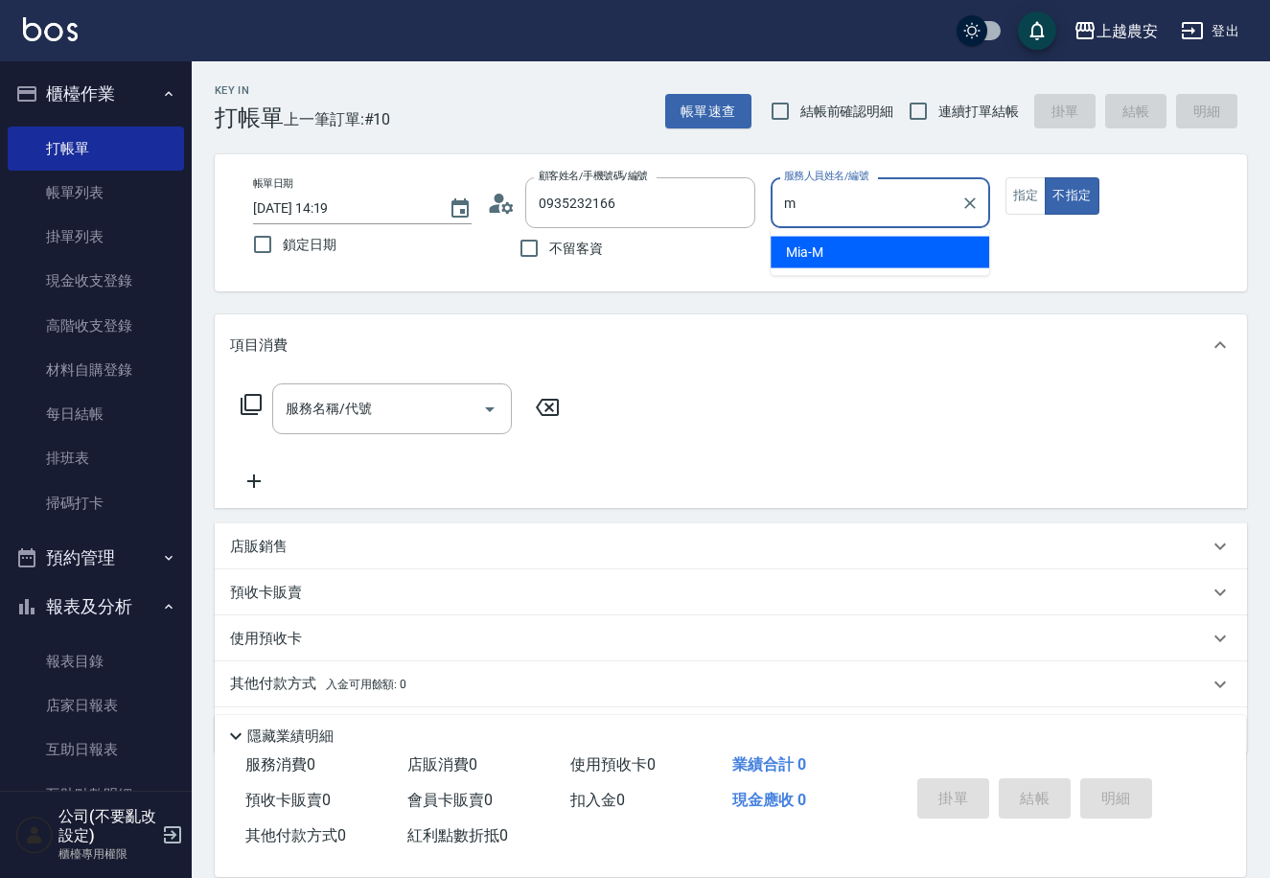
type input "Mia-M"
type button "false"
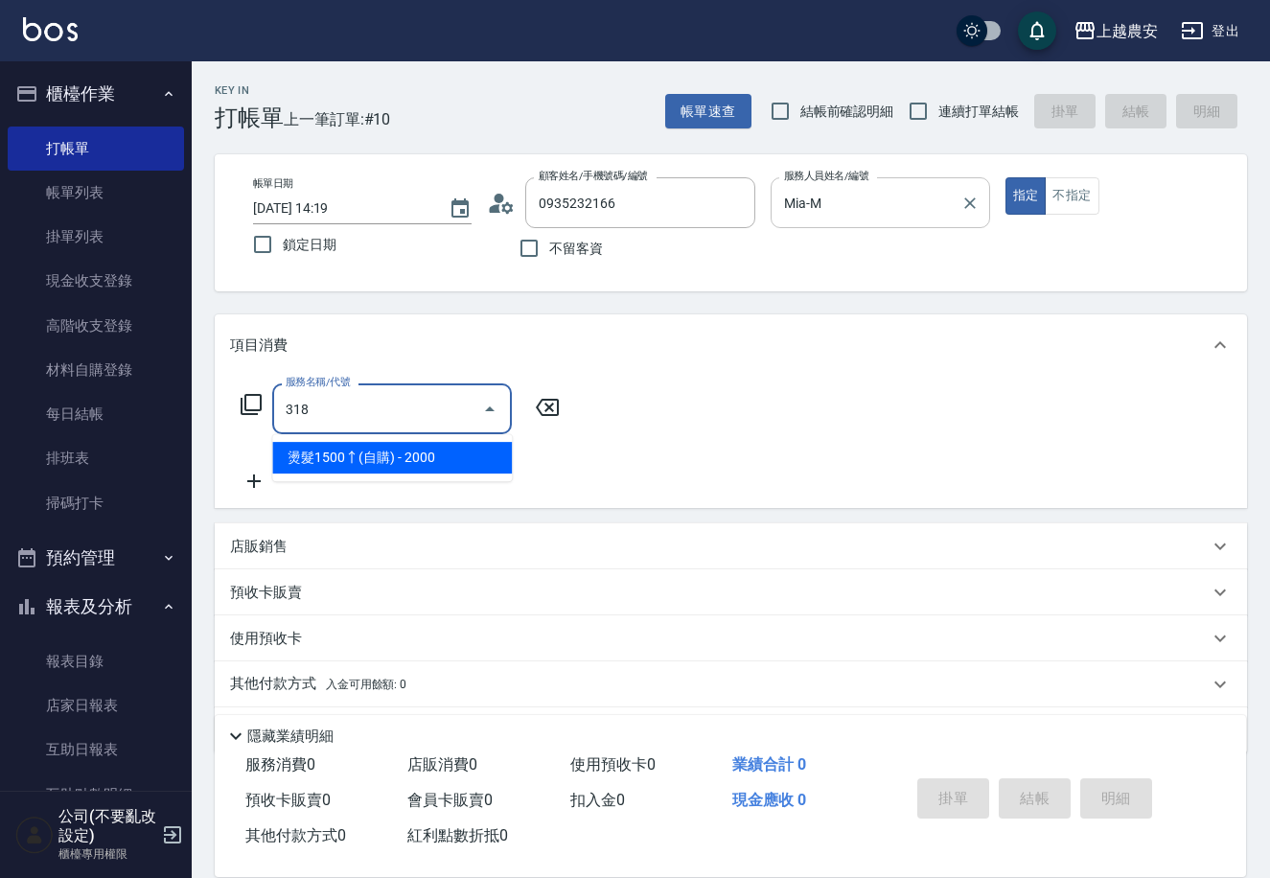
type input "燙髮1500↑(自購)(318)"
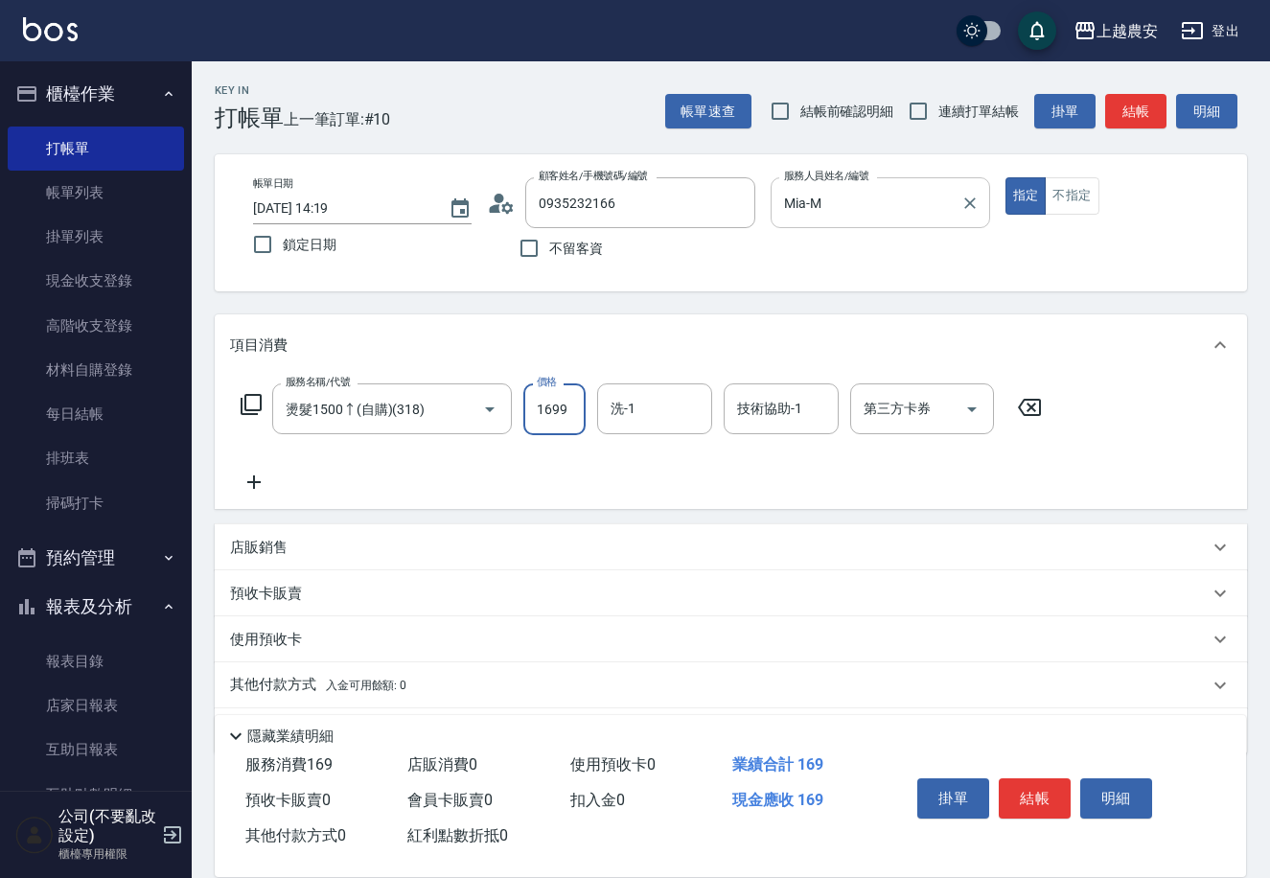
type input "1699"
type input "林品妤-32"
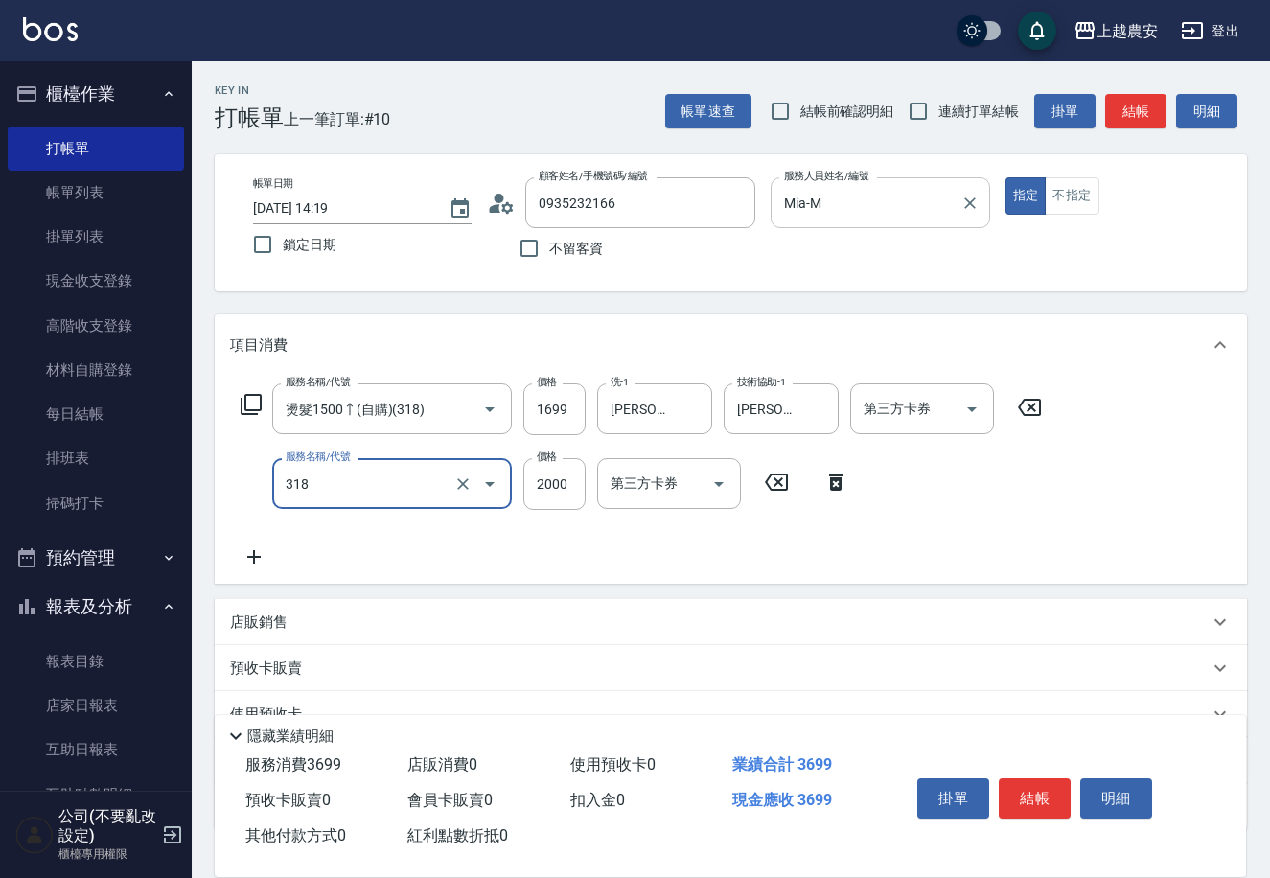
type input "燙髮1500↑(自購)(318)"
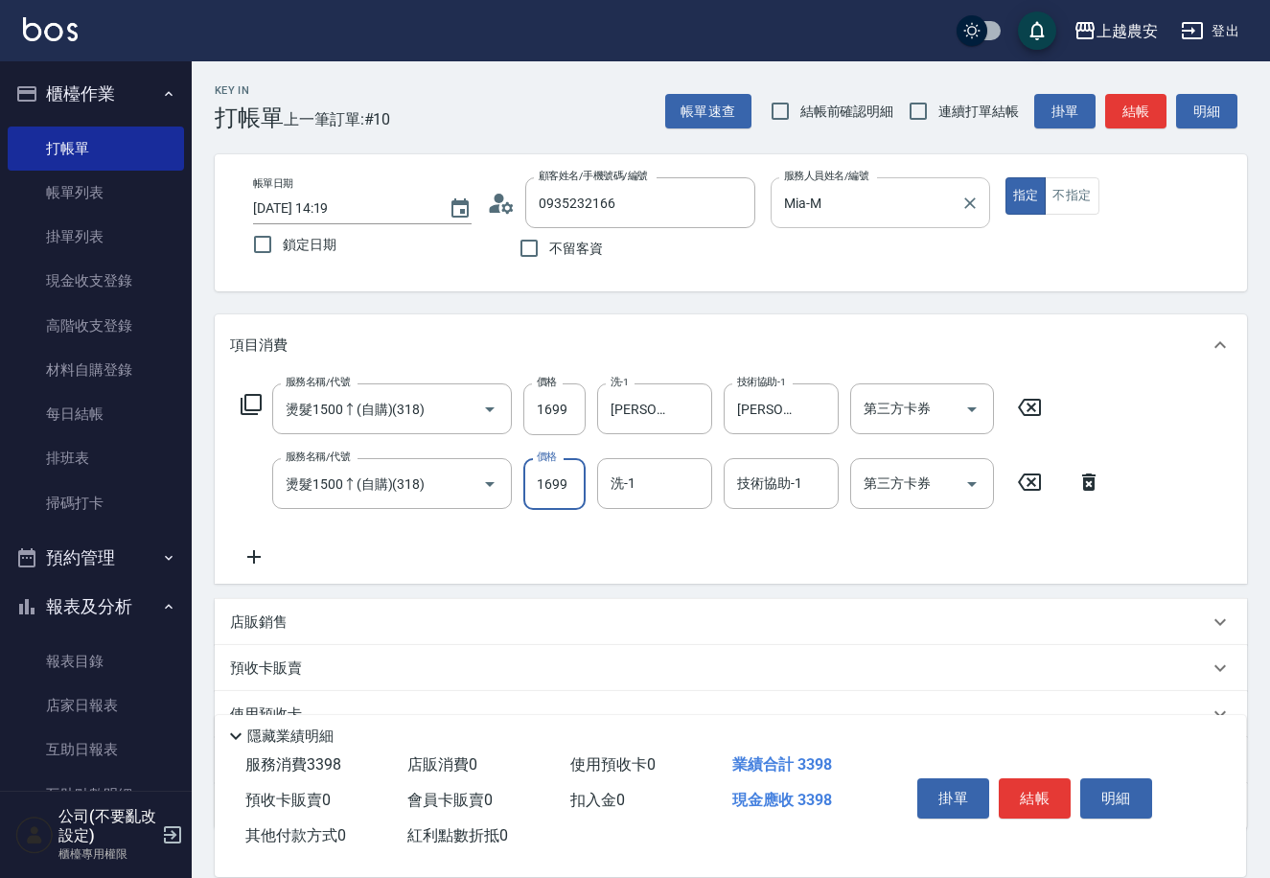
type input "1699"
type input "團團-27"
type input "林品妤-32"
click at [1058, 801] on button "結帳" at bounding box center [1035, 798] width 72 height 40
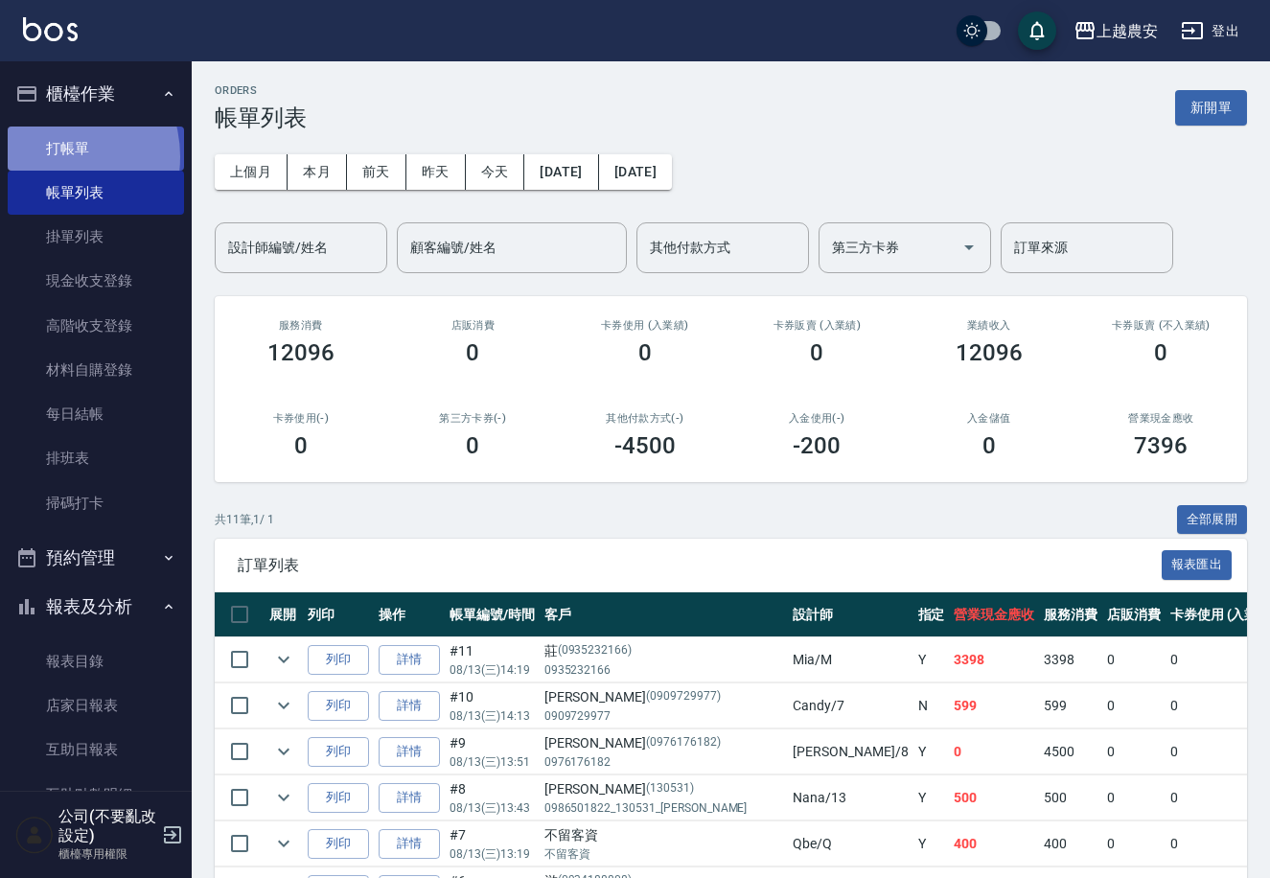
click at [46, 156] on link "打帳單" at bounding box center [96, 149] width 176 height 44
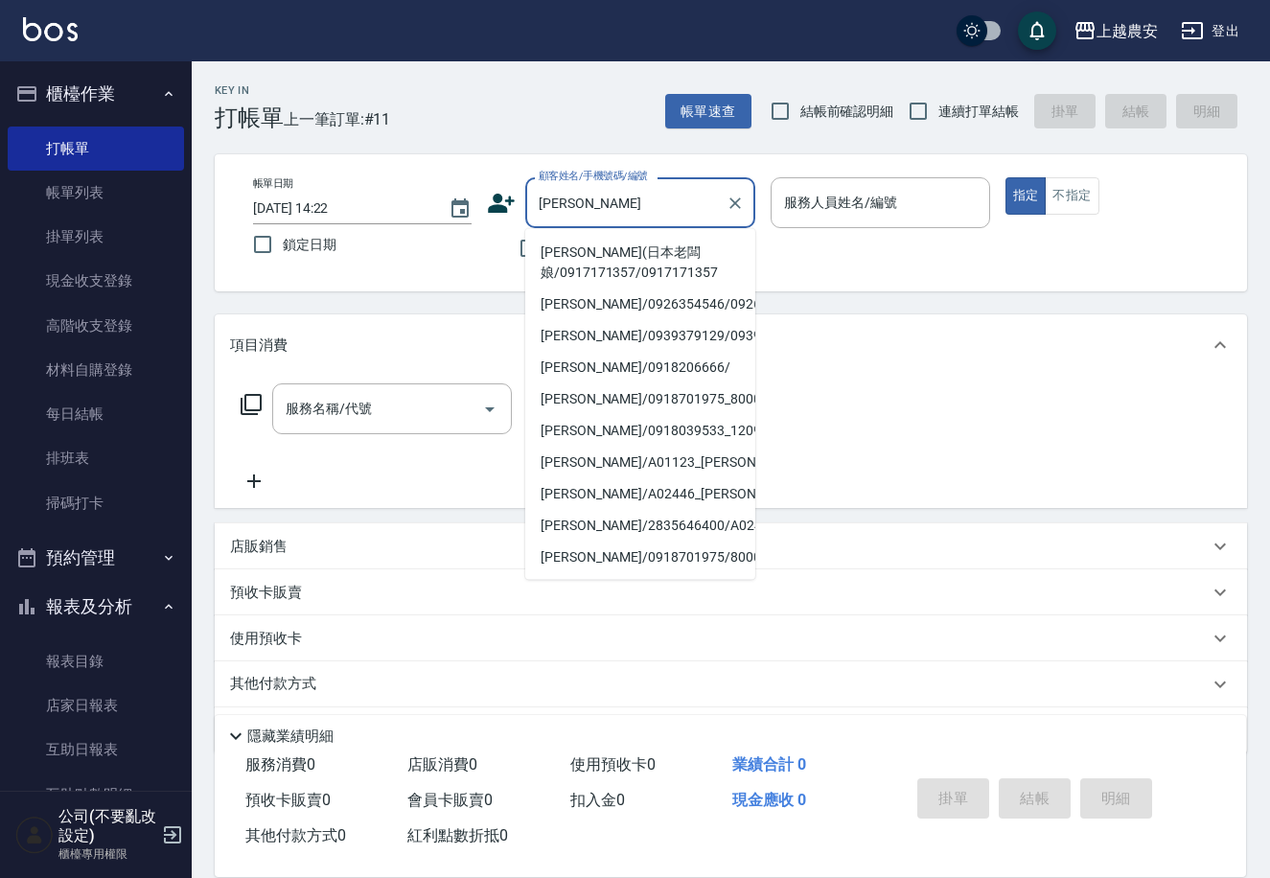
drag, startPoint x: 545, startPoint y: 252, endPoint x: 518, endPoint y: 349, distance: 100.5
click at [545, 253] on li "徐麗霜(日本老闆娘/0917171357/0917171357" at bounding box center [640, 263] width 230 height 52
type input "徐麗霜(日本老闆娘/0917171357/0917171357"
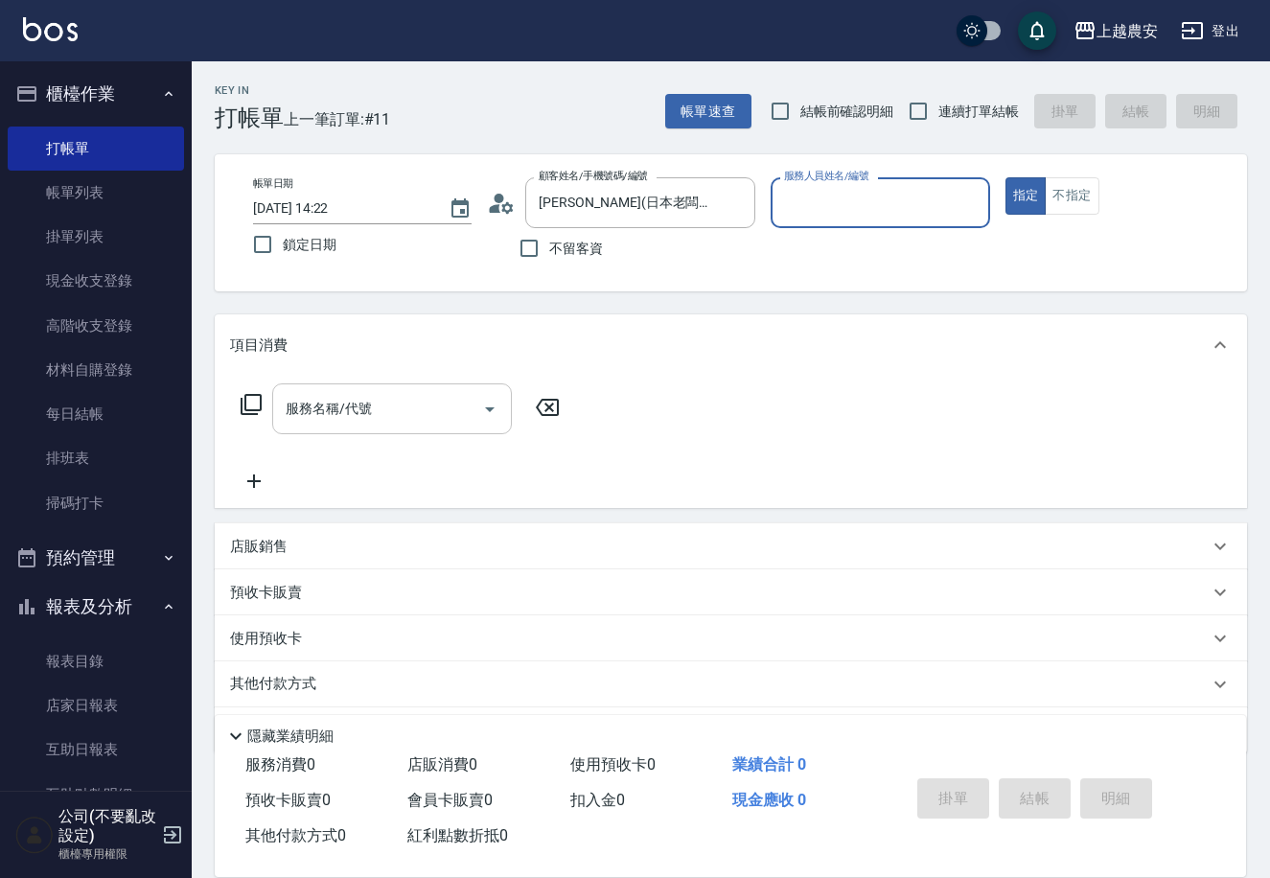
type input "Candy-7"
click at [430, 419] on input "服務名稱/代號" at bounding box center [378, 409] width 194 height 34
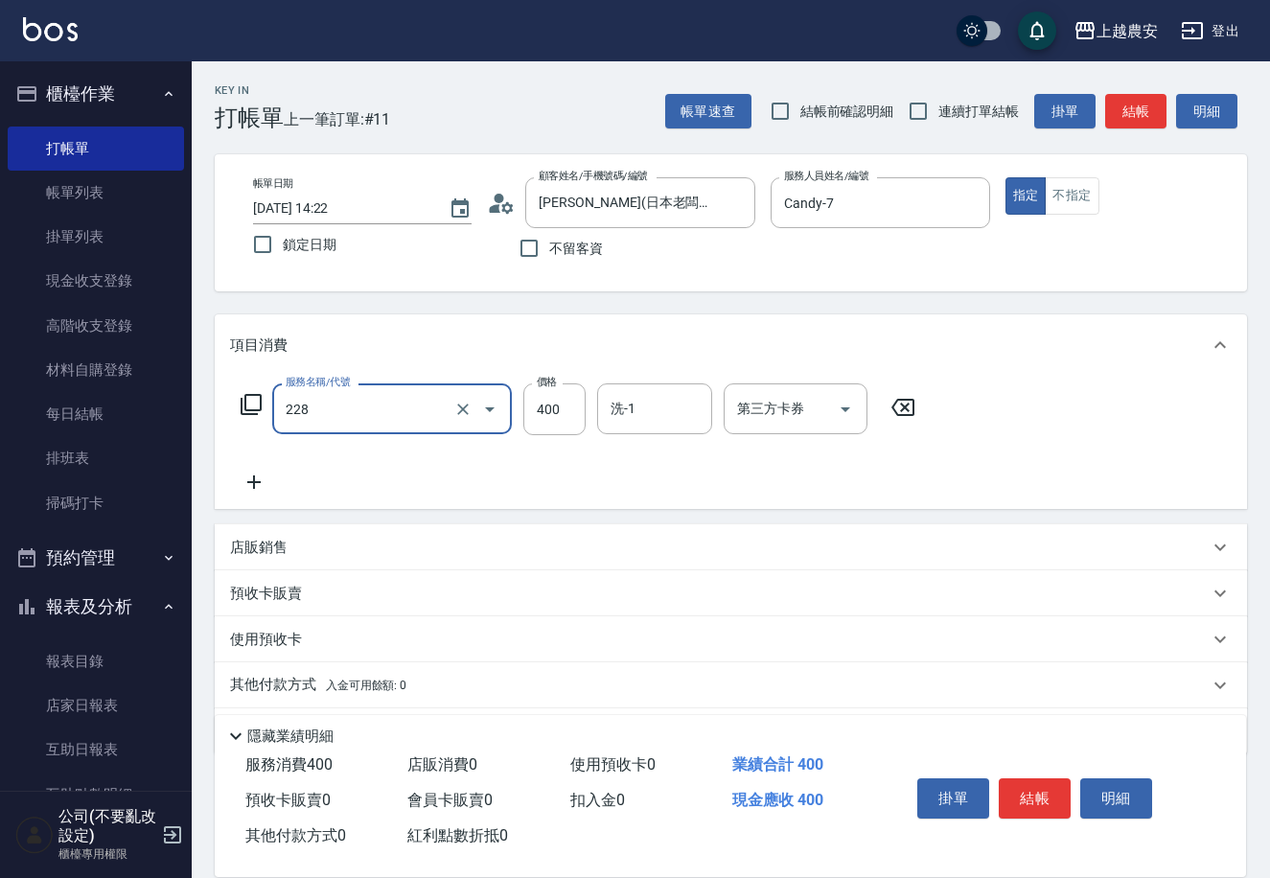
type input "洗髮(228)"
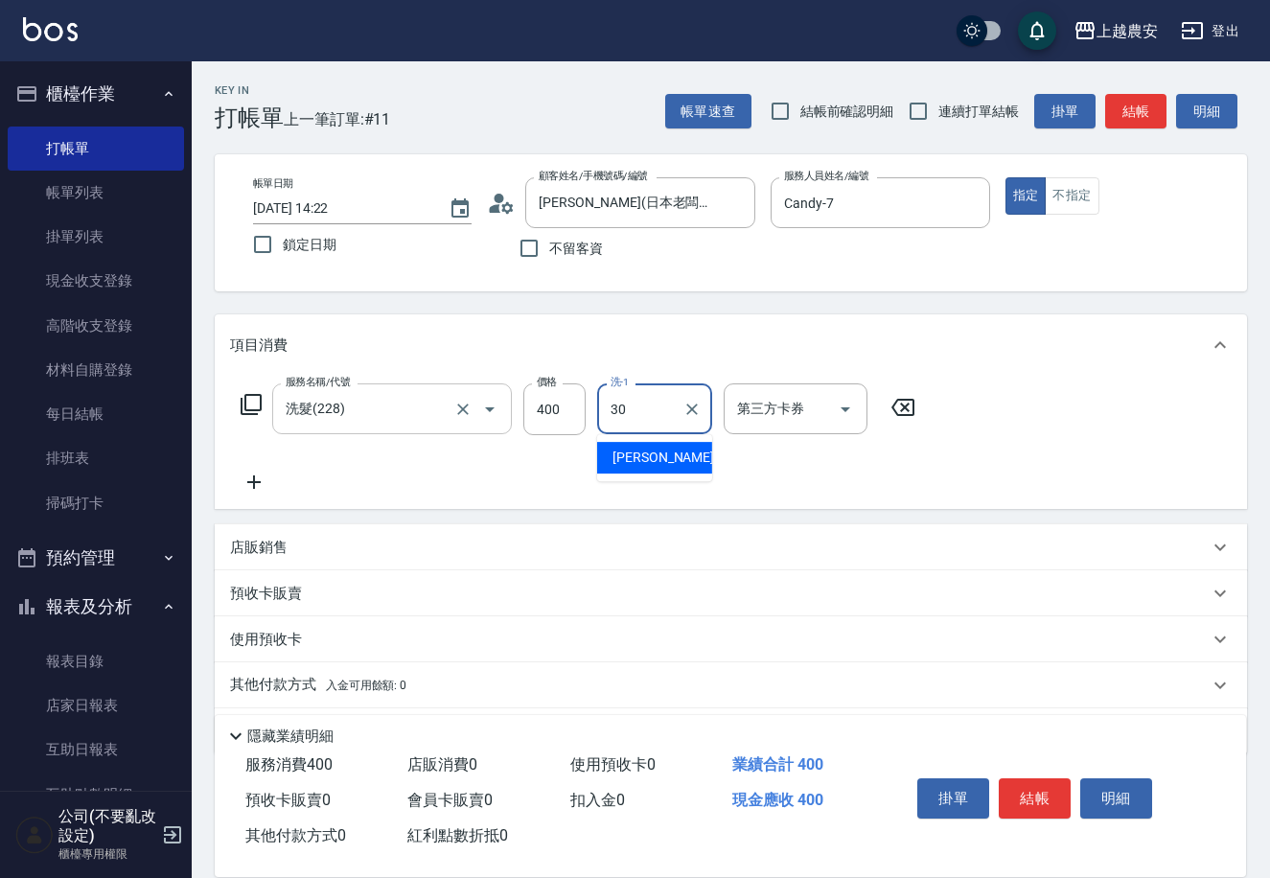
type input "珮珮-30"
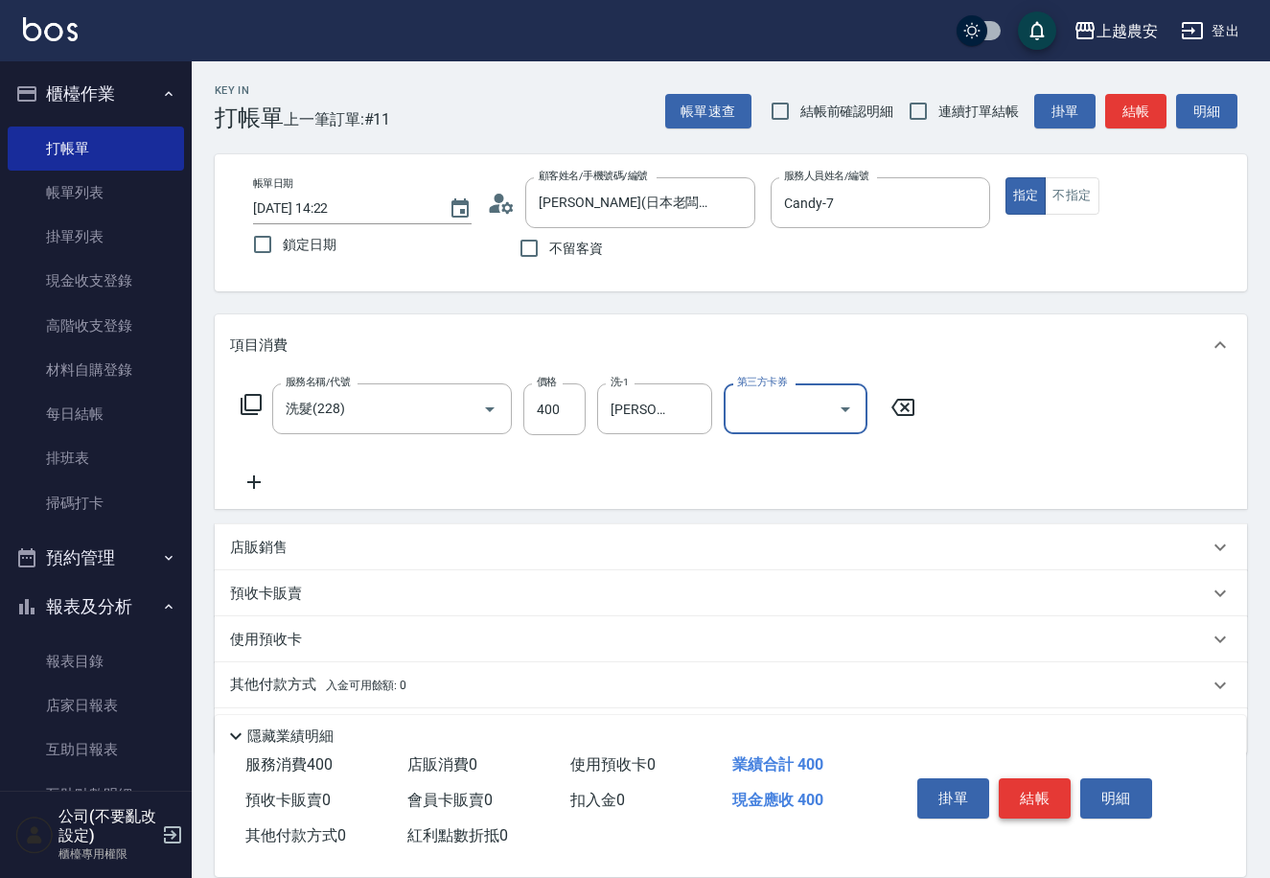
click at [1035, 785] on button "結帳" at bounding box center [1035, 798] width 72 height 40
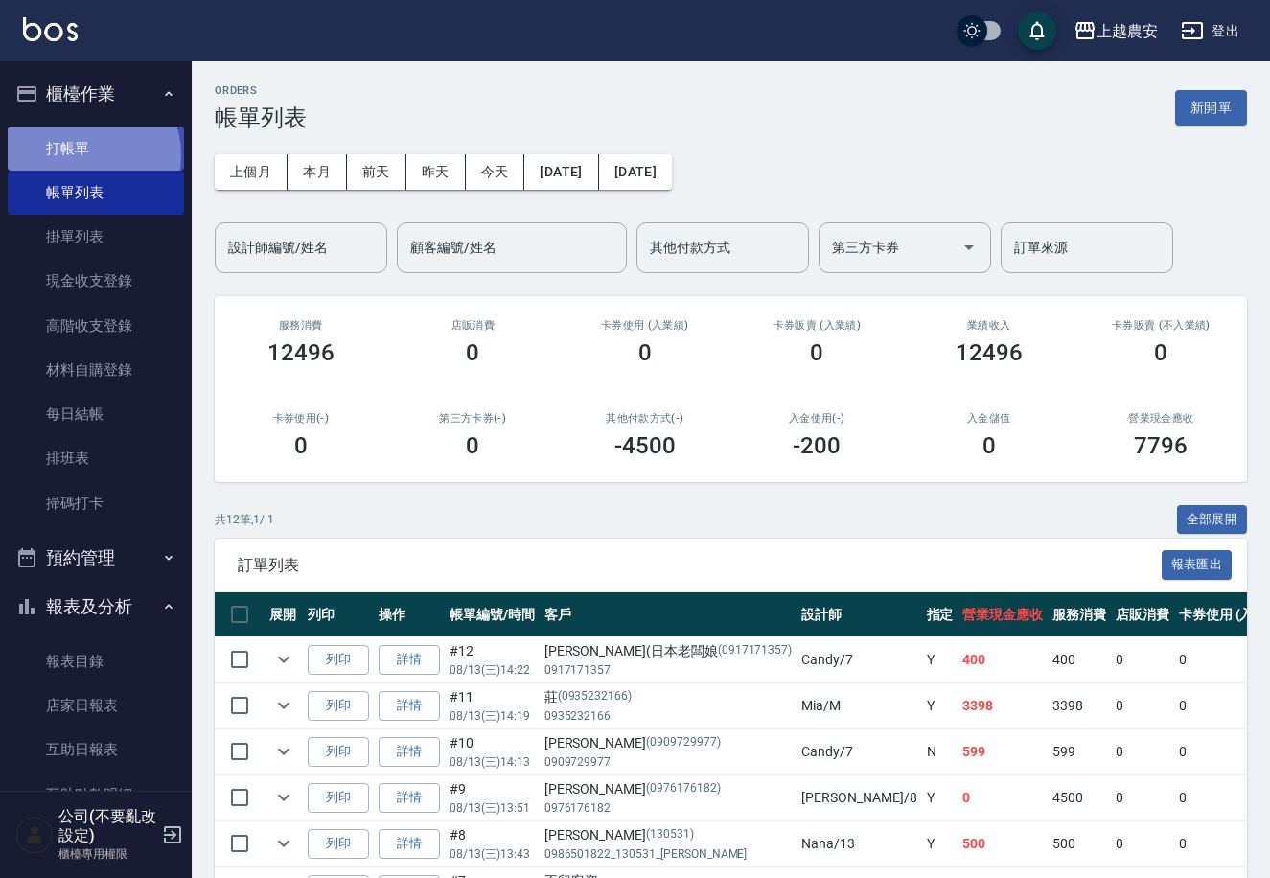
click at [84, 154] on link "打帳單" at bounding box center [96, 149] width 176 height 44
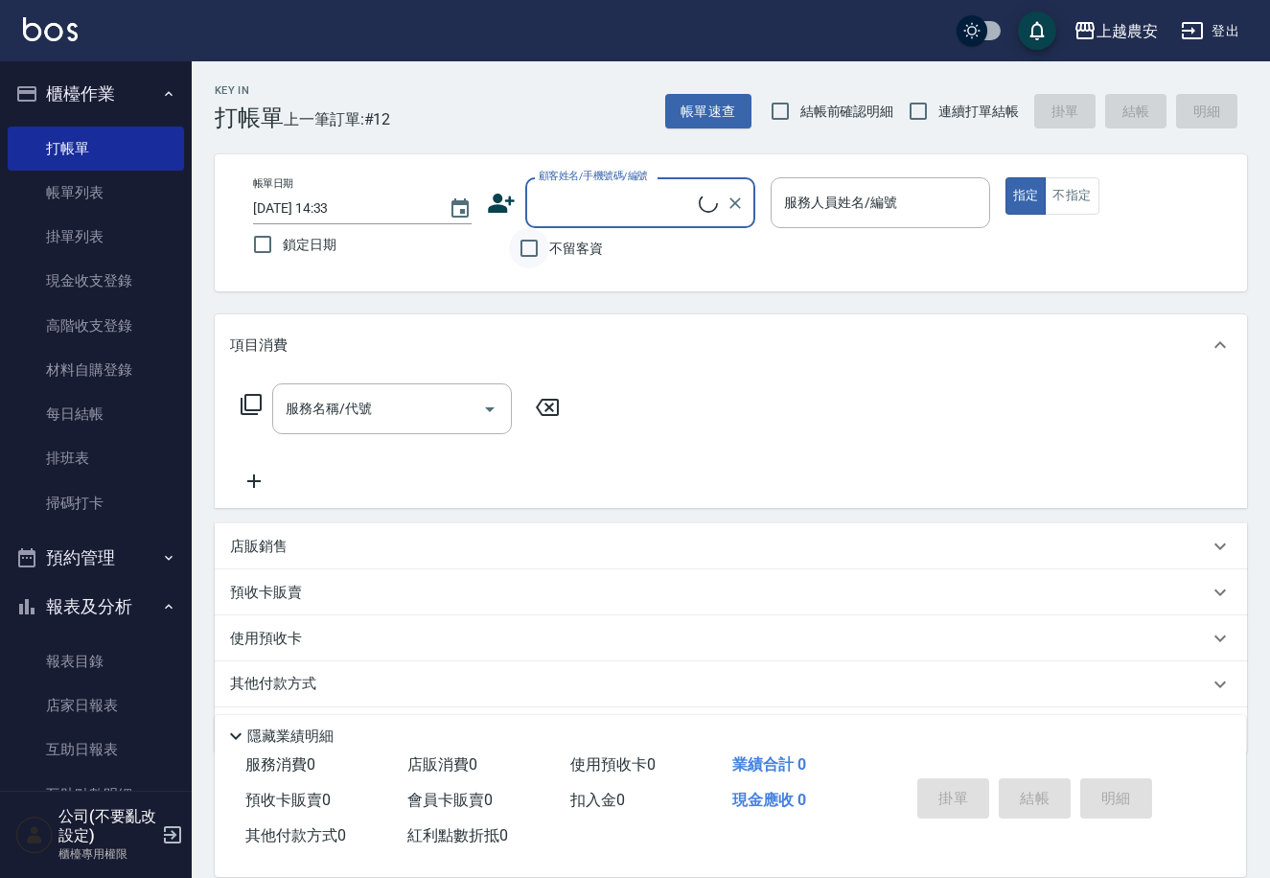
click at [528, 241] on input "不留客資" at bounding box center [529, 248] width 40 height 40
checkbox input "true"
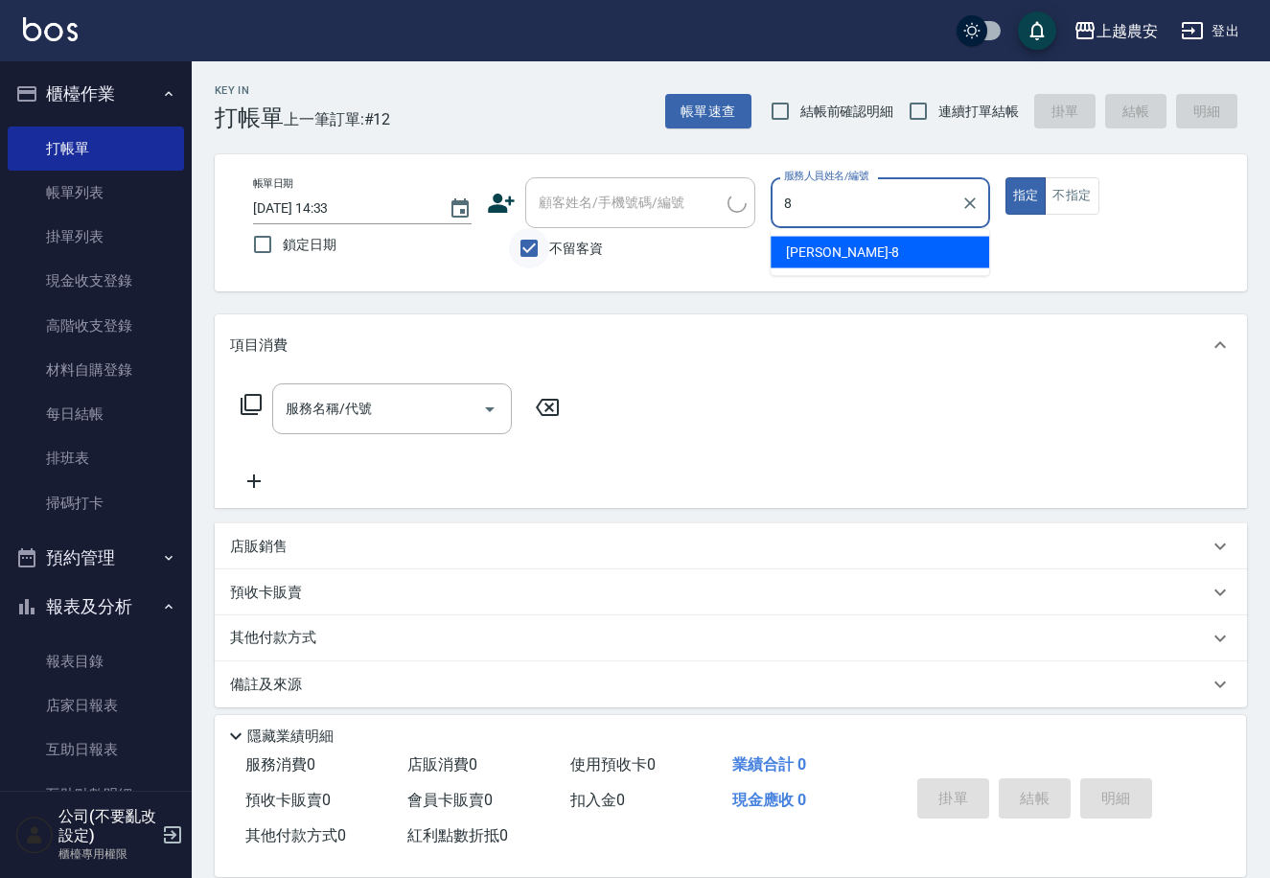
type input "黛慧-8"
type button "true"
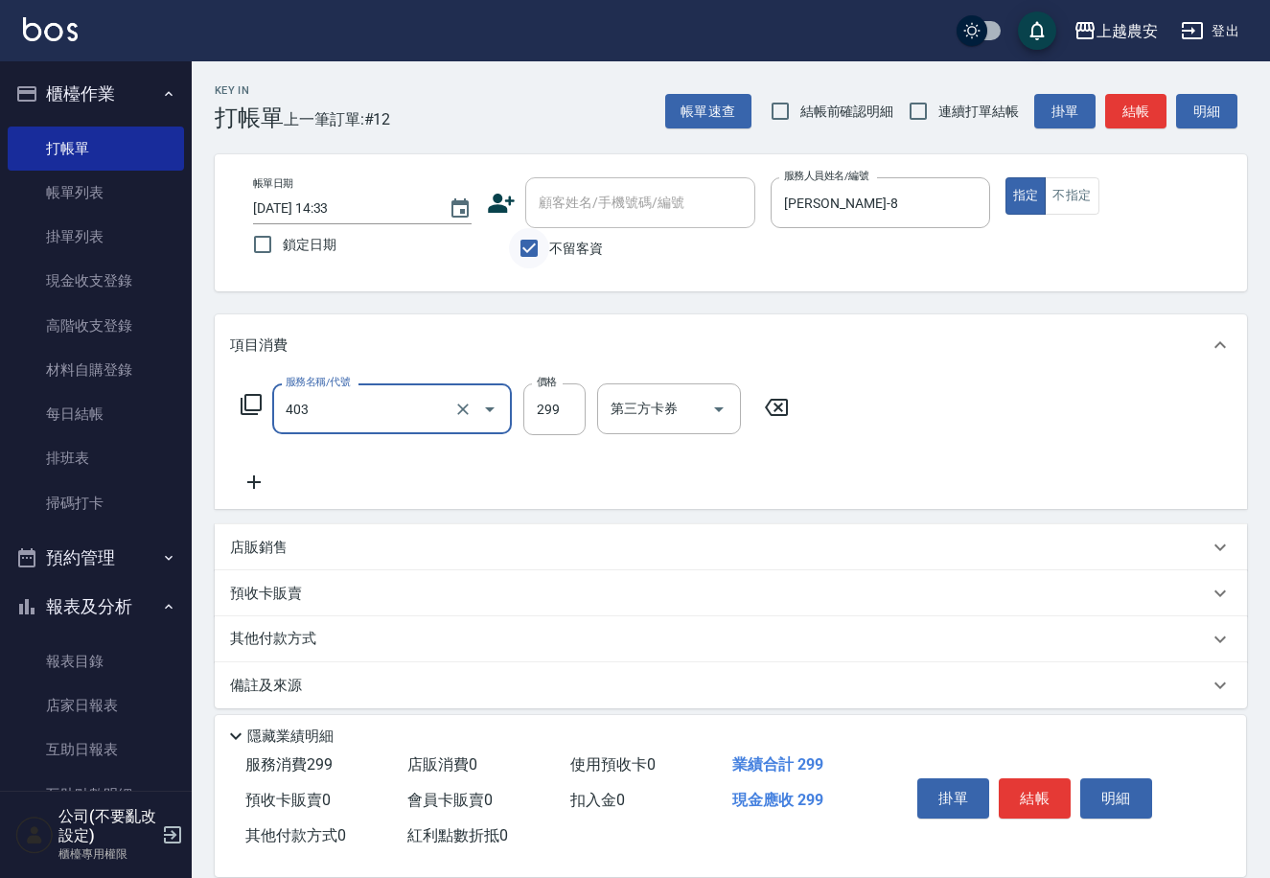
type input "403"
type input "3"
type input "剪髮(403)"
type input "300"
click at [1036, 796] on button "結帳" at bounding box center [1035, 798] width 72 height 40
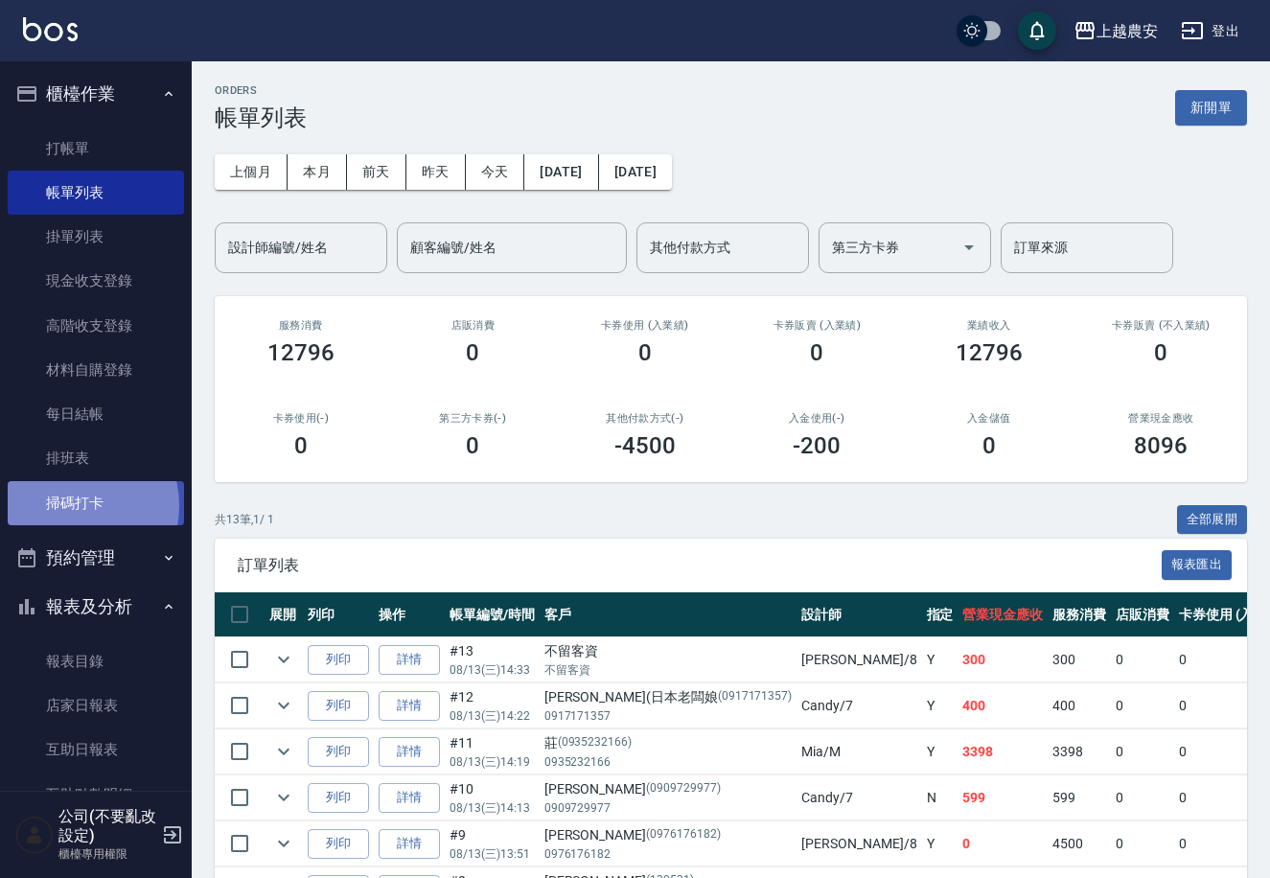
click at [73, 505] on link "掃碼打卡" at bounding box center [96, 503] width 176 height 44
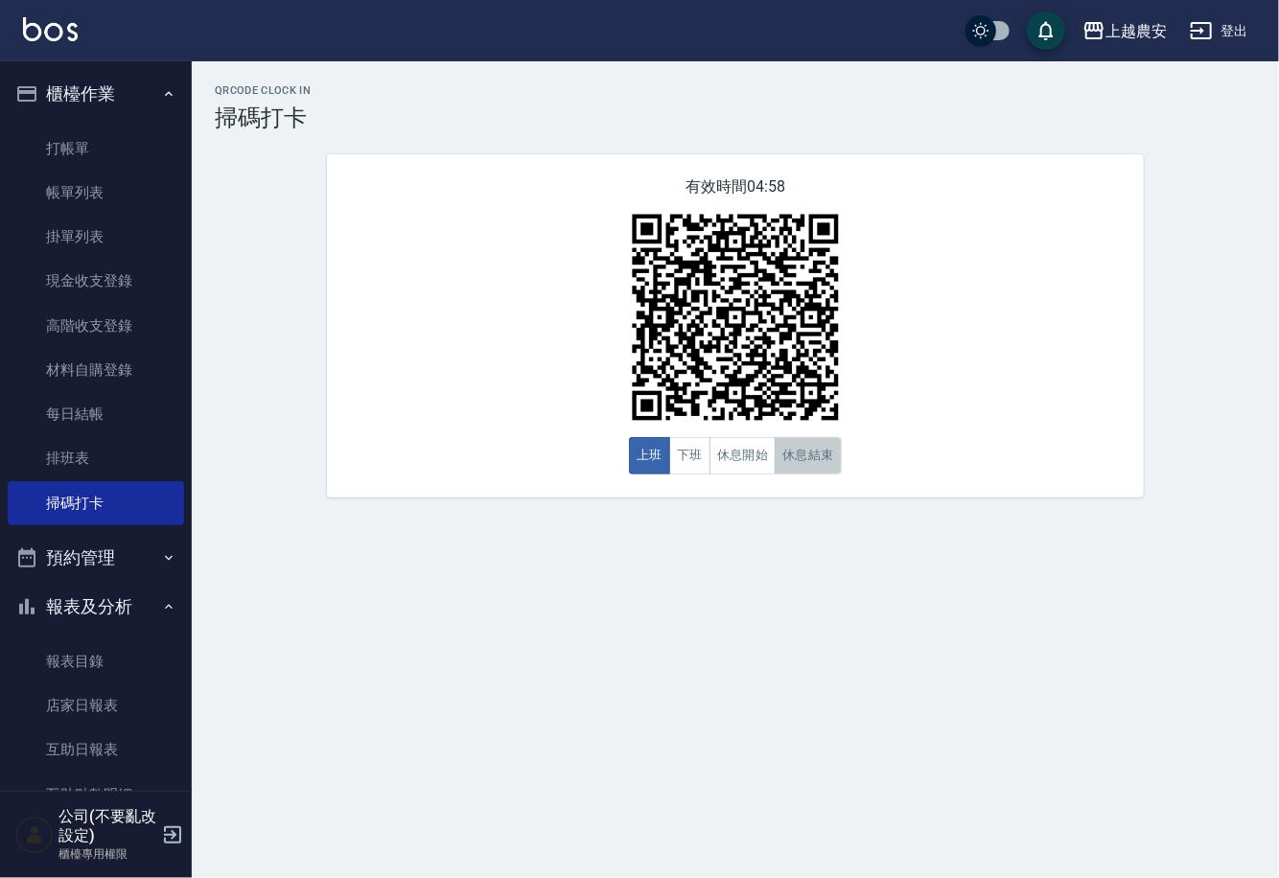
click at [792, 458] on button "休息結束" at bounding box center [808, 455] width 67 height 37
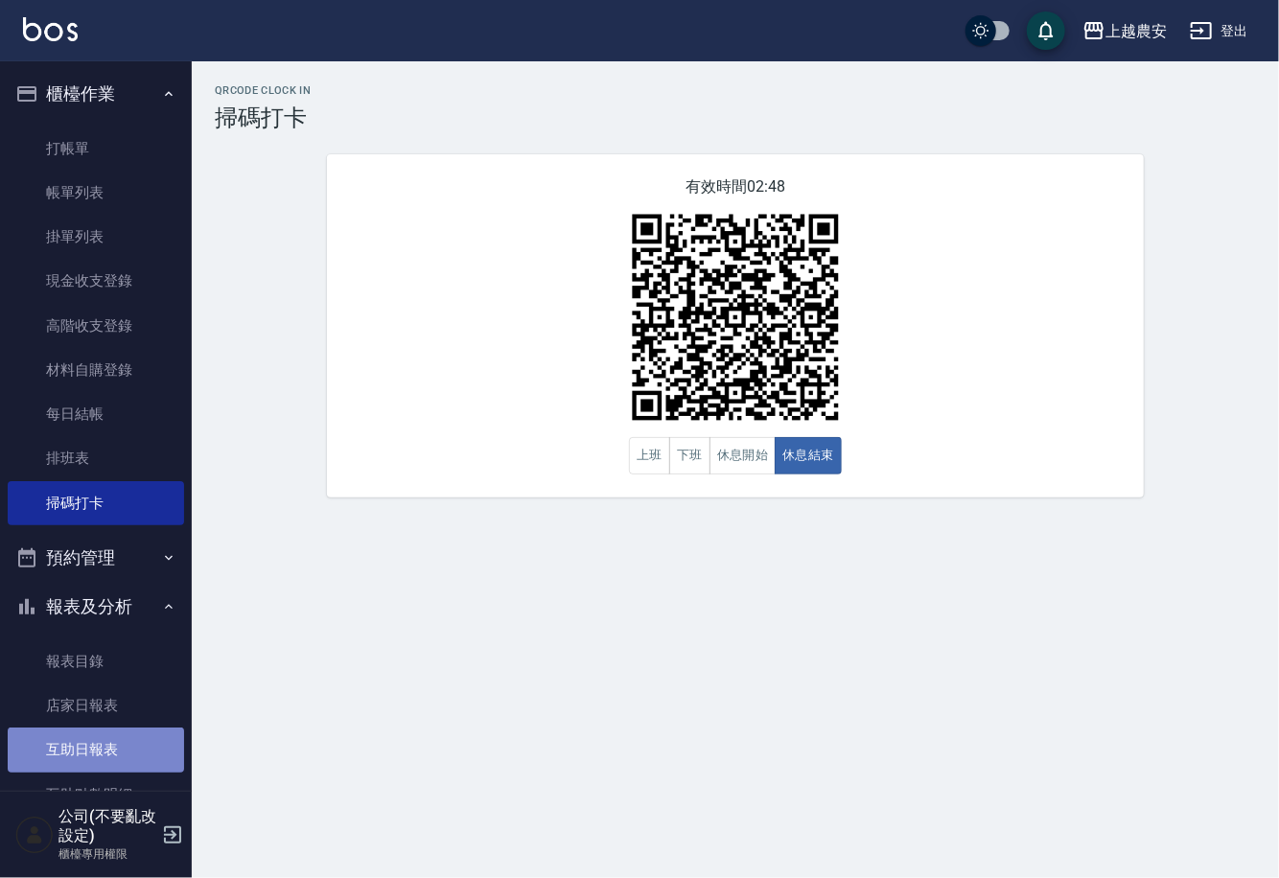
click at [140, 764] on link "互助日報表" at bounding box center [96, 750] width 176 height 44
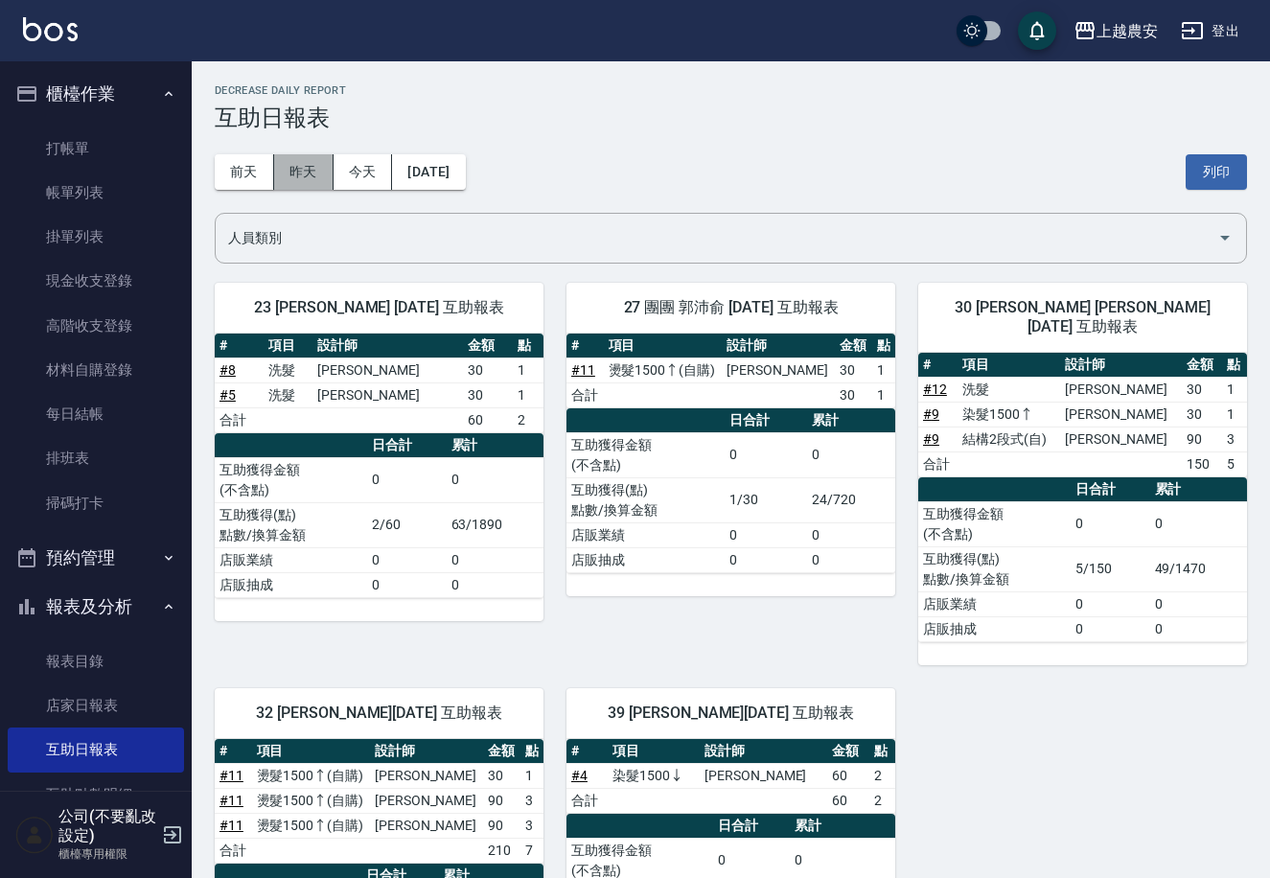
click at [296, 181] on button "昨天" at bounding box center [303, 171] width 59 height 35
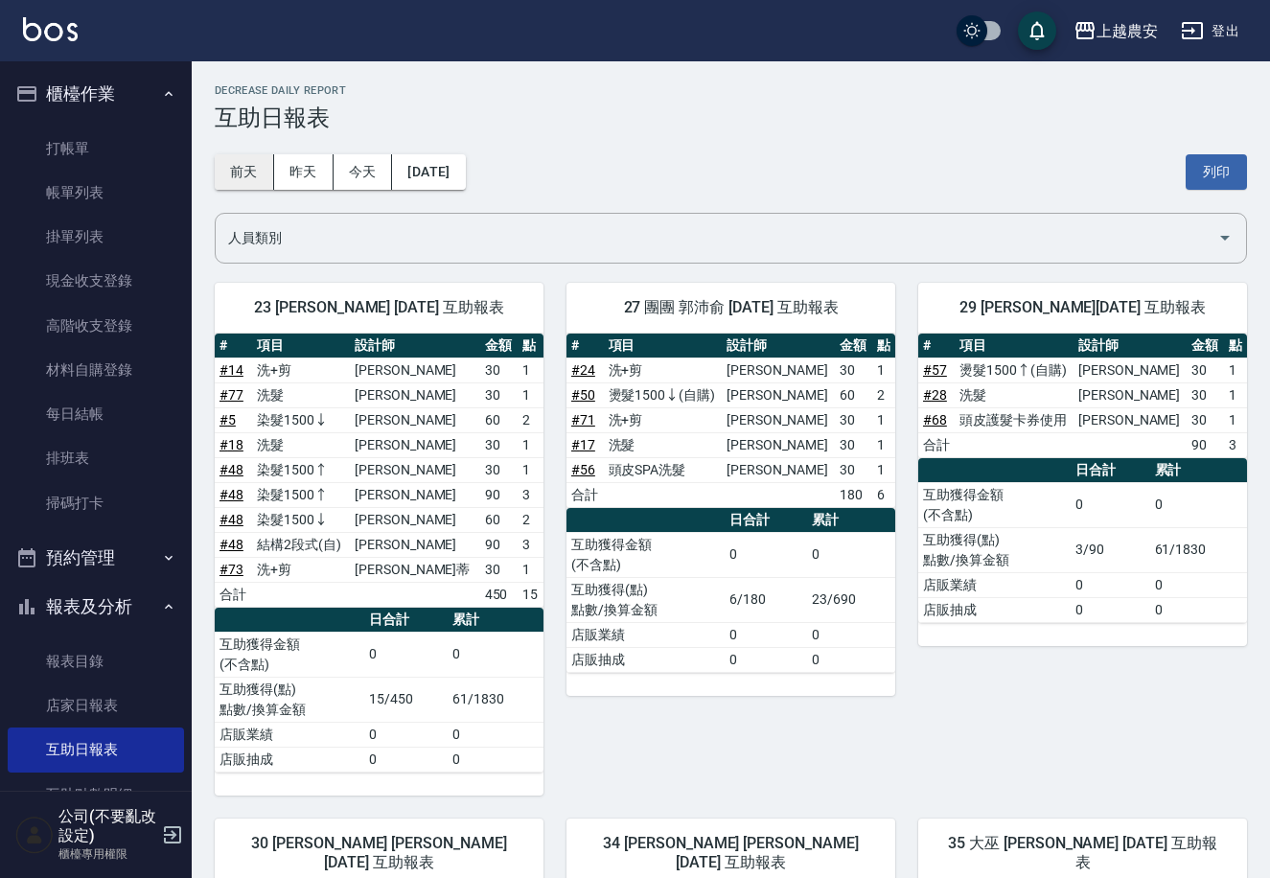
click at [267, 170] on button "前天" at bounding box center [244, 171] width 59 height 35
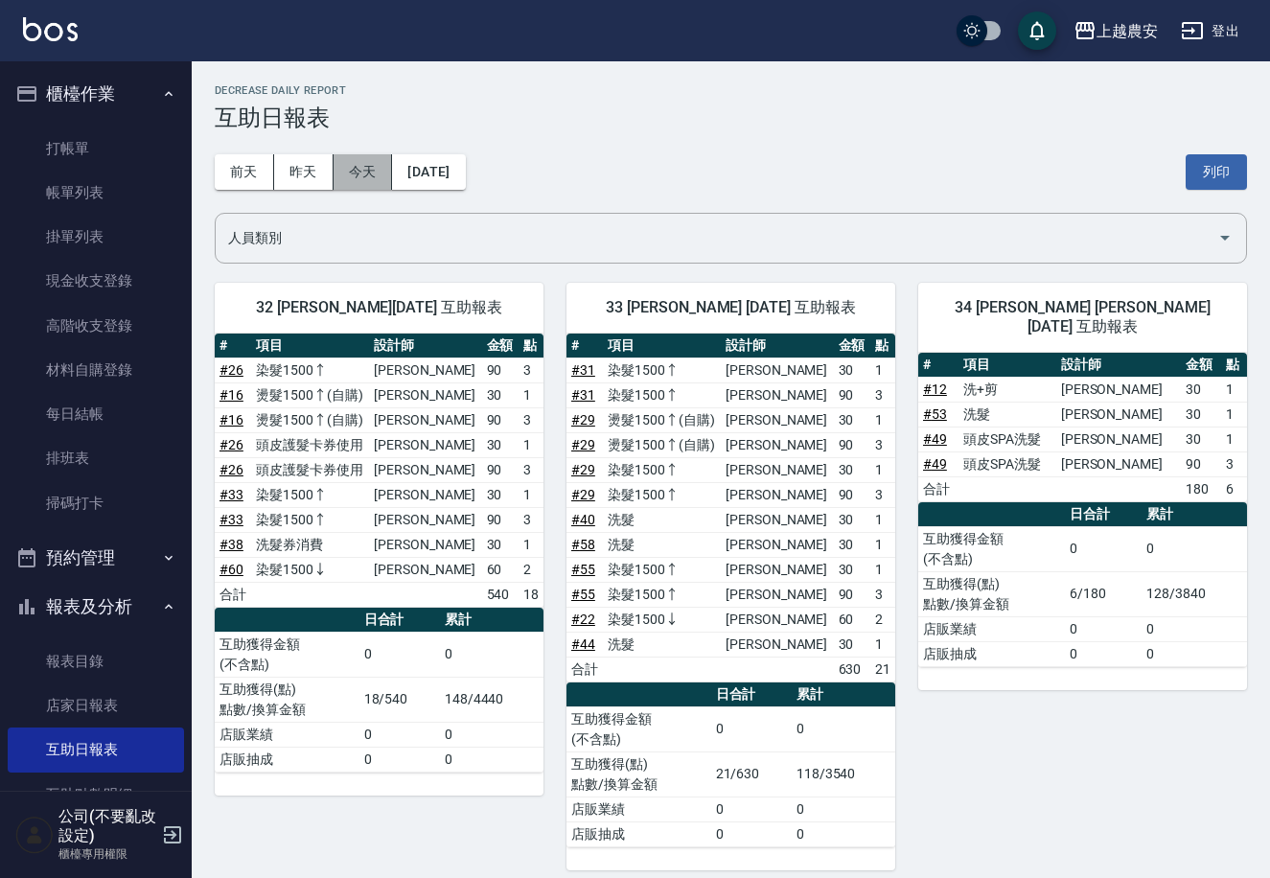
click at [352, 172] on button "今天" at bounding box center [363, 171] width 59 height 35
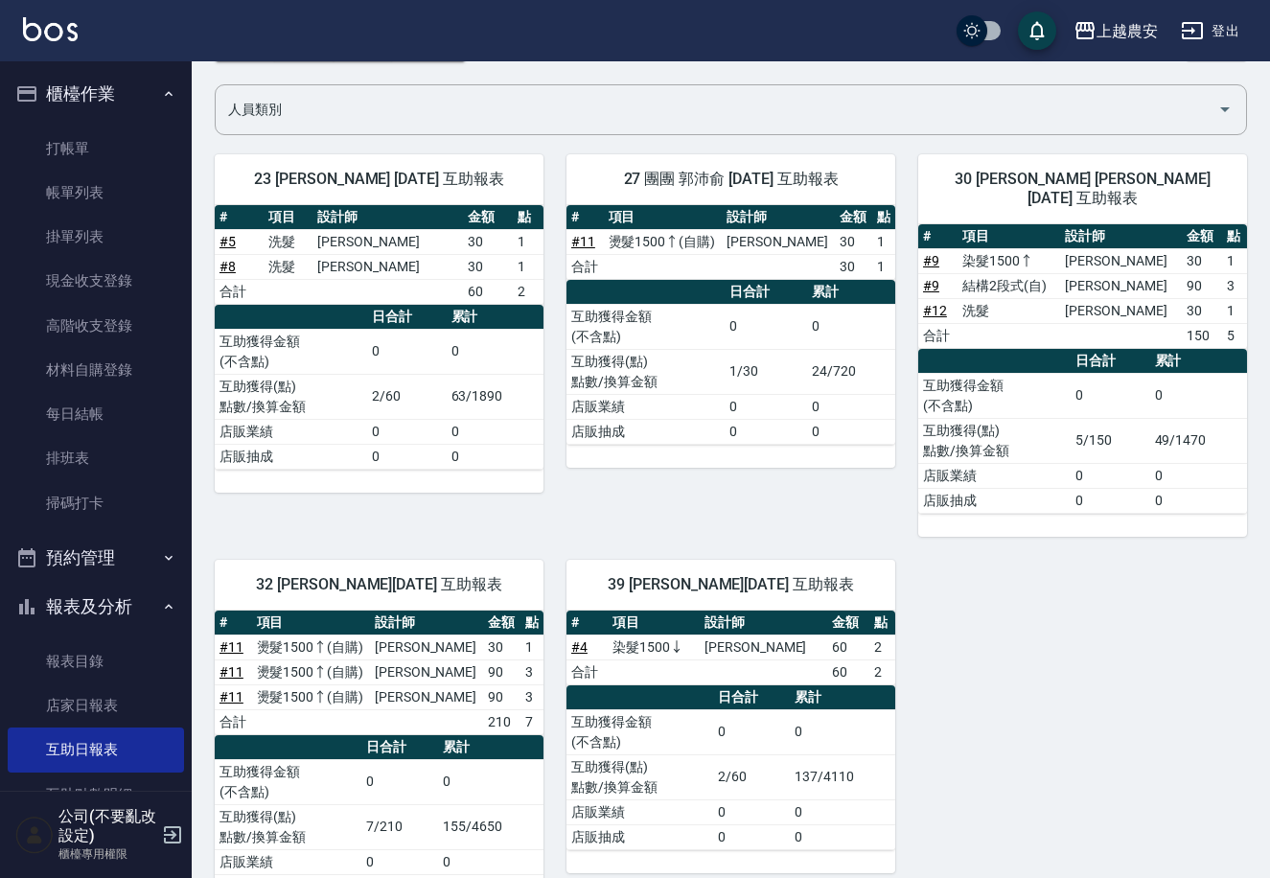
scroll to position [126, 0]
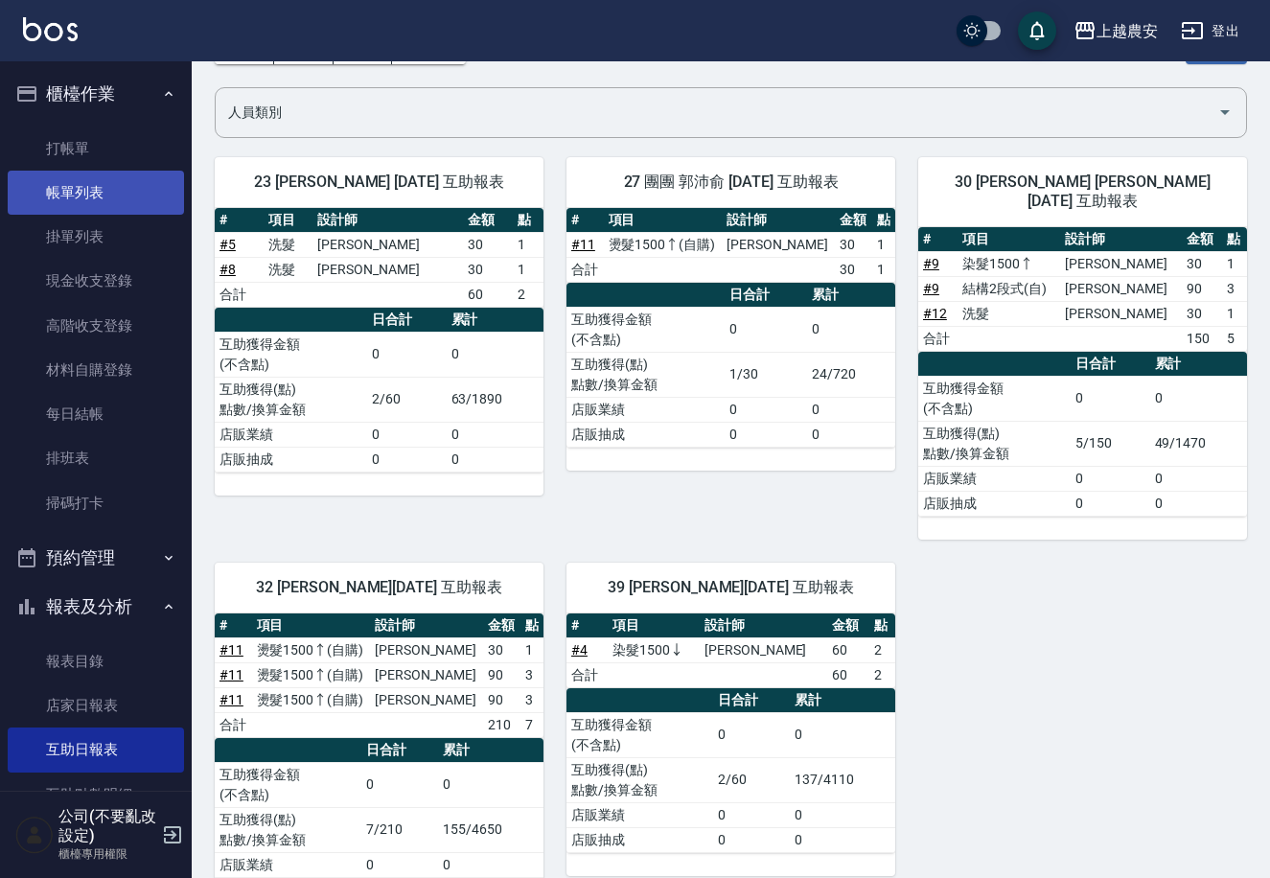
click at [125, 196] on link "帳單列表" at bounding box center [96, 193] width 176 height 44
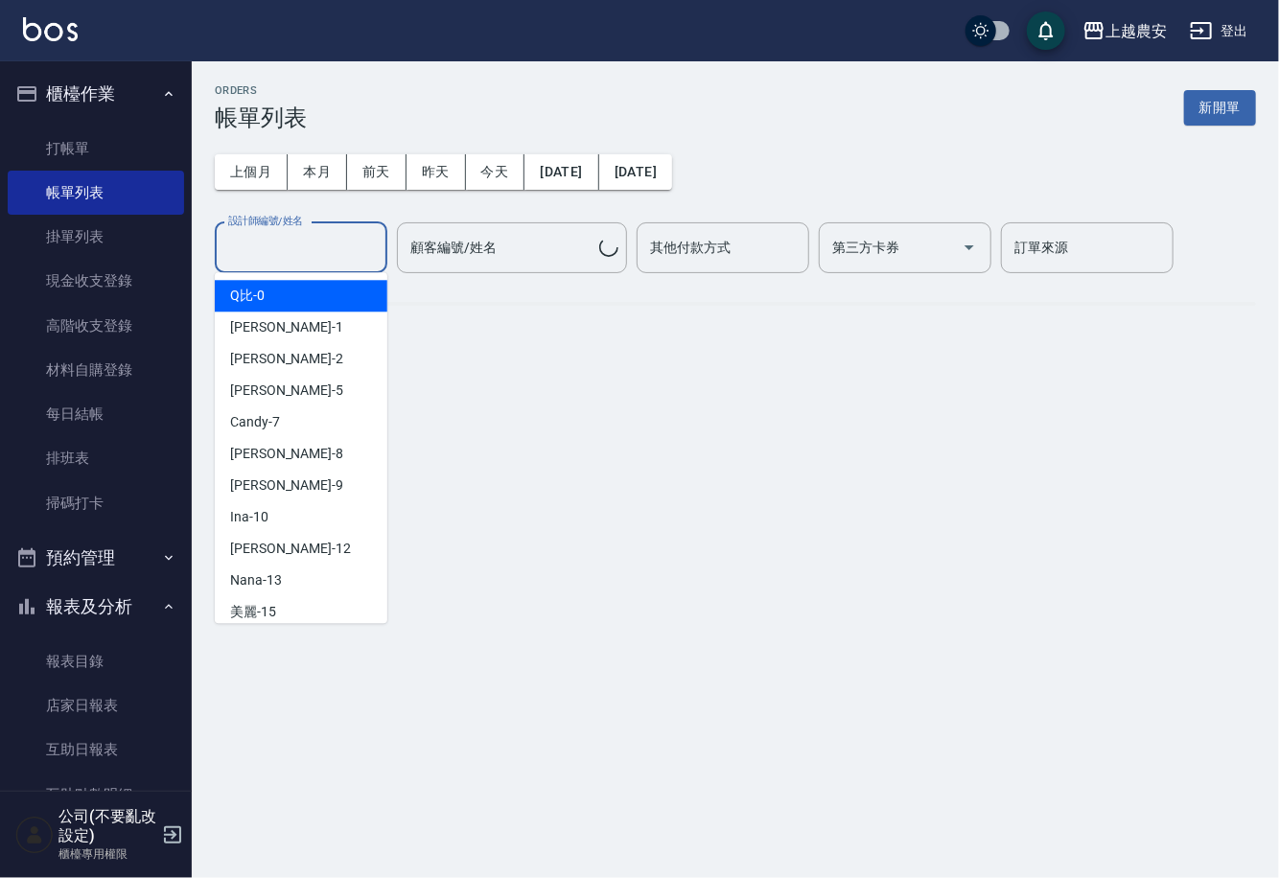
click at [334, 253] on input "設計師編號/姓名" at bounding box center [300, 248] width 155 height 34
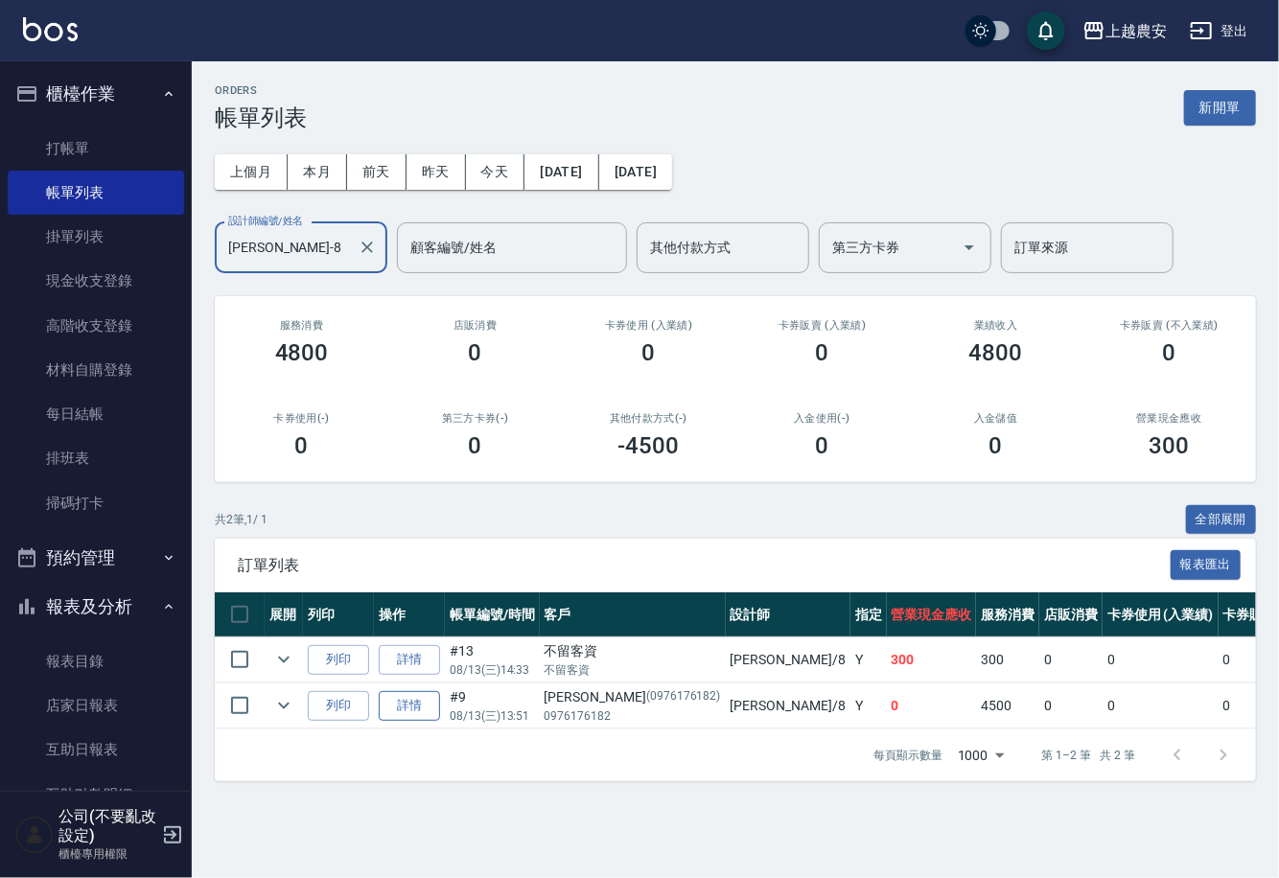
type input "黛慧-8"
click at [422, 700] on link "詳情" at bounding box center [409, 706] width 61 height 30
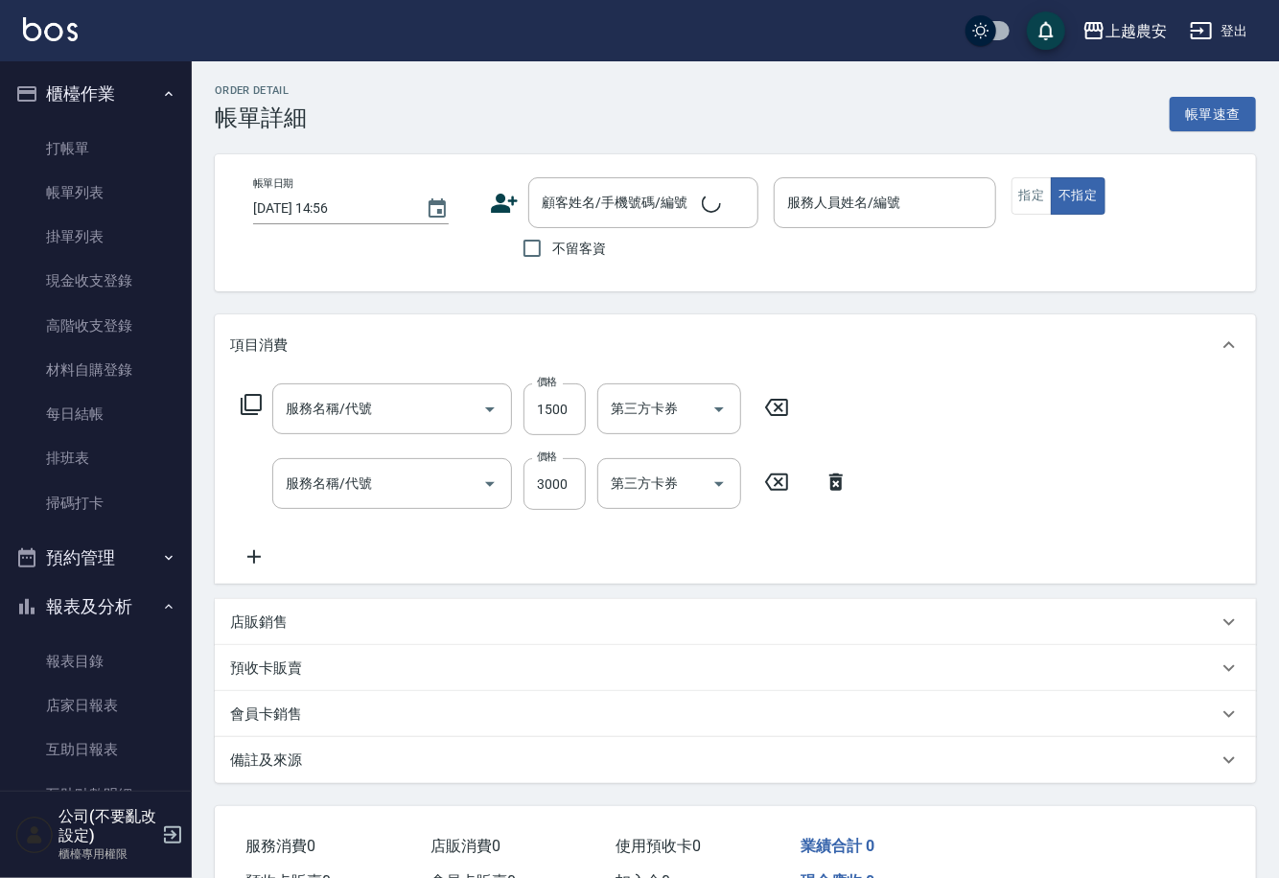
type input "2025/08/13 13:51"
type input "黛慧-8"
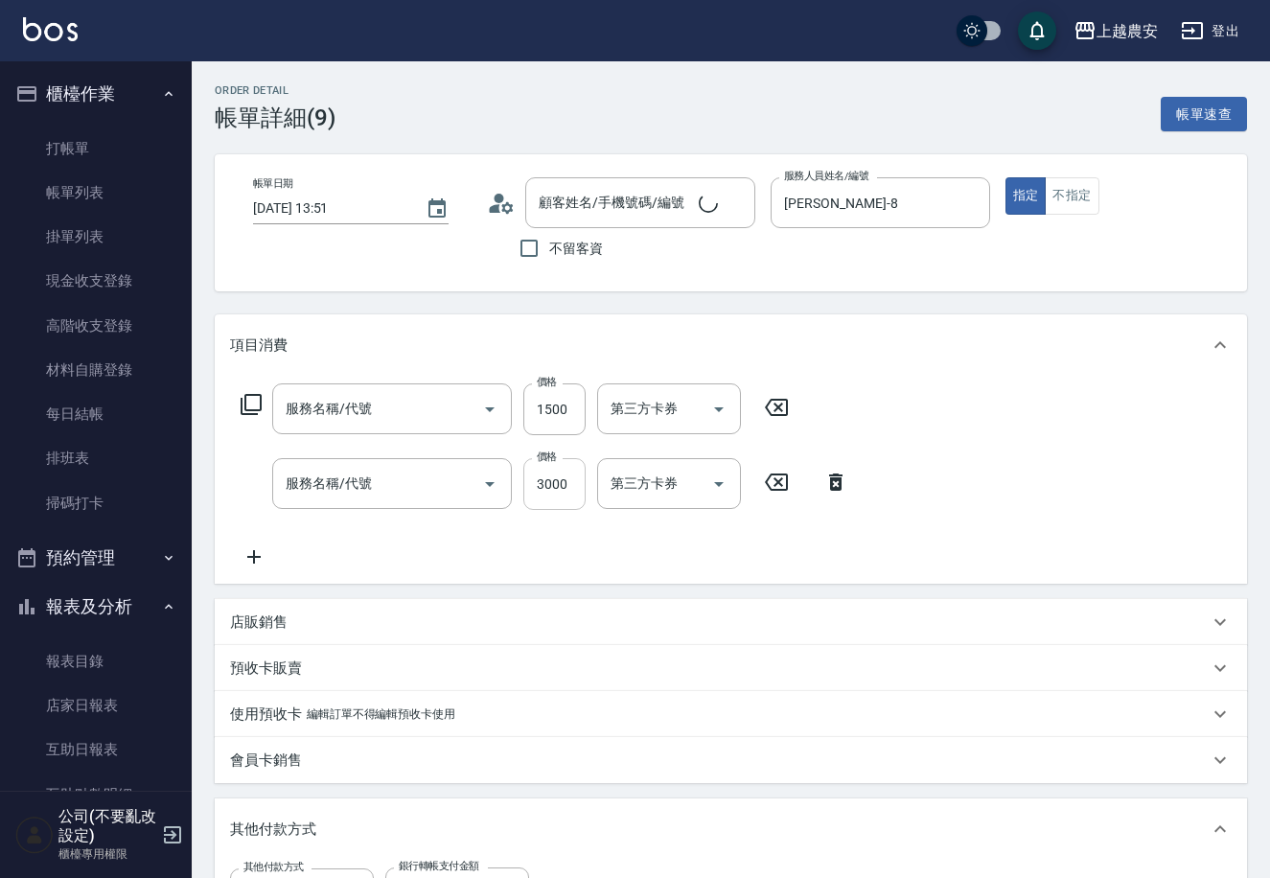
type input "結構2段式(自)(655)"
type input "染髮1500↑(503)"
type input "吳芊諭/0976176182/0976176182"
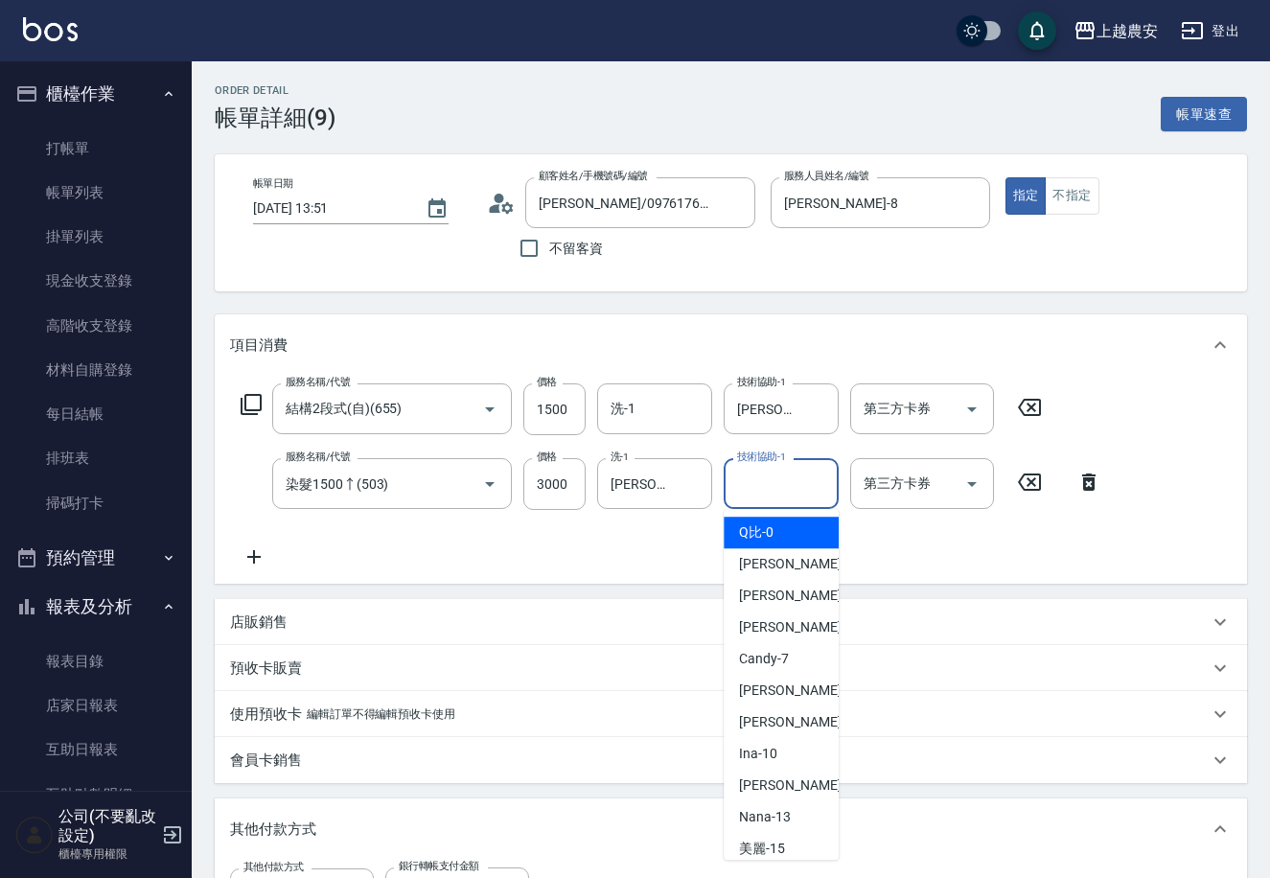
click at [786, 489] on input "技術協助-1" at bounding box center [781, 484] width 98 height 34
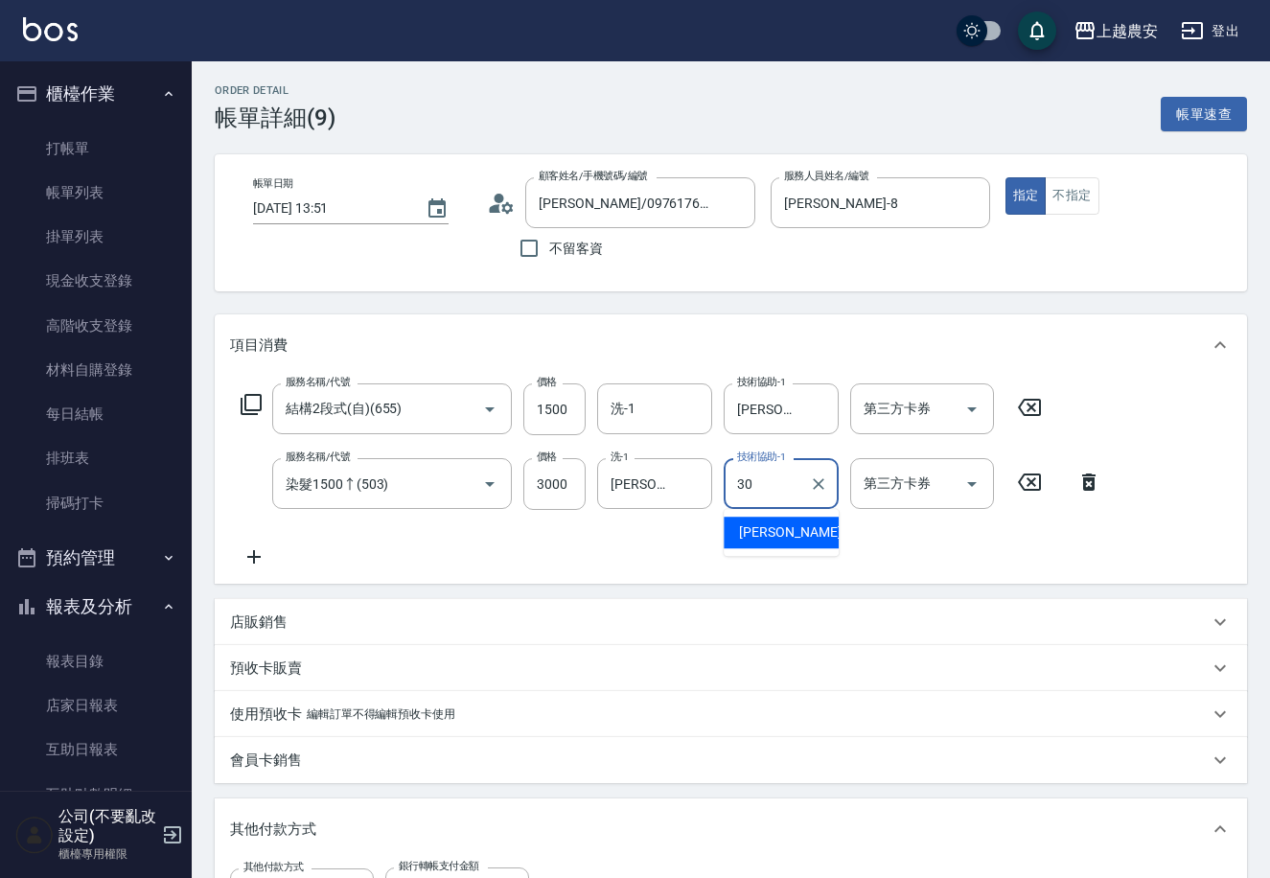
type input "珮珮-30"
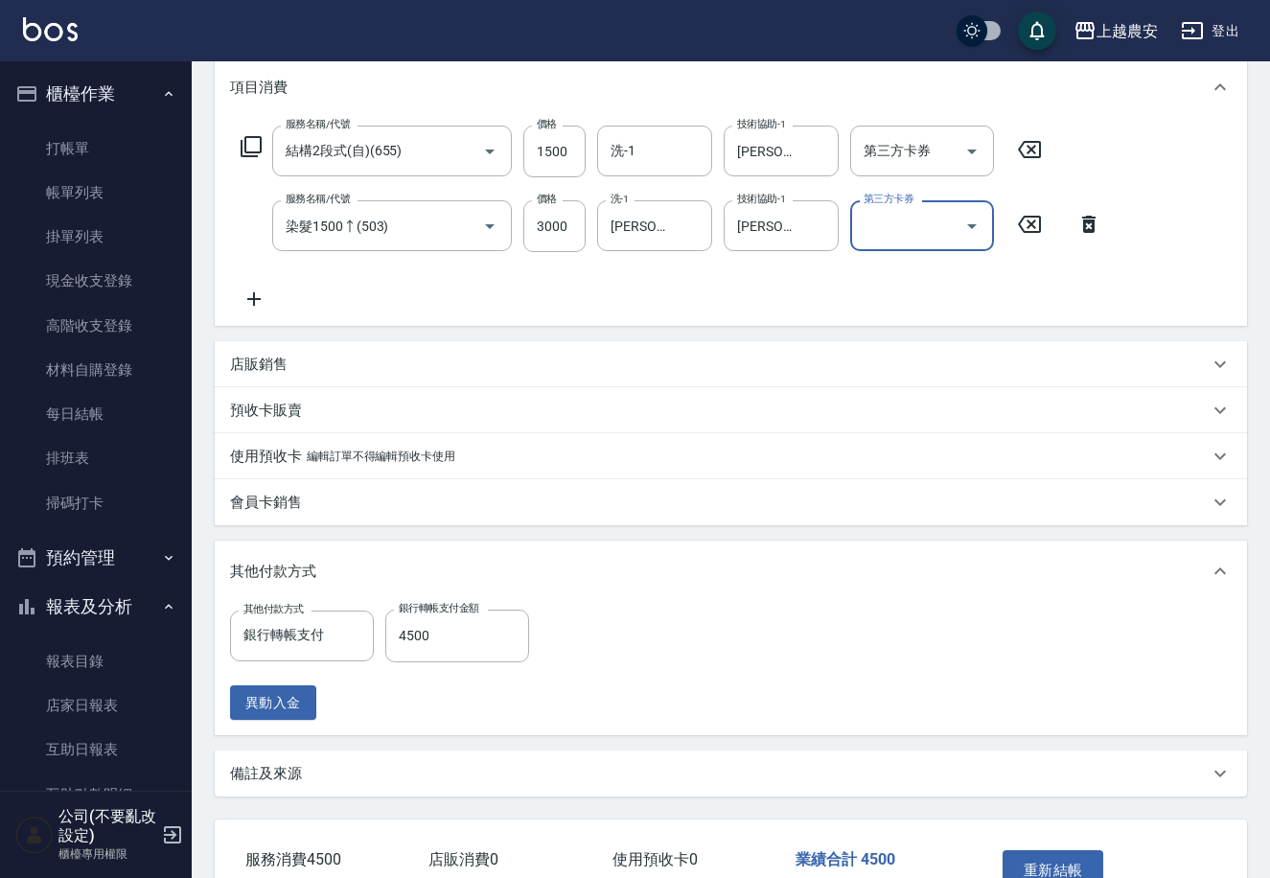
scroll to position [379, 0]
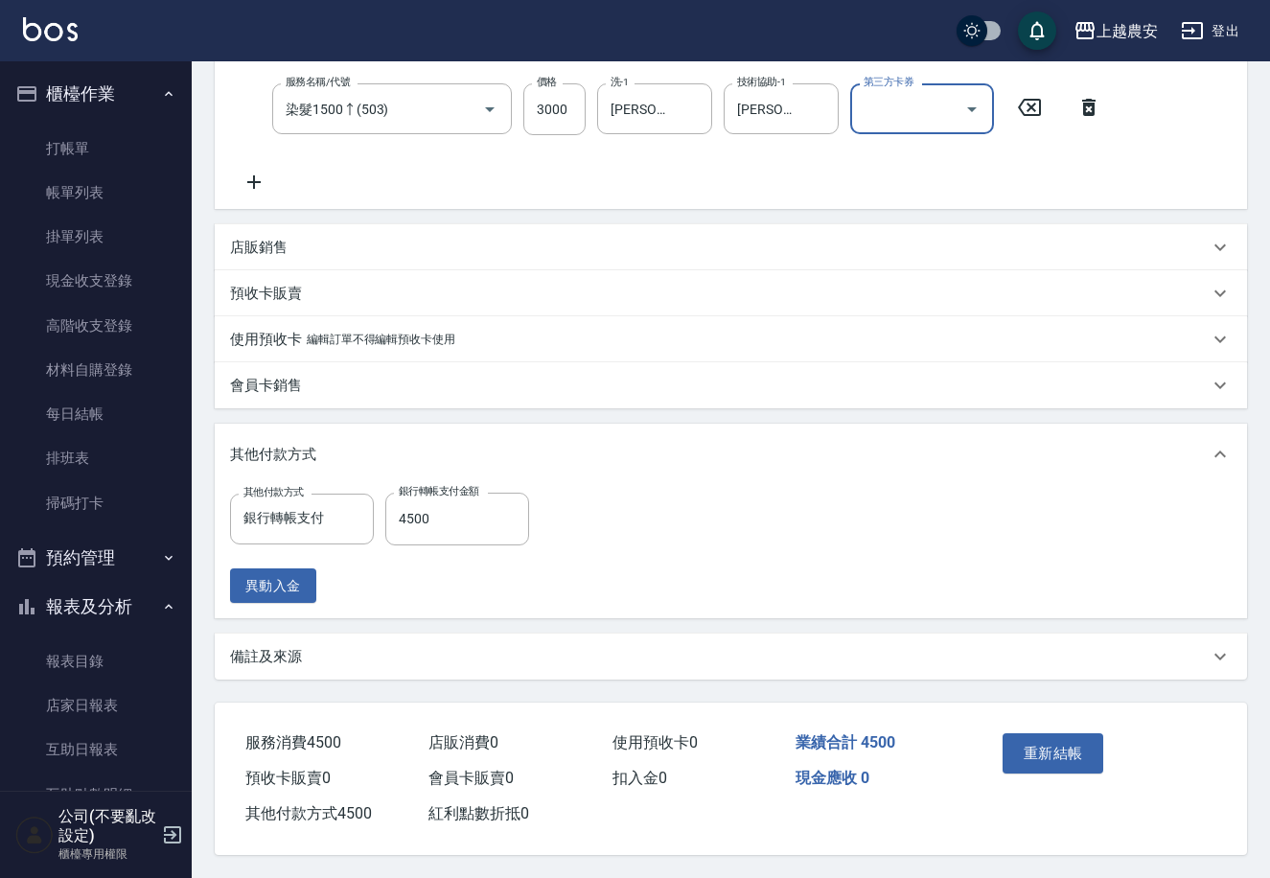
drag, startPoint x: 1021, startPoint y: 755, endPoint x: 1033, endPoint y: 747, distance: 14.4
click at [1031, 750] on button "重新結帳" at bounding box center [1054, 753] width 102 height 40
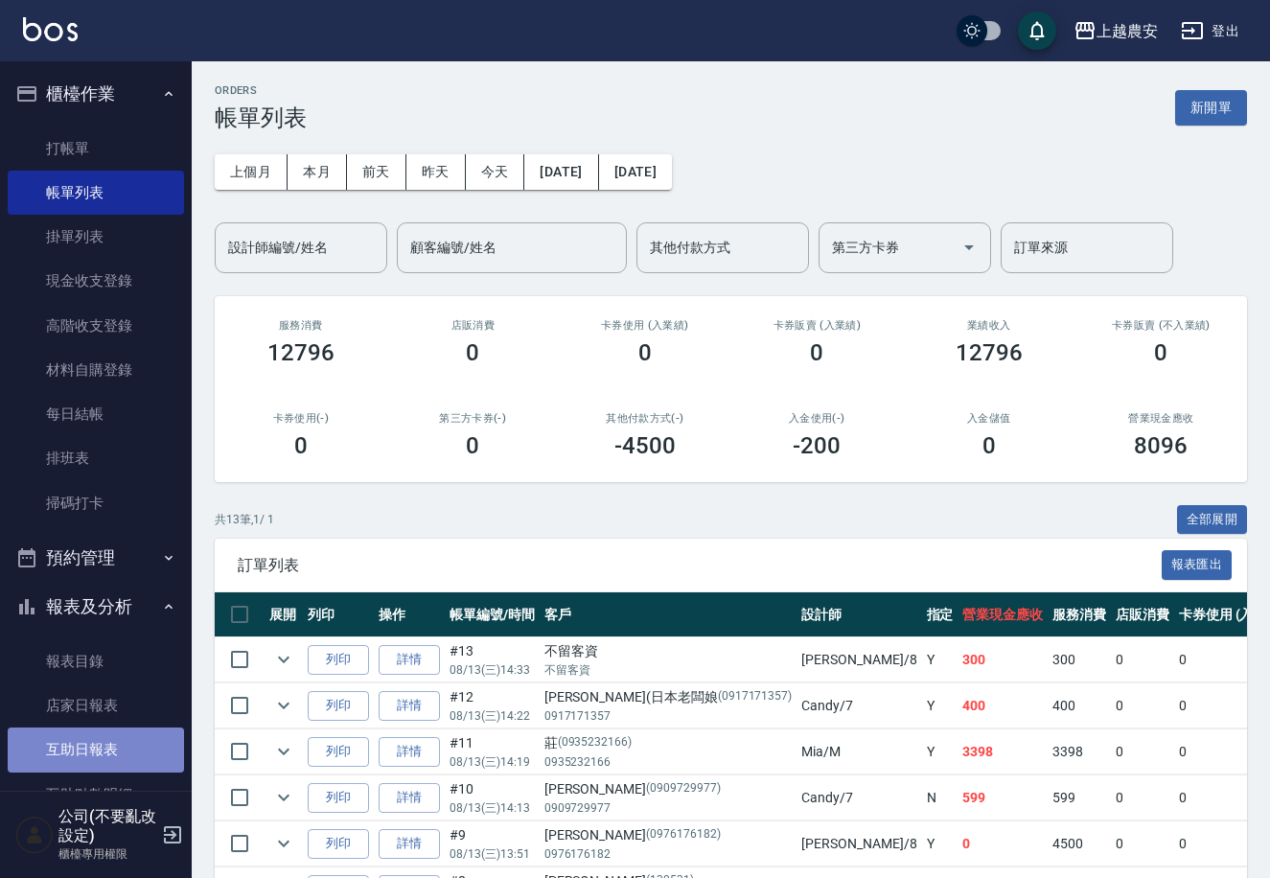
click at [111, 741] on link "互助日報表" at bounding box center [96, 750] width 176 height 44
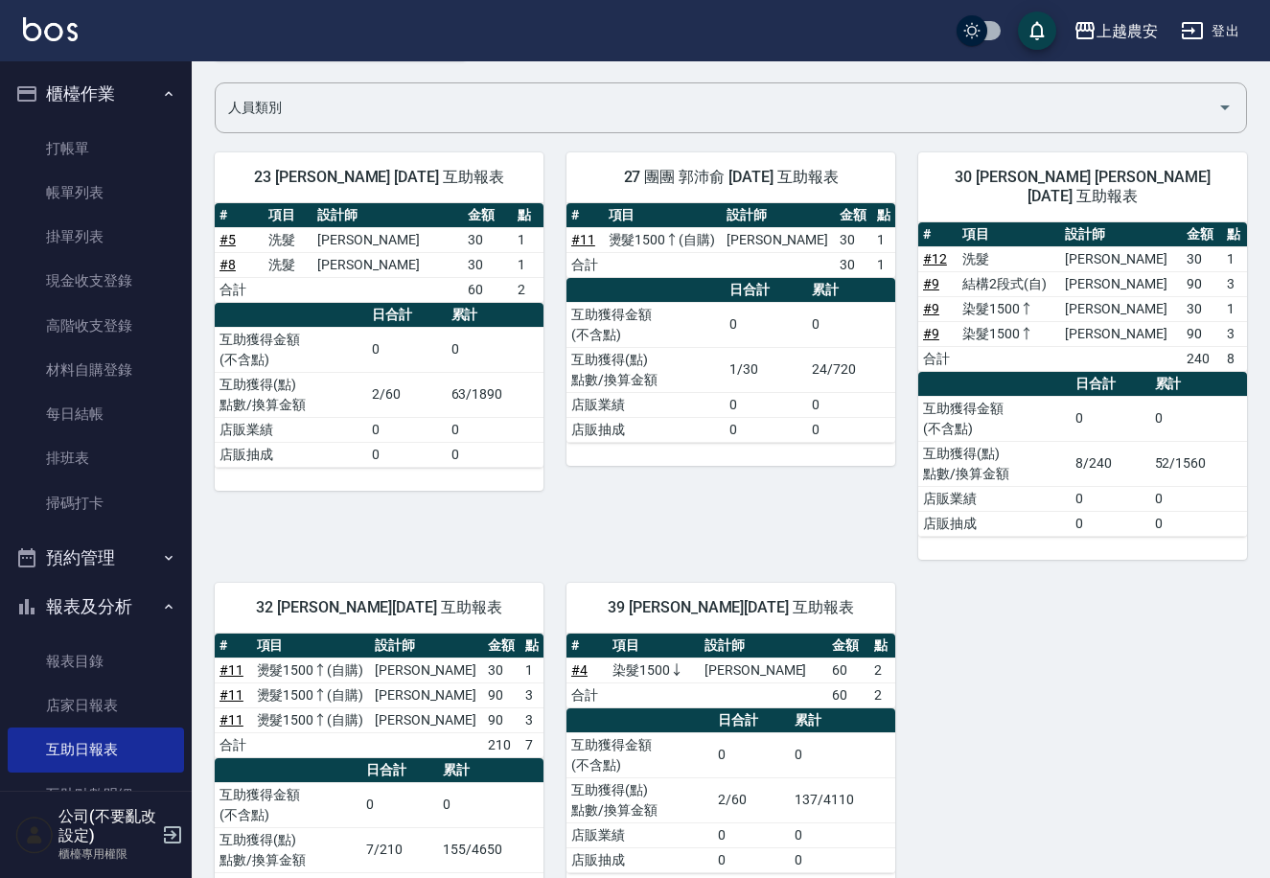
scroll to position [132, 0]
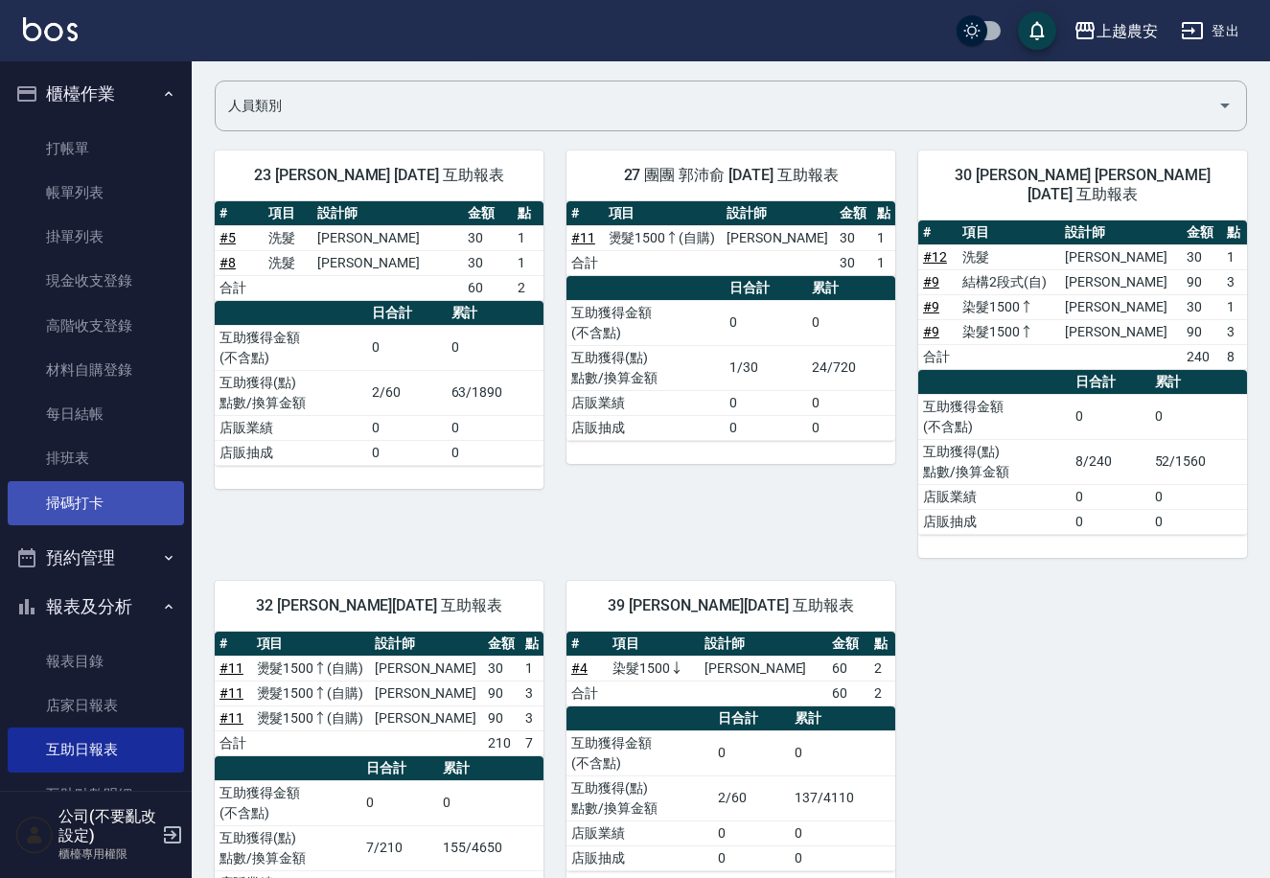
click at [58, 507] on link "掃碼打卡" at bounding box center [96, 503] width 176 height 44
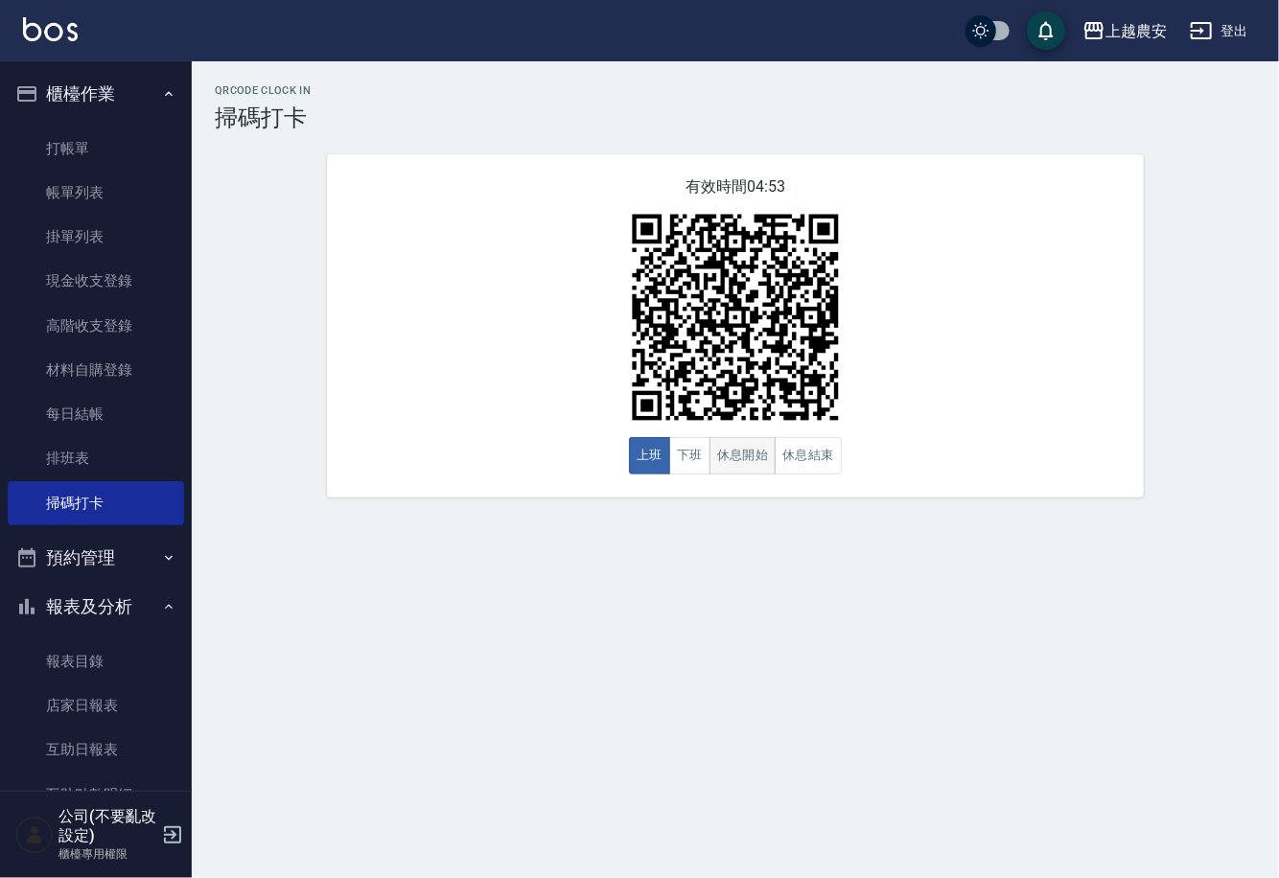
click at [755, 462] on button "休息開始" at bounding box center [742, 455] width 67 height 37
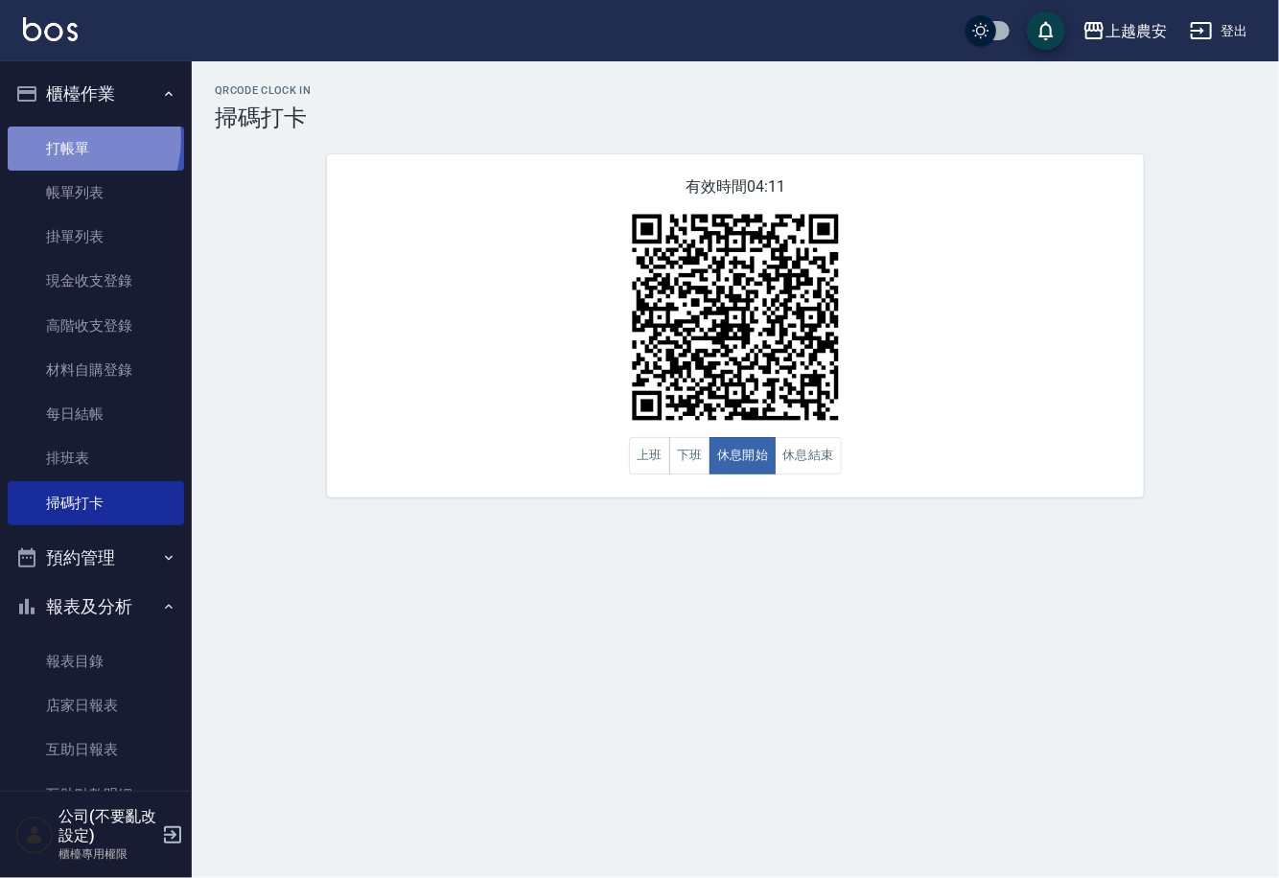
click at [57, 138] on link "打帳單" at bounding box center [96, 149] width 176 height 44
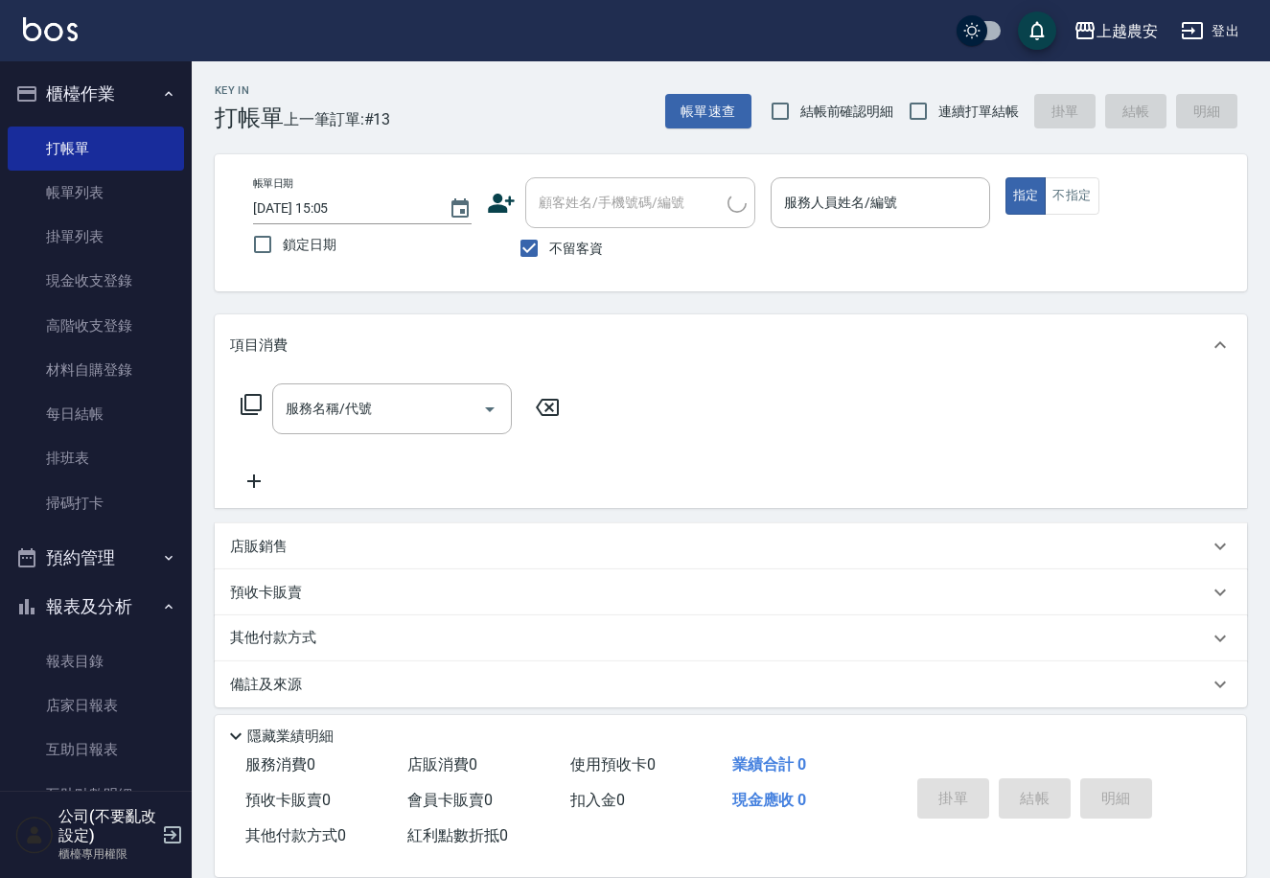
click at [569, 242] on span "不留客資" at bounding box center [576, 249] width 54 height 20
click at [549, 242] on input "不留客資" at bounding box center [529, 248] width 40 height 40
checkbox input "false"
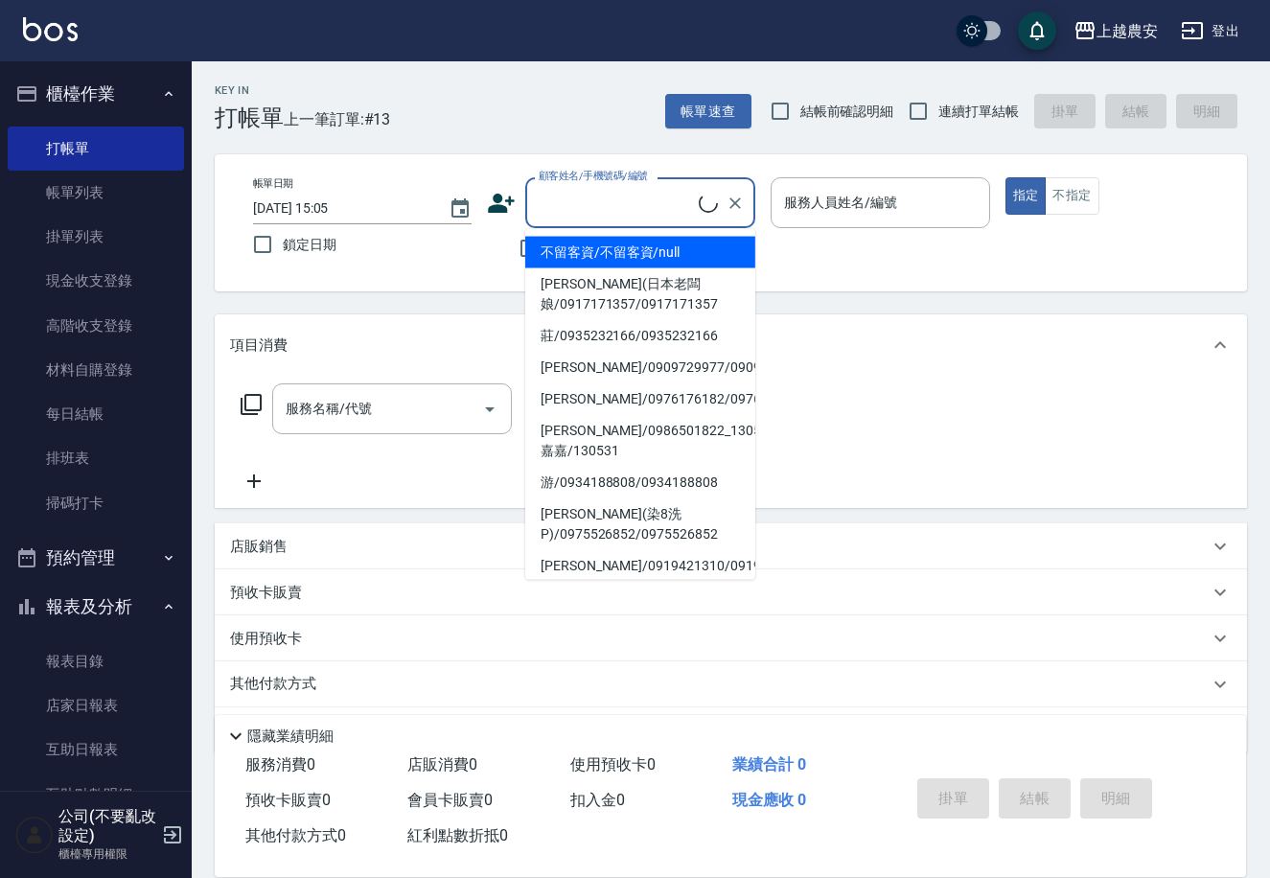
click at [571, 210] on div "顧客姓名/手機號碼/編號 顧客姓名/手機號碼/編號" at bounding box center [640, 202] width 230 height 51
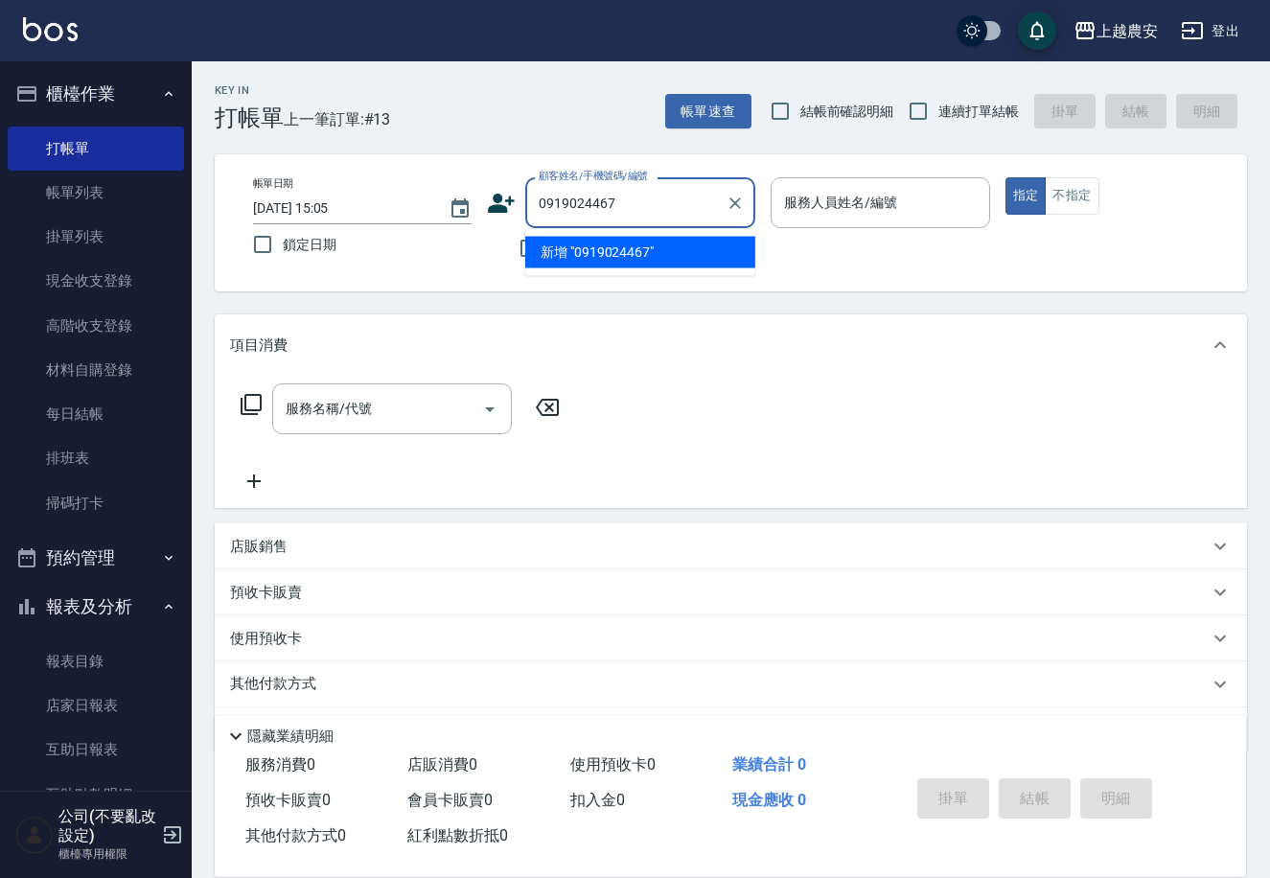
click at [594, 250] on li "新增 "0919024467"" at bounding box center [640, 253] width 230 height 32
type input "0919024467"
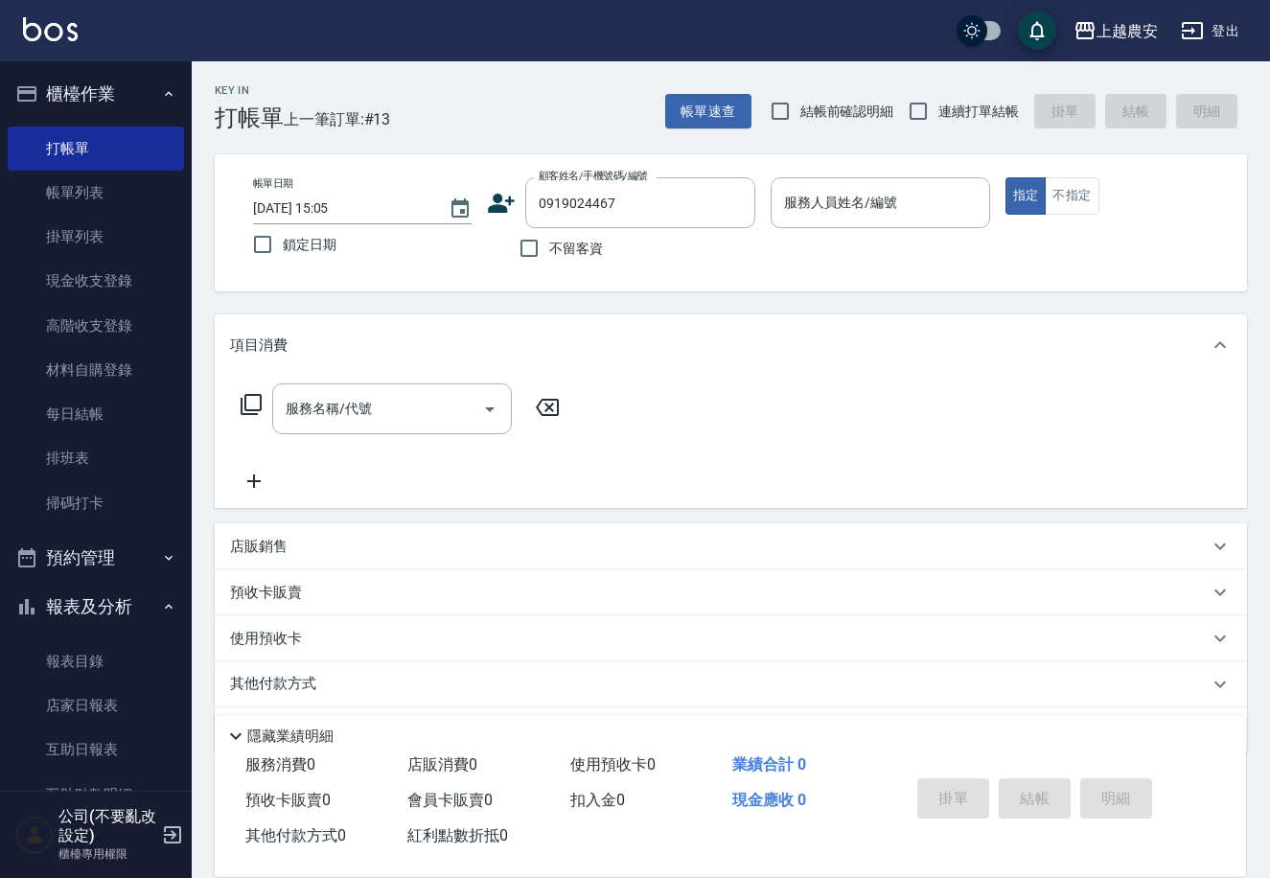
click at [498, 205] on icon at bounding box center [502, 203] width 27 height 19
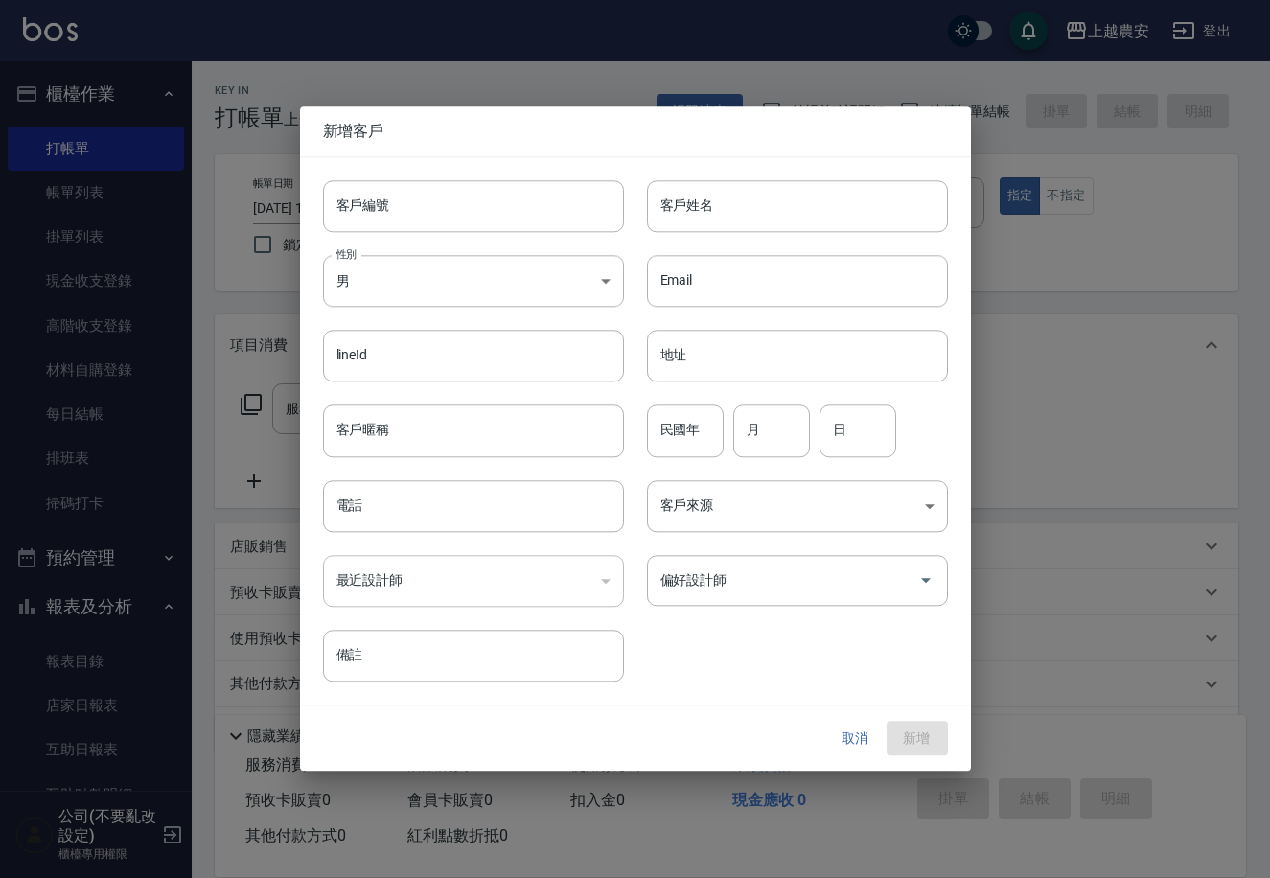
click at [496, 223] on input "客戶編號" at bounding box center [473, 206] width 301 height 52
type input "0919024467"
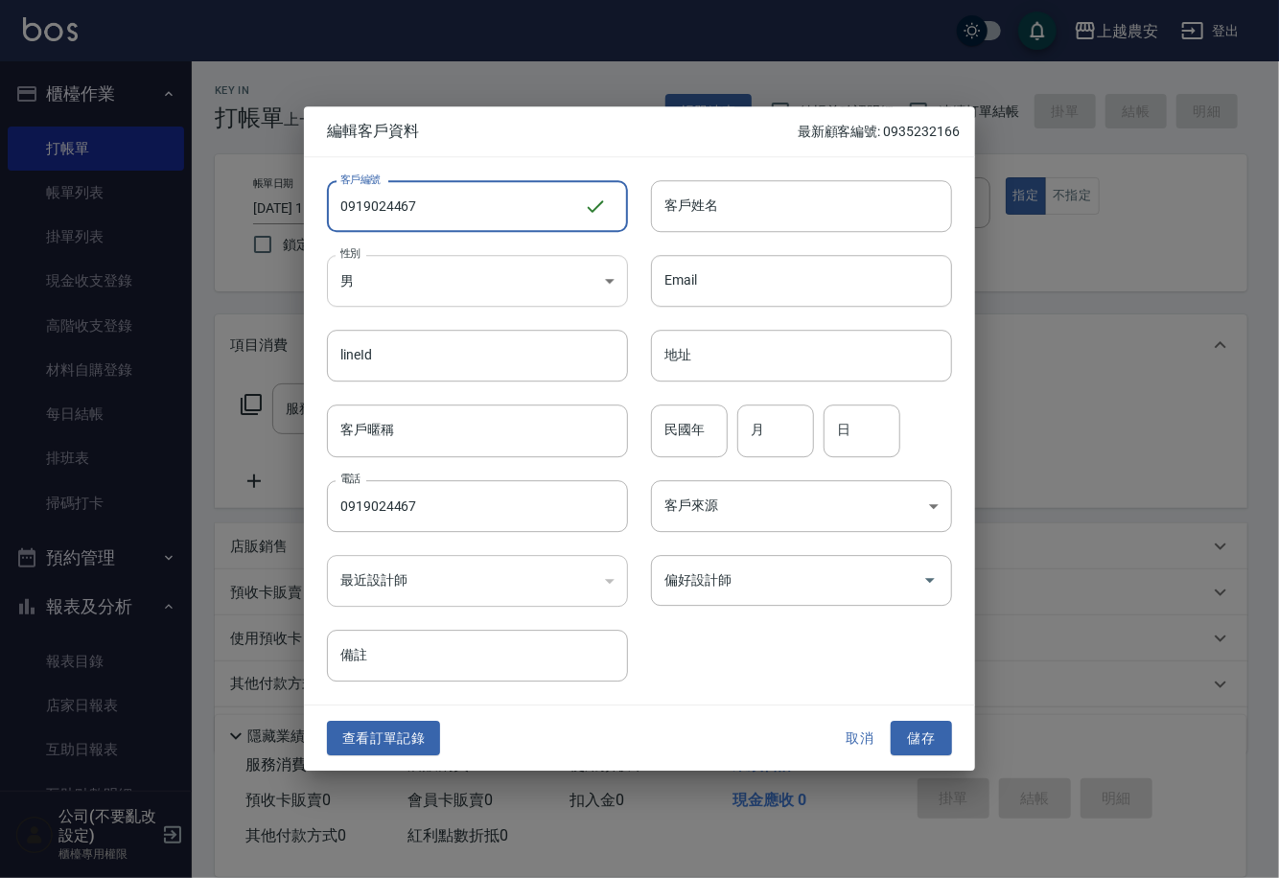
type input "0919024467"
click at [390, 293] on body "上越農安 登出 櫃檯作業 打帳單 帳單列表 掛單列表 現金收支登錄 高階收支登錄 材料自購登錄 每日結帳 排班表 掃碼打卡 預約管理 預約管理 單日預約紀錄 …" at bounding box center [639, 467] width 1279 height 935
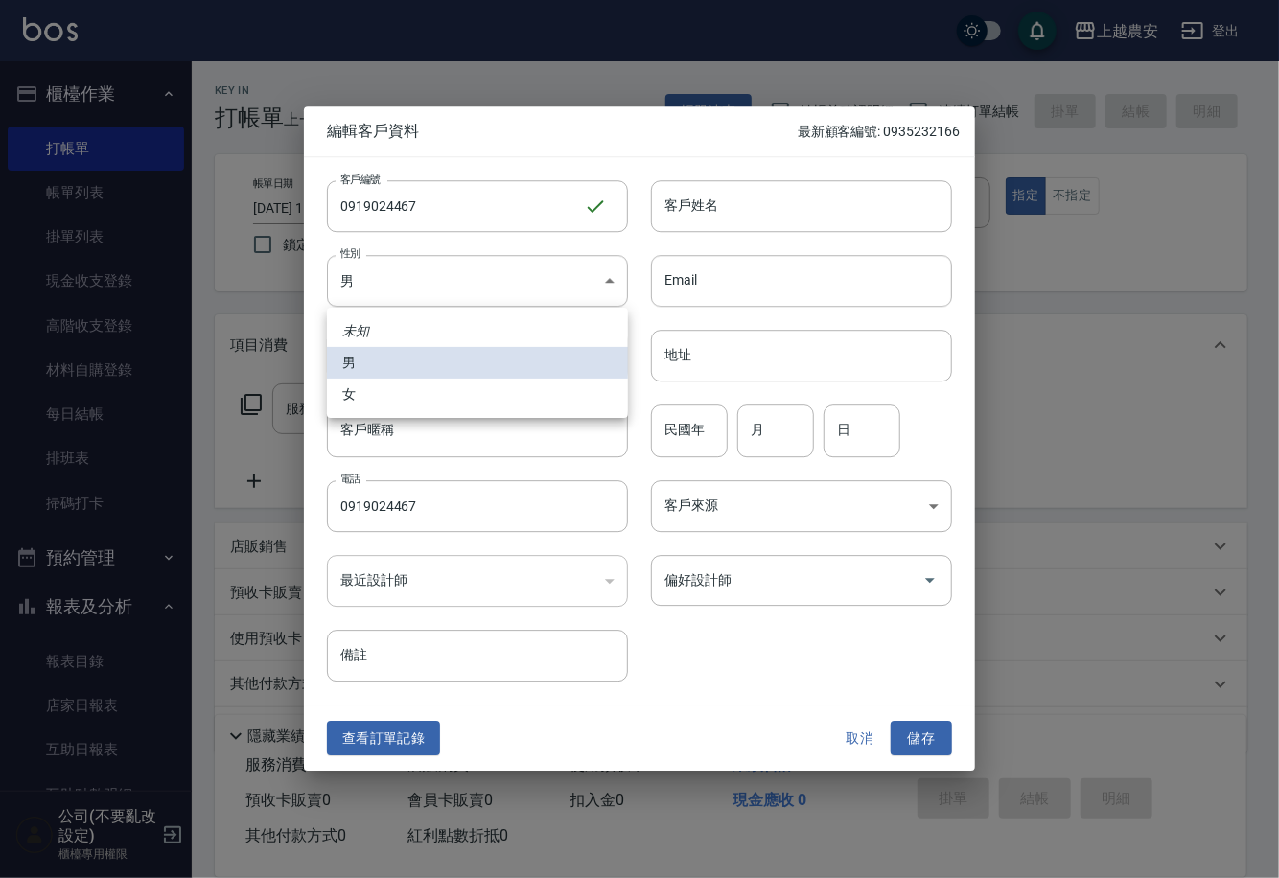
click at [399, 398] on li "女" at bounding box center [477, 395] width 301 height 32
type input "FEMALE"
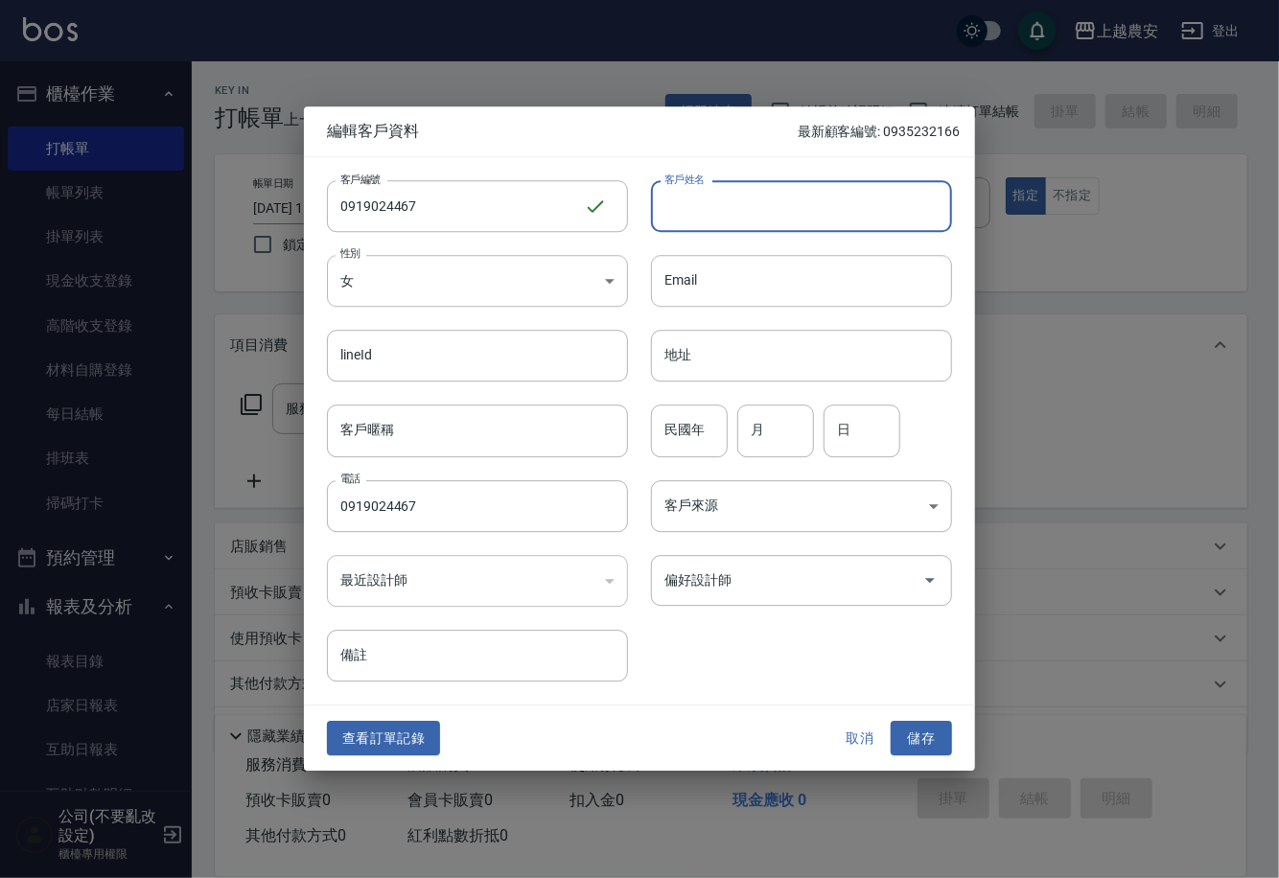
click at [753, 204] on input "客戶姓名" at bounding box center [801, 206] width 301 height 52
type input "林紫潔"
click at [918, 735] on button "儲存" at bounding box center [921, 738] width 61 height 35
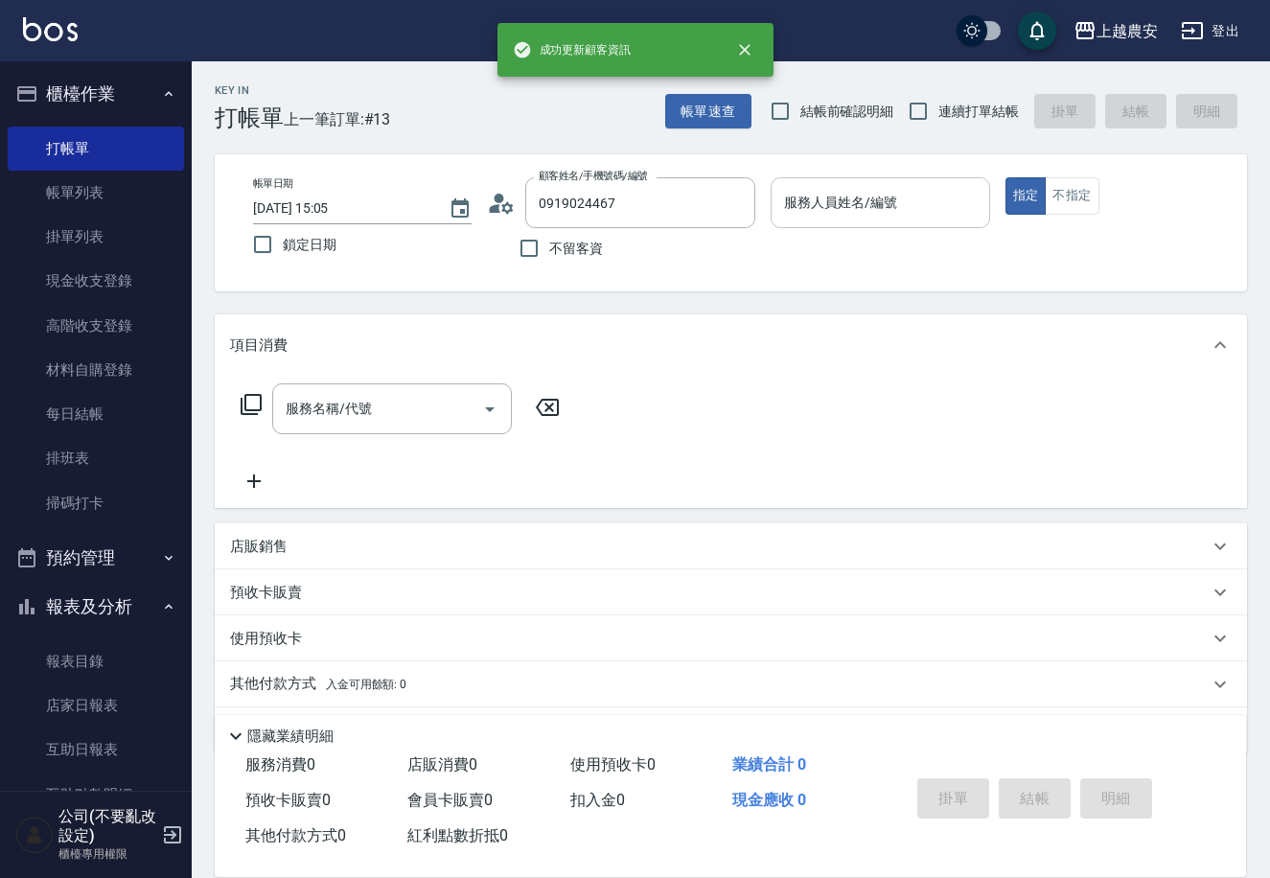
click at [864, 211] on input "服務人員姓名/編號" at bounding box center [879, 203] width 201 height 34
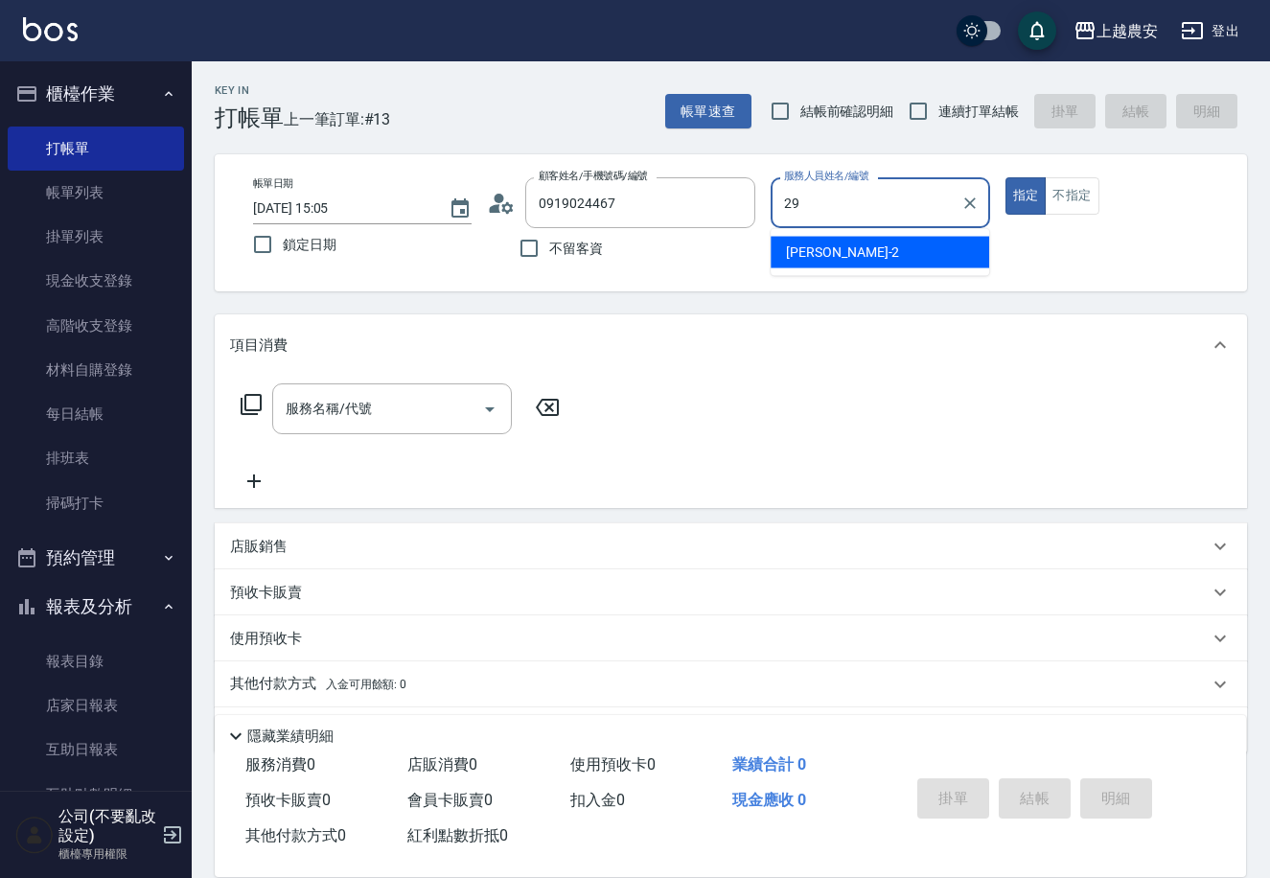
type input "楊馨茹-29"
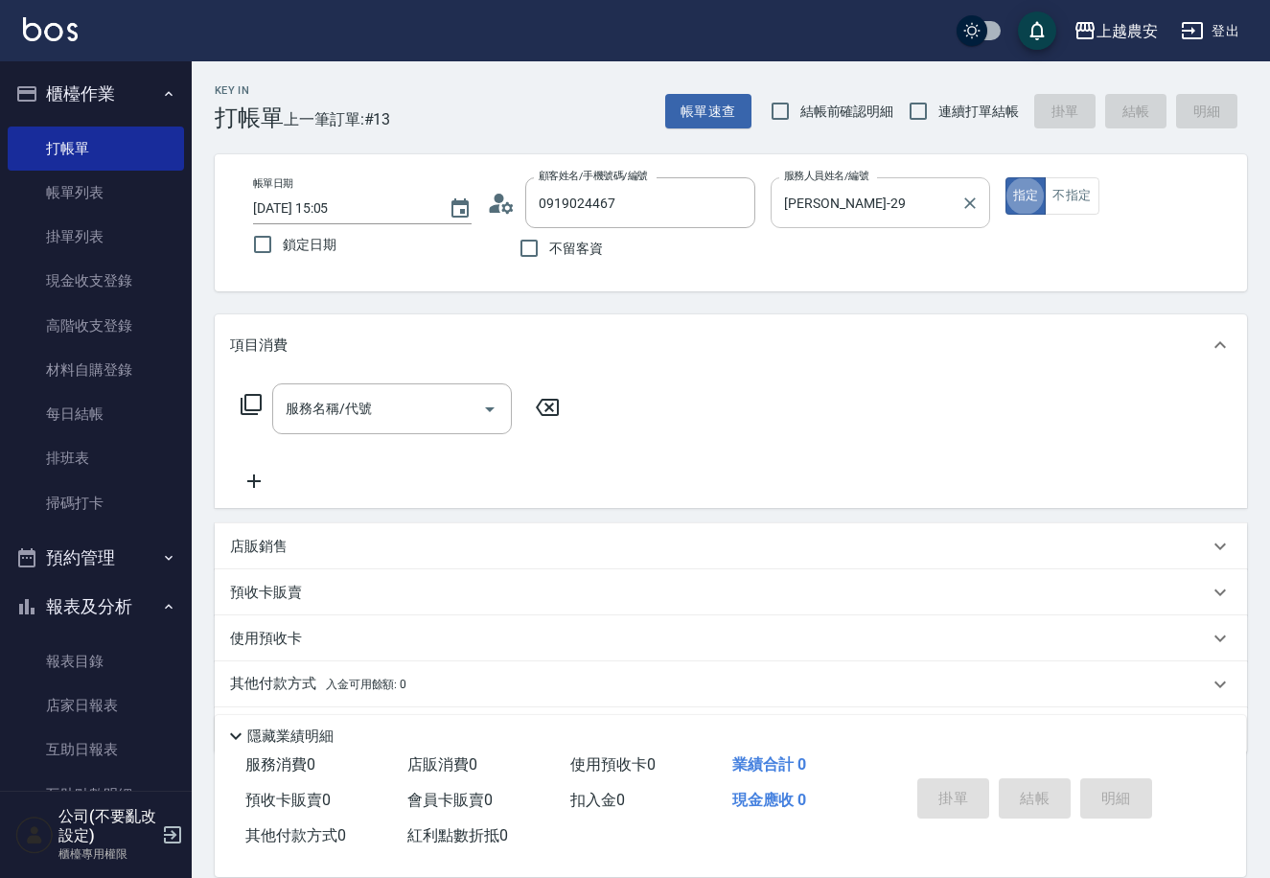
type button "true"
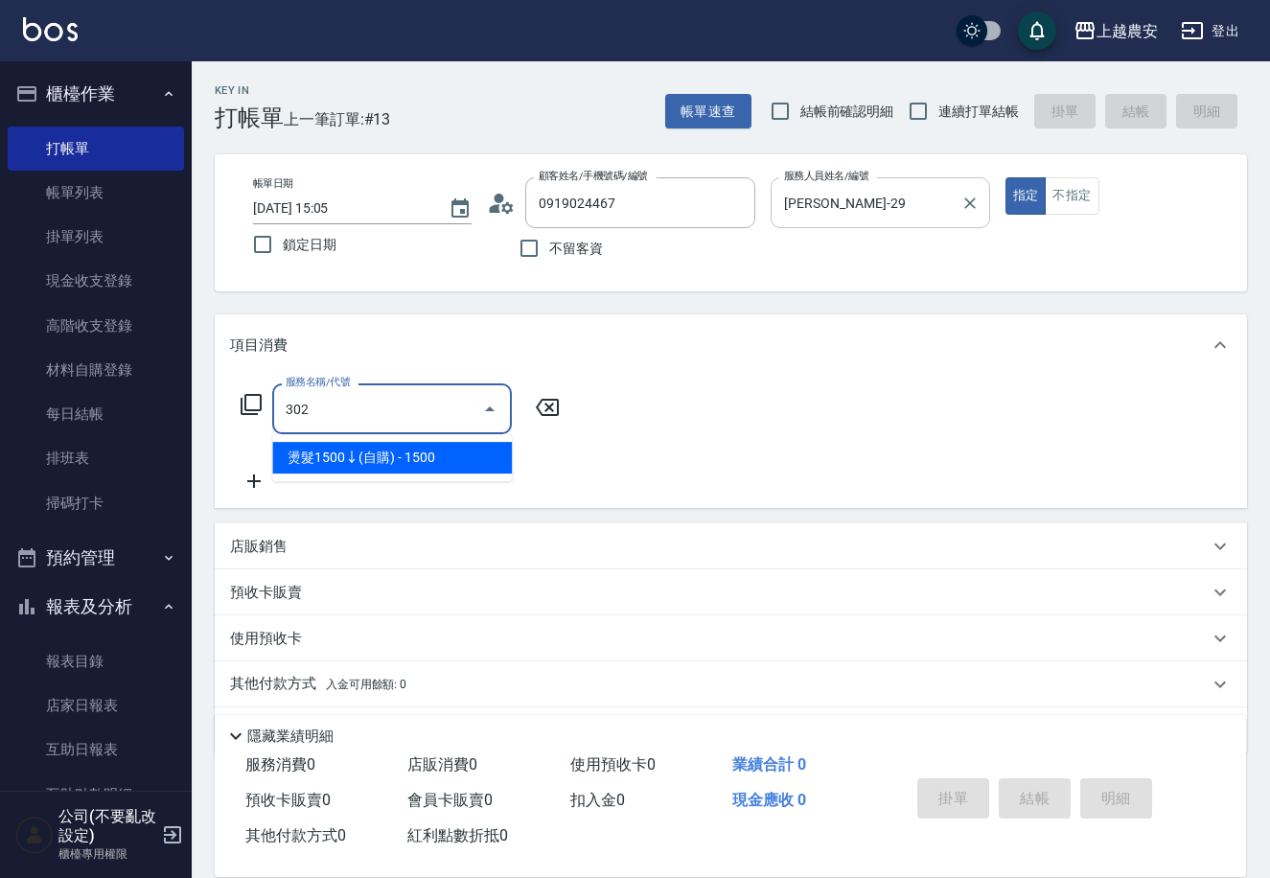
type input "燙髮1500↓(自購)(302)"
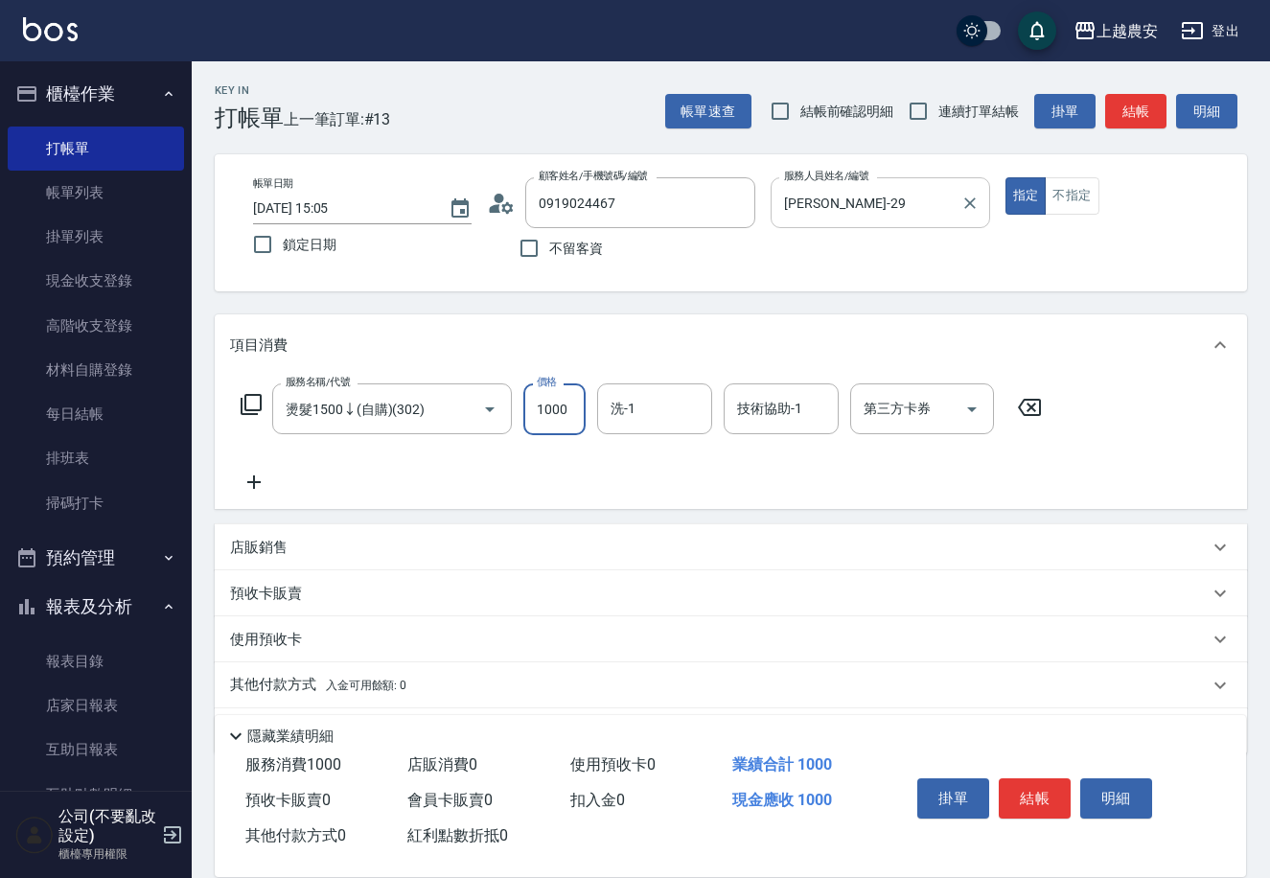
type input "1000"
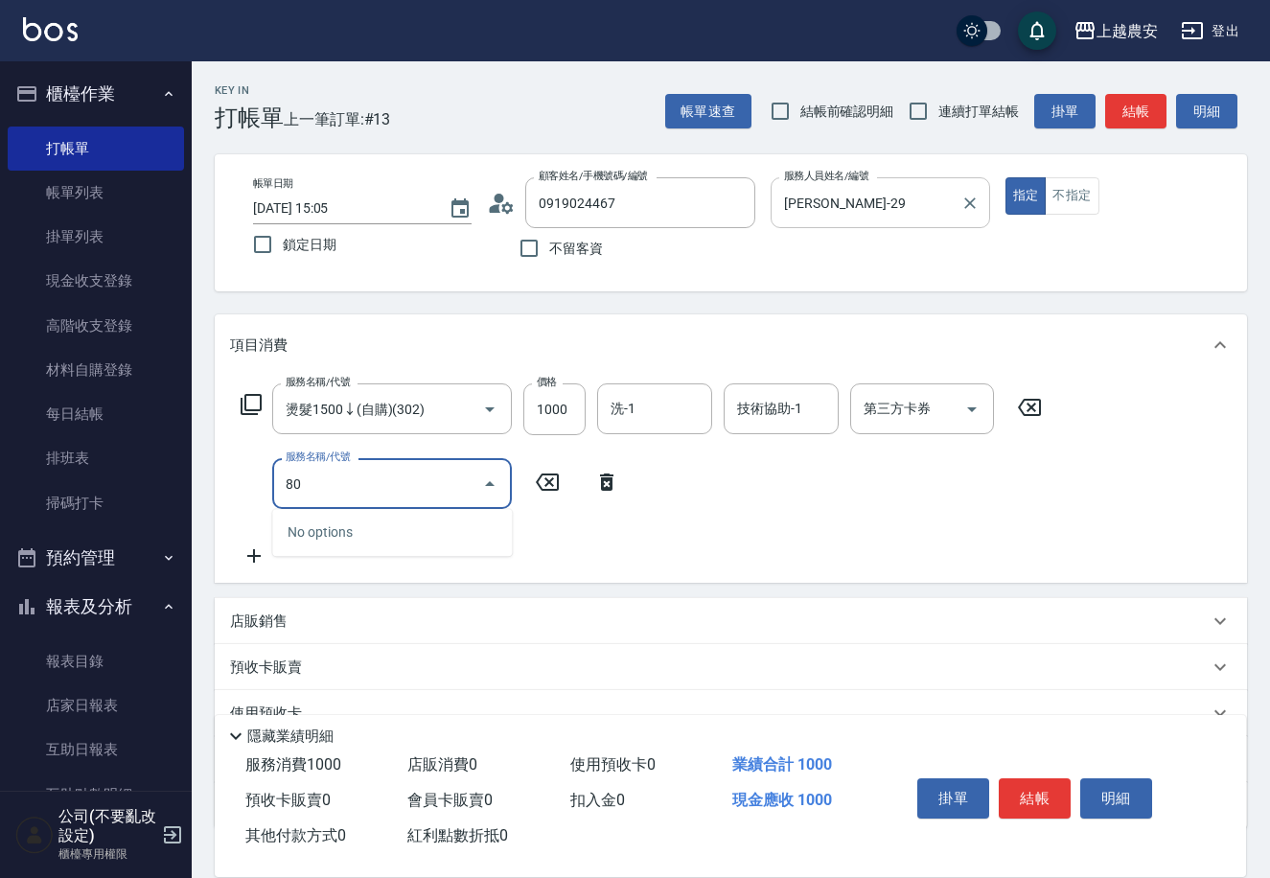
type input "8"
type input "染髮1500↓(504)"
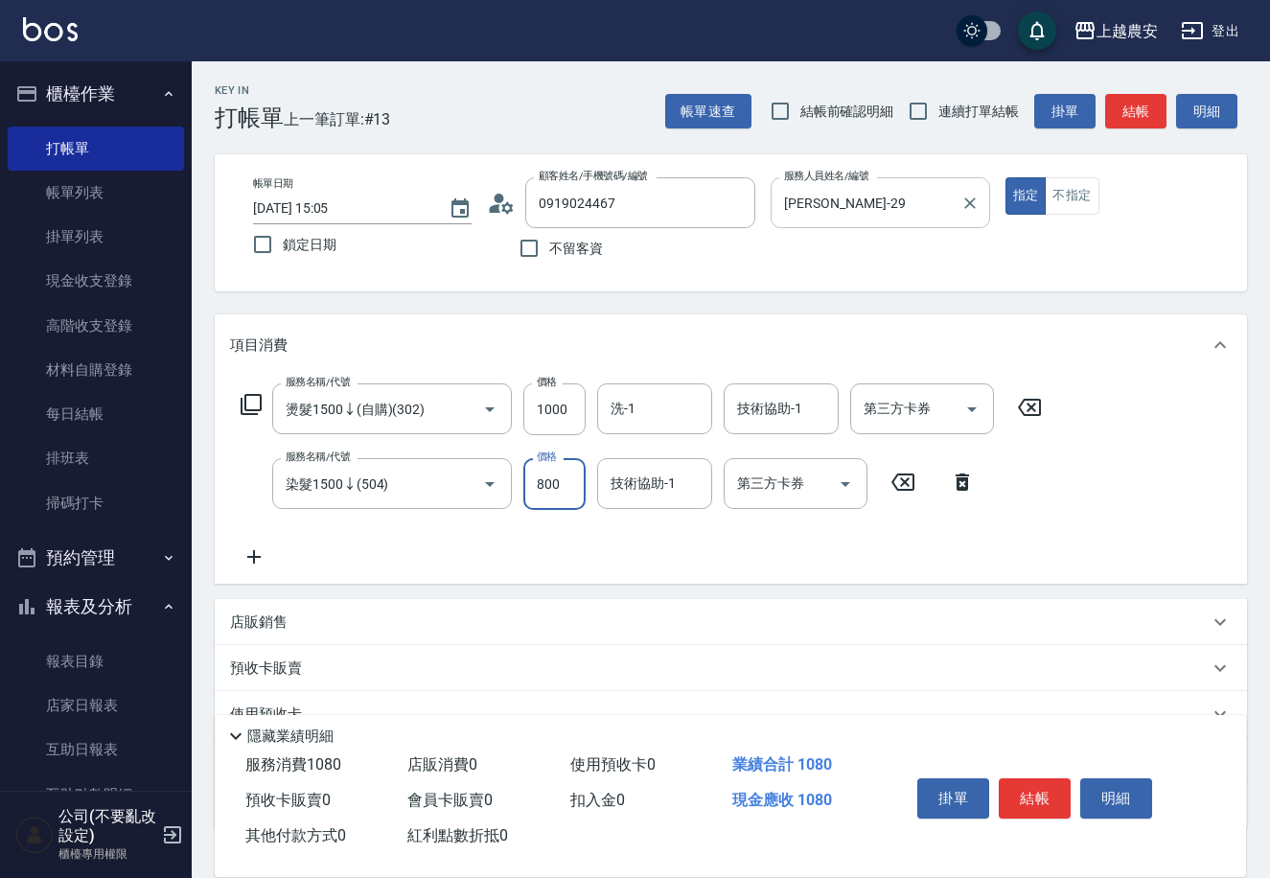
type input "800"
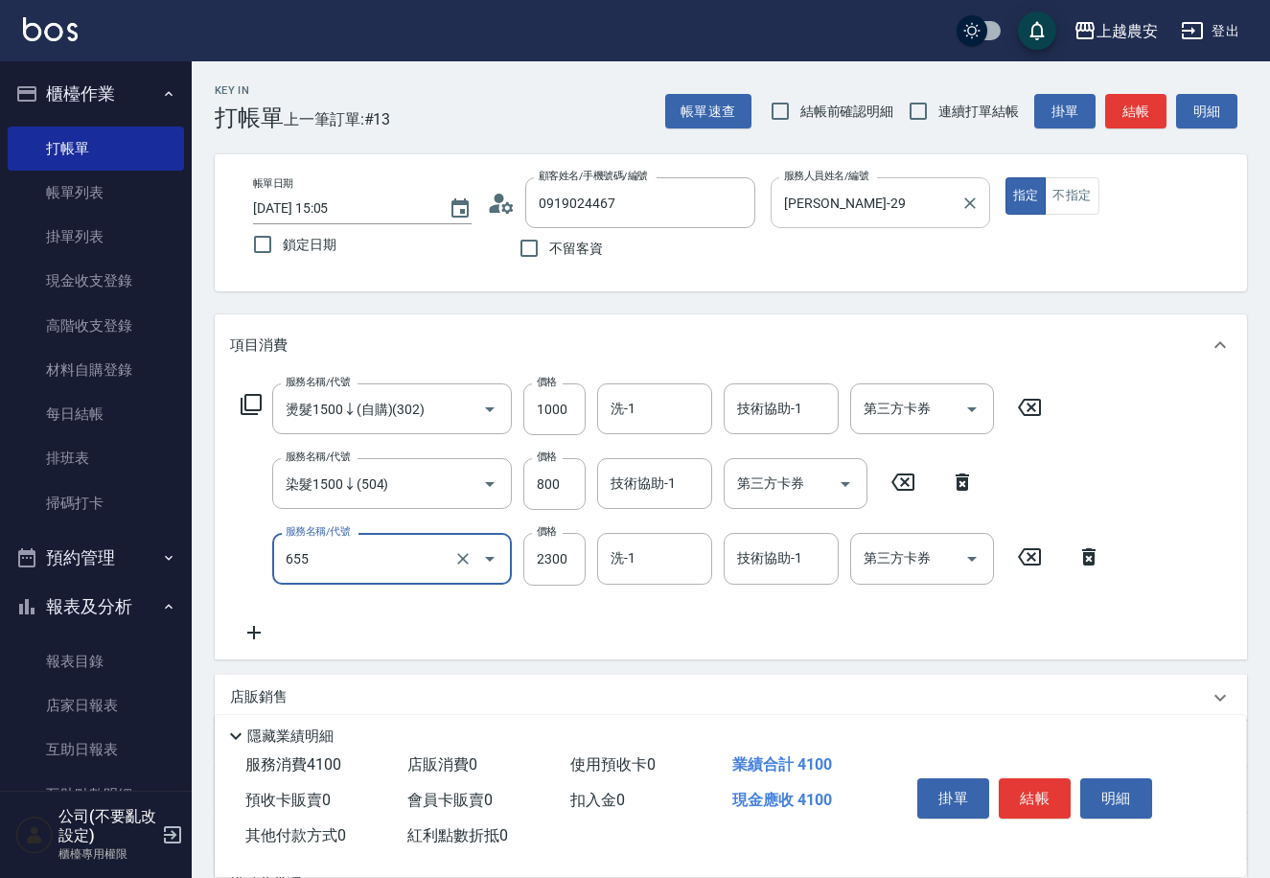
type input "結構2段式(自)(655)"
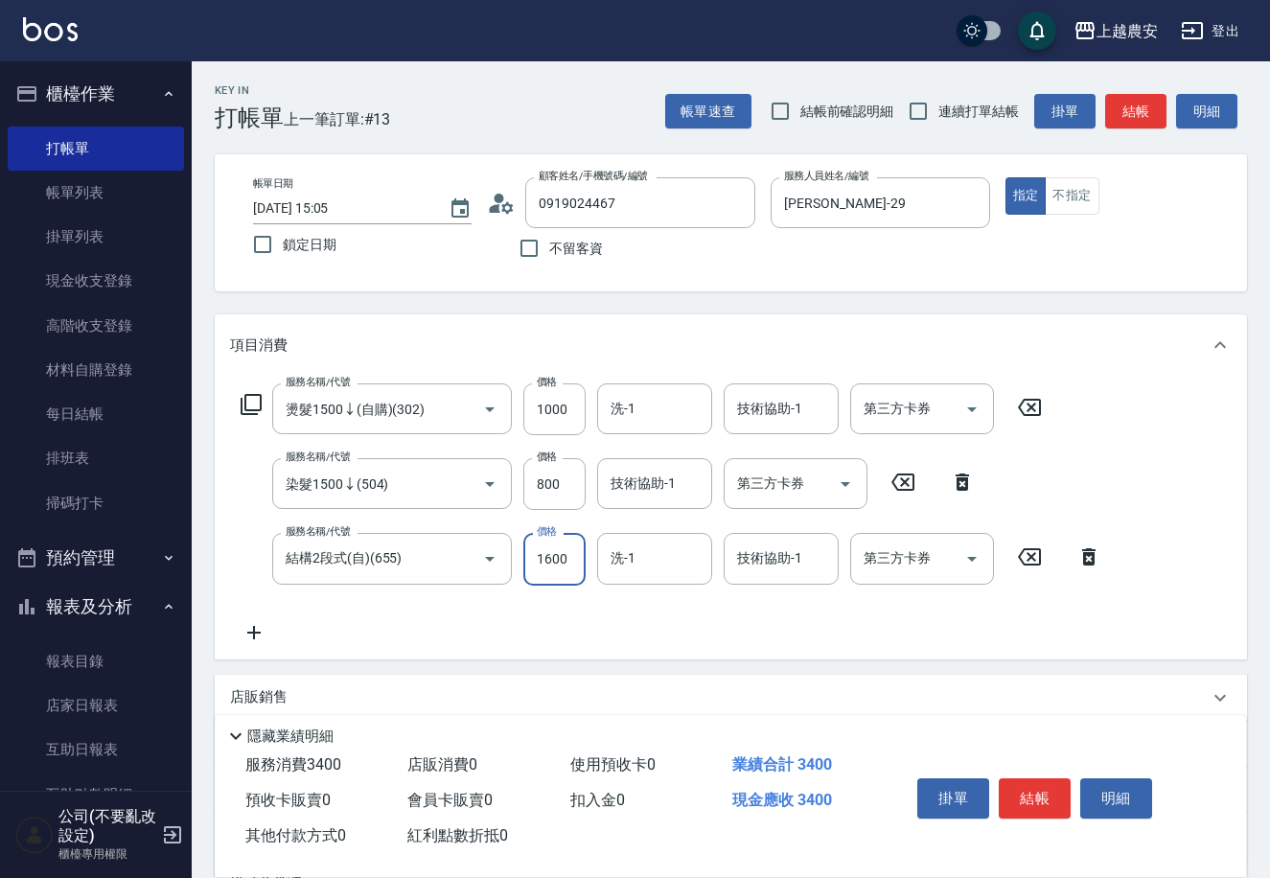
scroll to position [206, 0]
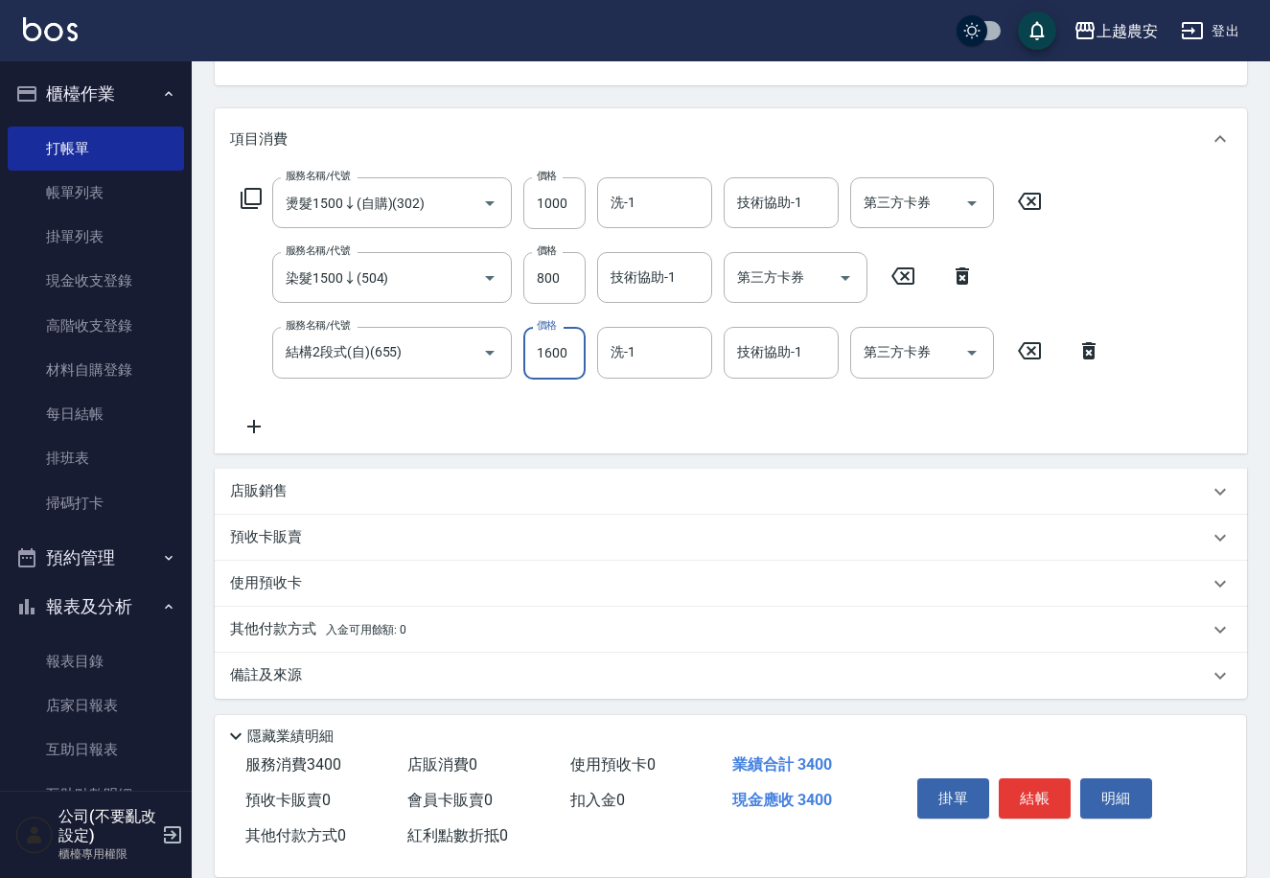
type input "1600"
click at [333, 625] on span "入金可用餘額: 0" at bounding box center [366, 629] width 81 height 13
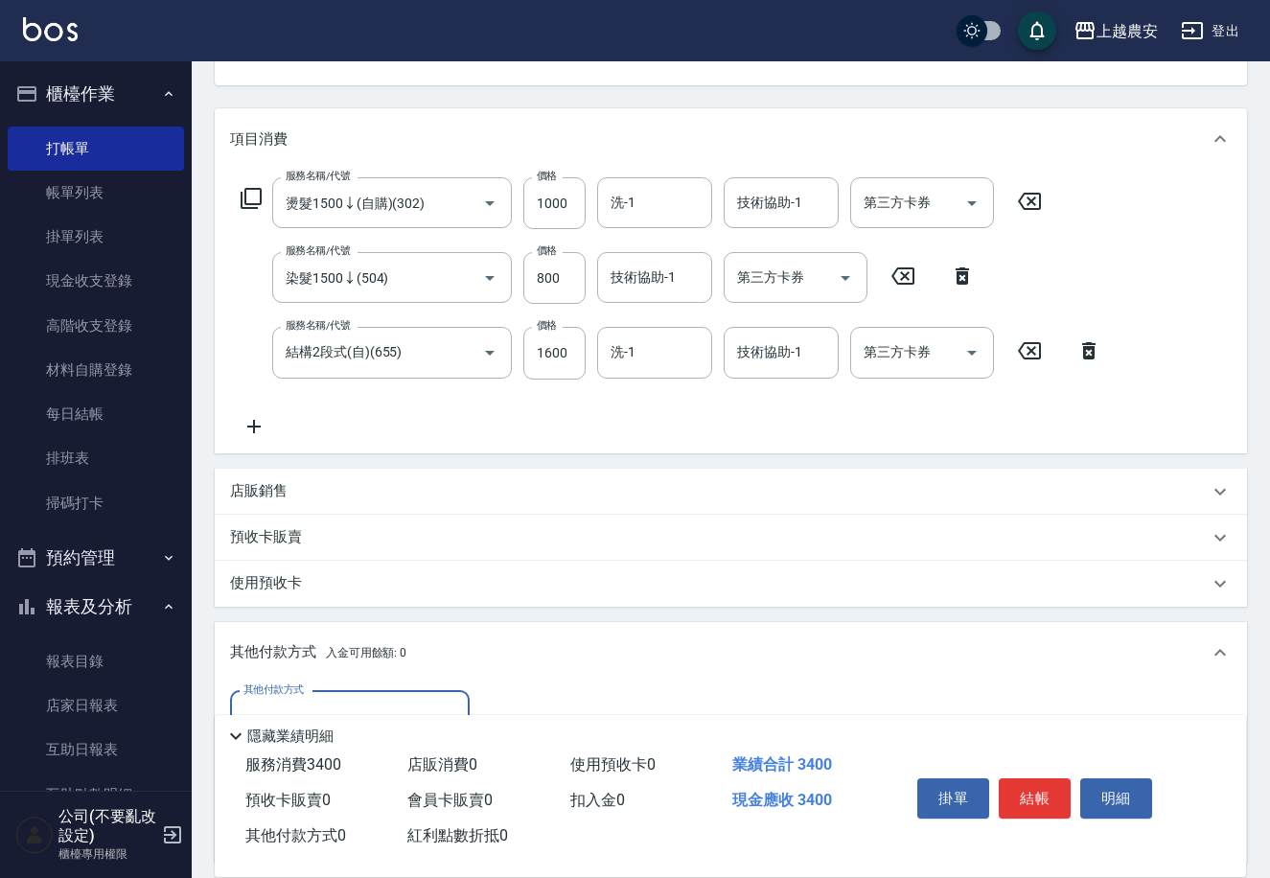
scroll to position [432, 0]
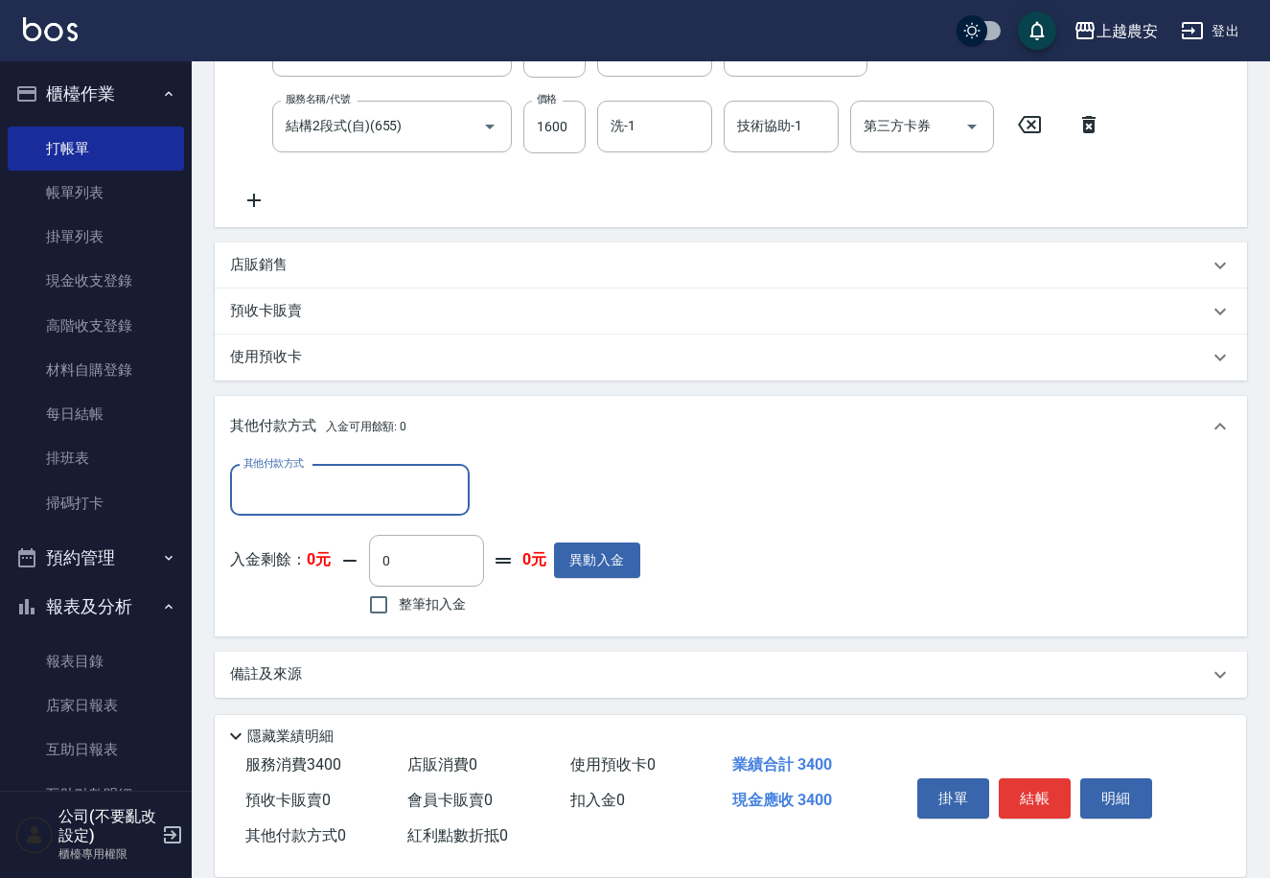
click at [278, 507] on div "其他付款方式" at bounding box center [350, 490] width 240 height 51
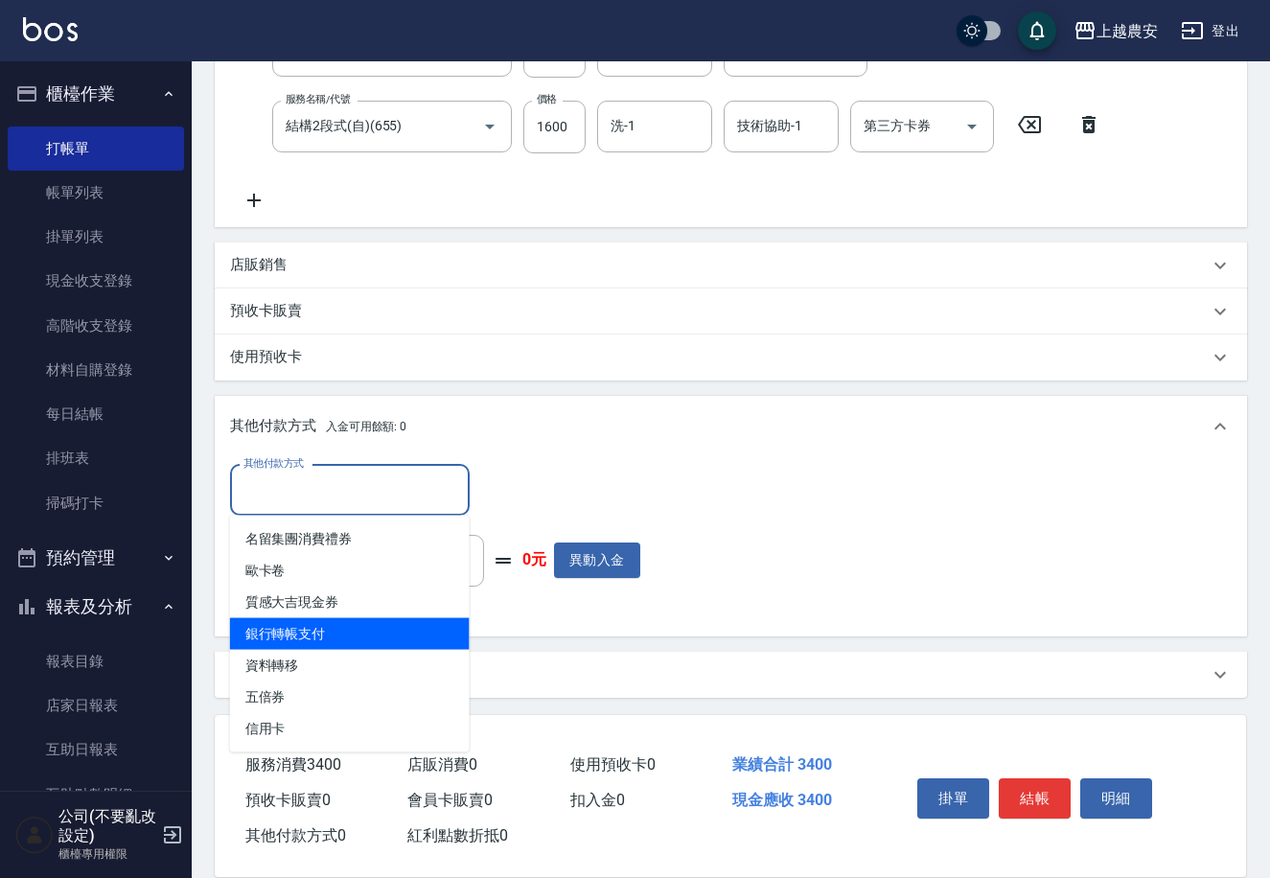
click at [313, 633] on span "銀行轉帳支付" at bounding box center [350, 634] width 240 height 32
type input "銀行轉帳支付"
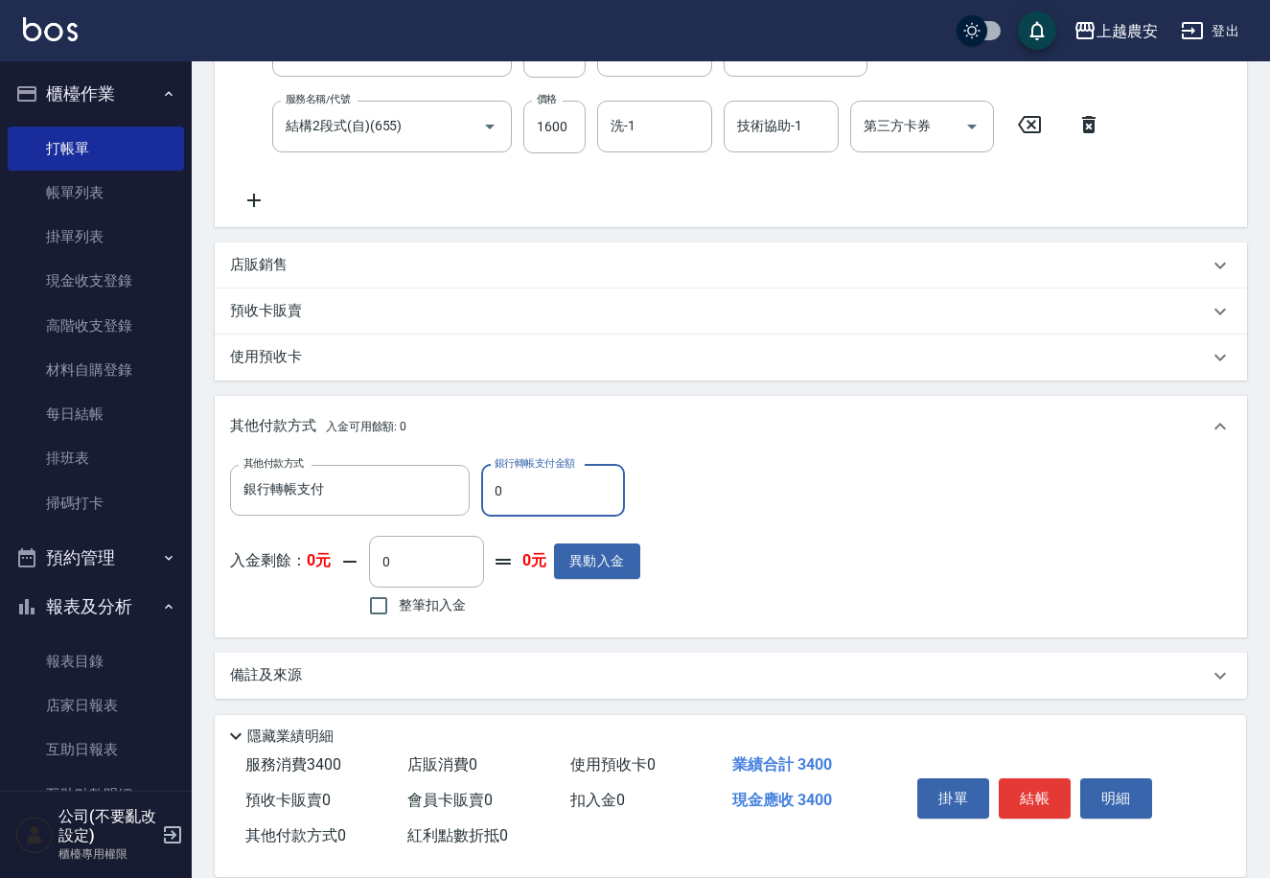
drag, startPoint x: 484, startPoint y: 493, endPoint x: 656, endPoint y: 498, distance: 171.7
click at [609, 491] on input "0" at bounding box center [553, 491] width 144 height 52
type input "3400"
click at [1013, 787] on button "結帳" at bounding box center [1035, 798] width 72 height 40
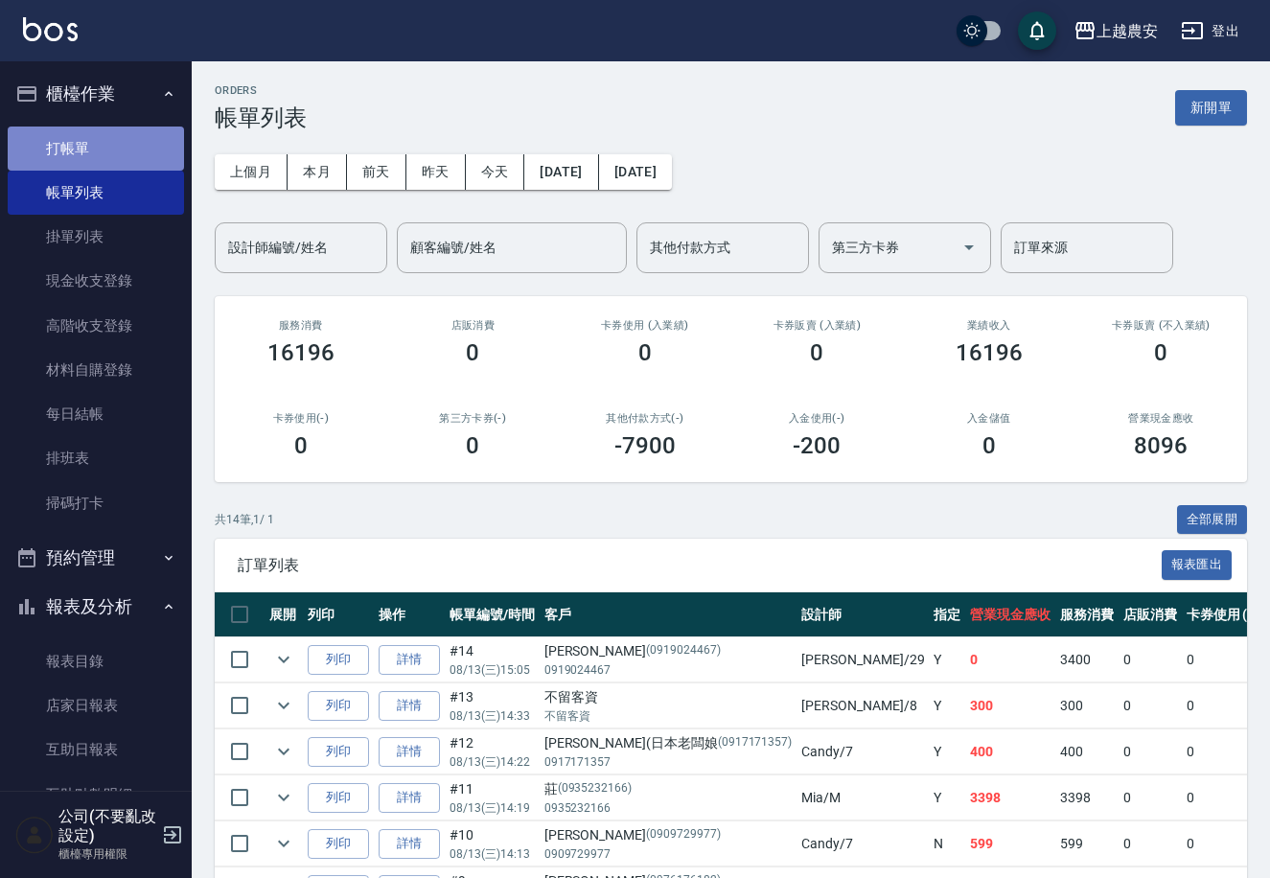
click at [101, 157] on link "打帳單" at bounding box center [96, 149] width 176 height 44
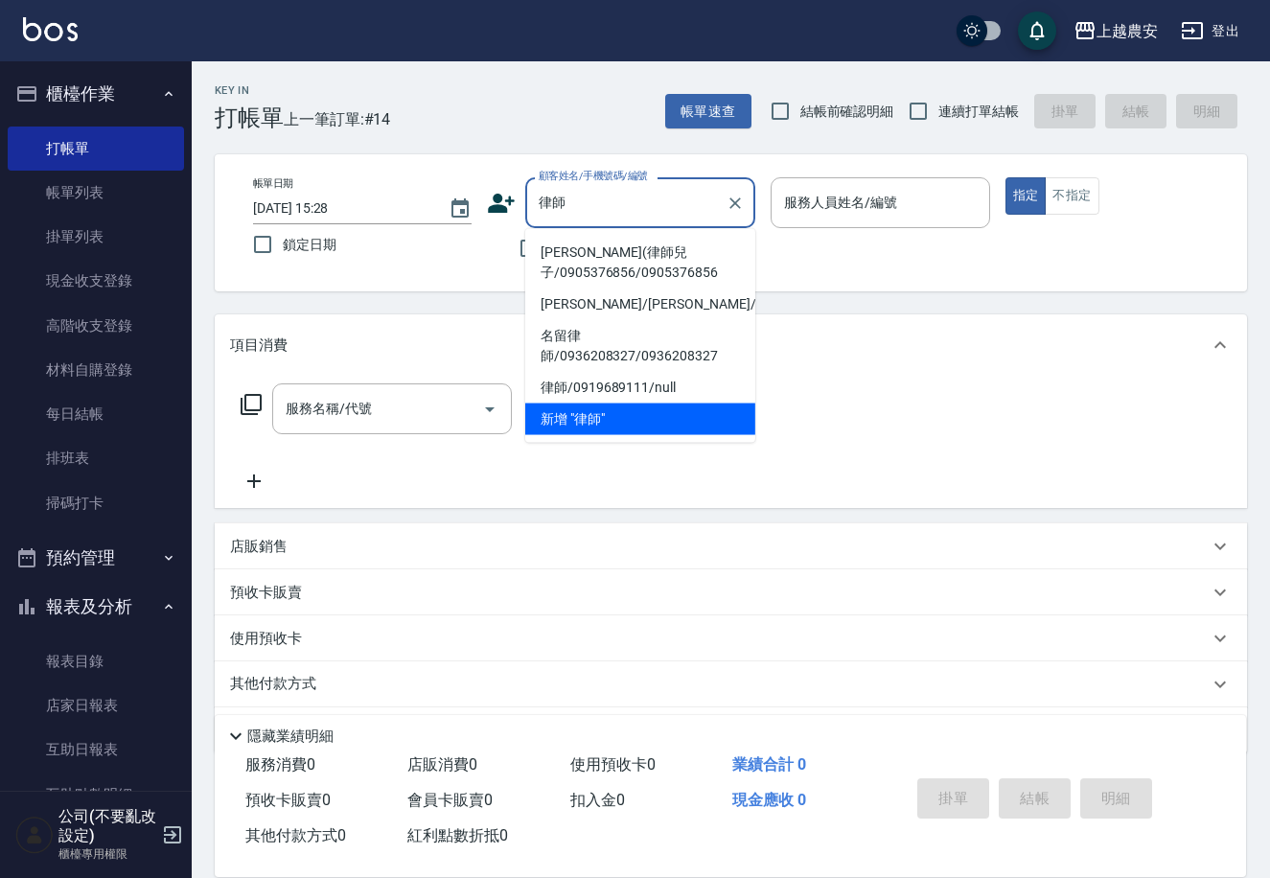
click at [623, 274] on li "洪昀祐(律師兒子/0905376856/0905376856" at bounding box center [640, 263] width 230 height 52
type input "洪昀祐(律師兒子/0905376856/0905376856"
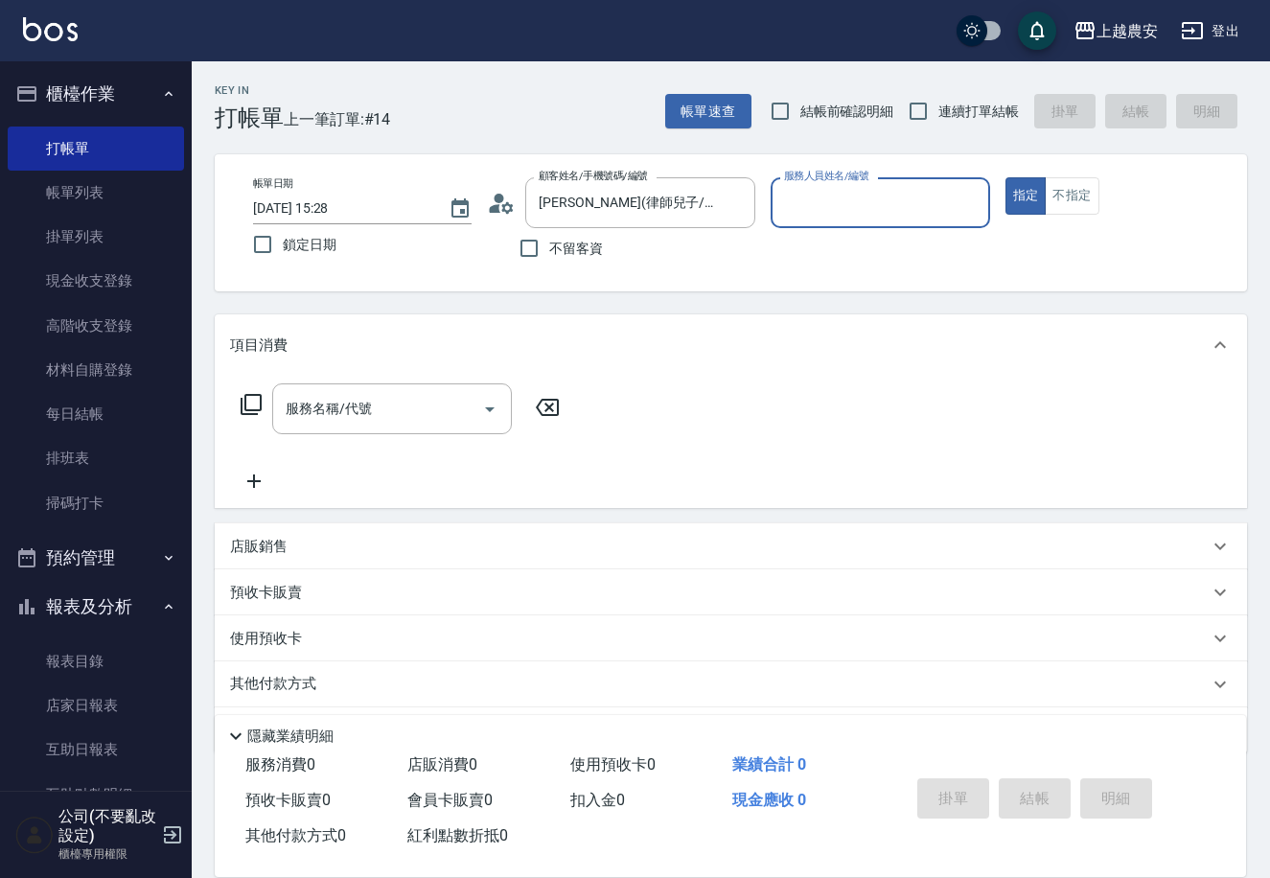
type input "Candy-7"
click at [418, 424] on input "服務名稱/代號" at bounding box center [378, 409] width 194 height 34
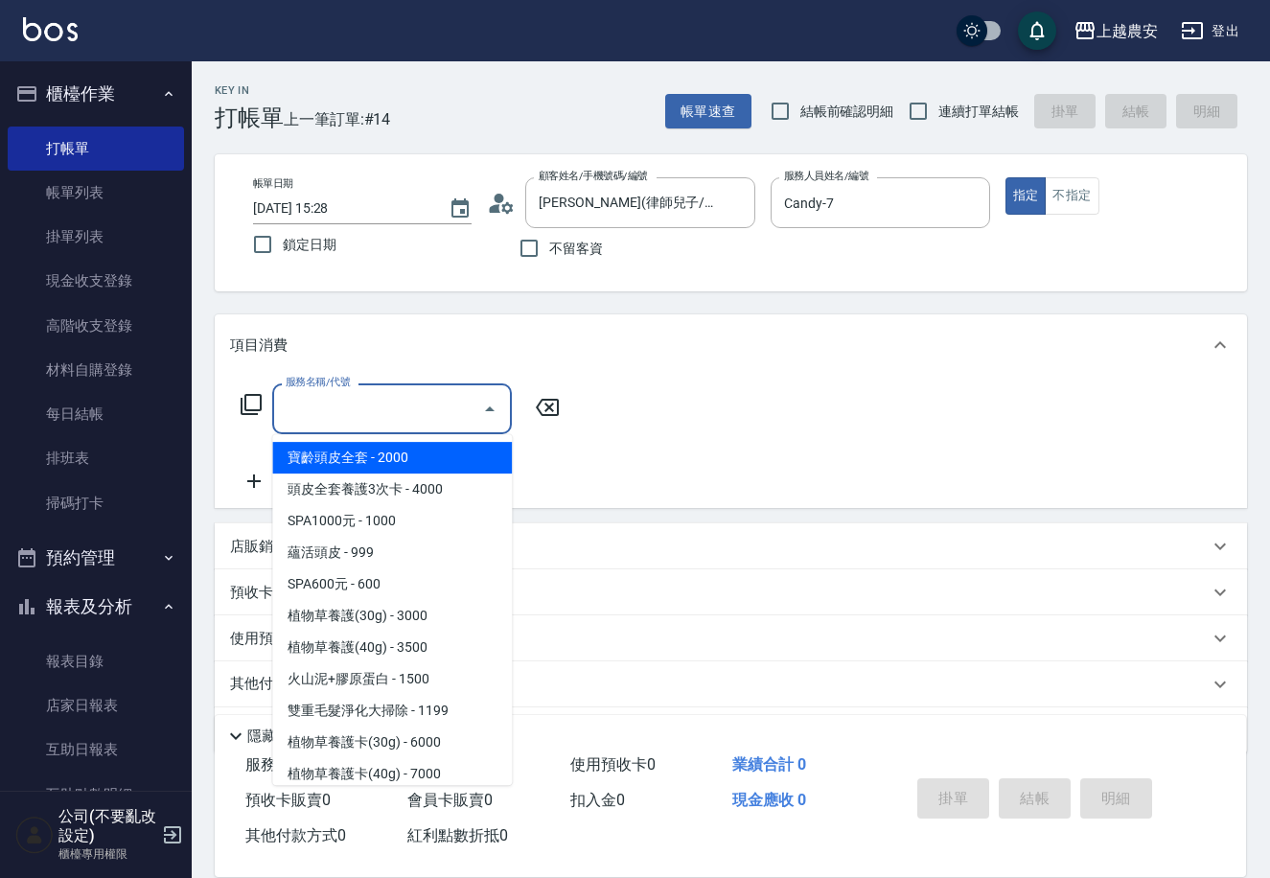
type input "4"
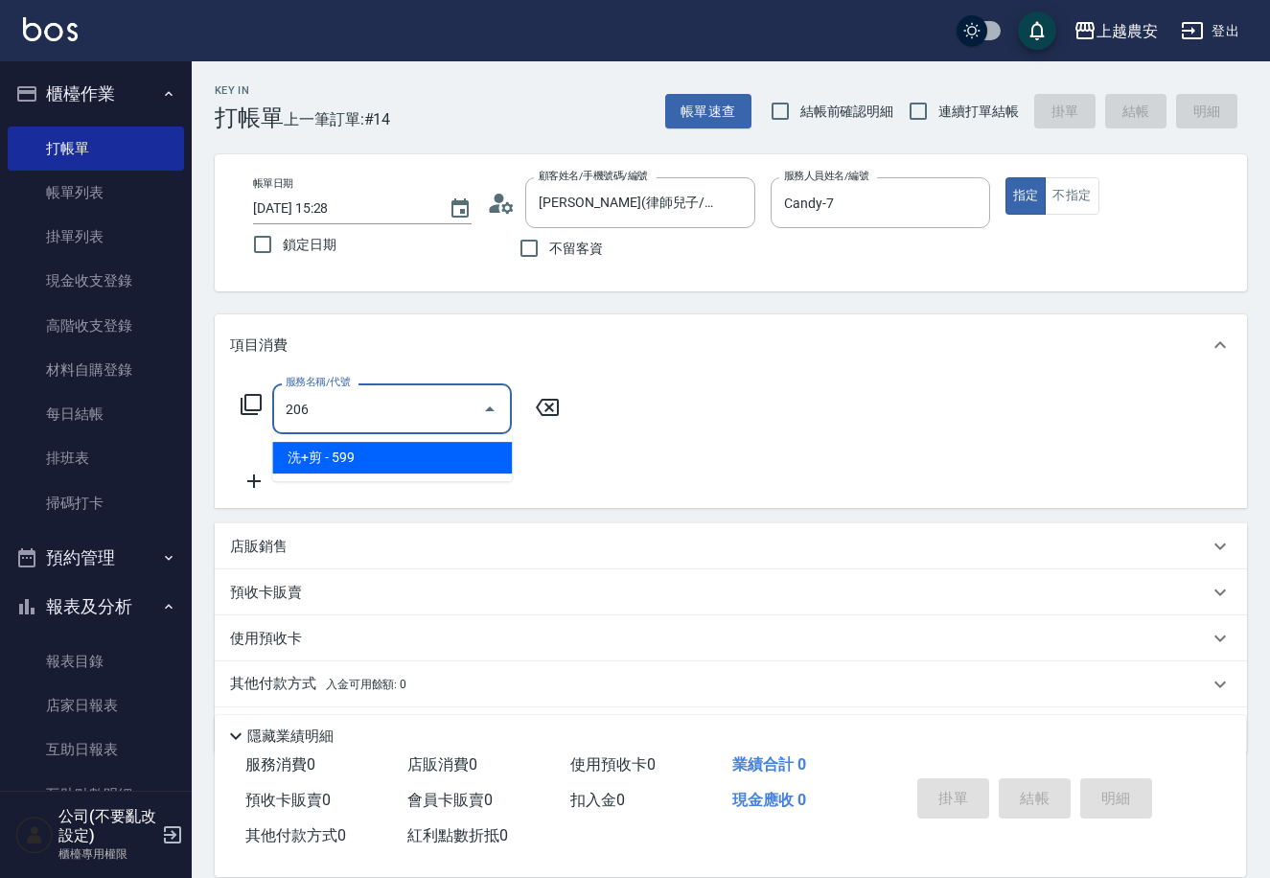
type input "洗+剪(206)"
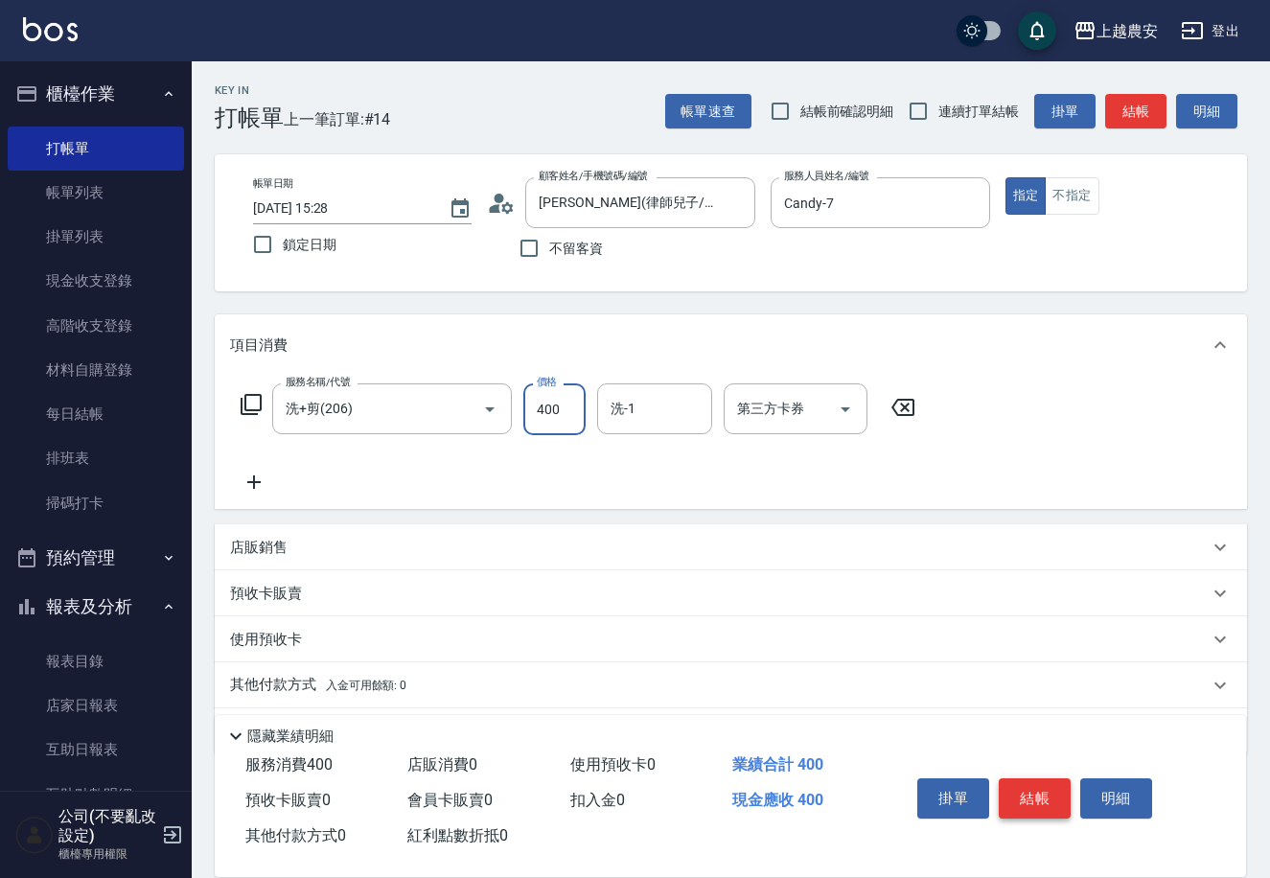
type input "400"
click at [1060, 795] on button "結帳" at bounding box center [1035, 798] width 72 height 40
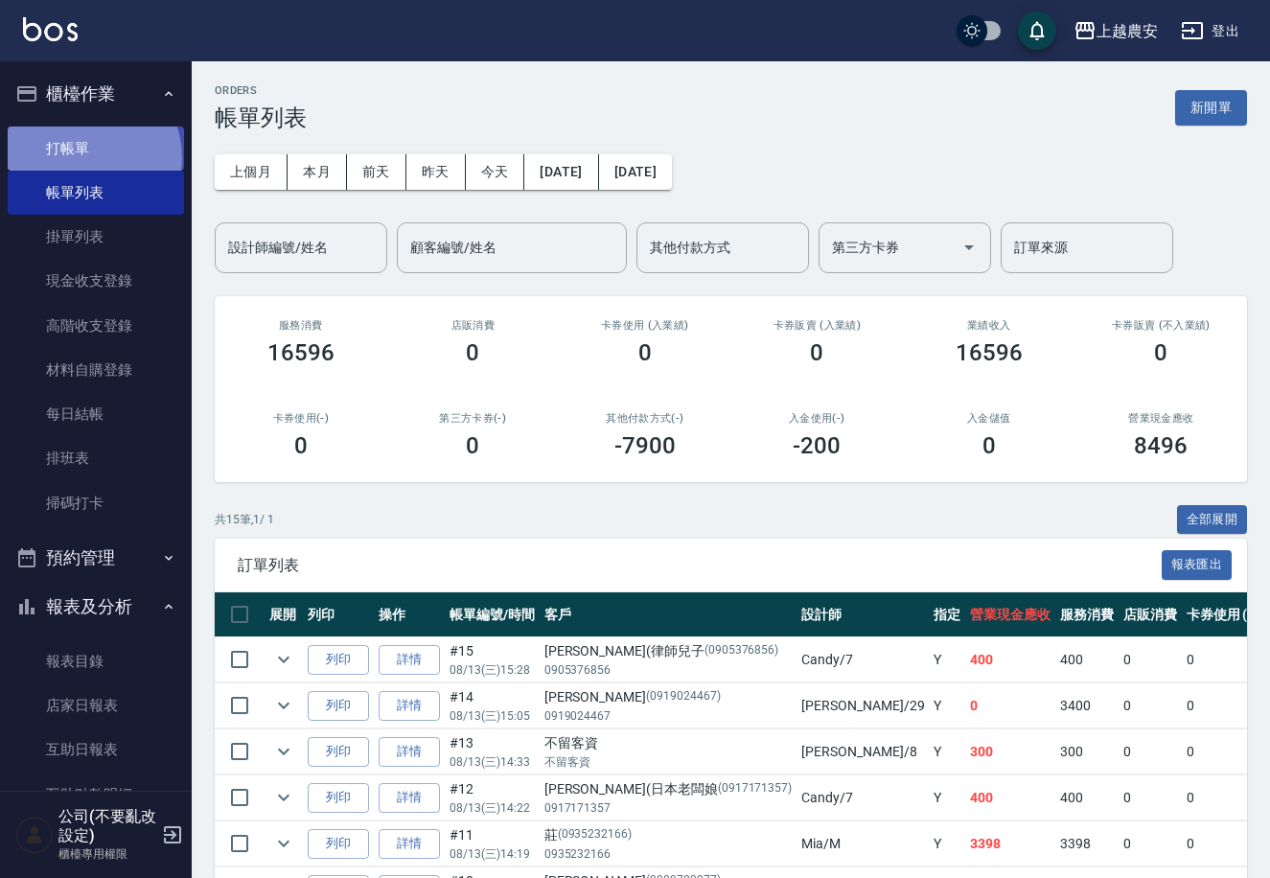
click at [84, 157] on link "打帳單" at bounding box center [96, 149] width 176 height 44
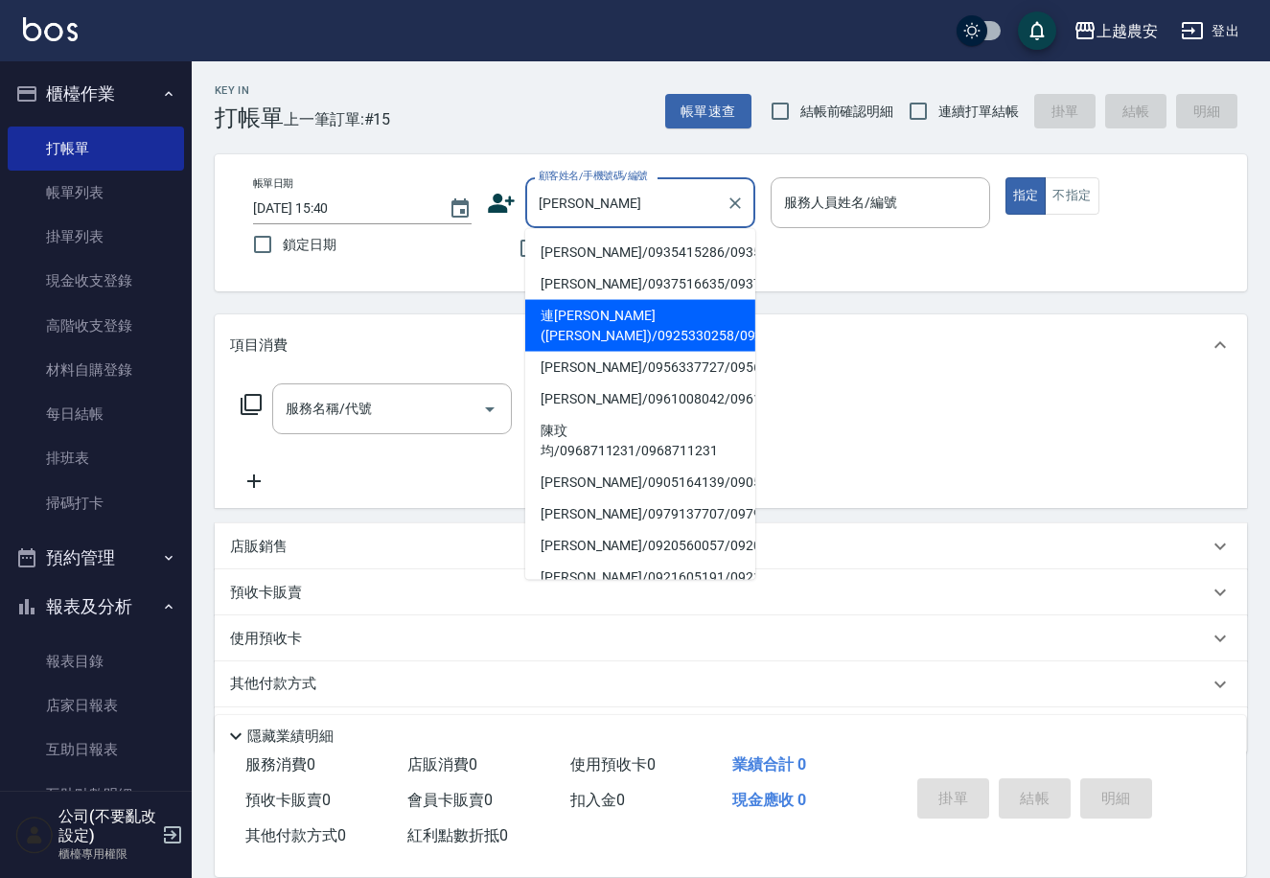
click at [589, 319] on li "連家儀(玟琳)/0925330258/0925330258" at bounding box center [640, 326] width 230 height 52
type input "連家儀(玟琳)/0925330258/0925330258"
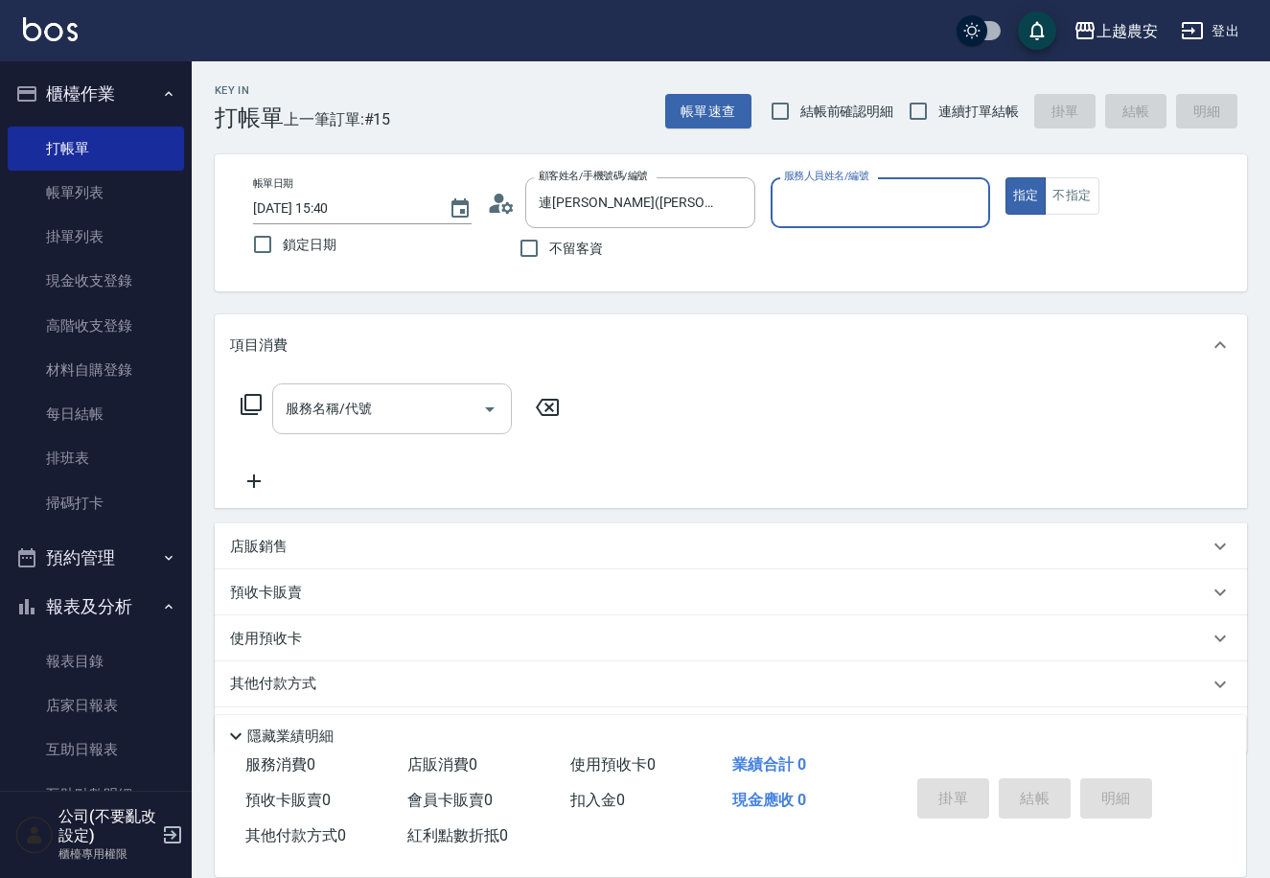
type input "Mia-M"
click at [386, 431] on div "服務名稱/代號" at bounding box center [392, 408] width 240 height 51
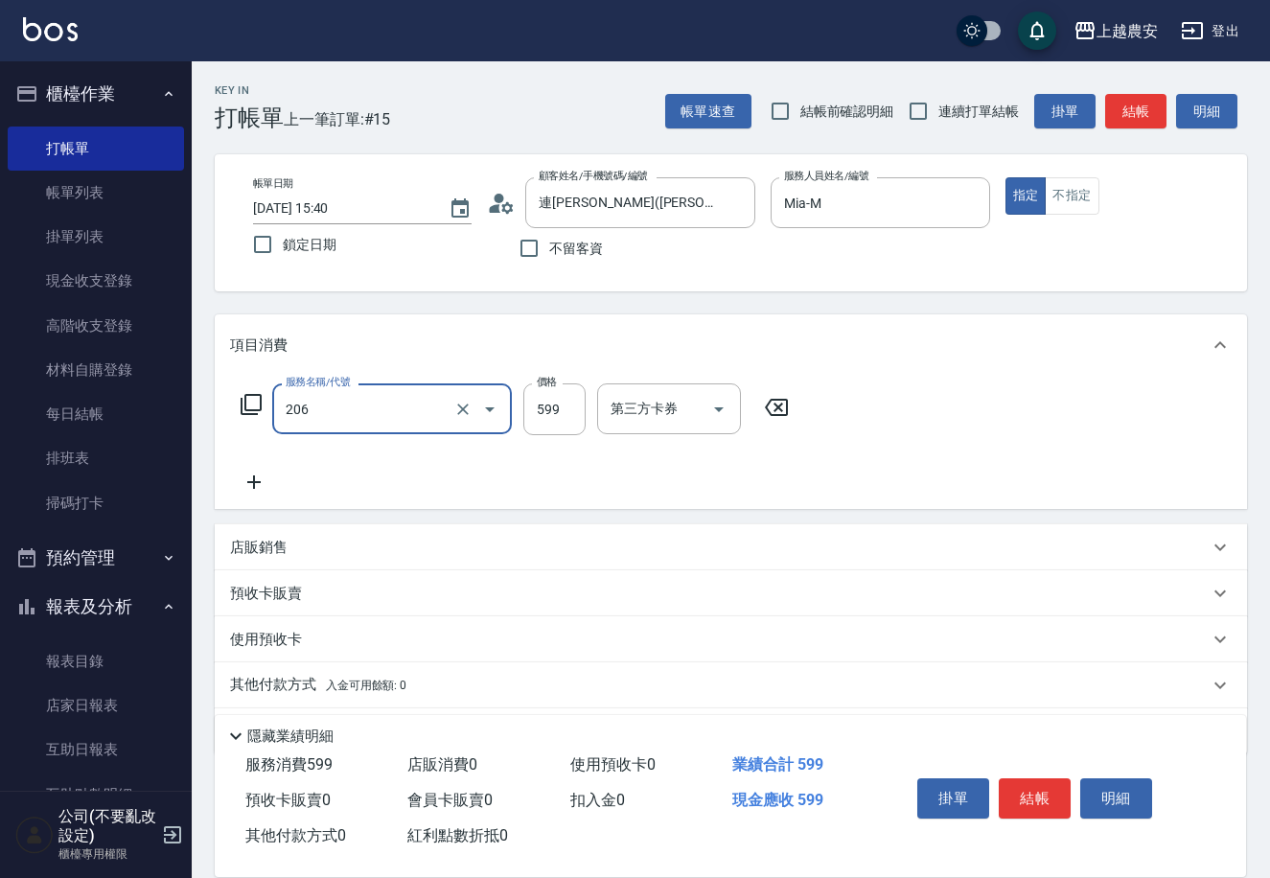
type input "洗+剪(206)"
type input "600"
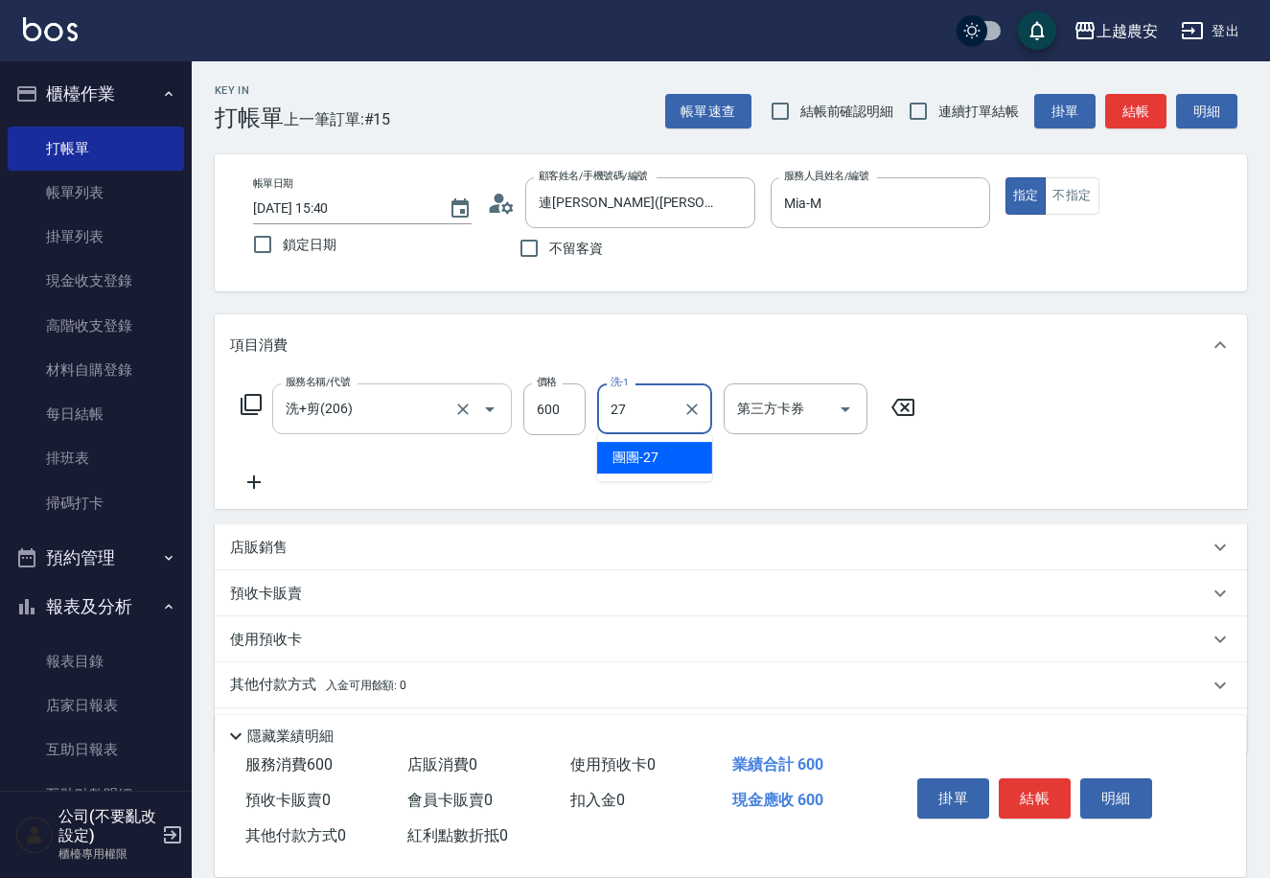
type input "團團-27"
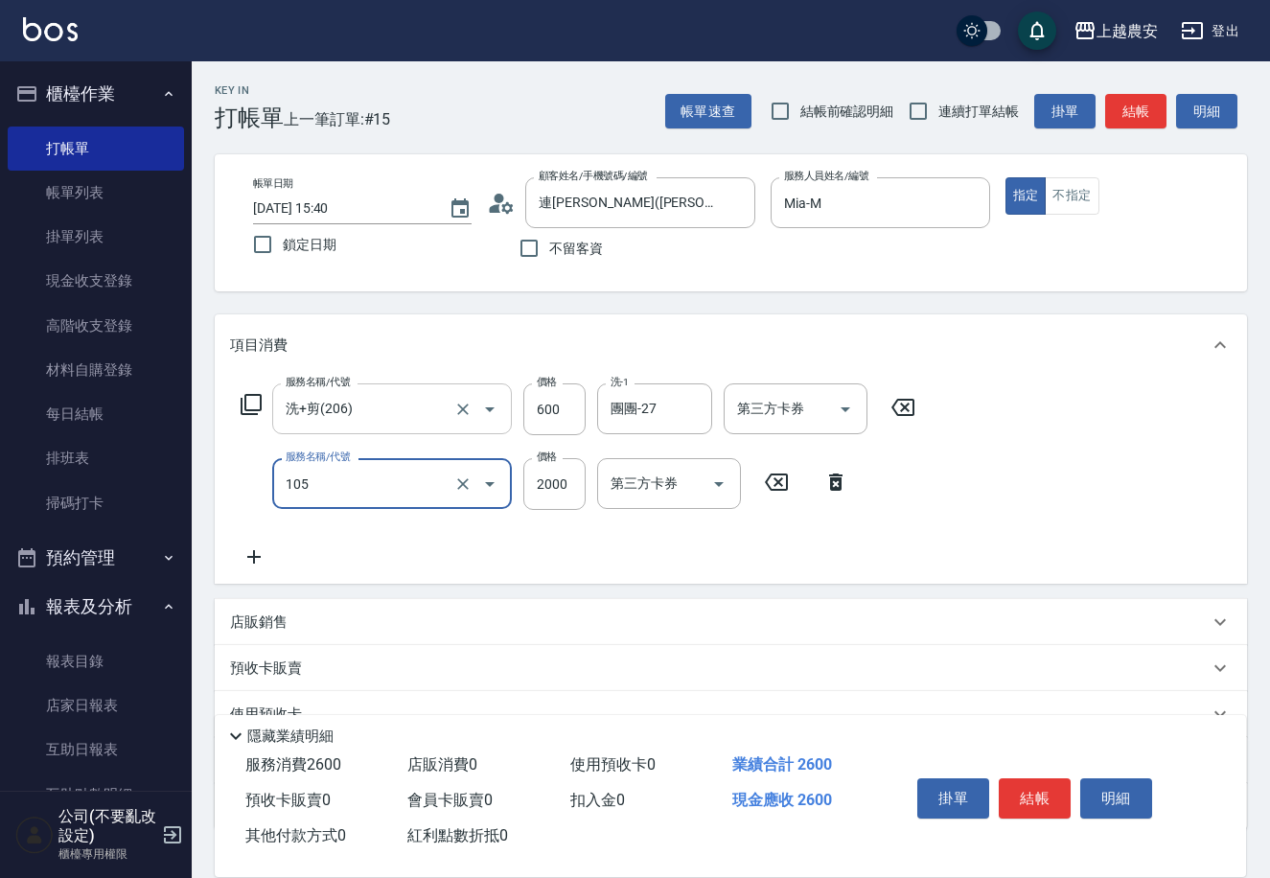
type input "寶齡頭皮全套(105)"
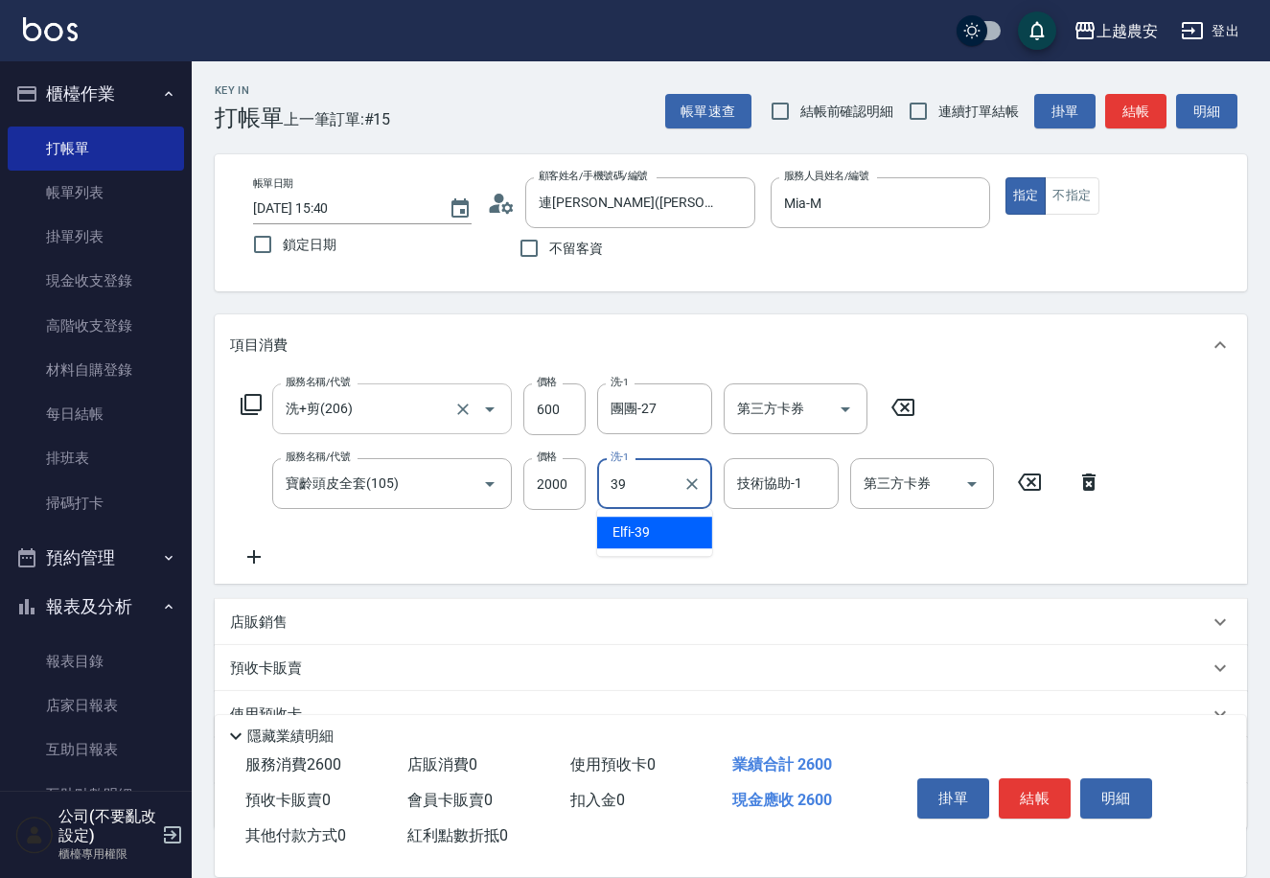
type input "Elfi-39"
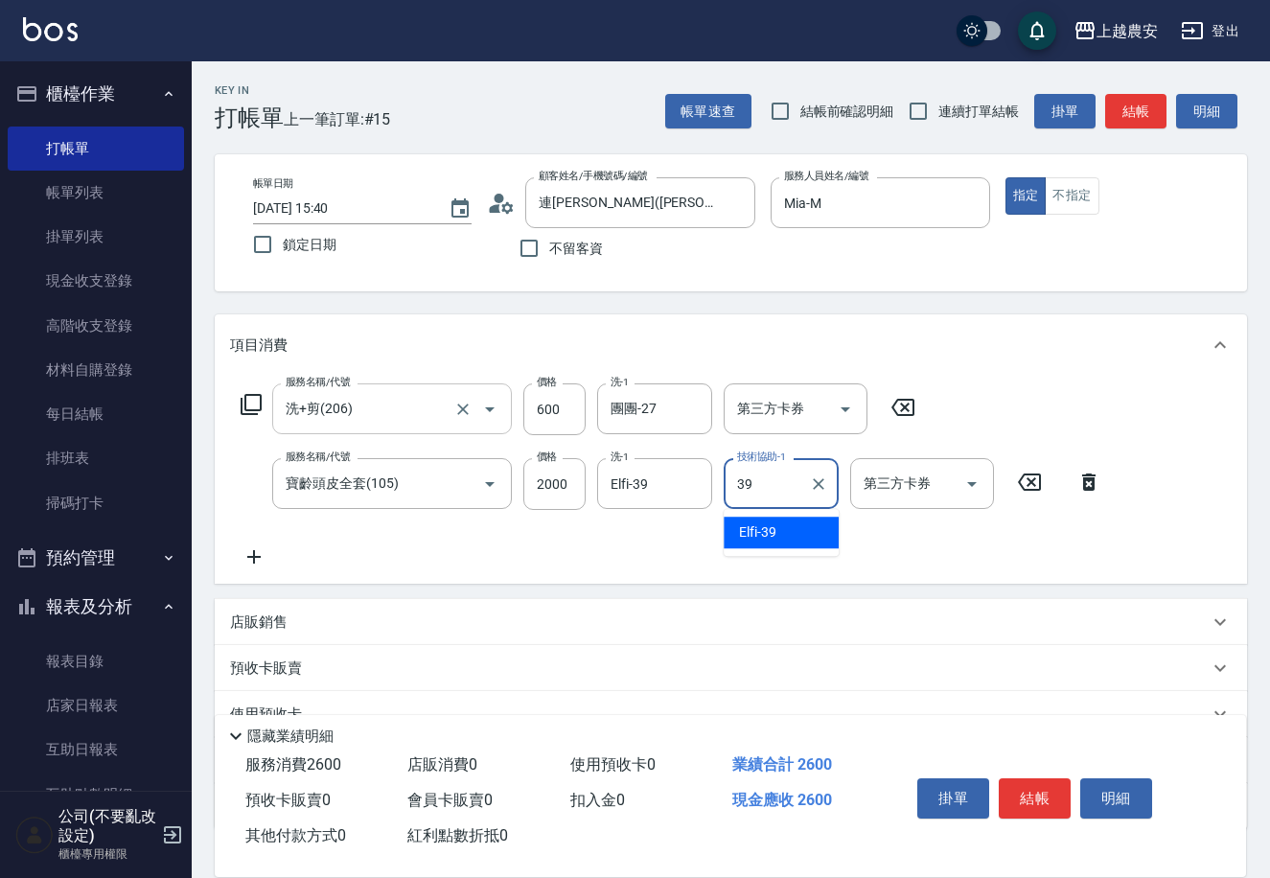
type input "Elfi-39"
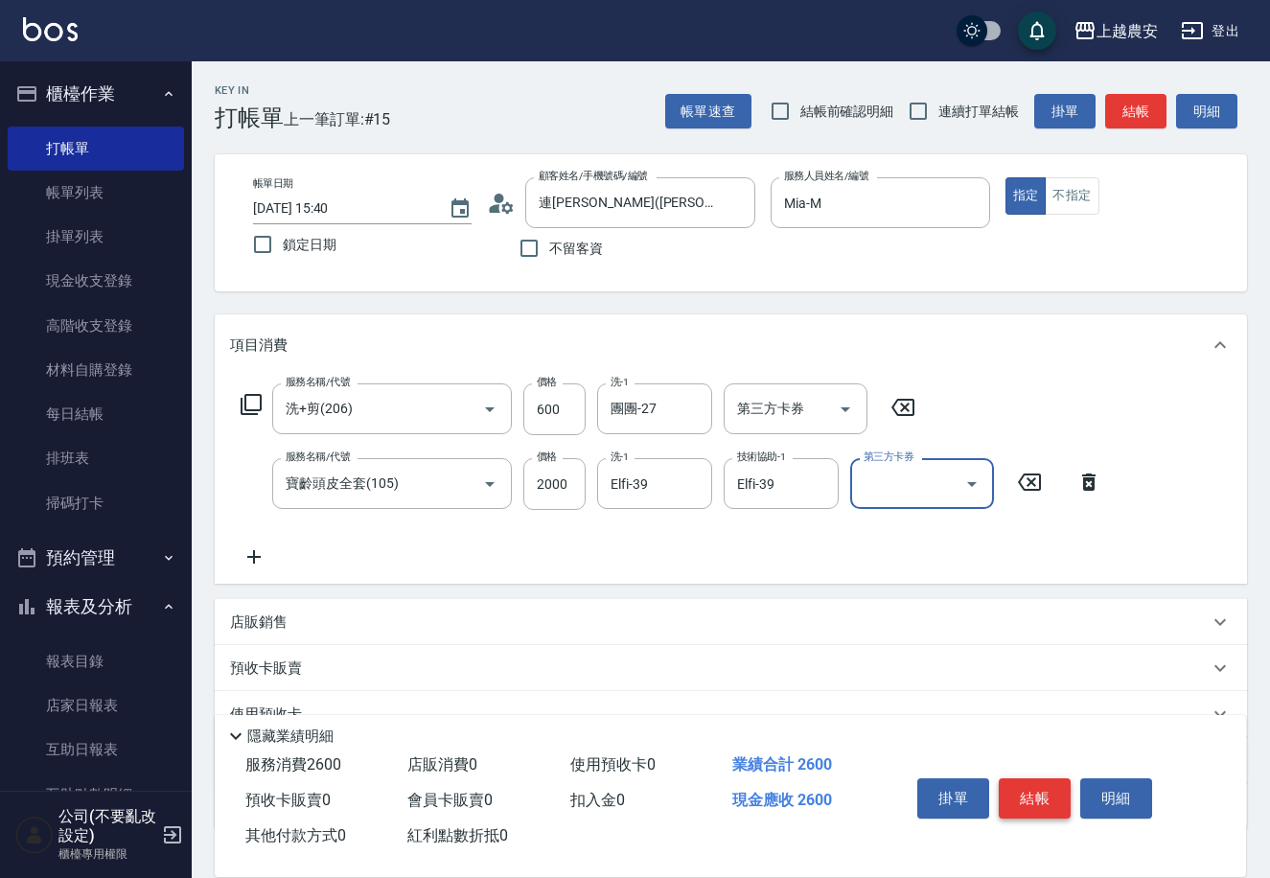
click at [1034, 778] on button "結帳" at bounding box center [1035, 798] width 72 height 40
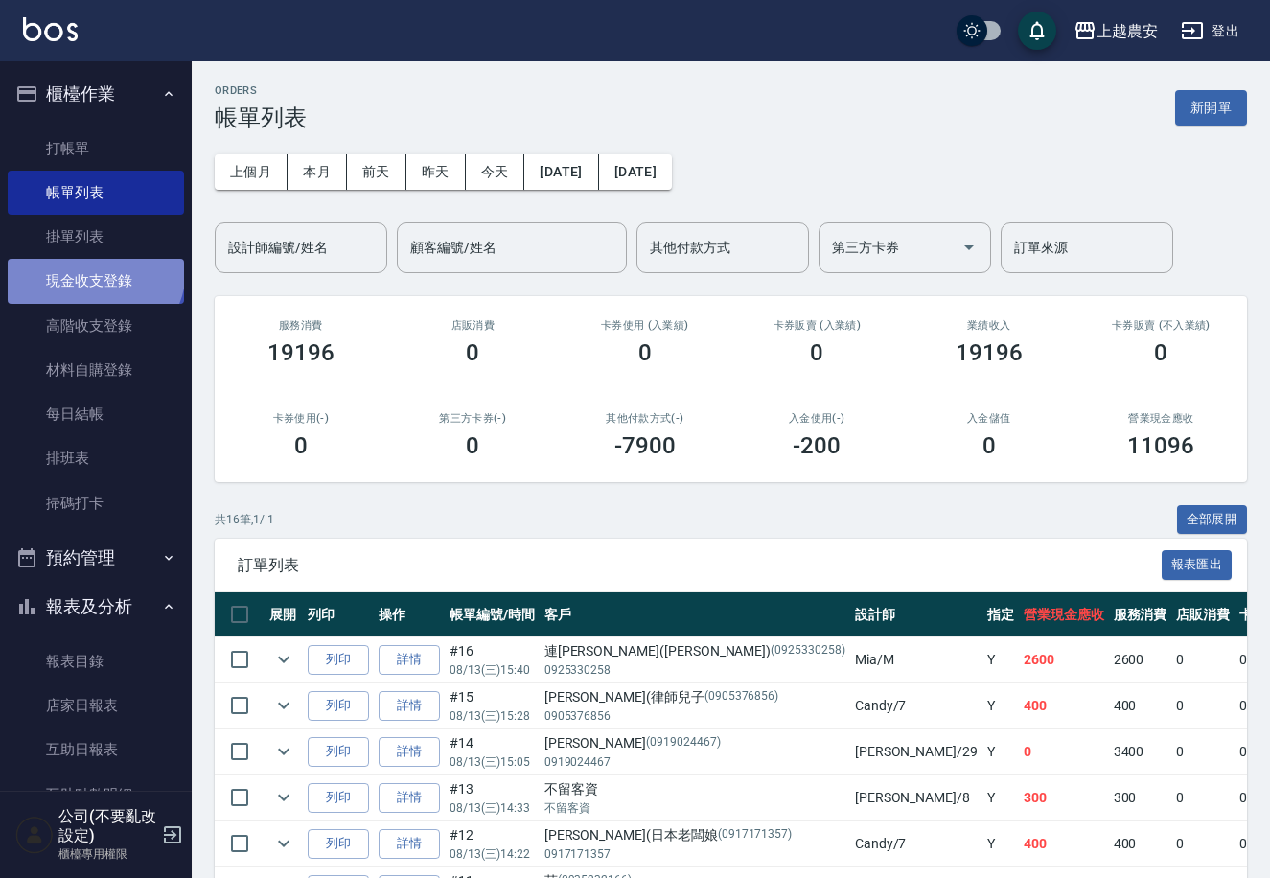
click at [93, 269] on link "現金收支登錄" at bounding box center [96, 281] width 176 height 44
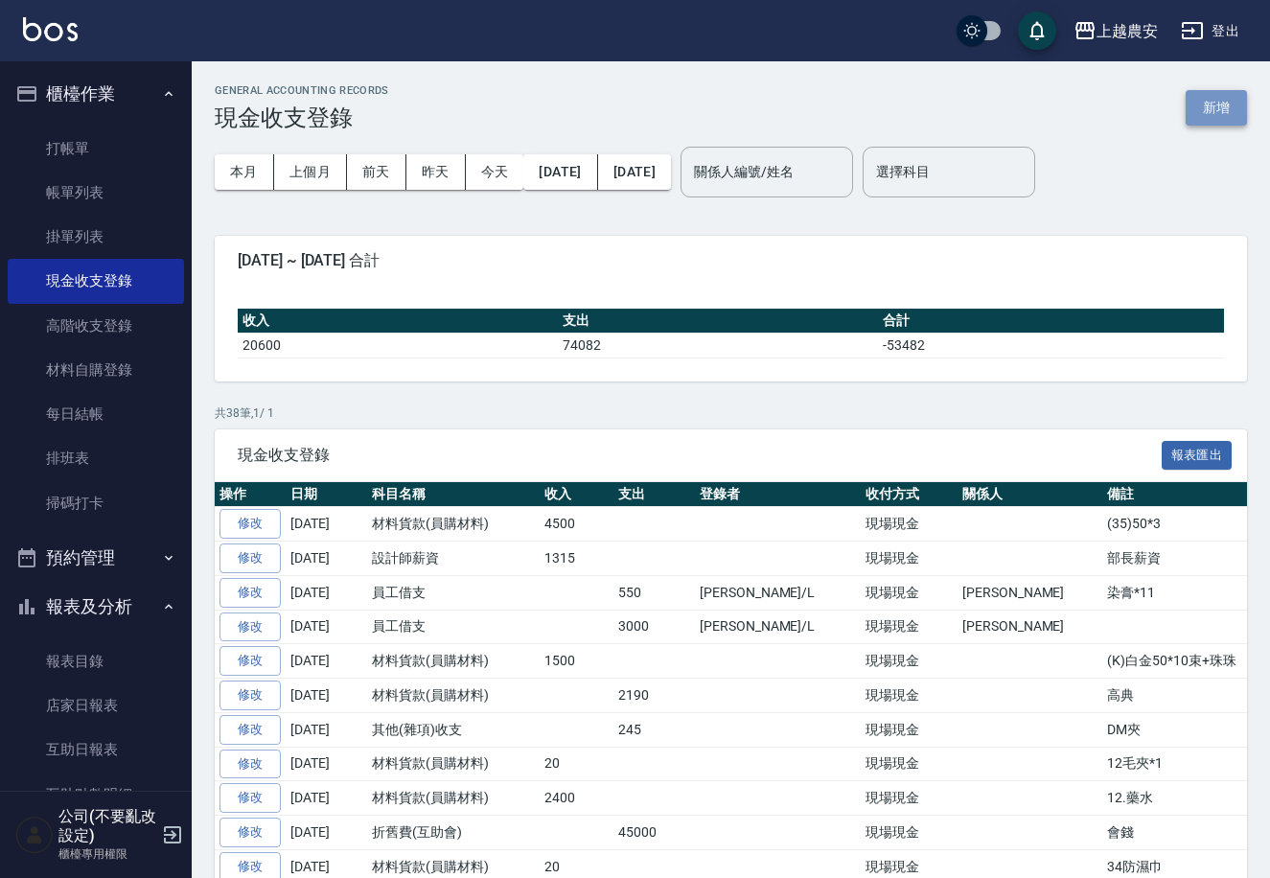
click at [1203, 94] on button "新增" at bounding box center [1216, 107] width 61 height 35
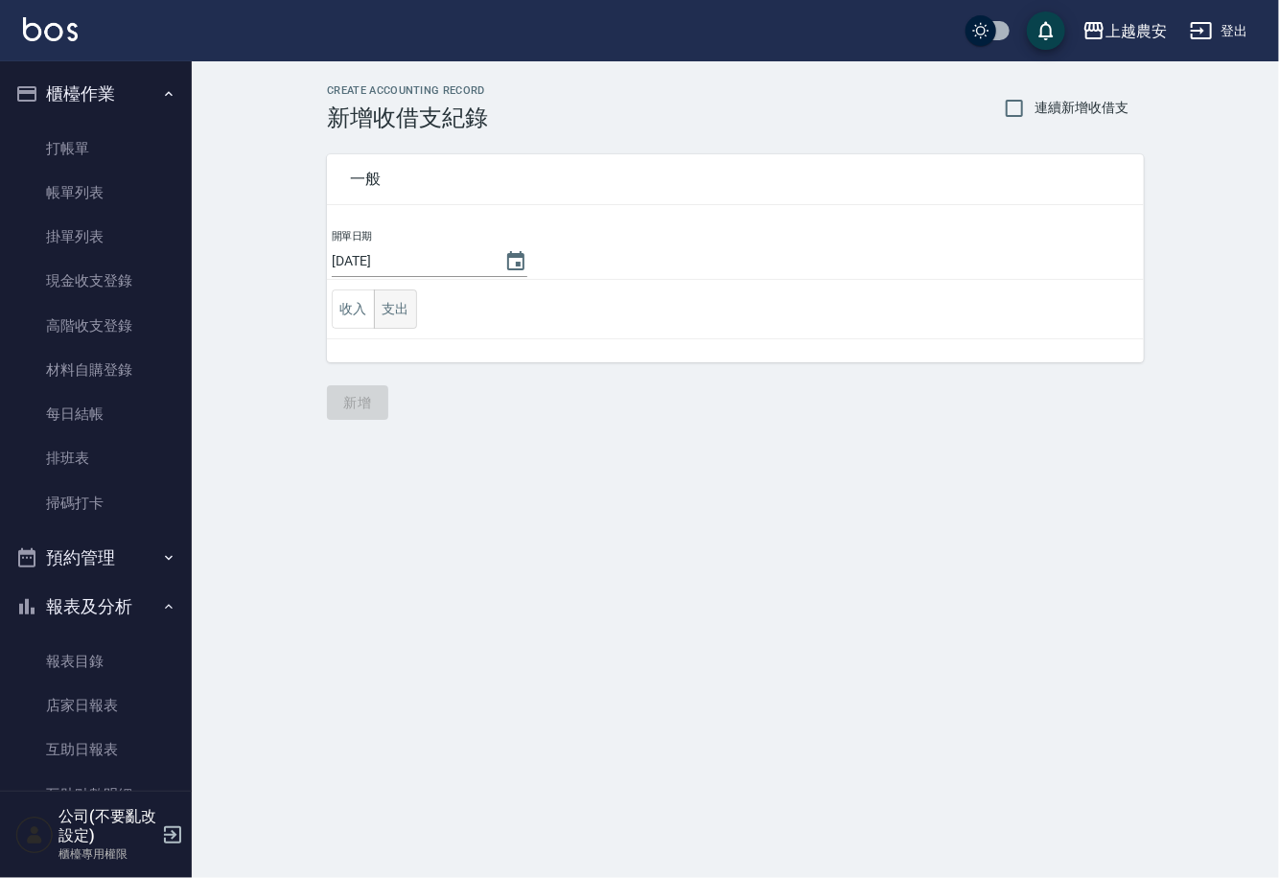
click at [386, 323] on button "支出" at bounding box center [395, 309] width 43 height 39
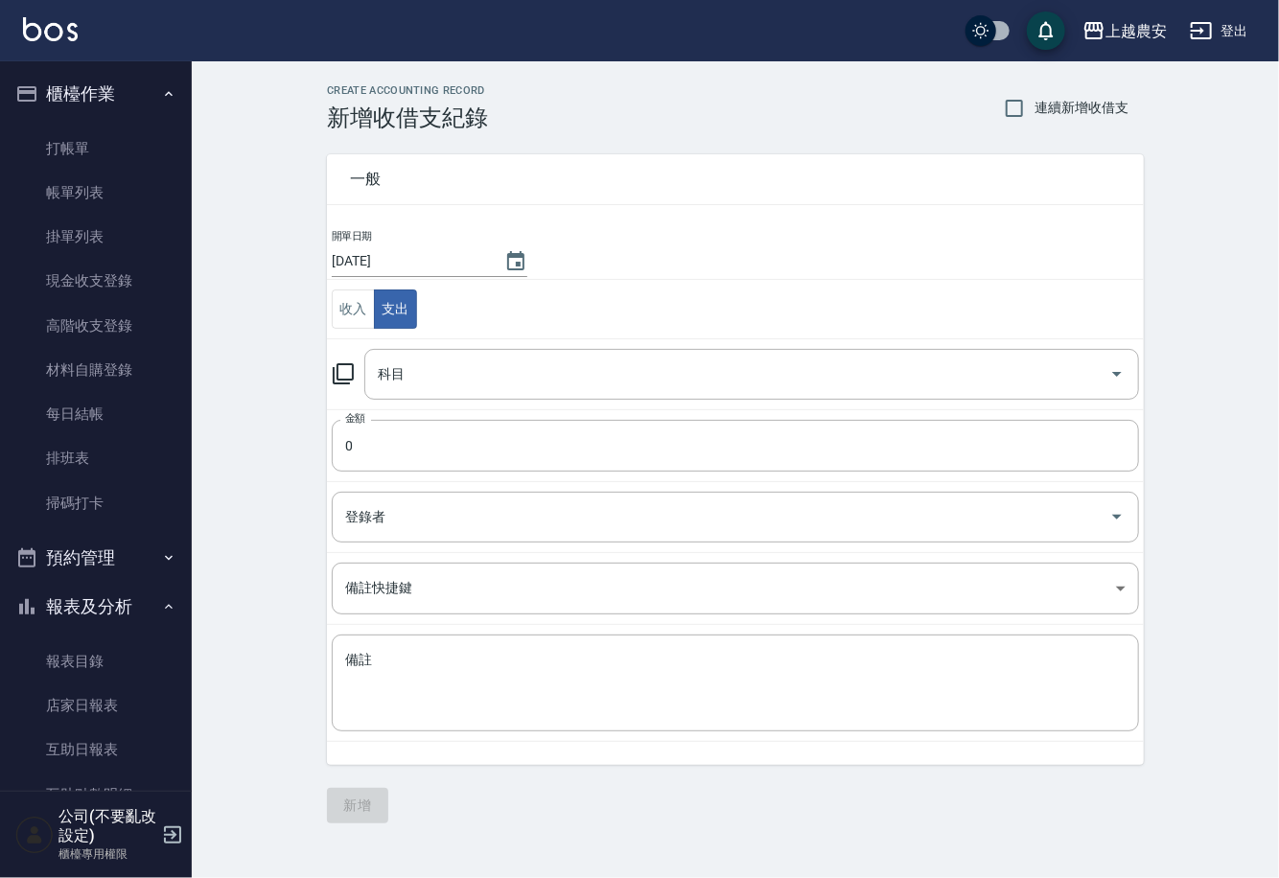
click at [340, 374] on icon at bounding box center [343, 373] width 23 height 23
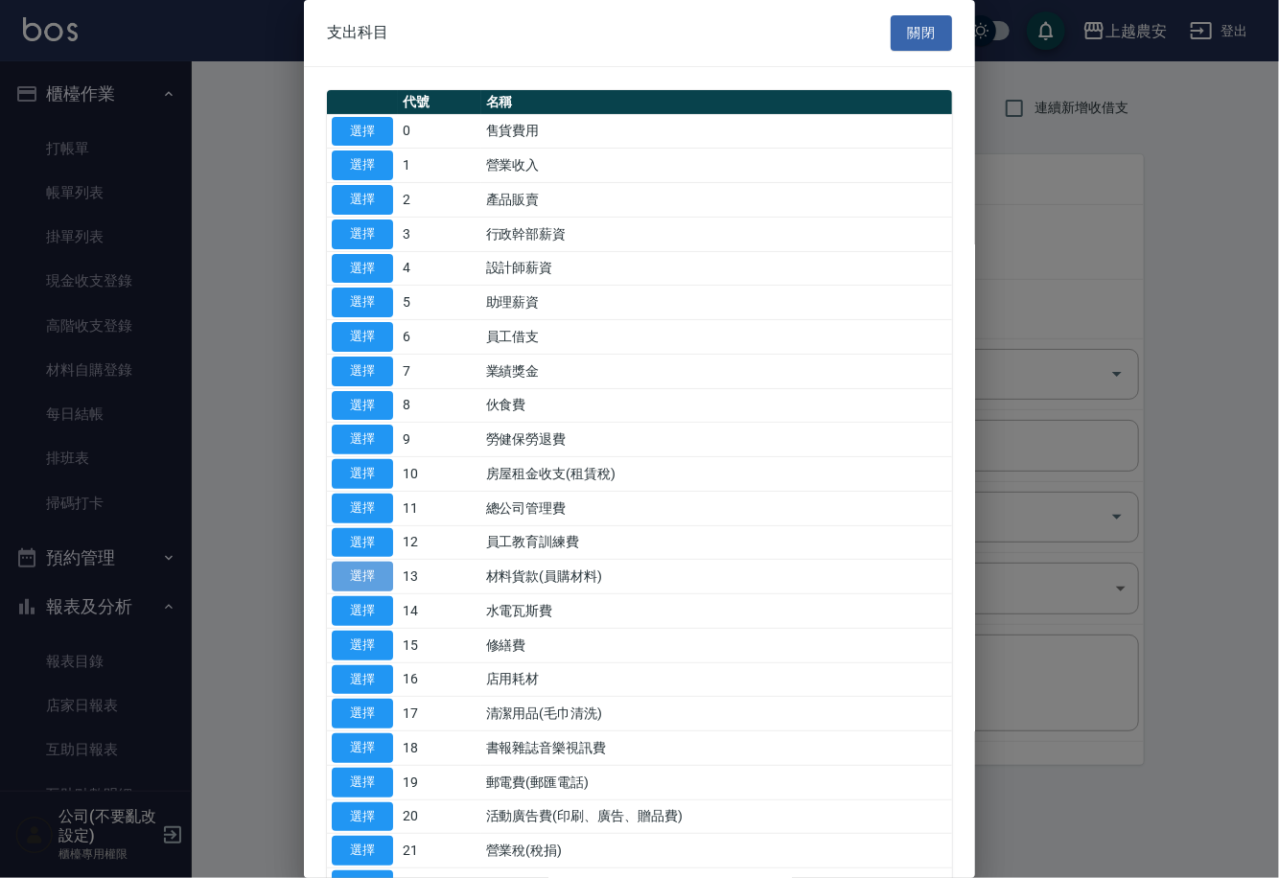
click at [375, 569] on button "選擇" at bounding box center [362, 577] width 61 height 30
type input "13 材料貨款(員購材料)"
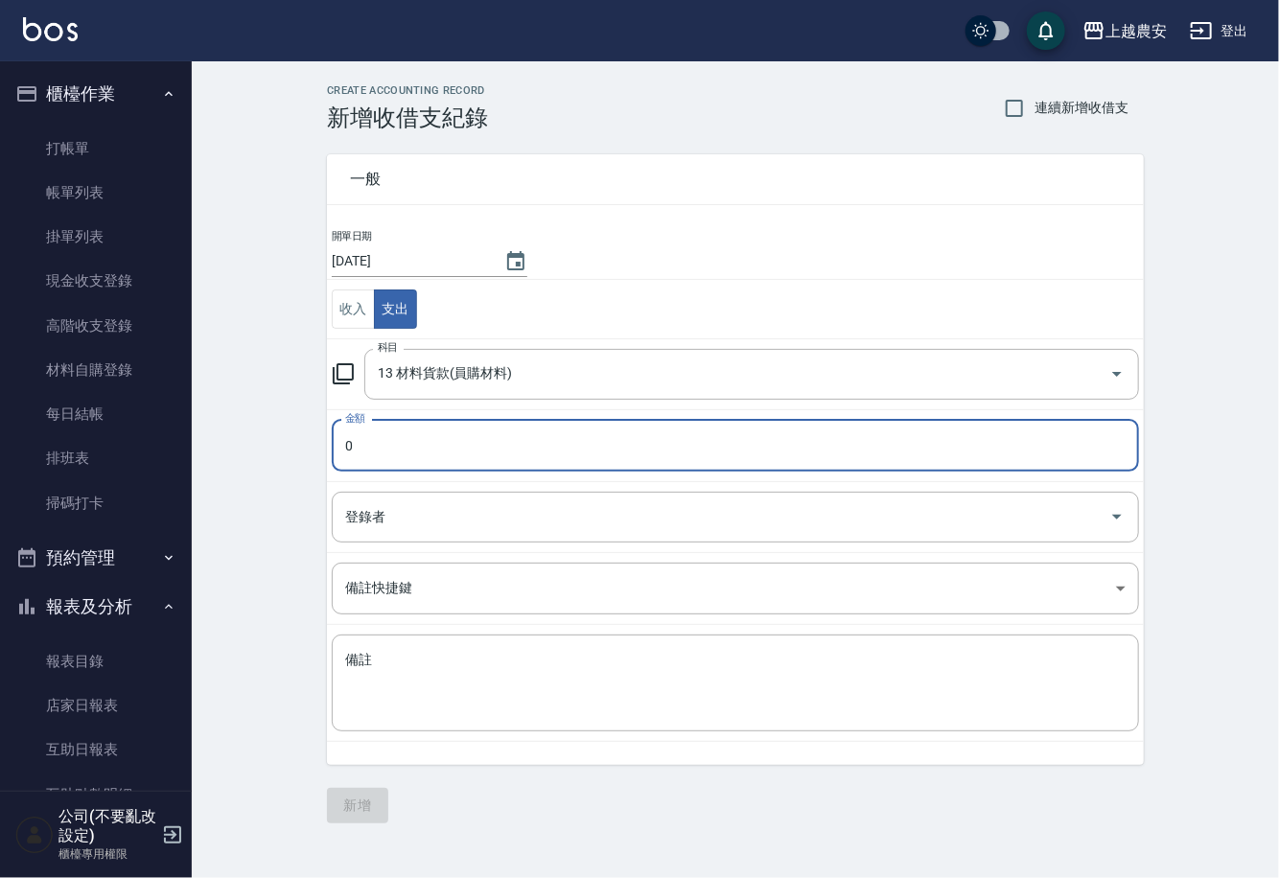
click at [363, 442] on input "0" at bounding box center [735, 446] width 807 height 52
drag, startPoint x: 344, startPoint y: 458, endPoint x: 383, endPoint y: 452, distance: 39.9
click at [383, 452] on input "0" at bounding box center [735, 446] width 807 height 52
type input "0450"
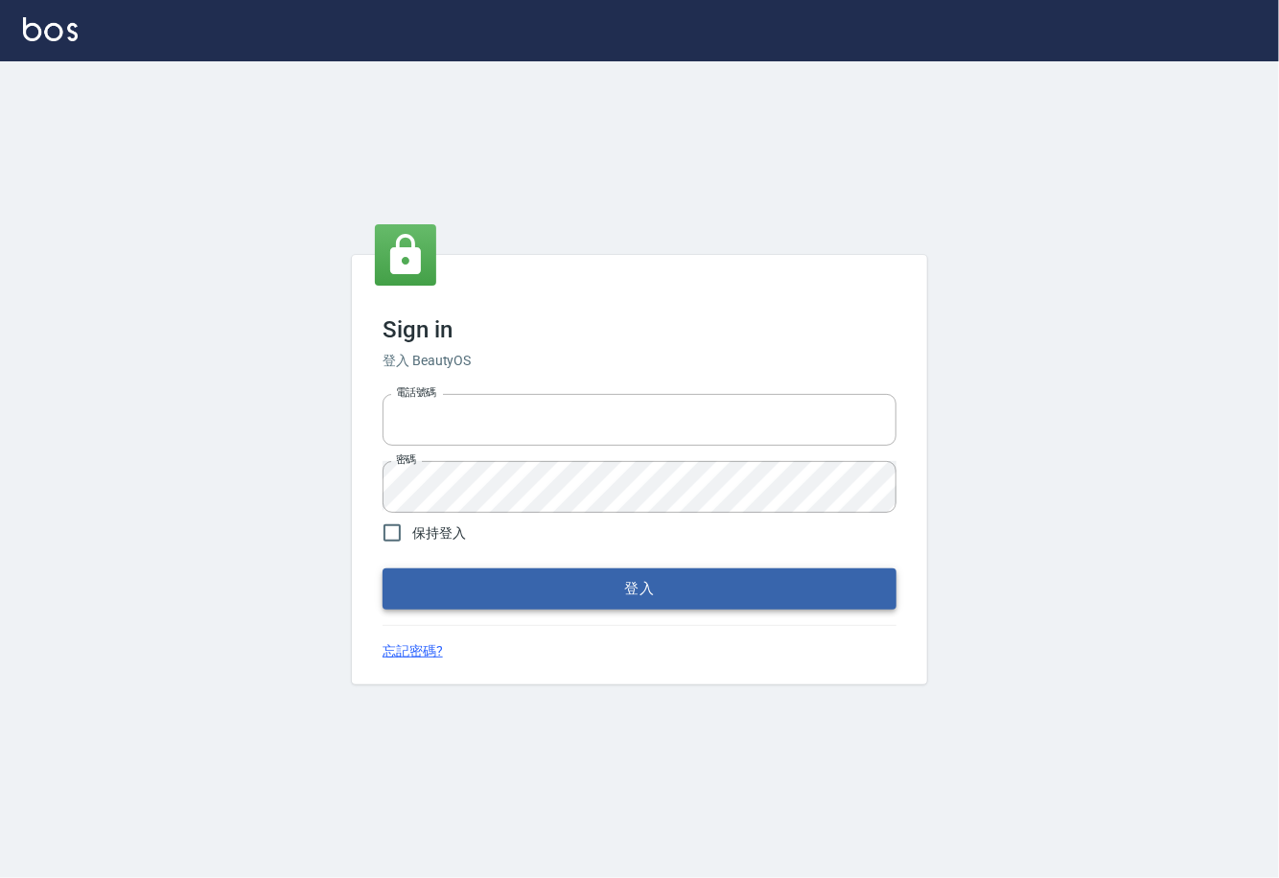
type input "0225929166"
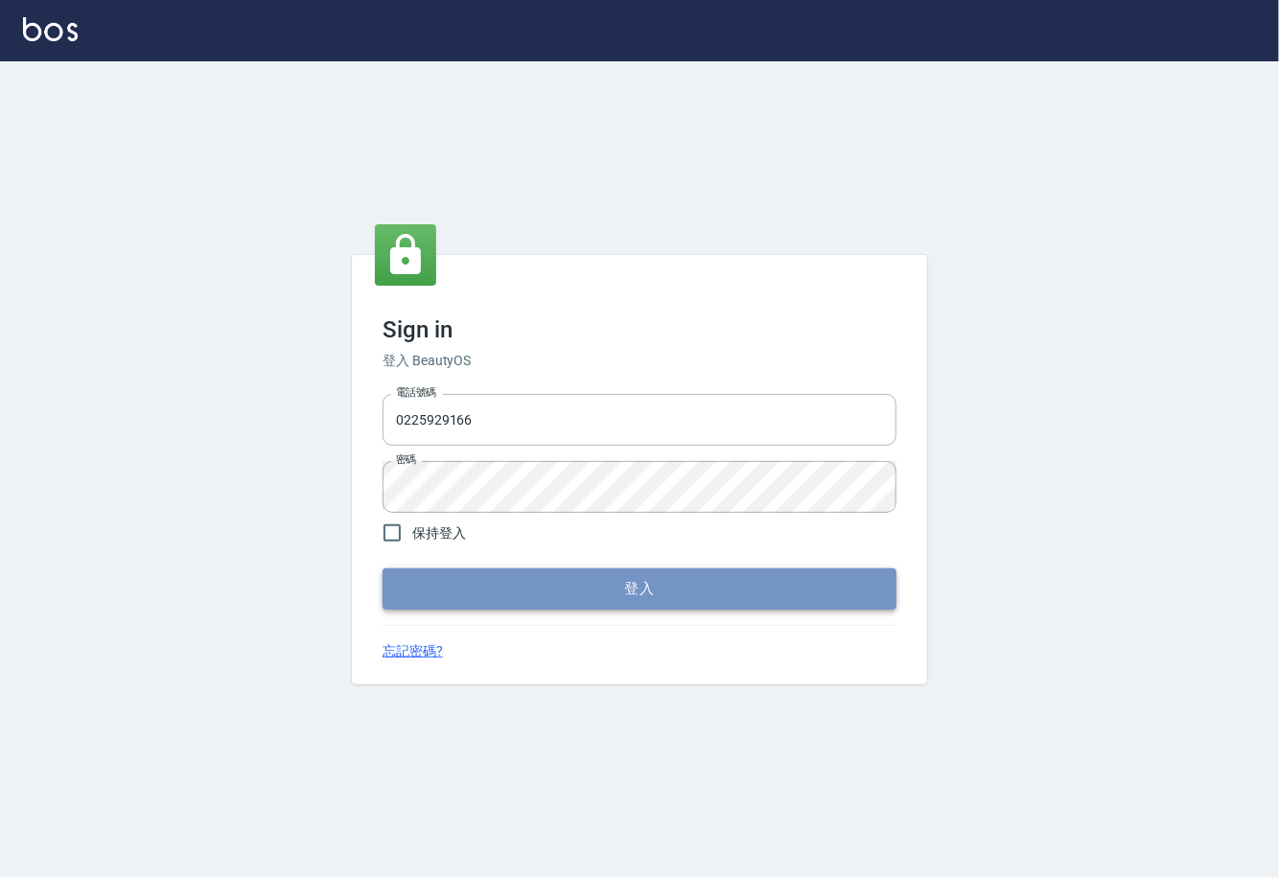
click at [650, 591] on button "登入" at bounding box center [640, 589] width 514 height 40
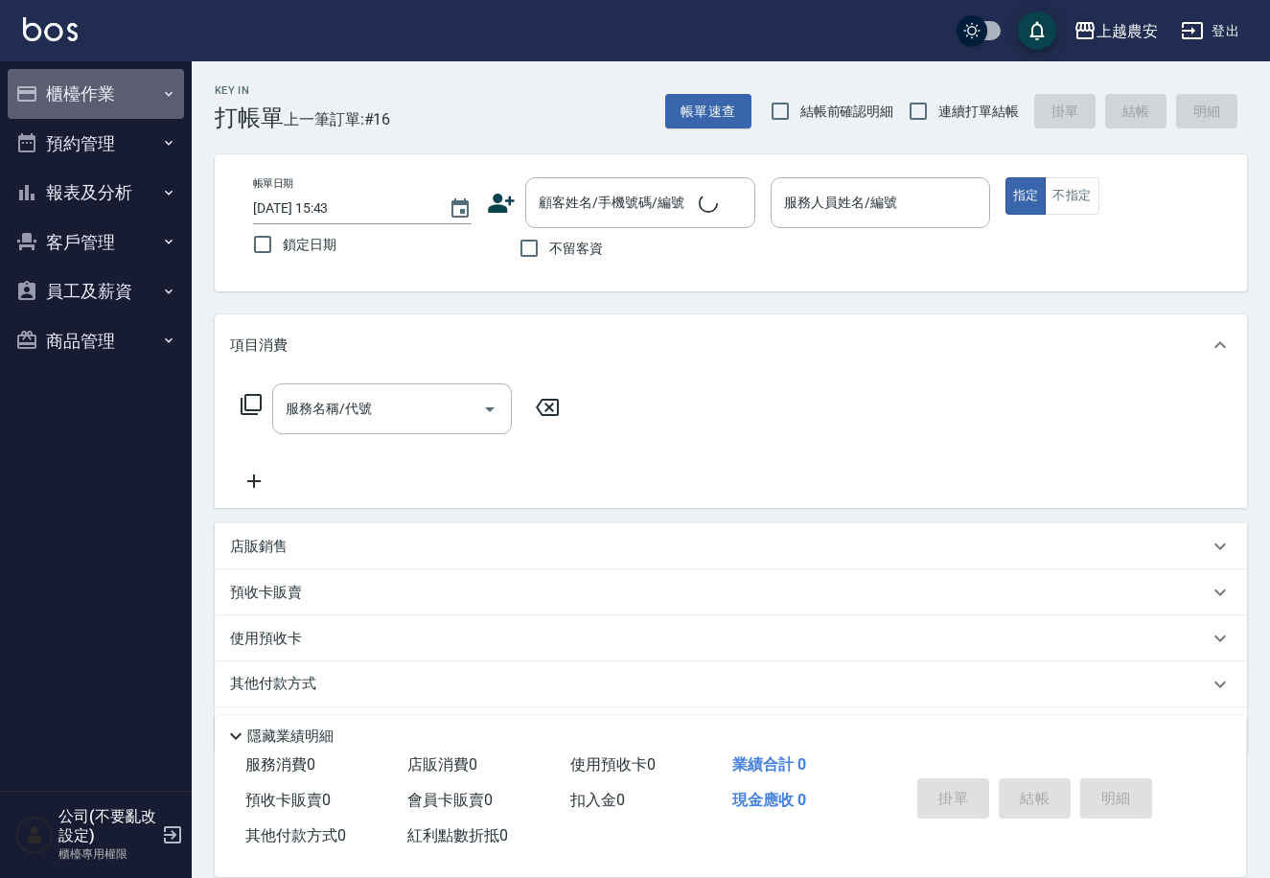
click at [57, 99] on button "櫃檯作業" at bounding box center [96, 94] width 176 height 50
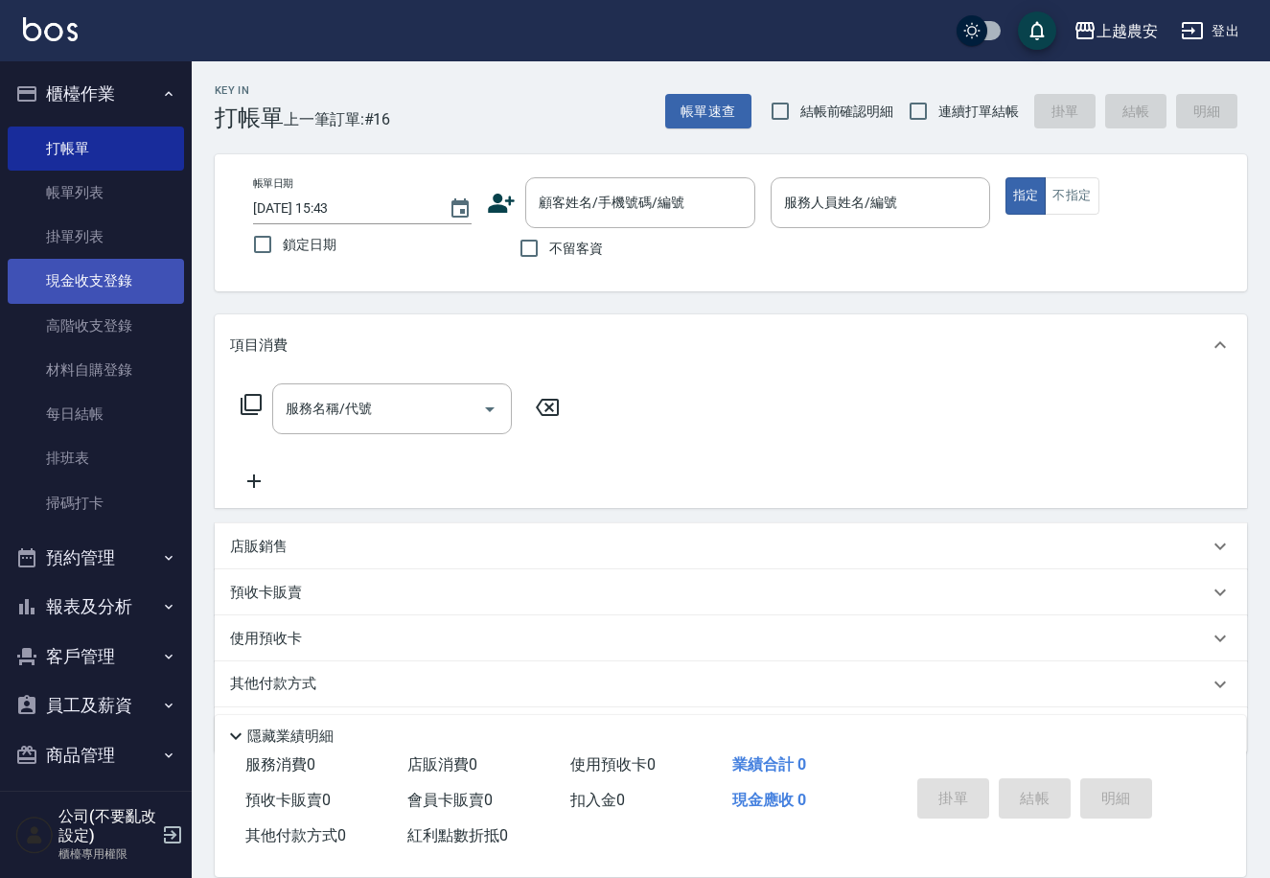
click at [110, 280] on link "現金收支登錄" at bounding box center [96, 281] width 176 height 44
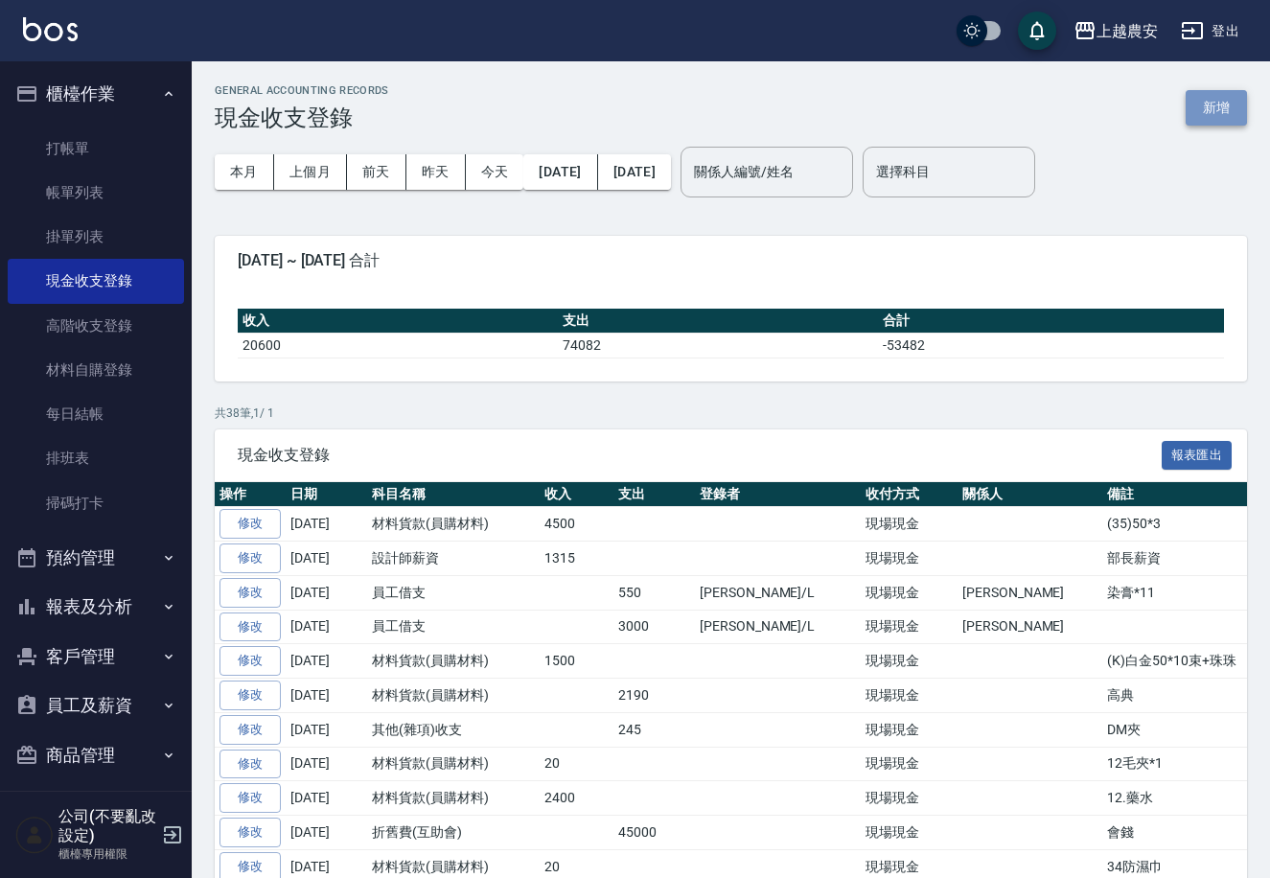
click at [1220, 106] on button "新增" at bounding box center [1216, 107] width 61 height 35
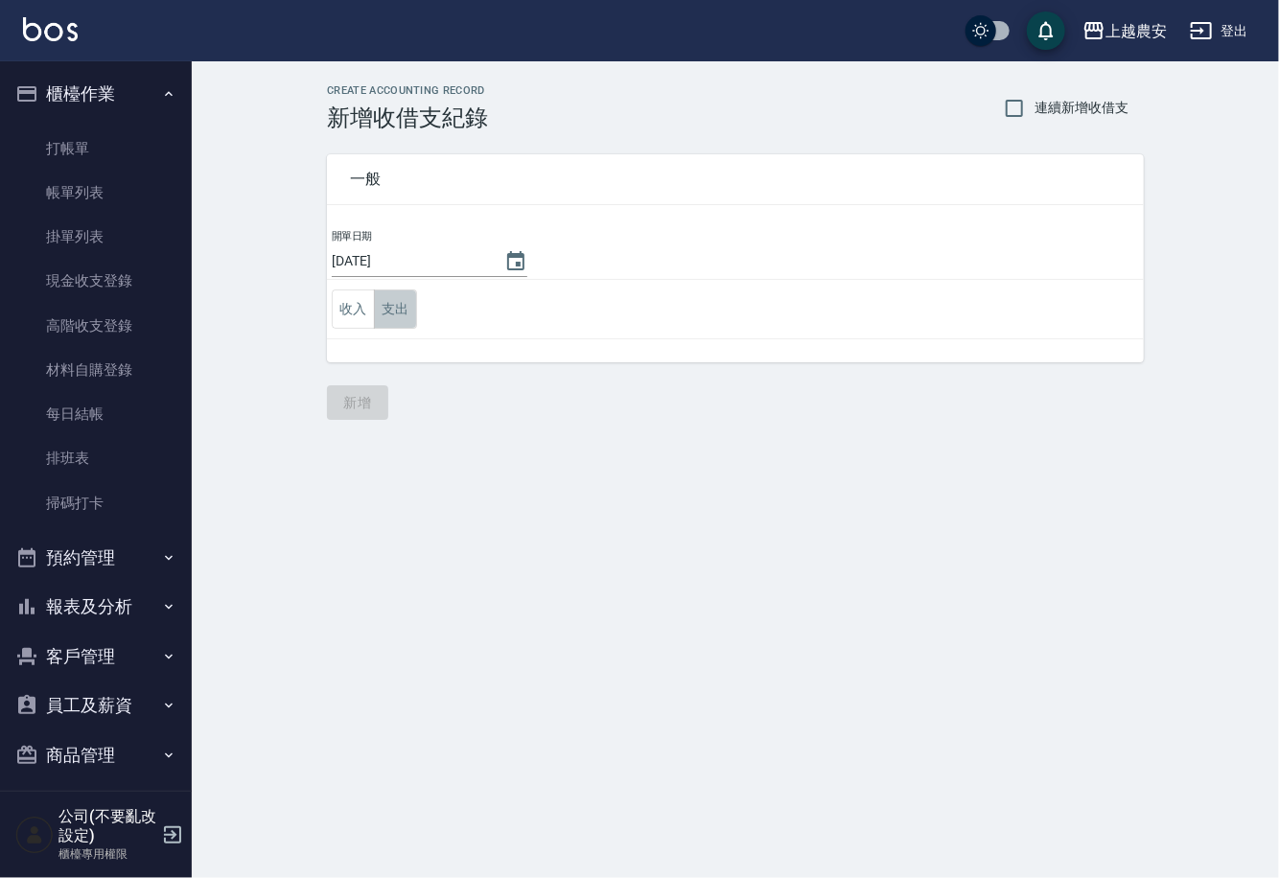
click at [400, 309] on button "支出" at bounding box center [395, 309] width 43 height 39
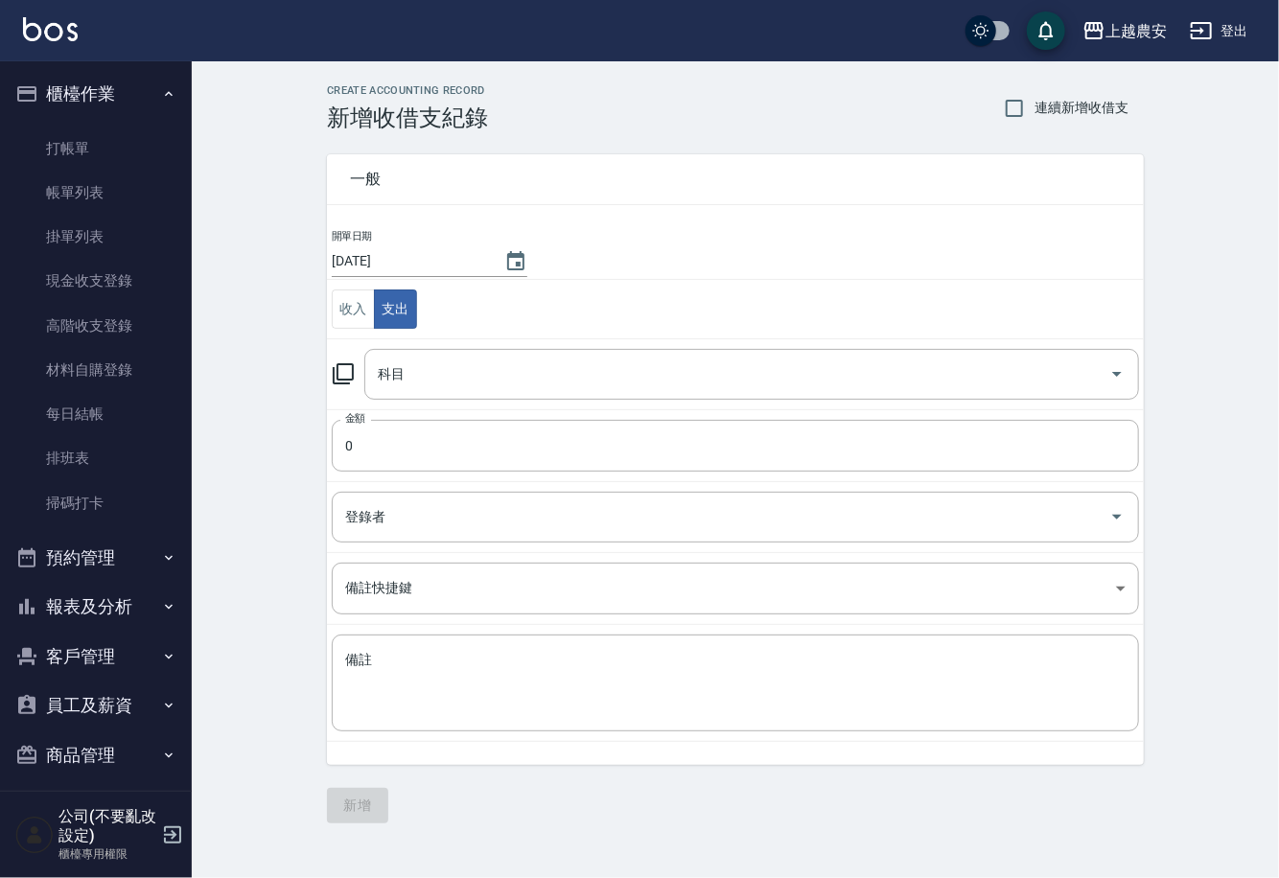
click at [350, 372] on icon at bounding box center [343, 373] width 23 height 23
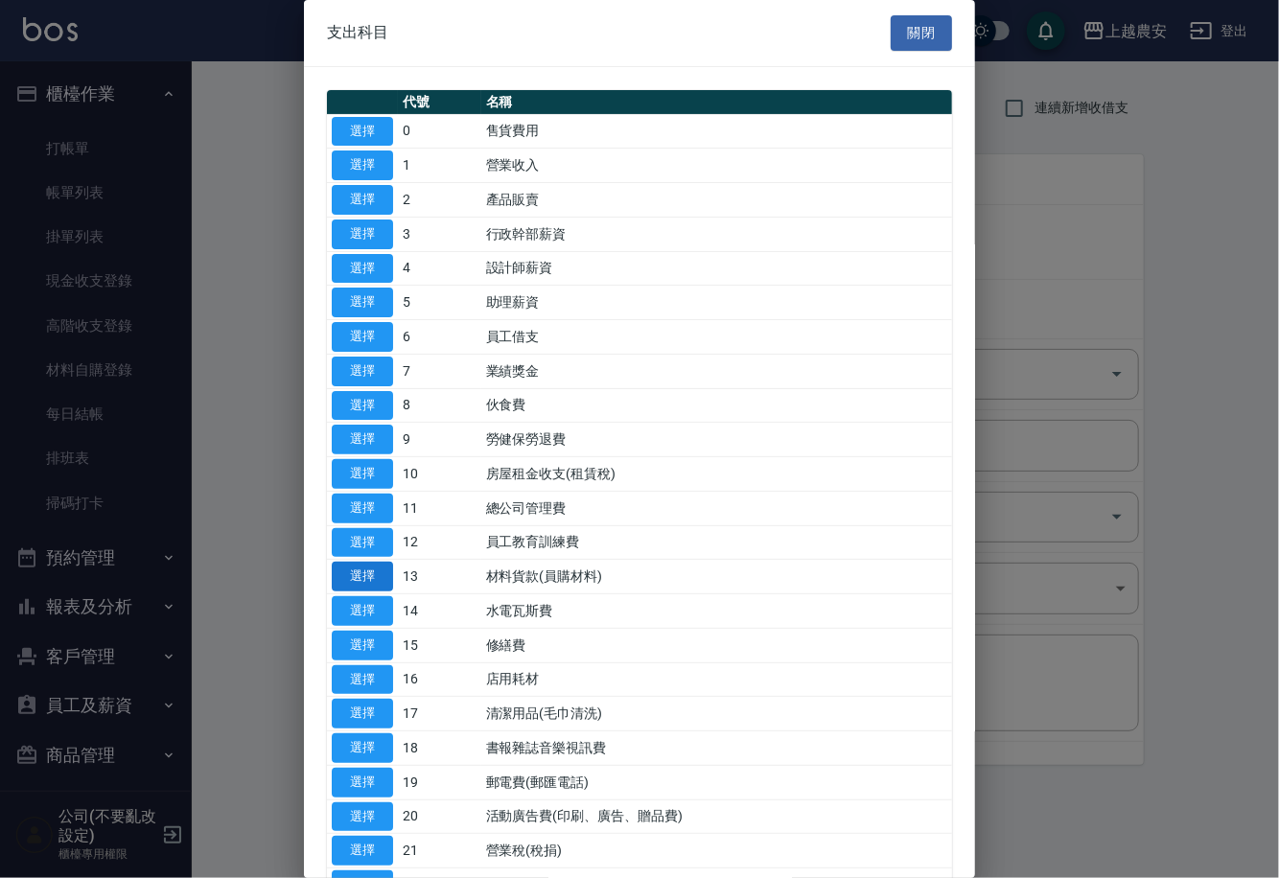
click at [378, 571] on button "選擇" at bounding box center [362, 577] width 61 height 30
type input "13 材料貨款(員購材料)"
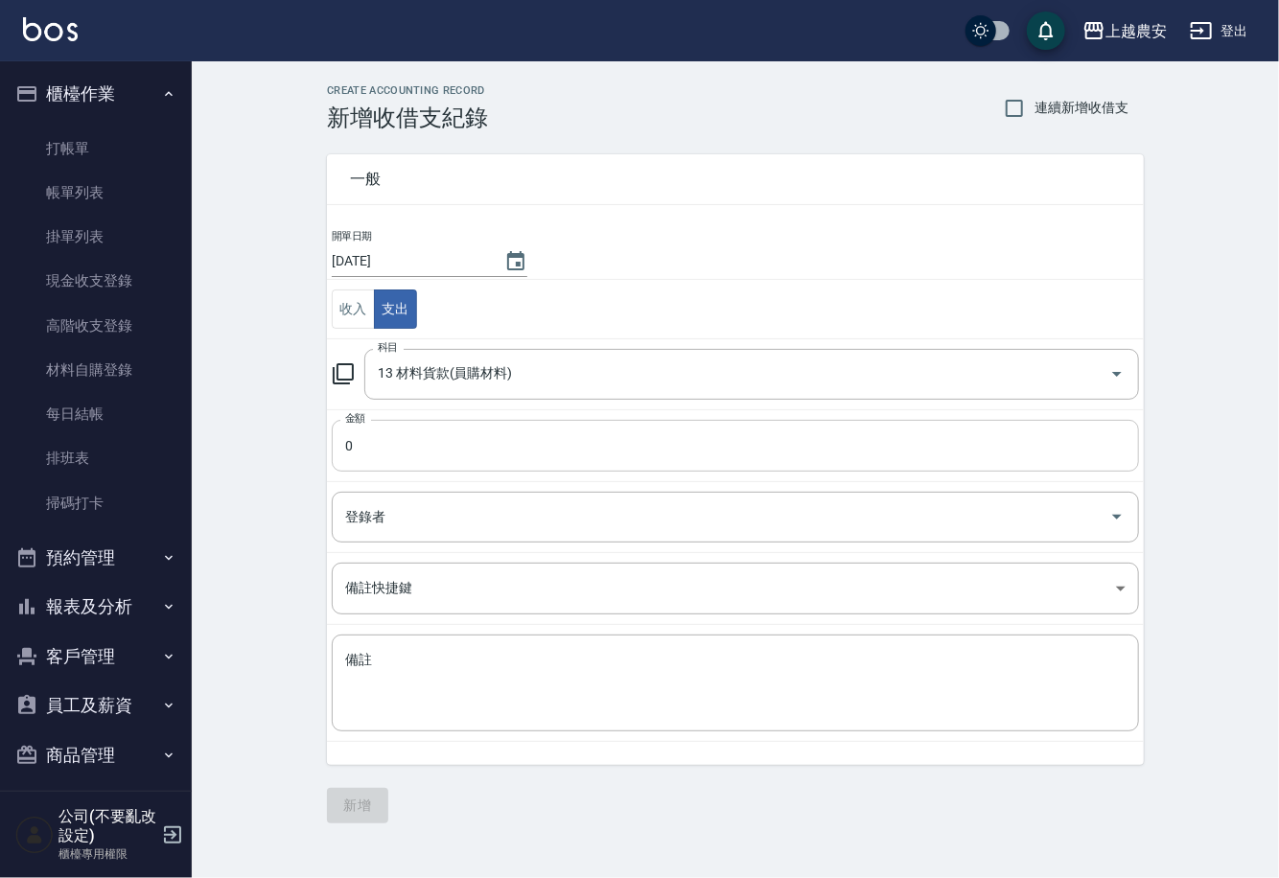
click at [374, 437] on input "0" at bounding box center [735, 446] width 807 height 52
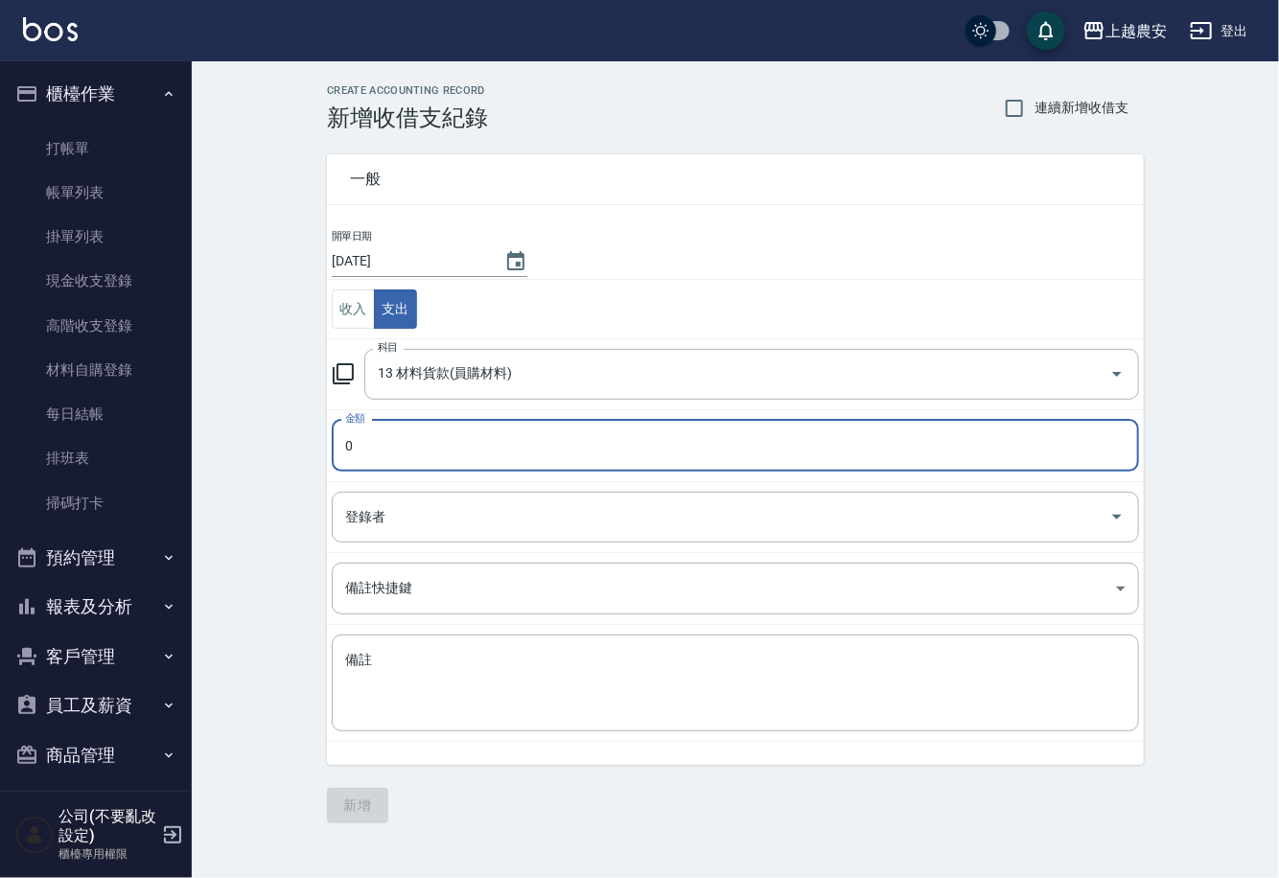
click at [341, 463] on input "0" at bounding box center [735, 446] width 807 height 52
type input "450"
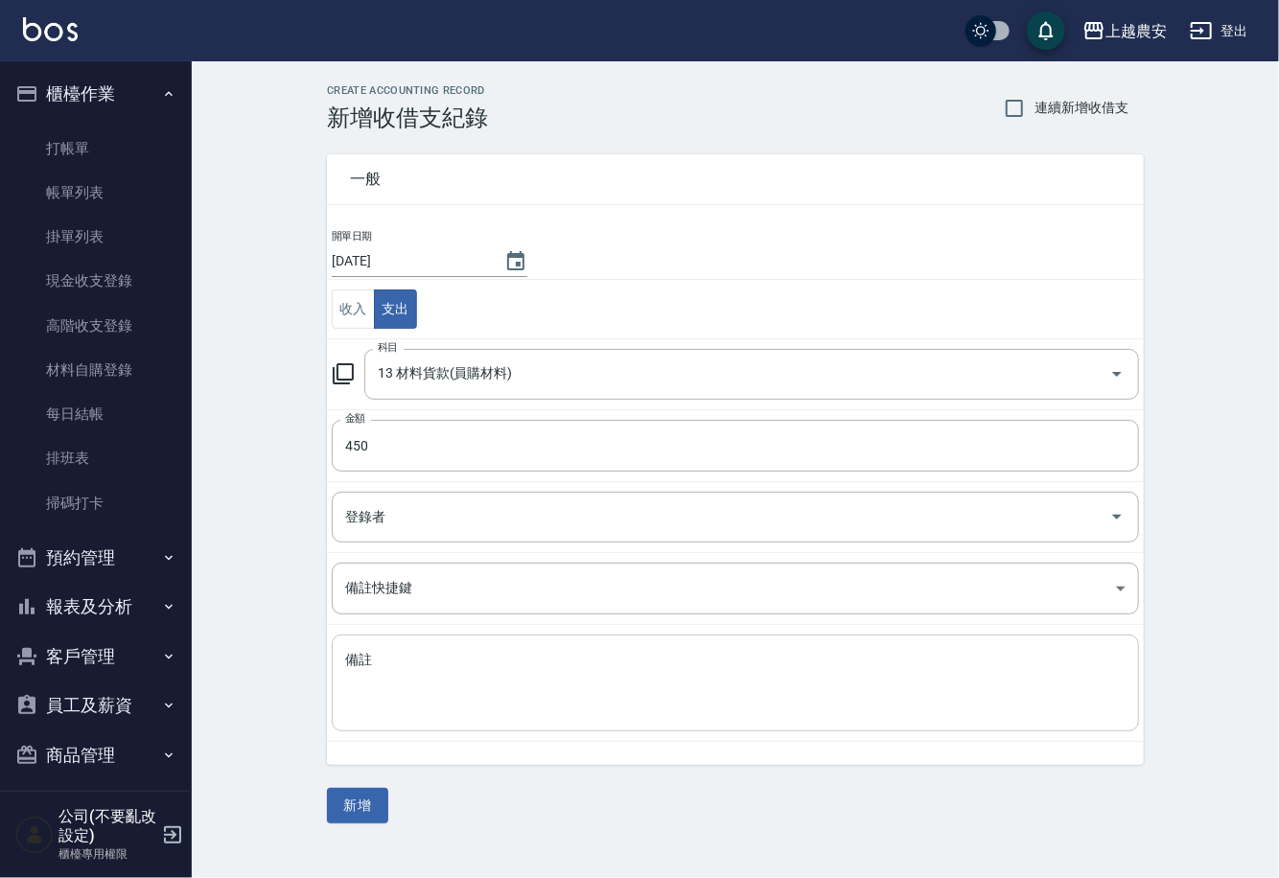
click at [389, 716] on div "x 備註" at bounding box center [735, 683] width 807 height 97
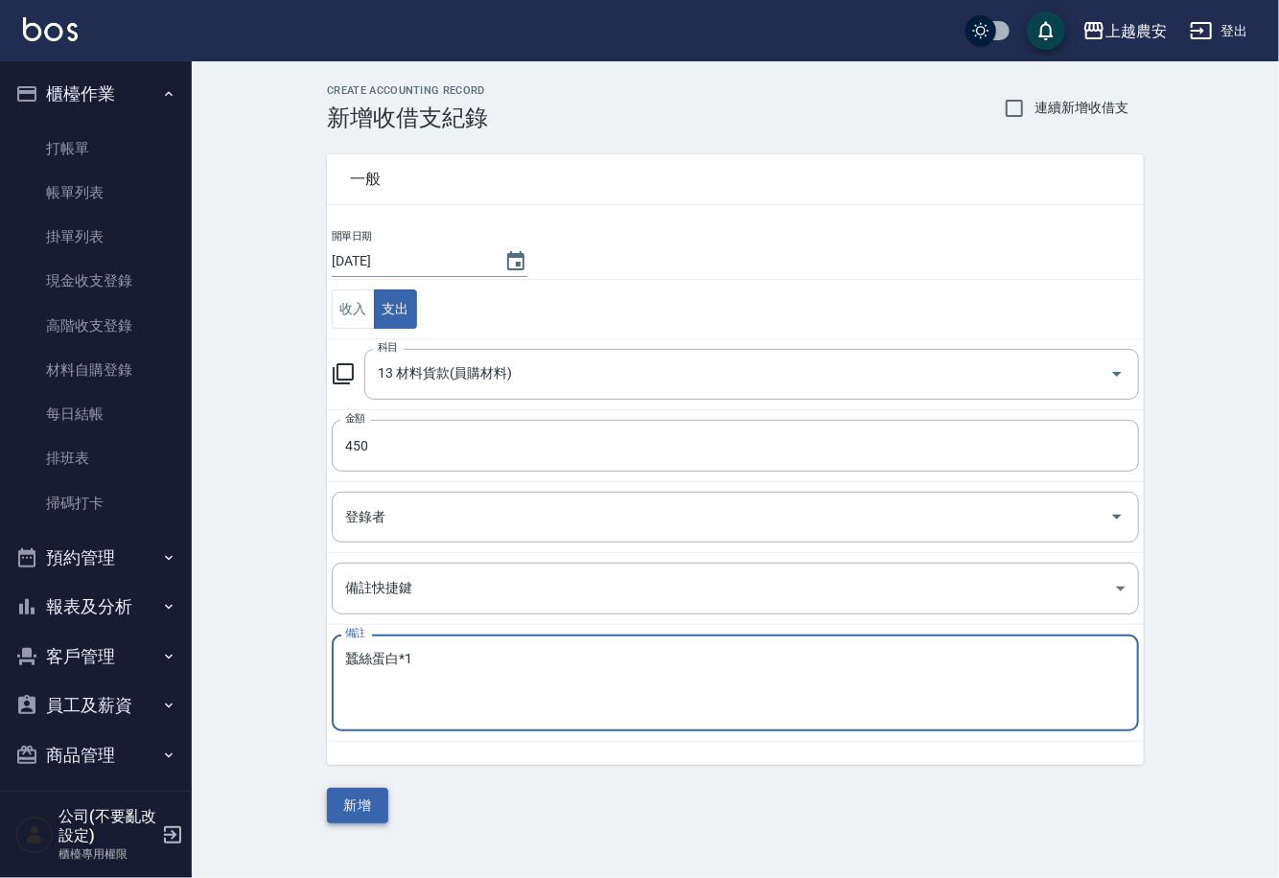
type textarea "蠶絲蛋白*1"
click at [348, 813] on button "新增" at bounding box center [357, 805] width 61 height 35
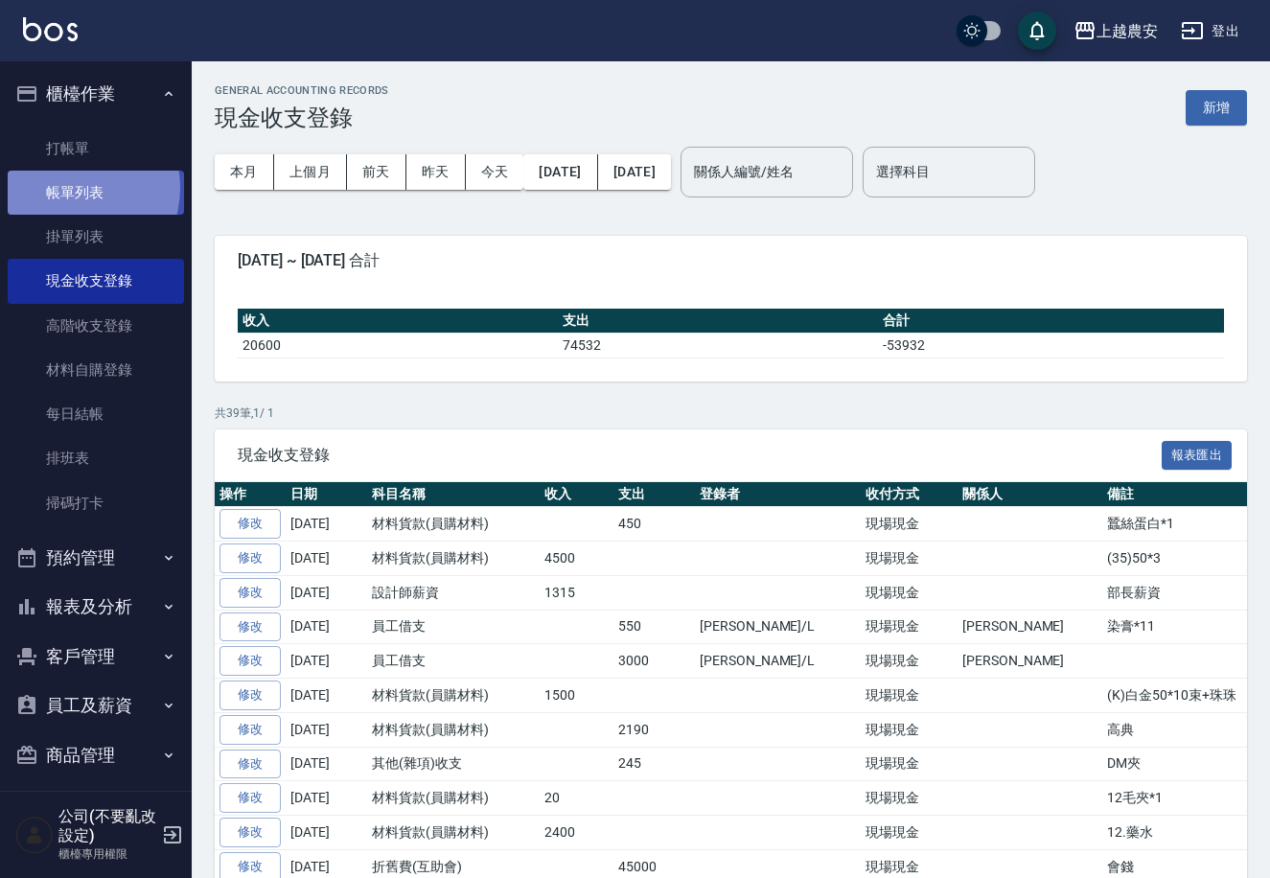
click at [72, 188] on link "帳單列表" at bounding box center [96, 193] width 176 height 44
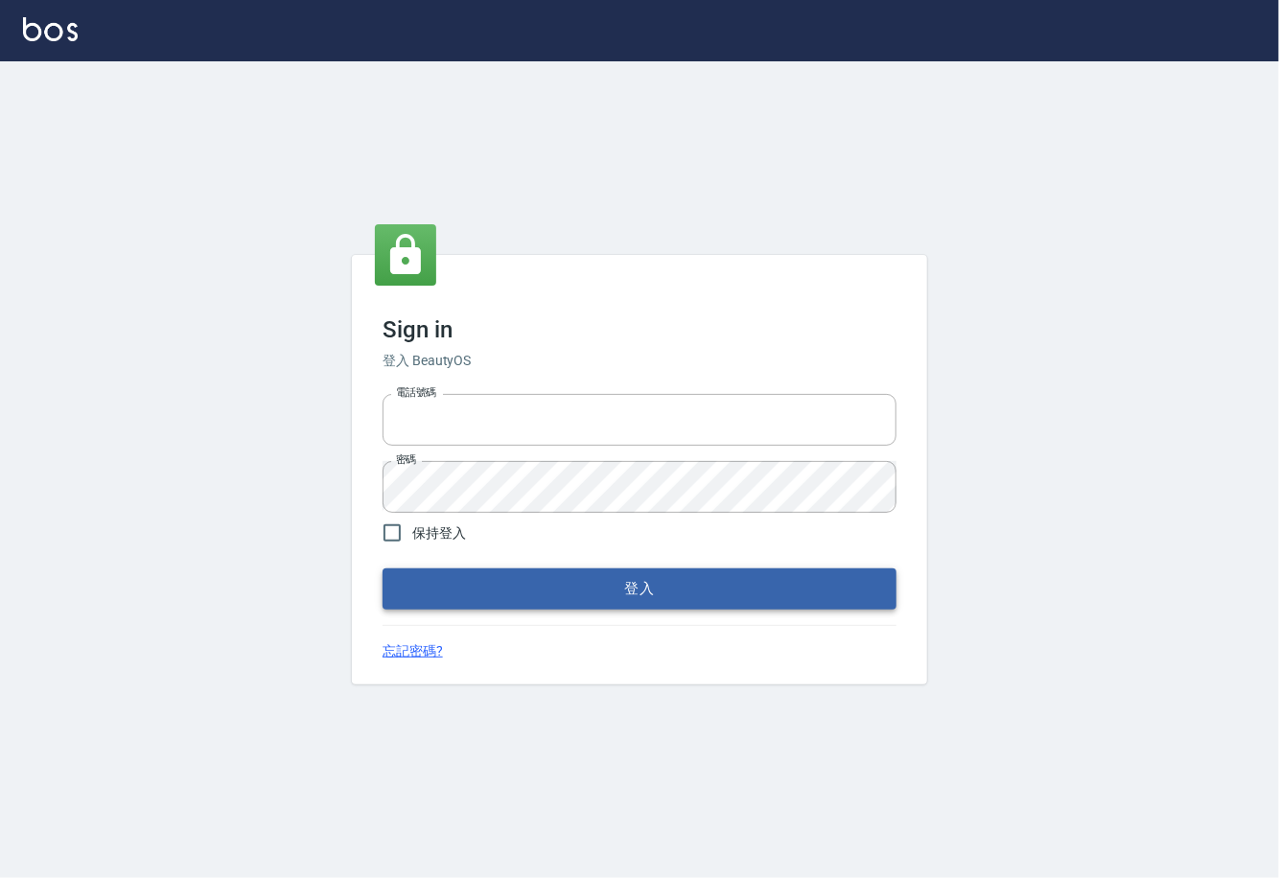
type input "0225929166"
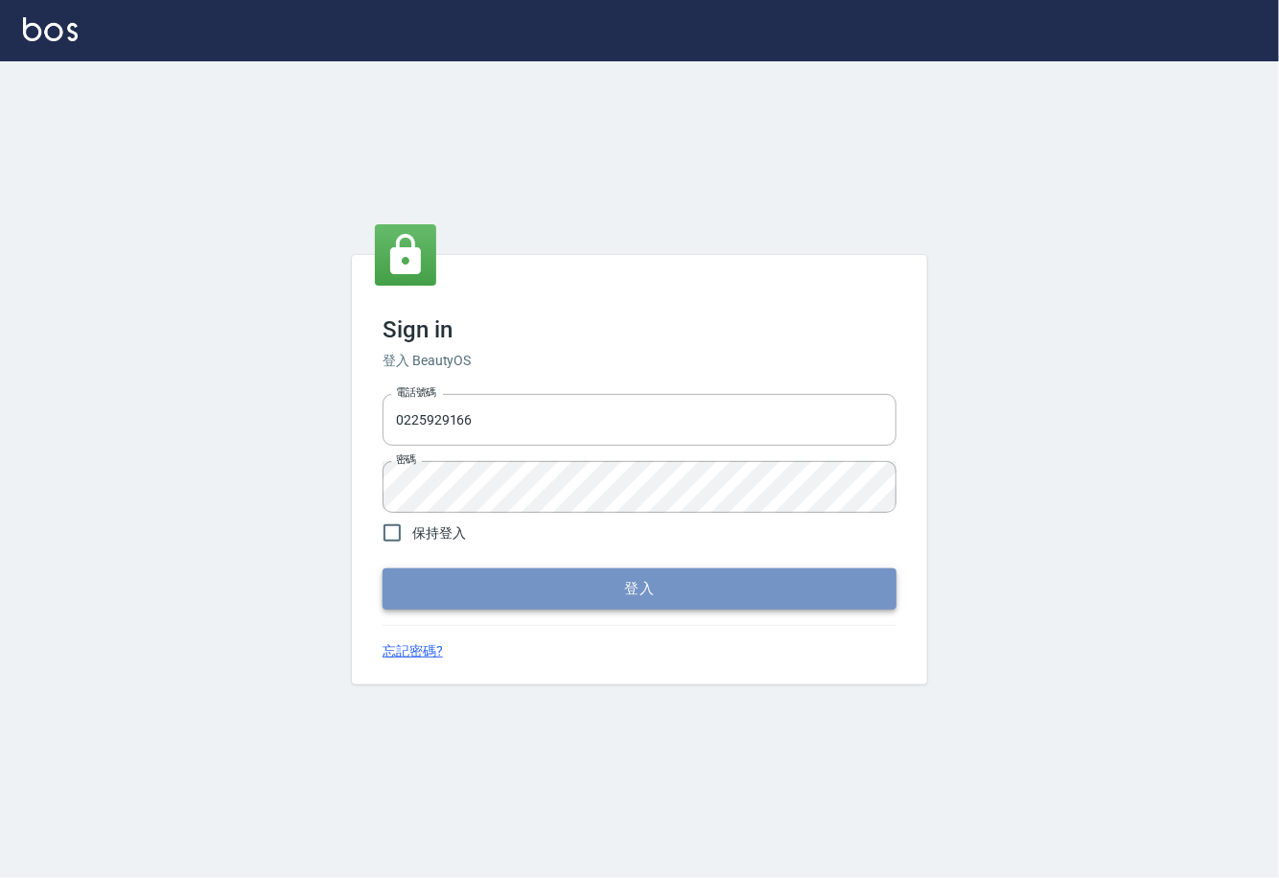
click at [662, 604] on button "登入" at bounding box center [640, 589] width 514 height 40
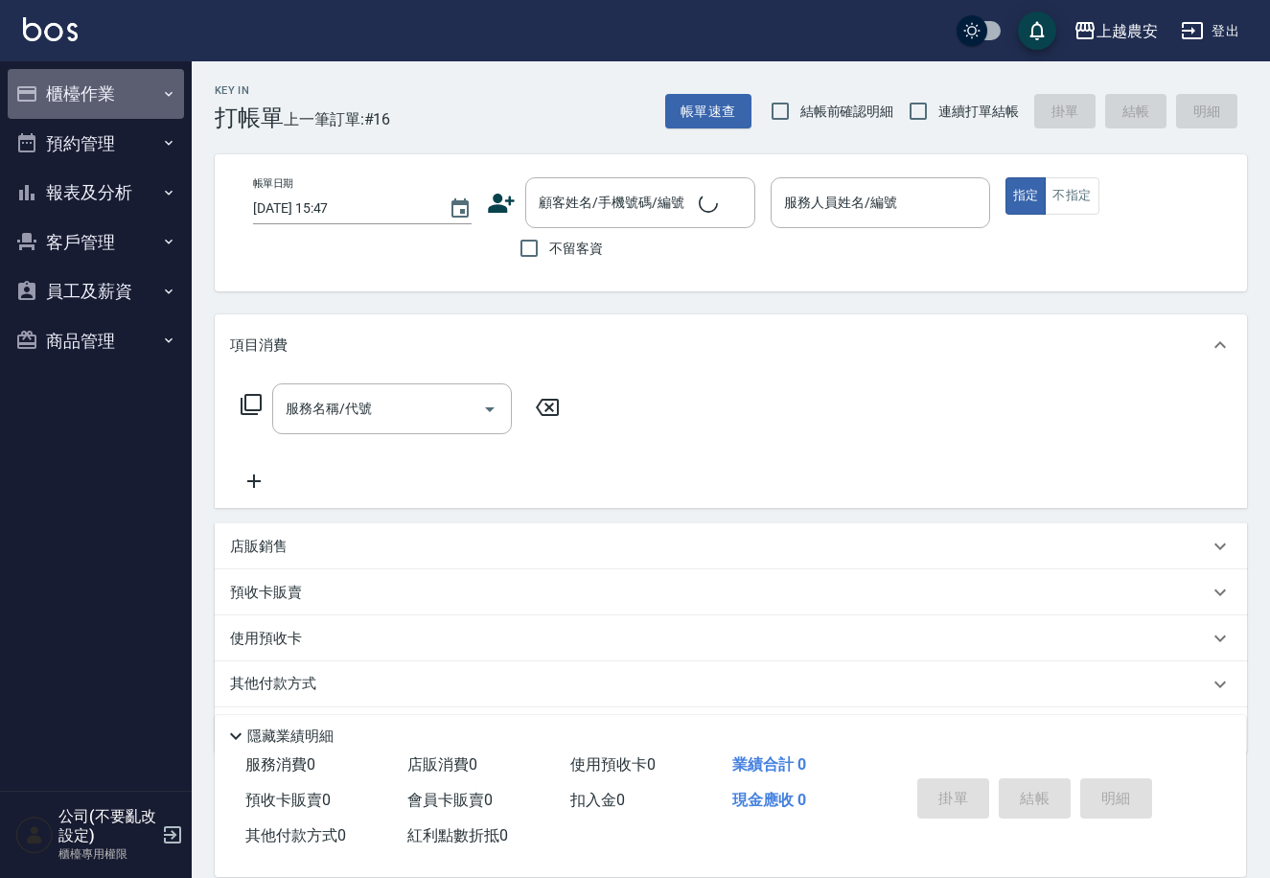
drag, startPoint x: 99, startPoint y: 96, endPoint x: 102, endPoint y: 181, distance: 85.4
click at [96, 98] on button "櫃檯作業" at bounding box center [96, 94] width 176 height 50
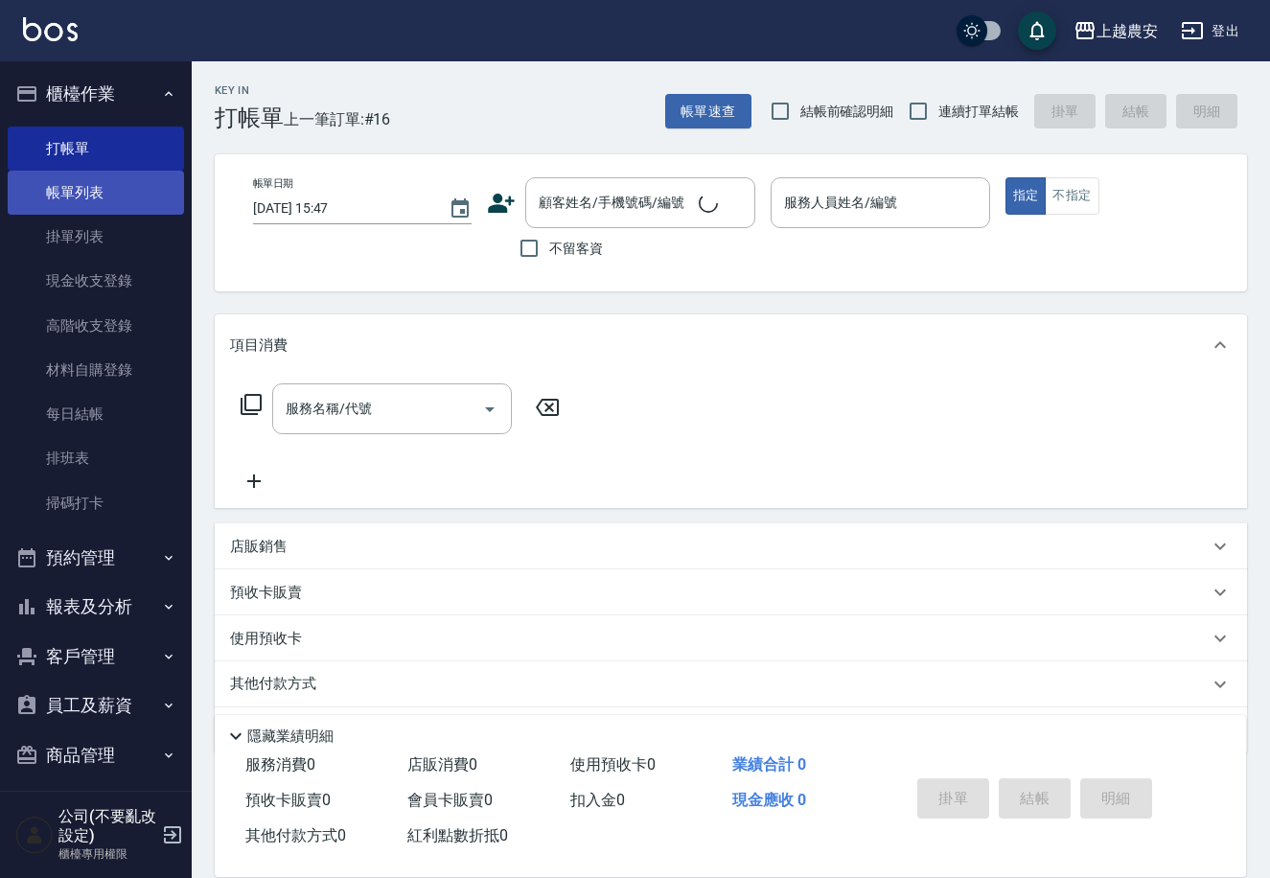
click at [102, 183] on link "帳單列表" at bounding box center [96, 193] width 176 height 44
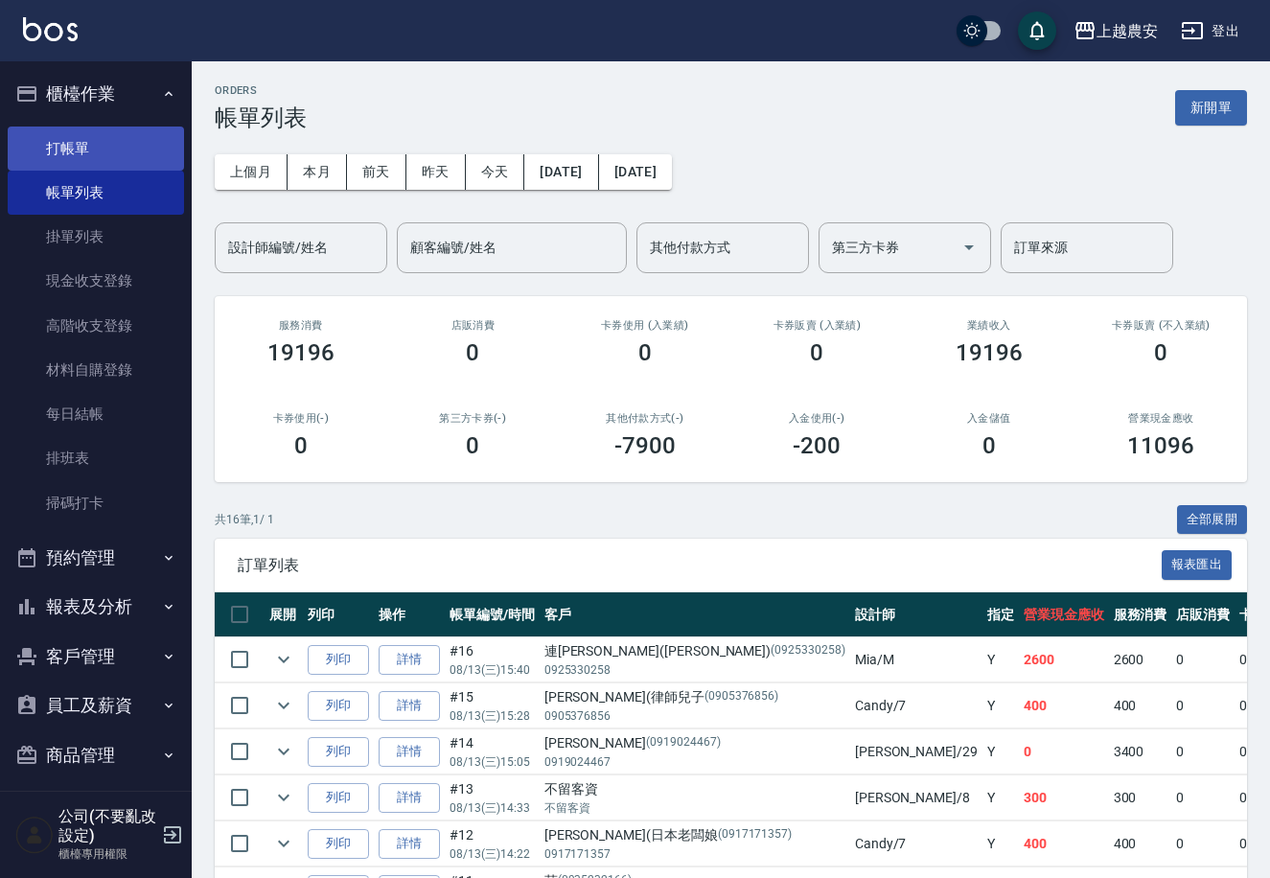
click at [69, 146] on link "打帳單" at bounding box center [96, 149] width 176 height 44
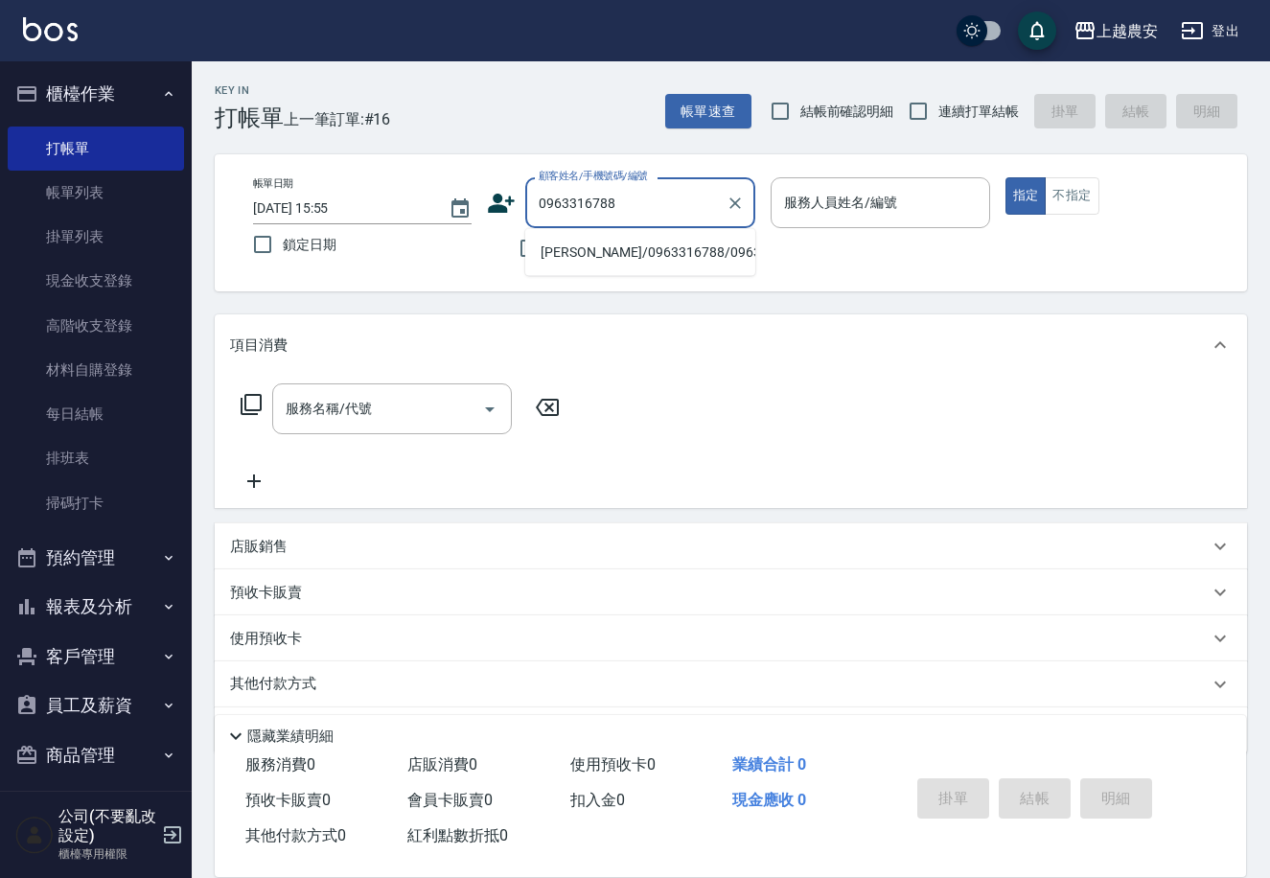
click at [619, 244] on li "劉海英/0963316788/0963316788" at bounding box center [640, 253] width 230 height 32
type input "劉海英/0963316788/0963316788"
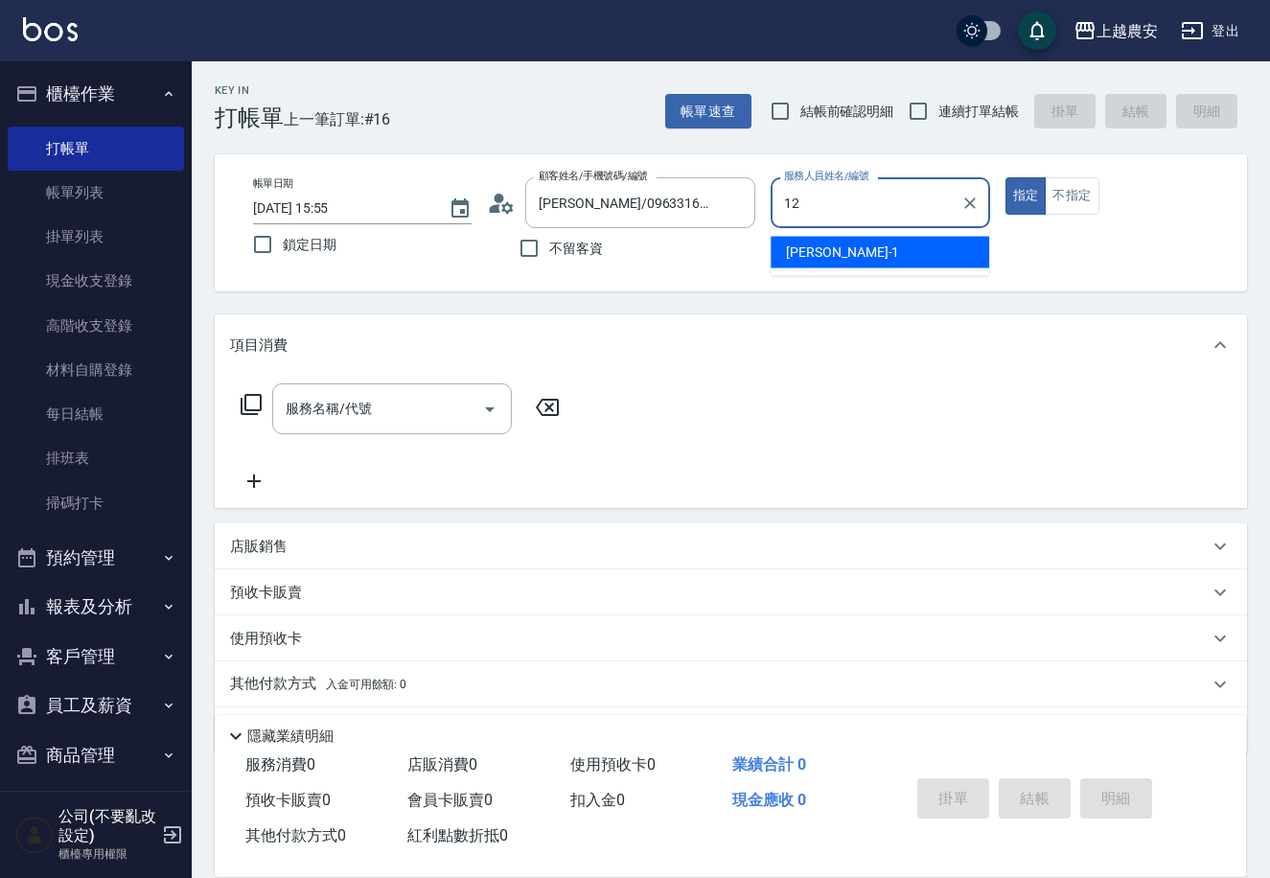
type input "12"
type button "true"
type input "Yoko-12"
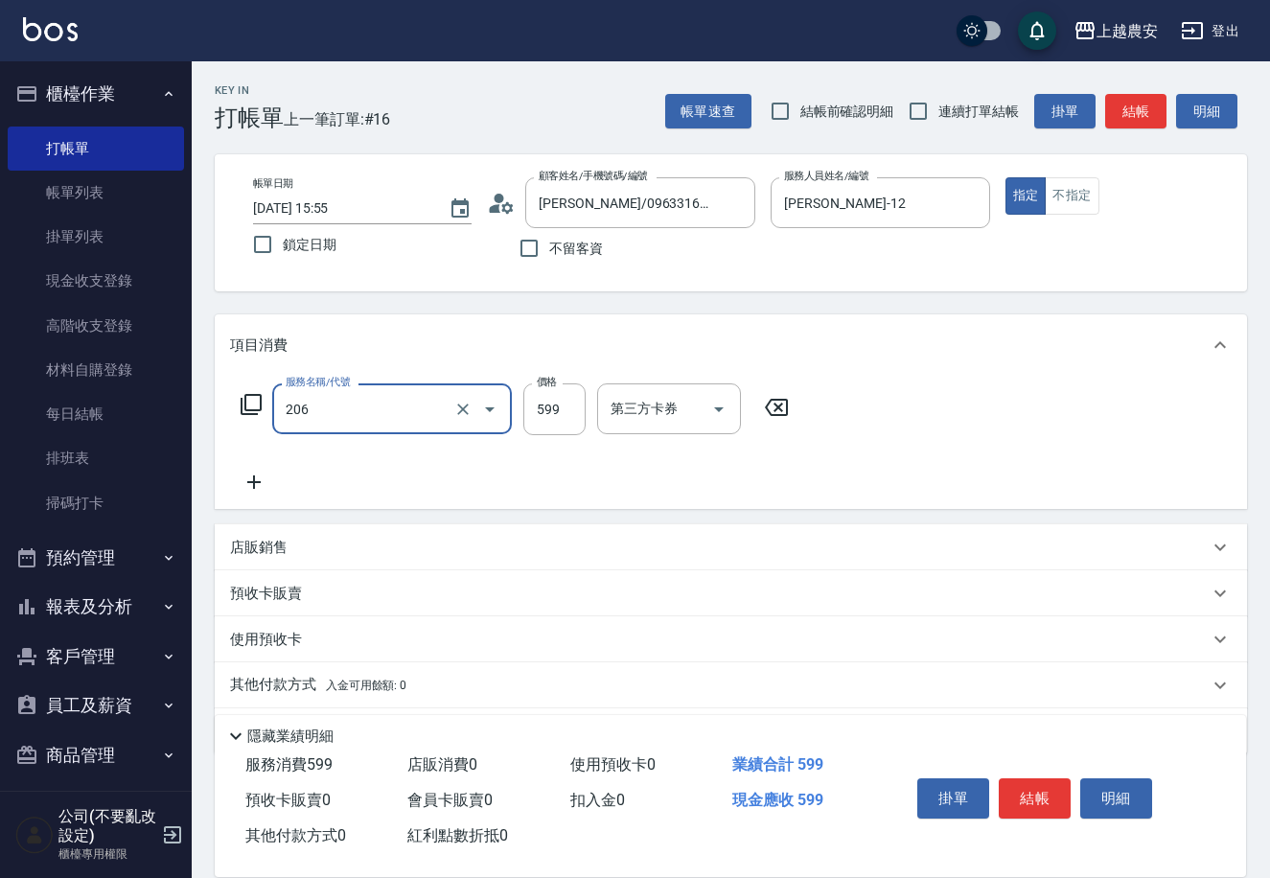
type input "洗+剪(206)"
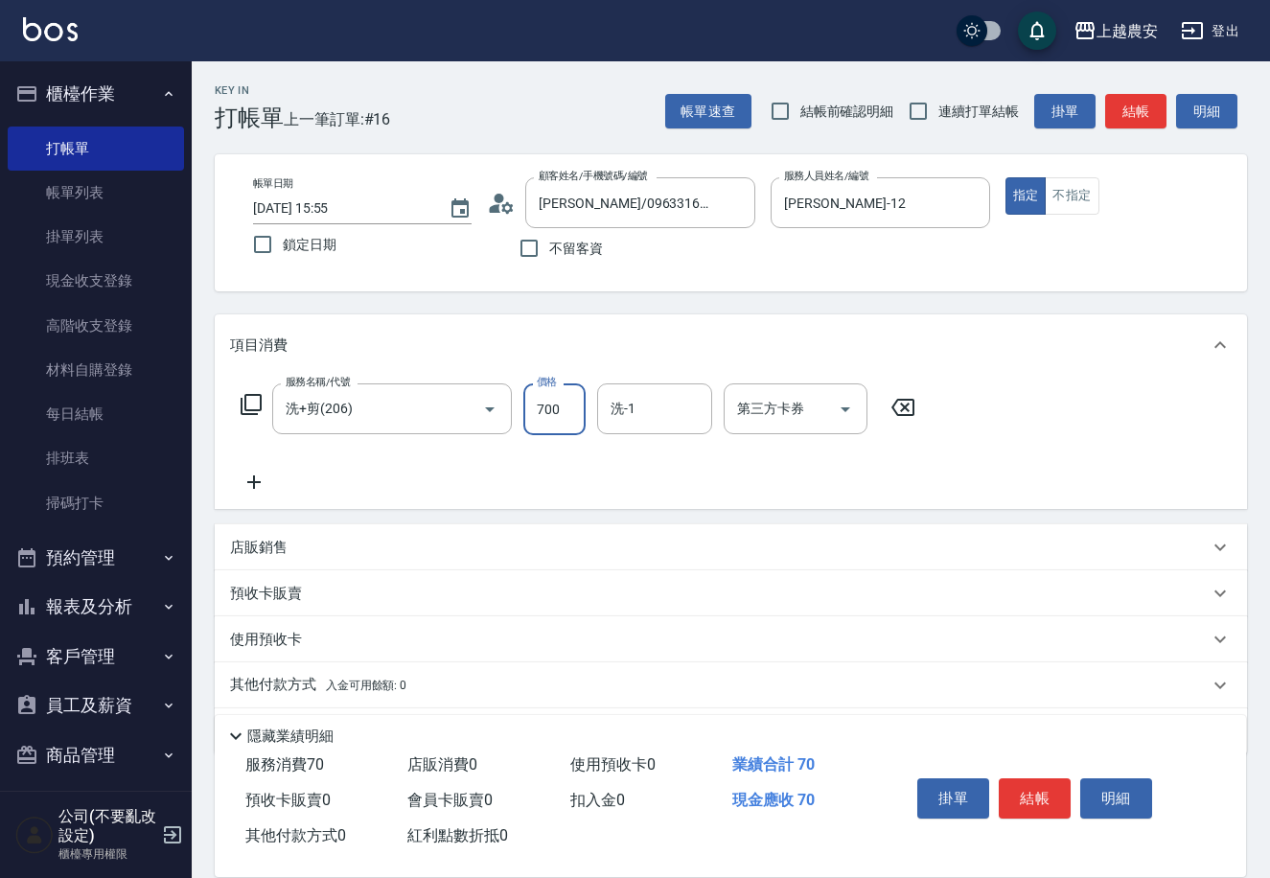
type input "700"
type input "3"
type input "栗子-23"
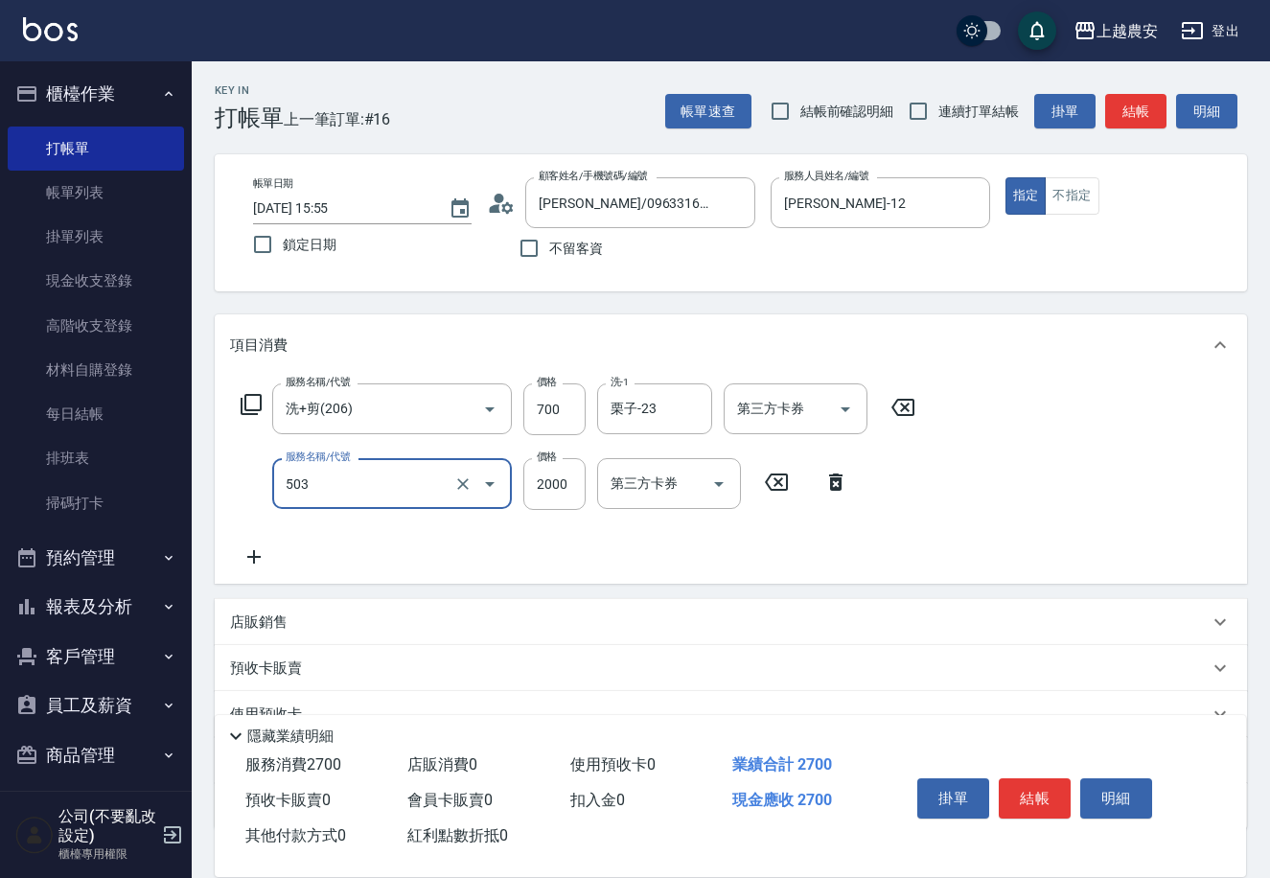
type input "染髮1500↑(503)"
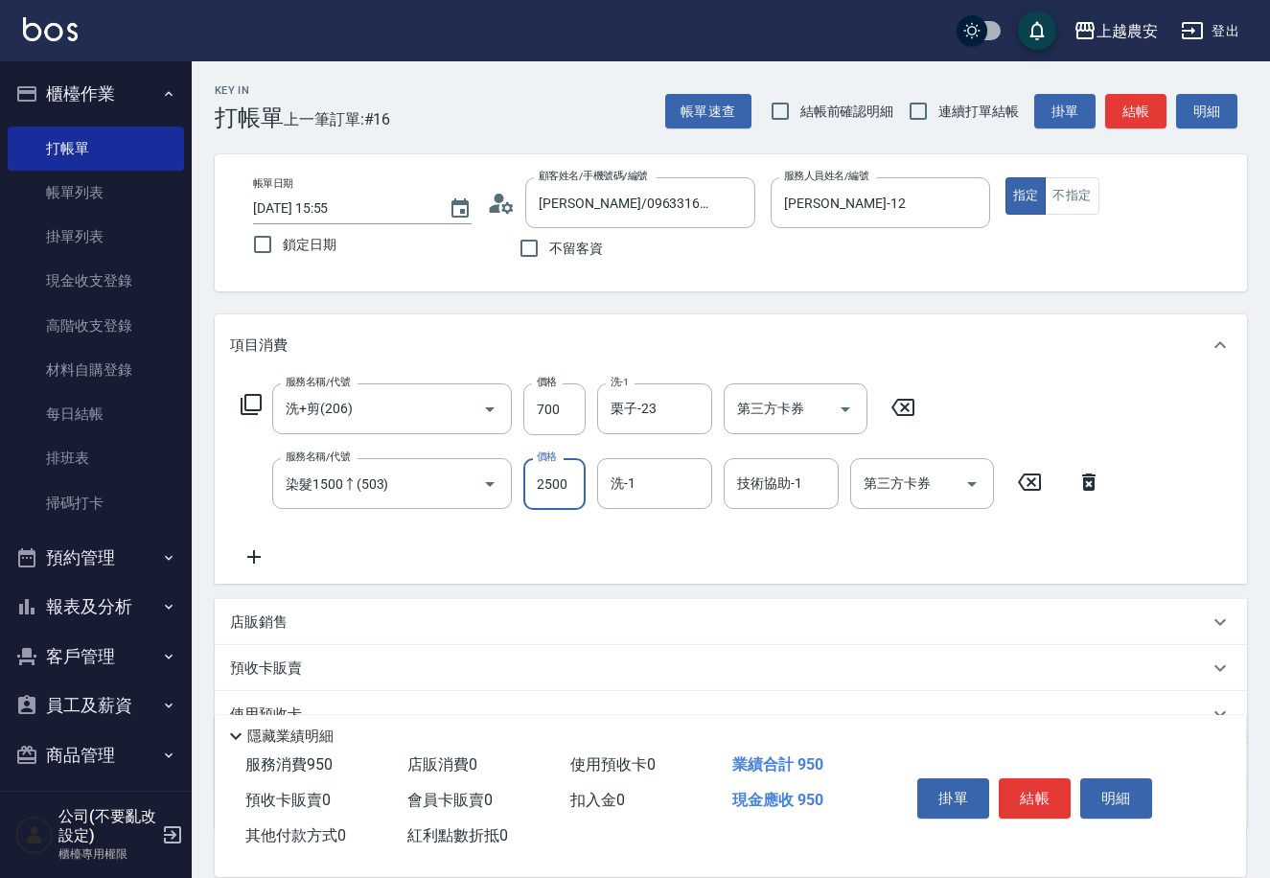
type input "2500"
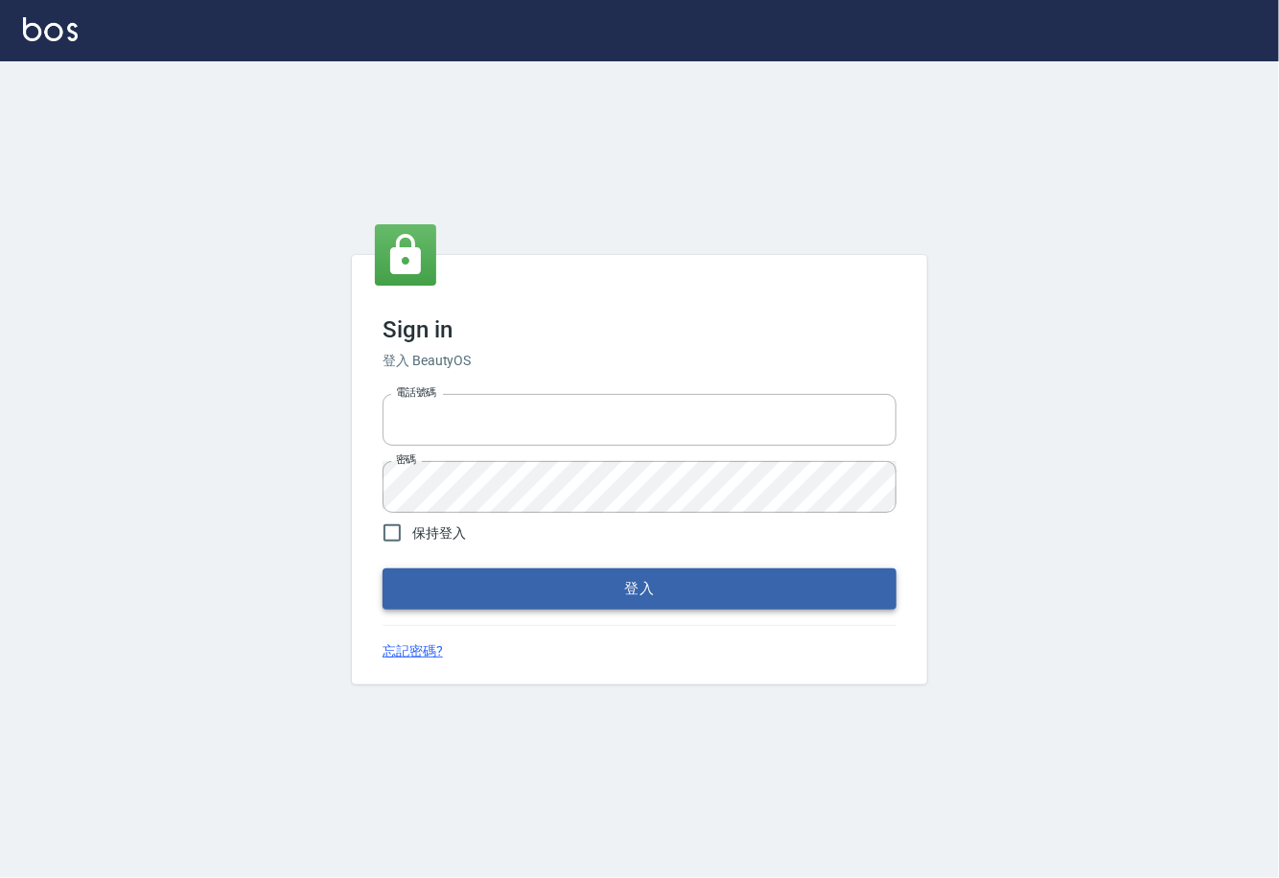
type input "0225929166"
click at [642, 602] on button "登入" at bounding box center [640, 589] width 514 height 40
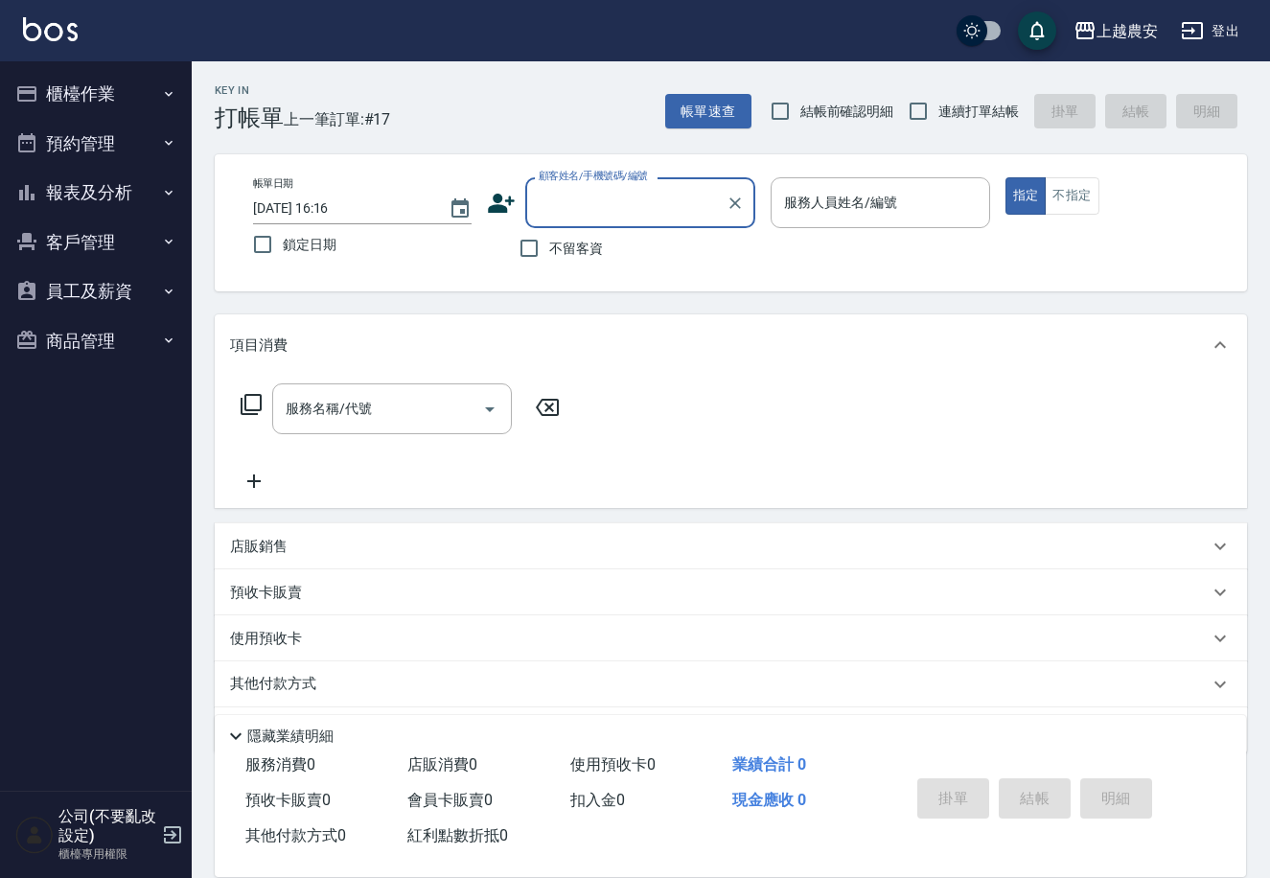
scroll to position [56, 0]
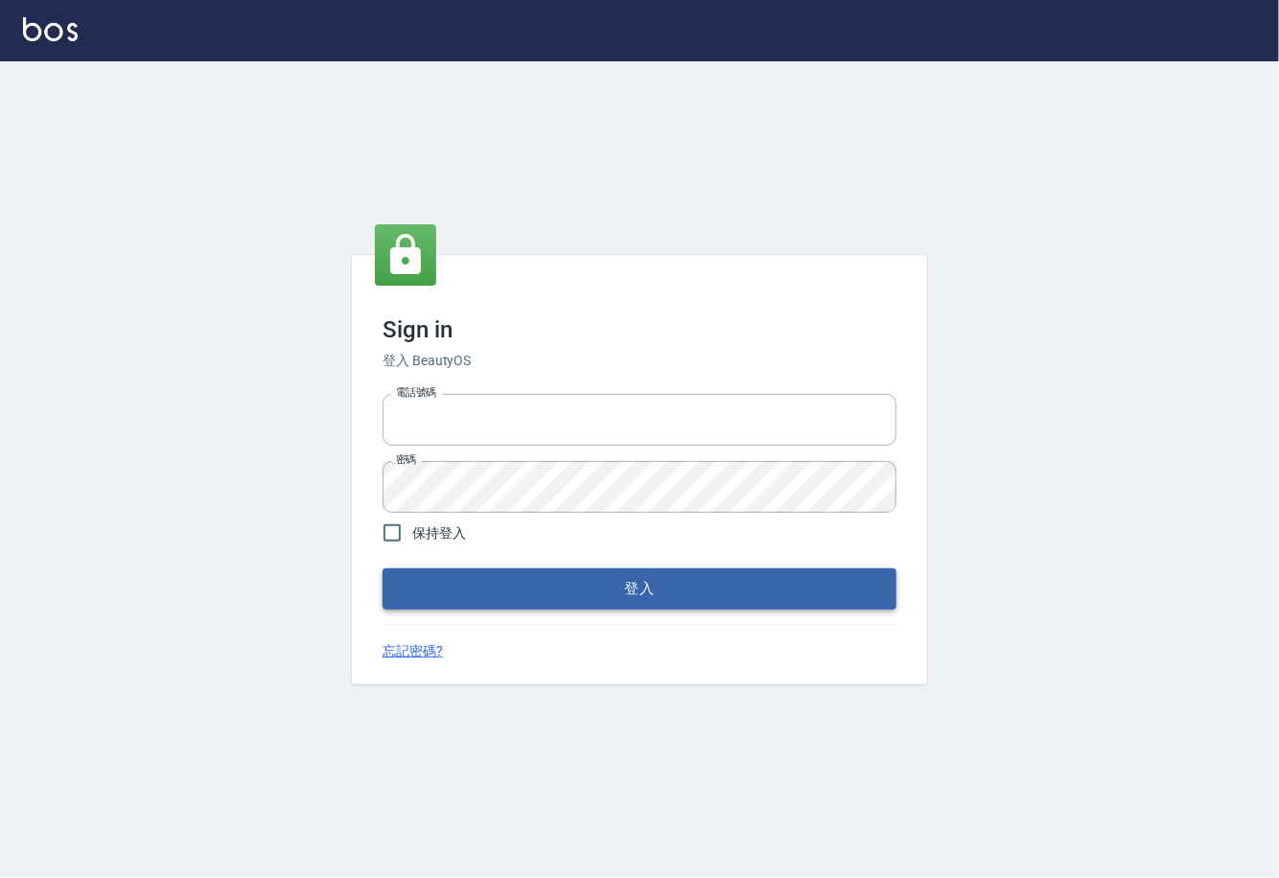
type input "0225929166"
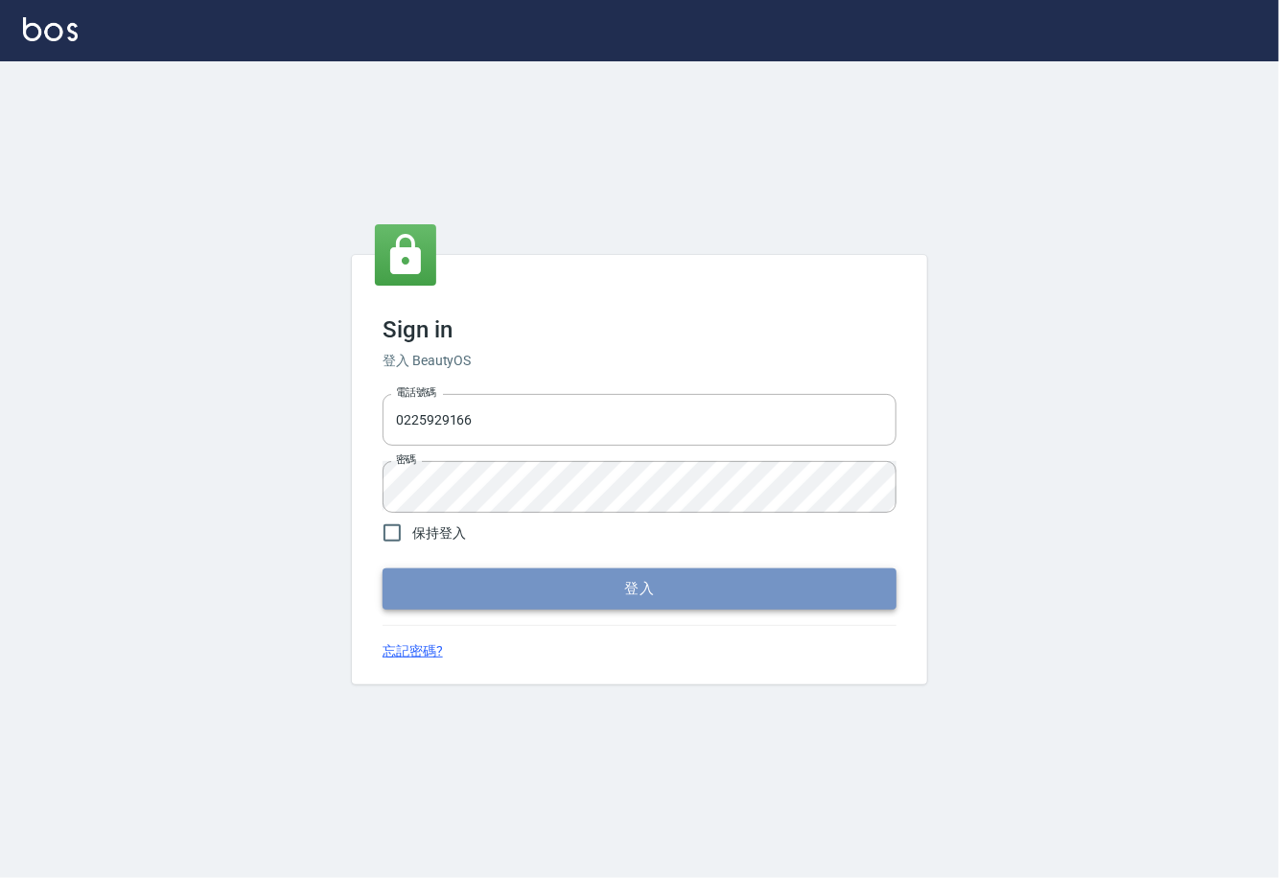
click at [650, 603] on button "登入" at bounding box center [640, 589] width 514 height 40
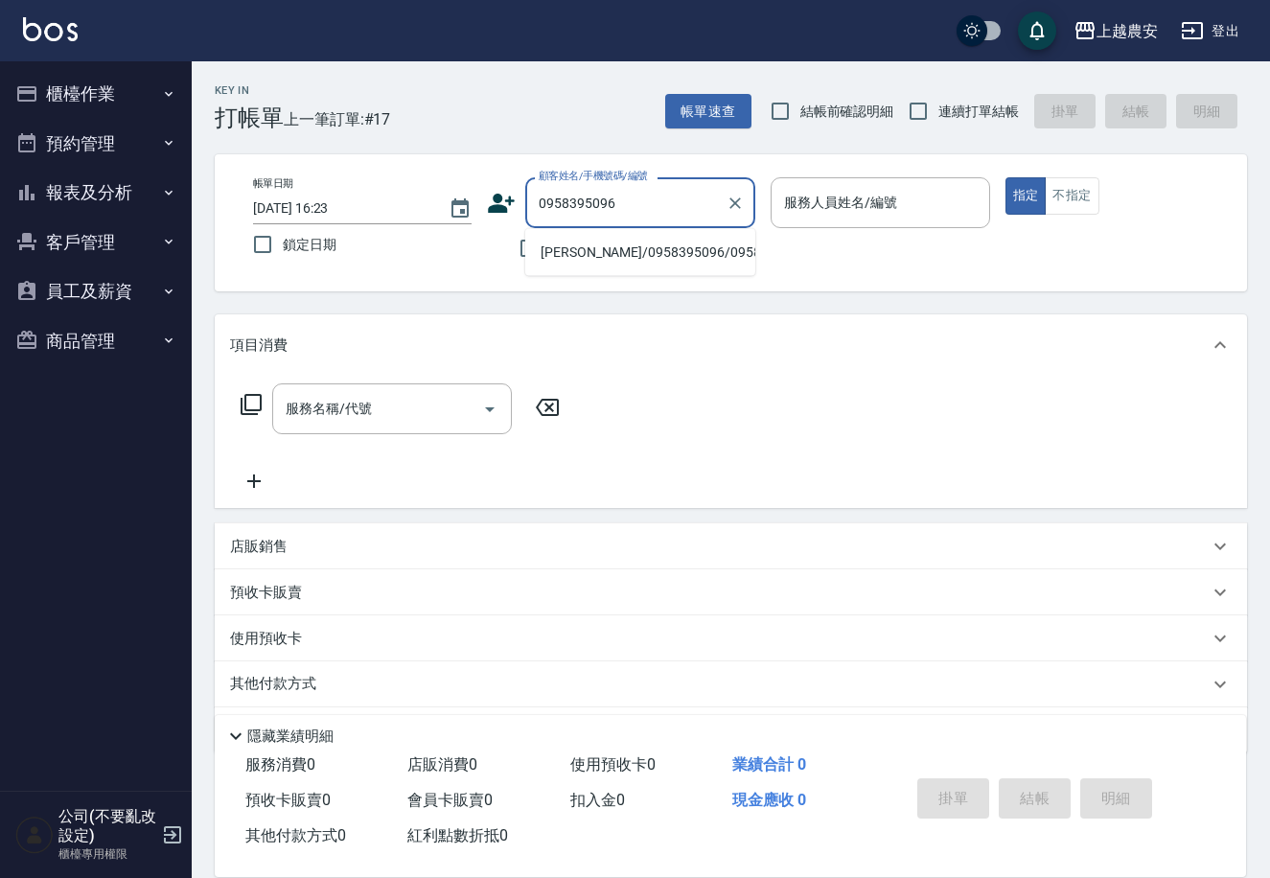
drag, startPoint x: 626, startPoint y: 245, endPoint x: 712, endPoint y: 225, distance: 88.6
click at [627, 245] on li "[PERSON_NAME]/0958395096/0958395096" at bounding box center [640, 253] width 230 height 32
type input "[PERSON_NAME]/0958395096/0958395096"
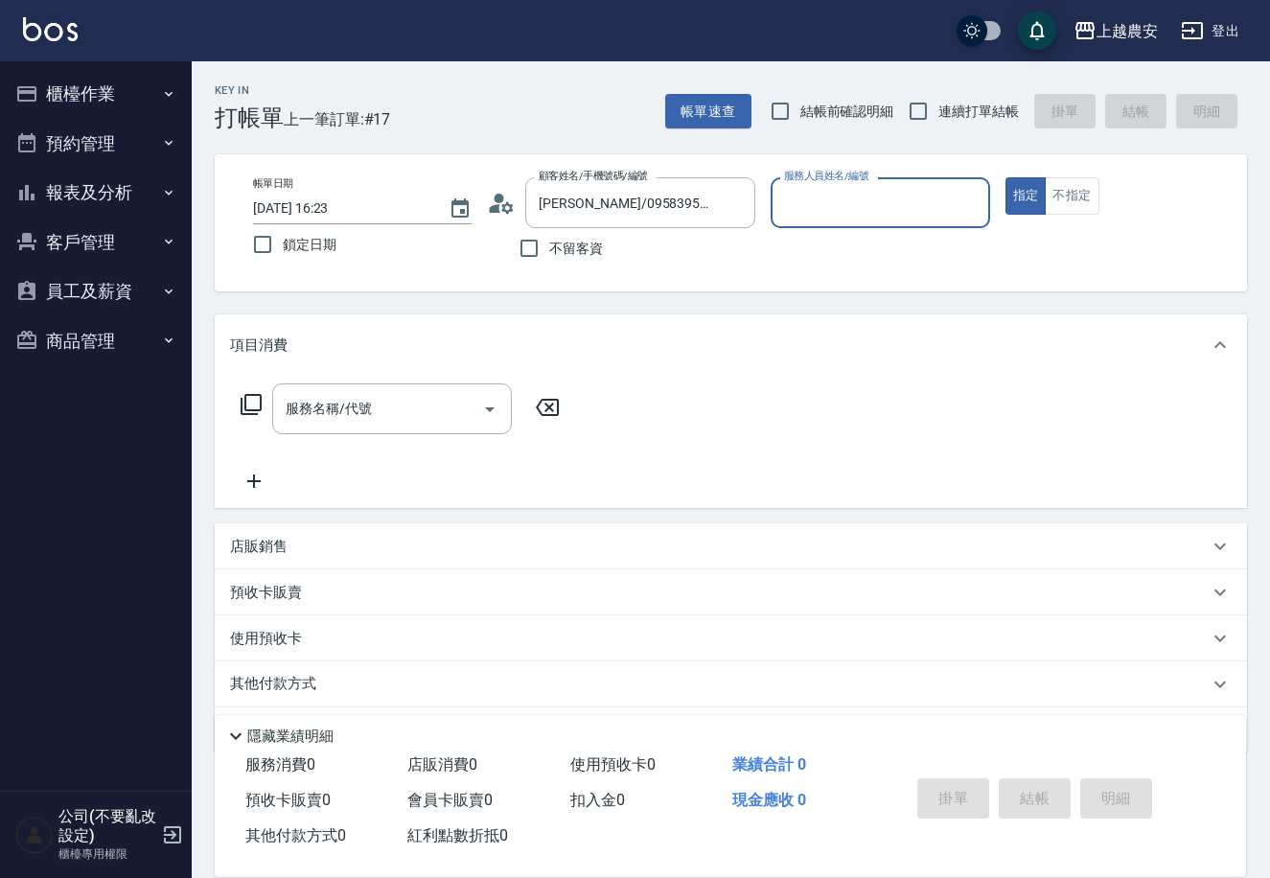
type input "Nana-13"
click at [352, 405] on div "服務名稱/代號 服務名稱/代號" at bounding box center [392, 408] width 240 height 51
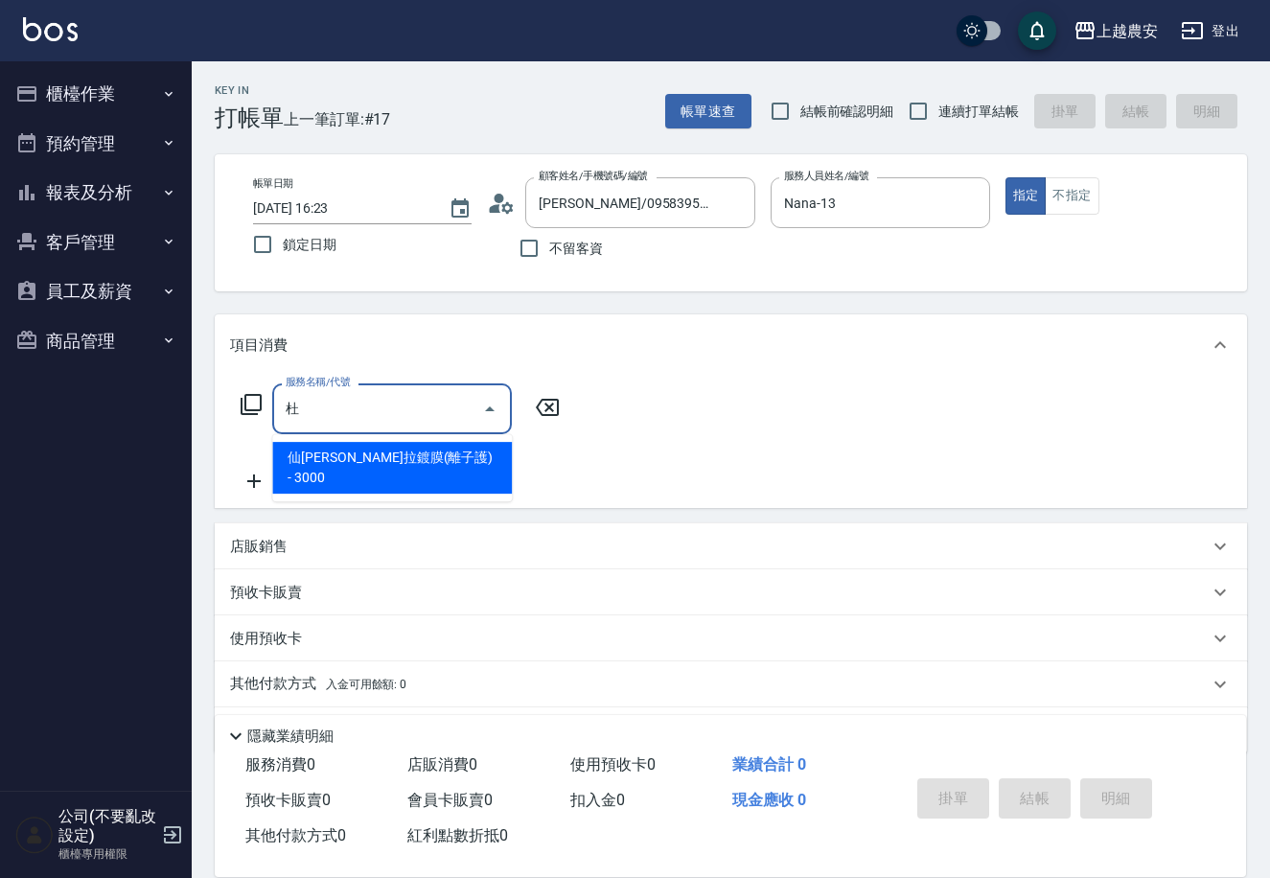
click at [364, 453] on span "仙[PERSON_NAME]拉鍍膜(離子護) - 3000" at bounding box center [392, 468] width 240 height 52
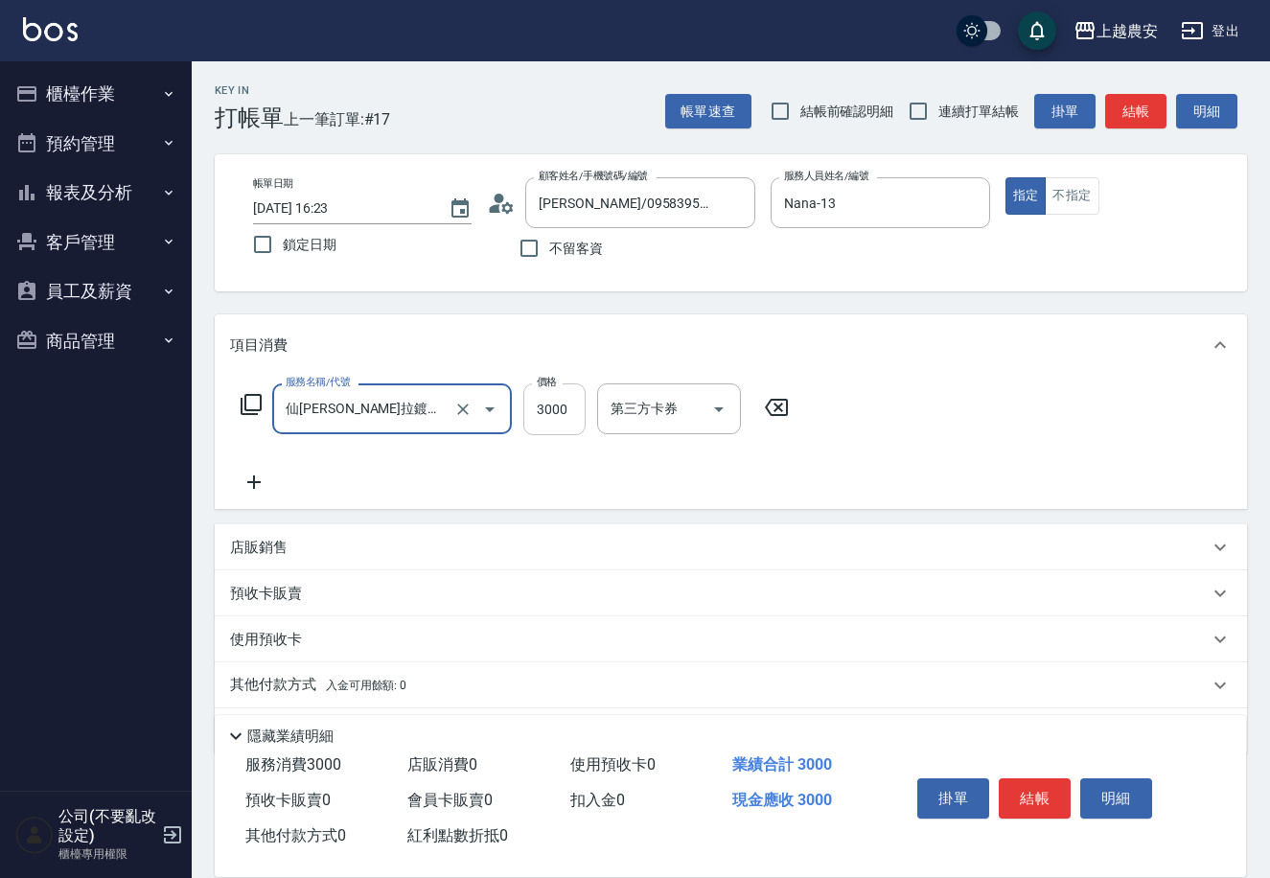
type input "仙[PERSON_NAME]拉鍍膜(離子護)(663)"
click at [532, 399] on input "3000" at bounding box center [554, 409] width 62 height 52
type input "6500"
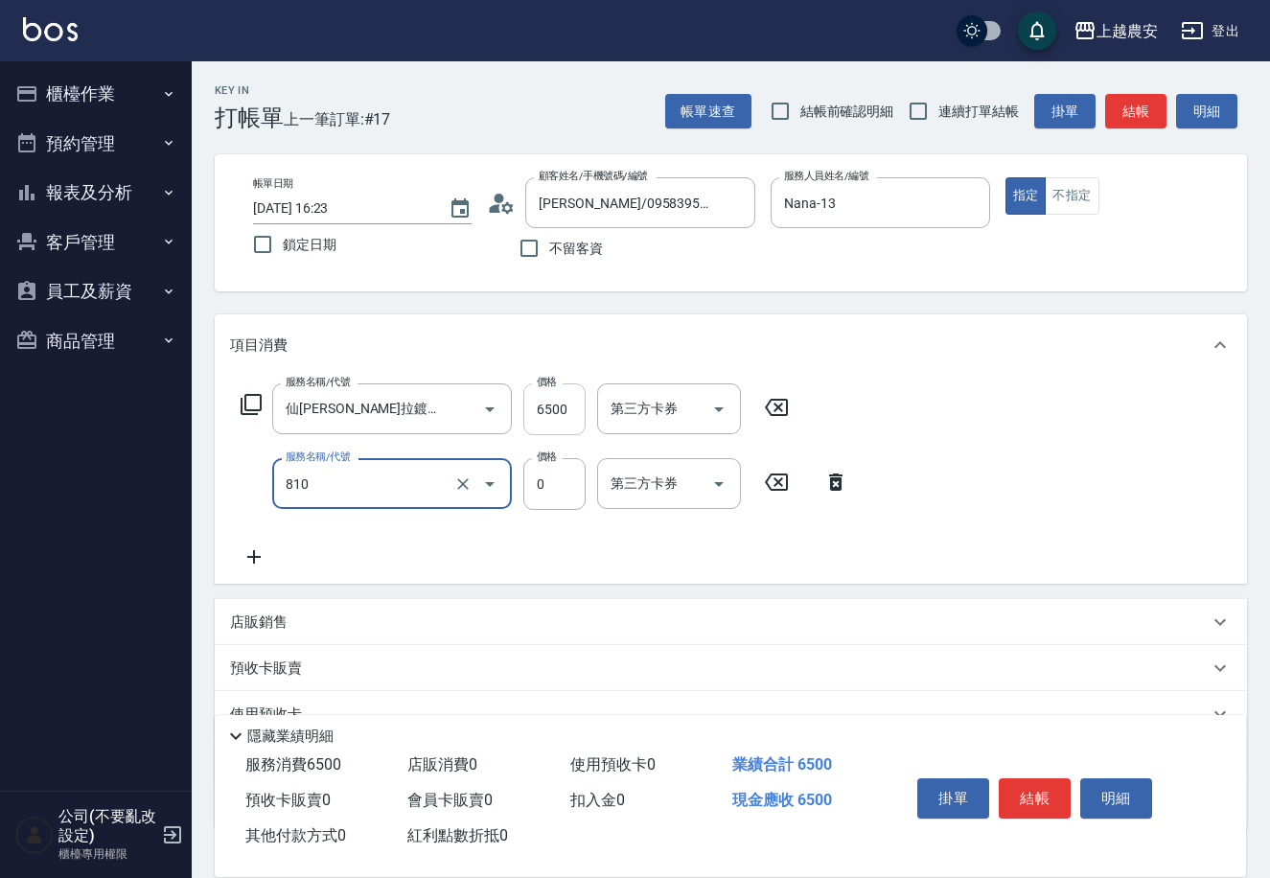
type input "頭皮護髮卡券使用(810)"
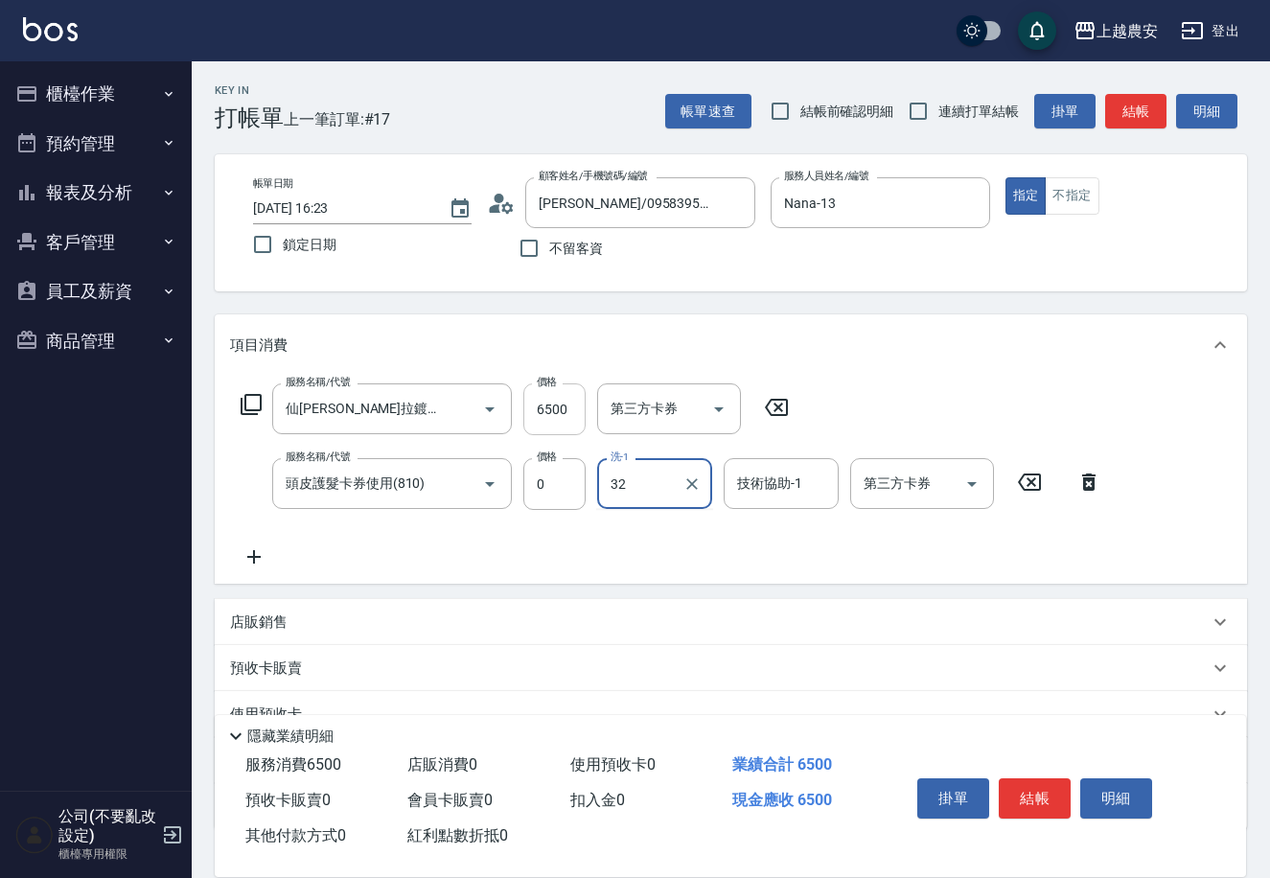
type input "[PERSON_NAME]-32"
click at [1033, 805] on button "結帳" at bounding box center [1035, 798] width 72 height 40
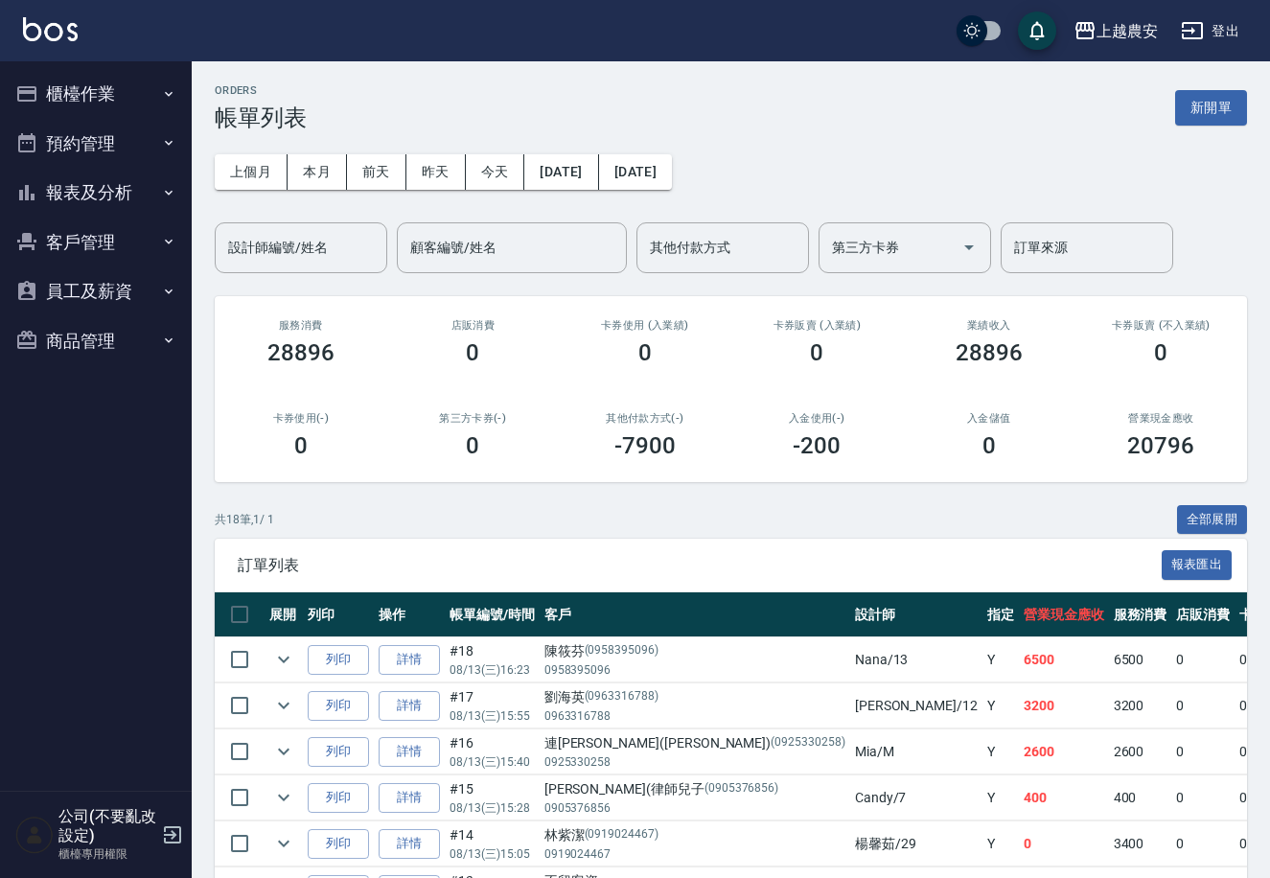
click at [77, 204] on button "報表及分析" at bounding box center [96, 193] width 176 height 50
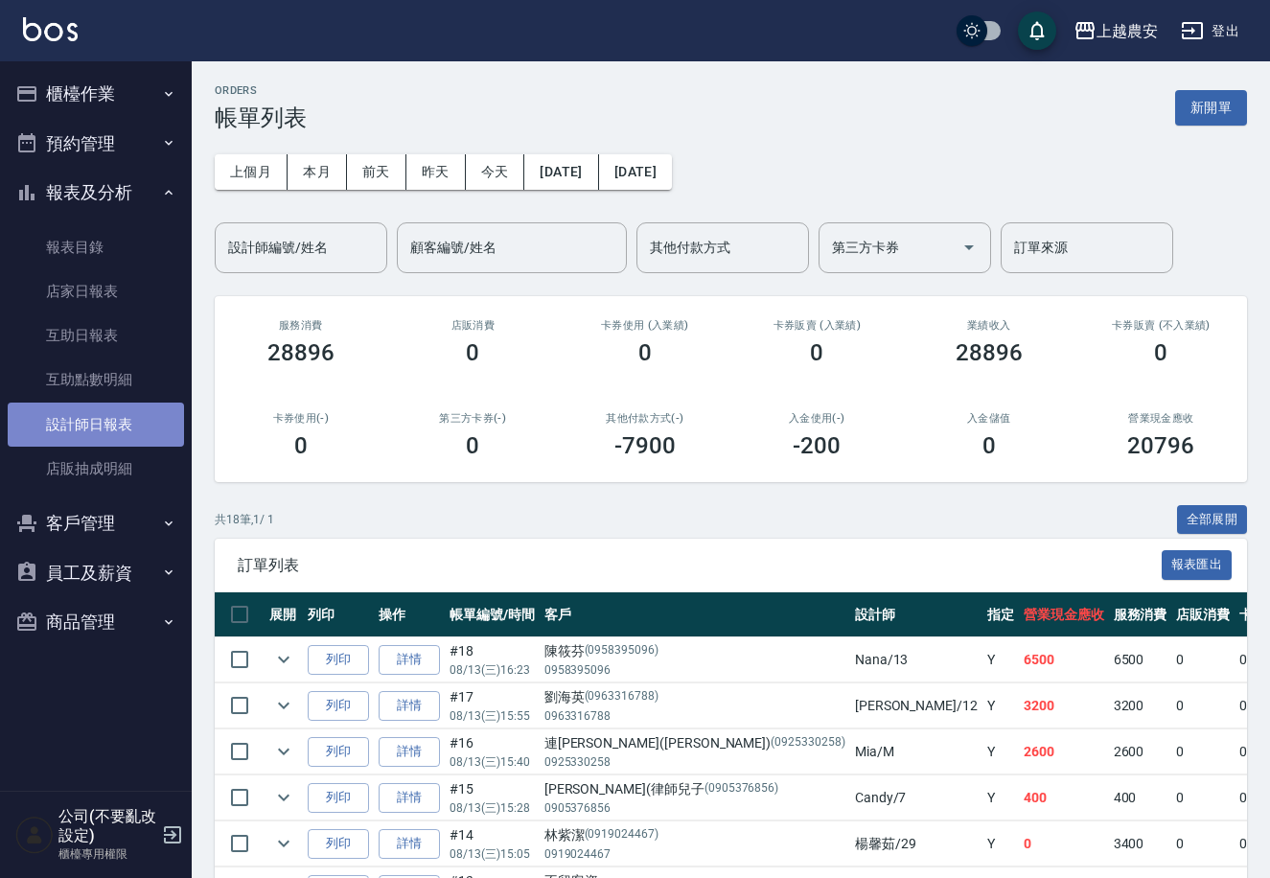
click at [115, 426] on link "設計師日報表" at bounding box center [96, 425] width 176 height 44
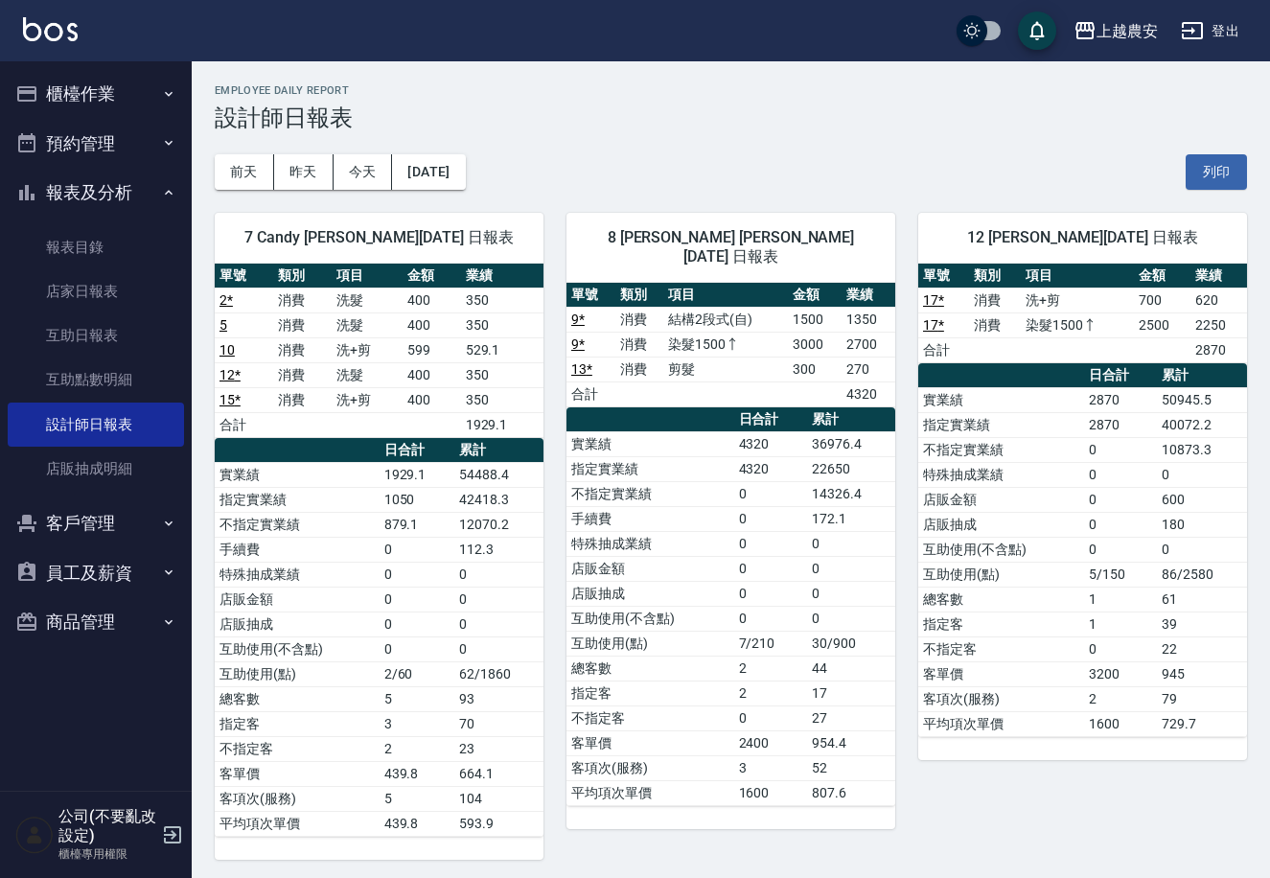
click at [88, 94] on button "櫃檯作業" at bounding box center [96, 94] width 176 height 50
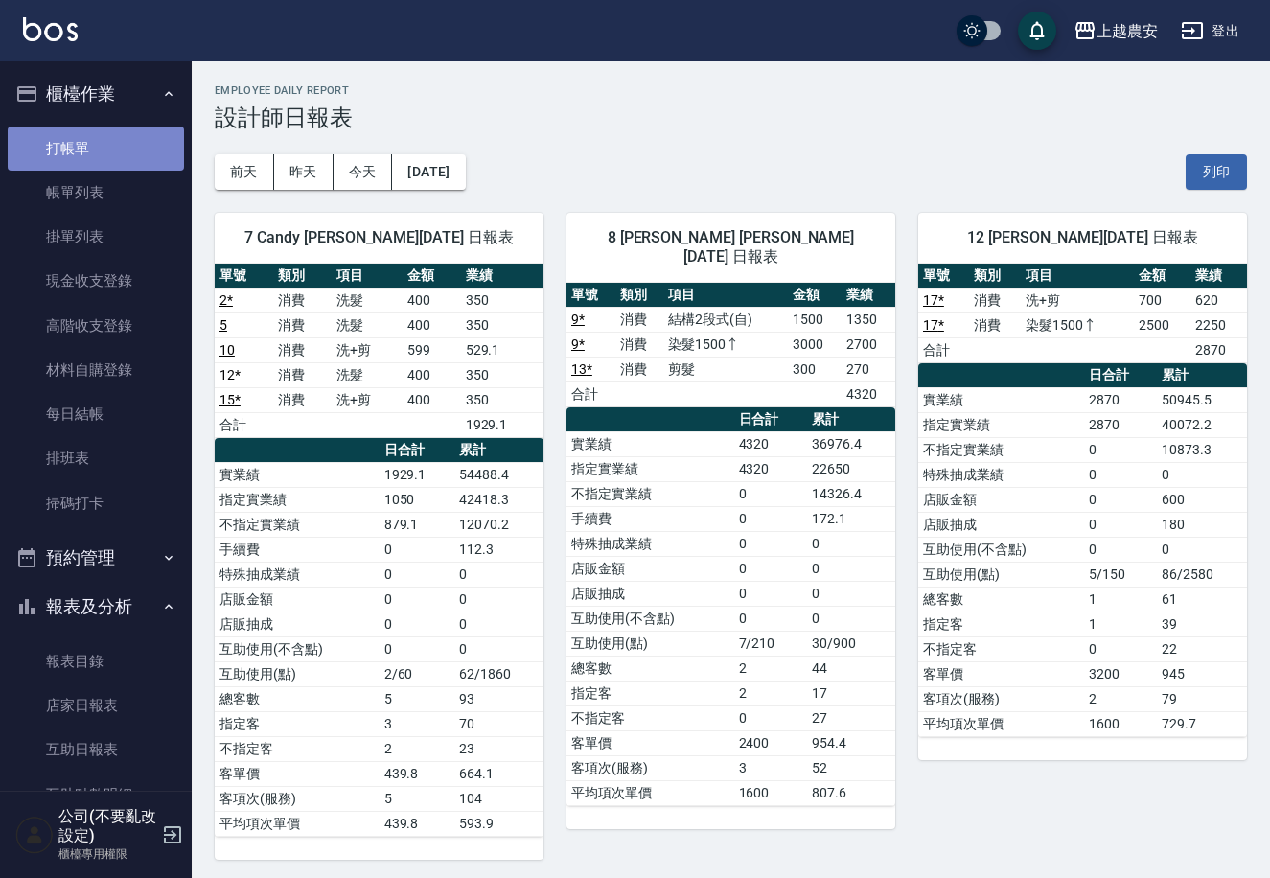
click at [105, 147] on link "打帳單" at bounding box center [96, 149] width 176 height 44
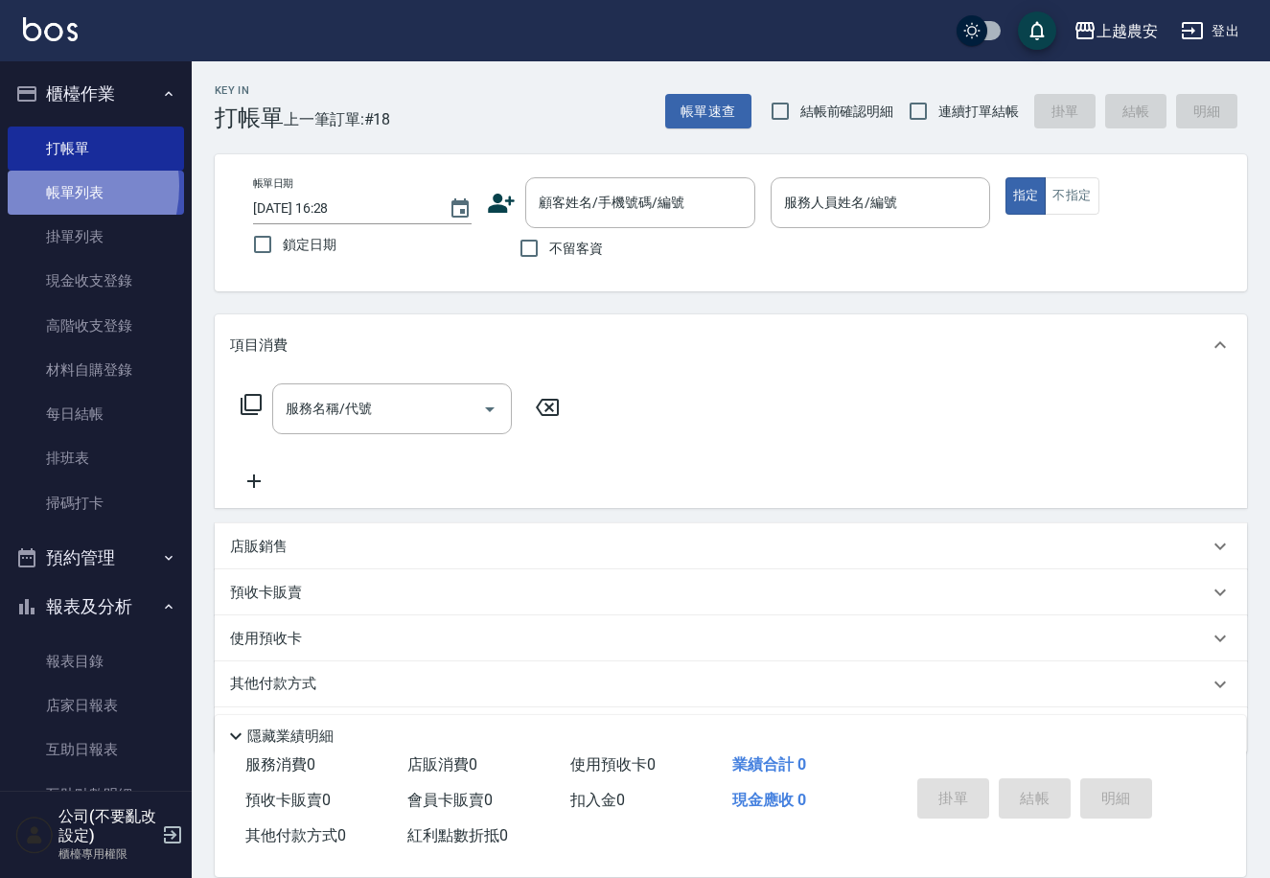
click at [49, 187] on link "帳單列表" at bounding box center [96, 193] width 176 height 44
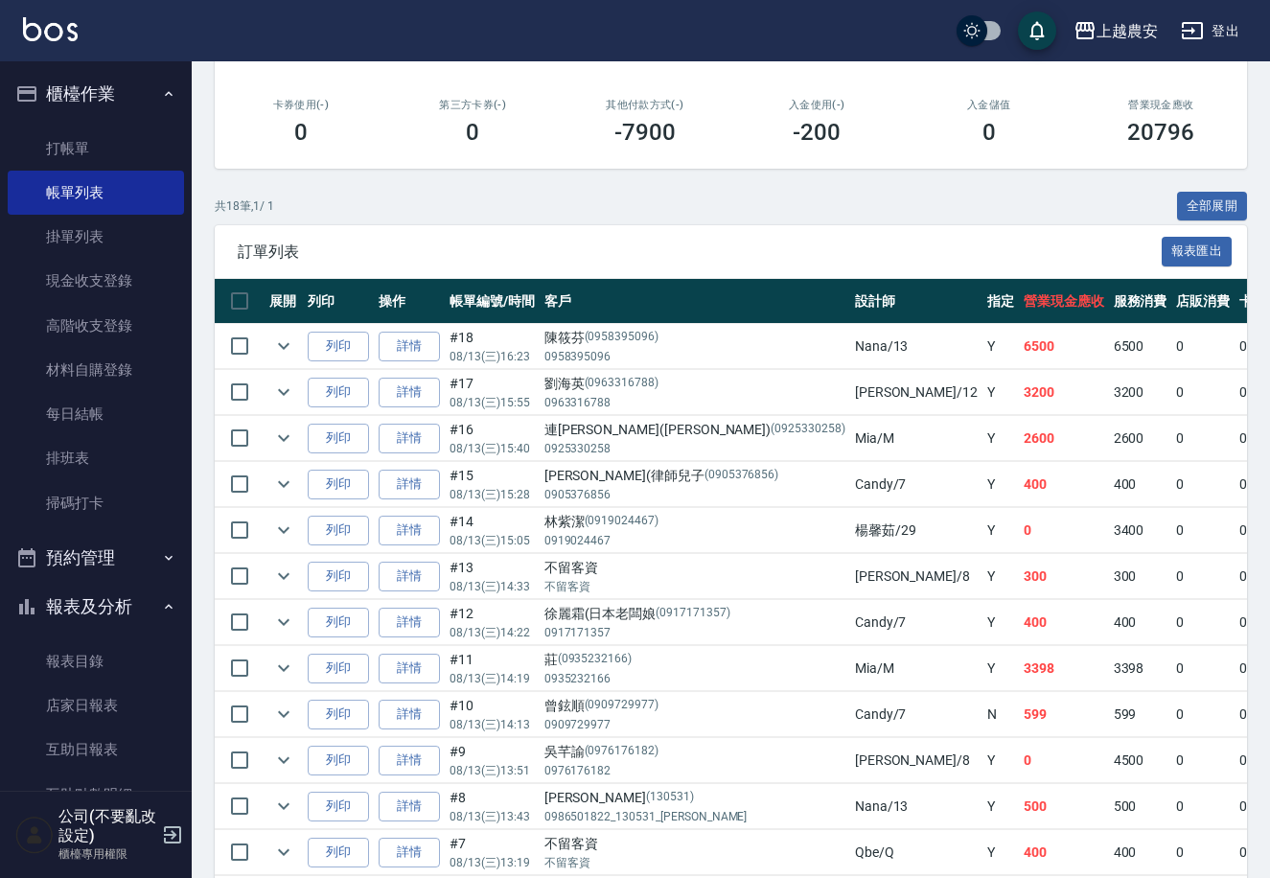
scroll to position [347, 0]
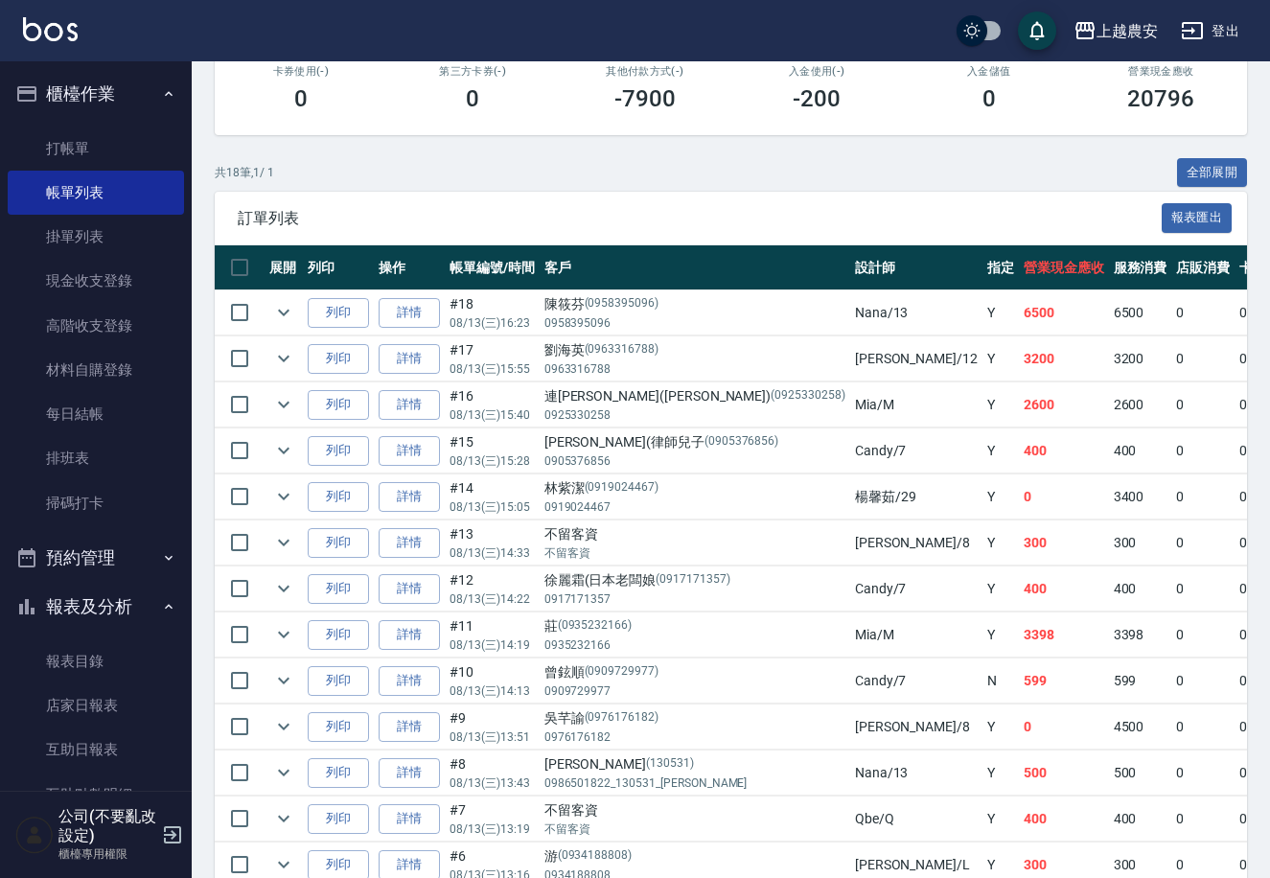
click at [1234, 231] on div "訂單列表 報表匯出" at bounding box center [731, 218] width 1033 height 53
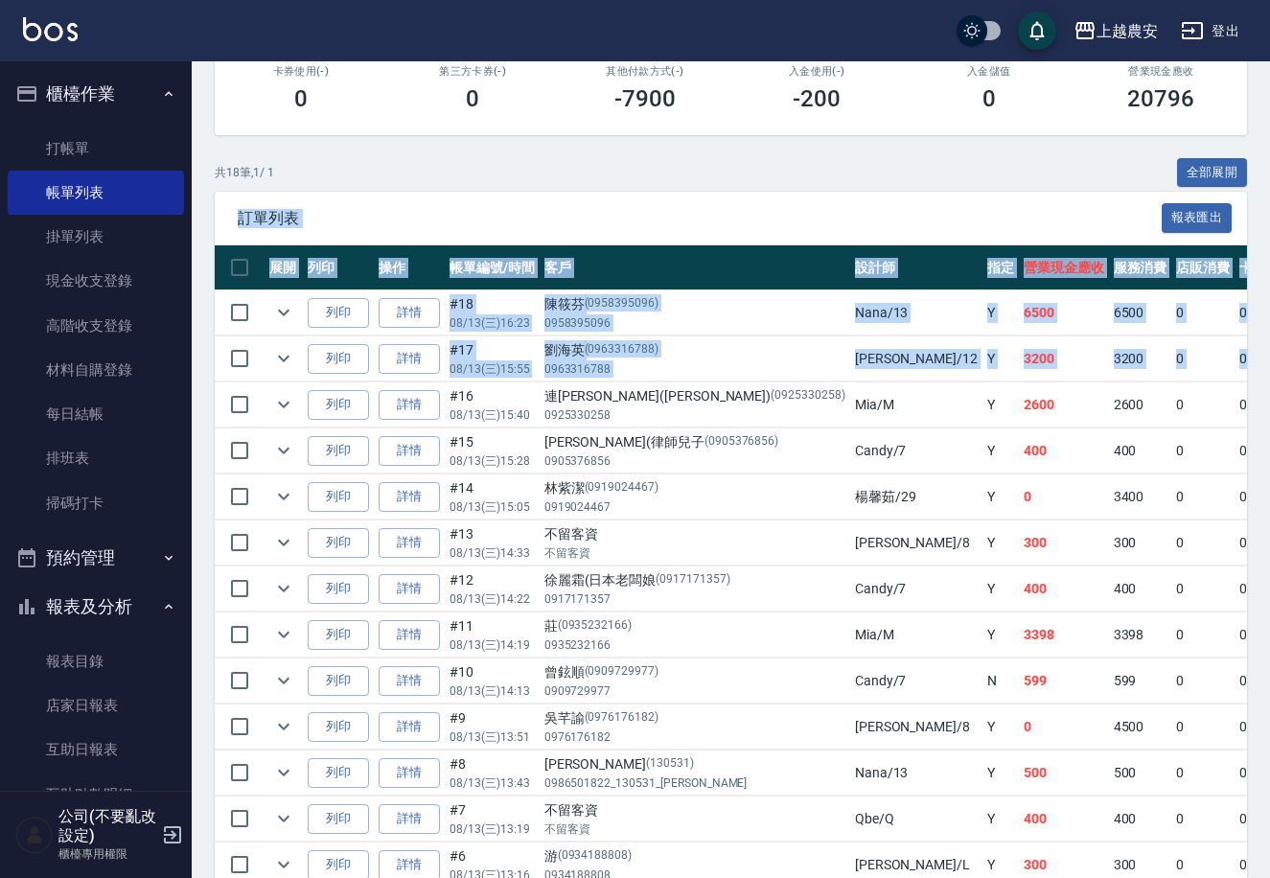
drag, startPoint x: 1234, startPoint y: 231, endPoint x: 1244, endPoint y: 373, distance: 142.3
click at [1244, 373] on div "訂單列表 報表匯出 展開 列印 操作 帳單編號/時間 客戶 設計師 指定 營業現金應收 服務消費 店販消費 卡券使用 (入業績) 卡券販賣 (入業績) 業績收…" at bounding box center [731, 681] width 1033 height 979
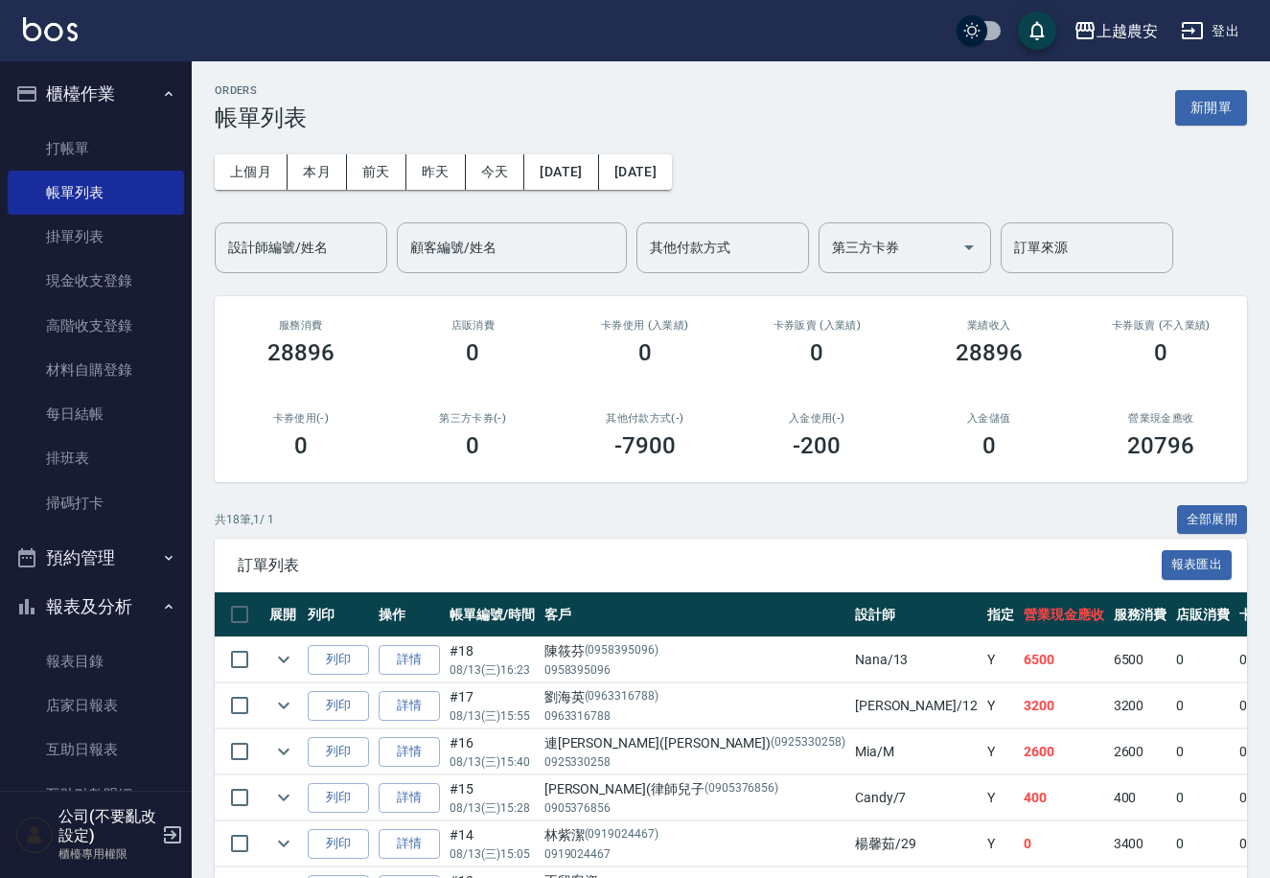
click at [1063, 465] on div "入金儲值 0" at bounding box center [989, 435] width 173 height 93
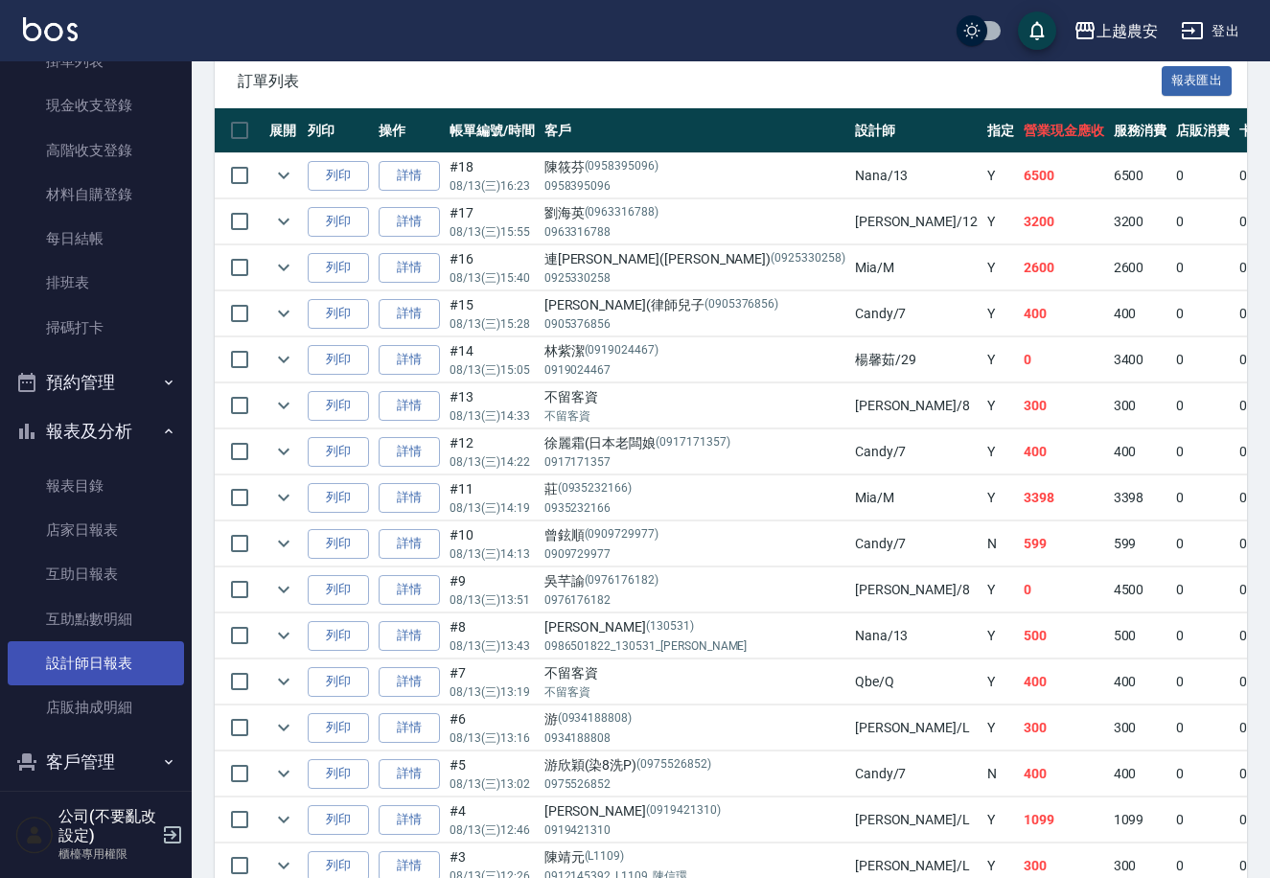
scroll to position [183, 0]
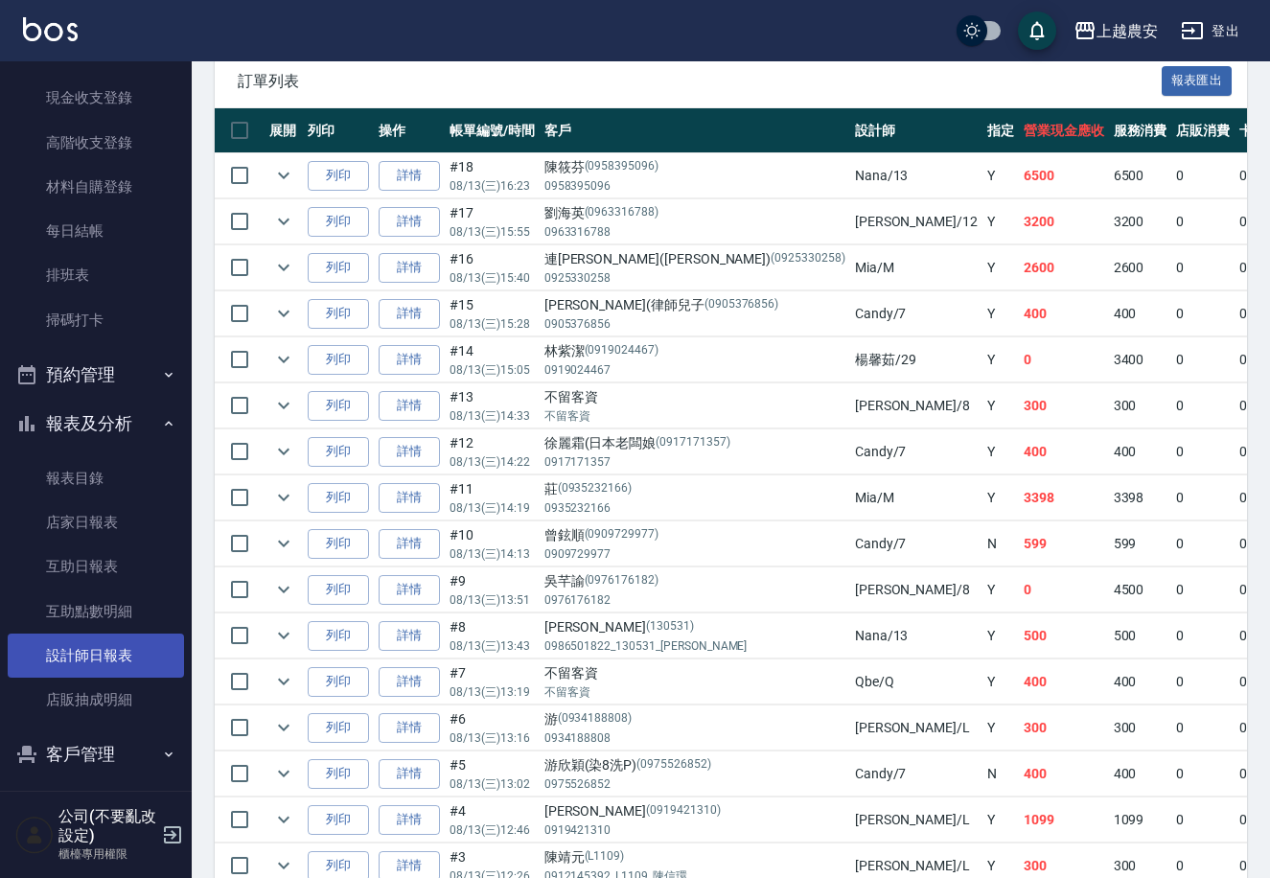
click at [127, 644] on link "設計師日報表" at bounding box center [96, 656] width 176 height 44
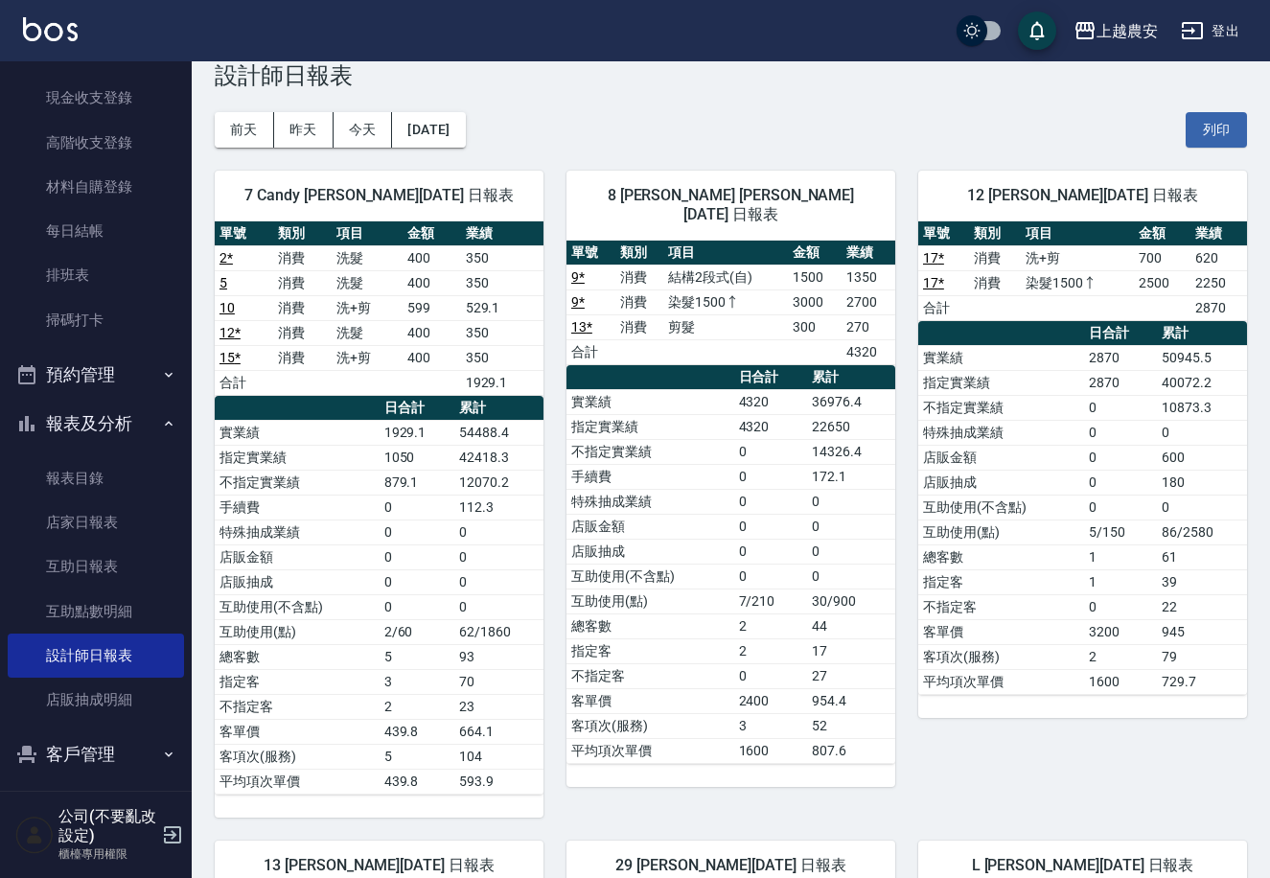
scroll to position [14, 0]
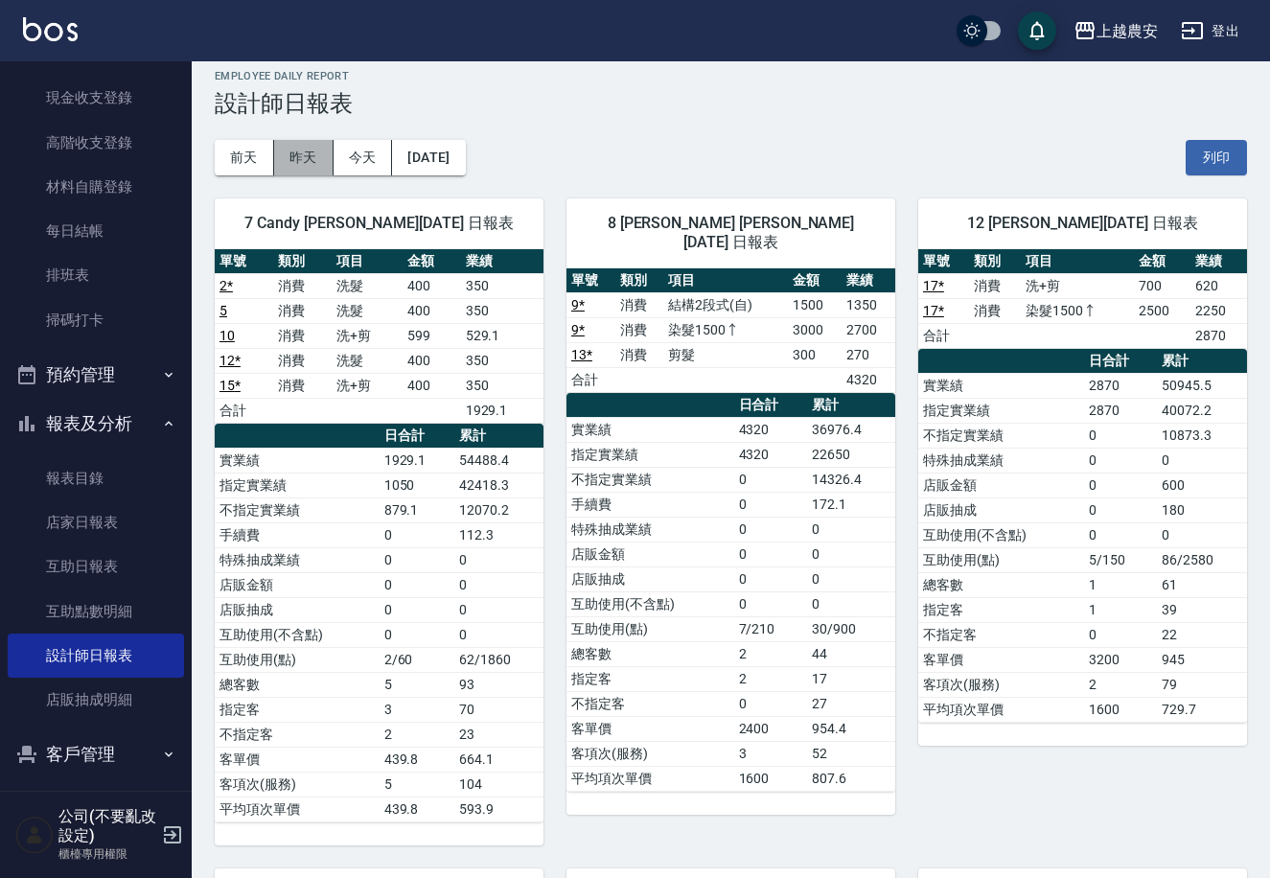
click at [290, 154] on button "昨天" at bounding box center [303, 157] width 59 height 35
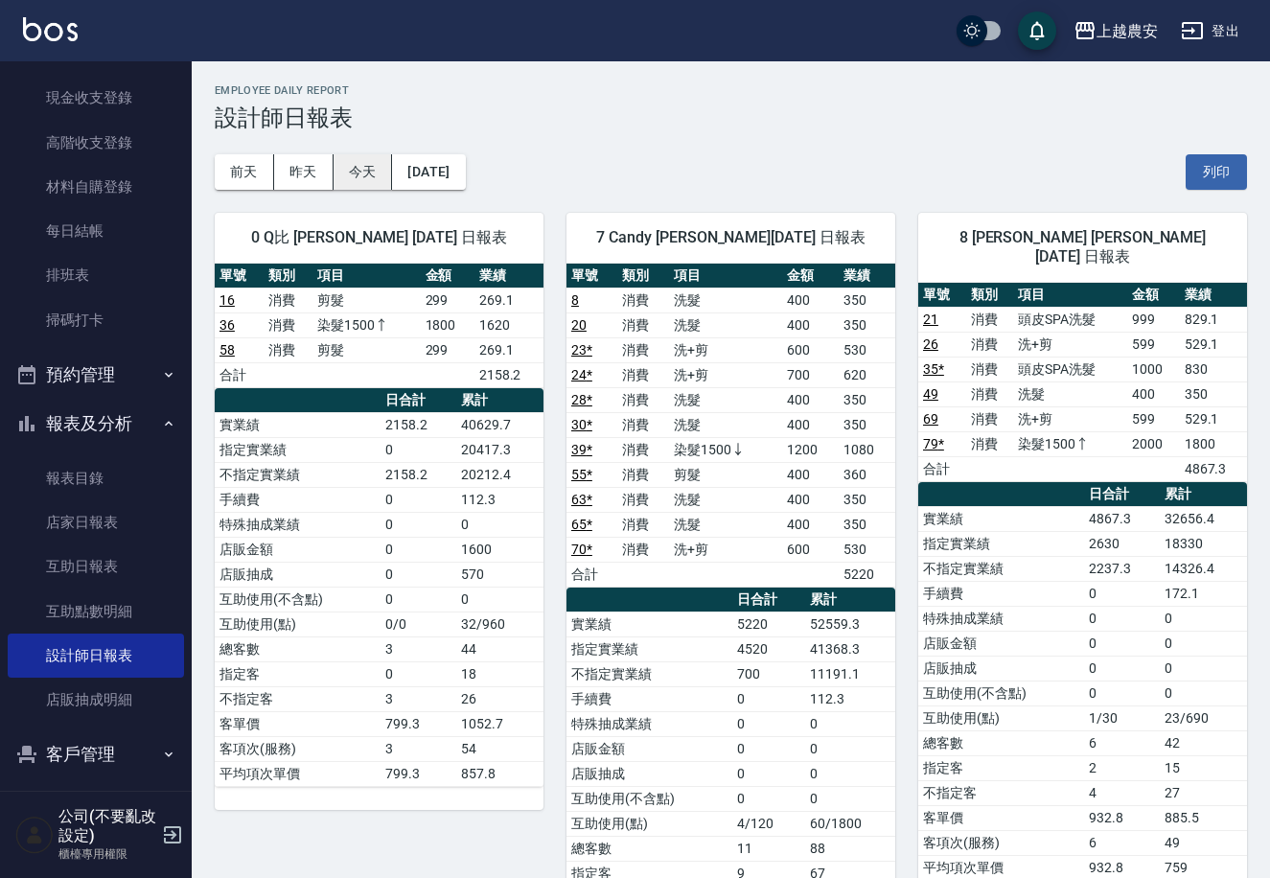
click at [362, 167] on button "今天" at bounding box center [363, 171] width 59 height 35
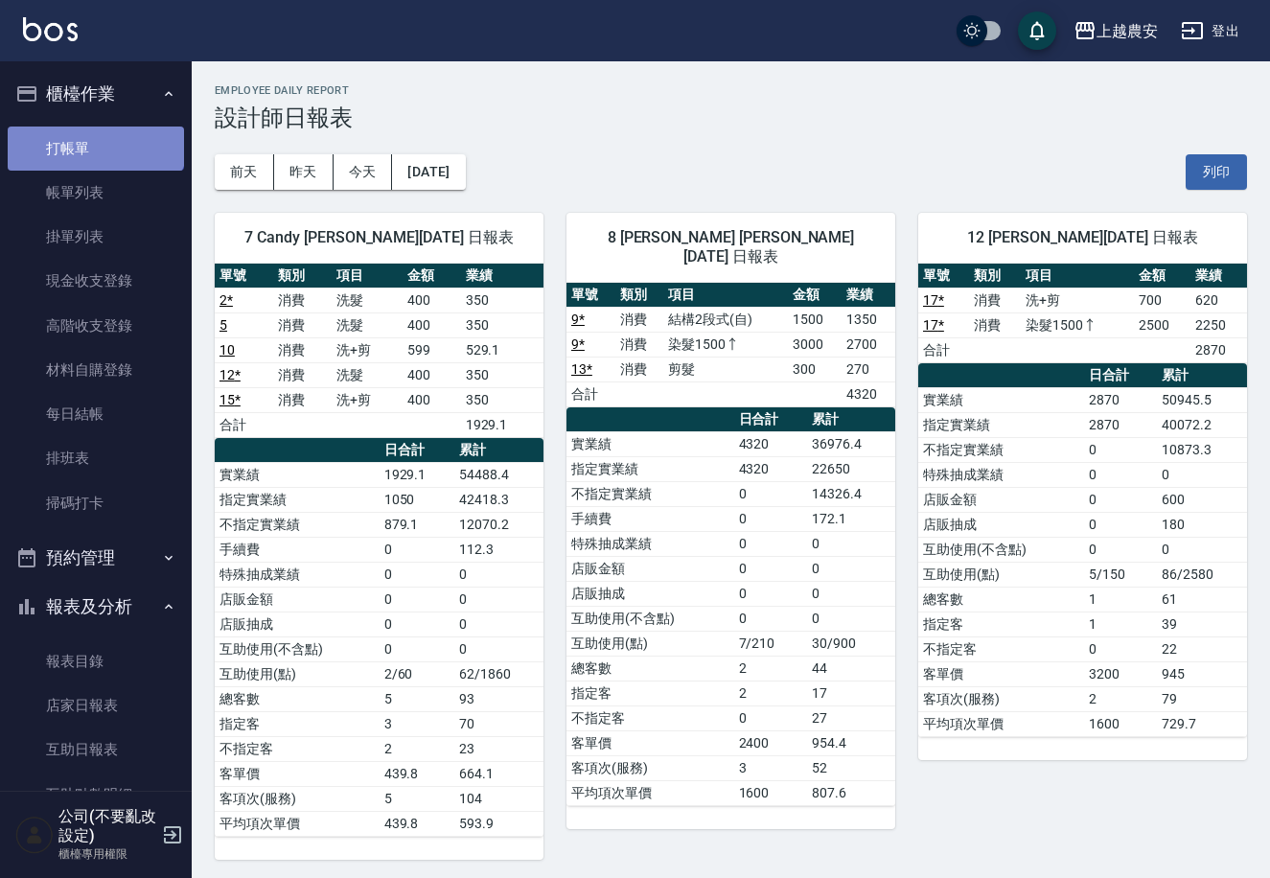
click at [94, 128] on link "打帳單" at bounding box center [96, 149] width 176 height 44
